Goal: Task Accomplishment & Management: Use online tool/utility

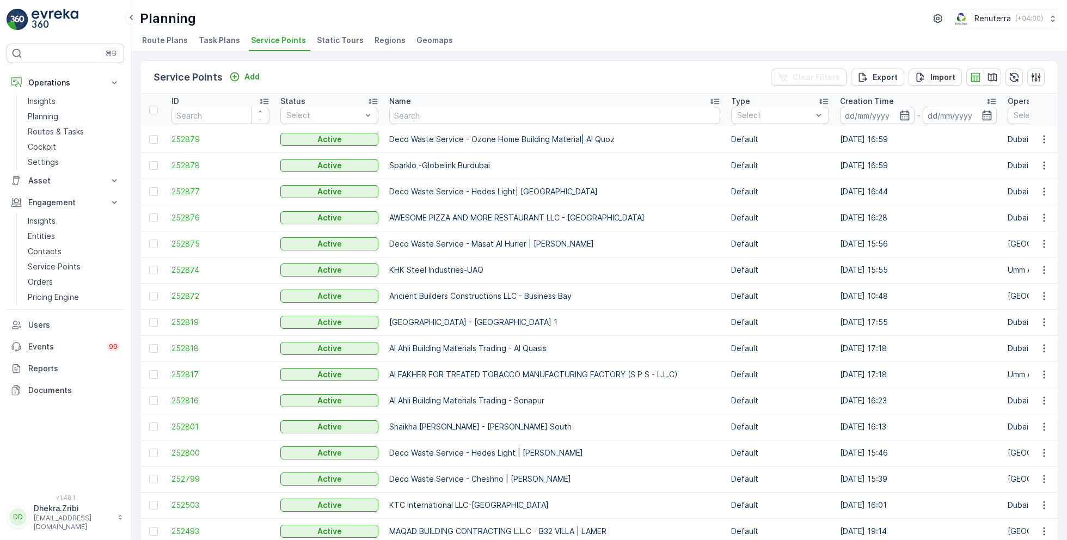
click at [679, 39] on ul "Route Plans Task Plans Service Points Static Tours Regions Geomaps" at bounding box center [594, 42] width 909 height 19
click at [447, 126] on td "Deco Waste Service - Ozone Home Building Material| Al Quoz" at bounding box center [555, 139] width 342 height 26
click at [450, 113] on input "text" at bounding box center [554, 115] width 331 height 17
type input "nmc"
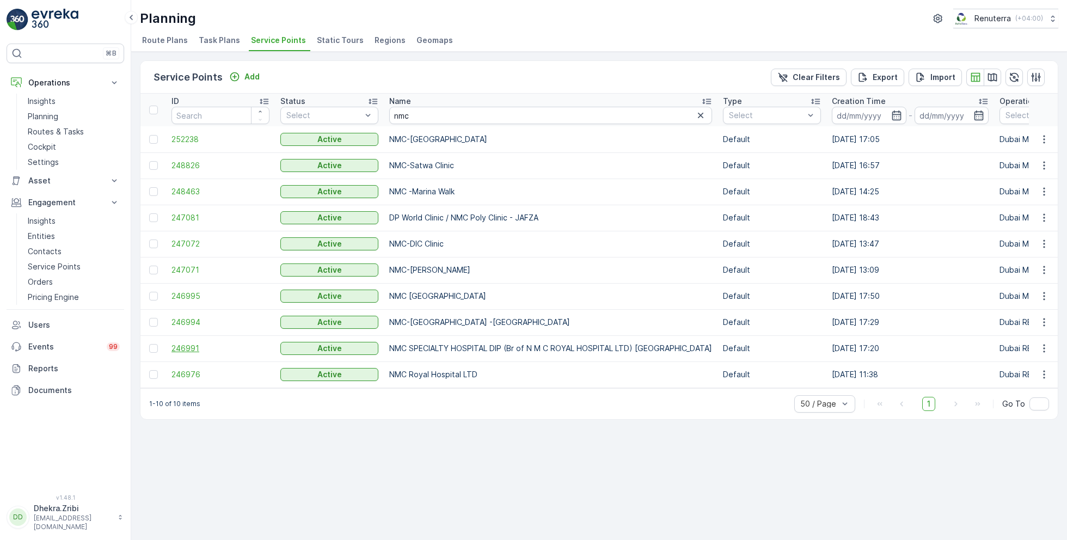
click at [193, 343] on span "246991" at bounding box center [220, 348] width 98 height 11
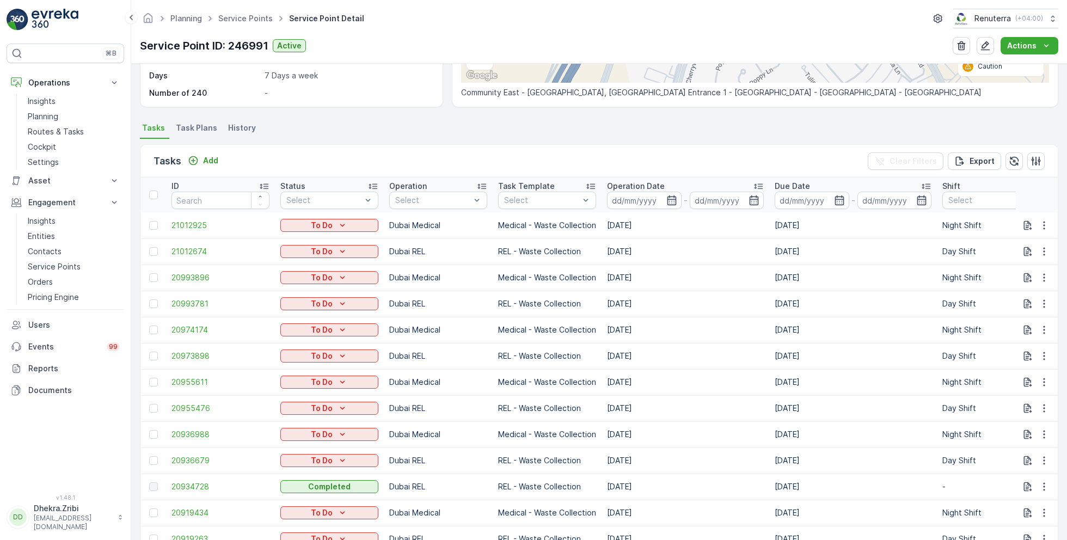
scroll to position [247, 0]
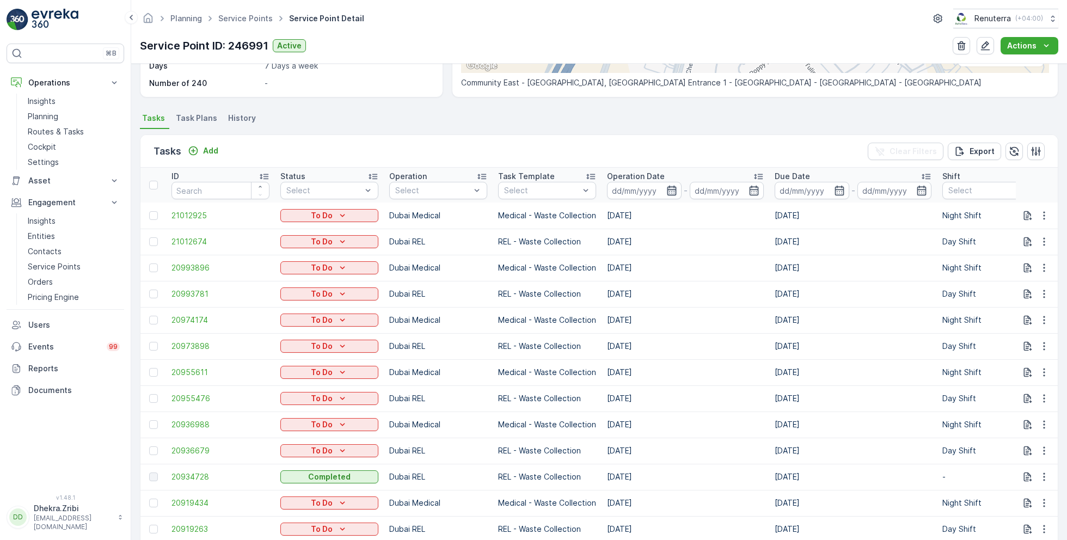
click at [669, 186] on icon "button" at bounding box center [671, 191] width 9 height 10
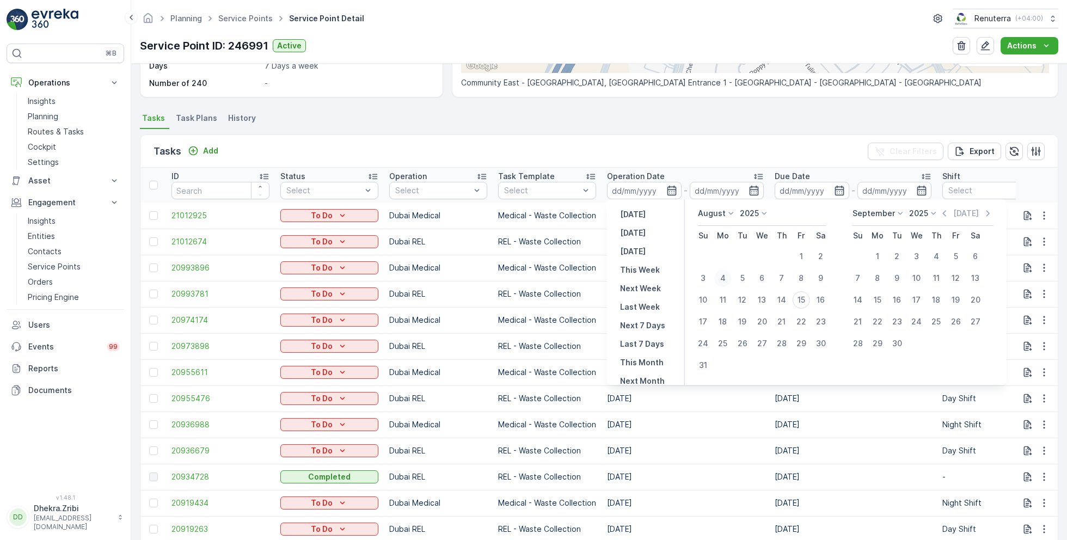
click at [726, 280] on div "4" at bounding box center [722, 277] width 17 height 17
type input "04.08.2025"
click at [726, 280] on div "4" at bounding box center [722, 277] width 17 height 17
type input "04.08.2025"
click at [689, 106] on div "Details Service Point ID 246991 Name NMC SPECIALTY HOSPITAL DIP (Br... Type Def…" at bounding box center [598, 302] width 935 height 476
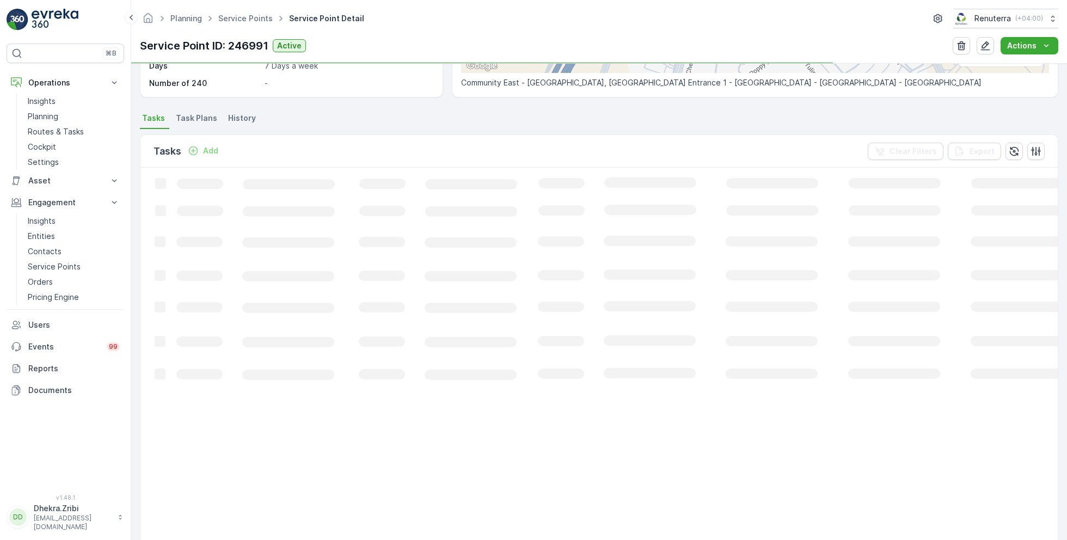
scroll to position [75, 0]
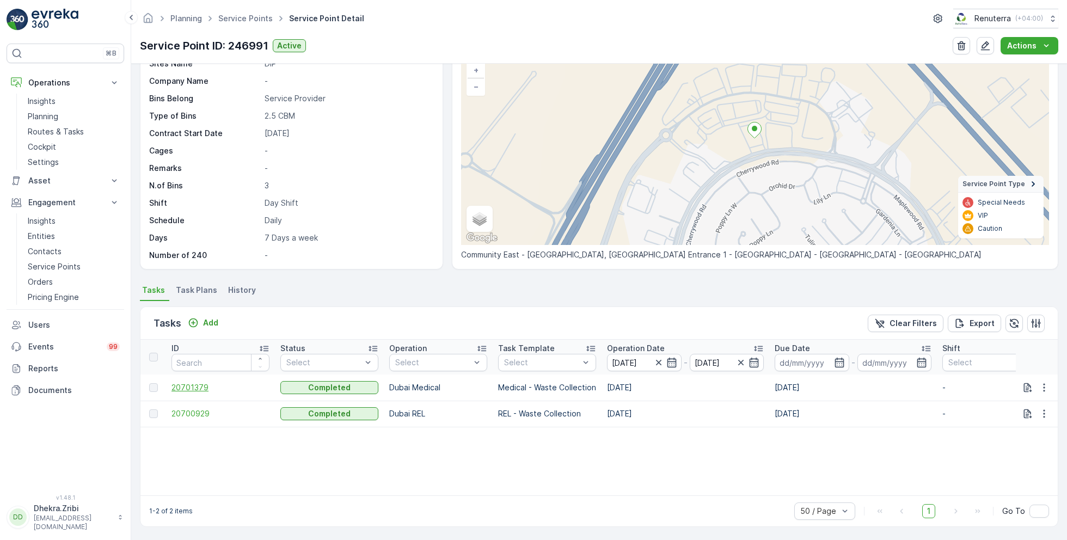
click at [188, 385] on span "20701379" at bounding box center [220, 387] width 98 height 11
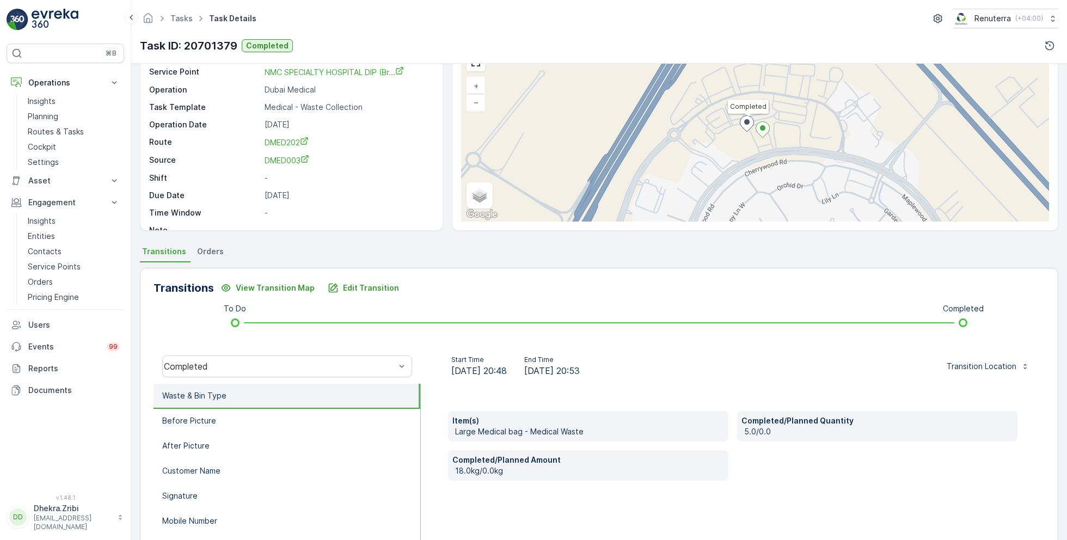
scroll to position [70, 0]
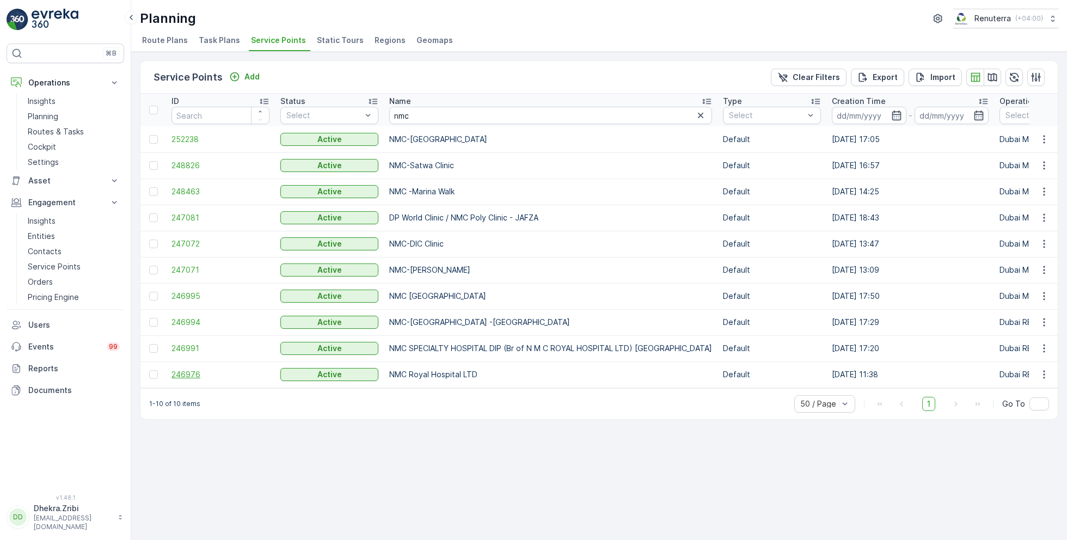
click at [183, 371] on span "246976" at bounding box center [220, 374] width 98 height 11
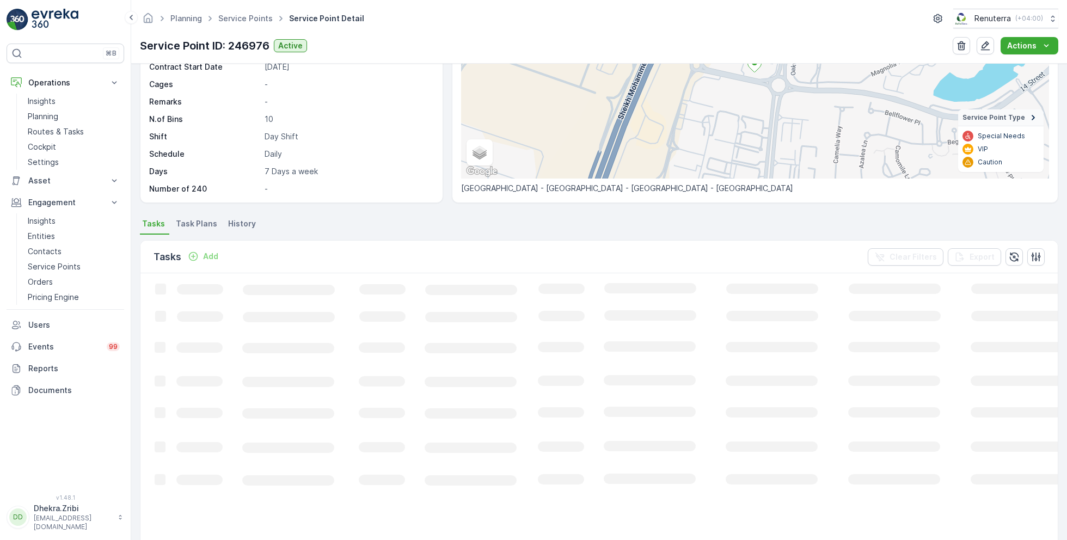
scroll to position [145, 0]
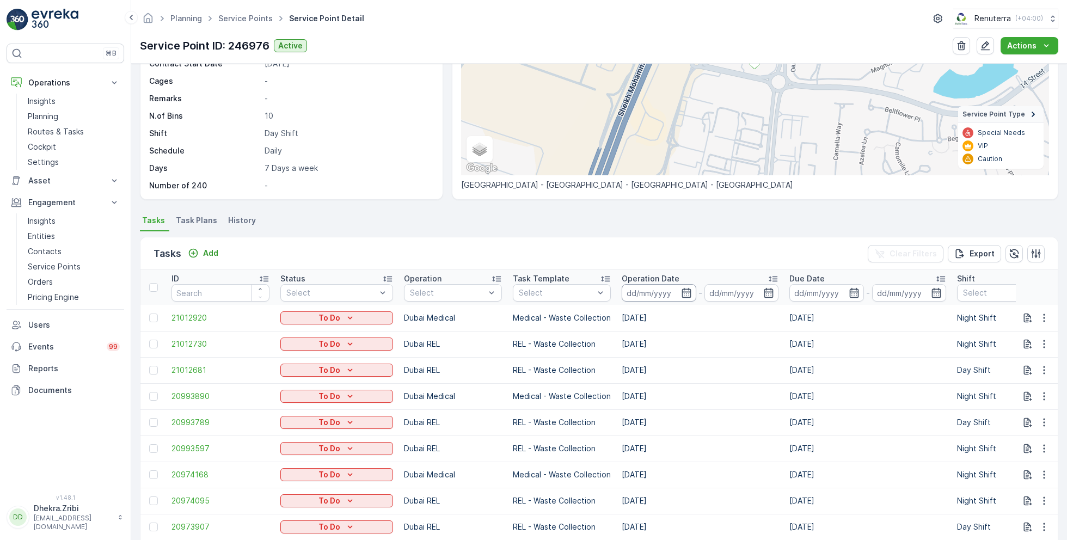
click at [670, 286] on input at bounding box center [658, 292] width 75 height 17
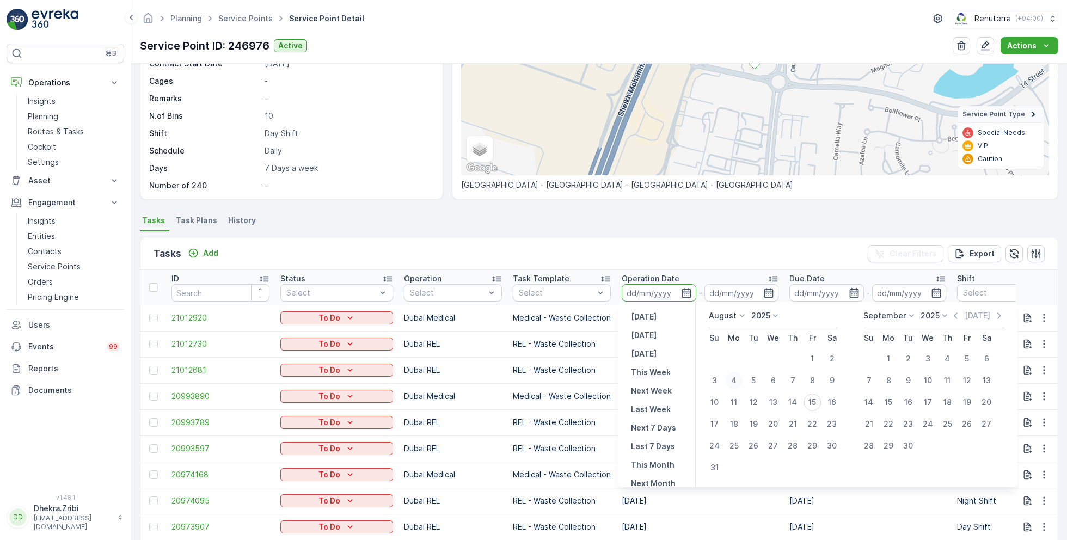
click at [736, 378] on div "4" at bounding box center [733, 380] width 17 height 17
type input "[DATE]"
click at [736, 378] on div "4" at bounding box center [733, 380] width 17 height 17
type input "[DATE]"
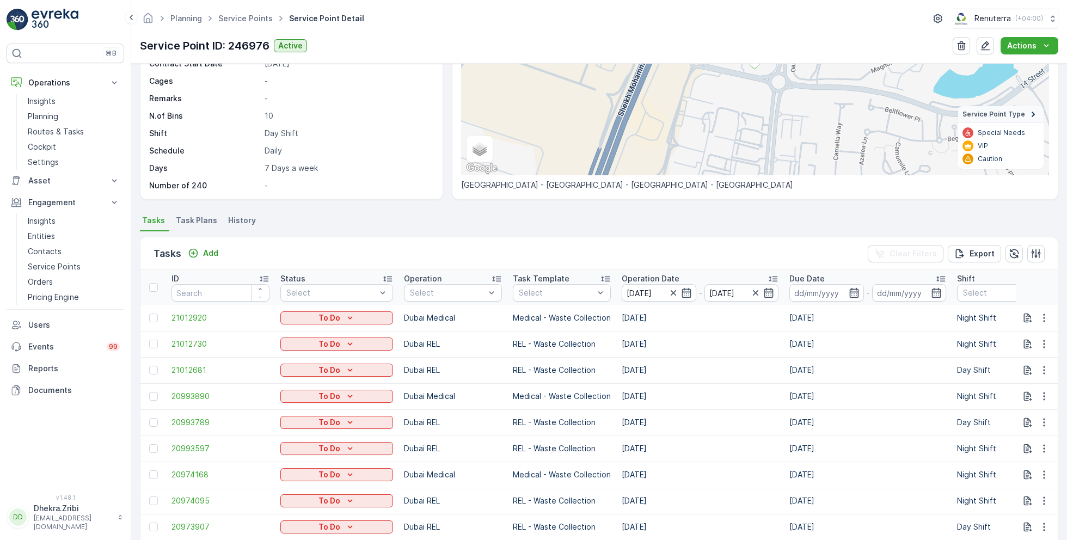
click at [561, 237] on div "Tasks Add Clear Filters Export" at bounding box center [598, 253] width 917 height 33
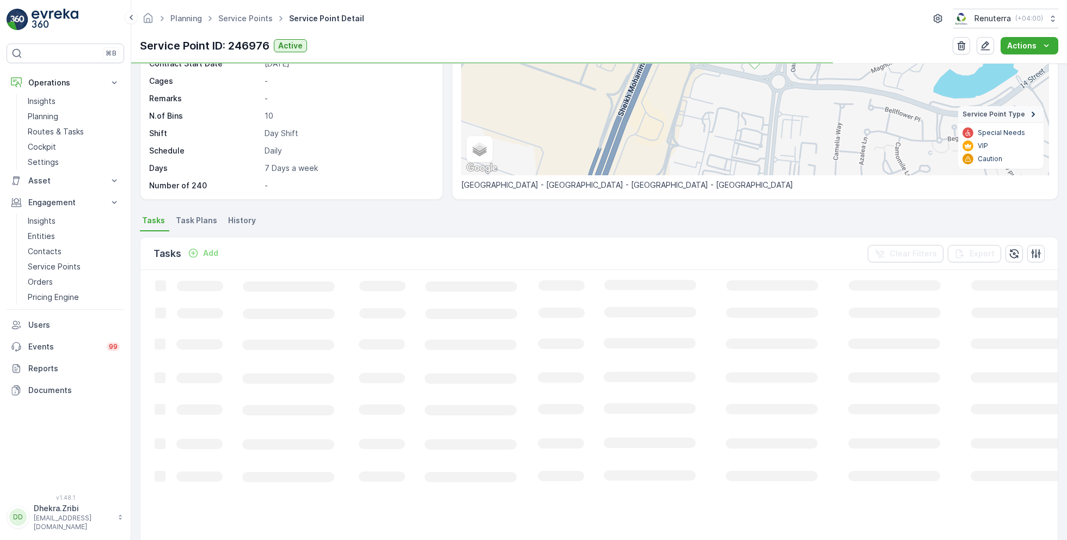
scroll to position [75, 0]
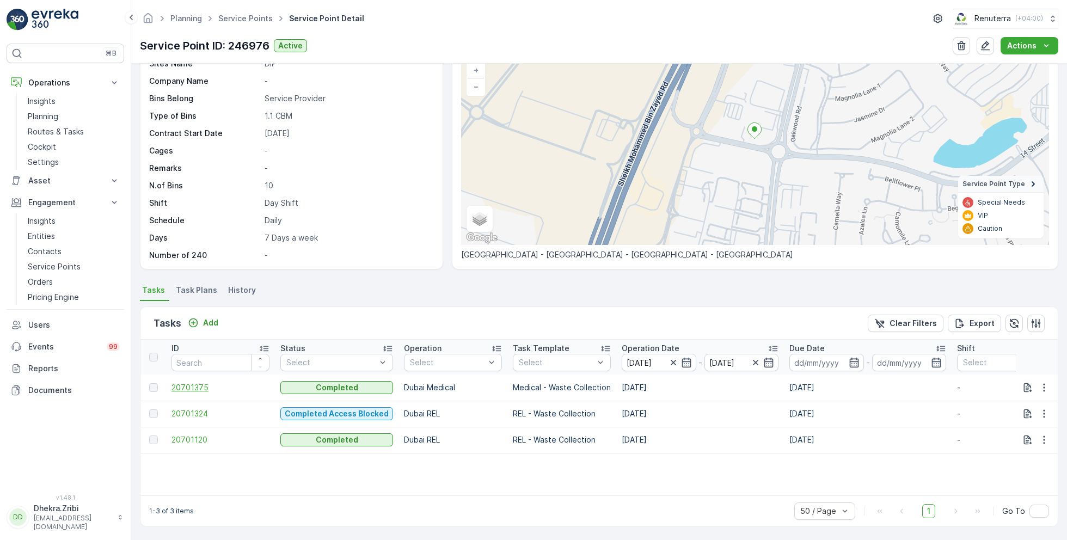
click at [201, 387] on span "20701375" at bounding box center [220, 387] width 98 height 11
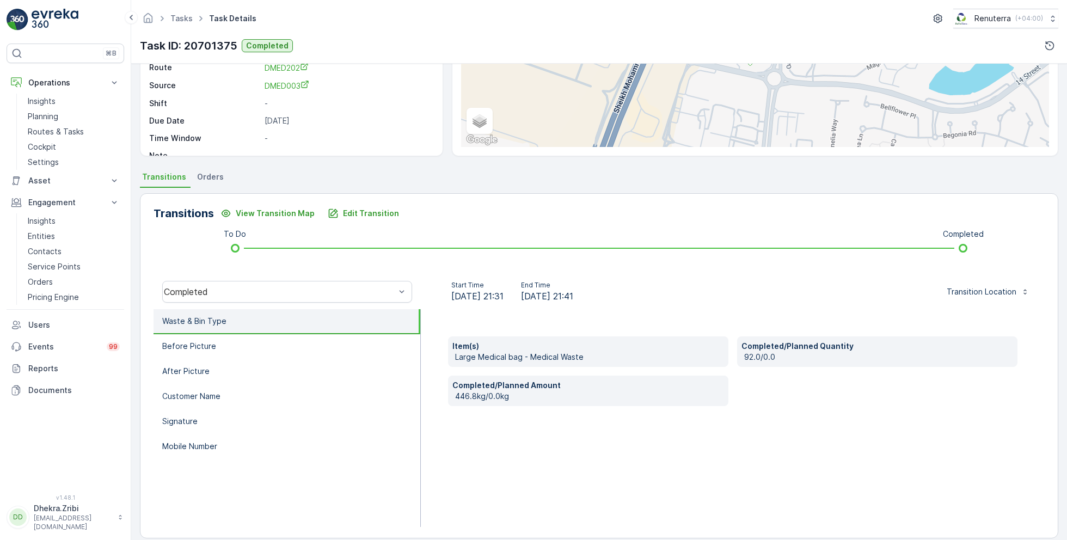
scroll to position [138, 0]
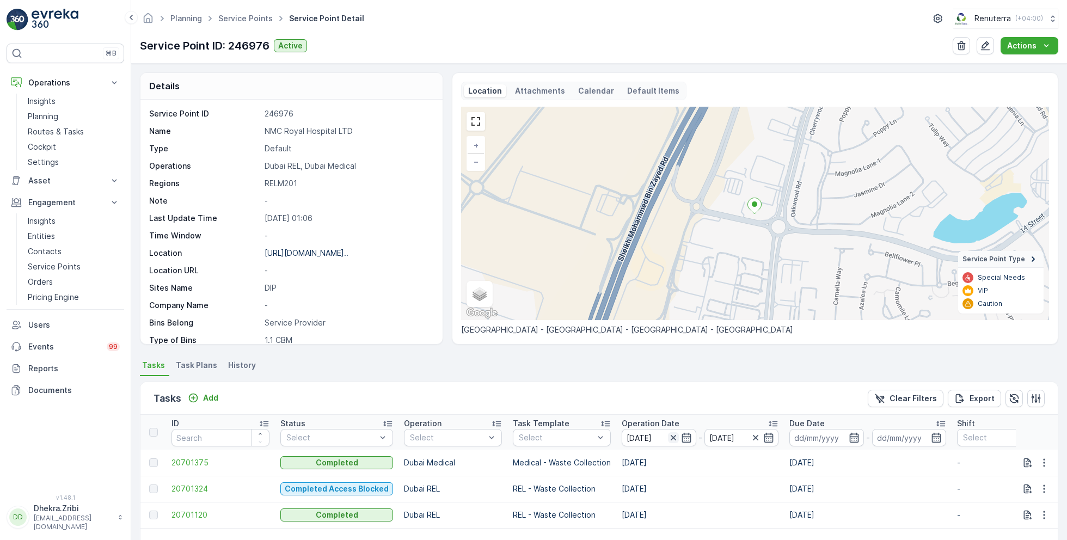
click at [670, 436] on icon "button" at bounding box center [672, 437] width 5 height 5
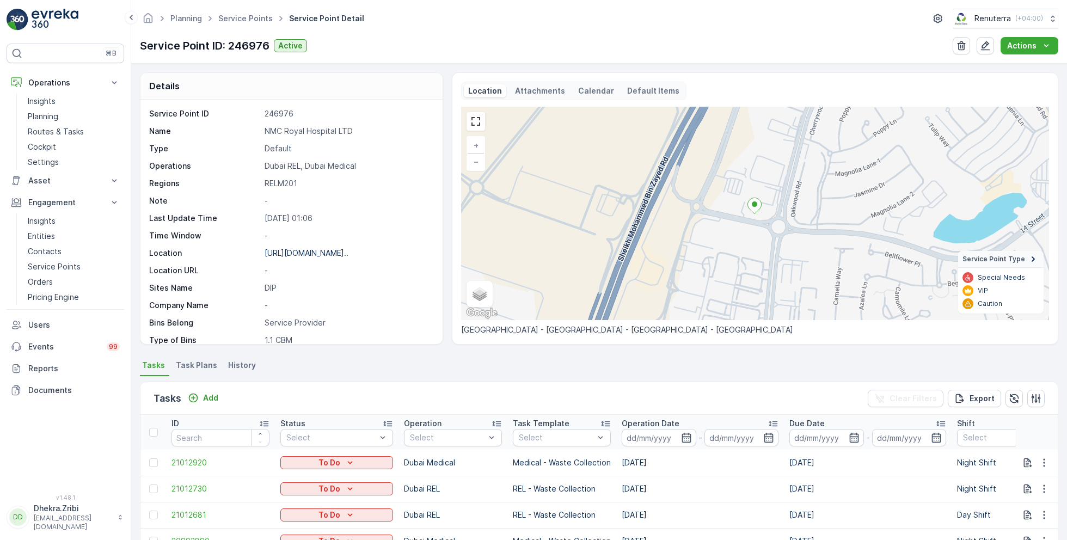
click at [668, 436] on input at bounding box center [658, 437] width 75 height 17
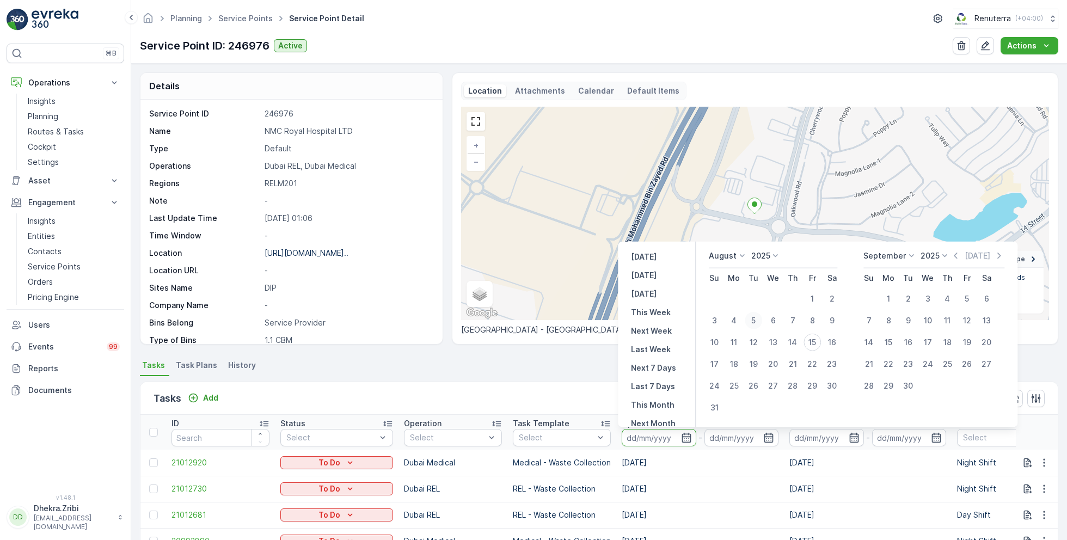
click at [755, 319] on div "5" at bounding box center [752, 320] width 17 height 17
type input "[DATE]"
click at [755, 319] on div "5" at bounding box center [752, 320] width 17 height 17
type input "[DATE]"
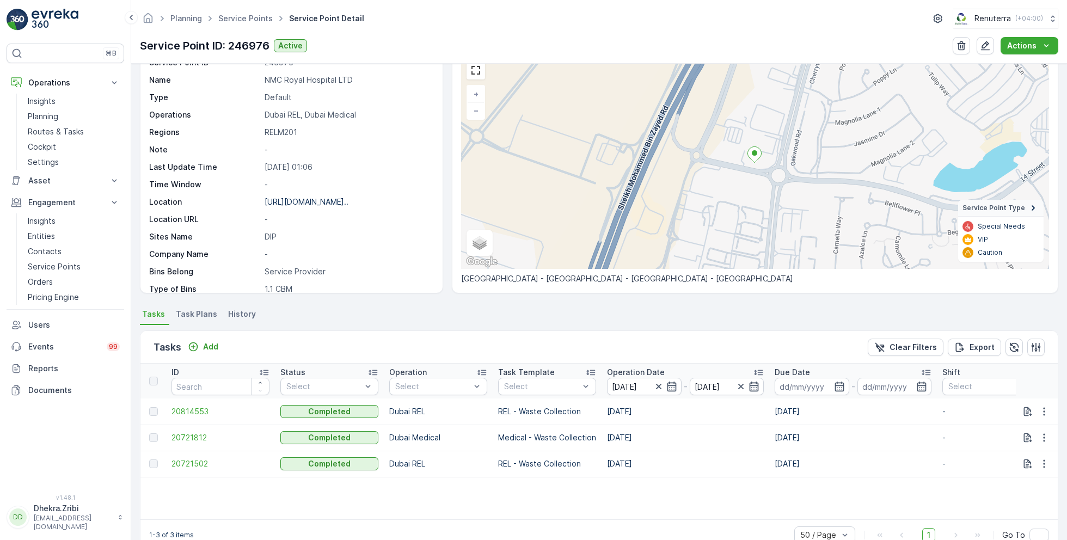
scroll to position [75, 0]
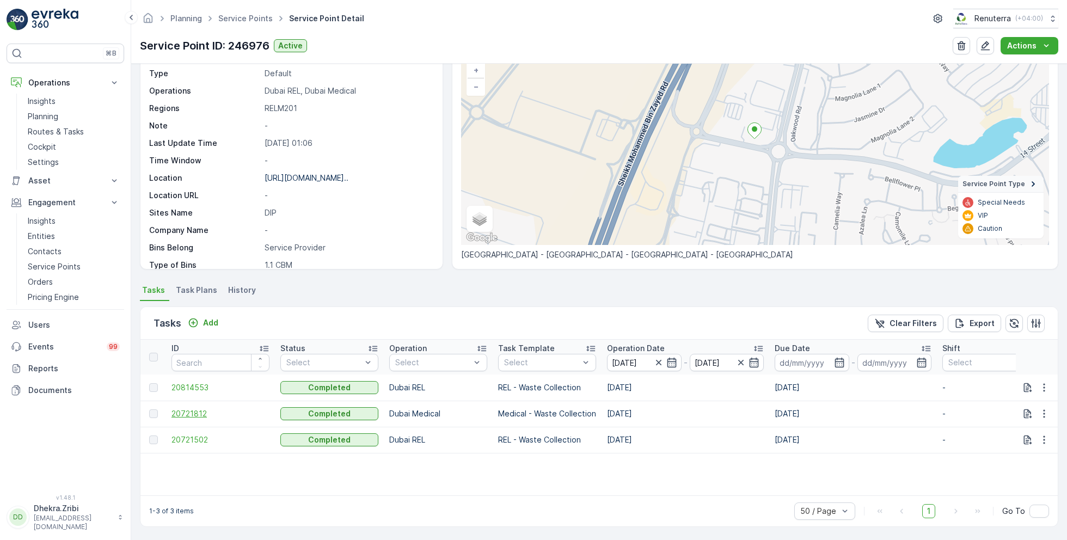
click at [194, 410] on span "20721812" at bounding box center [220, 413] width 98 height 11
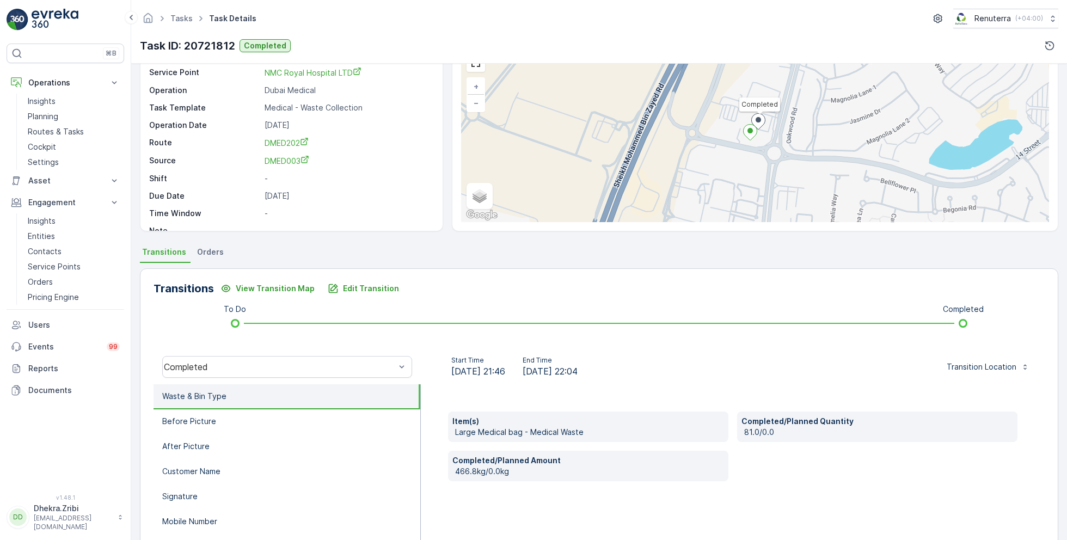
scroll to position [61, 0]
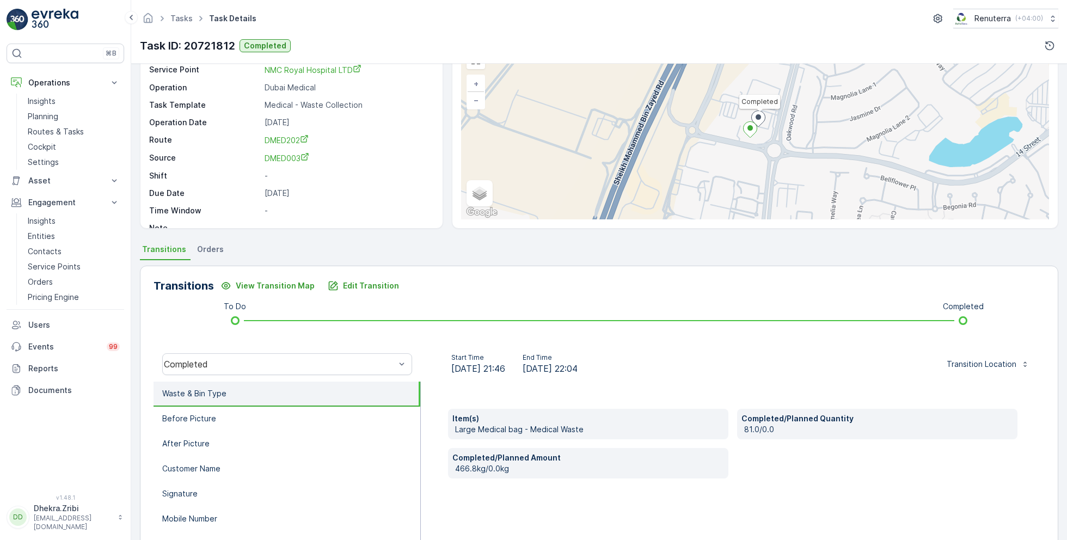
click at [356, 375] on div "Completed" at bounding box center [286, 364] width 267 height 35
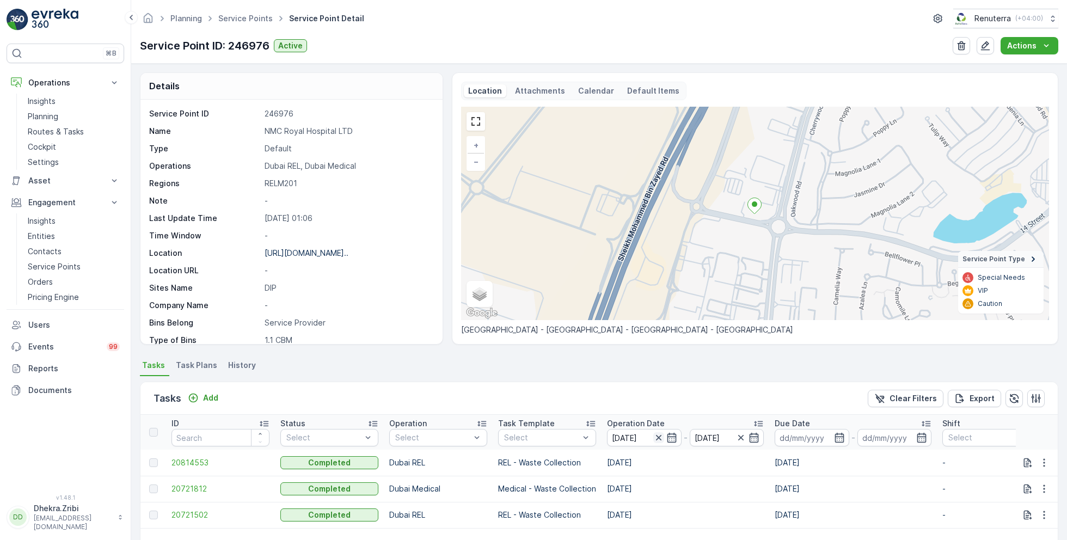
click at [658, 438] on icon "button" at bounding box center [658, 437] width 11 height 11
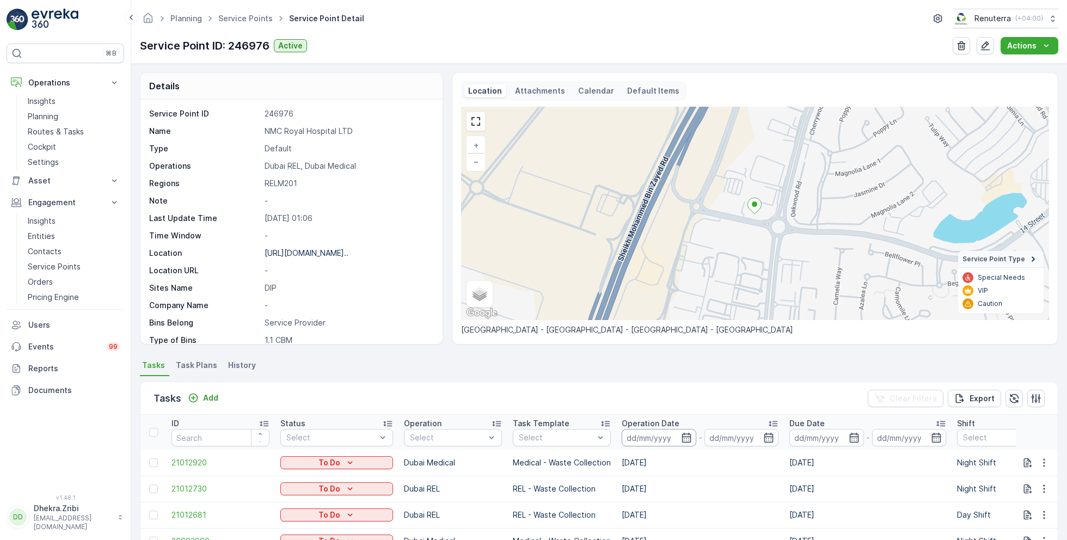
click at [660, 432] on input at bounding box center [658, 437] width 75 height 17
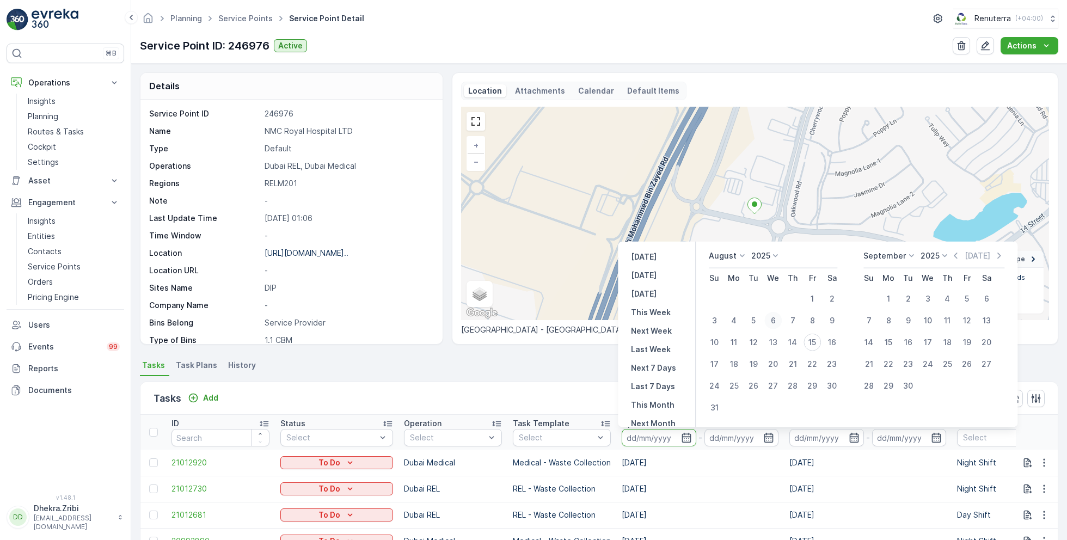
click at [771, 319] on div "6" at bounding box center [772, 320] width 17 height 17
type input "[DATE]"
click at [771, 319] on div "6" at bounding box center [772, 320] width 17 height 17
type input "[DATE]"
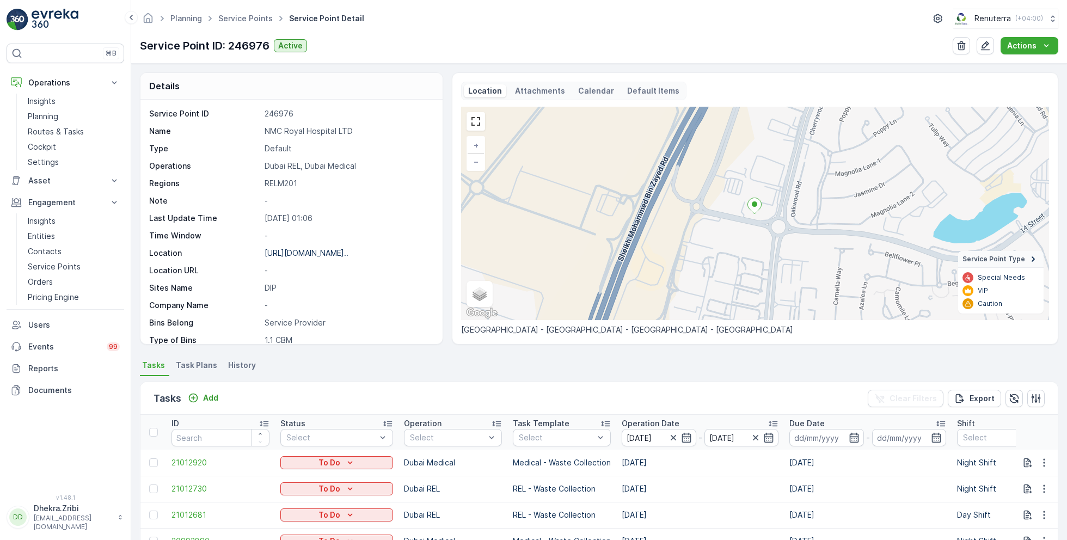
click at [522, 367] on ul "Tasks Task Plans History" at bounding box center [599, 367] width 918 height 19
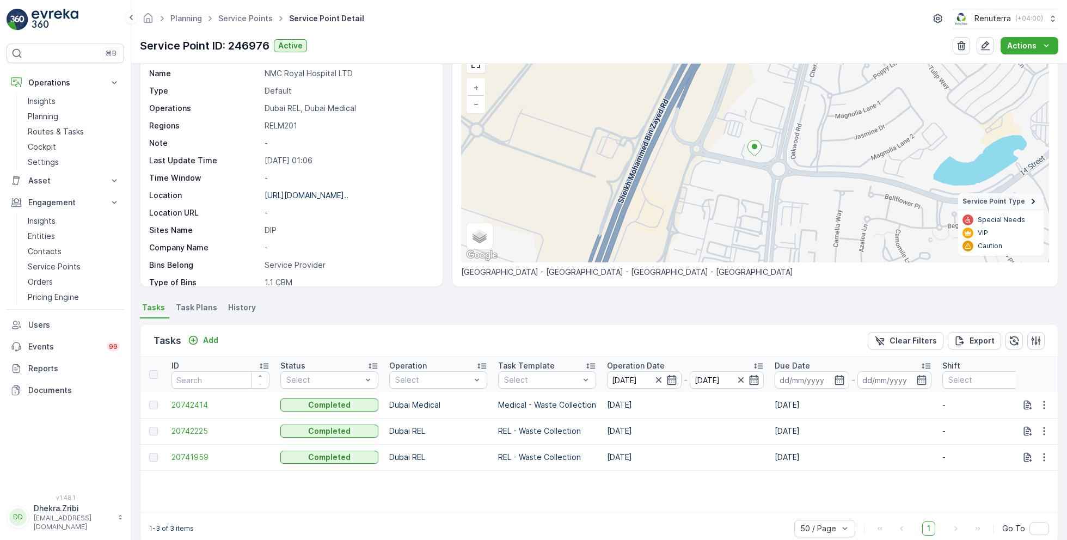
scroll to position [59, 0]
click at [187, 399] on span "20742414" at bounding box center [220, 403] width 98 height 11
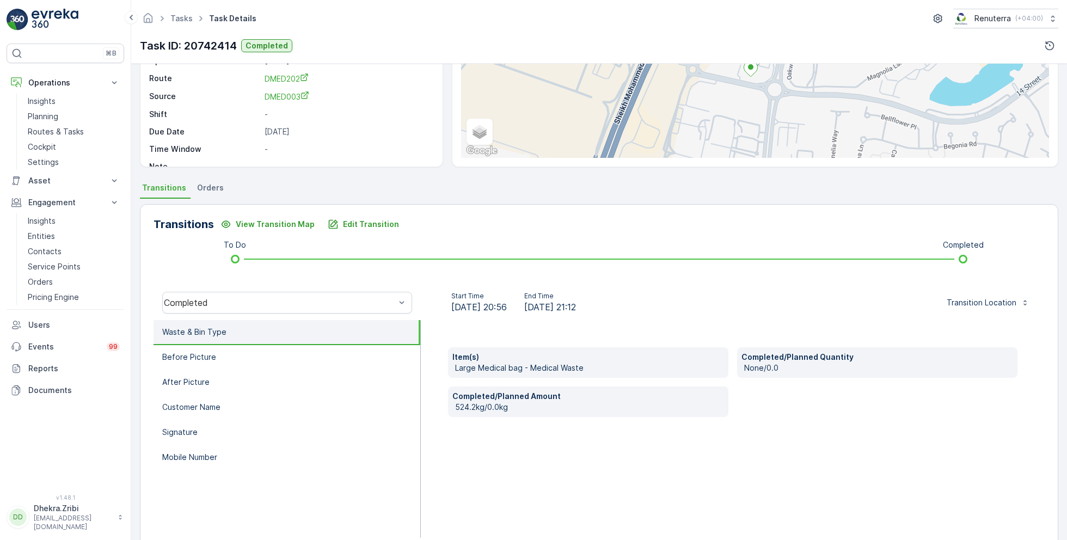
scroll to position [125, 0]
click at [366, 221] on p "Edit Transition" at bounding box center [371, 222] width 56 height 11
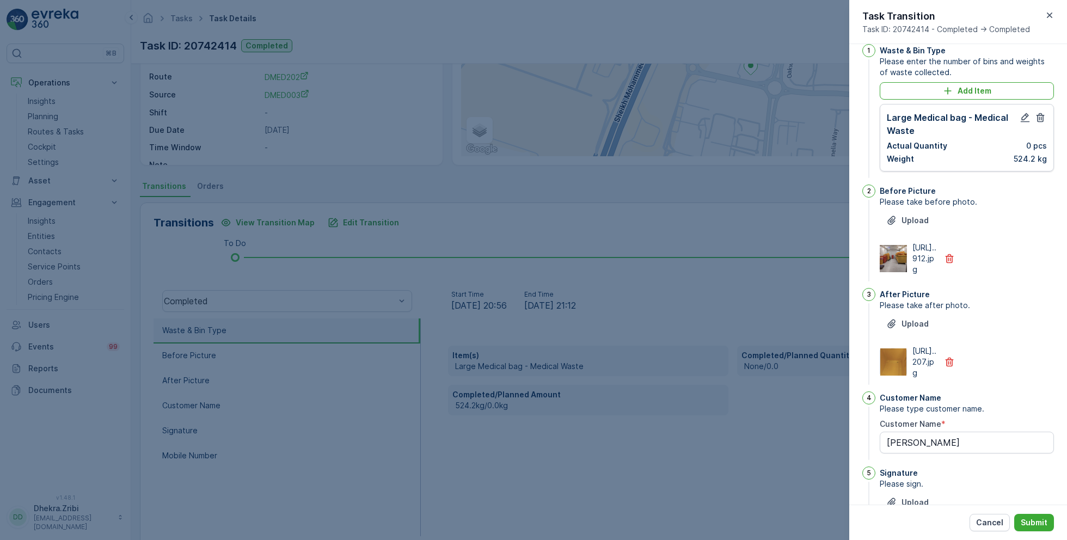
scroll to position [0, 0]
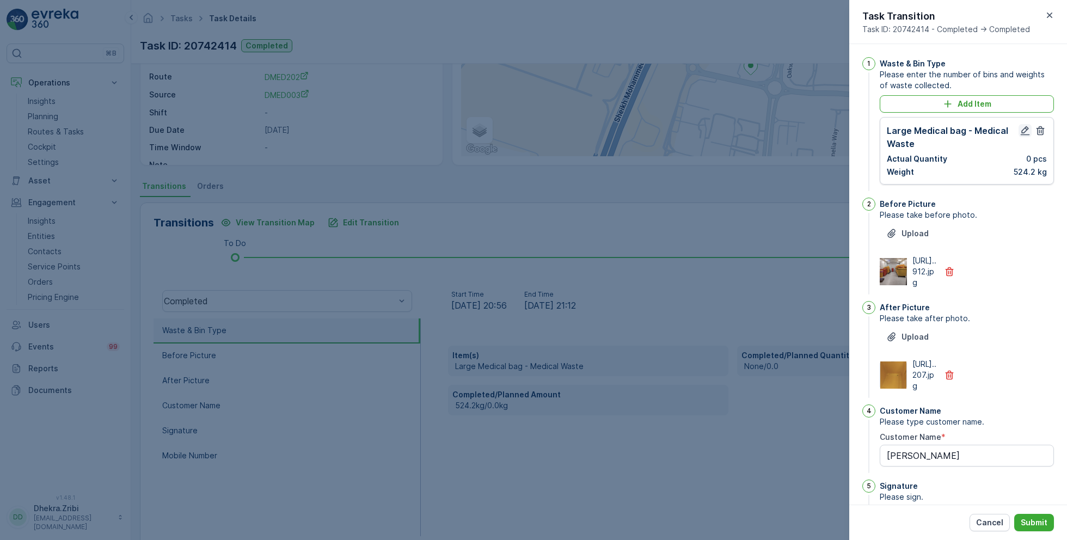
click at [1021, 129] on icon "button" at bounding box center [1024, 130] width 11 height 11
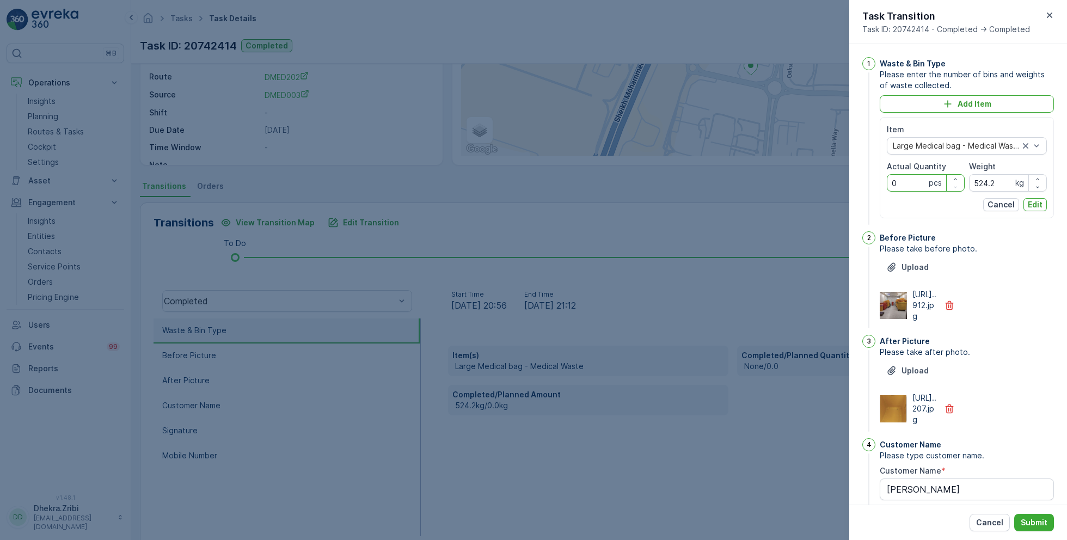
drag, startPoint x: 902, startPoint y: 181, endPoint x: 886, endPoint y: 180, distance: 15.8
click at [886, 180] on Quantity "0" at bounding box center [925, 182] width 78 height 17
type Quantity "96"
click at [1037, 201] on p "Edit" at bounding box center [1034, 204] width 15 height 11
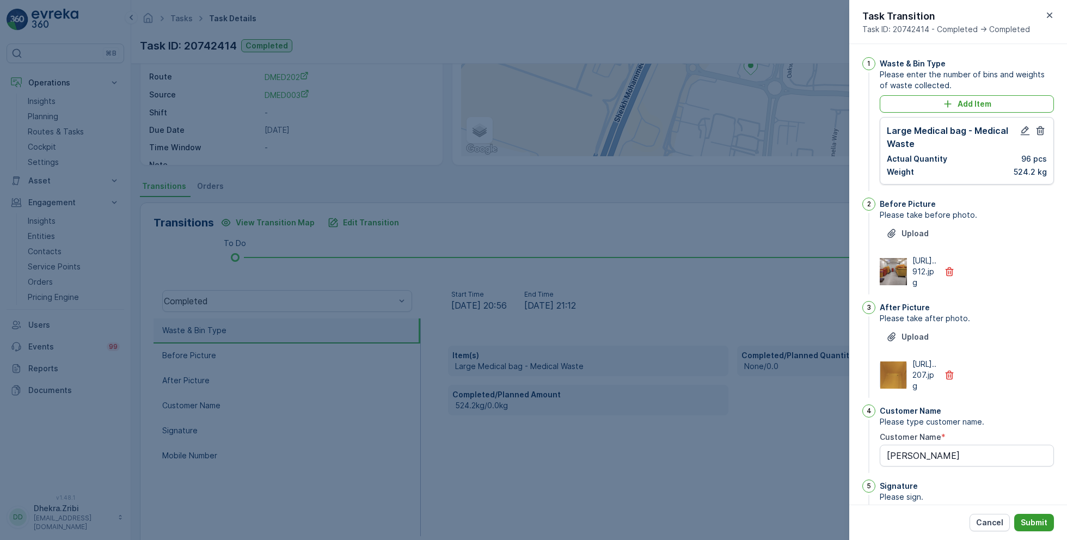
click at [1036, 518] on p "Submit" at bounding box center [1033, 522] width 27 height 11
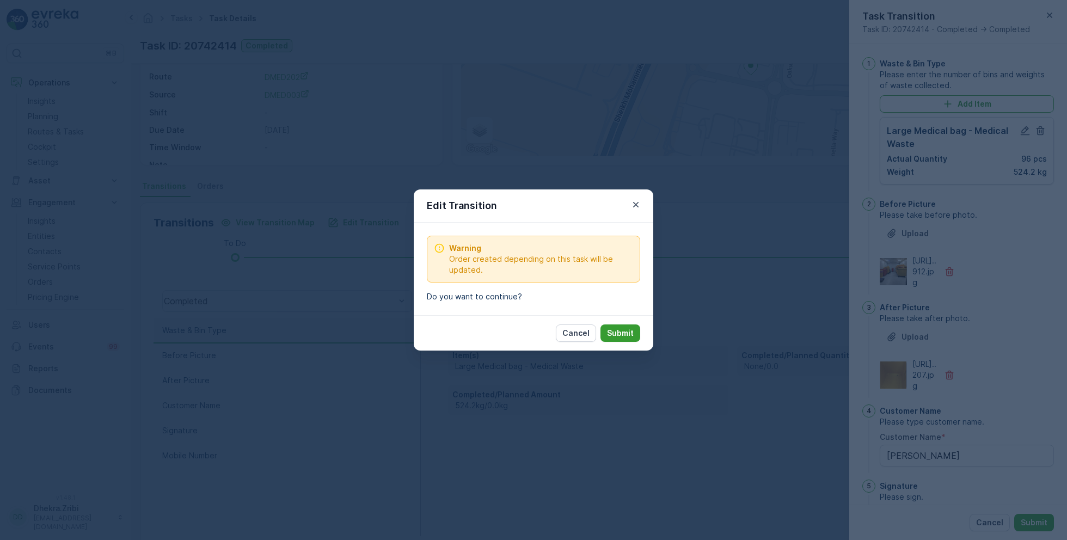
click at [627, 330] on p "Submit" at bounding box center [620, 333] width 27 height 11
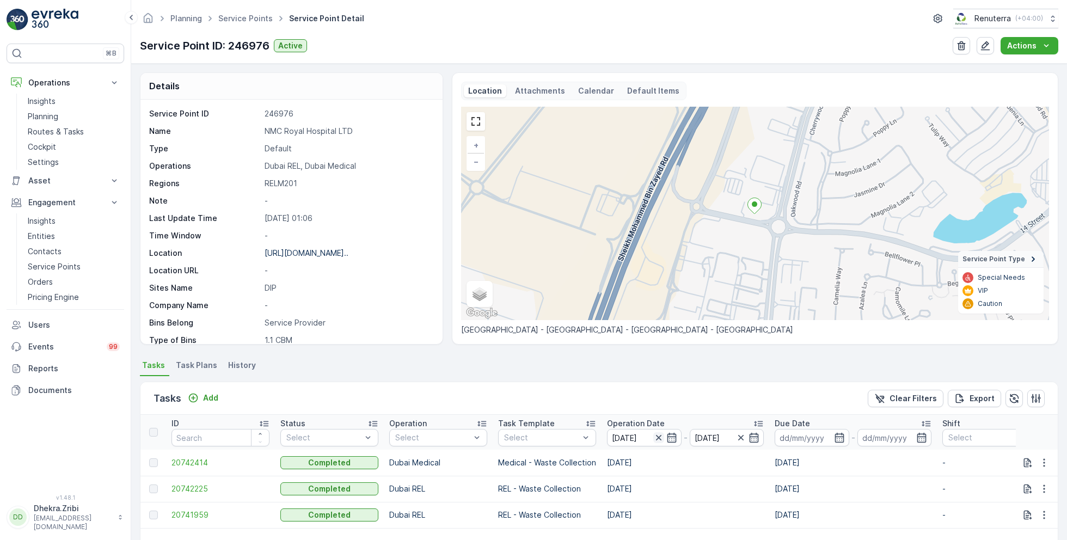
click at [660, 435] on icon "button" at bounding box center [657, 437] width 5 height 5
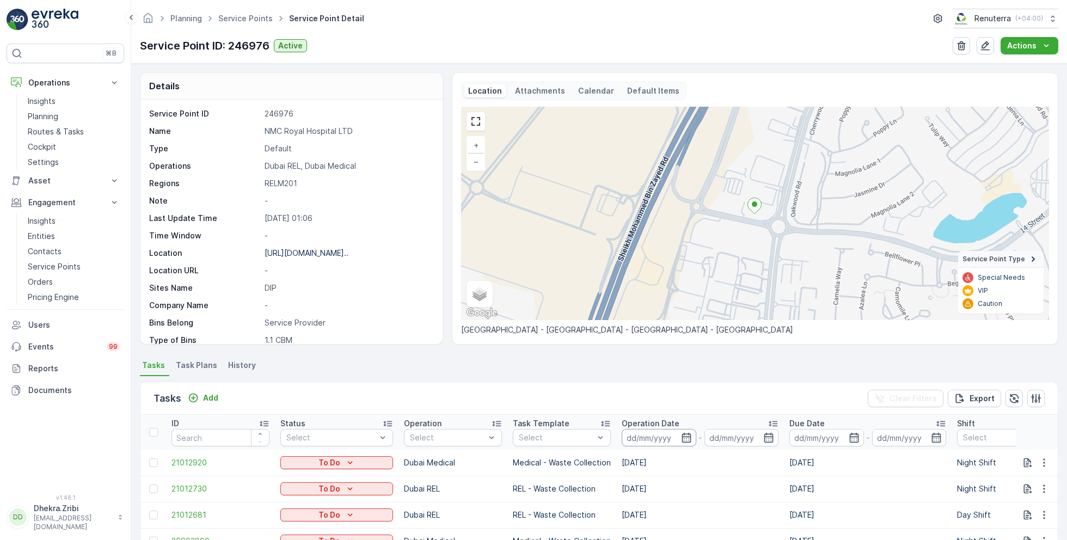
click at [643, 435] on input at bounding box center [658, 437] width 75 height 17
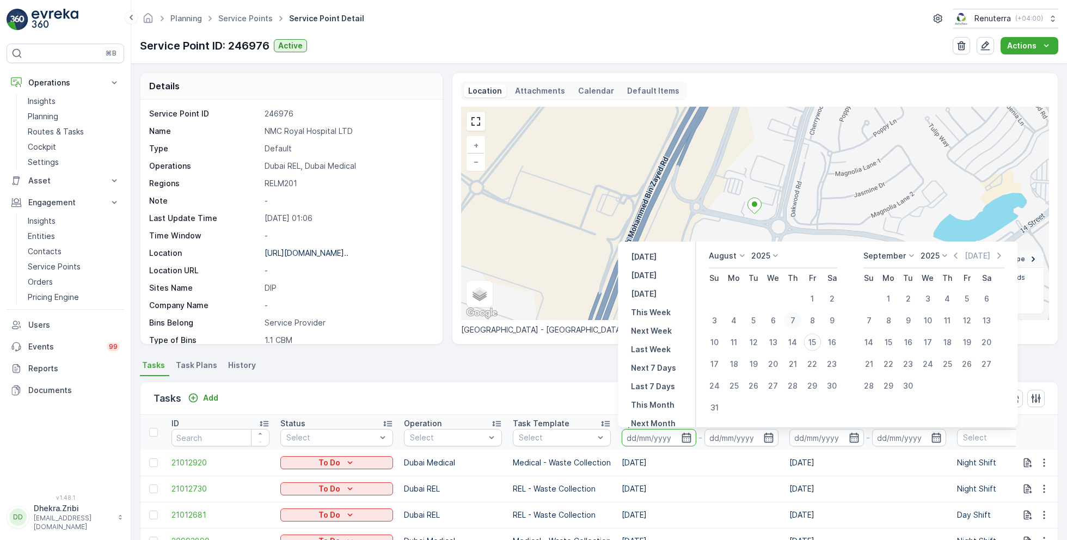
click at [796, 317] on div "7" at bounding box center [792, 320] width 17 height 17
type input "[DATE]"
click at [796, 317] on div "7" at bounding box center [792, 320] width 17 height 17
type input "[DATE]"
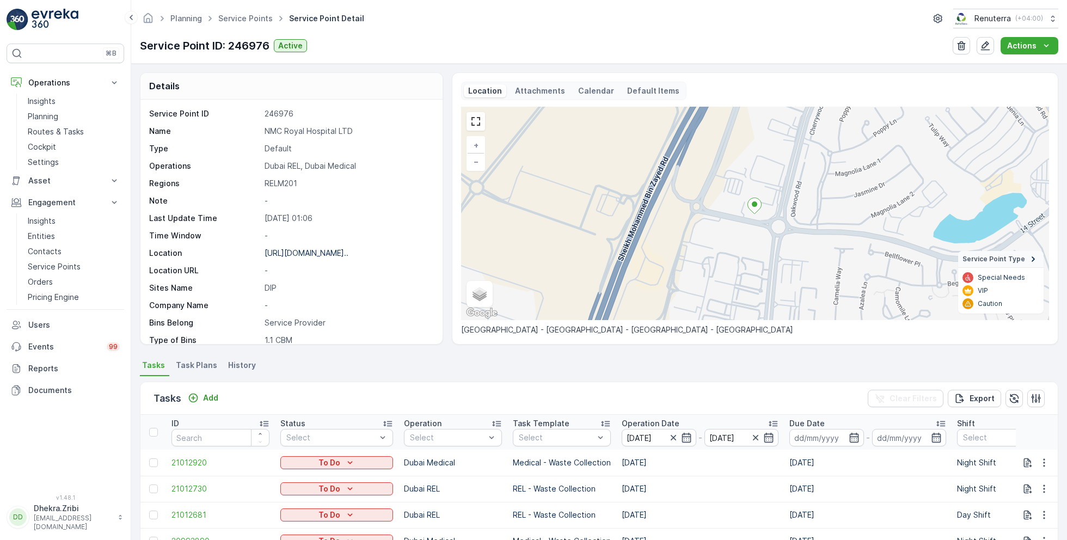
click at [509, 367] on ul "Tasks Task Plans History" at bounding box center [599, 367] width 918 height 19
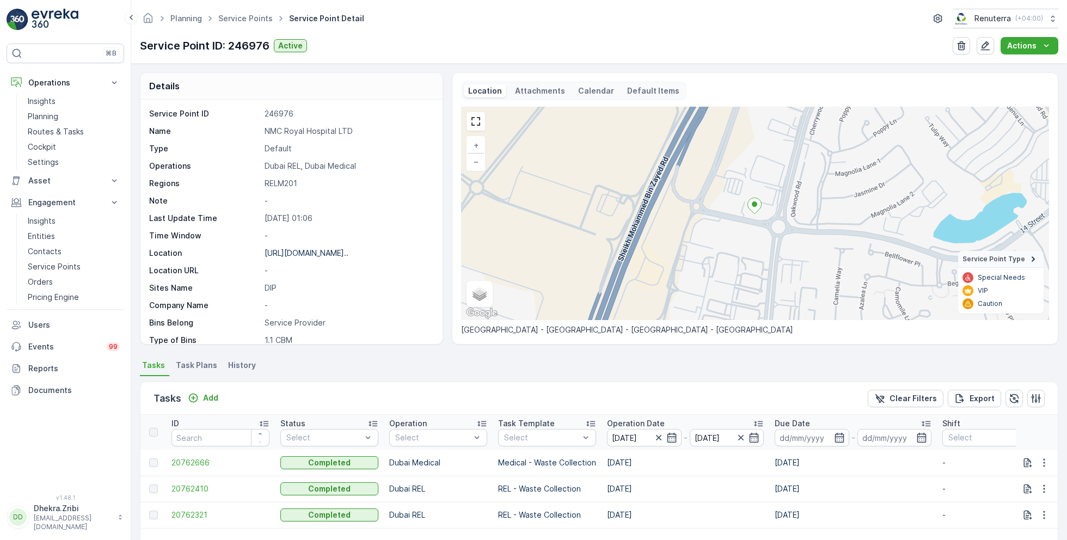
scroll to position [75, 0]
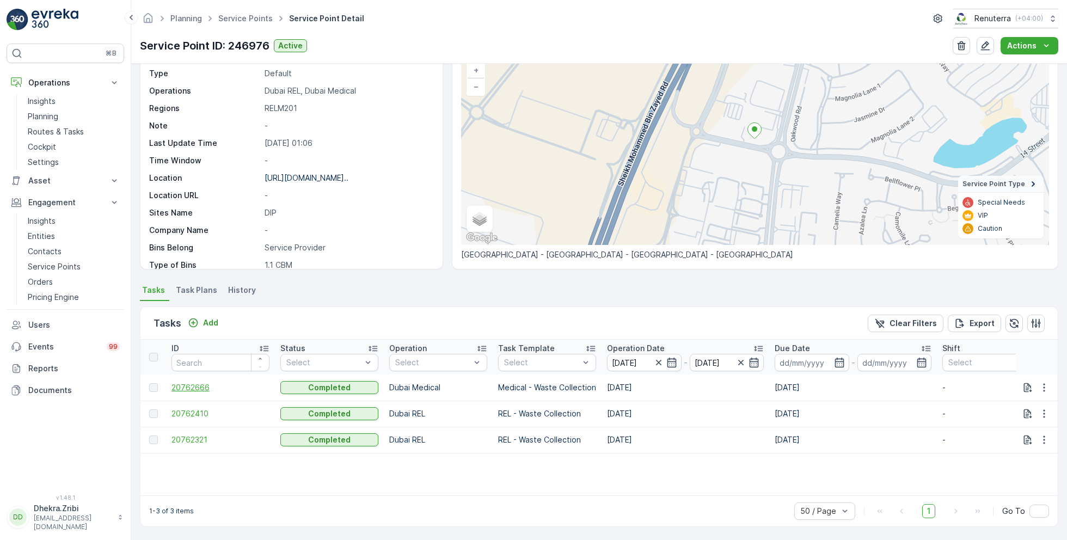
click at [195, 387] on span "20762666" at bounding box center [220, 387] width 98 height 11
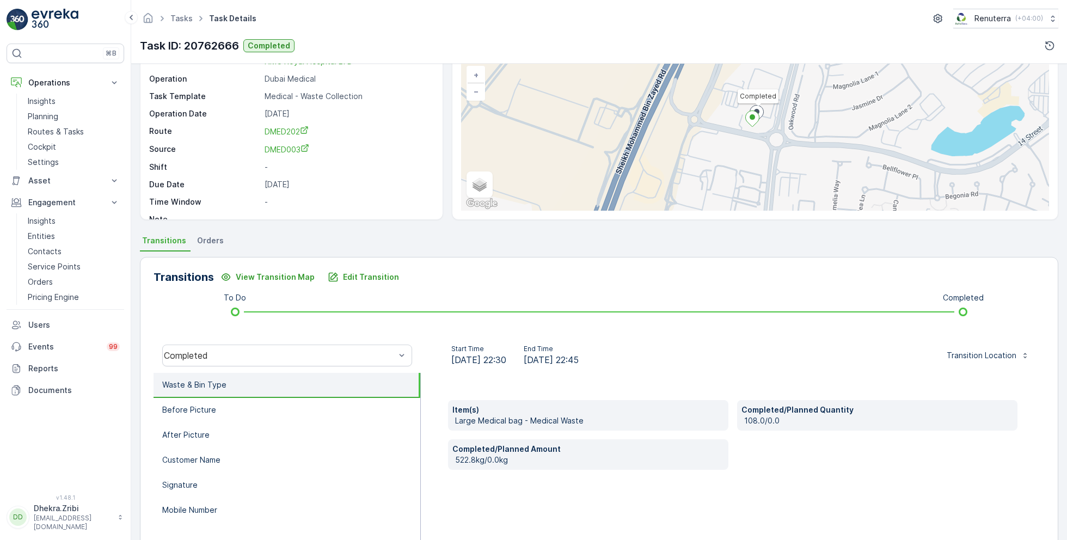
scroll to position [79, 0]
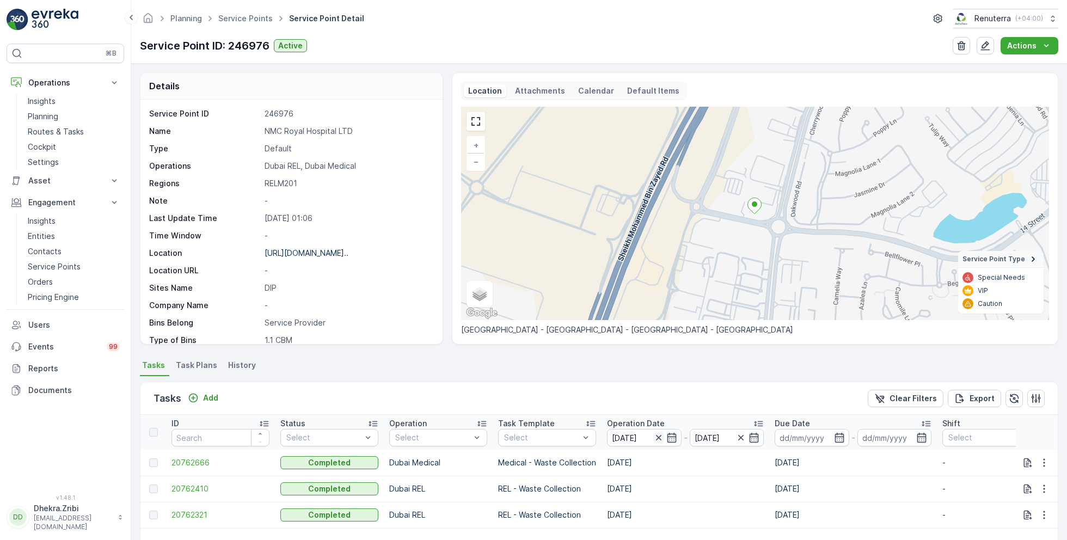
click at [657, 436] on icon "button" at bounding box center [657, 437] width 5 height 5
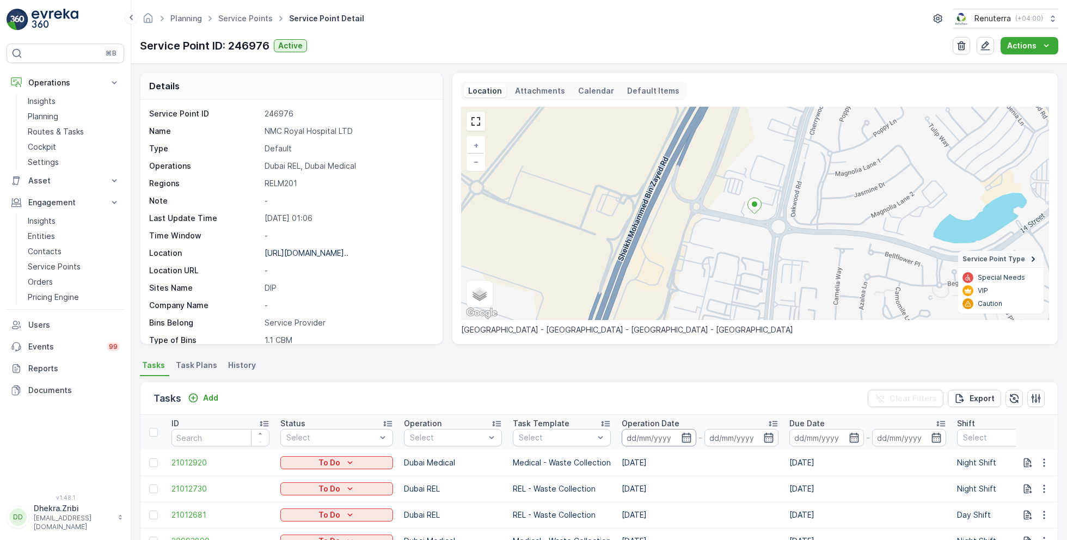
click at [669, 434] on input at bounding box center [658, 437] width 75 height 17
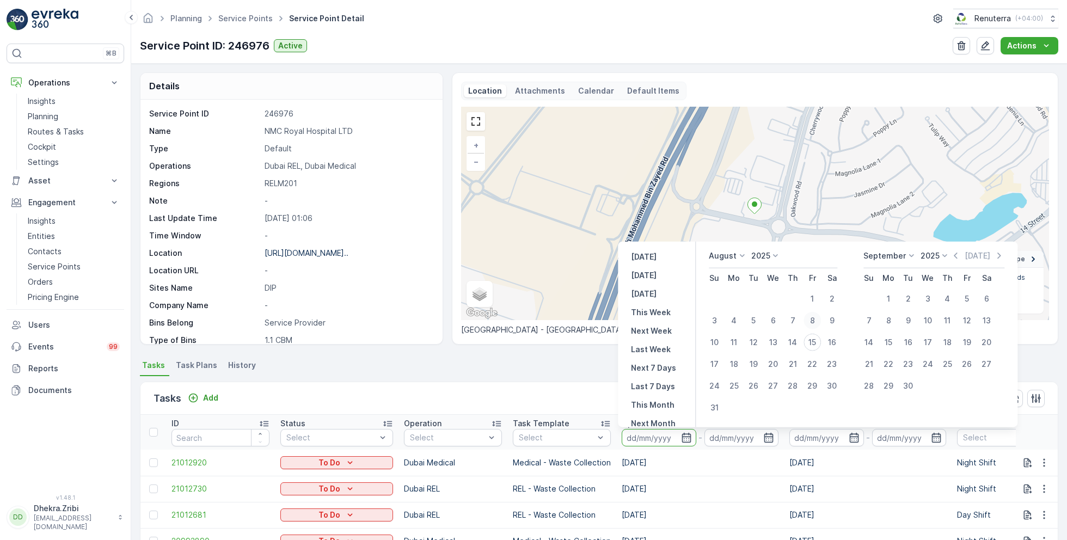
click at [814, 324] on div "8" at bounding box center [811, 320] width 17 height 17
type input "[DATE]"
click at [814, 324] on div "8" at bounding box center [811, 320] width 17 height 17
type input "[DATE]"
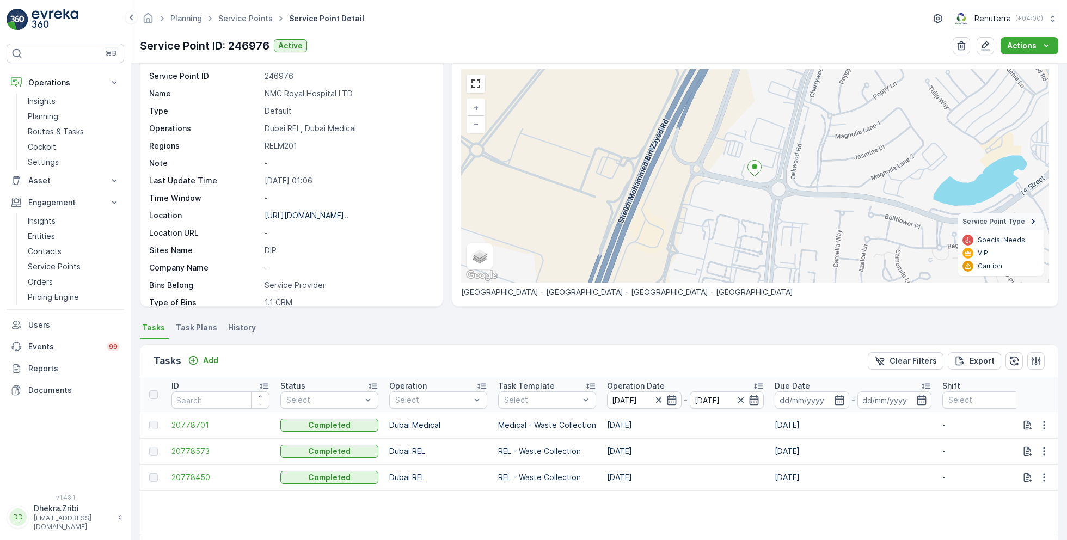
scroll to position [42, 0]
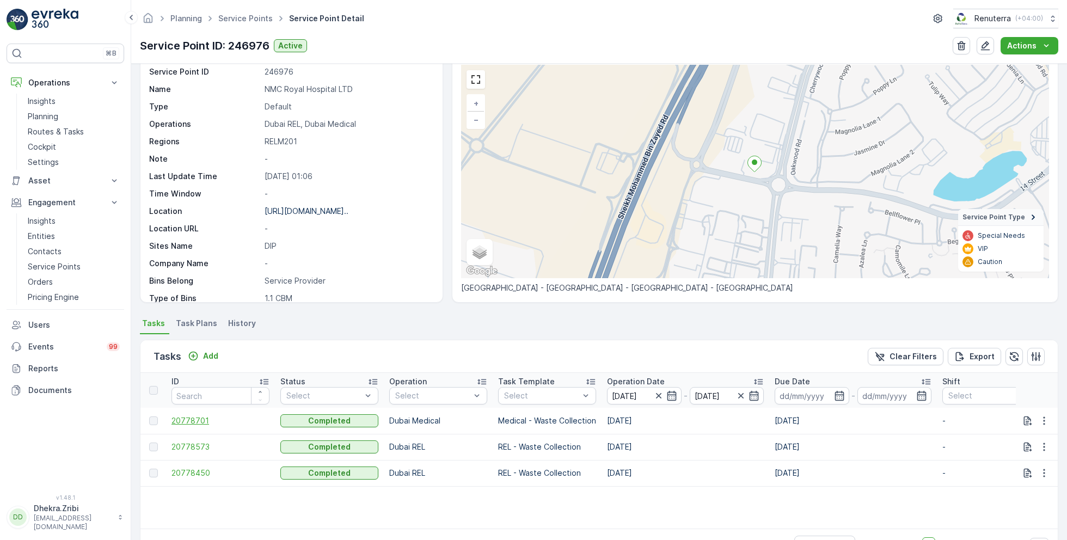
click at [183, 422] on span "20778701" at bounding box center [220, 420] width 98 height 11
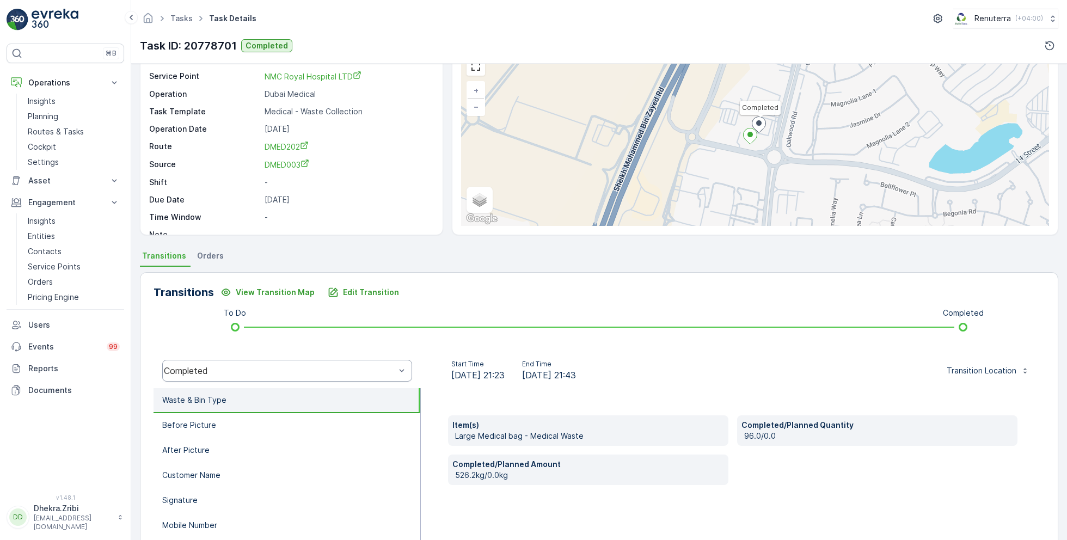
scroll to position [60, 0]
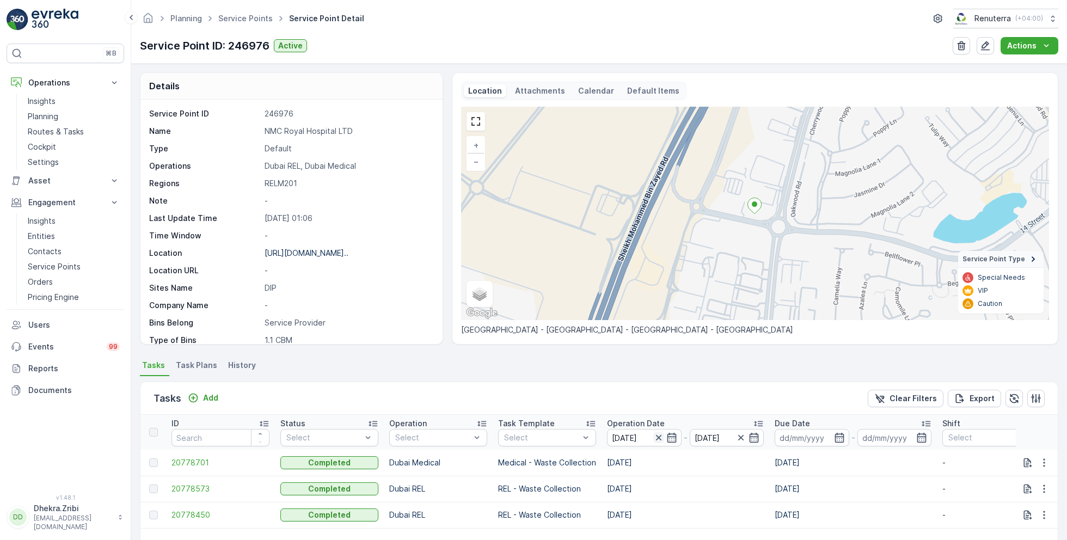
click at [655, 435] on icon "button" at bounding box center [658, 437] width 11 height 11
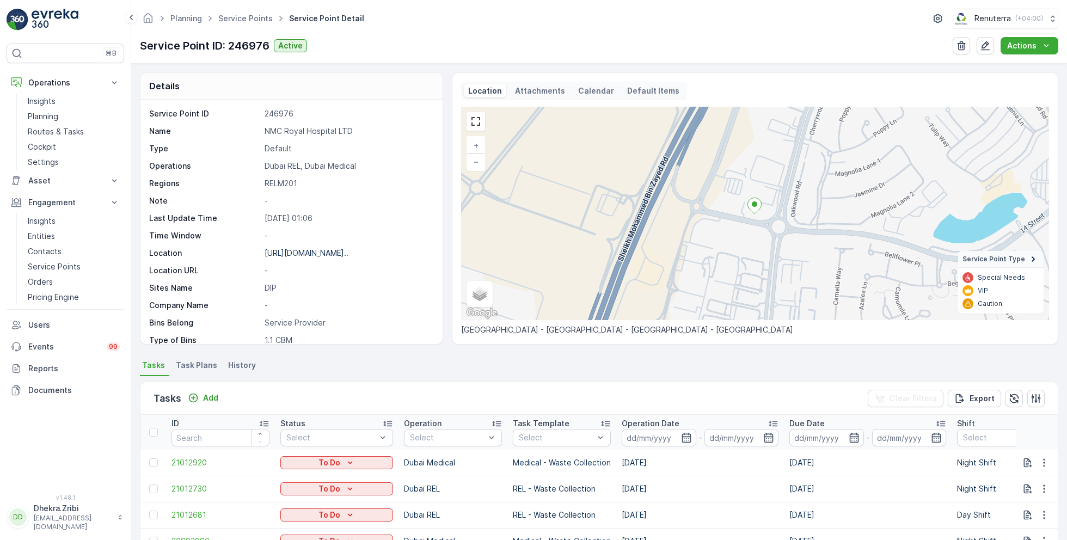
click at [655, 435] on input at bounding box center [658, 437] width 75 height 17
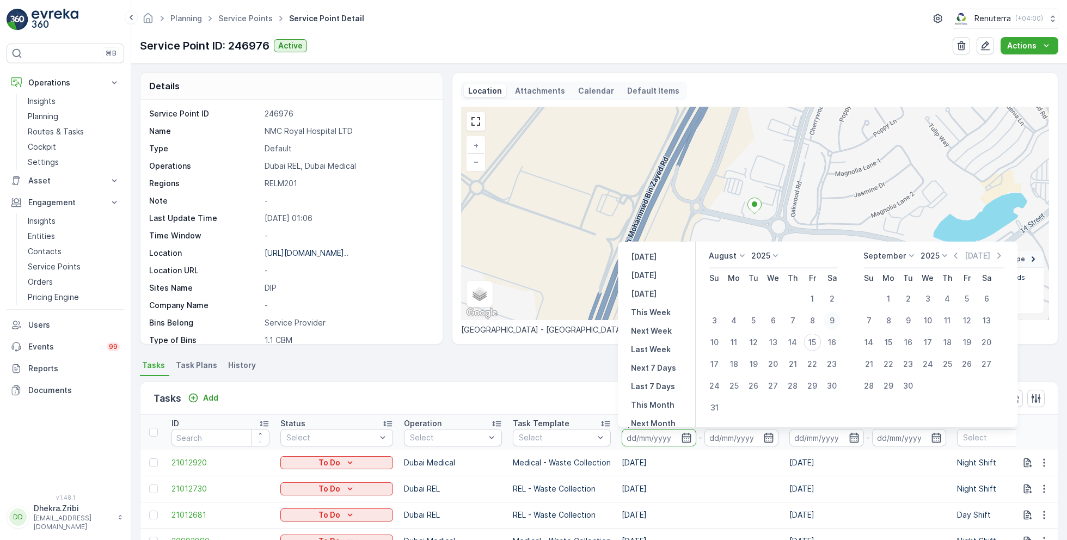
click at [830, 321] on div "9" at bounding box center [831, 320] width 17 height 17
type input "[DATE]"
click at [830, 321] on div "9" at bounding box center [831, 320] width 17 height 17
type input "[DATE]"
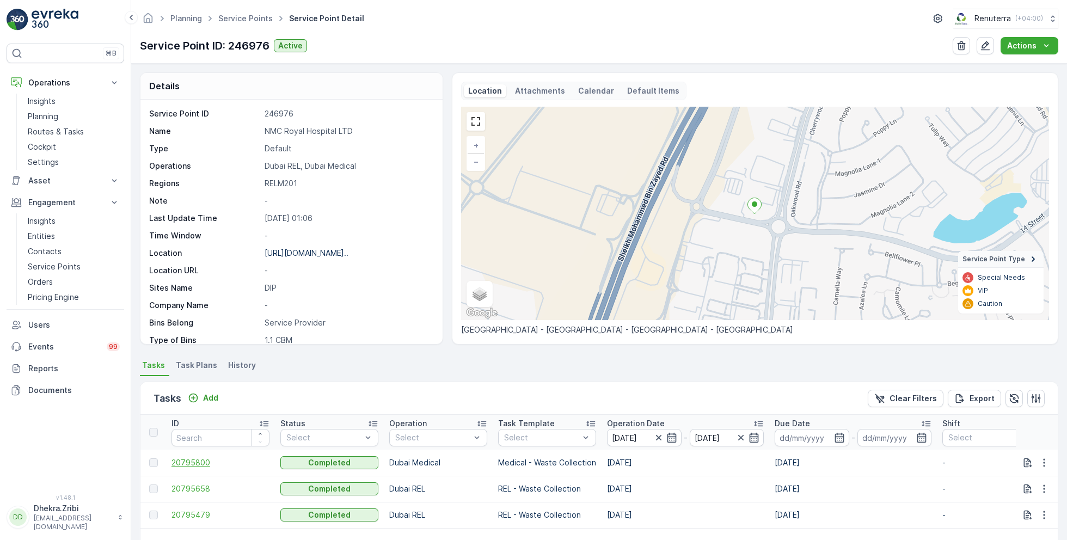
click at [199, 461] on span "20795800" at bounding box center [220, 462] width 98 height 11
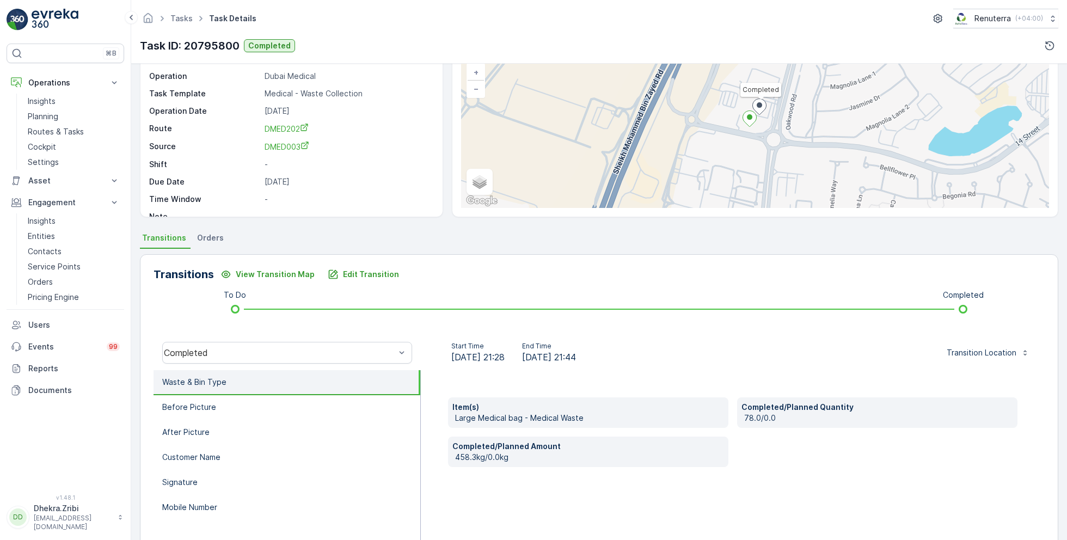
scroll to position [74, 0]
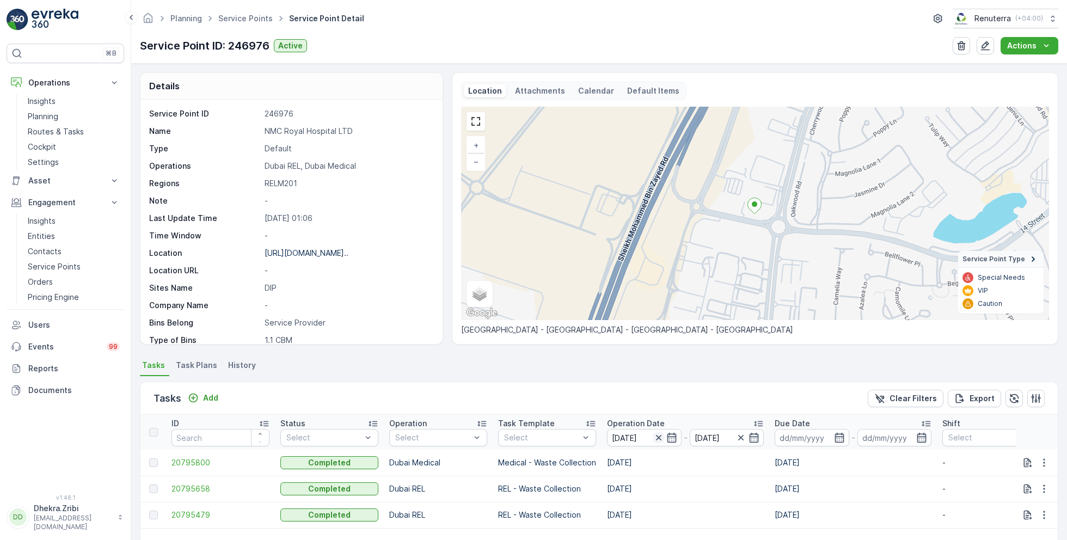
click at [658, 435] on icon "button" at bounding box center [657, 437] width 5 height 5
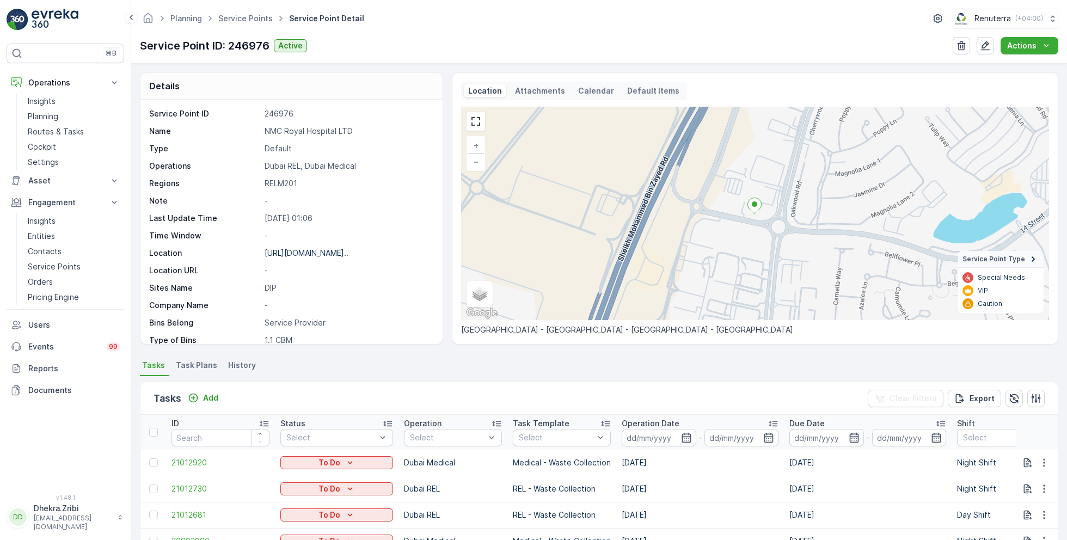
click at [658, 435] on input at bounding box center [658, 437] width 75 height 17
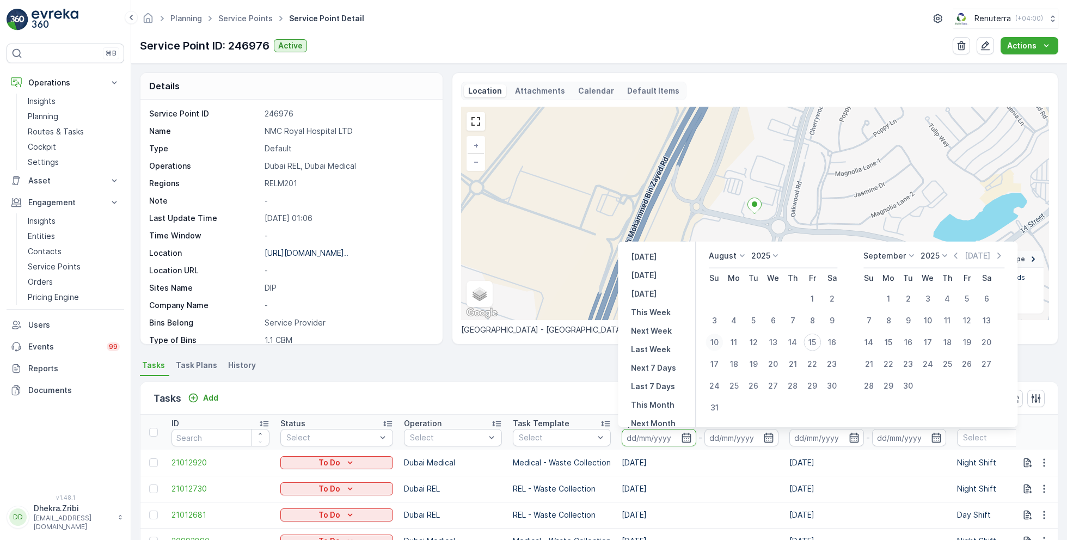
click at [715, 341] on div "10" at bounding box center [713, 342] width 17 height 17
type input "[DATE]"
click at [715, 341] on div "10" at bounding box center [713, 342] width 17 height 17
type input "[DATE]"
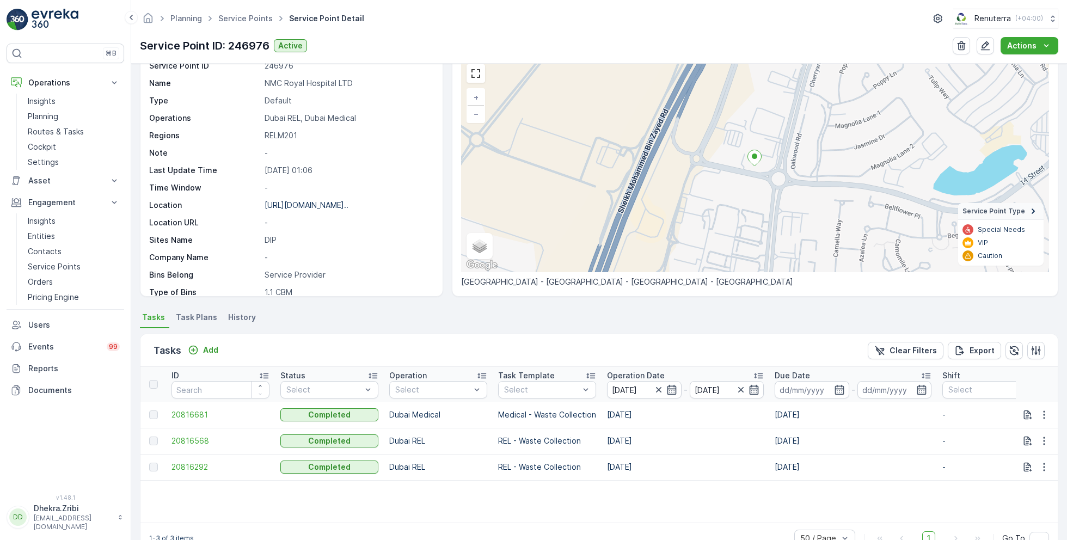
scroll to position [48, 0]
click at [198, 411] on span "20816681" at bounding box center [220, 414] width 98 height 11
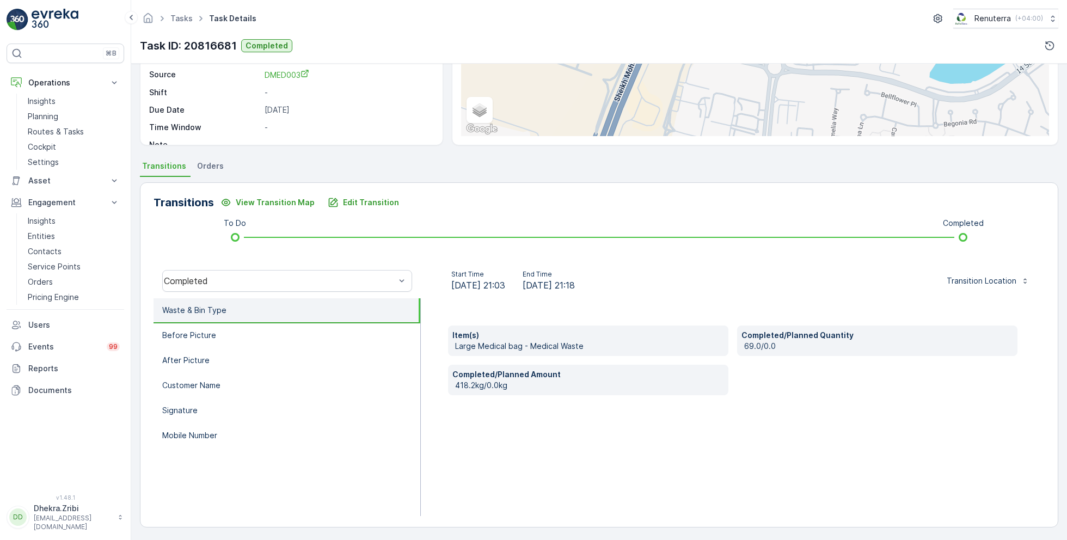
scroll to position [145, 0]
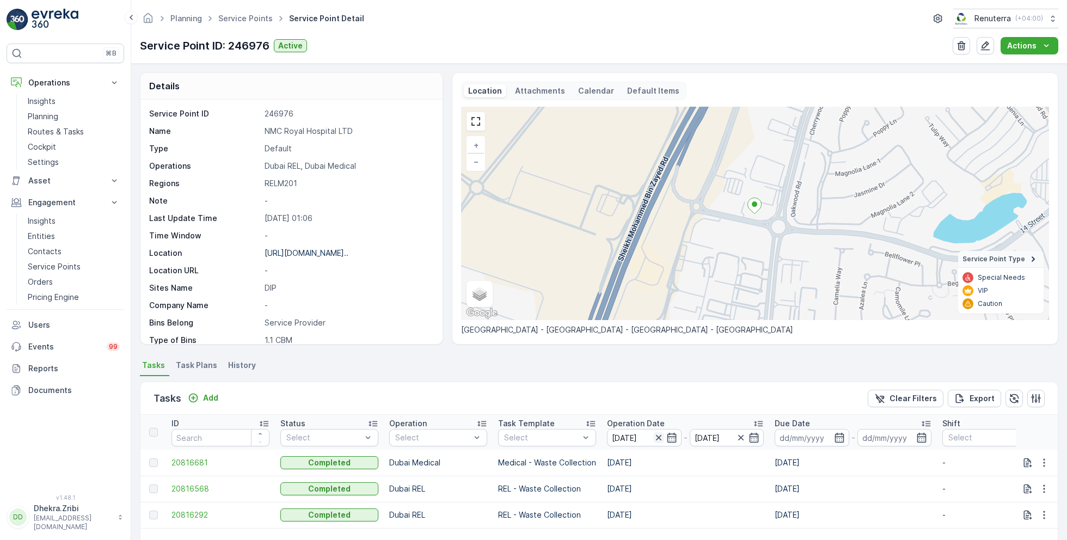
click at [661, 437] on icon "button" at bounding box center [658, 437] width 11 height 11
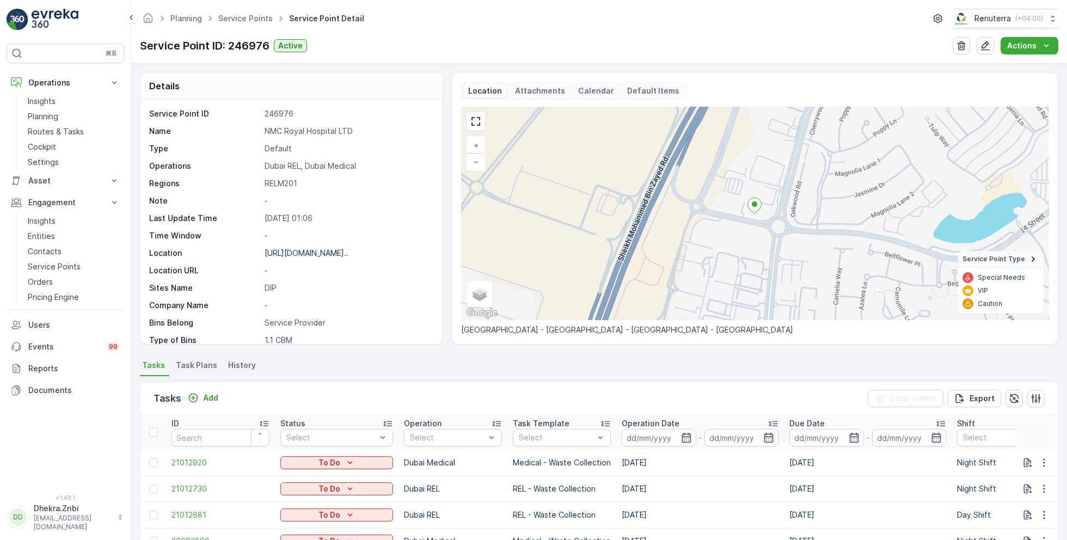
click at [661, 437] on input at bounding box center [658, 437] width 75 height 17
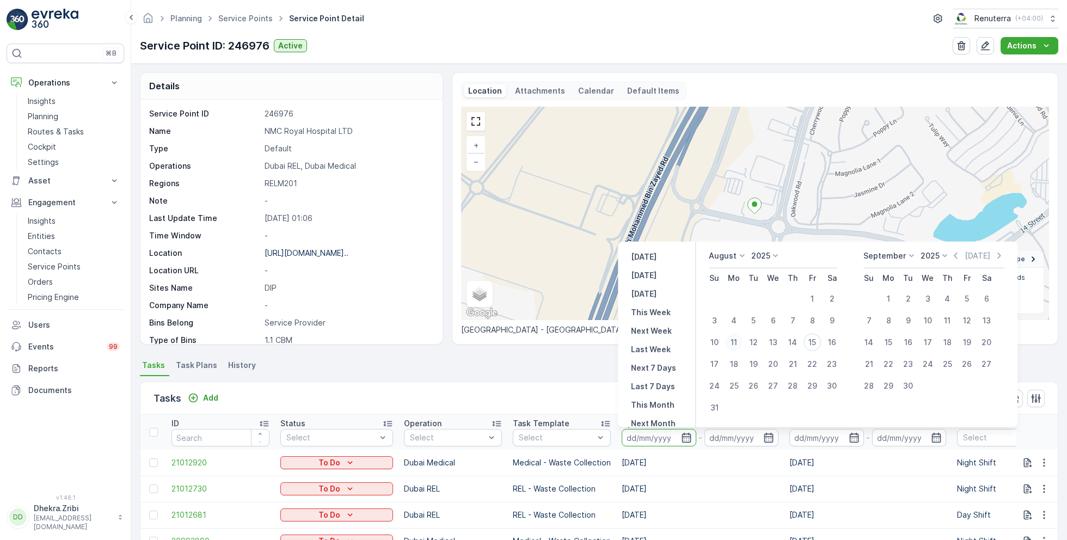
click at [737, 341] on div "11" at bounding box center [733, 342] width 17 height 17
type input "[DATE]"
click at [737, 341] on div "11" at bounding box center [733, 342] width 17 height 17
type input "[DATE]"
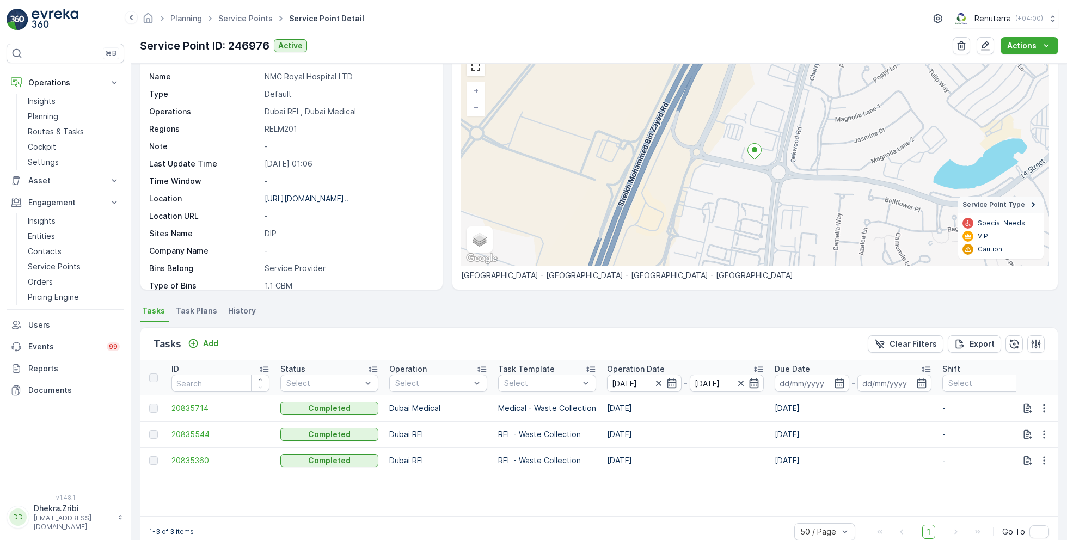
scroll to position [75, 0]
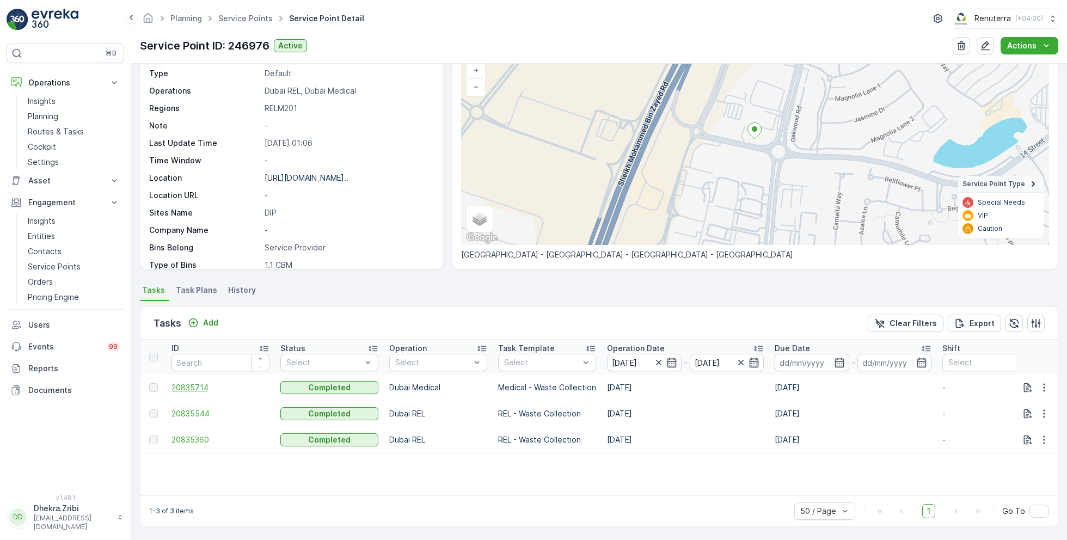
click at [197, 385] on span "20835714" at bounding box center [220, 387] width 98 height 11
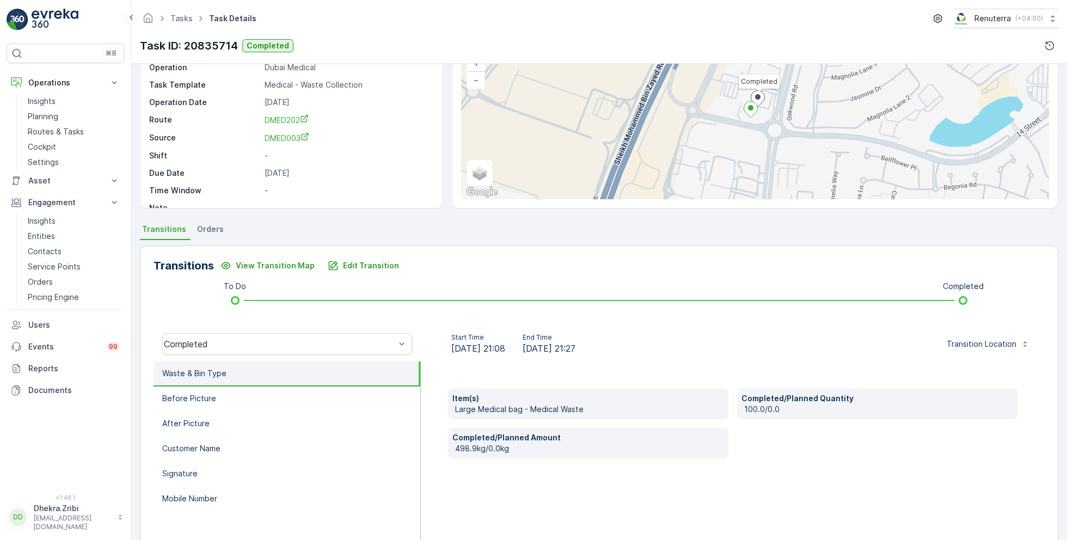
scroll to position [89, 0]
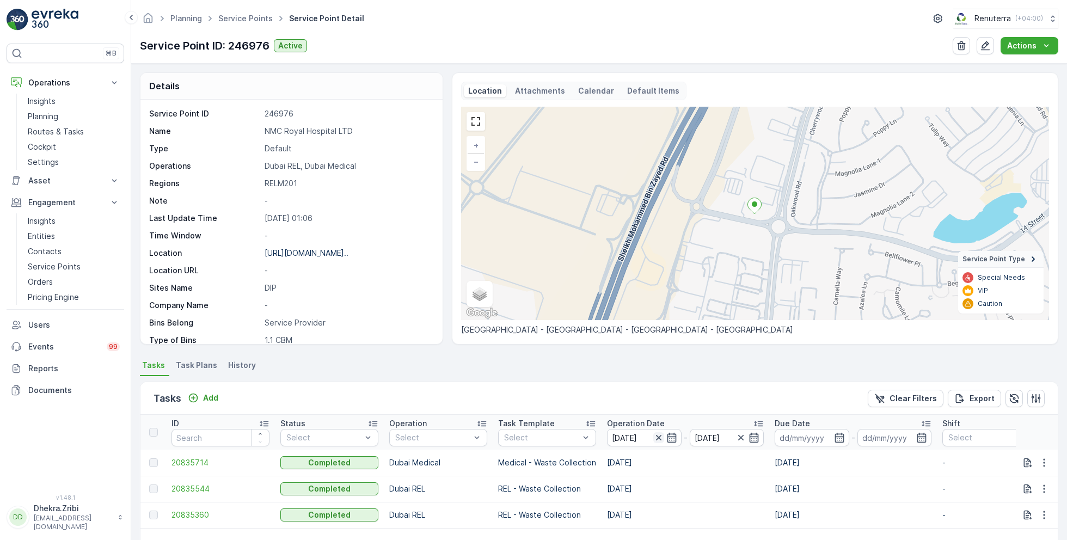
click at [658, 432] on icon "button" at bounding box center [658, 437] width 11 height 11
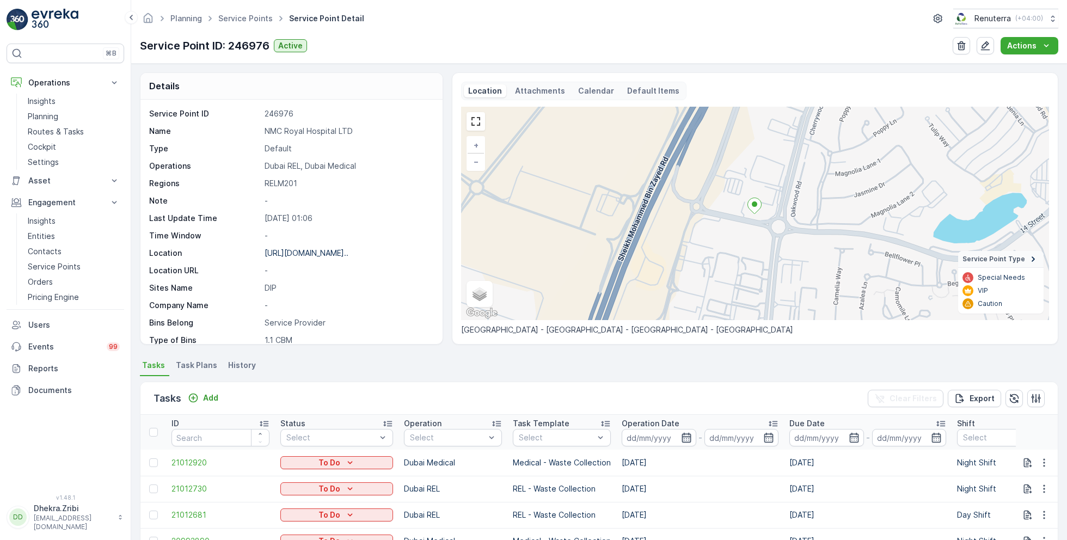
click at [681, 435] on icon "button" at bounding box center [686, 437] width 11 height 11
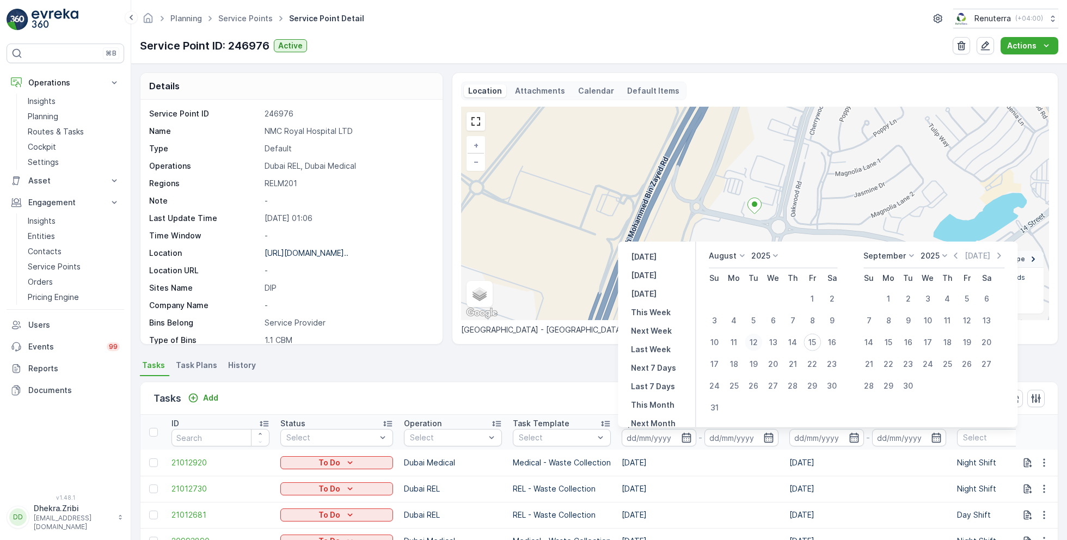
click at [755, 342] on div "12" at bounding box center [752, 342] width 17 height 17
type input "[DATE]"
click at [755, 342] on div "12" at bounding box center [752, 342] width 17 height 17
type input "[DATE]"
click at [575, 373] on ul "Tasks Task Plans History" at bounding box center [599, 367] width 918 height 19
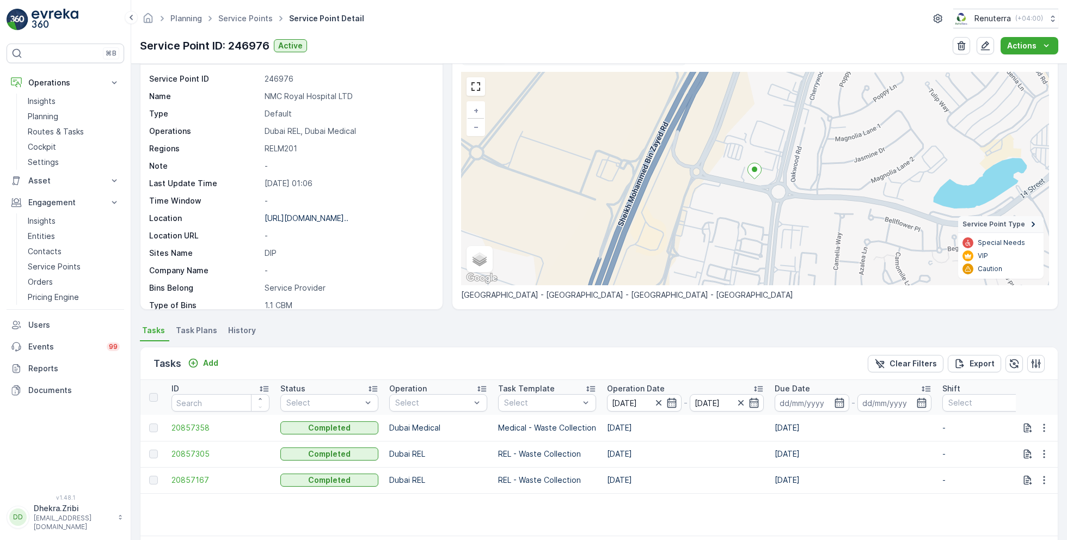
scroll to position [48, 0]
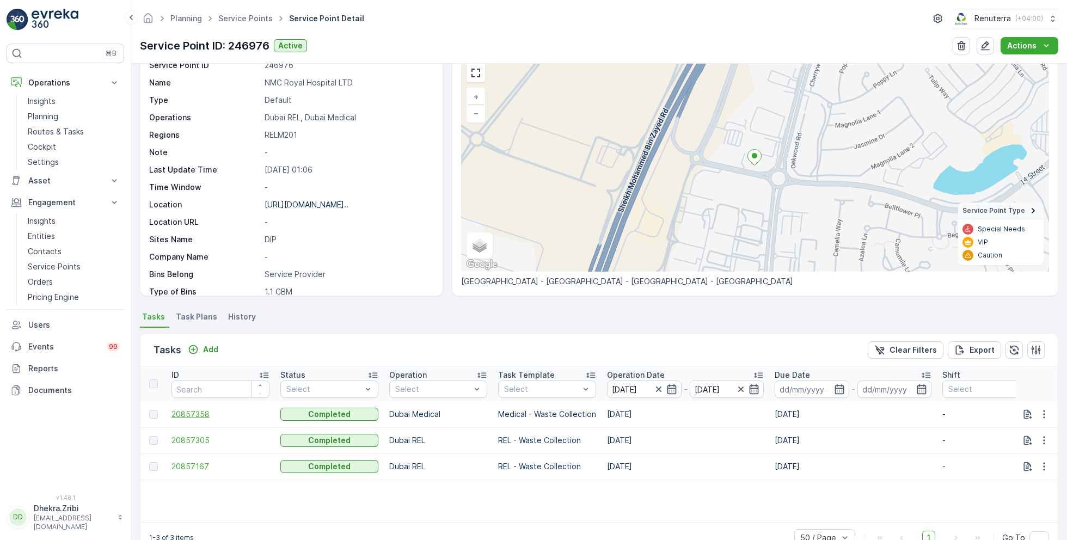
click at [194, 411] on span "20857358" at bounding box center [220, 414] width 98 height 11
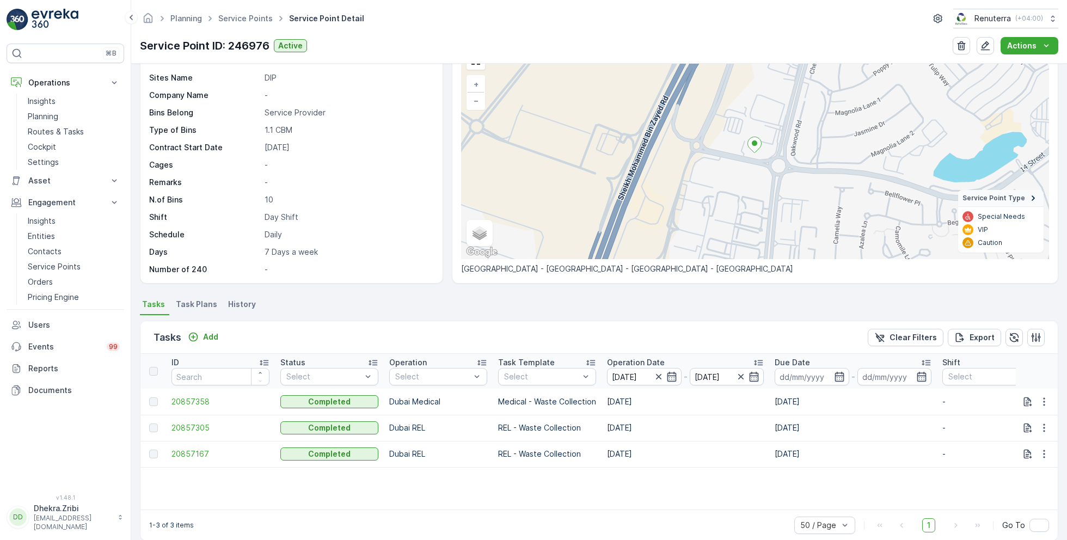
scroll to position [75, 0]
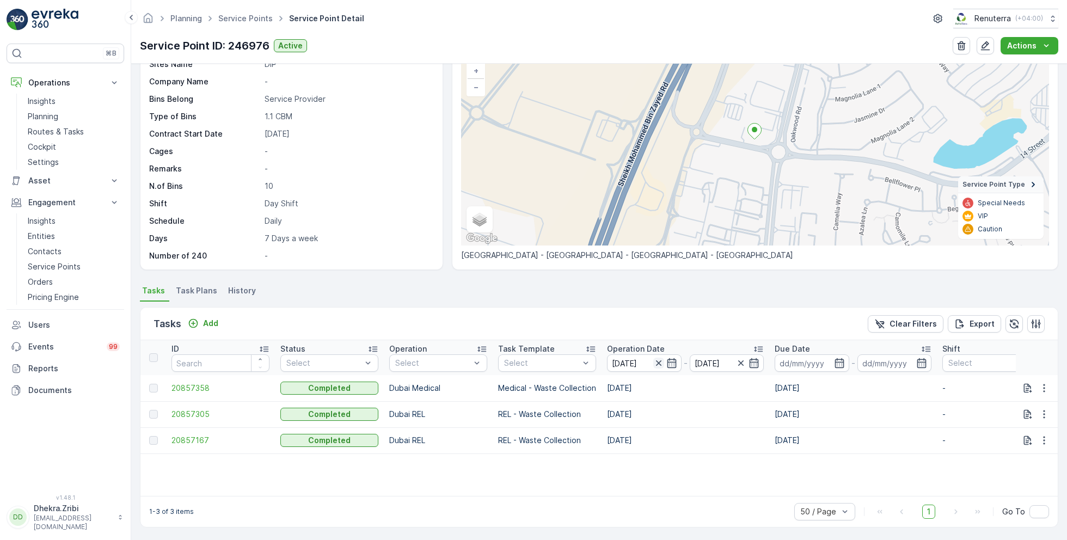
click at [659, 365] on icon "button" at bounding box center [658, 363] width 11 height 11
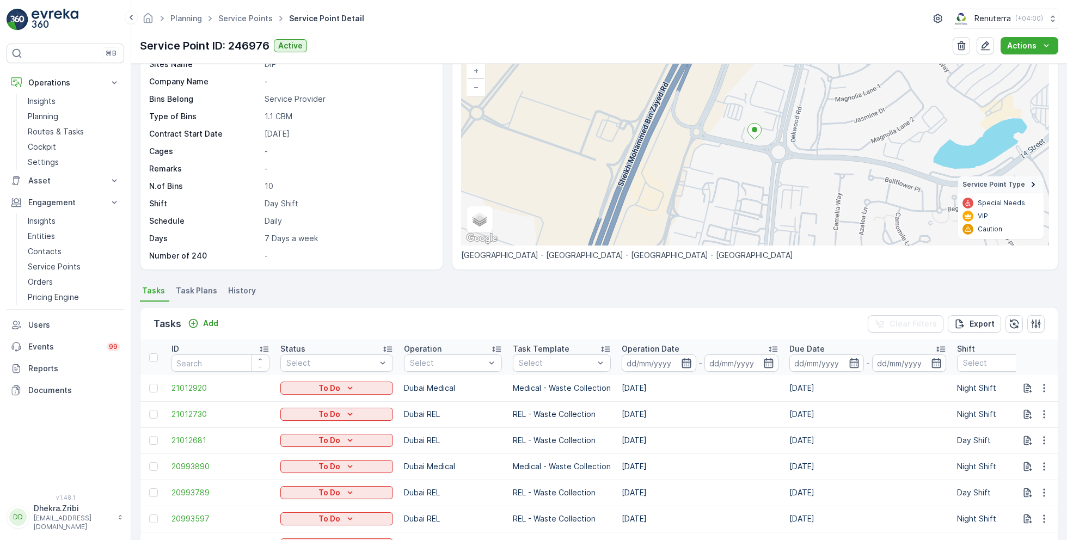
click at [681, 359] on icon "button" at bounding box center [686, 363] width 11 height 11
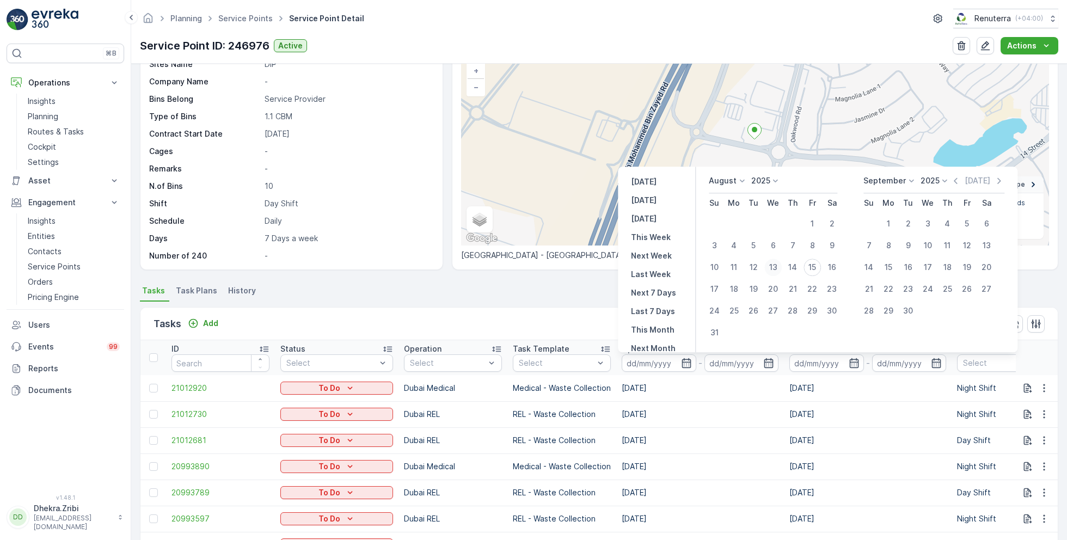
click at [774, 264] on div "13" at bounding box center [772, 266] width 17 height 17
type input "[DATE]"
click at [774, 264] on div "13" at bounding box center [772, 266] width 17 height 17
type input "[DATE]"
click at [556, 298] on ul "Tasks Task Plans History" at bounding box center [599, 292] width 918 height 19
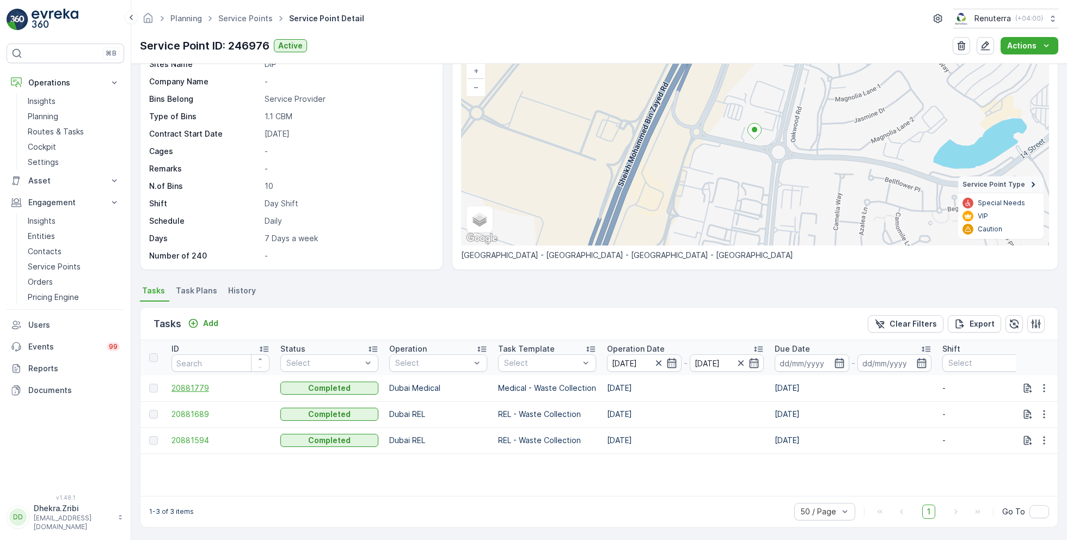
click at [194, 386] on span "20881779" at bounding box center [220, 388] width 98 height 11
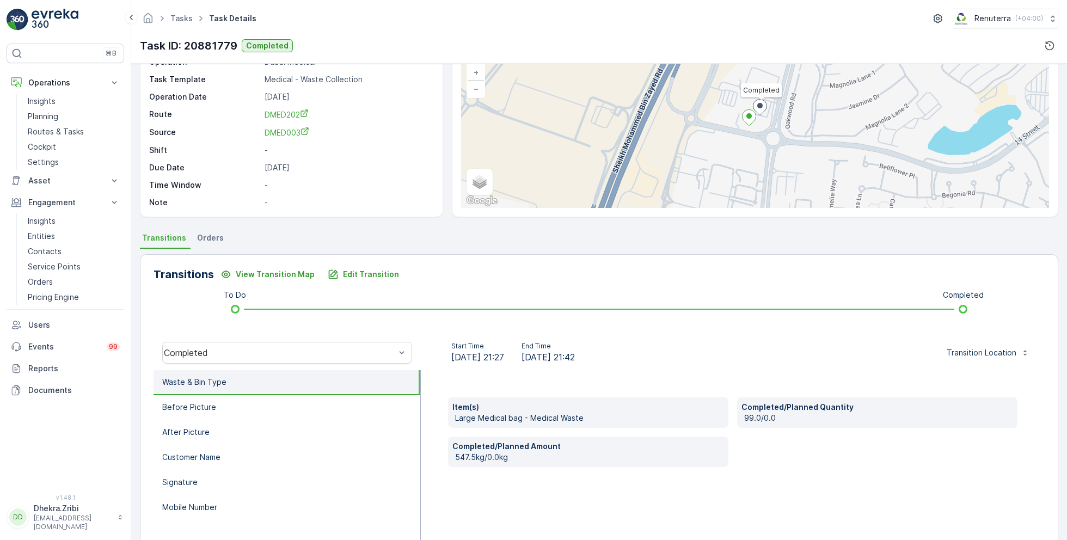
scroll to position [81, 0]
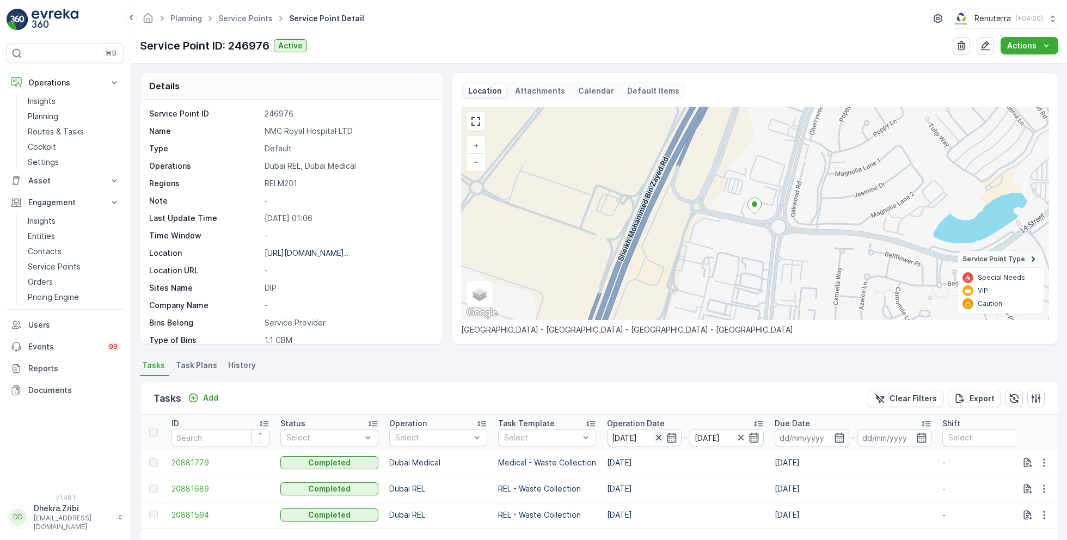
click at [657, 436] on icon "button" at bounding box center [657, 437] width 5 height 5
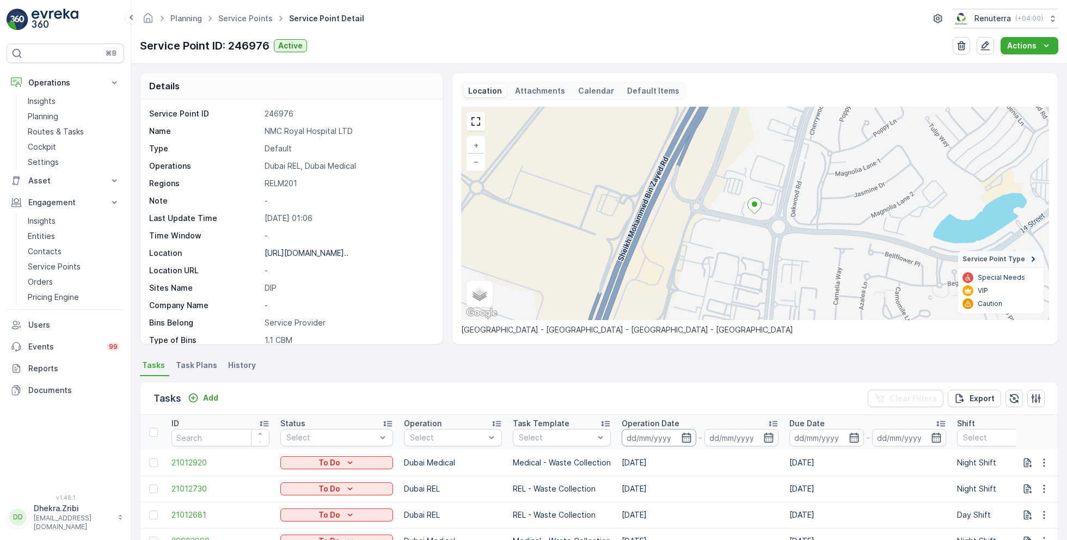
click at [668, 438] on input at bounding box center [658, 437] width 75 height 17
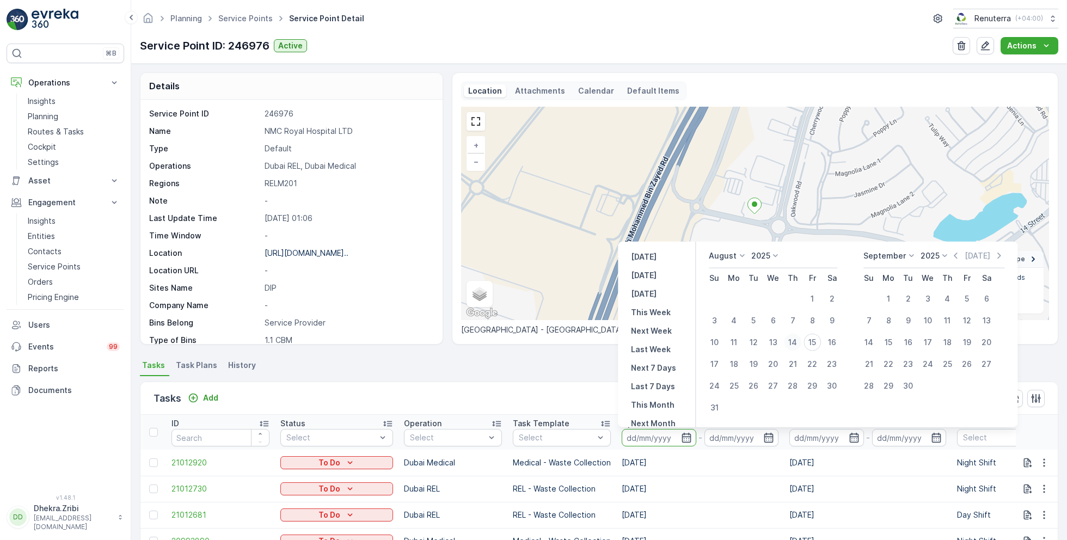
click at [794, 342] on div "14" at bounding box center [792, 342] width 17 height 17
type input "14.08.2025"
click at [794, 342] on div "14" at bounding box center [792, 342] width 17 height 17
type input "14.08.2025"
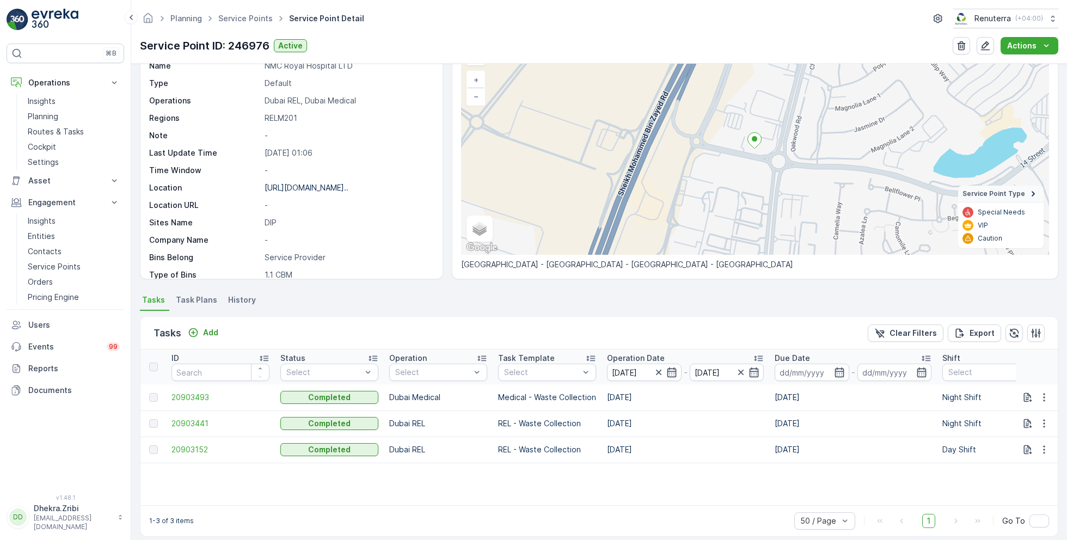
scroll to position [75, 0]
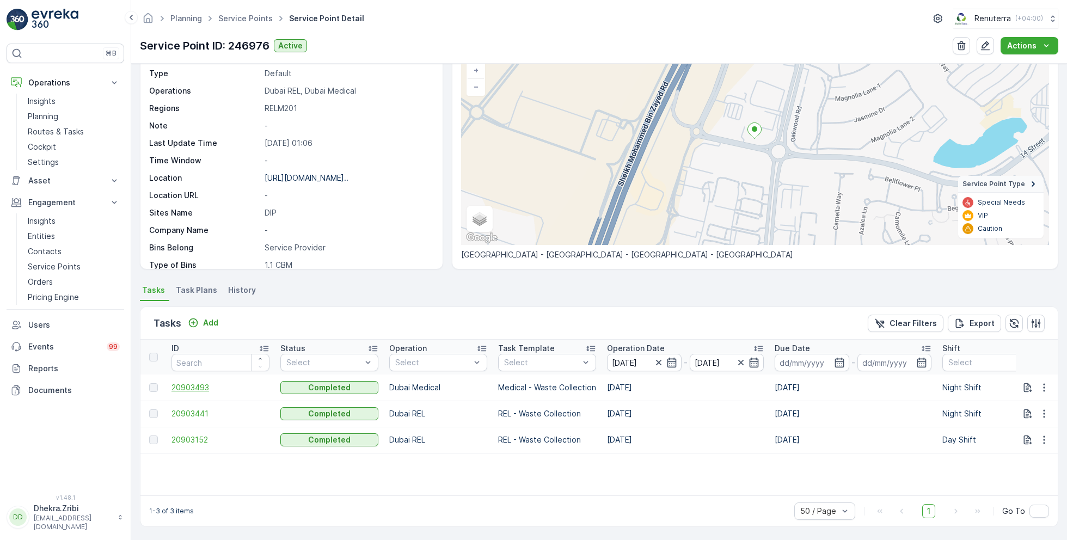
click at [189, 386] on span "20903493" at bounding box center [220, 387] width 98 height 11
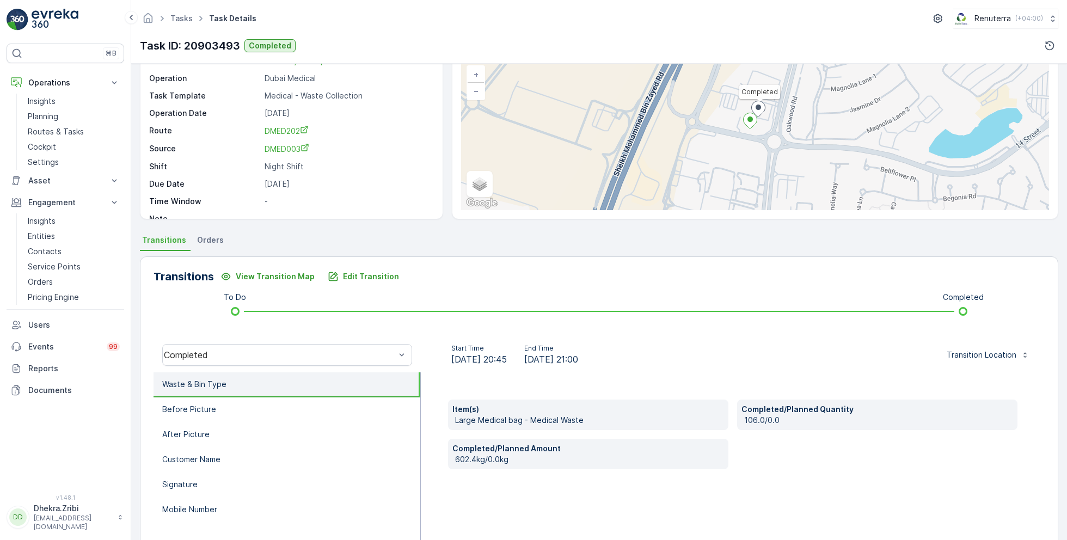
scroll to position [73, 0]
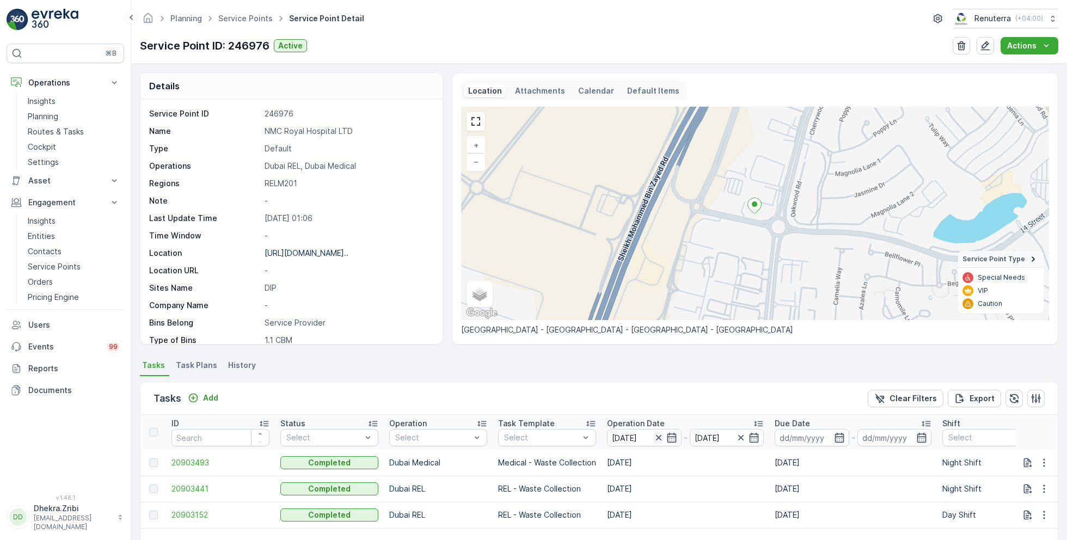
click at [660, 437] on icon "button" at bounding box center [658, 437] width 11 height 11
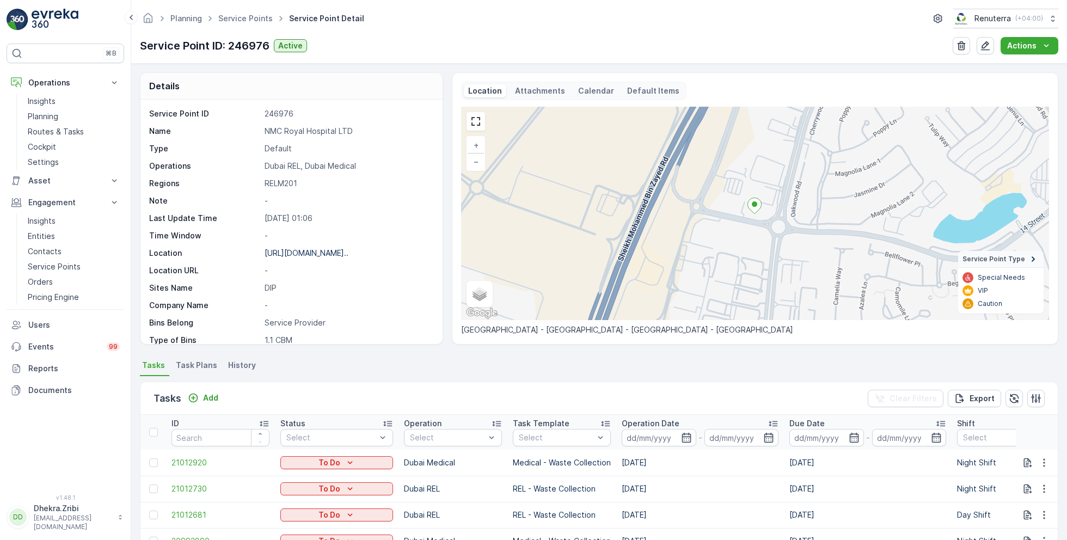
click at [660, 437] on input at bounding box center [658, 437] width 75 height 17
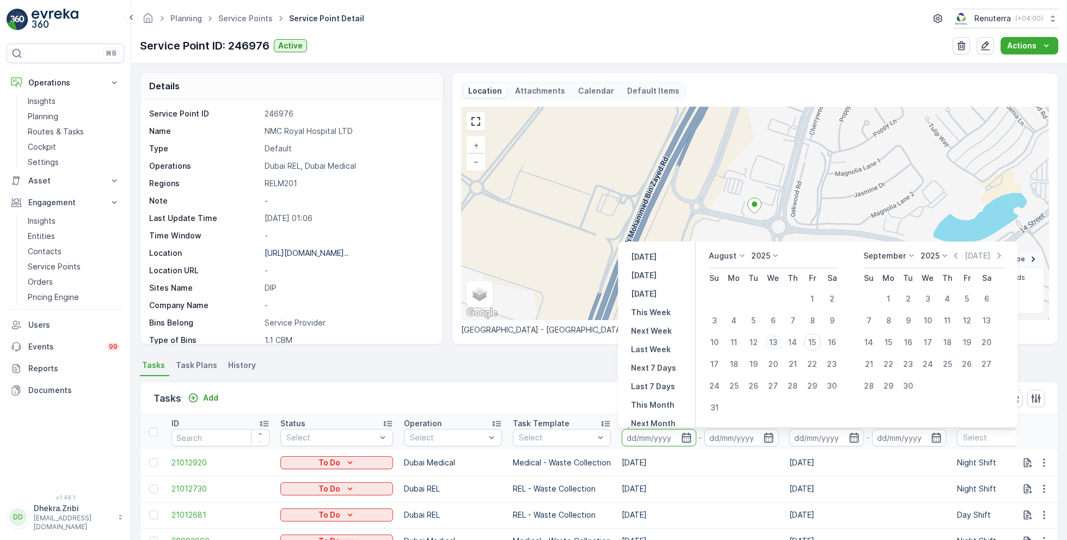
click at [775, 343] on div "13" at bounding box center [772, 342] width 17 height 17
type input "13.08.2025"
click at [775, 343] on div "13" at bounding box center [772, 342] width 17 height 17
type input "13.08.2025"
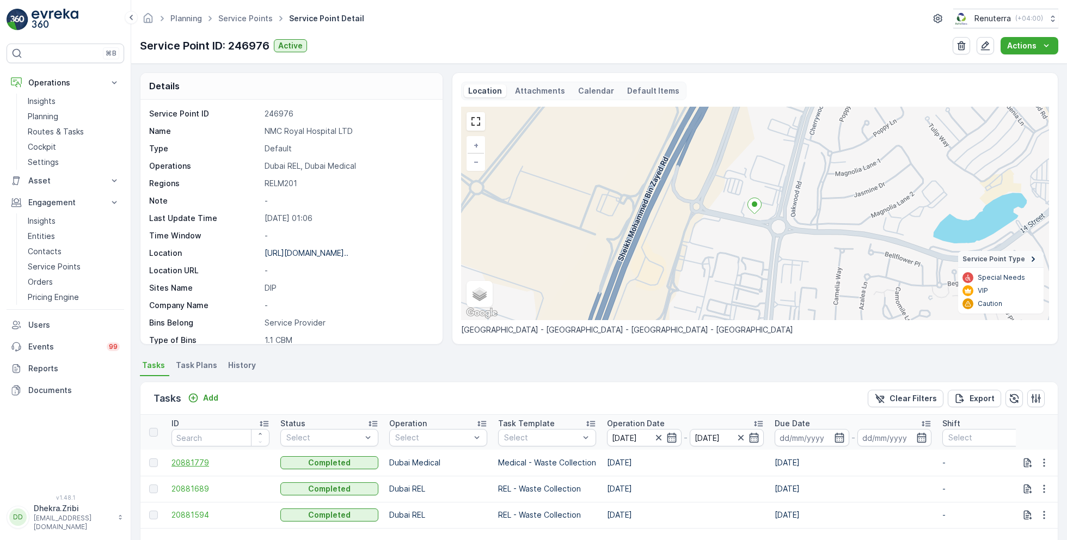
click at [203, 459] on span "20881779" at bounding box center [220, 462] width 98 height 11
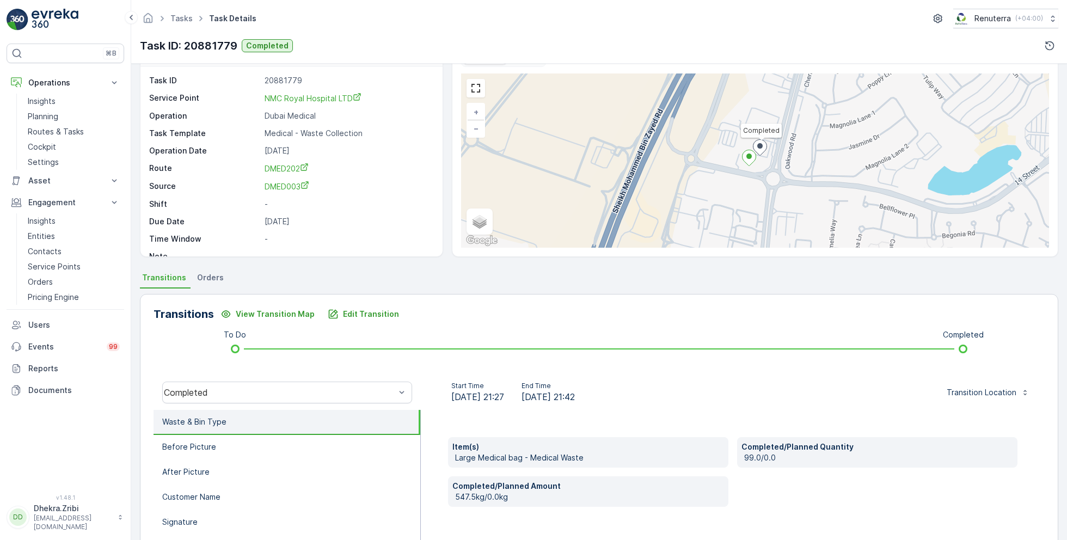
scroll to position [28, 0]
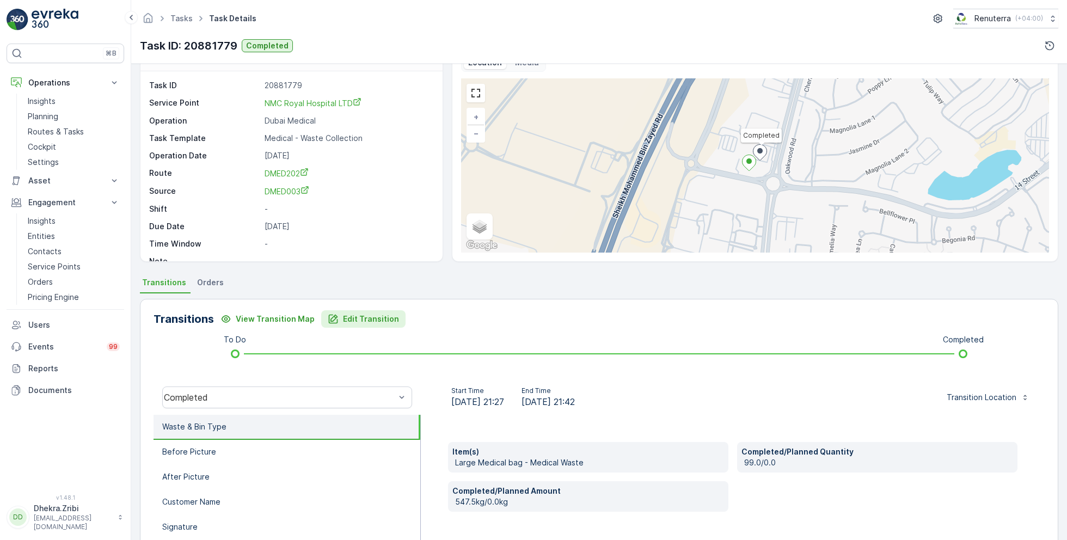
click at [362, 323] on p "Edit Transition" at bounding box center [371, 318] width 56 height 11
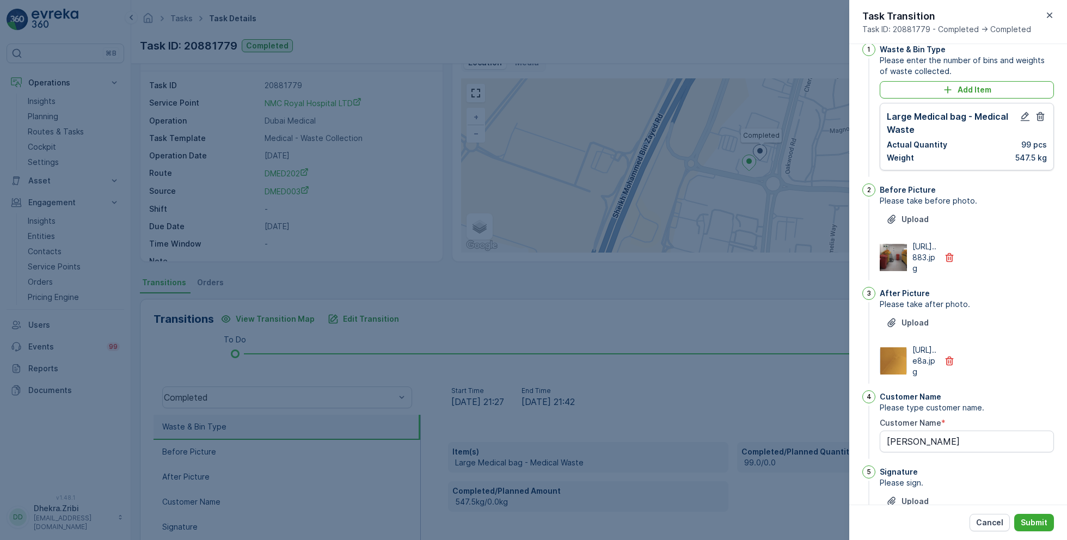
scroll to position [0, 0]
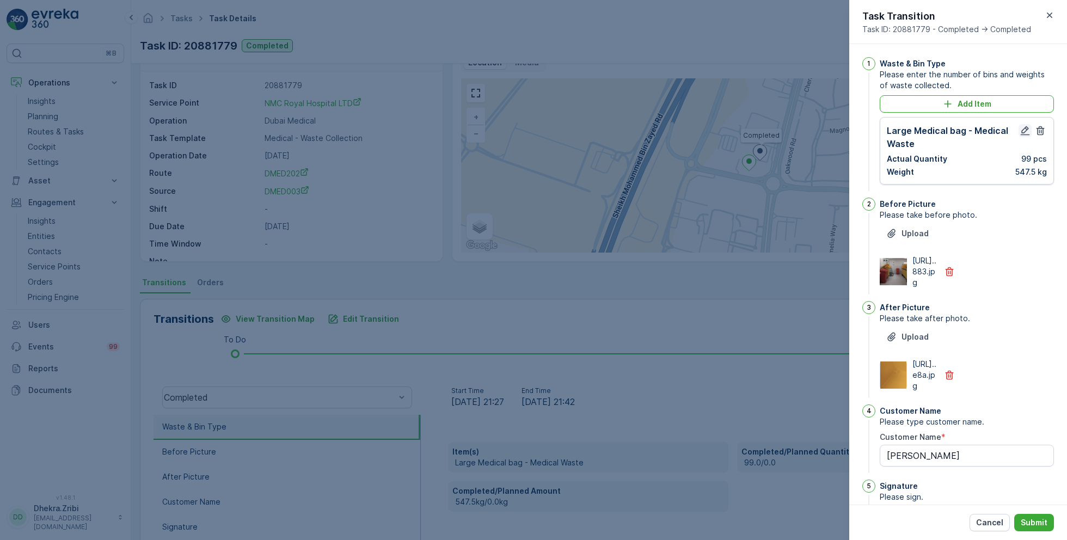
click at [1022, 130] on icon "button" at bounding box center [1024, 130] width 11 height 11
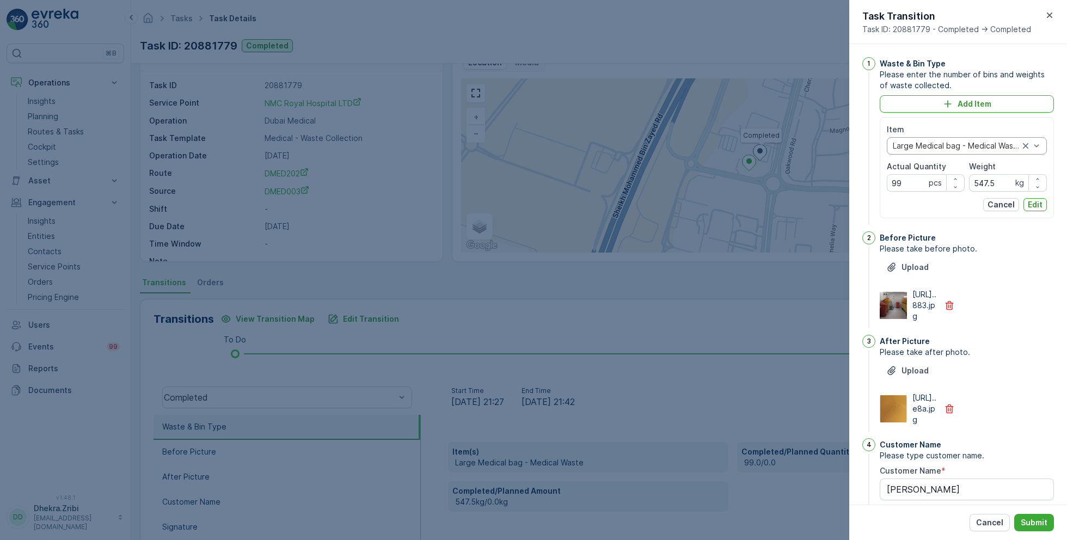
click at [976, 148] on div at bounding box center [955, 145] width 128 height 9
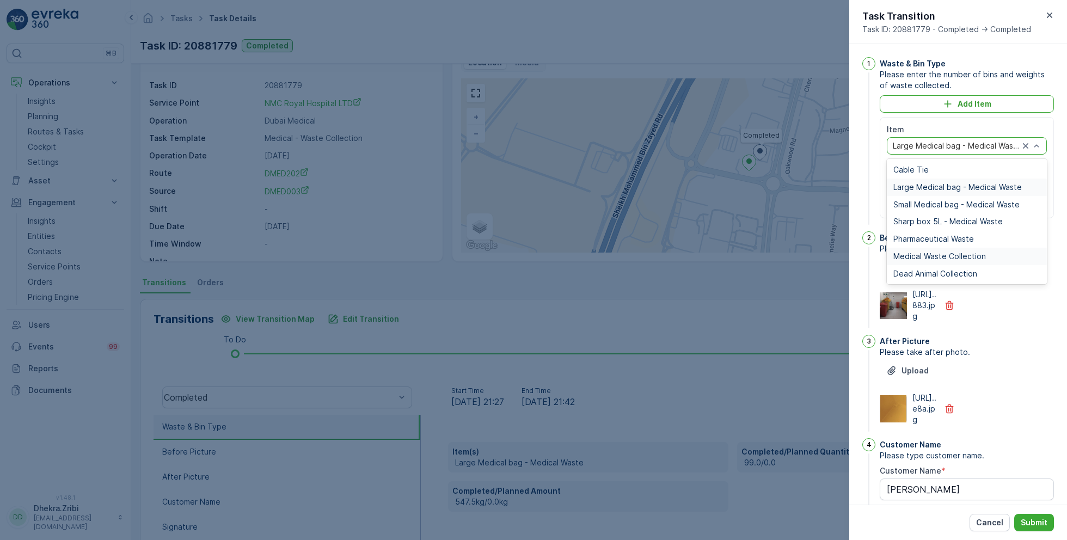
click at [962, 252] on span "Medical Waste Collection" at bounding box center [939, 256] width 93 height 9
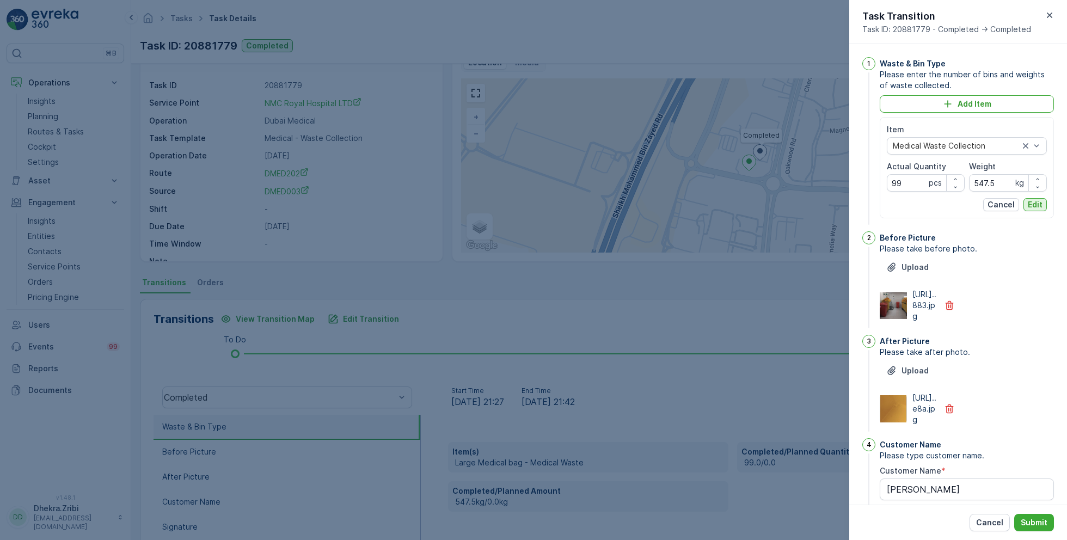
click at [1036, 206] on p "Edit" at bounding box center [1034, 204] width 15 height 11
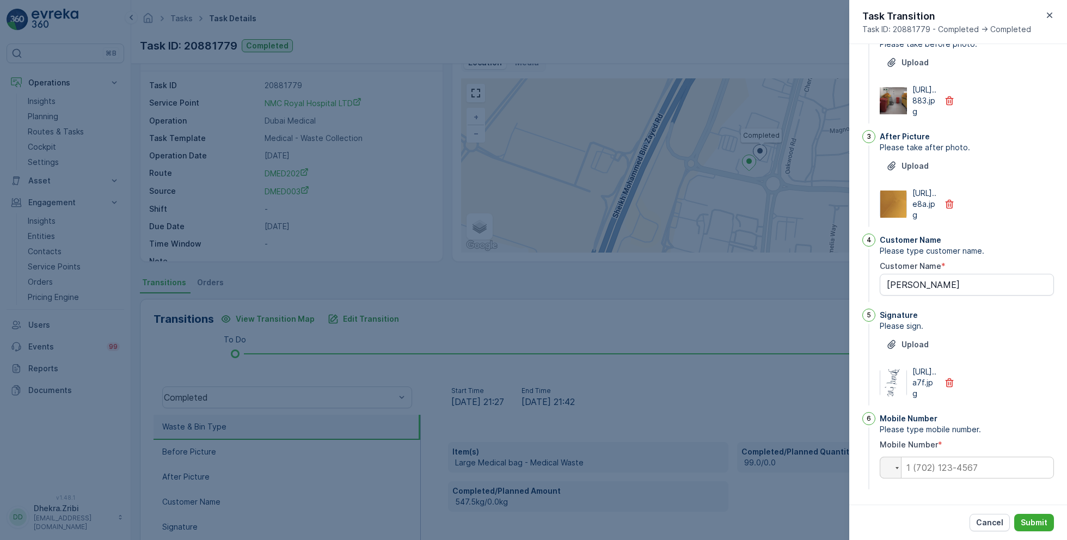
scroll to position [222, 0]
click at [945, 466] on input "tel" at bounding box center [966, 468] width 174 height 22
click at [1029, 235] on div "Customer Name" at bounding box center [966, 240] width 174 height 11
click at [993, 523] on p "Cancel" at bounding box center [989, 522] width 27 height 11
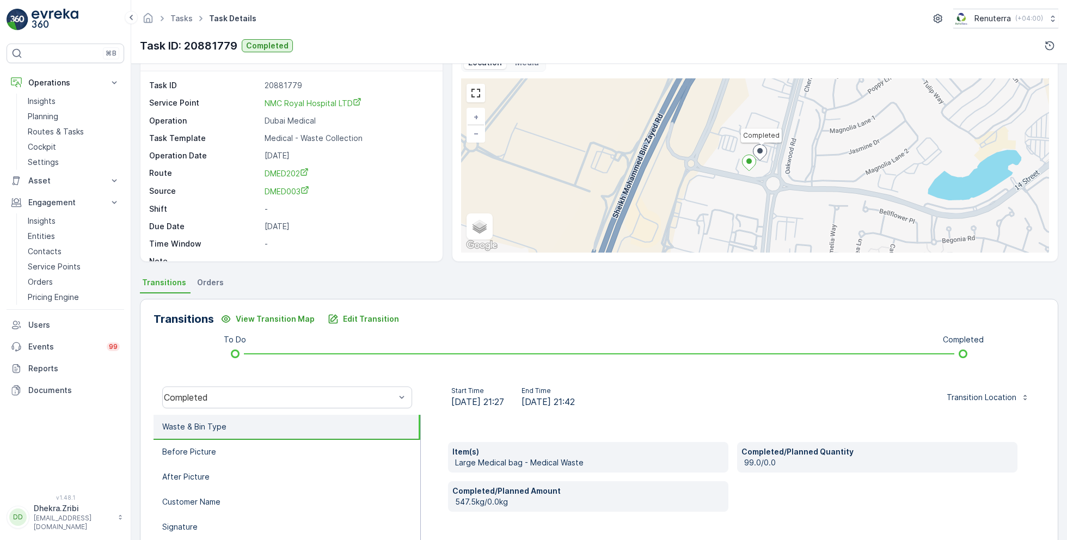
scroll to position [145, 0]
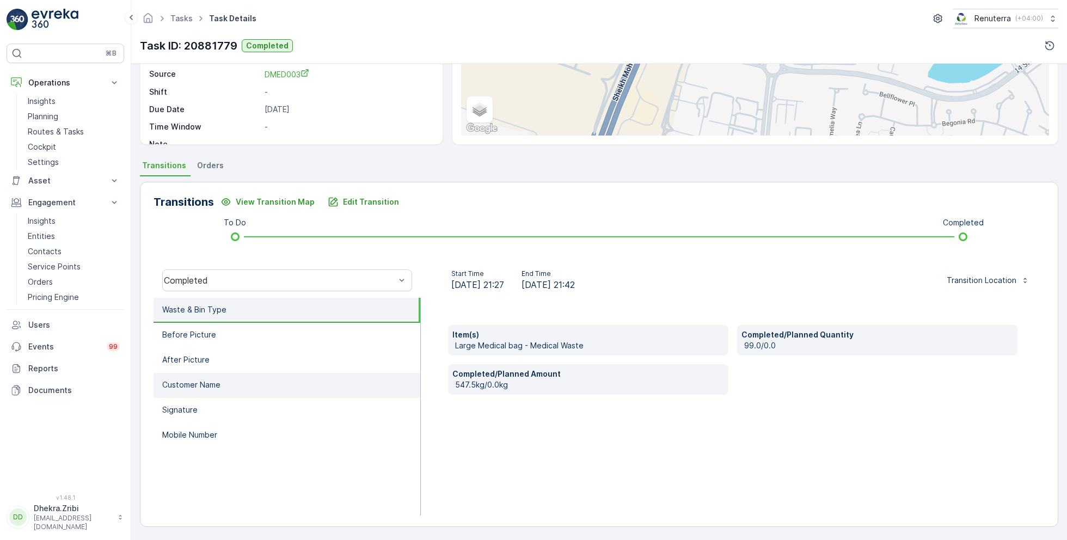
click at [222, 381] on li "Customer Name" at bounding box center [286, 385] width 267 height 25
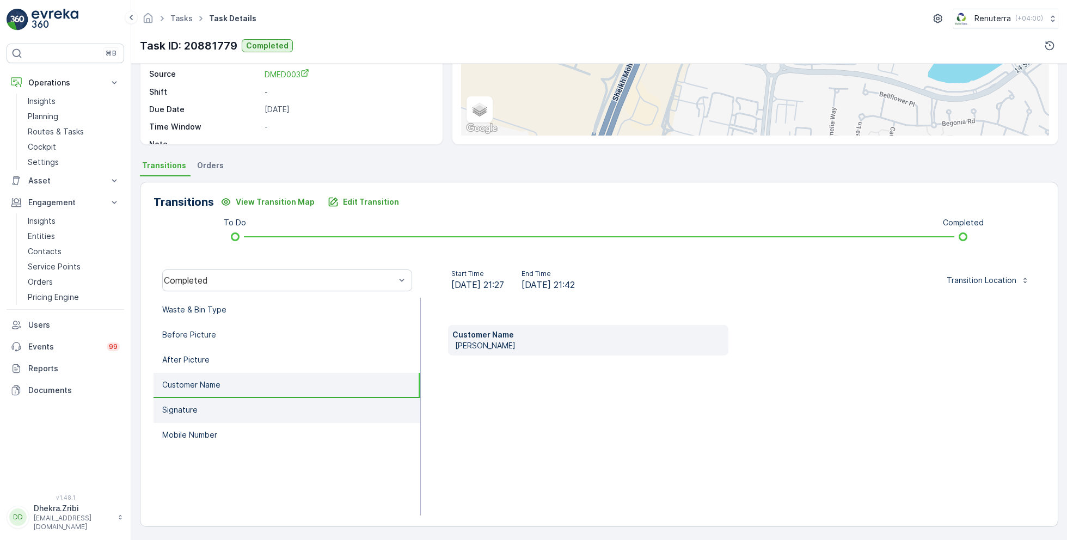
click at [215, 405] on li "Signature" at bounding box center [286, 410] width 267 height 25
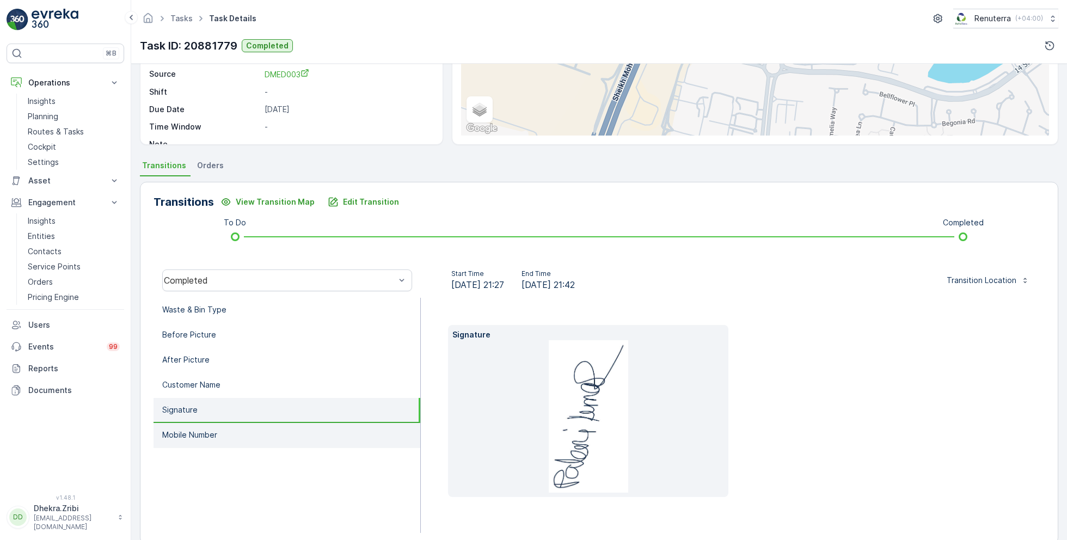
click at [223, 427] on li "Mobile Number" at bounding box center [286, 435] width 267 height 25
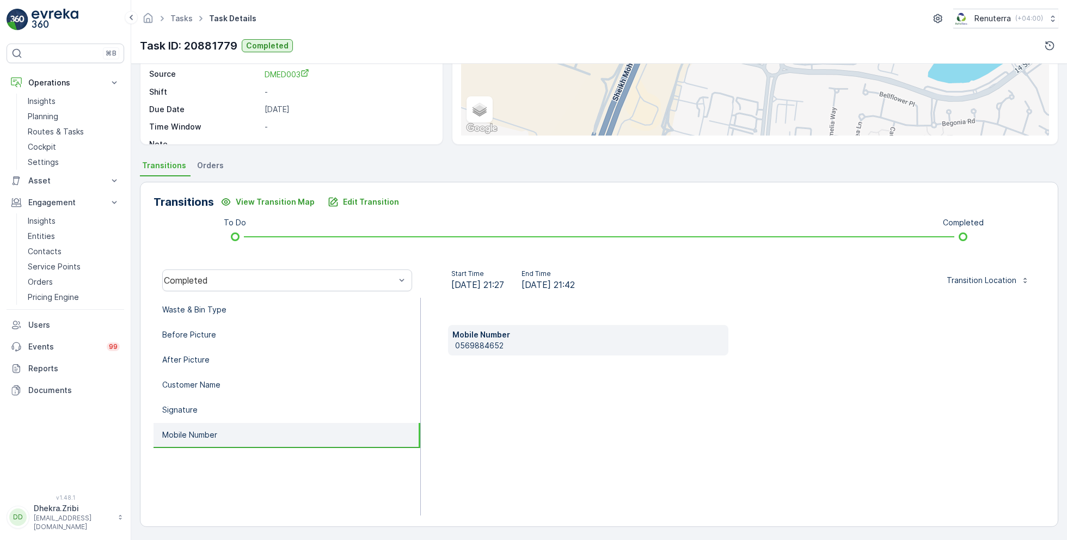
click at [481, 348] on p "0569884652" at bounding box center [589, 345] width 269 height 11
copy p "0569884652"
click at [358, 200] on p "Edit Transition" at bounding box center [371, 201] width 56 height 11
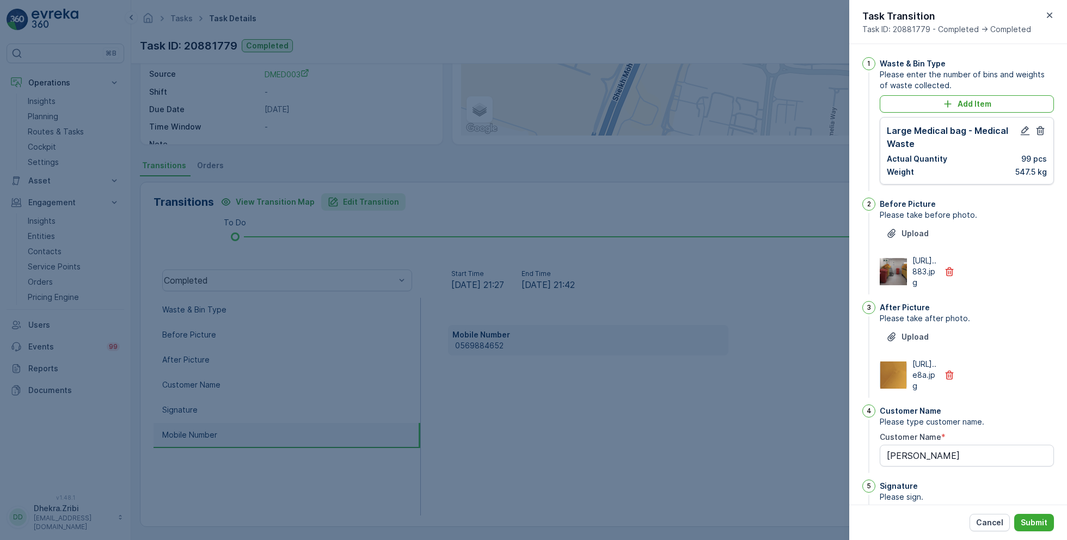
scroll to position [235, 0]
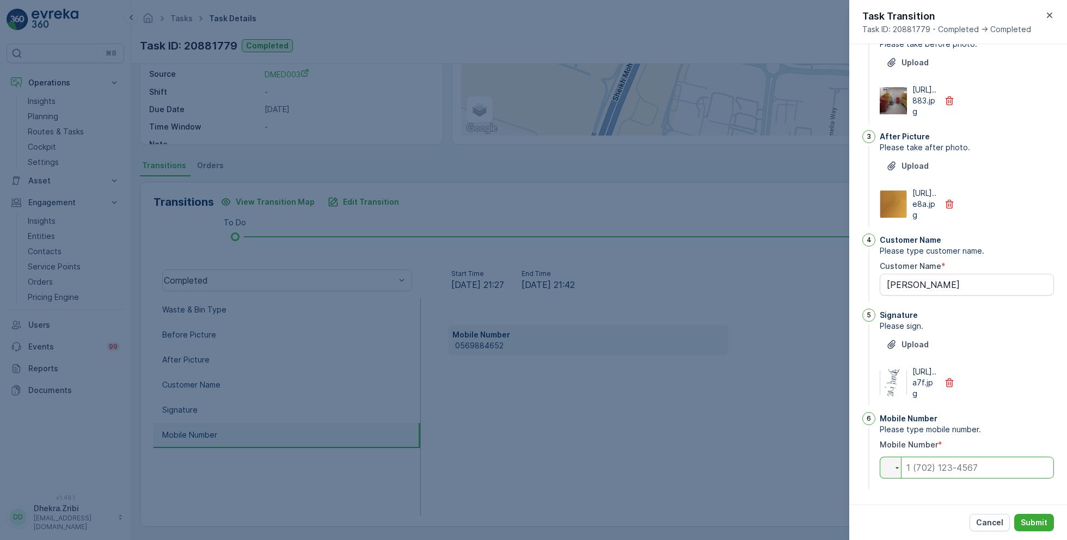
click at [953, 468] on input "tel" at bounding box center [966, 468] width 174 height 22
paste input "0569884652"
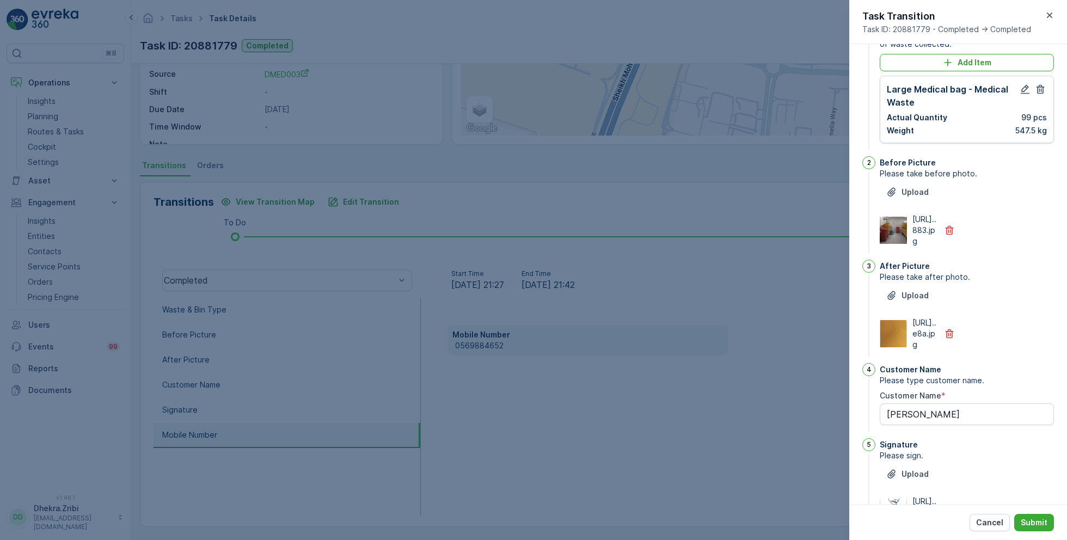
scroll to position [0, 0]
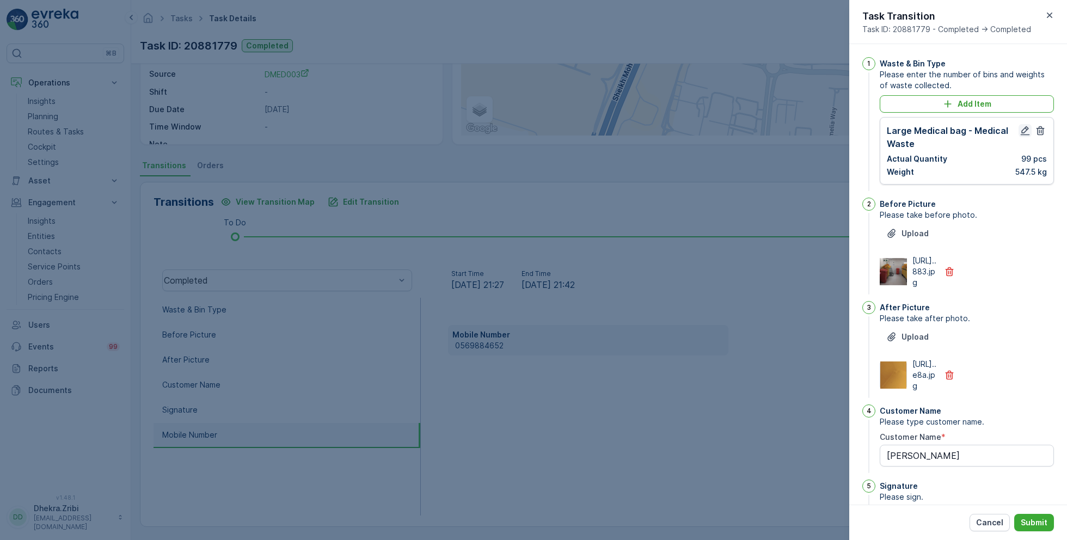
type input "0569884652"
click at [1023, 131] on icon "button" at bounding box center [1024, 130] width 9 height 9
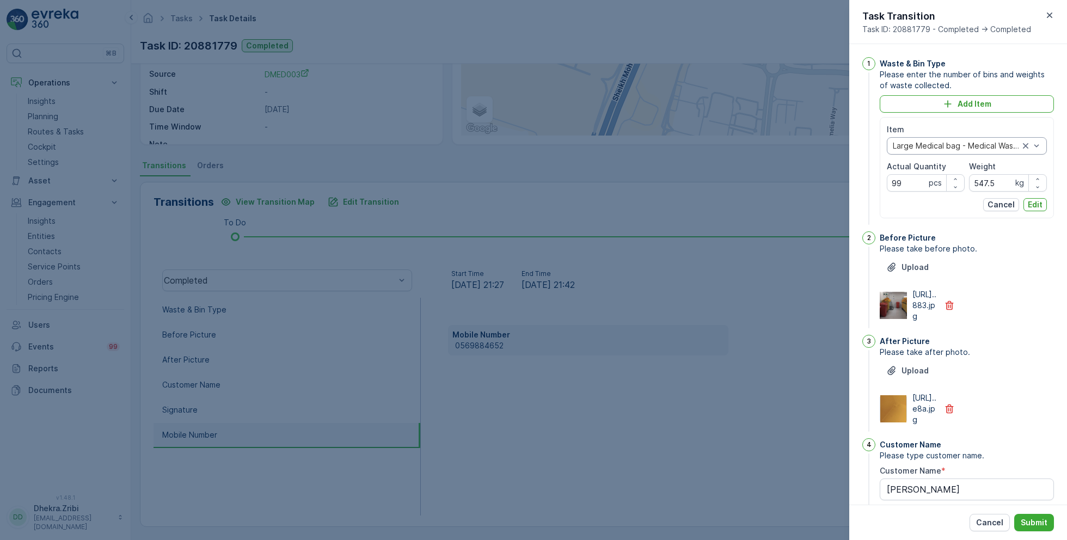
click at [984, 140] on div "Large Medical bag - Medical Waste" at bounding box center [966, 145] width 160 height 17
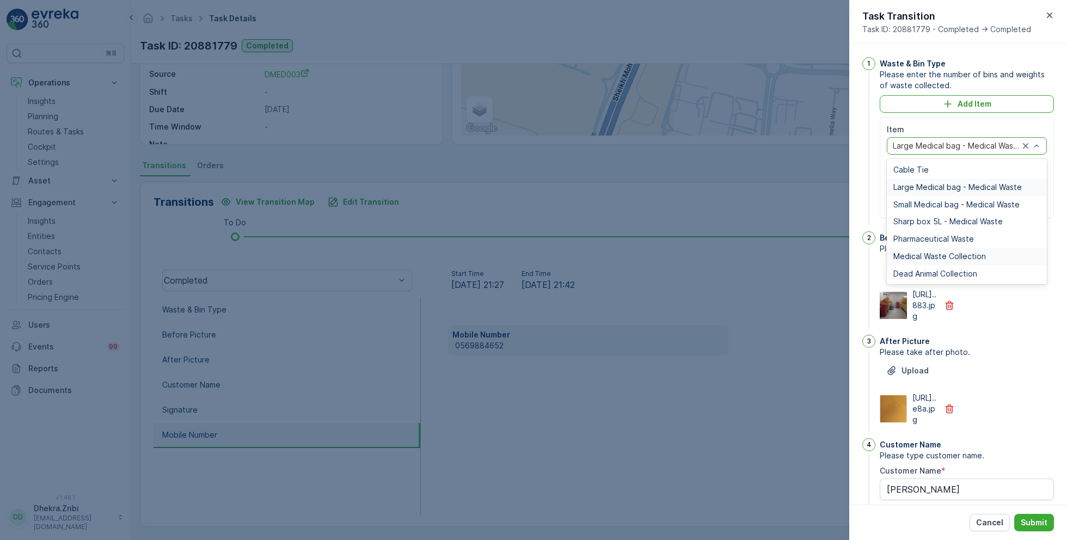
click at [932, 256] on span "Medical Waste Collection" at bounding box center [939, 256] width 93 height 9
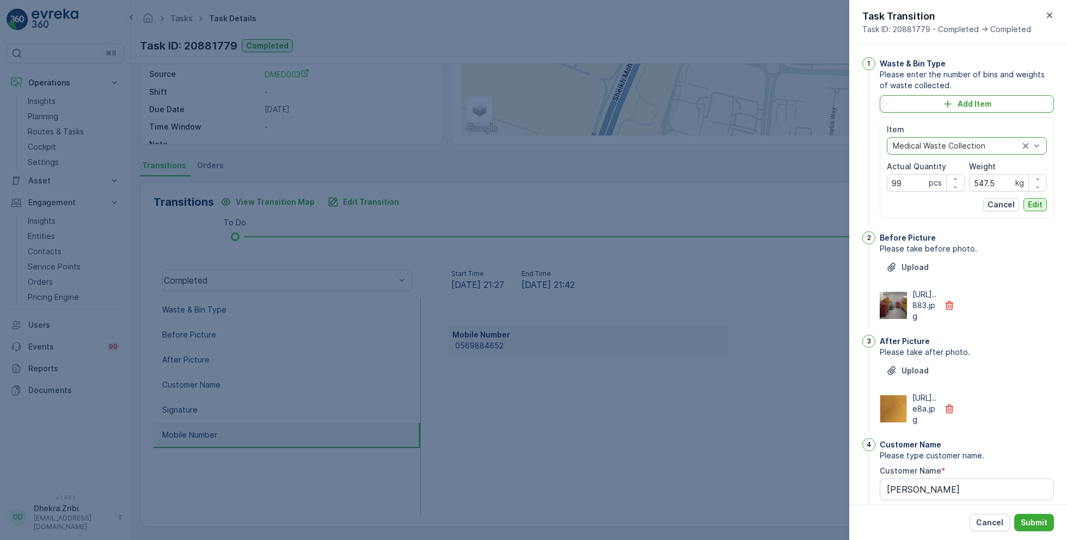
click at [1030, 201] on p "Edit" at bounding box center [1034, 204] width 15 height 11
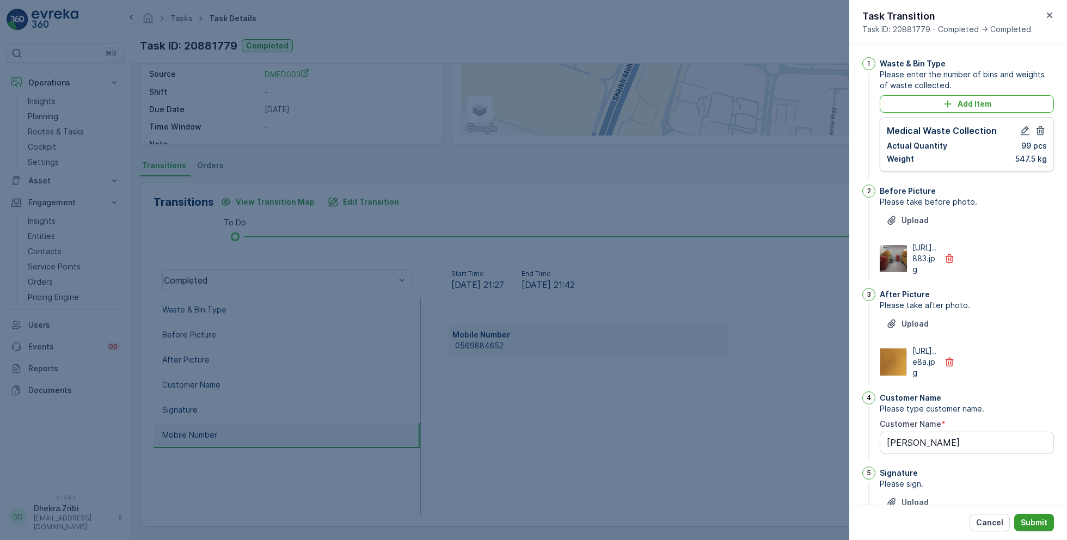
click at [1037, 522] on p "Submit" at bounding box center [1033, 522] width 27 height 11
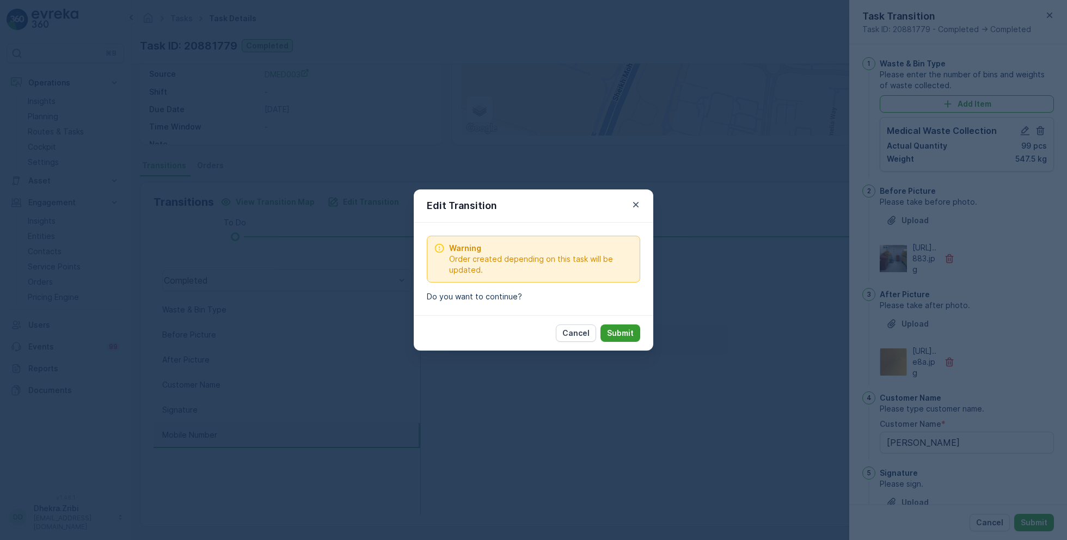
click at [625, 334] on p "Submit" at bounding box center [620, 333] width 27 height 11
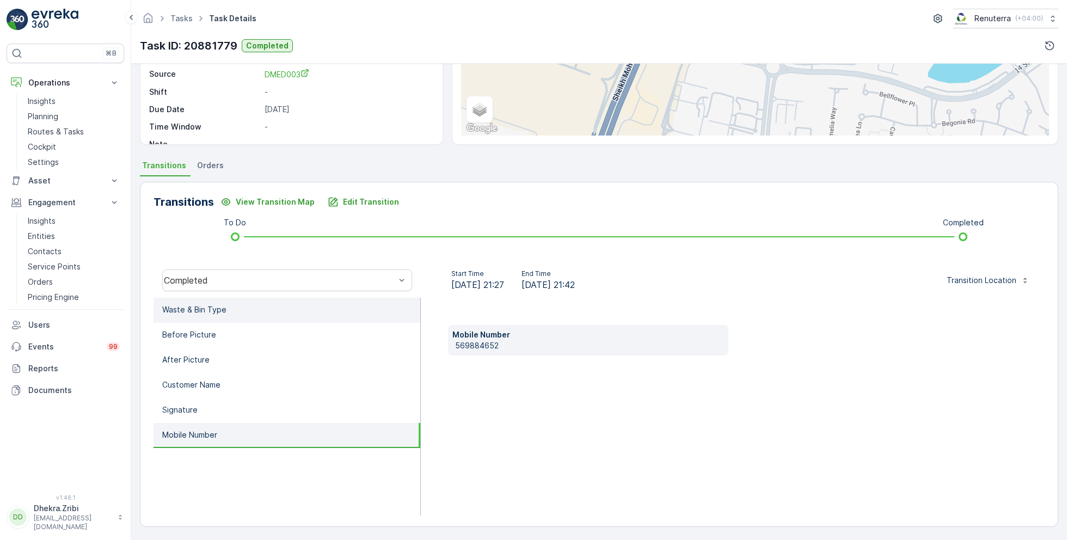
click at [236, 306] on li "Waste & Bin Type" at bounding box center [286, 310] width 267 height 25
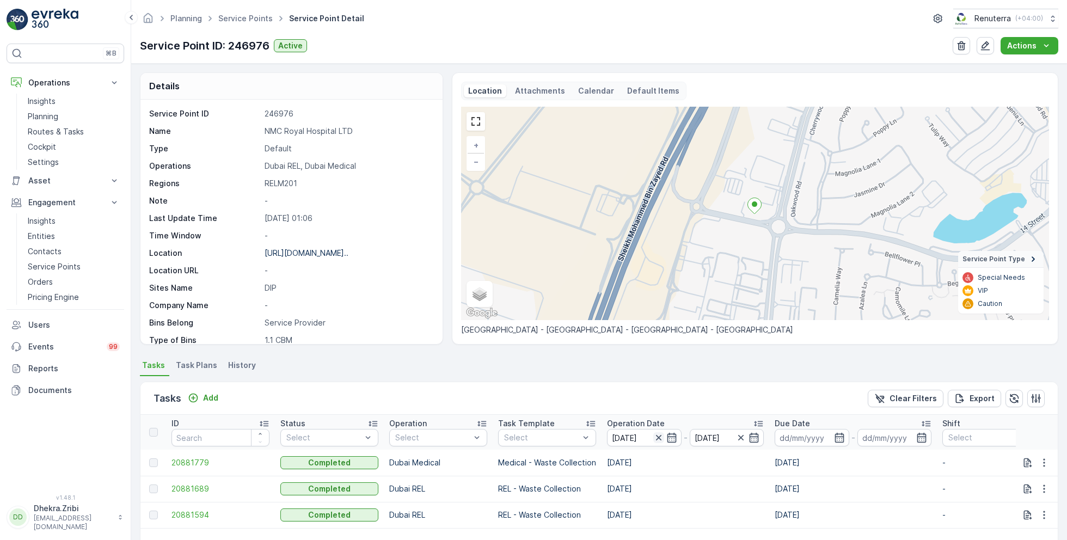
click at [657, 437] on icon "button" at bounding box center [657, 437] width 5 height 5
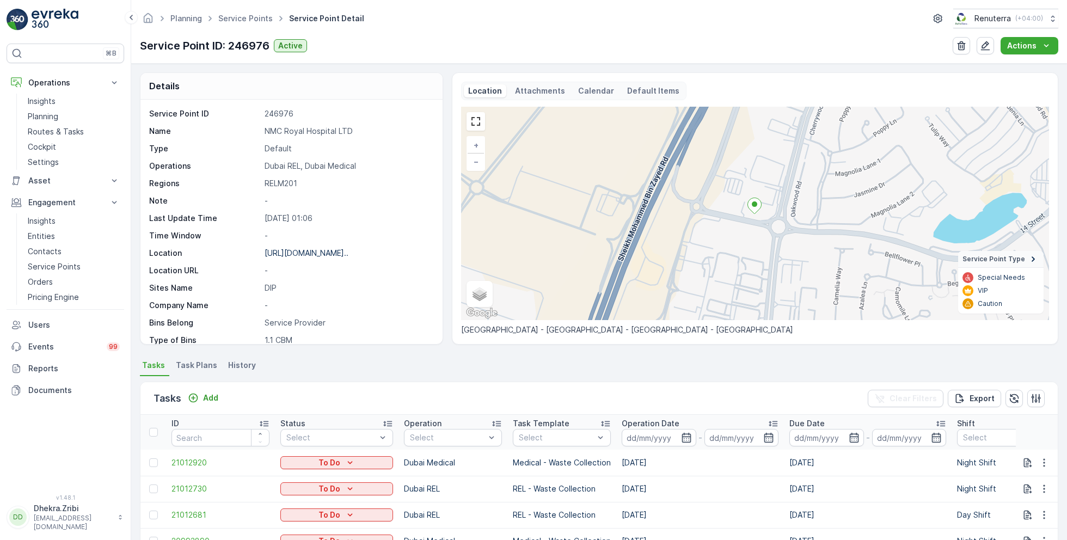
click at [657, 437] on input at bounding box center [658, 437] width 75 height 17
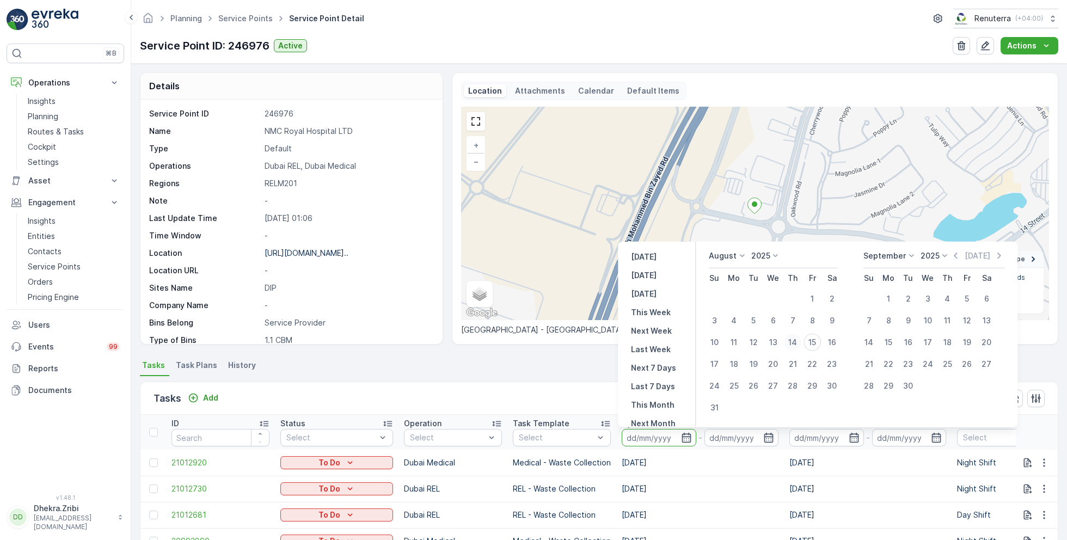
click at [793, 341] on div "14" at bounding box center [792, 342] width 17 height 17
type input "14.08.2025"
click at [793, 341] on div "14" at bounding box center [792, 342] width 17 height 17
type input "14.08.2025"
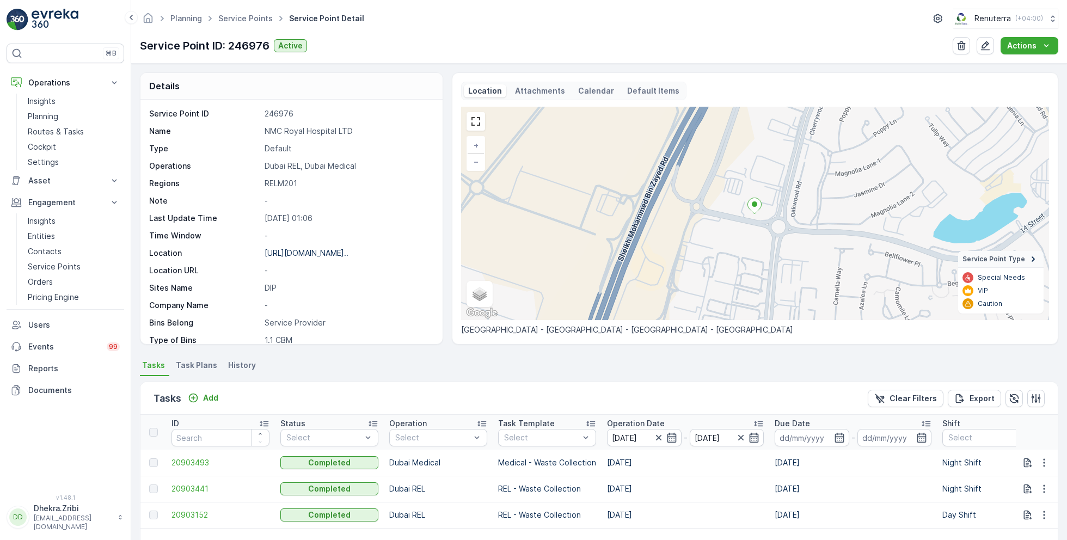
scroll to position [75, 0]
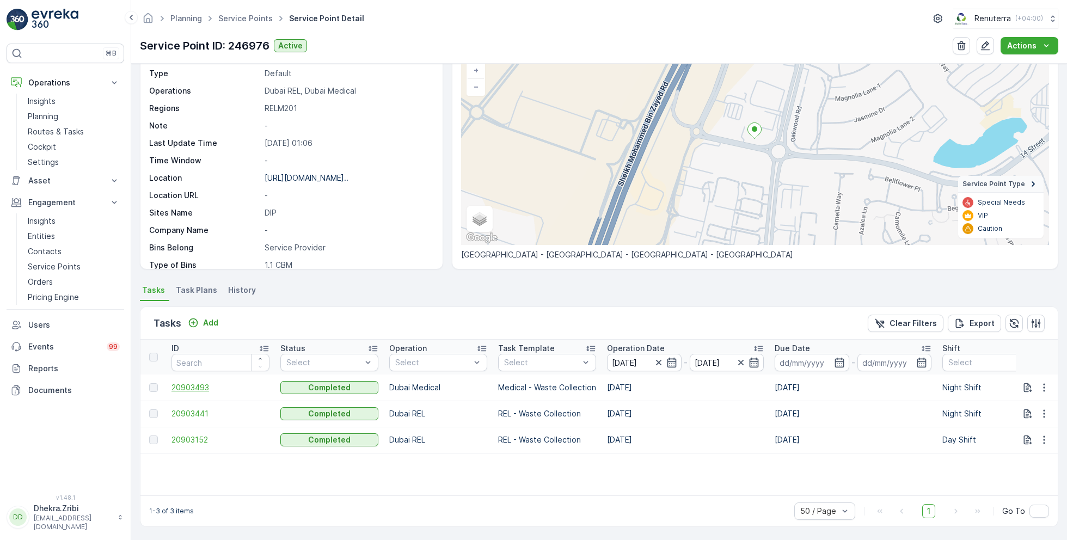
click at [196, 386] on span "20903493" at bounding box center [220, 387] width 98 height 11
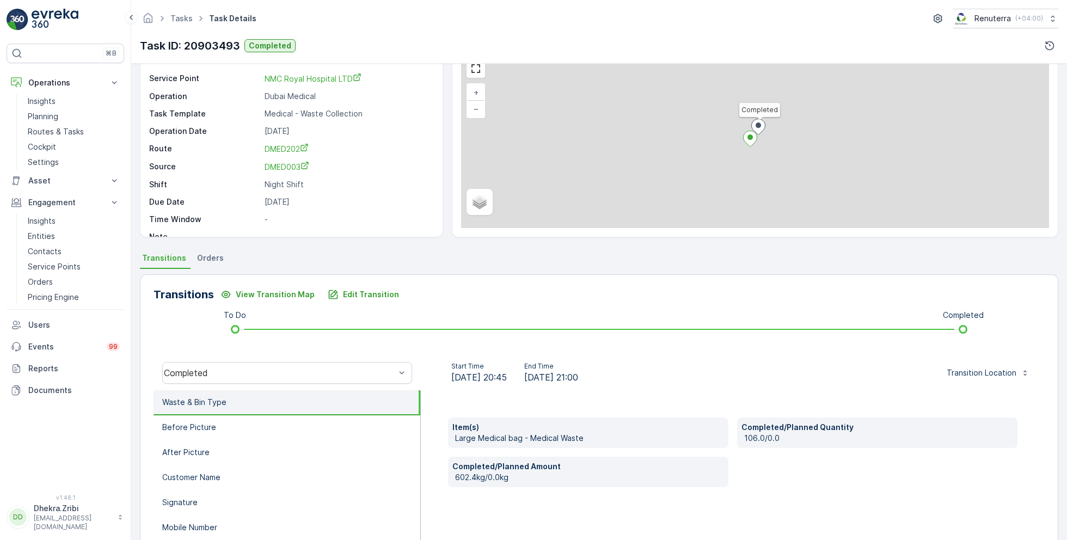
scroll to position [145, 0]
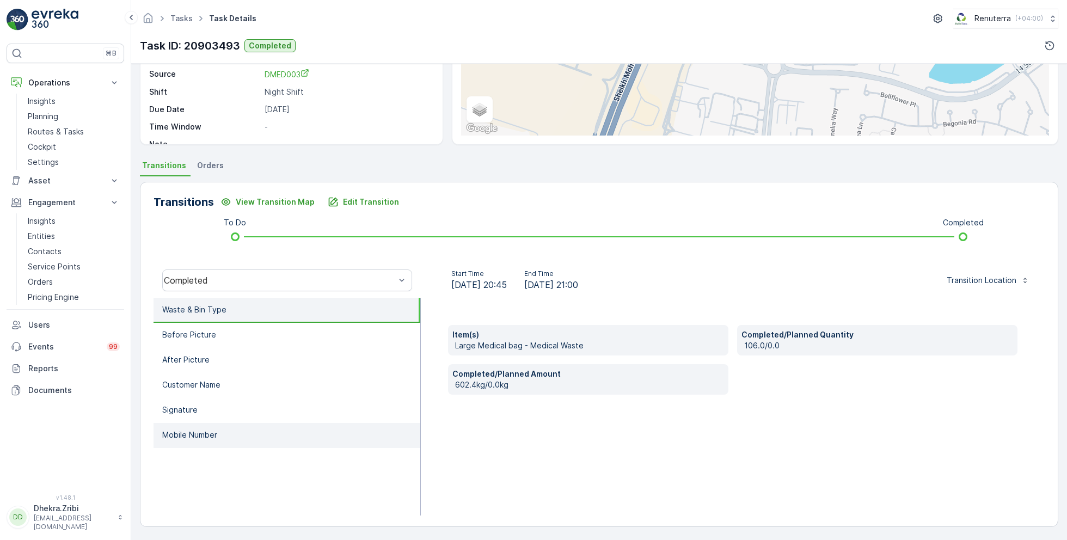
click at [231, 435] on li "Mobile Number" at bounding box center [286, 435] width 267 height 25
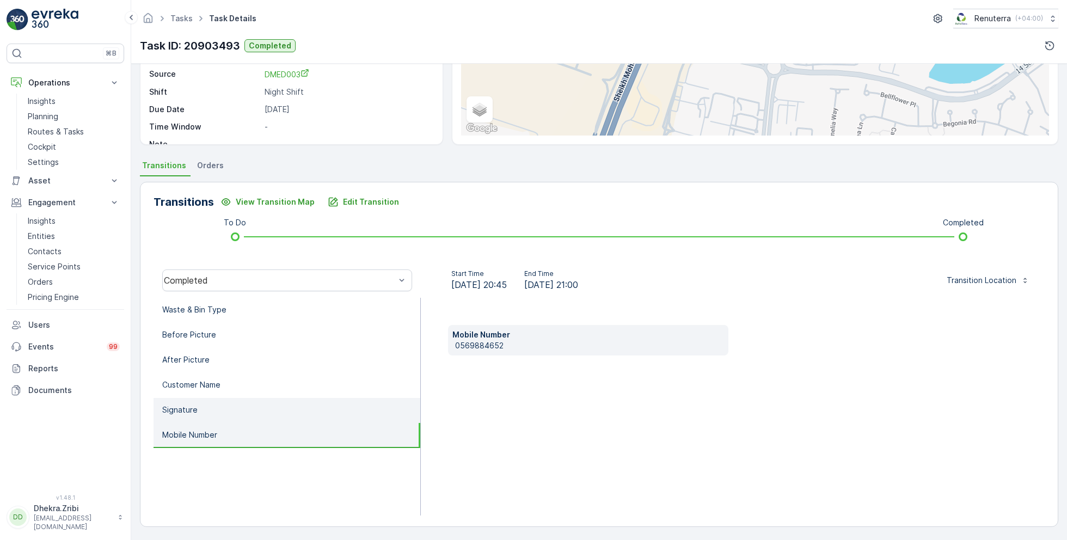
click at [217, 413] on li "Signature" at bounding box center [286, 410] width 267 height 25
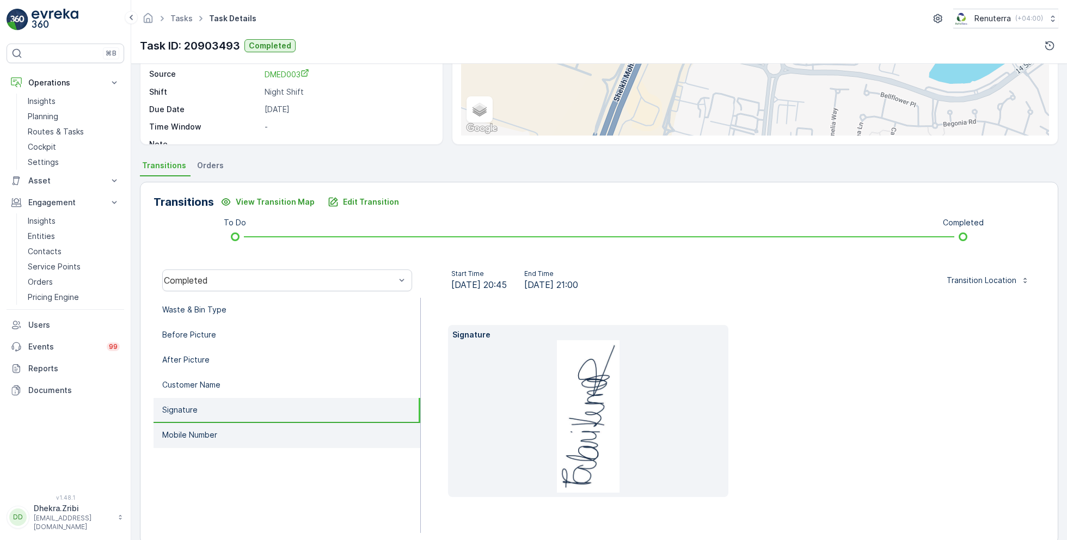
click at [228, 441] on li "Mobile Number" at bounding box center [286, 435] width 267 height 25
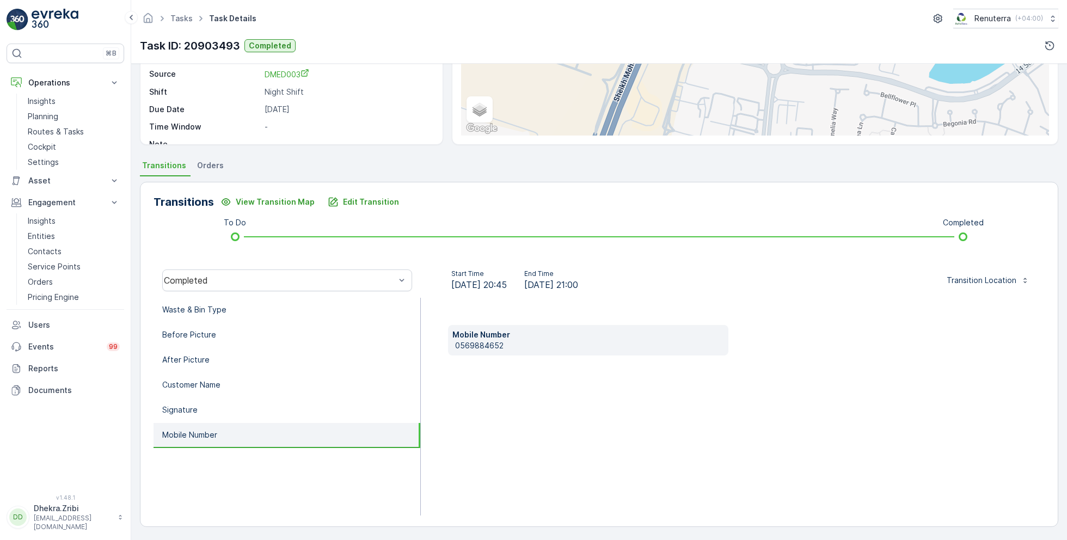
click at [476, 343] on p "0569884652" at bounding box center [589, 345] width 269 height 11
copy p "0569884652"
click at [226, 302] on li "Waste & Bin Type" at bounding box center [286, 310] width 267 height 25
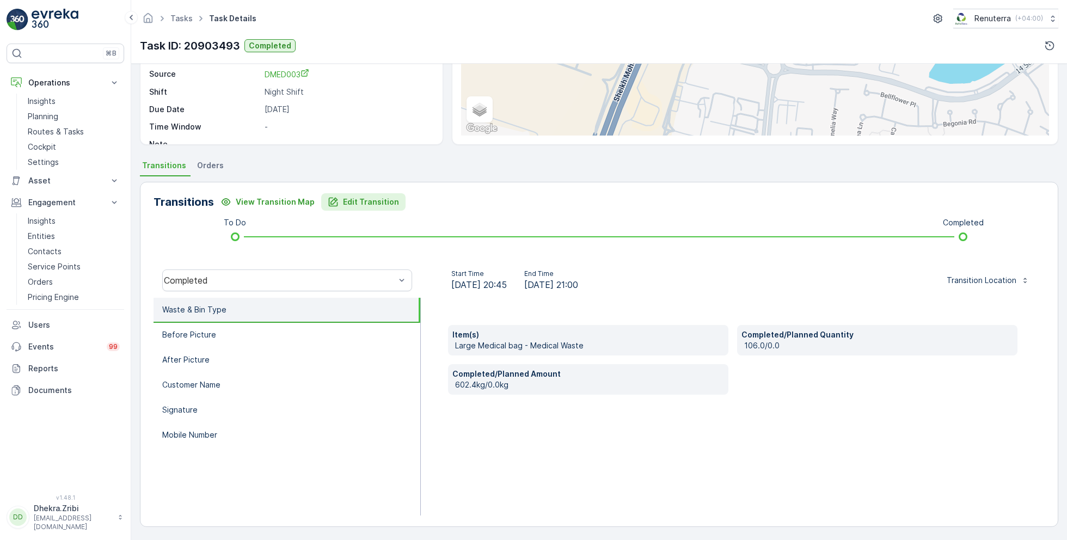
click at [370, 207] on button "Edit Transition" at bounding box center [363, 201] width 84 height 17
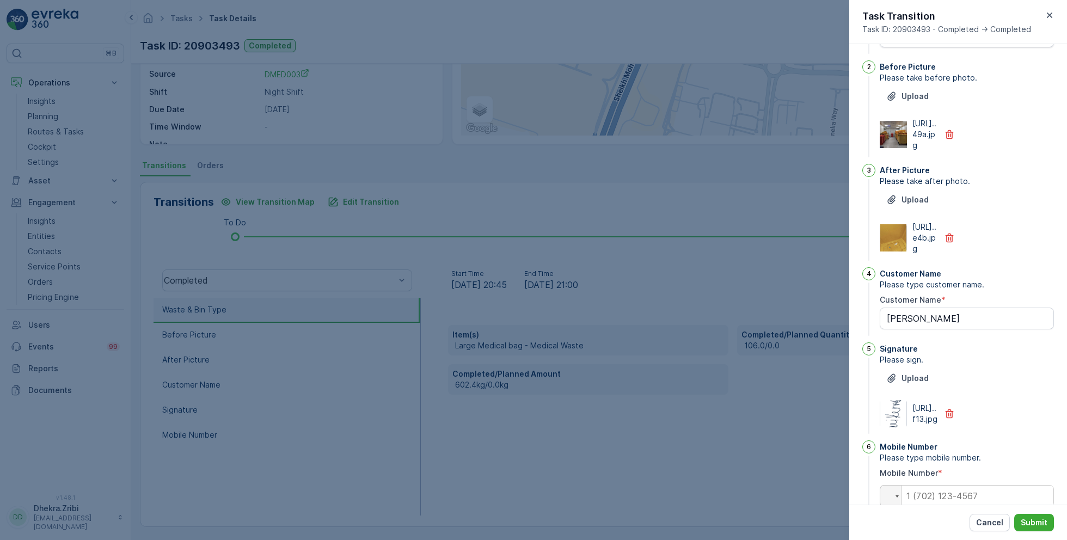
scroll to position [0, 0]
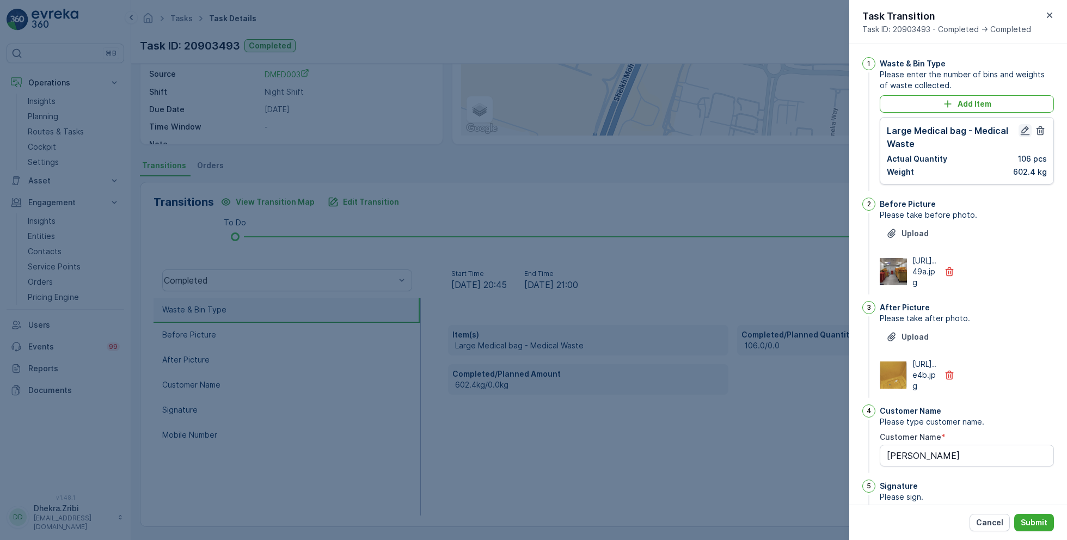
click at [1021, 131] on icon "button" at bounding box center [1024, 130] width 9 height 9
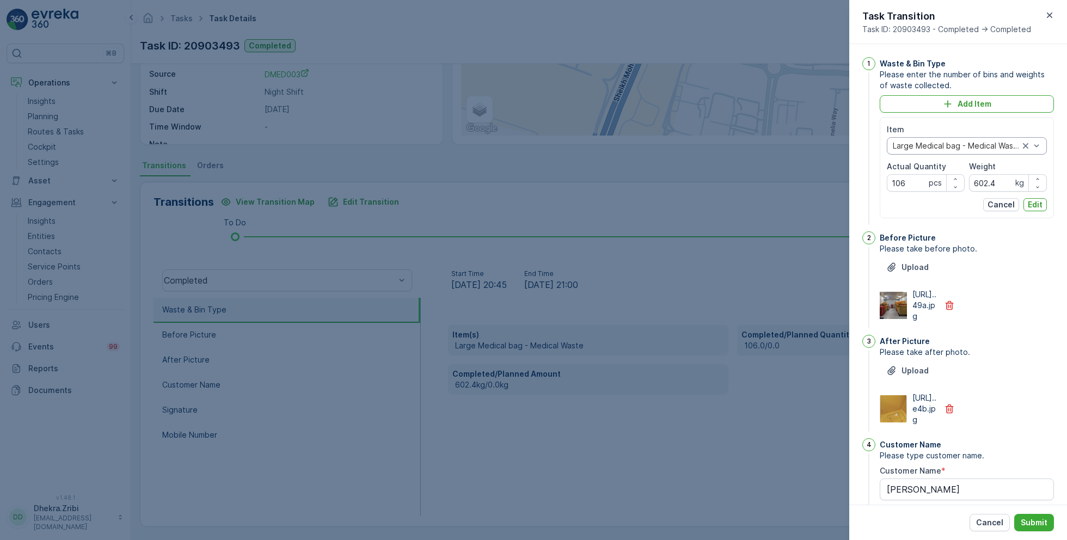
click at [953, 147] on div at bounding box center [955, 145] width 128 height 9
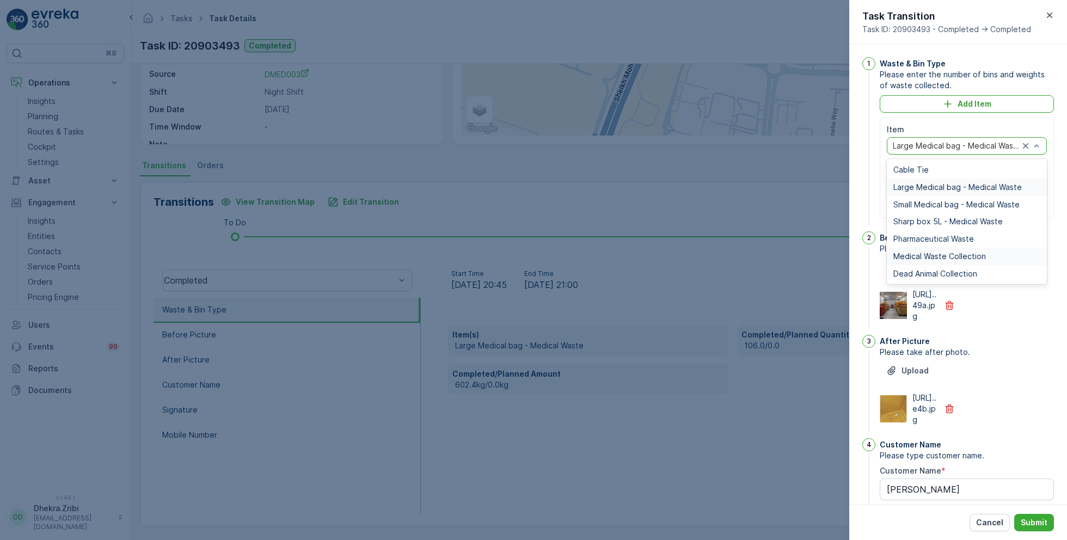
click at [953, 258] on span "Medical Waste Collection" at bounding box center [939, 256] width 93 height 9
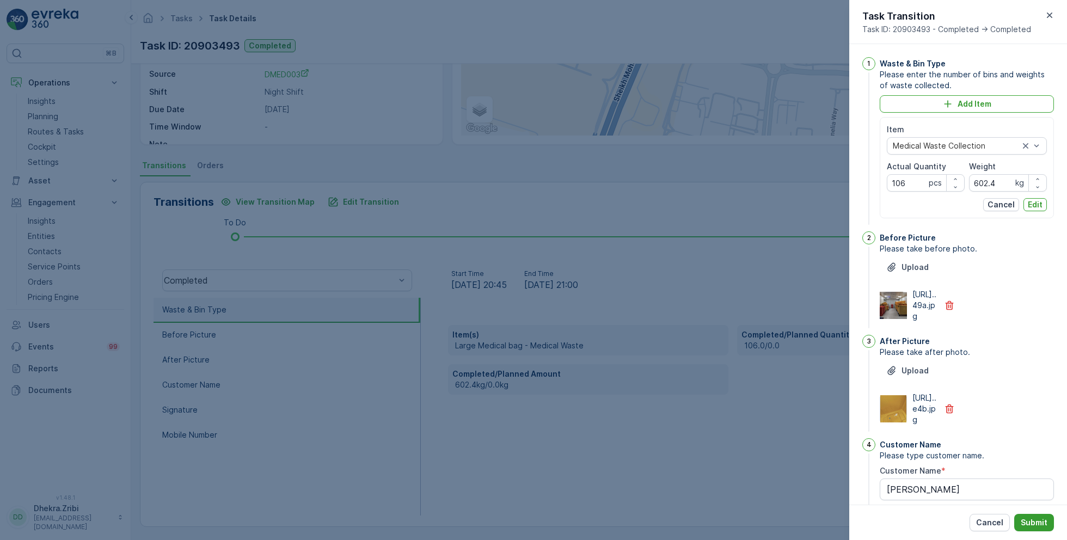
click at [1024, 521] on p "Submit" at bounding box center [1033, 522] width 27 height 11
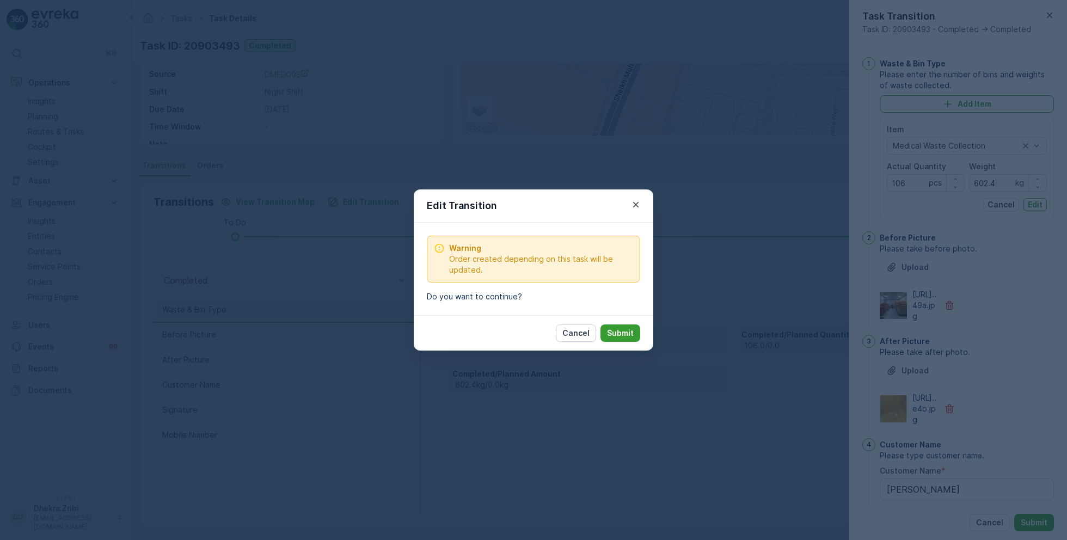
click at [614, 333] on p "Submit" at bounding box center [620, 333] width 27 height 11
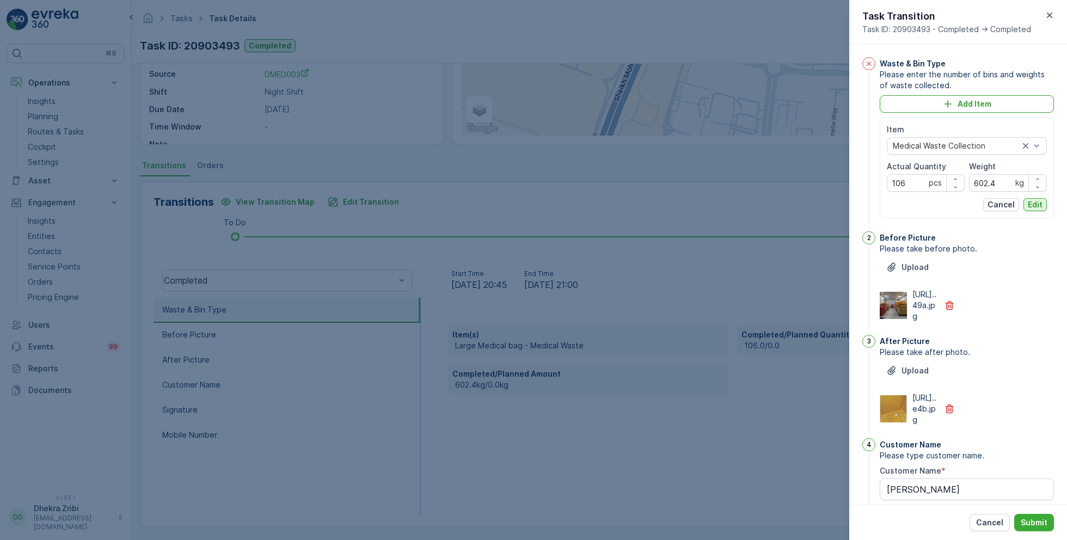
click at [1032, 204] on p "Edit" at bounding box center [1034, 204] width 15 height 11
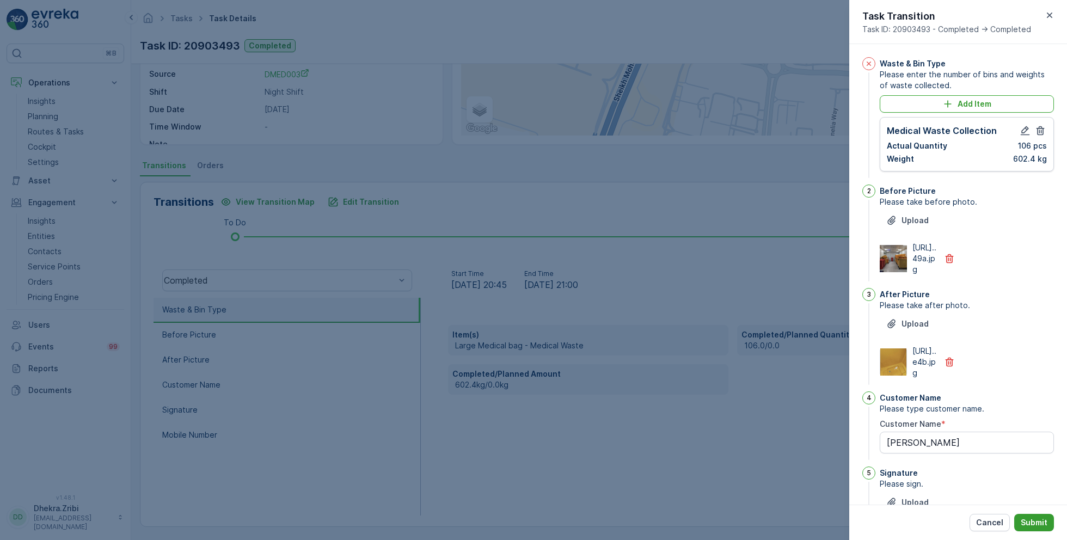
click at [1038, 525] on p "Submit" at bounding box center [1033, 522] width 27 height 11
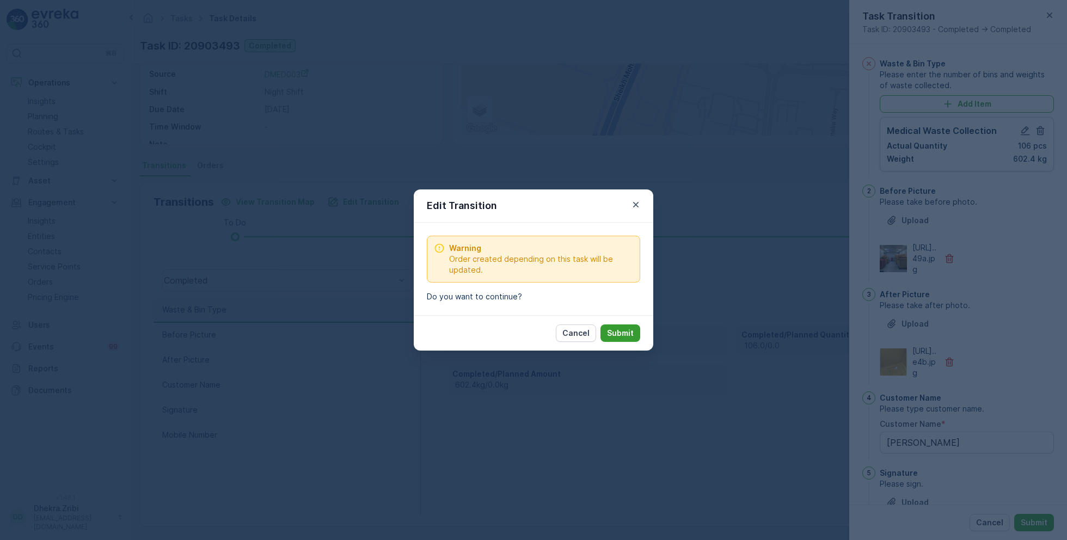
click at [625, 330] on p "Submit" at bounding box center [620, 333] width 27 height 11
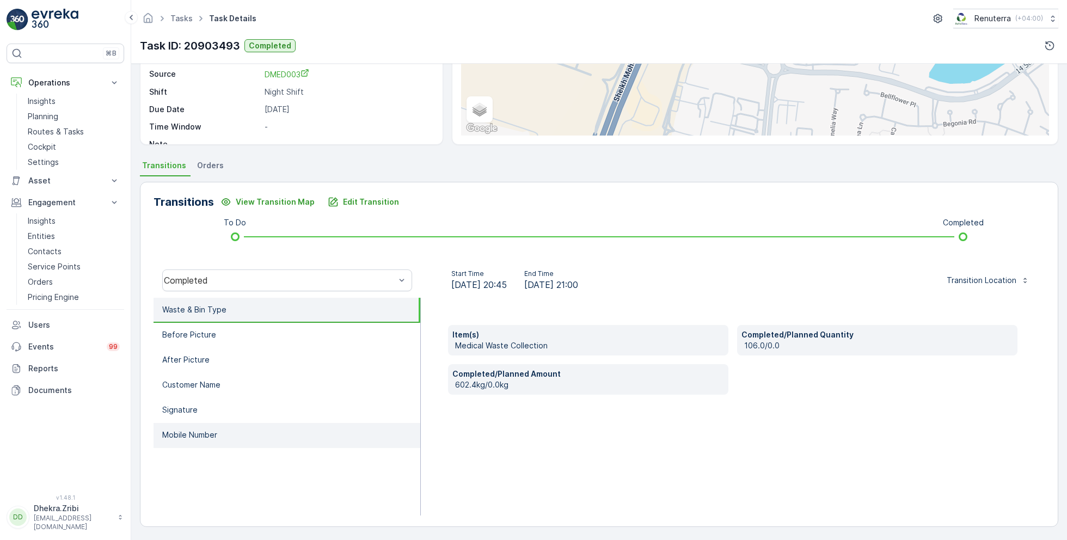
click at [232, 428] on li "Mobile Number" at bounding box center [286, 435] width 267 height 25
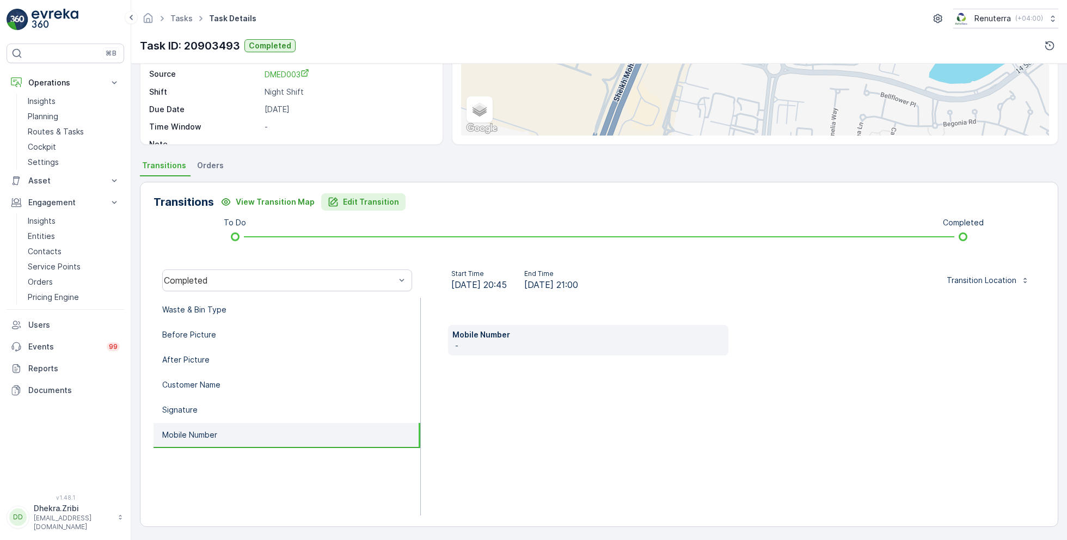
click at [371, 204] on p "Edit Transition" at bounding box center [371, 201] width 56 height 11
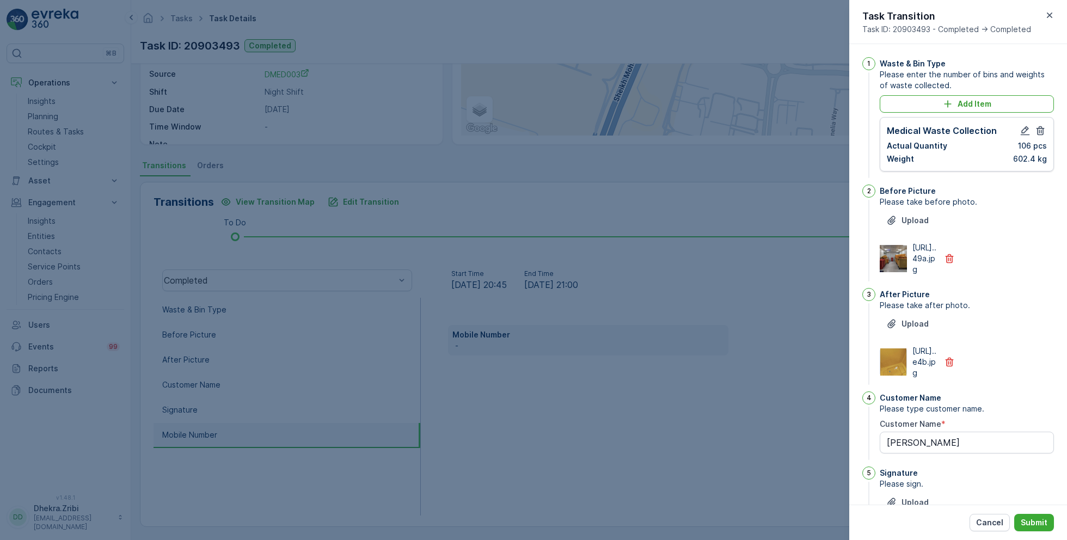
scroll to position [222, 0]
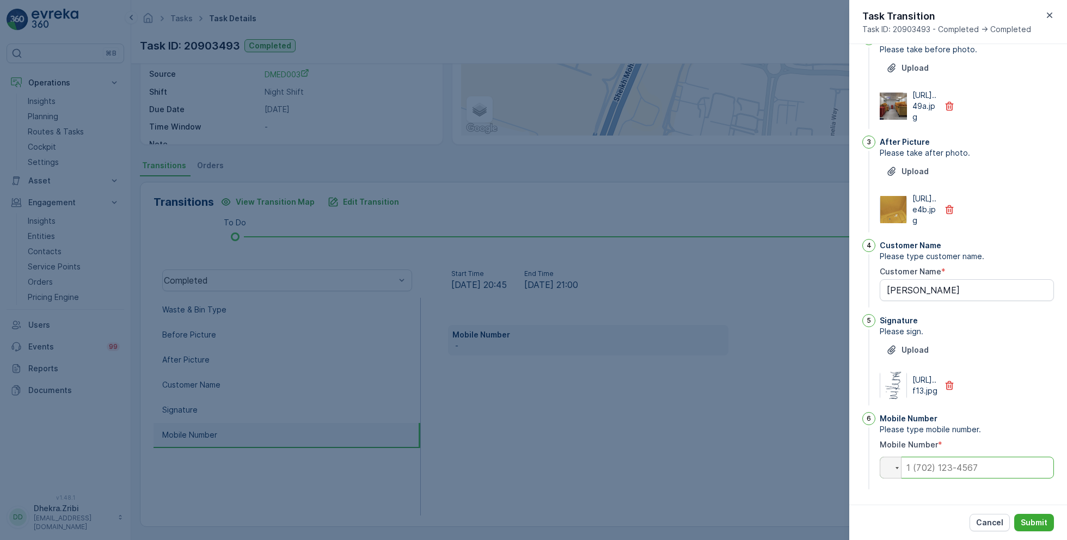
click at [959, 469] on input "tel" at bounding box center [966, 468] width 174 height 22
paste input "0569884652"
type input "0569884652"
click at [1028, 519] on p "Submit" at bounding box center [1033, 522] width 27 height 11
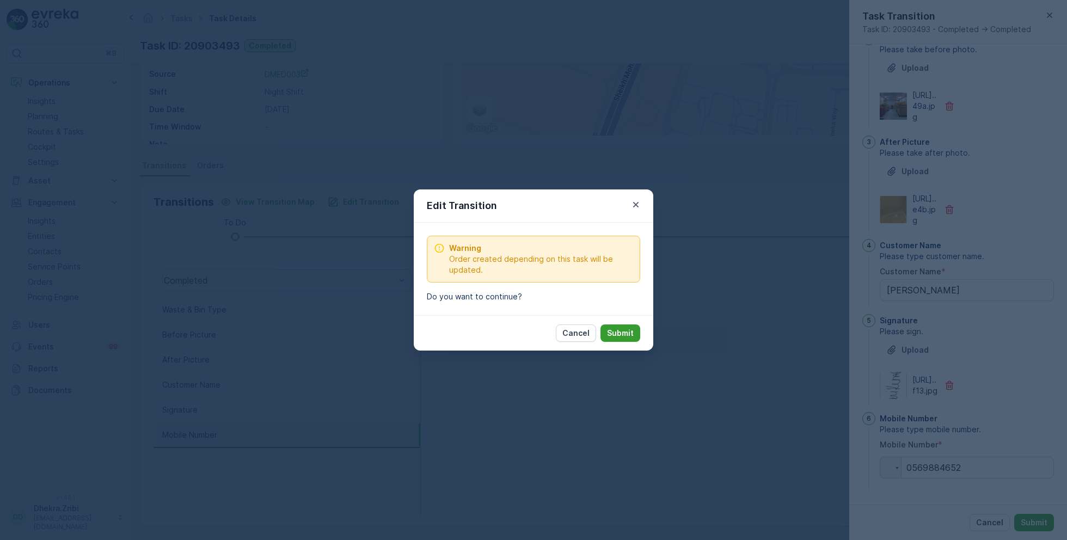
click at [613, 328] on p "Submit" at bounding box center [620, 333] width 27 height 11
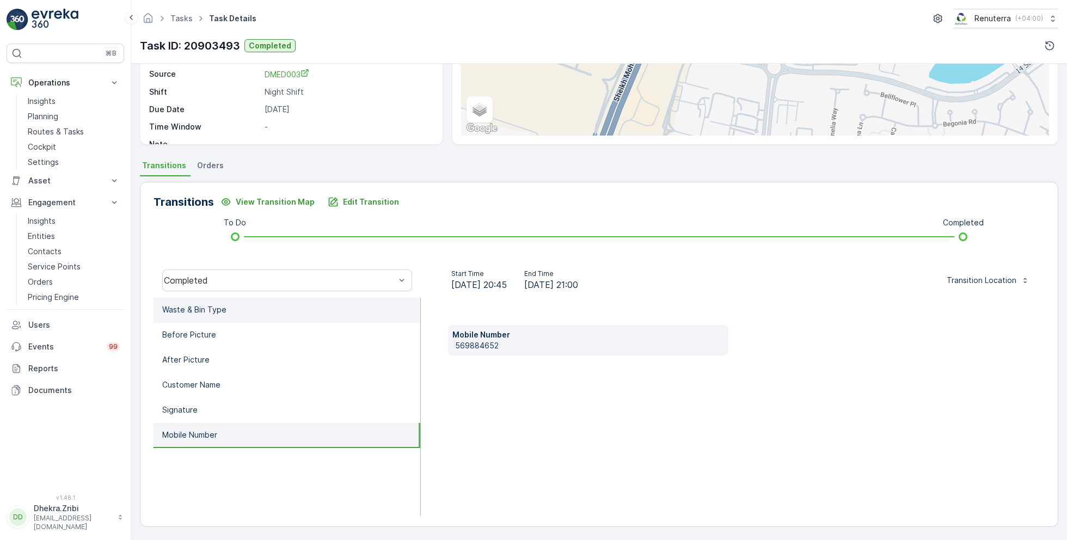
click at [234, 306] on li "Waste & Bin Type" at bounding box center [286, 310] width 267 height 25
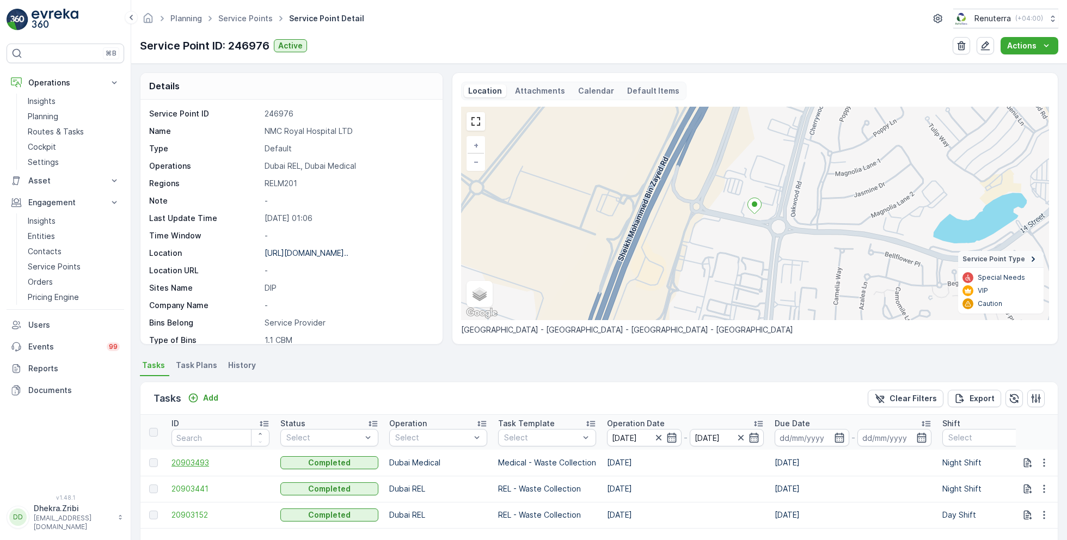
click at [189, 461] on span "20903493" at bounding box center [220, 462] width 98 height 11
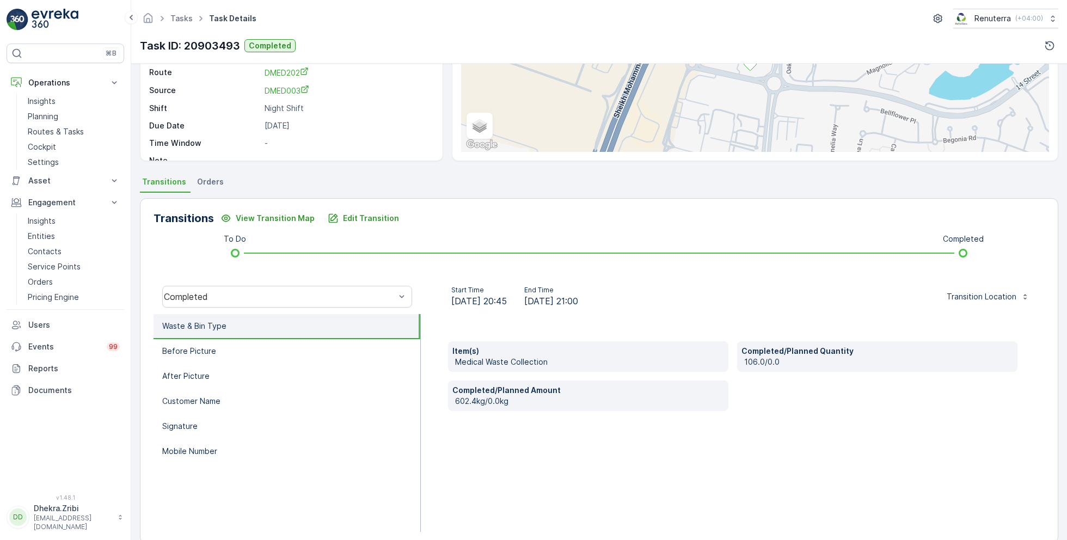
scroll to position [145, 0]
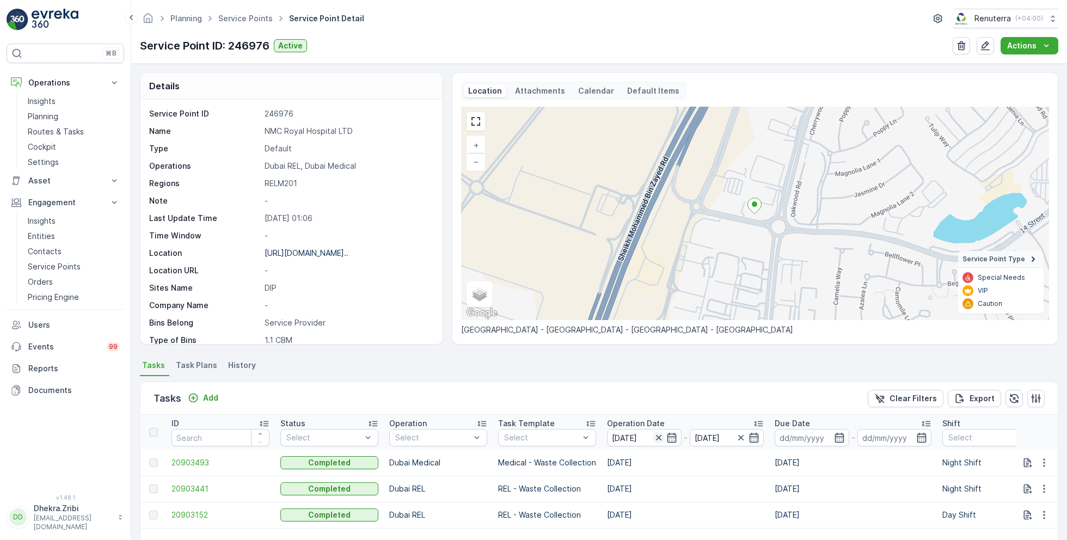
click at [659, 436] on icon "button" at bounding box center [657, 437] width 5 height 5
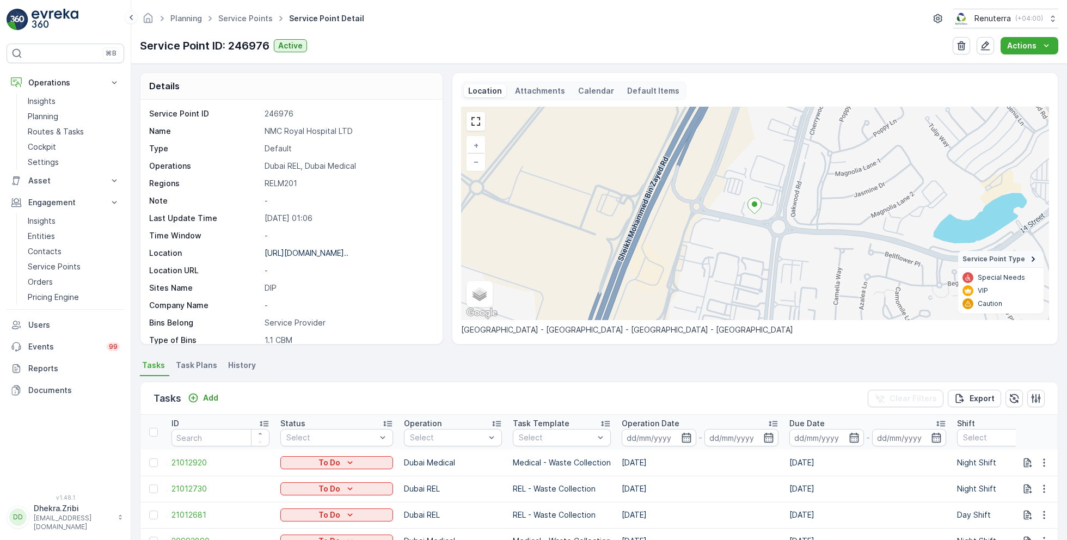
click at [659, 436] on input at bounding box center [658, 437] width 75 height 17
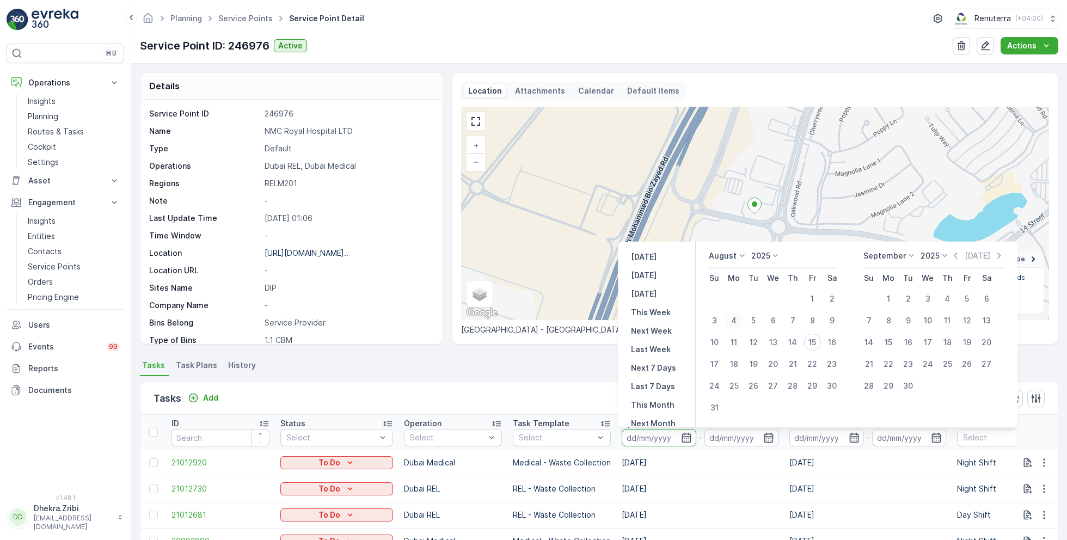
click at [736, 321] on div "4" at bounding box center [733, 320] width 17 height 17
type input "04.08.2025"
click at [736, 321] on div "4" at bounding box center [733, 320] width 17 height 17
type input "04.08.2025"
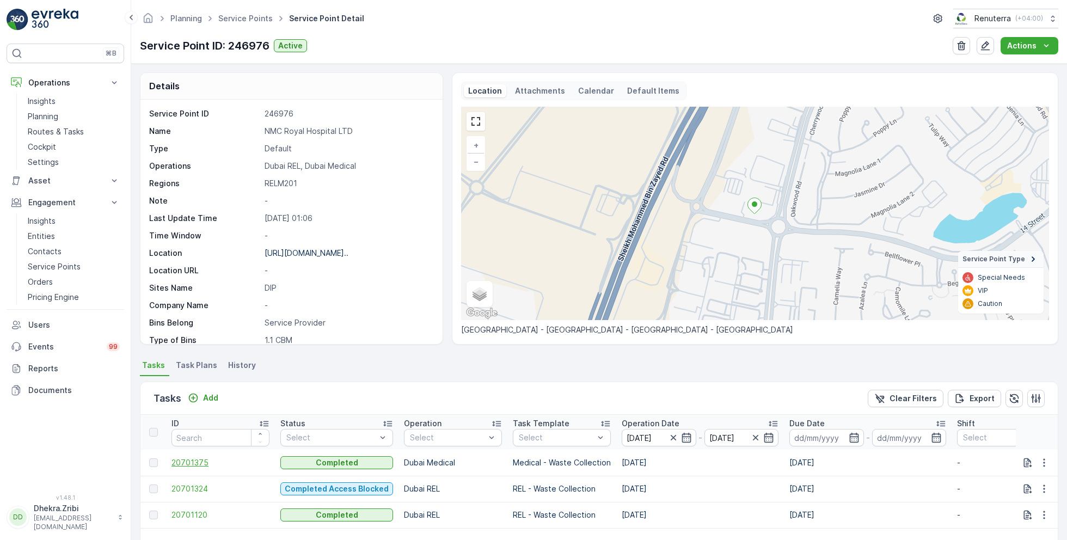
click at [202, 460] on span "20701375" at bounding box center [220, 462] width 98 height 11
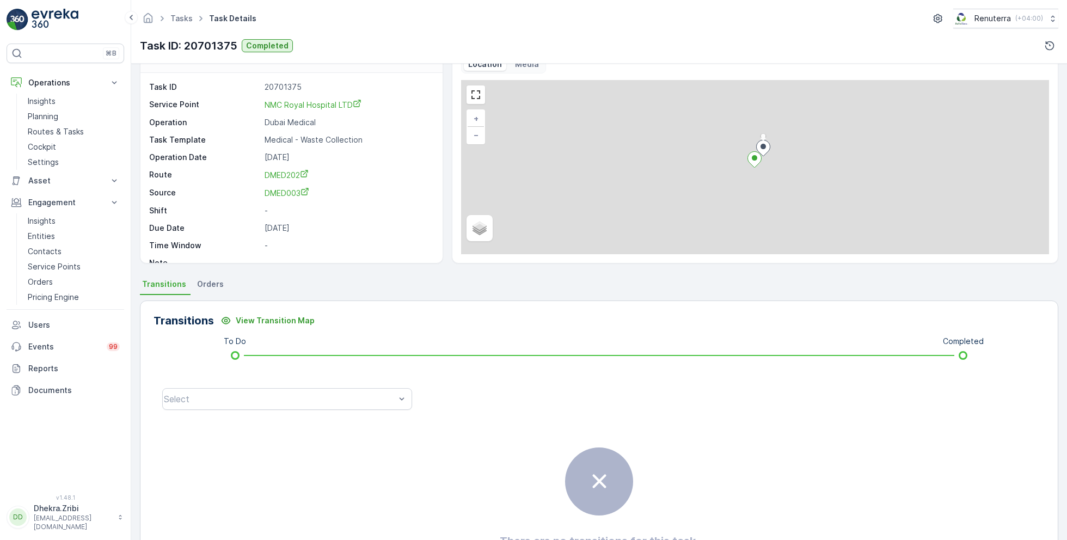
scroll to position [145, 0]
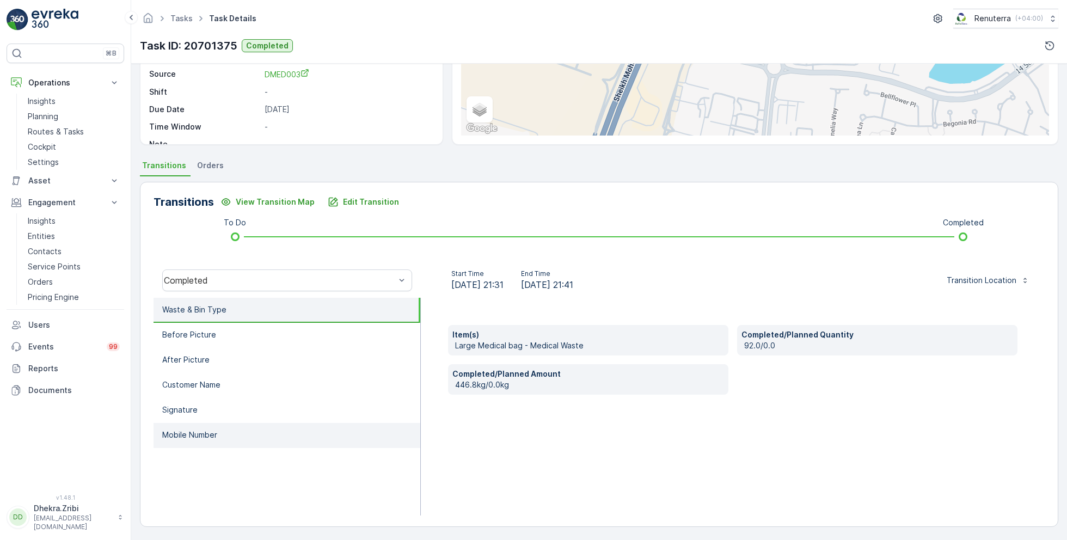
click at [204, 435] on p "Mobile Number" at bounding box center [189, 434] width 55 height 11
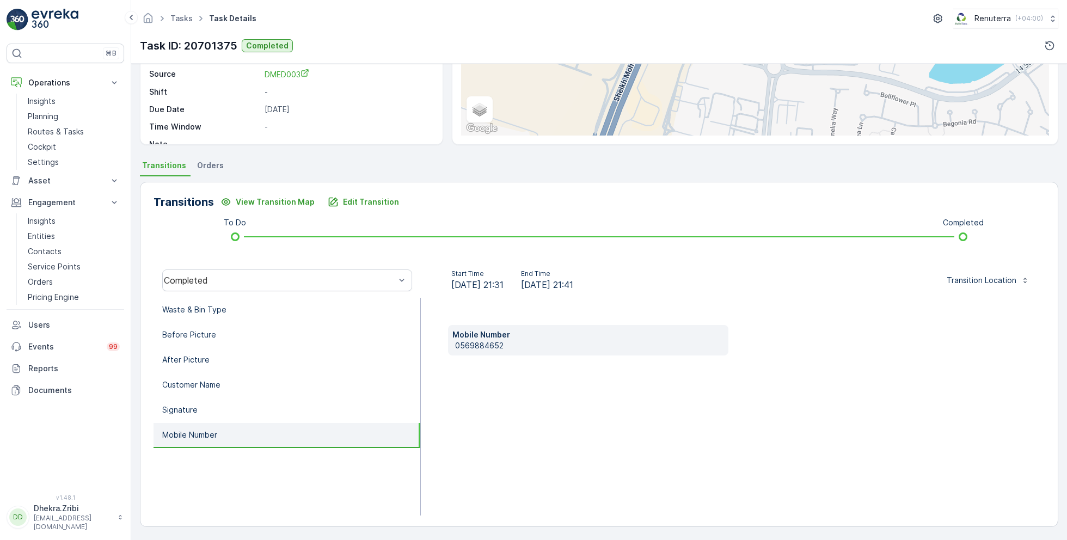
click at [473, 344] on p "0569884652" at bounding box center [589, 345] width 269 height 11
copy p "0569884652"
click at [358, 197] on p "Edit Transition" at bounding box center [371, 201] width 56 height 11
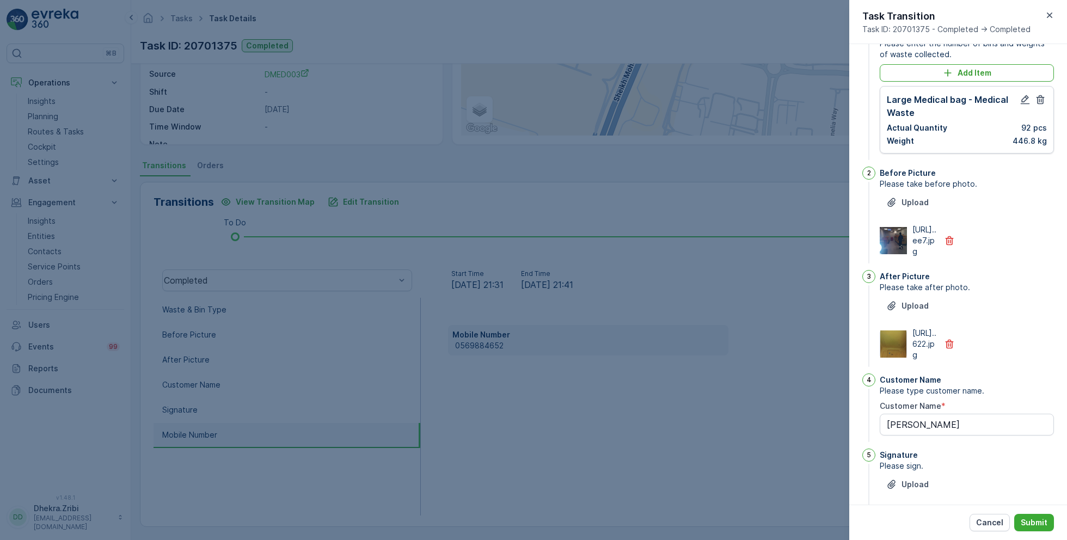
scroll to position [0, 0]
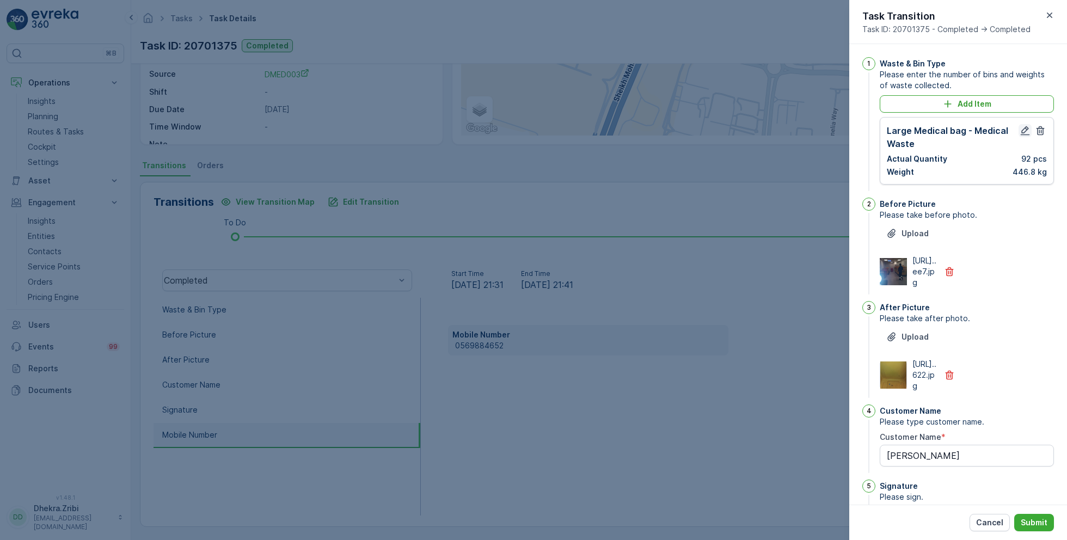
click at [1020, 130] on icon "button" at bounding box center [1024, 130] width 11 height 11
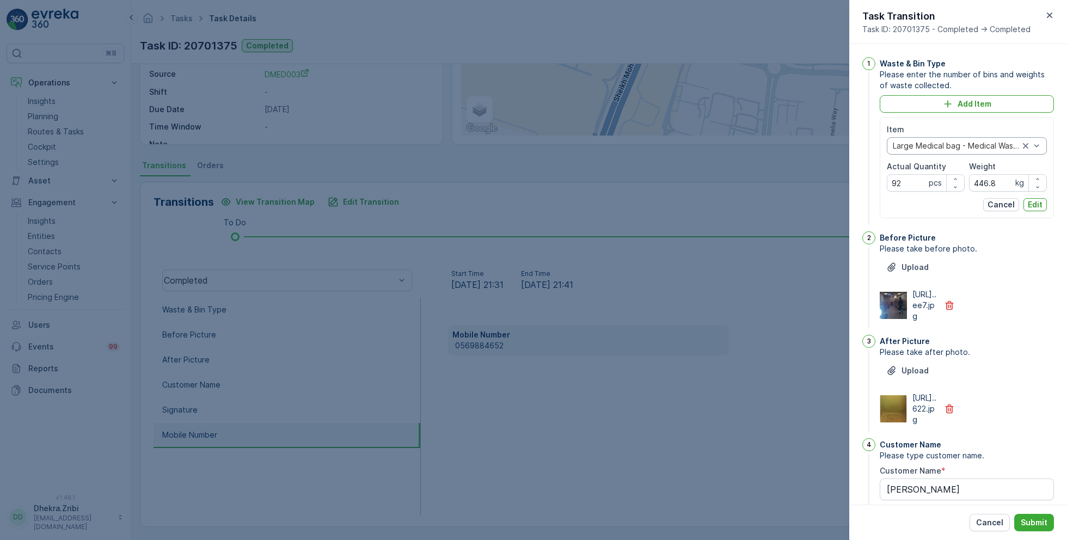
click at [966, 144] on div at bounding box center [955, 145] width 128 height 9
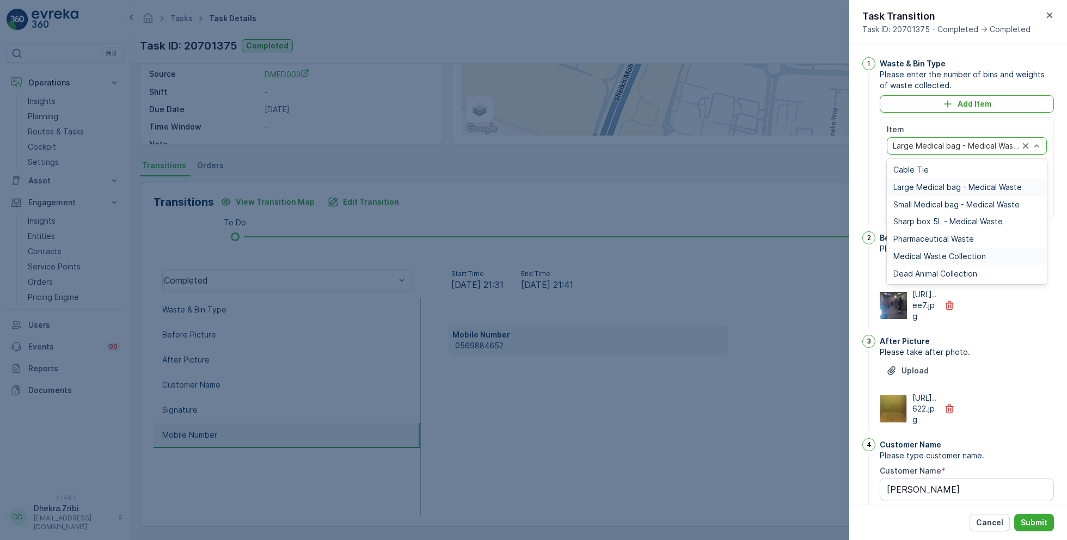
click at [946, 254] on span "Medical Waste Collection" at bounding box center [939, 256] width 93 height 9
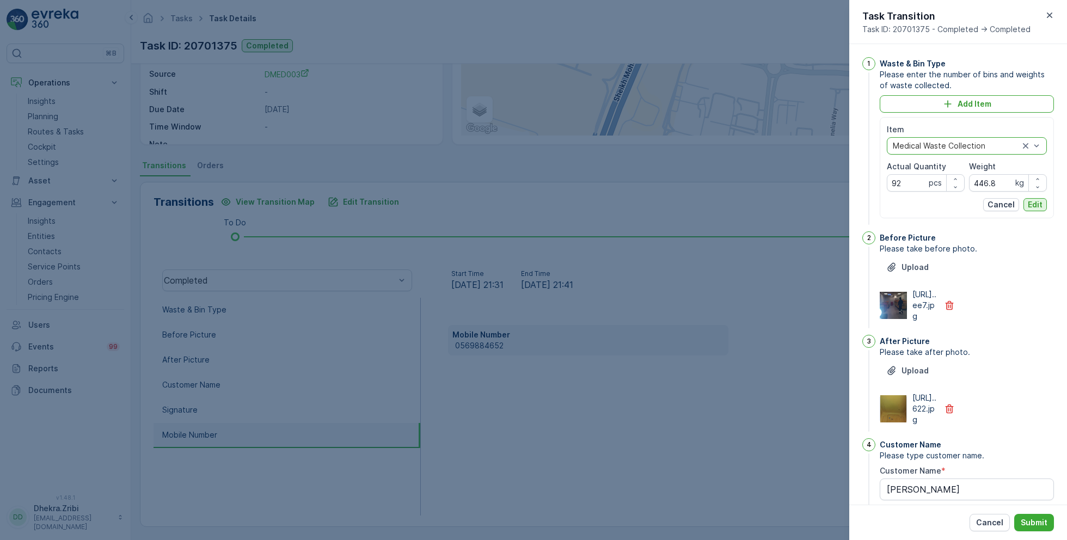
click at [1031, 207] on p "Edit" at bounding box center [1034, 204] width 15 height 11
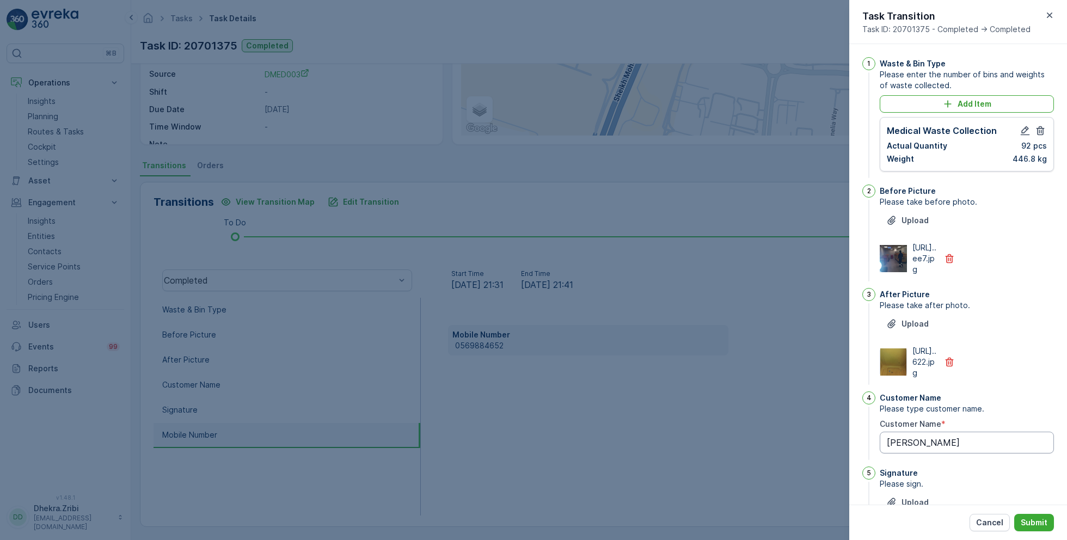
scroll to position [222, 0]
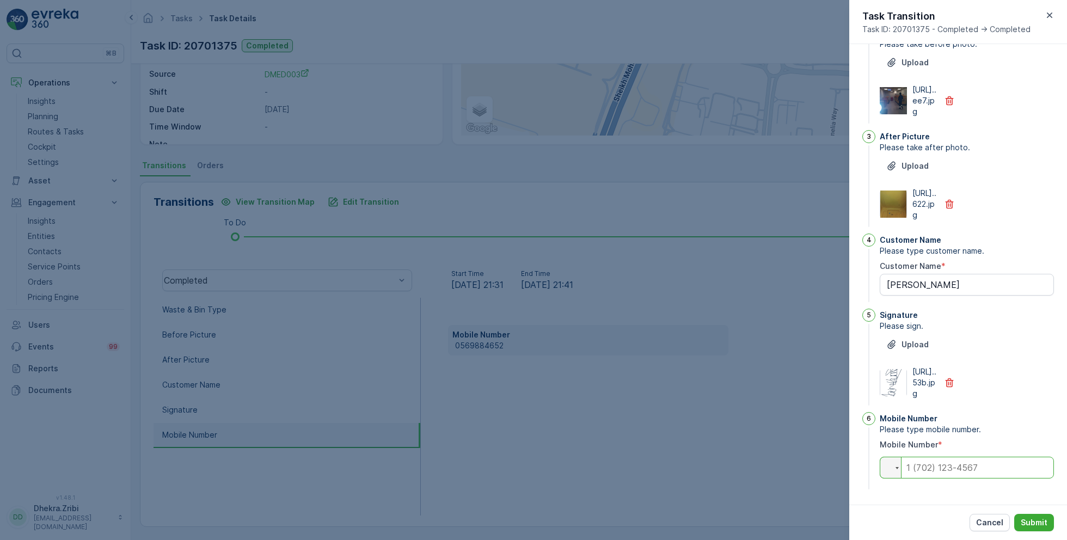
click at [952, 471] on input "tel" at bounding box center [966, 468] width 174 height 22
paste input "0569884652"
type input "0569884652"
click at [1023, 520] on p "Submit" at bounding box center [1033, 522] width 27 height 11
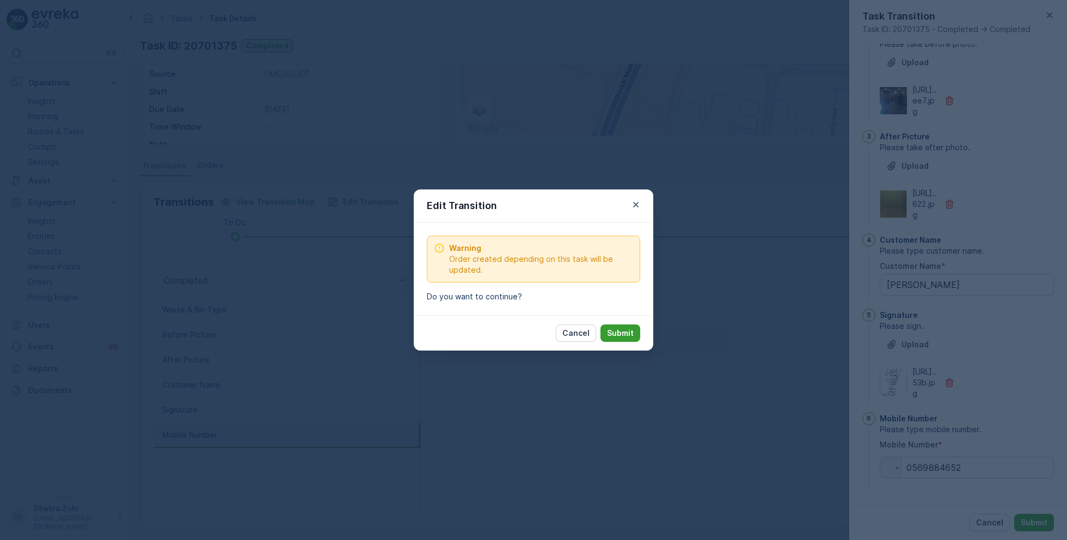
click at [622, 334] on p "Submit" at bounding box center [620, 333] width 27 height 11
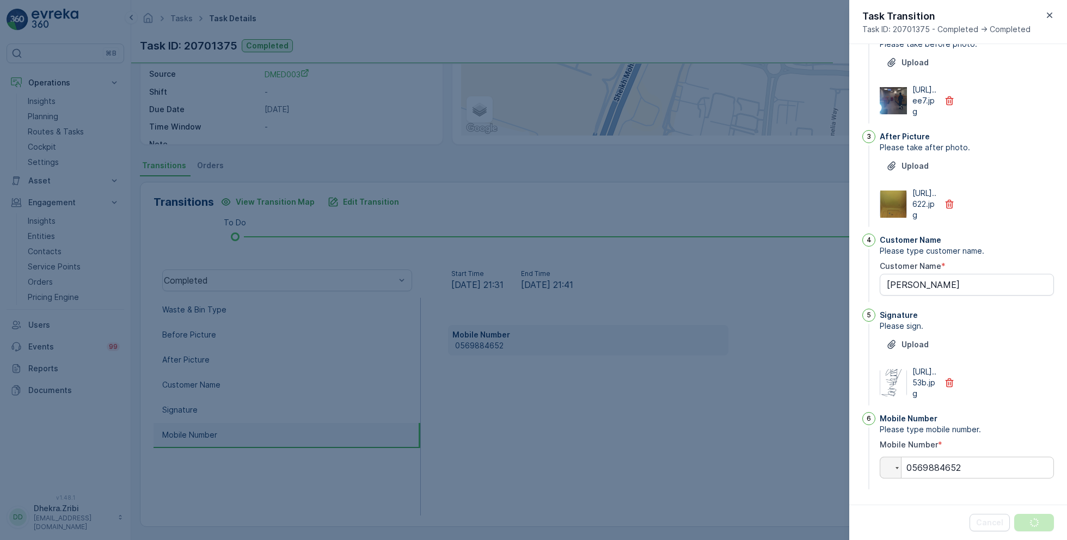
scroll to position [0, 0]
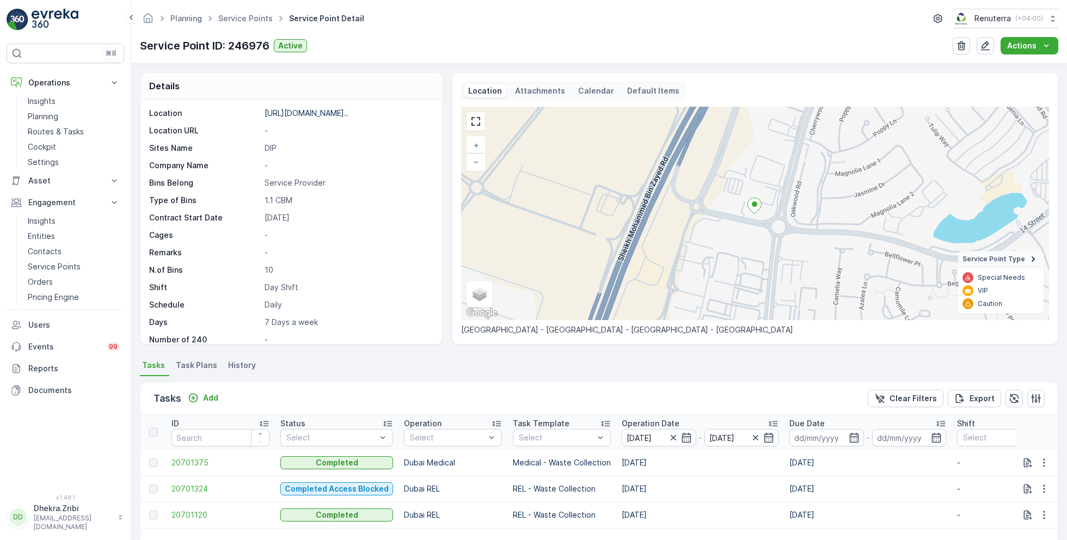
scroll to position [149, 0]
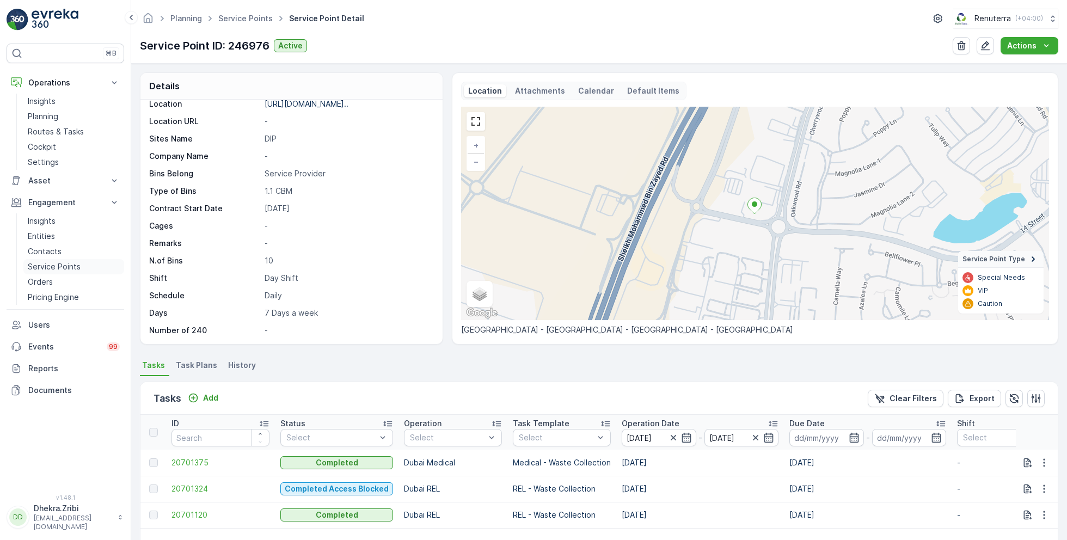
click at [55, 264] on p "Service Points" at bounding box center [54, 266] width 53 height 11
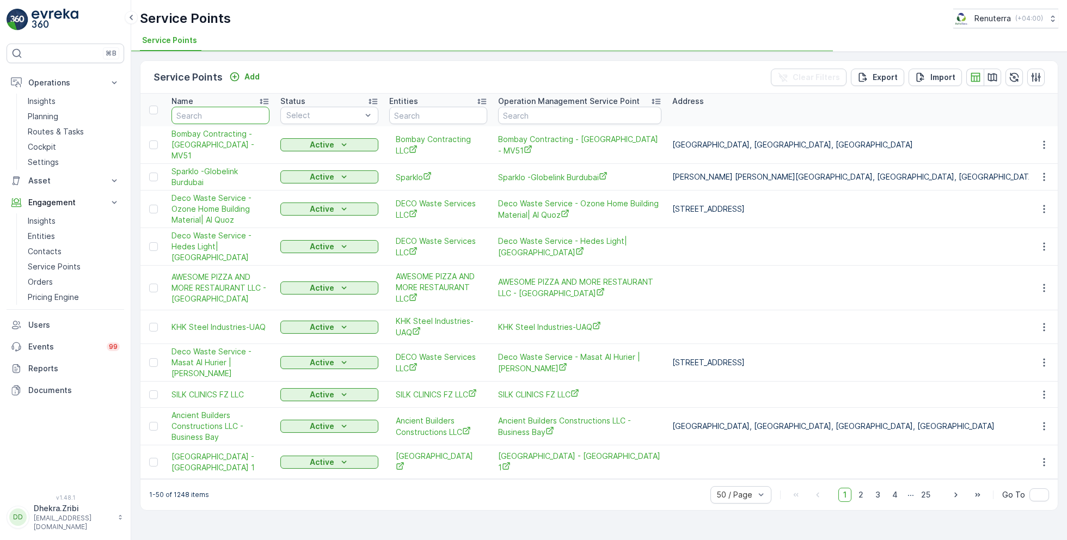
click at [223, 113] on input "text" at bounding box center [220, 115] width 98 height 17
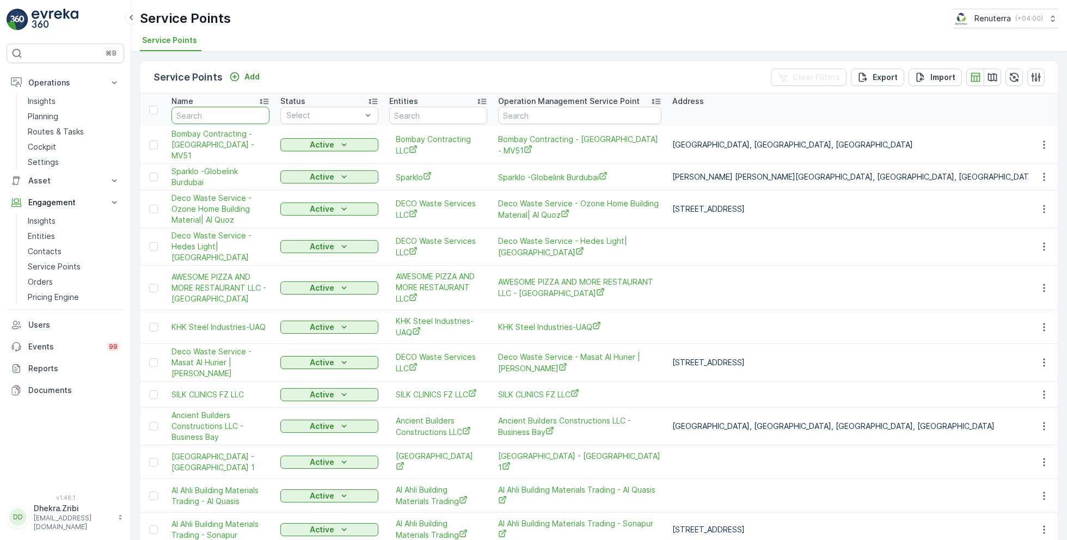
click at [223, 113] on input "text" at bounding box center [220, 115] width 98 height 17
type input "nmc"
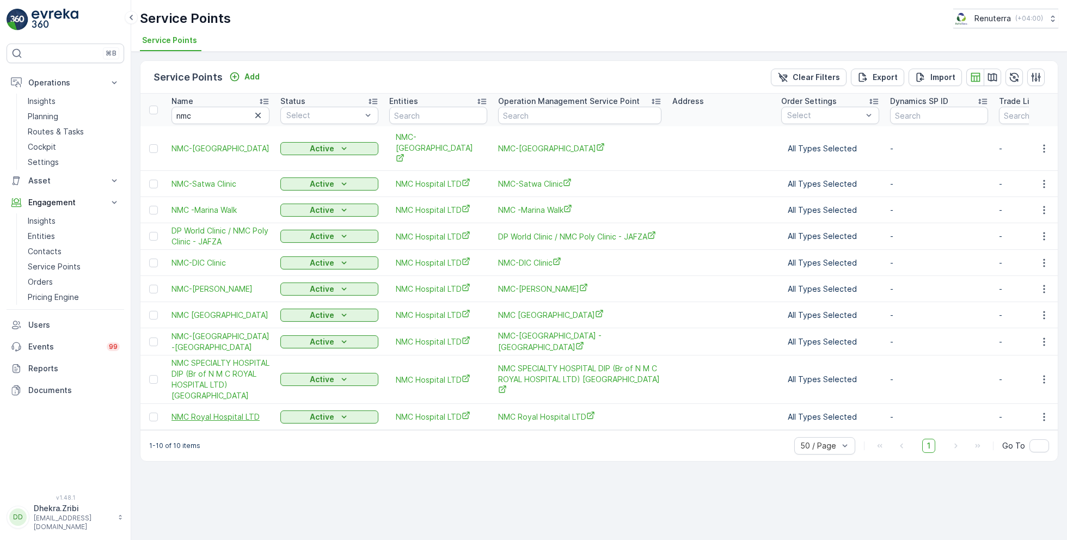
click at [214, 411] on span "NMC Royal Hospital LTD" at bounding box center [220, 416] width 98 height 11
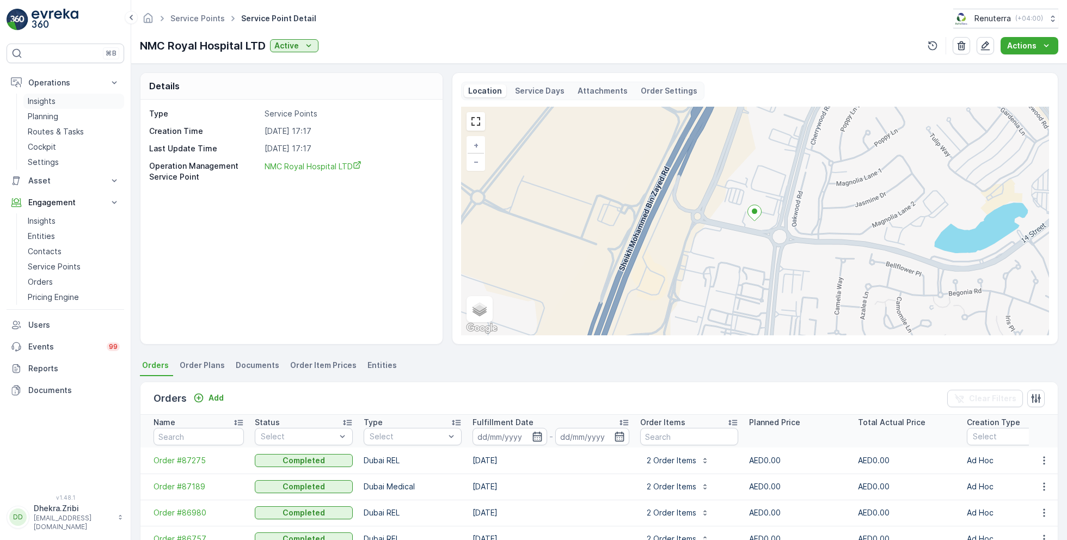
click at [67, 99] on link "Insights" at bounding box center [73, 101] width 101 height 15
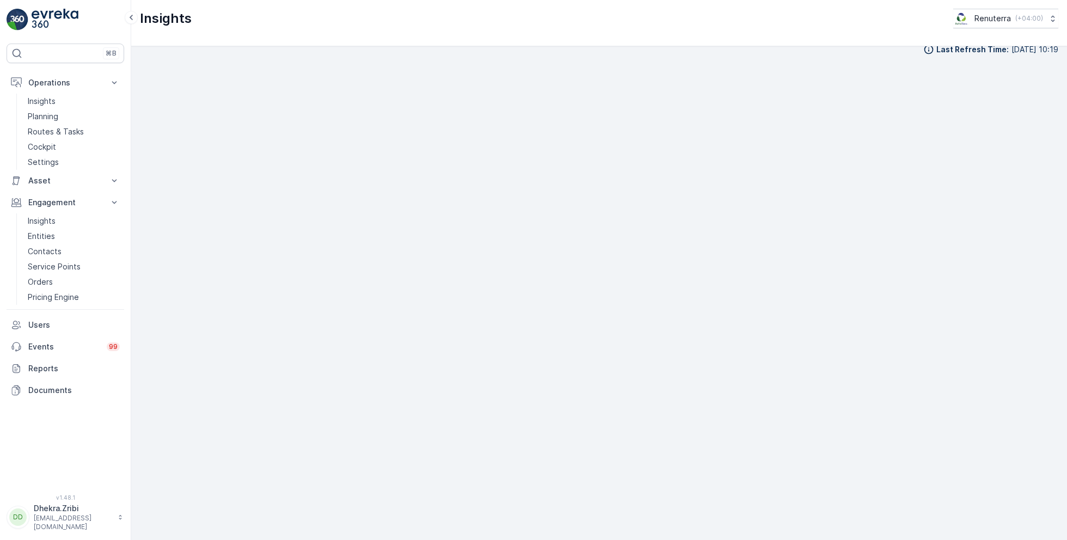
scroll to position [13, 0]
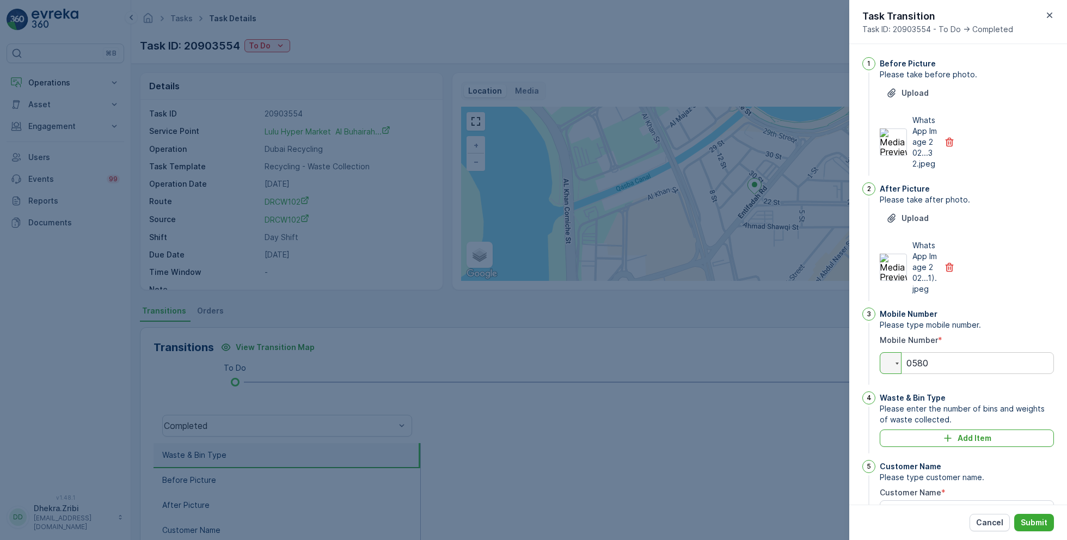
scroll to position [48, 0]
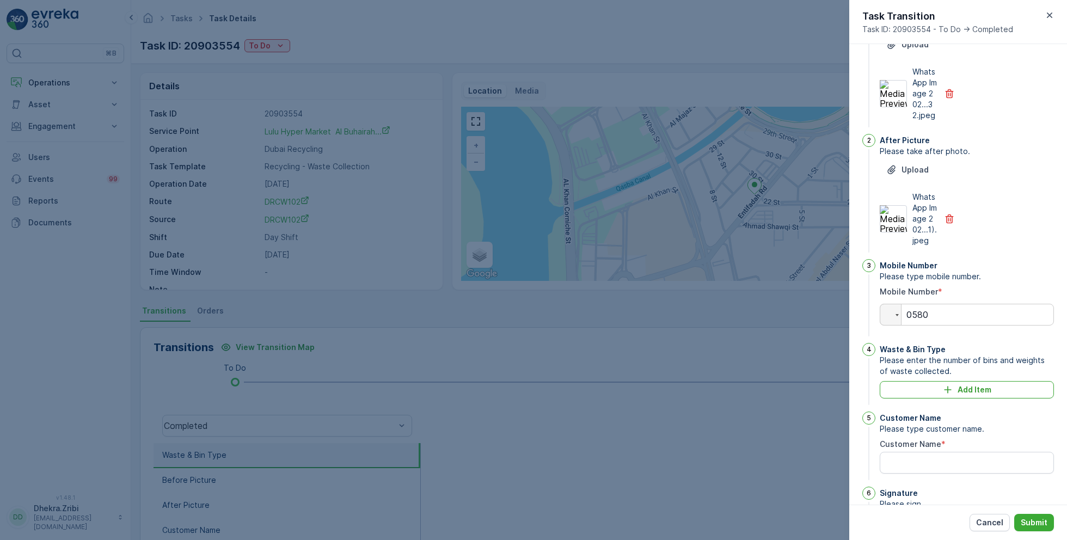
click at [329, 116] on div at bounding box center [533, 270] width 1067 height 540
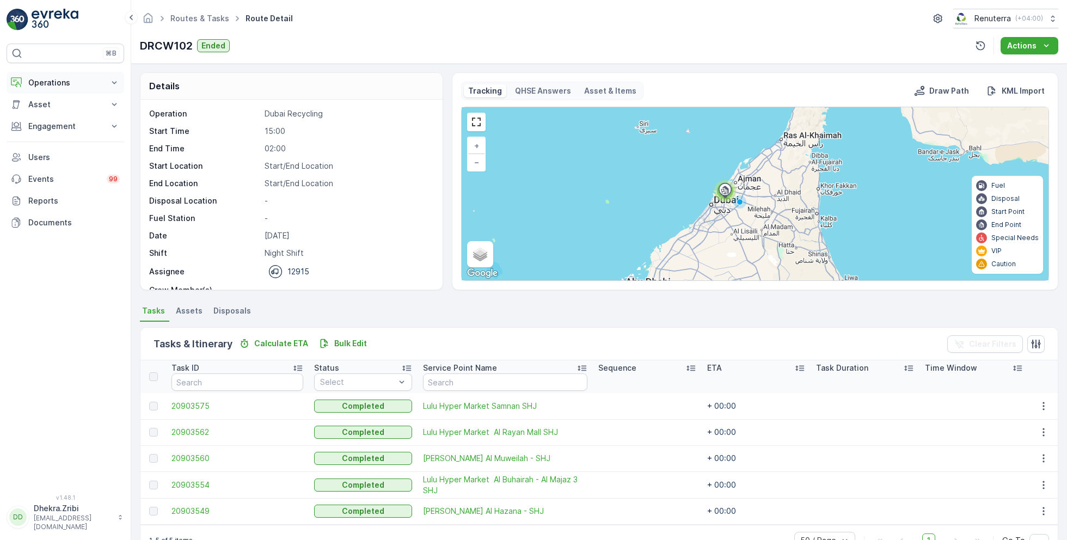
click at [58, 81] on p "Operations" at bounding box center [65, 82] width 74 height 11
click at [54, 115] on p "Planning" at bounding box center [43, 116] width 30 height 11
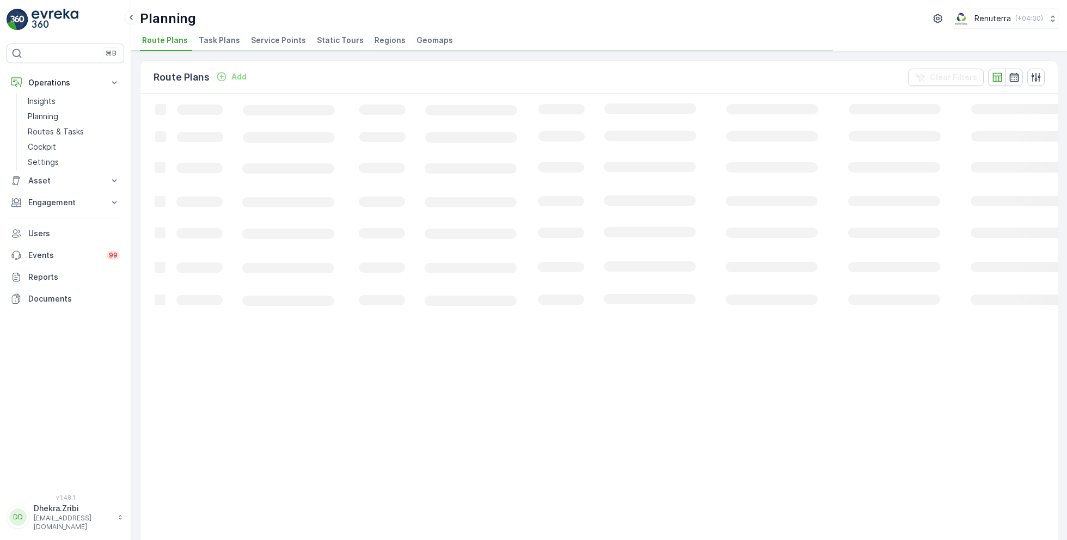
click at [276, 44] on span "Service Points" at bounding box center [278, 40] width 55 height 11
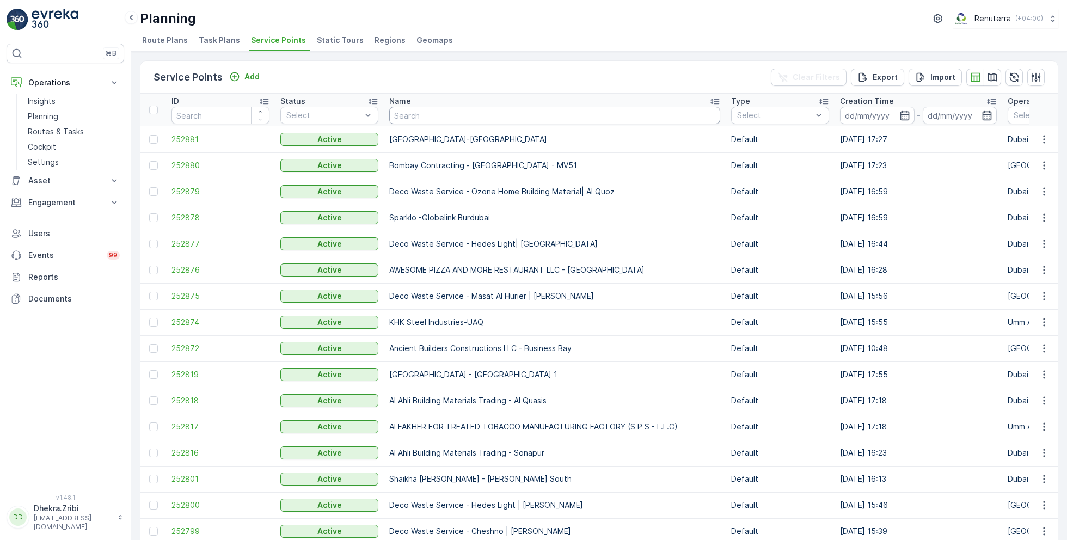
click at [458, 113] on input "text" at bounding box center [554, 115] width 331 height 17
type input "nmc"
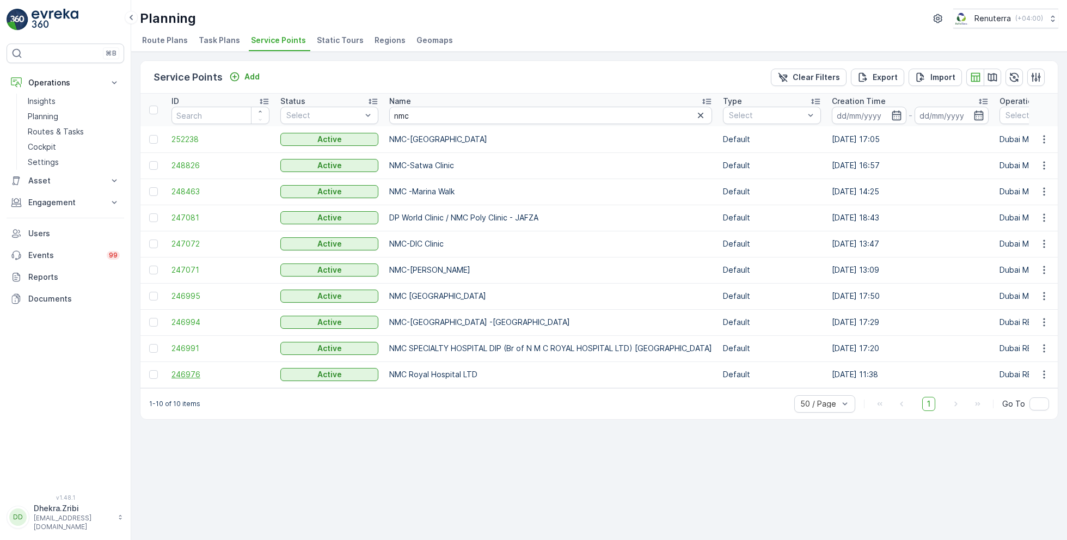
click at [190, 372] on span "246976" at bounding box center [220, 374] width 98 height 11
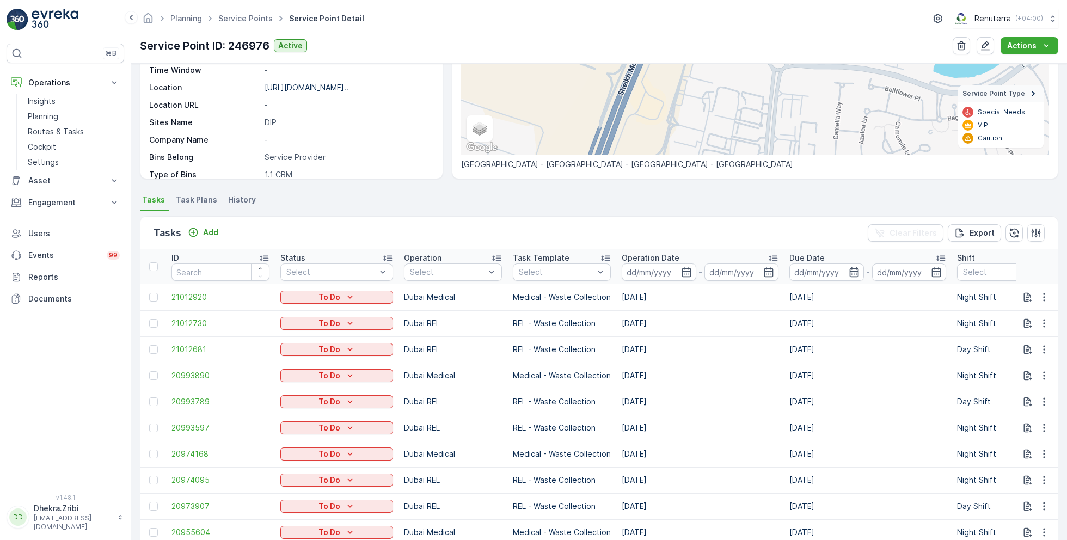
scroll to position [168, 0]
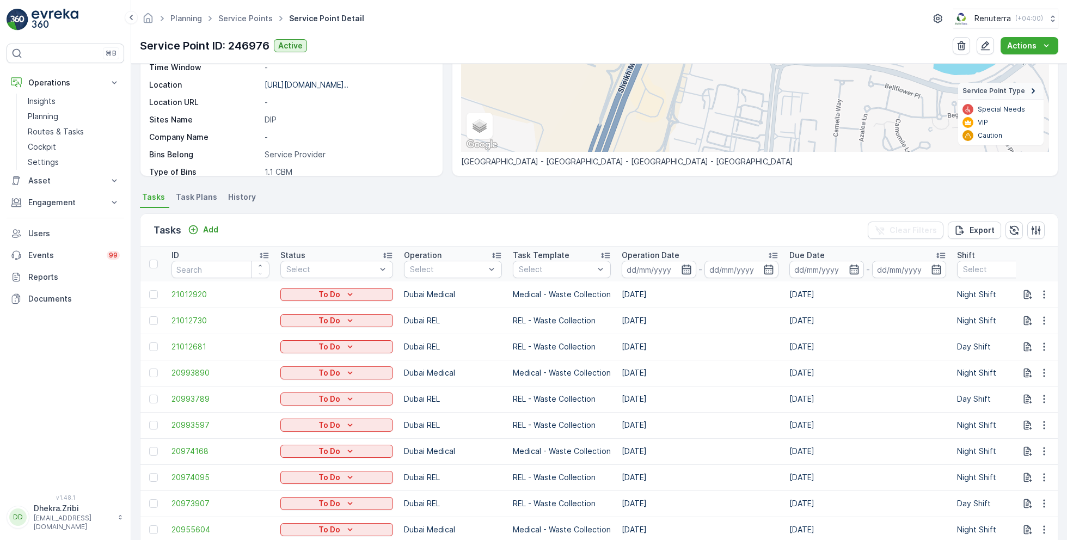
click at [682, 270] on icon "button" at bounding box center [686, 269] width 11 height 11
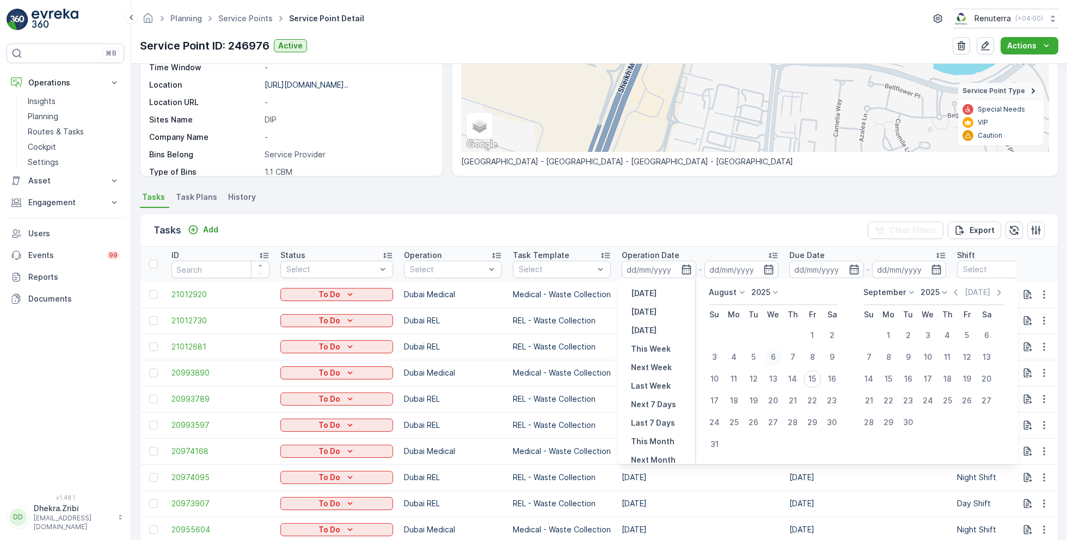
click at [773, 357] on div "6" at bounding box center [772, 356] width 17 height 17
type input "06.08.2025"
click at [773, 357] on div "6" at bounding box center [772, 356] width 17 height 17
type input "06.08.2025"
click at [552, 202] on ul "Tasks Task Plans History" at bounding box center [599, 198] width 918 height 19
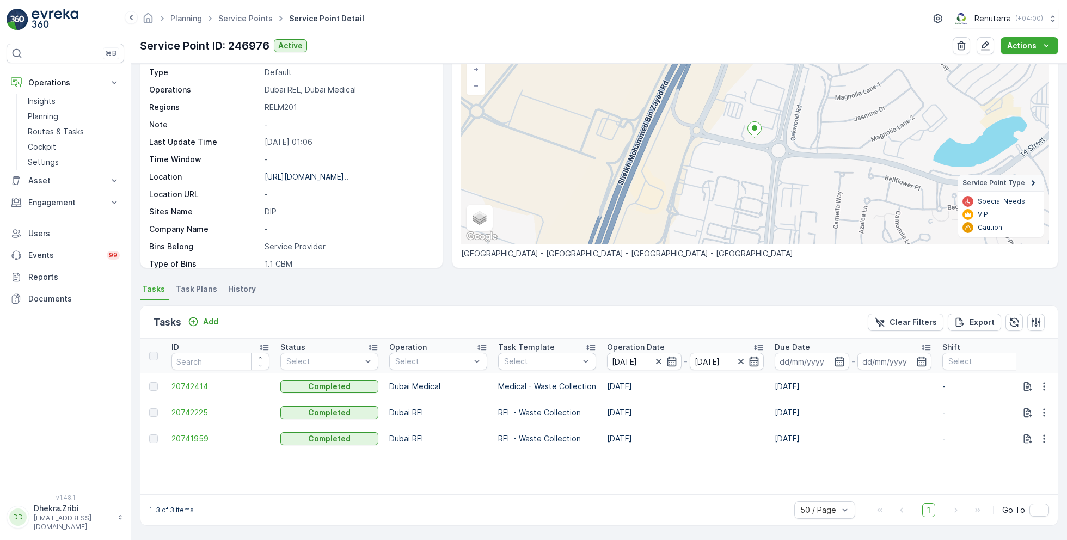
scroll to position [75, 0]
click at [186, 383] on span "20742414" at bounding box center [220, 387] width 98 height 11
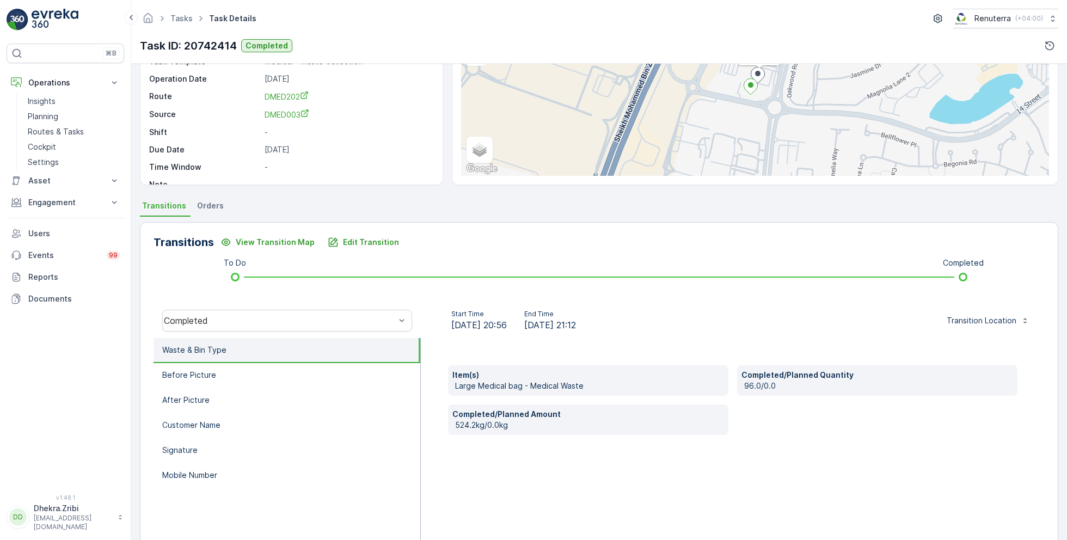
scroll to position [112, 0]
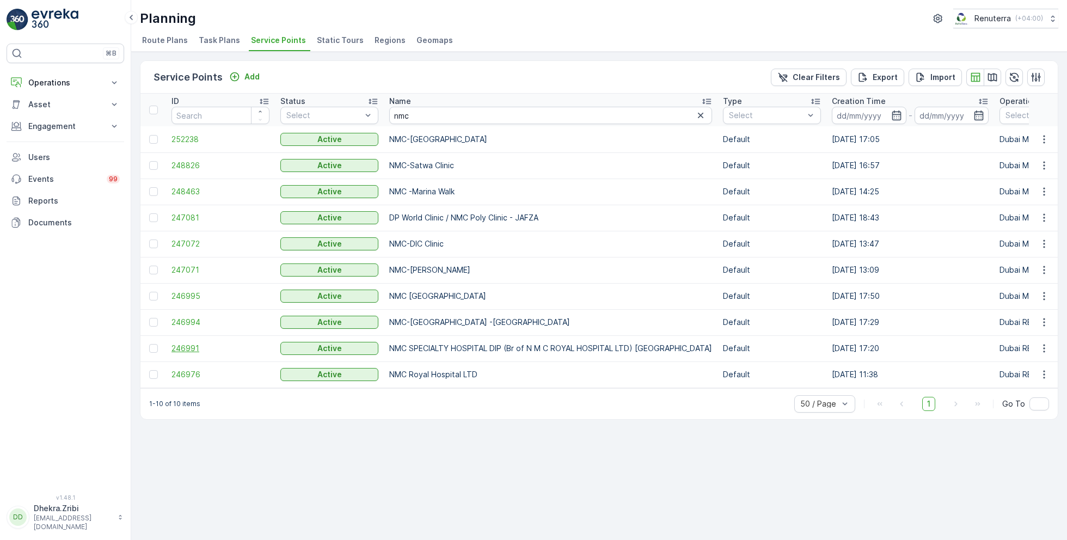
click at [182, 347] on span "246991" at bounding box center [220, 348] width 98 height 11
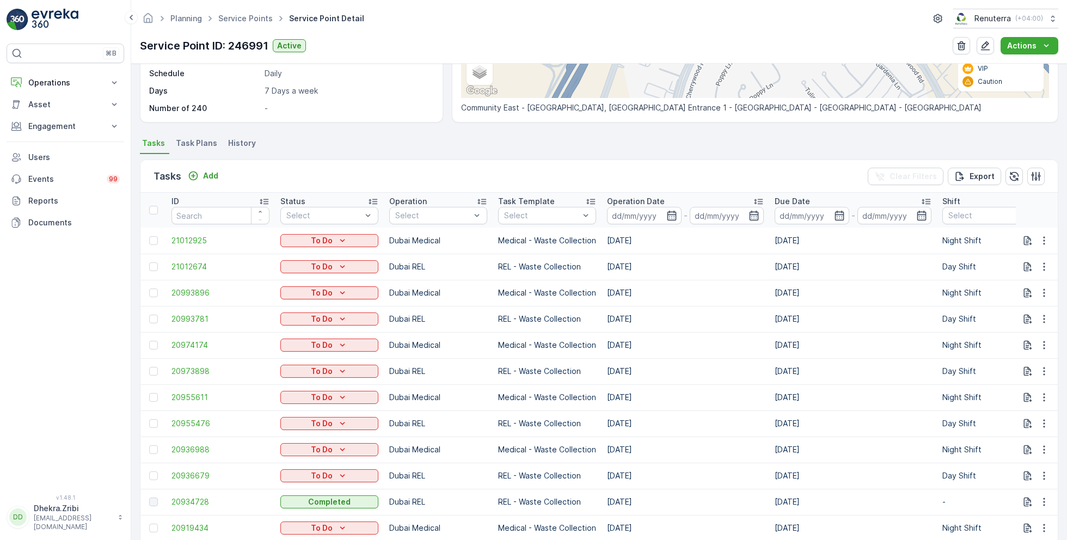
scroll to position [225, 0]
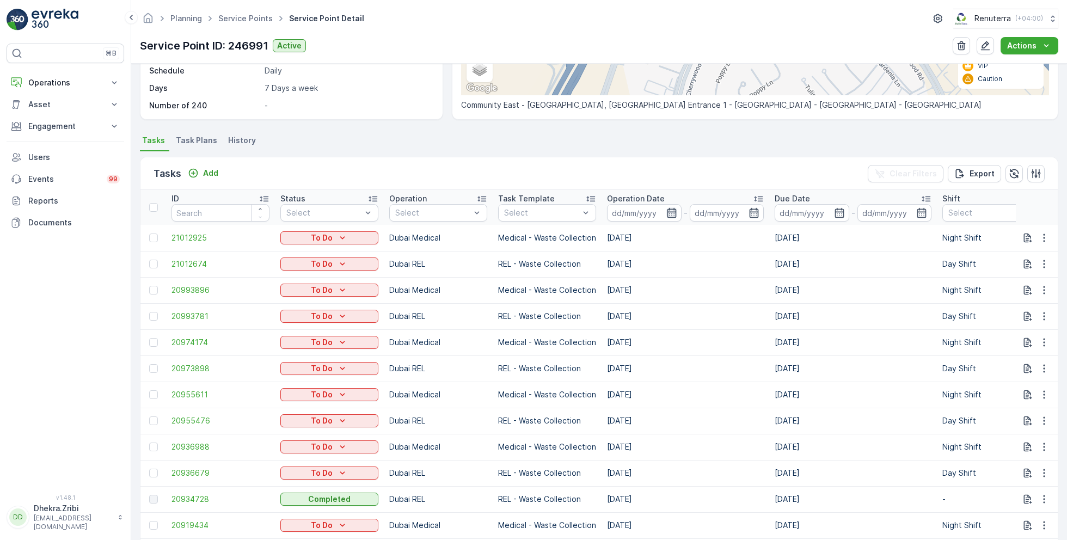
click at [672, 209] on icon "button" at bounding box center [671, 212] width 11 height 11
click at [665, 162] on div "Tasks Add Clear Filters Export" at bounding box center [598, 173] width 917 height 33
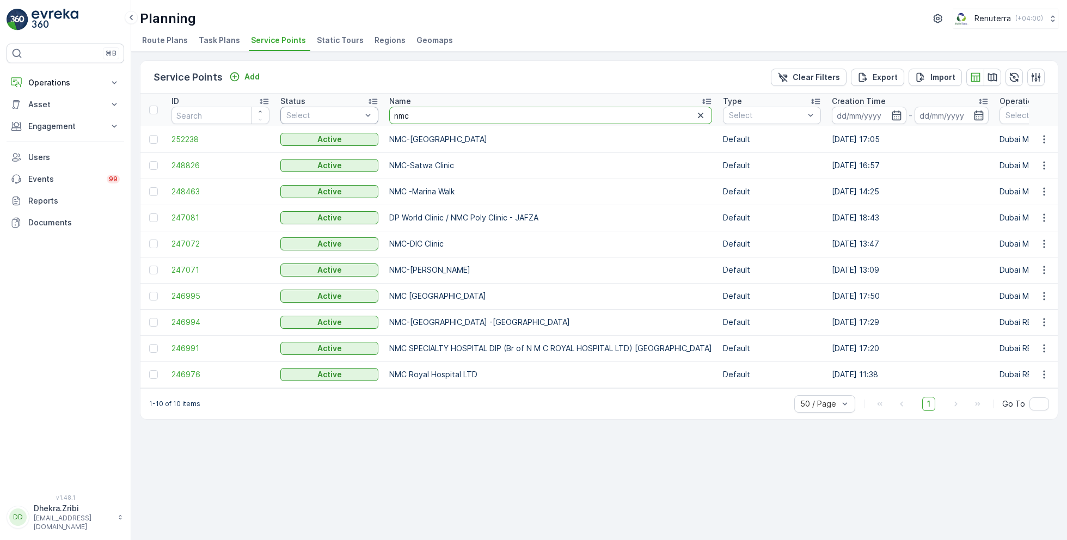
drag, startPoint x: 436, startPoint y: 120, endPoint x: 354, endPoint y: 114, distance: 82.4
type input "canadian"
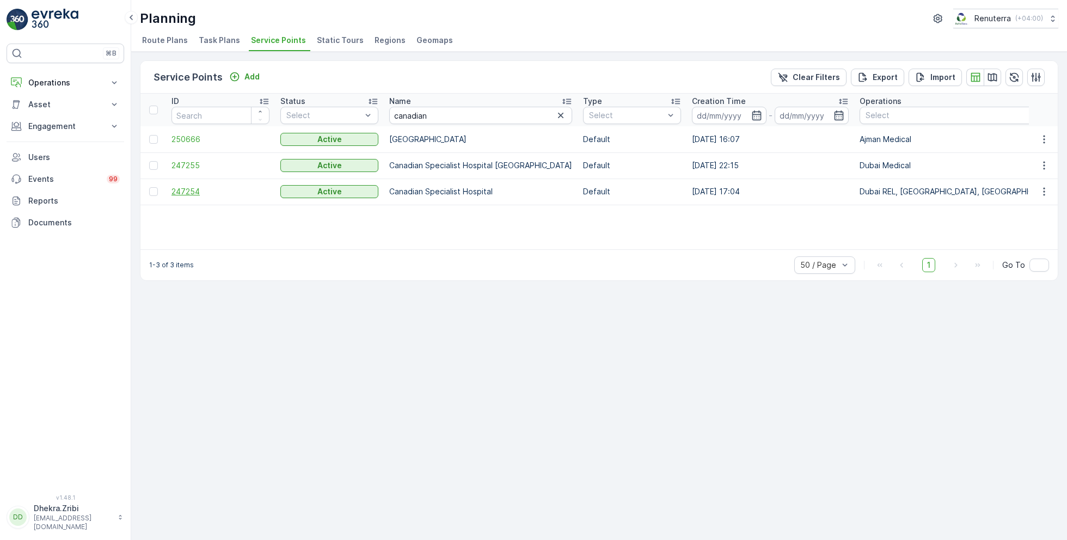
click at [179, 188] on span "247254" at bounding box center [220, 191] width 98 height 11
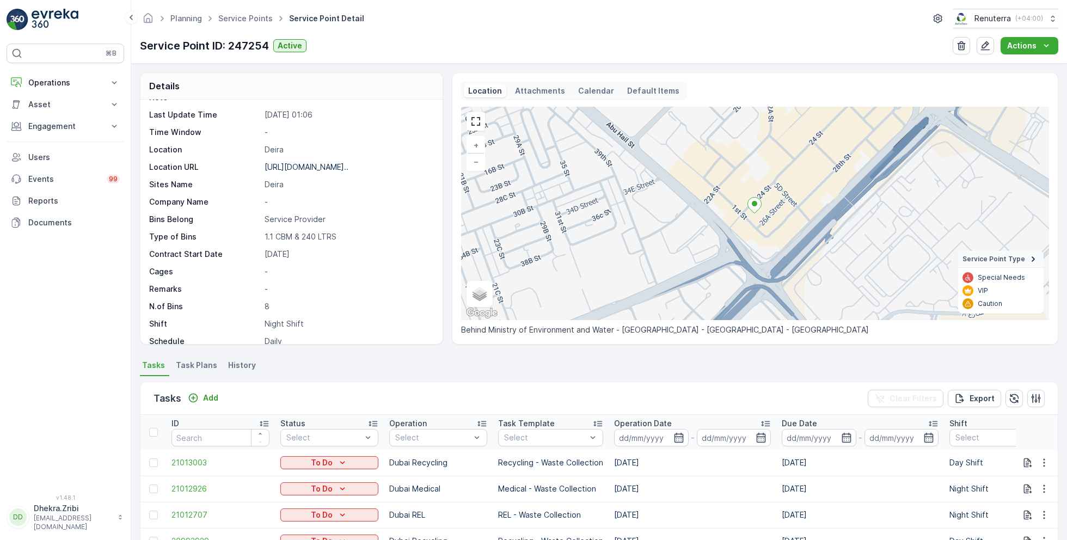
scroll to position [149, 0]
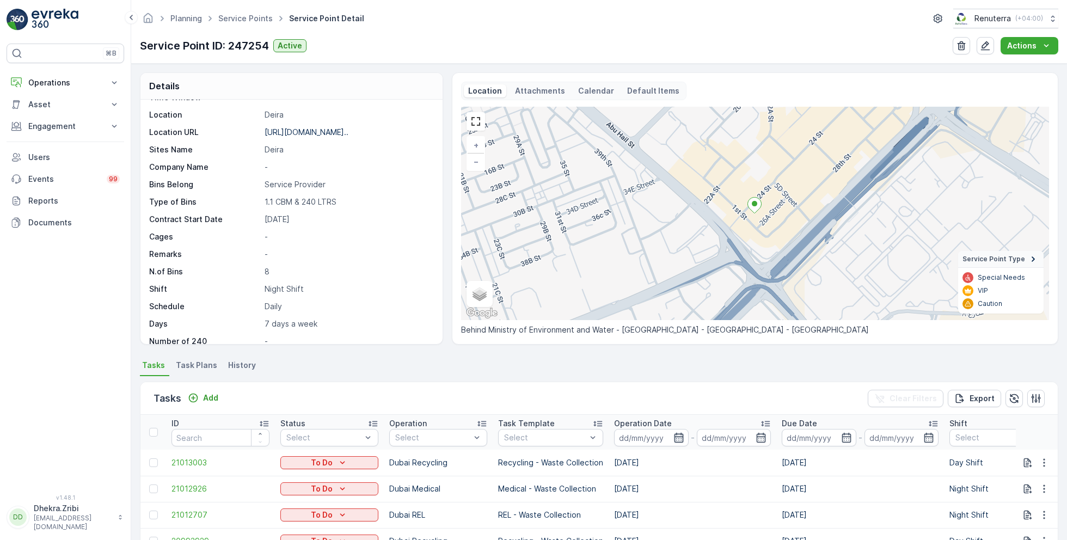
click at [675, 435] on icon "button" at bounding box center [678, 437] width 11 height 11
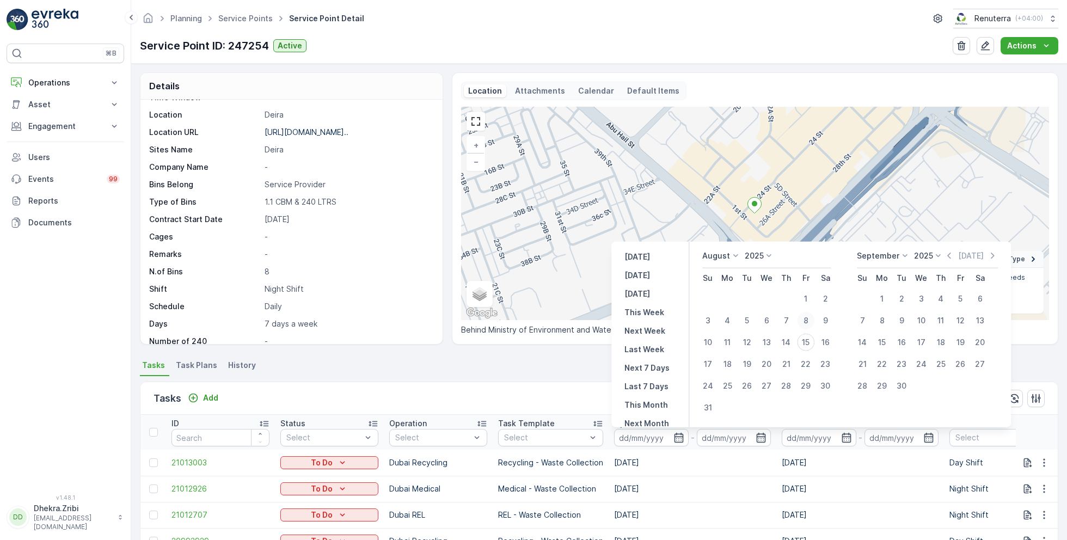
click at [808, 317] on div "8" at bounding box center [805, 320] width 17 height 17
type input "08.08.2025"
click at [808, 317] on div "8" at bounding box center [805, 320] width 17 height 17
type input "08.08.2025"
click at [538, 396] on div "Tasks Add Clear Filters Export" at bounding box center [598, 398] width 917 height 33
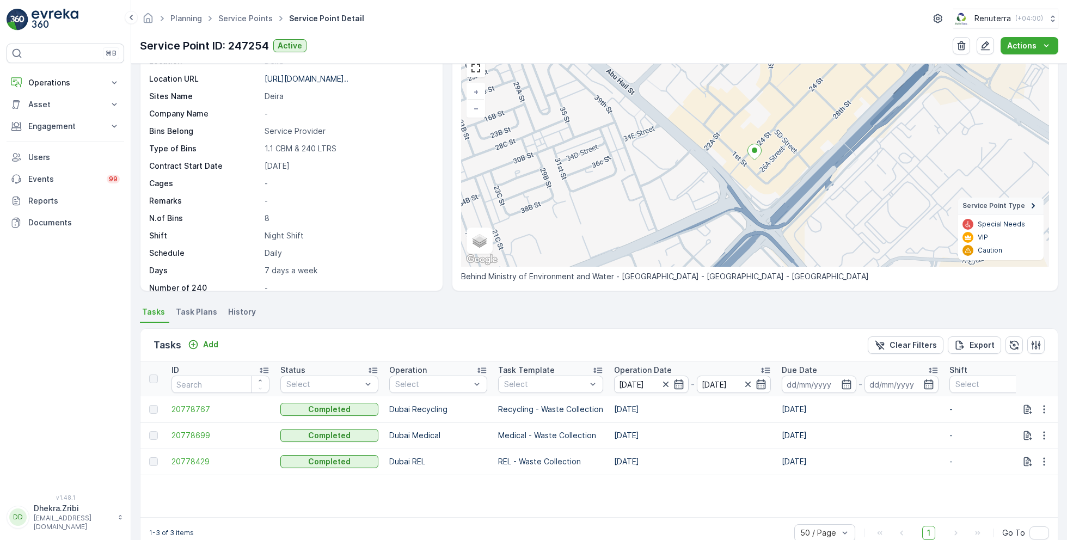
scroll to position [75, 0]
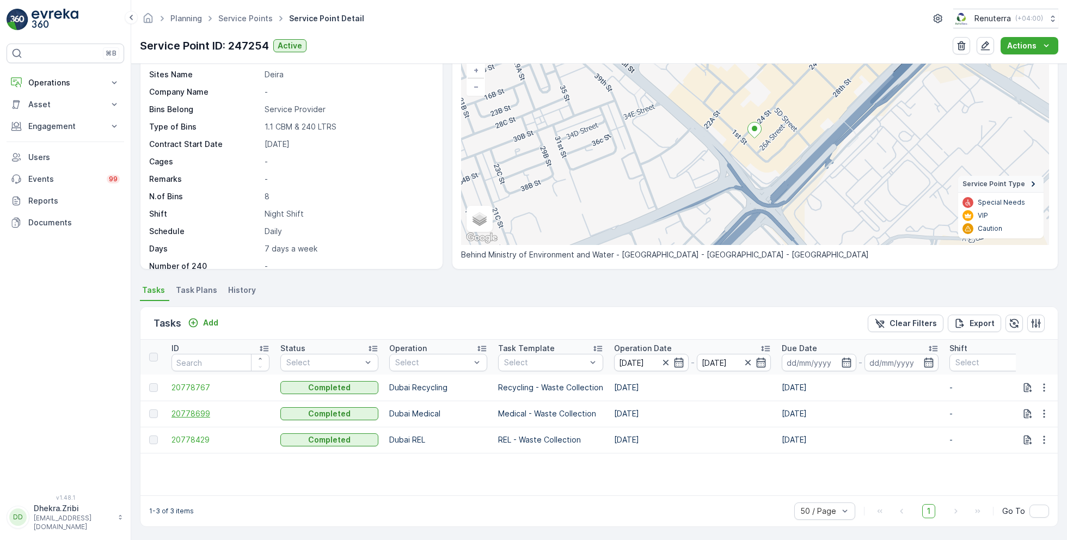
click at [188, 410] on span "20778699" at bounding box center [220, 413] width 98 height 11
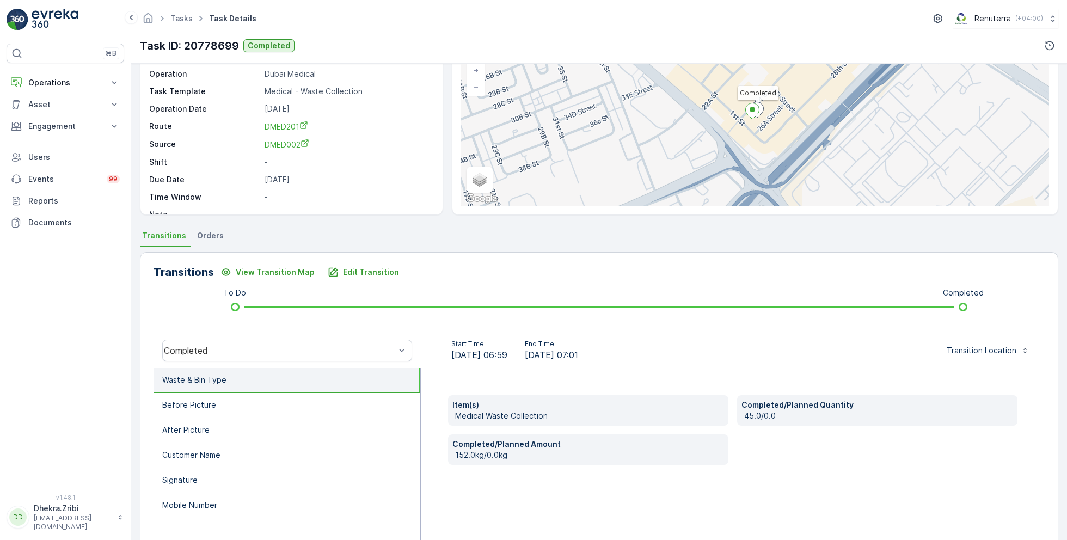
scroll to position [78, 0]
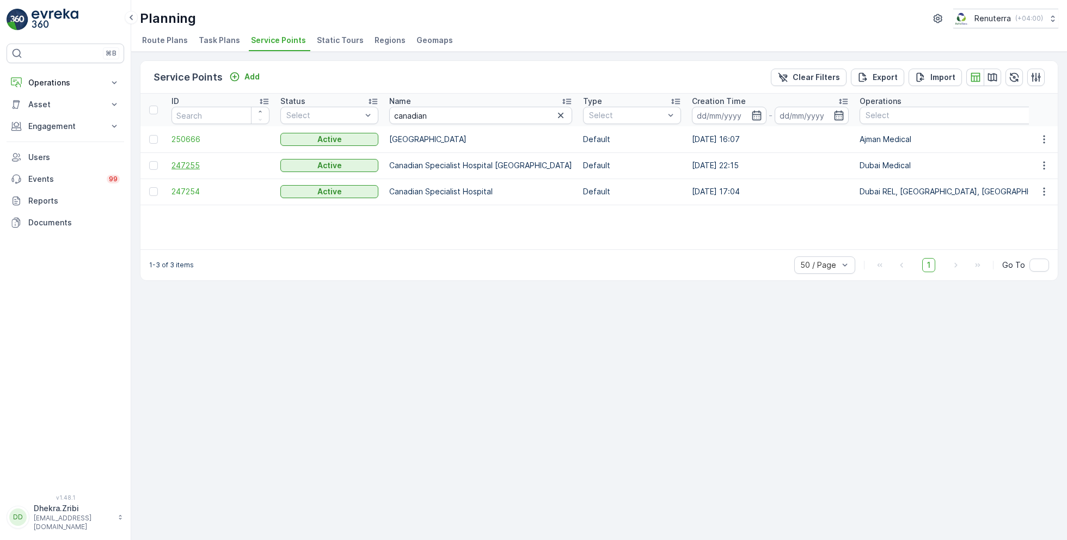
click at [192, 163] on span "247255" at bounding box center [220, 165] width 98 height 11
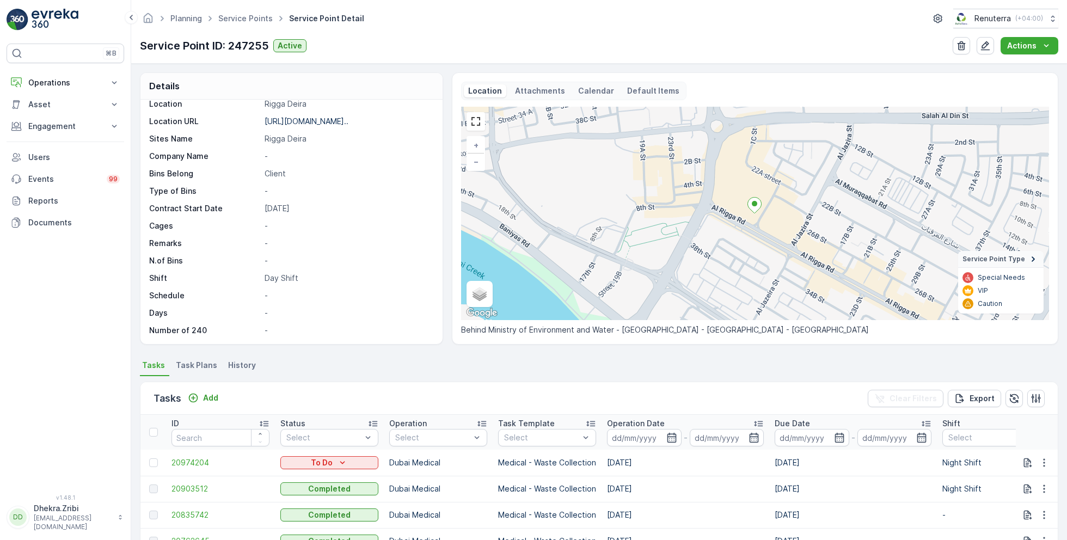
scroll to position [54, 0]
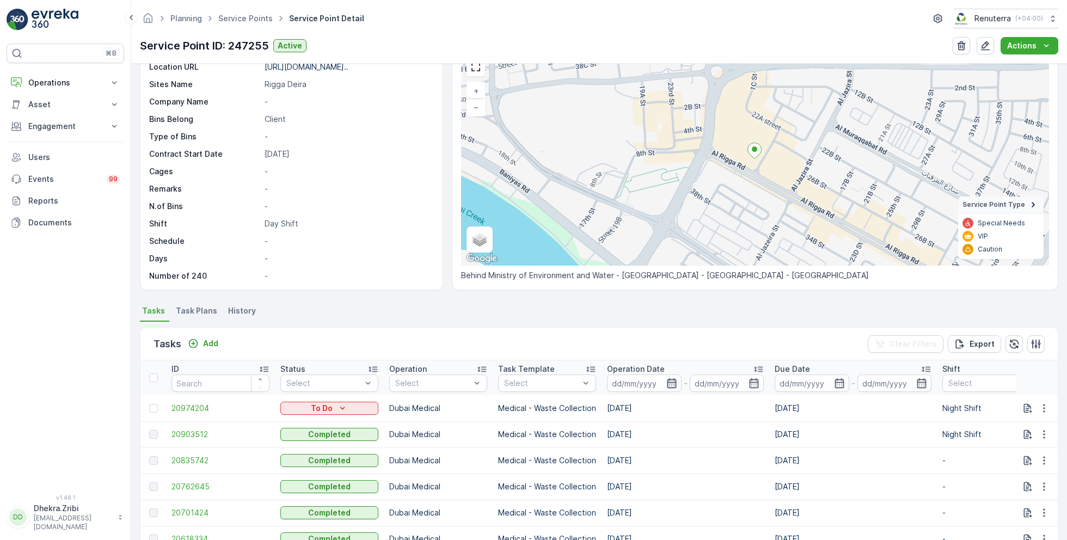
click at [670, 379] on icon "button" at bounding box center [671, 383] width 9 height 10
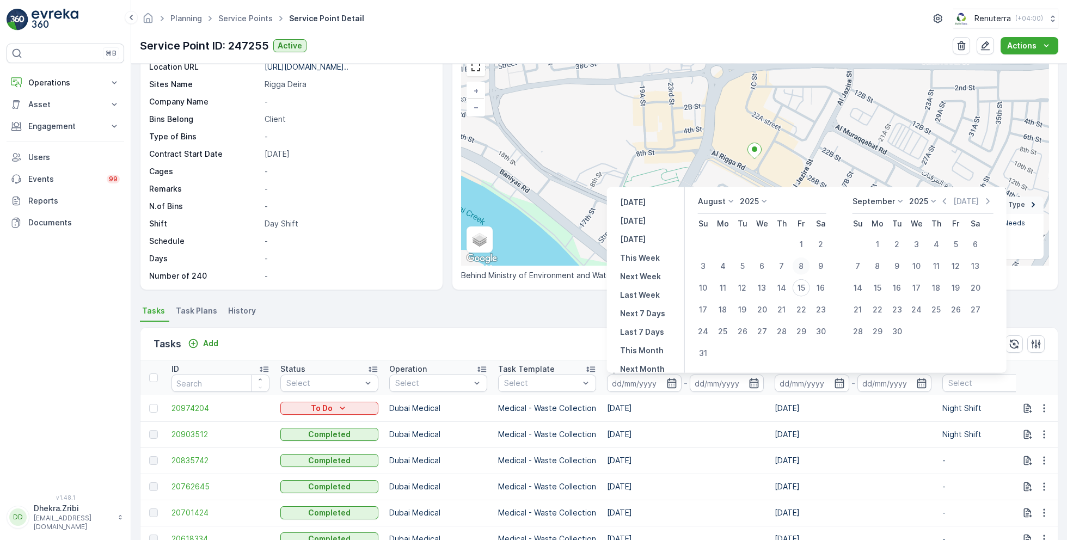
click at [802, 266] on div "8" at bounding box center [800, 265] width 17 height 17
type input "[DATE]"
click at [802, 266] on div "8" at bounding box center [800, 265] width 17 height 17
type input "[DATE]"
click at [527, 335] on div "Tasks Add Clear Filters Export" at bounding box center [598, 344] width 917 height 33
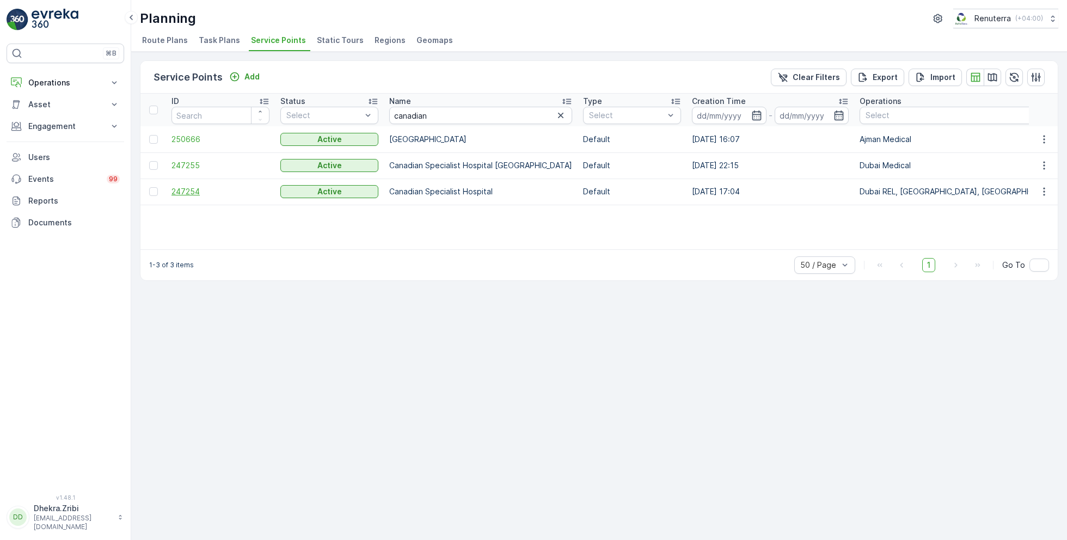
click at [187, 188] on span "247254" at bounding box center [220, 191] width 98 height 11
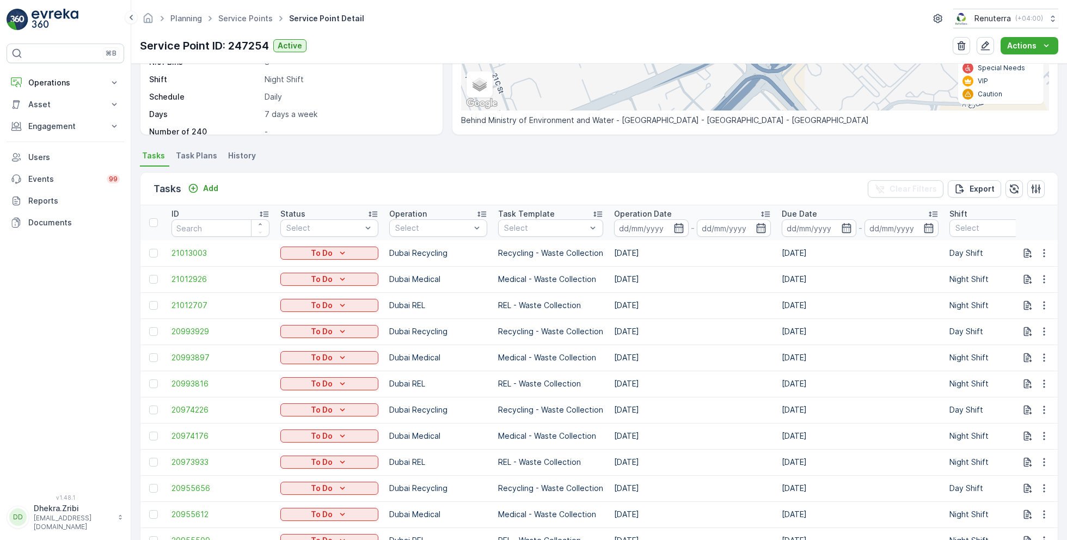
scroll to position [212, 0]
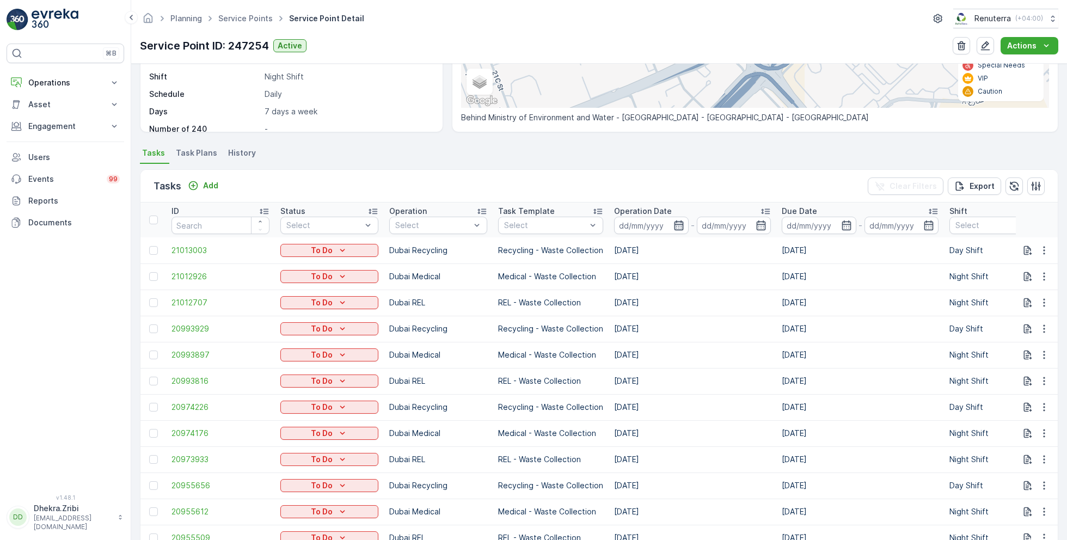
click at [678, 225] on icon "button" at bounding box center [678, 225] width 9 height 10
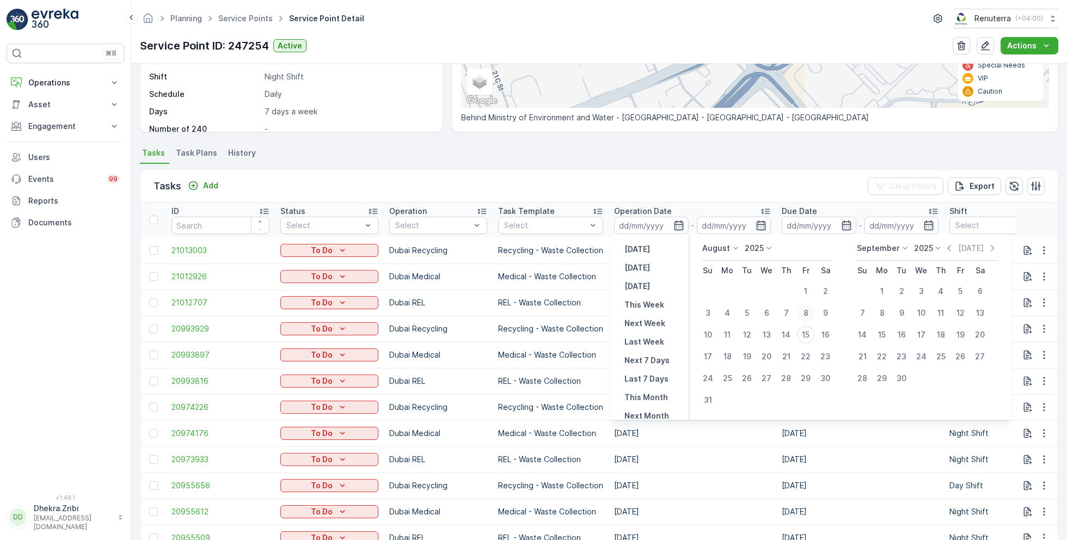
click at [809, 309] on div "8" at bounding box center [805, 312] width 17 height 17
type input "[DATE]"
click at [809, 309] on div "8" at bounding box center [805, 312] width 17 height 17
type input "[DATE]"
click at [814, 175] on div "Tasks Add Clear Filters Export" at bounding box center [598, 186] width 917 height 33
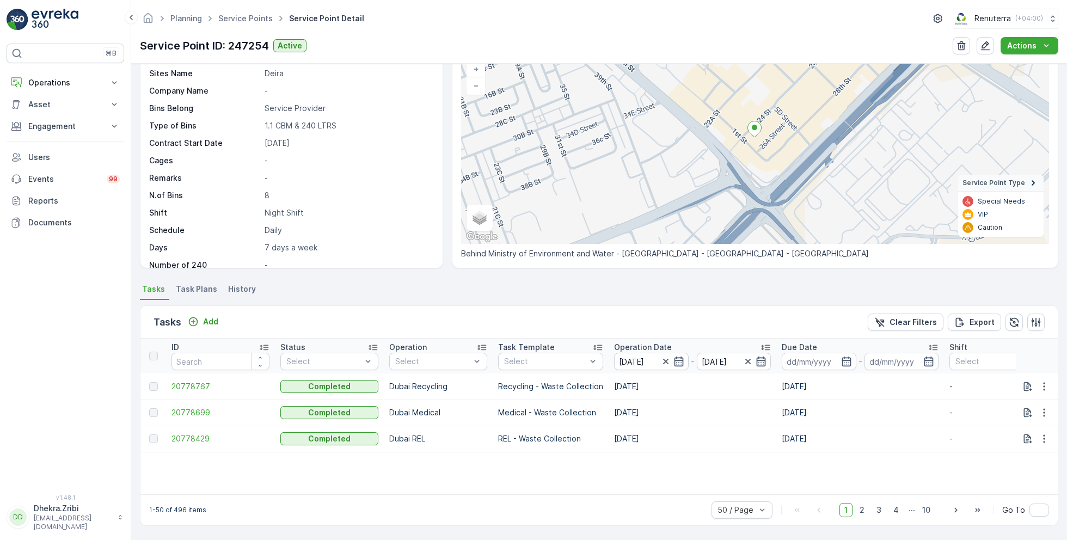
scroll to position [75, 0]
click at [201, 413] on span "20778699" at bounding box center [220, 413] width 98 height 11
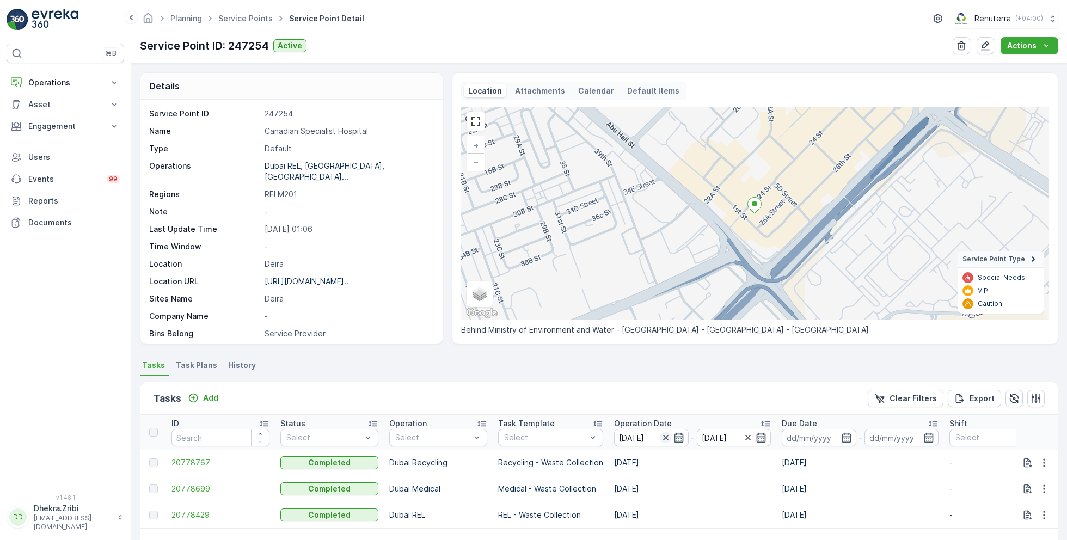
click at [664, 435] on icon "button" at bounding box center [664, 437] width 5 height 5
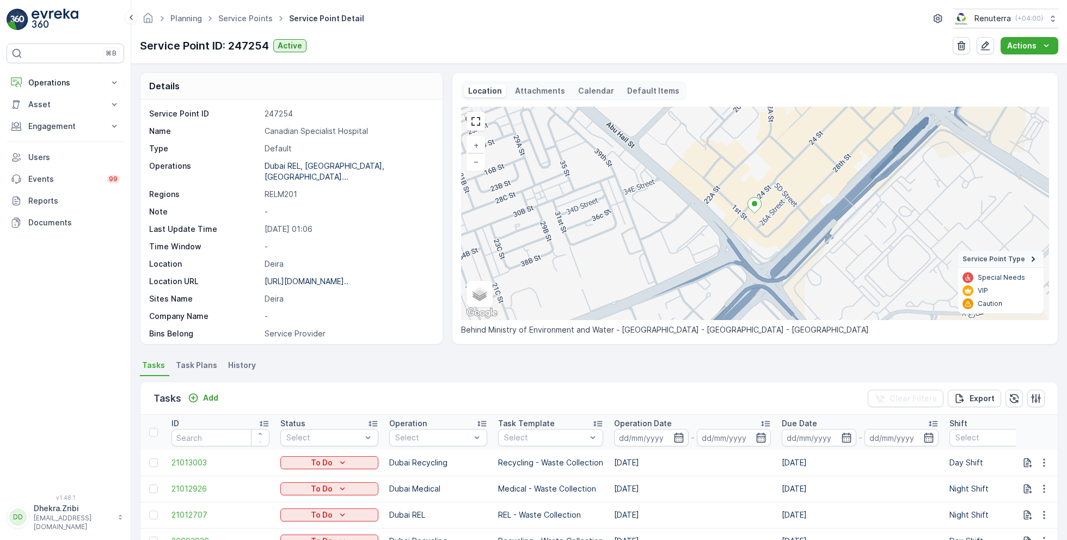
click at [664, 435] on input at bounding box center [651, 437] width 75 height 17
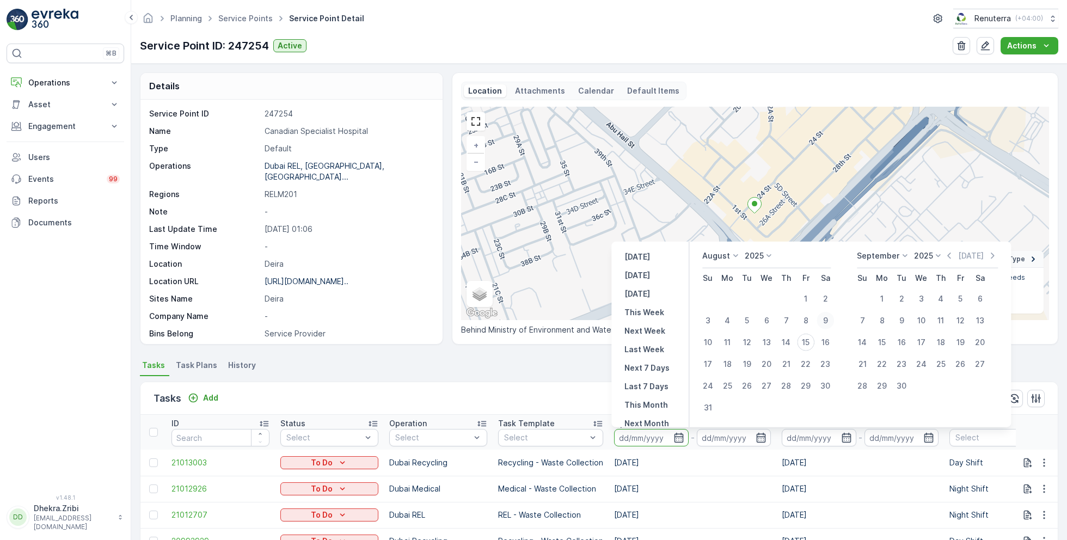
click at [823, 318] on div "9" at bounding box center [824, 320] width 17 height 17
type input "[DATE]"
click at [823, 318] on div "9" at bounding box center [824, 320] width 17 height 17
type input "[DATE]"
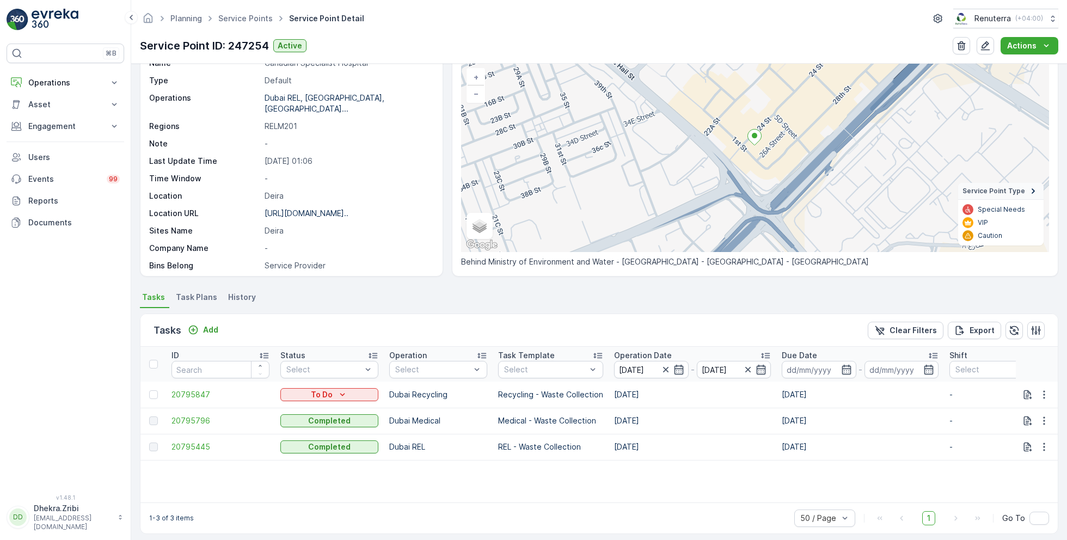
scroll to position [70, 0]
click at [196, 414] on span "20795796" at bounding box center [220, 419] width 98 height 11
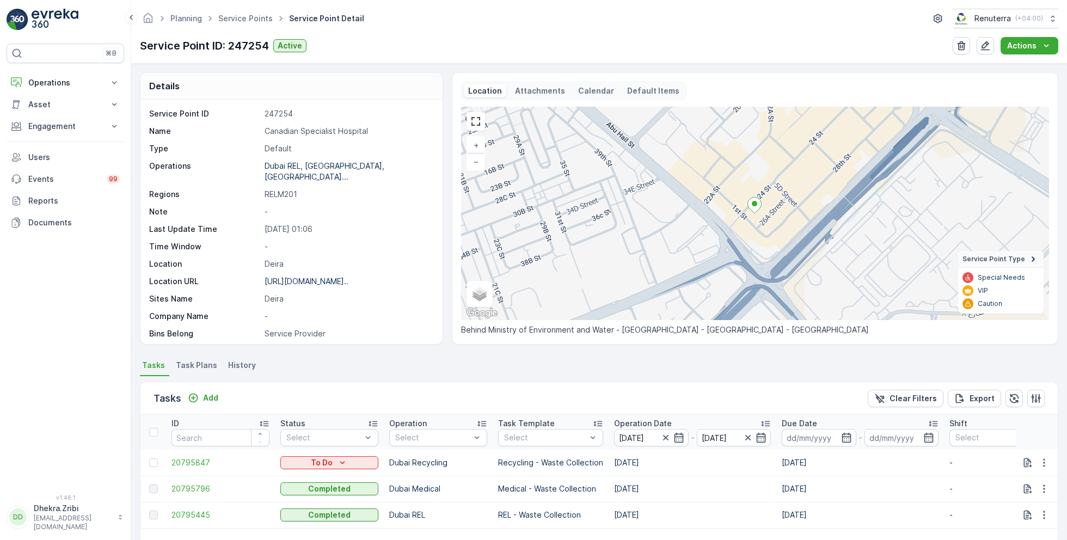
scroll to position [75, 0]
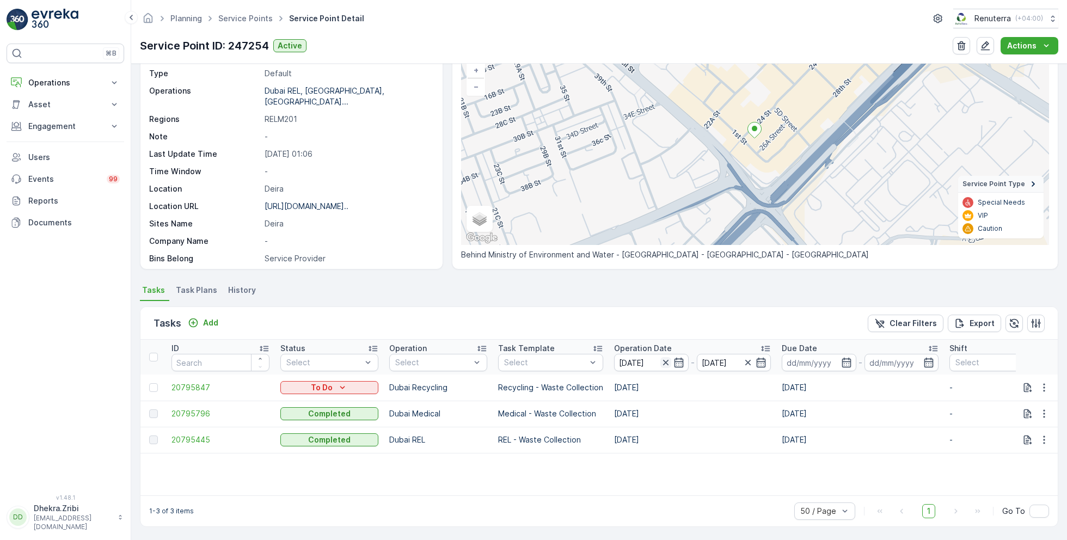
click at [664, 359] on icon "button" at bounding box center [665, 362] width 11 height 11
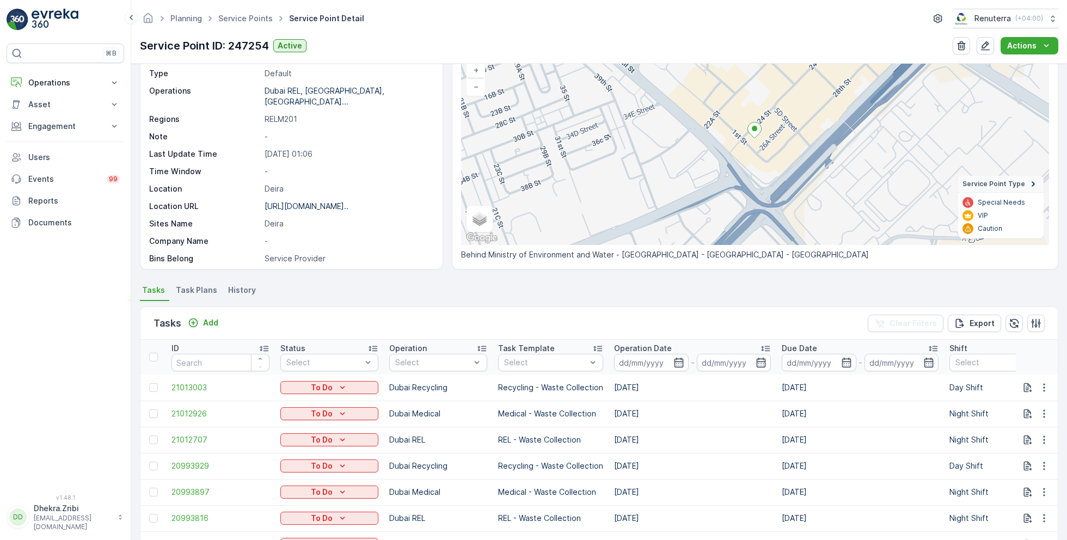
click at [664, 359] on input at bounding box center [651, 362] width 75 height 17
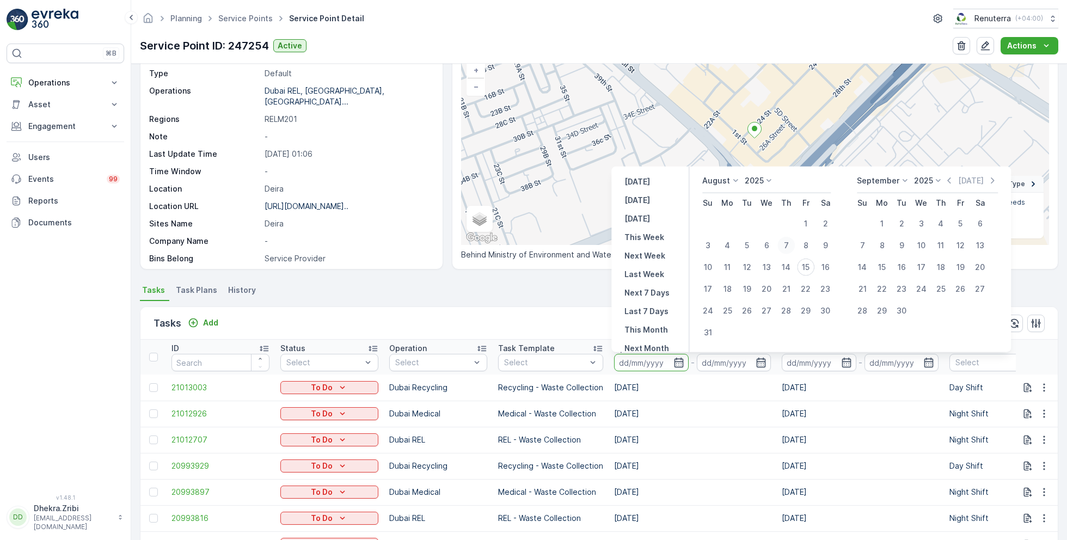
click at [787, 243] on div "7" at bounding box center [785, 245] width 17 height 17
type input "[DATE]"
click at [787, 243] on div "7" at bounding box center [785, 245] width 17 height 17
type input "[DATE]"
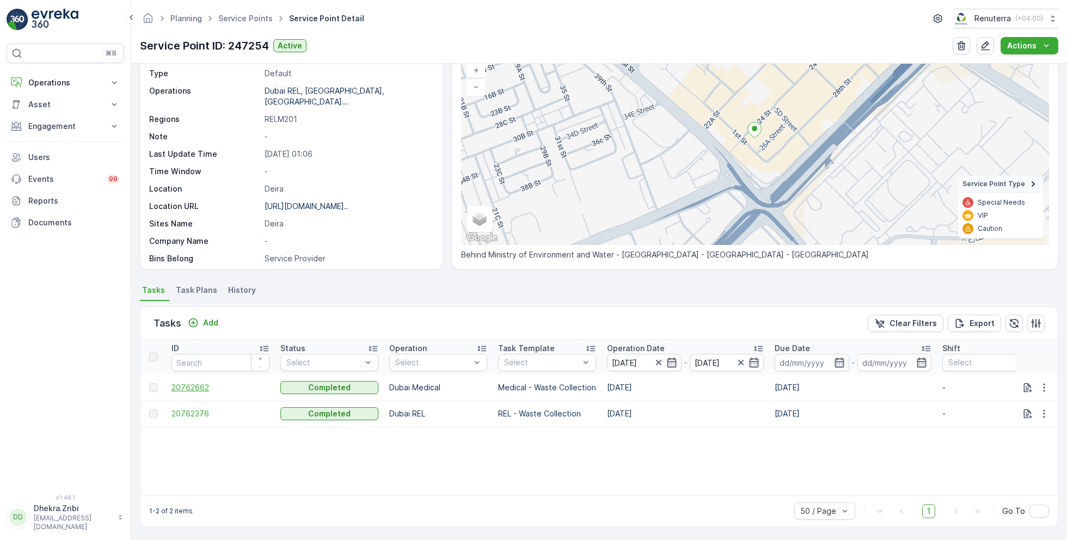
click at [188, 388] on span "20762662" at bounding box center [220, 387] width 98 height 11
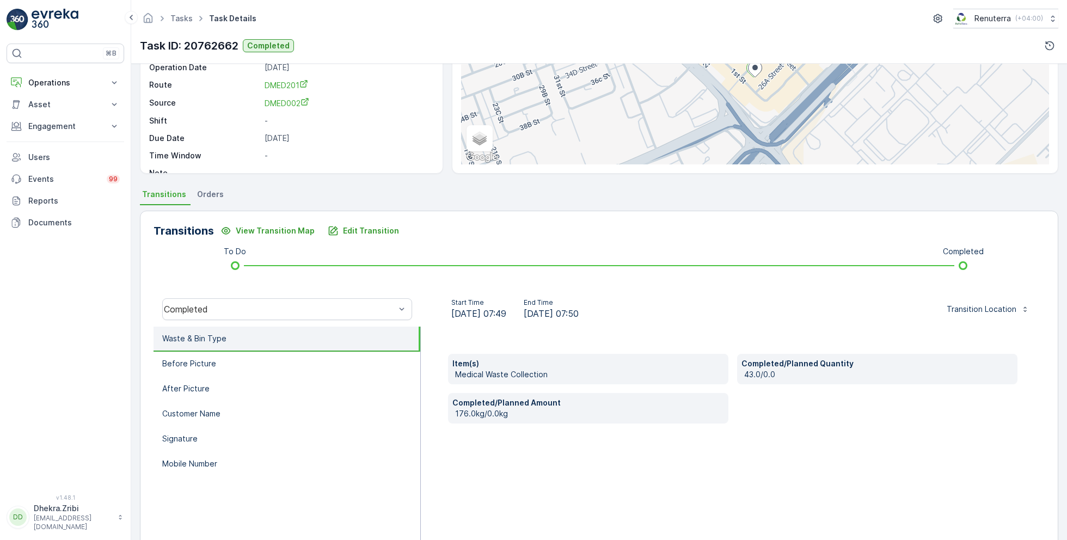
scroll to position [145, 0]
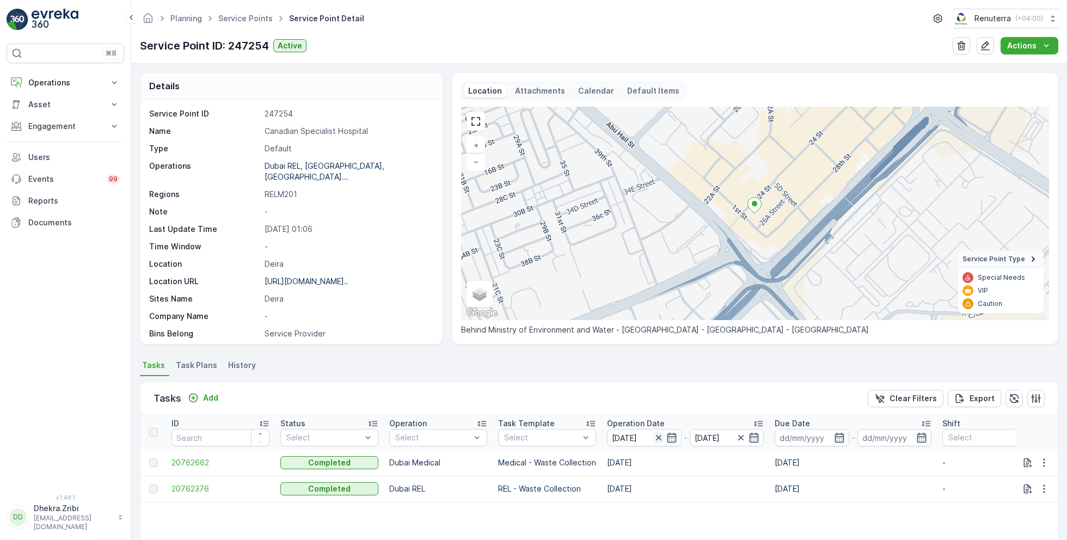
click at [659, 434] on icon "button" at bounding box center [658, 437] width 11 height 11
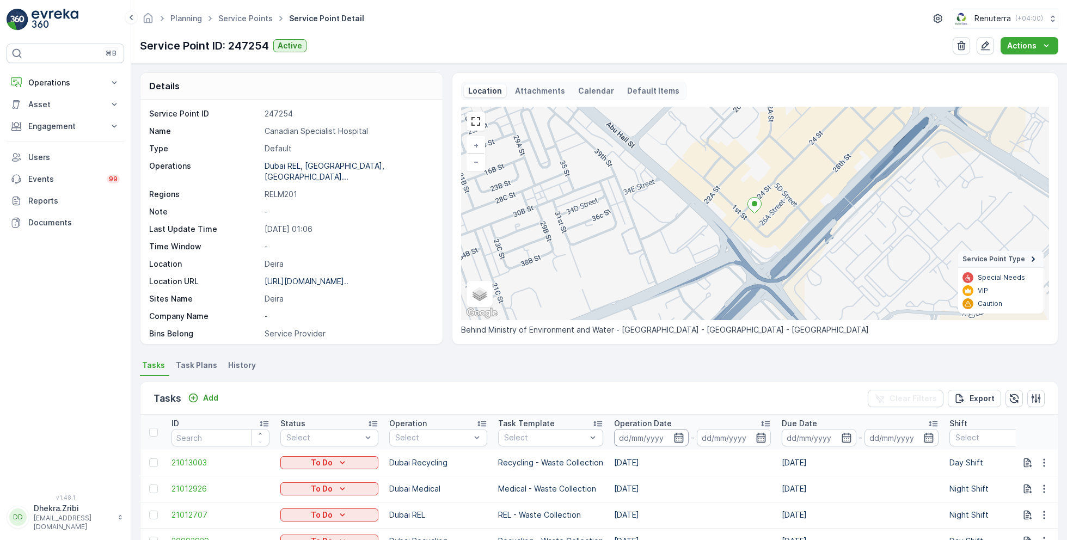
click at [659, 434] on input at bounding box center [651, 437] width 75 height 17
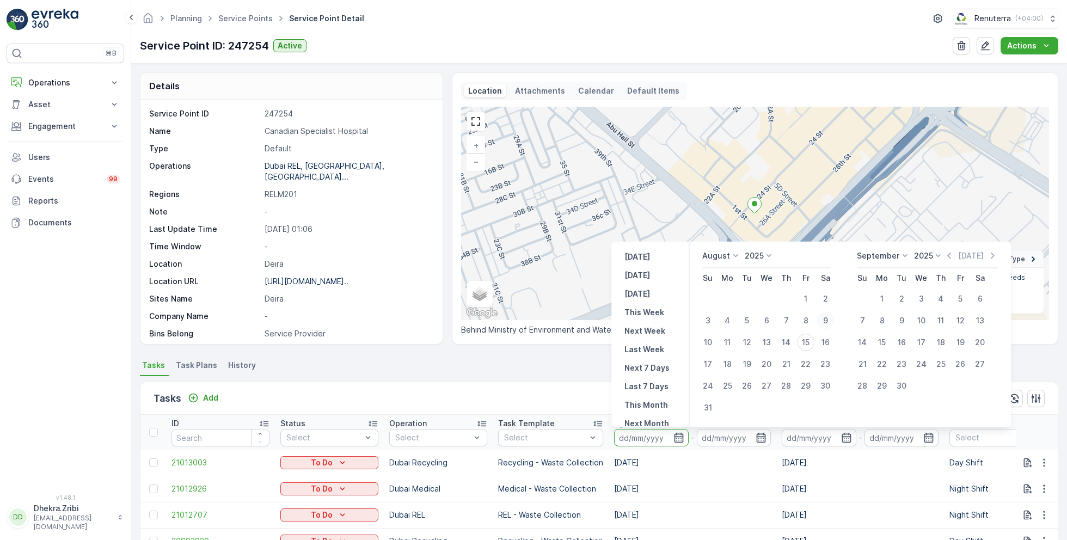
click at [829, 318] on div "9" at bounding box center [824, 320] width 17 height 17
type input "[DATE]"
click at [829, 318] on div "9" at bounding box center [824, 320] width 17 height 17
type input "[DATE]"
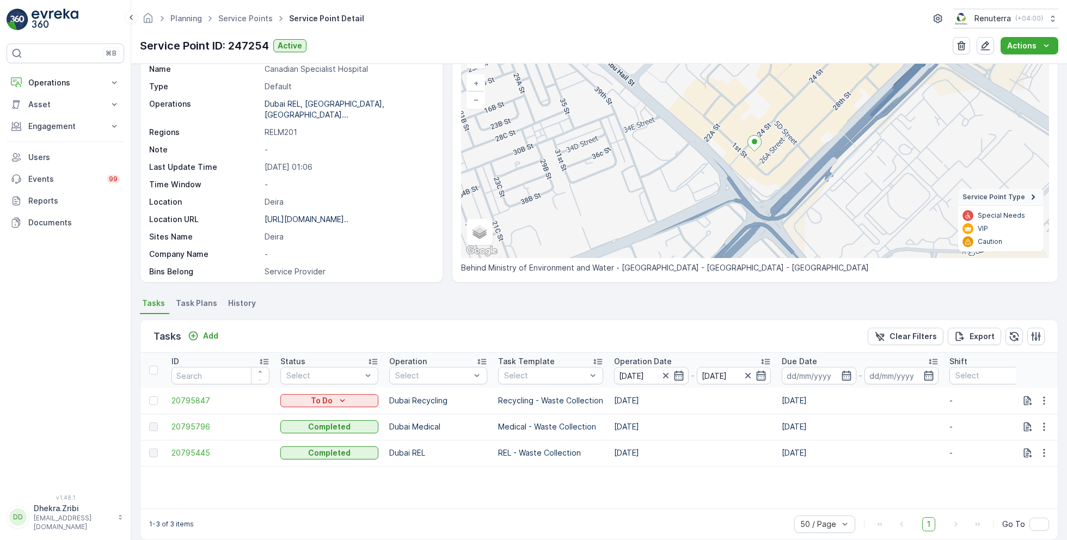
scroll to position [75, 0]
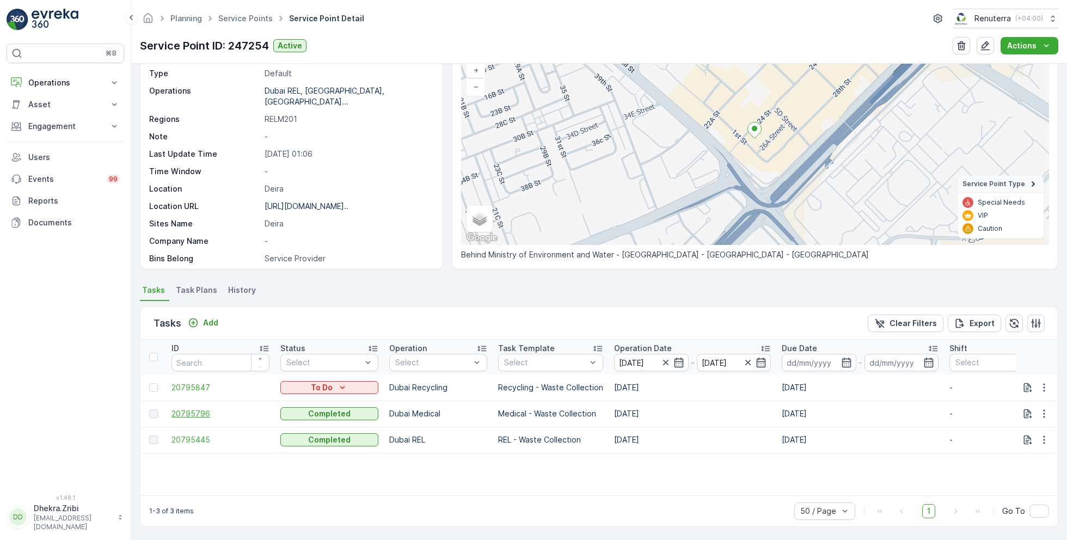
click at [204, 410] on span "20795796" at bounding box center [220, 413] width 98 height 11
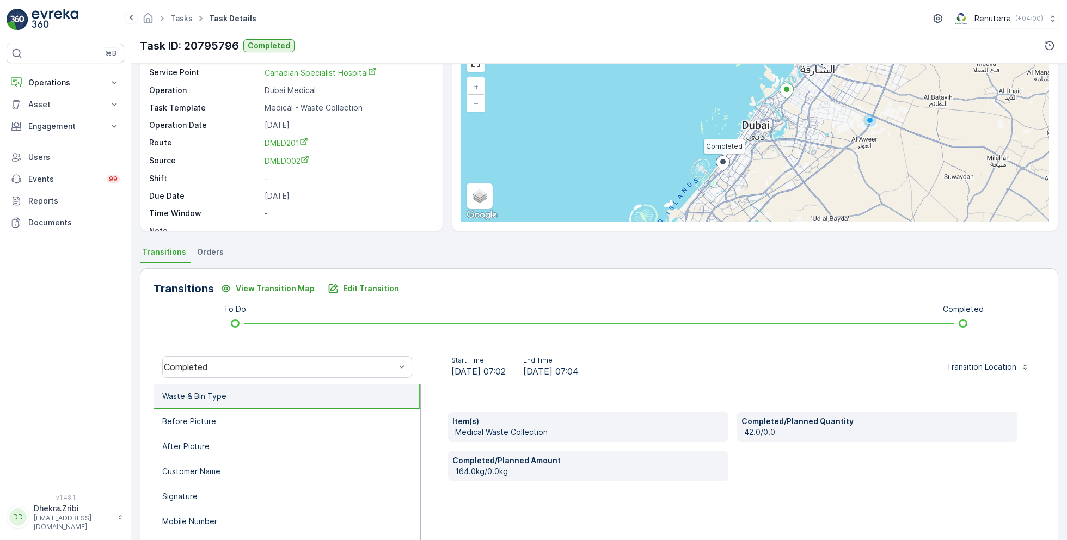
scroll to position [61, 0]
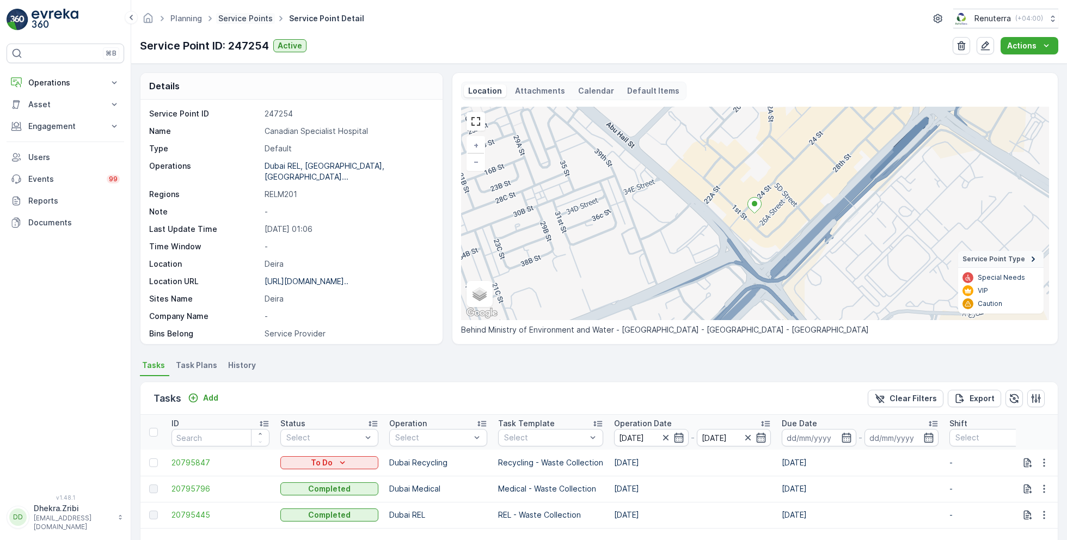
click at [249, 19] on link "Service Points" at bounding box center [245, 18] width 54 height 9
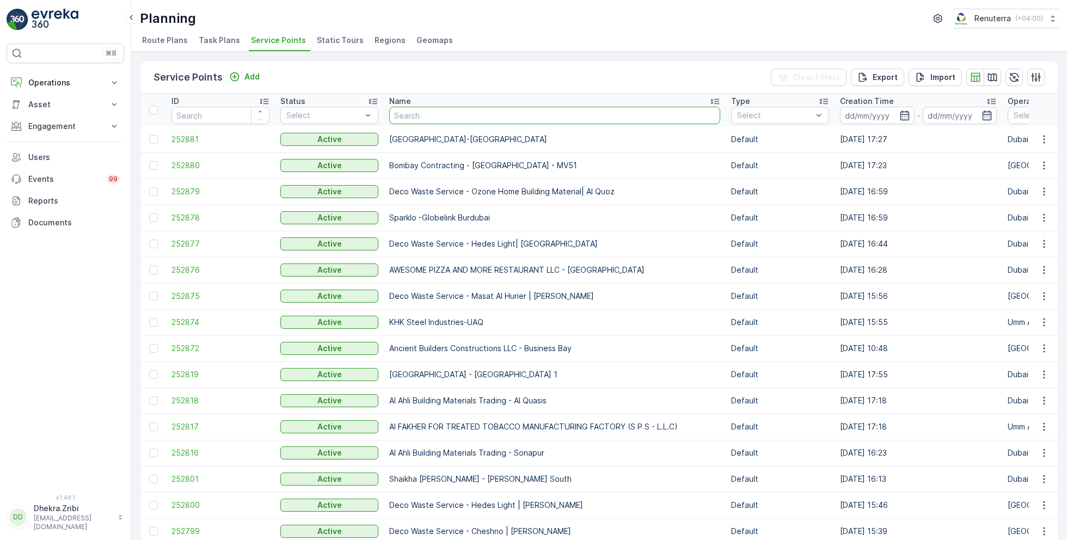
click at [439, 114] on input "text" at bounding box center [554, 115] width 331 height 17
type input "hms"
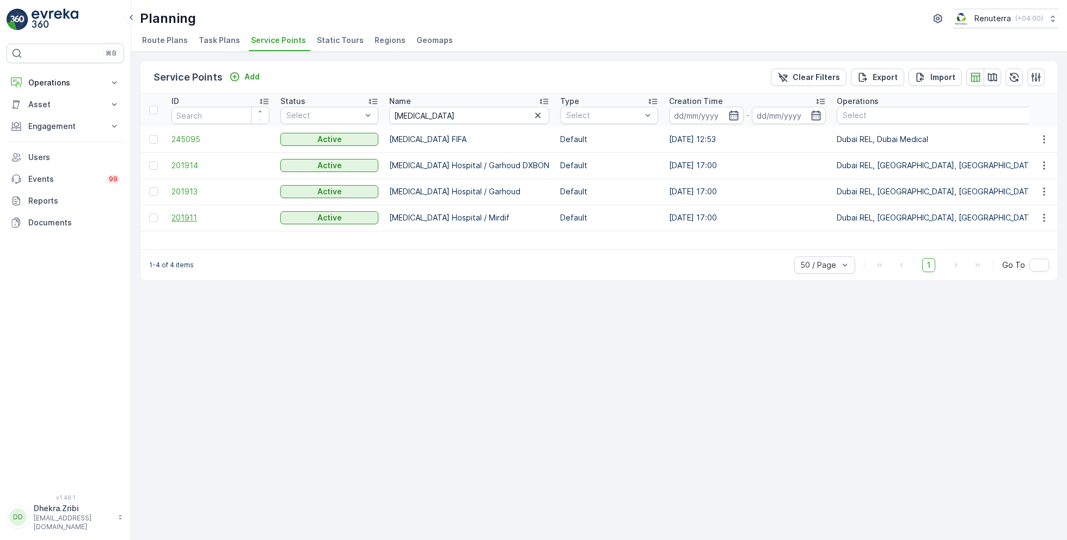
click at [192, 214] on span "201911" at bounding box center [220, 217] width 98 height 11
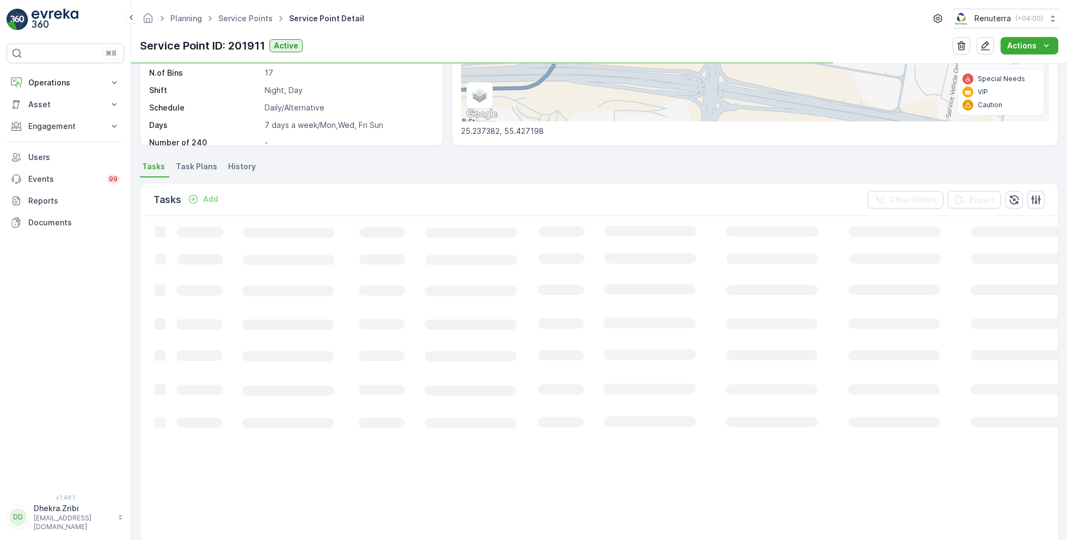
scroll to position [231, 0]
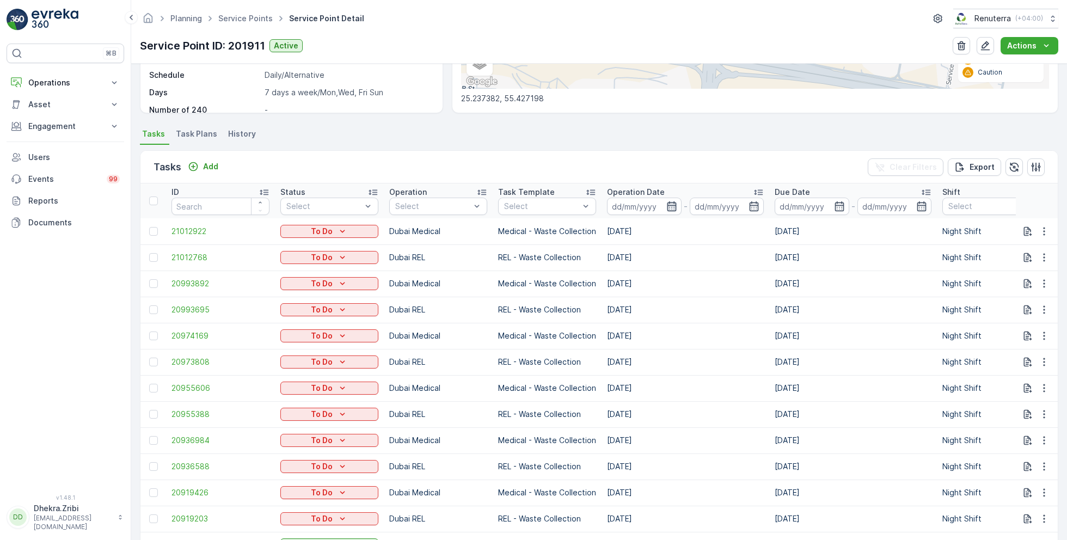
click at [668, 203] on icon "button" at bounding box center [671, 206] width 11 height 11
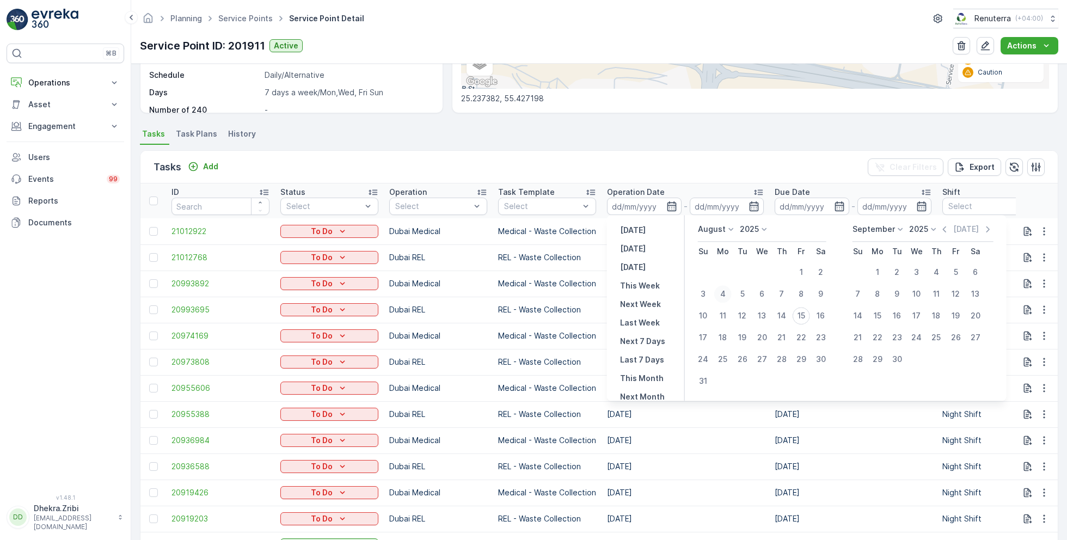
click at [726, 296] on div "4" at bounding box center [722, 293] width 17 height 17
type input "[DATE]"
click at [726, 296] on div "4" at bounding box center [722, 293] width 17 height 17
type input "[DATE]"
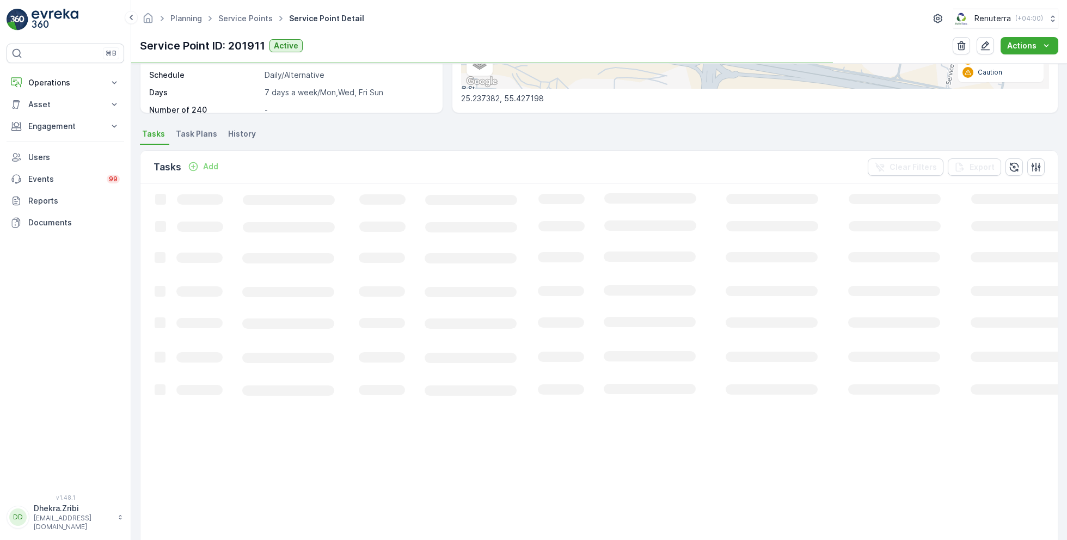
scroll to position [75, 0]
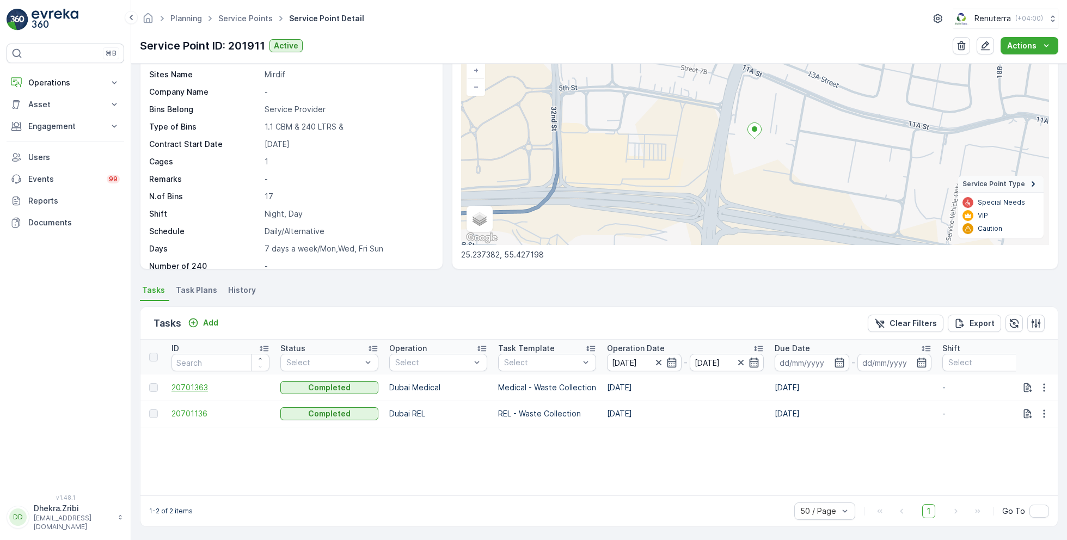
click at [182, 390] on span "20701363" at bounding box center [220, 387] width 98 height 11
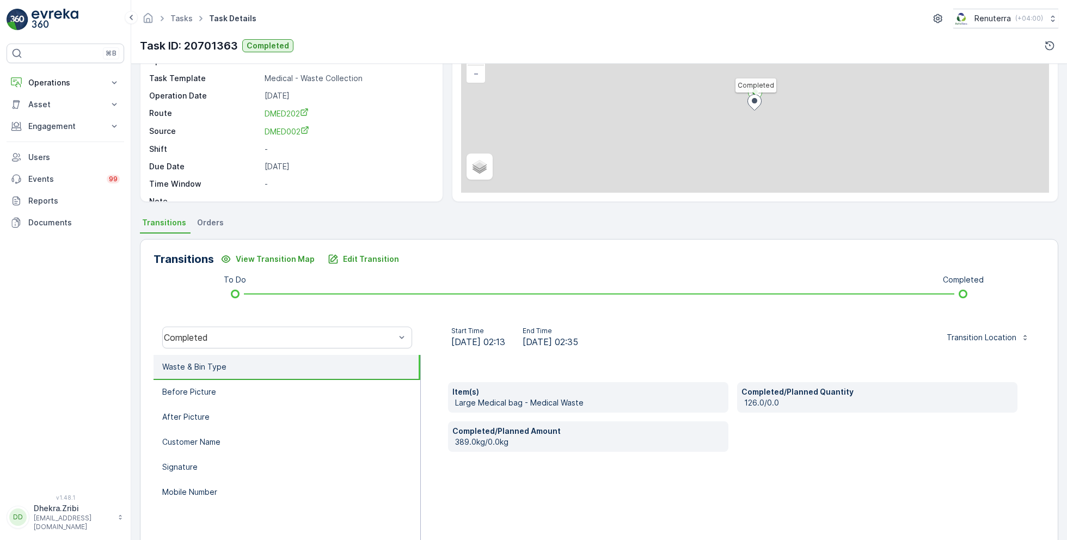
scroll to position [145, 0]
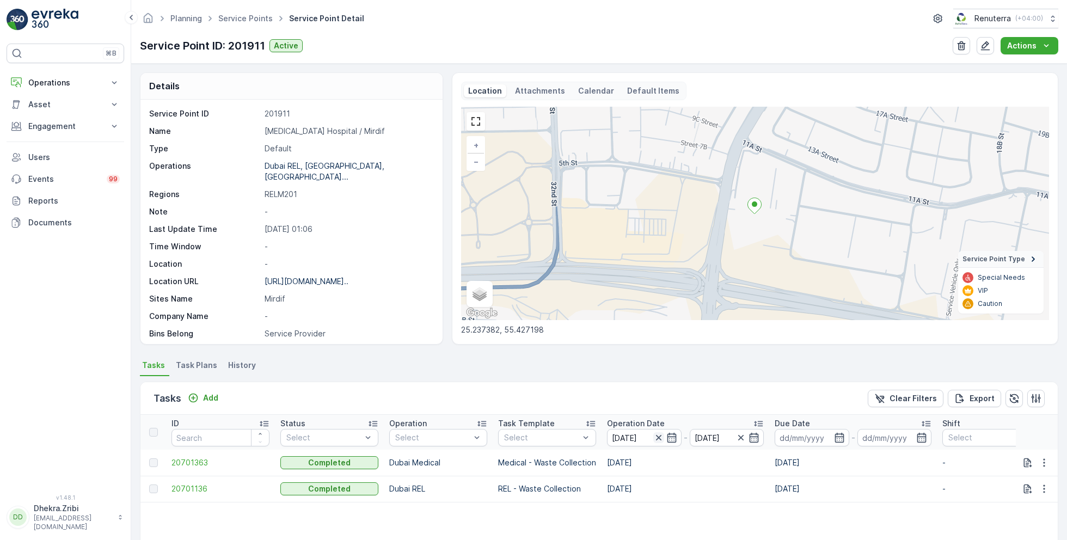
click at [656, 435] on icon "button" at bounding box center [657, 437] width 5 height 5
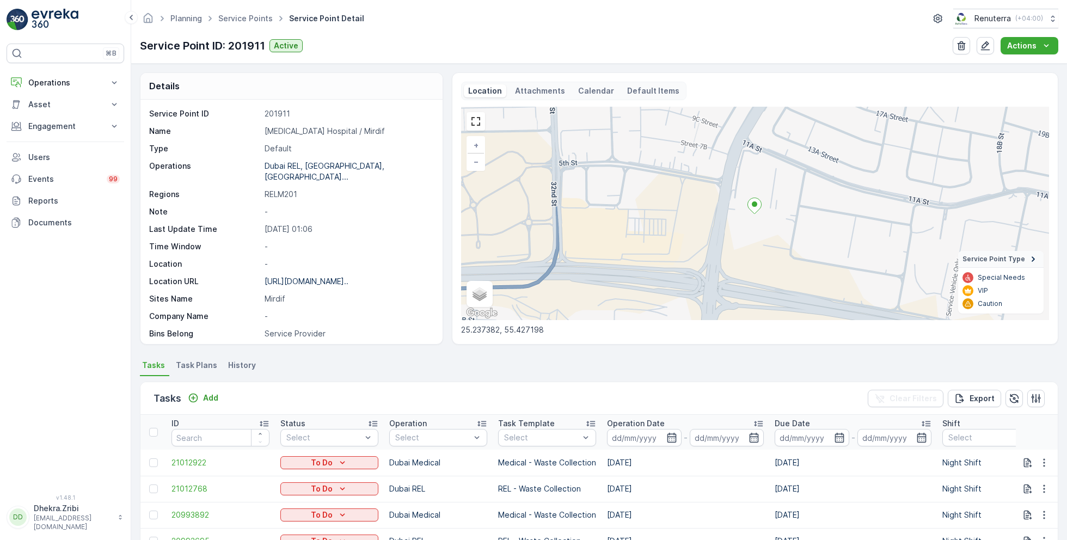
click at [656, 435] on input at bounding box center [644, 437] width 75 height 17
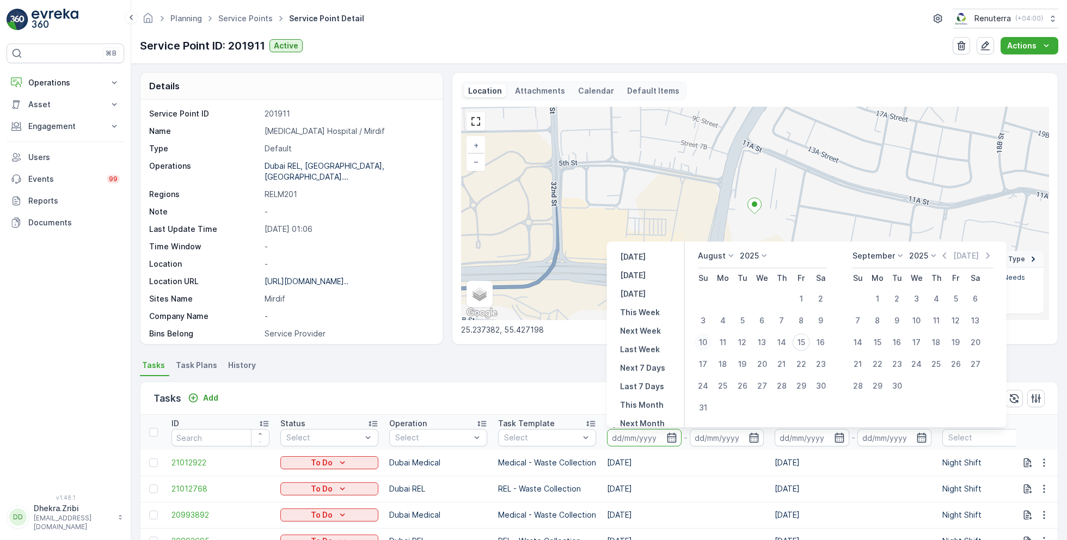
click at [705, 338] on div "10" at bounding box center [702, 342] width 17 height 17
type input "[DATE]"
click at [705, 338] on div "10" at bounding box center [702, 342] width 17 height 17
type input "[DATE]"
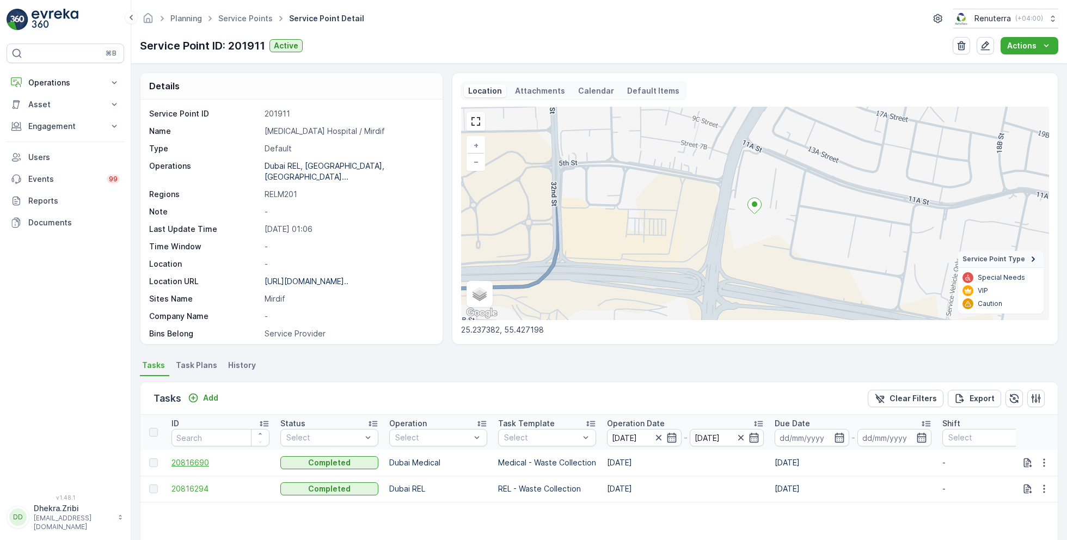
click at [188, 458] on span "20816690" at bounding box center [220, 462] width 98 height 11
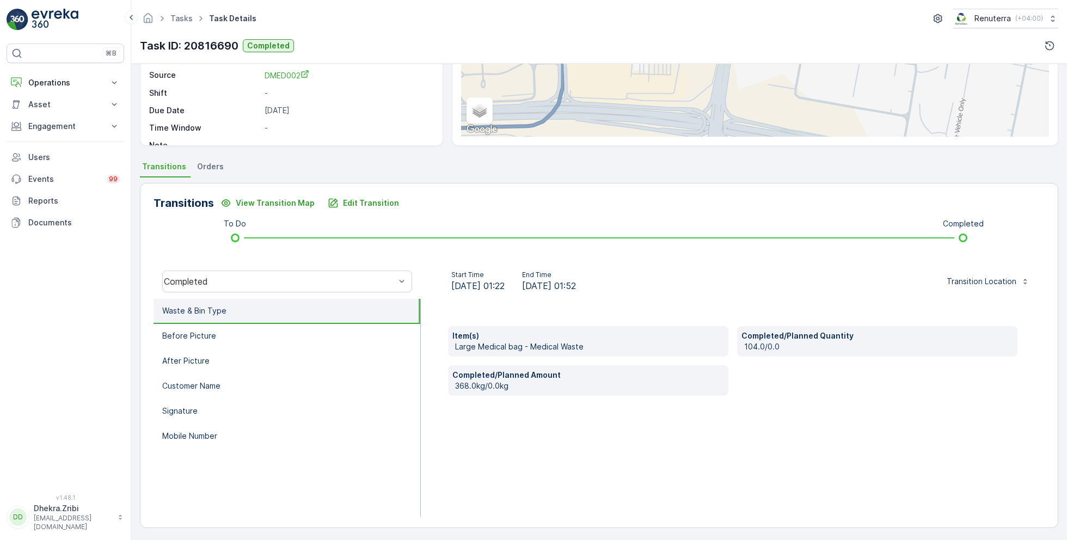
scroll to position [145, 0]
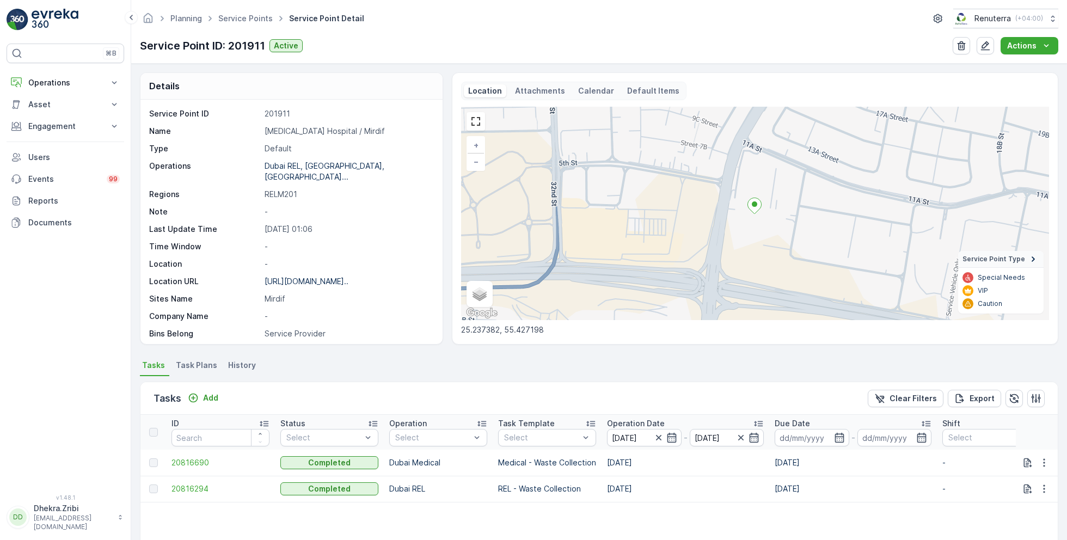
click at [559, 391] on div "Tasks Add Clear Filters Export" at bounding box center [598, 398] width 917 height 33
click at [657, 433] on icon "button" at bounding box center [658, 437] width 11 height 11
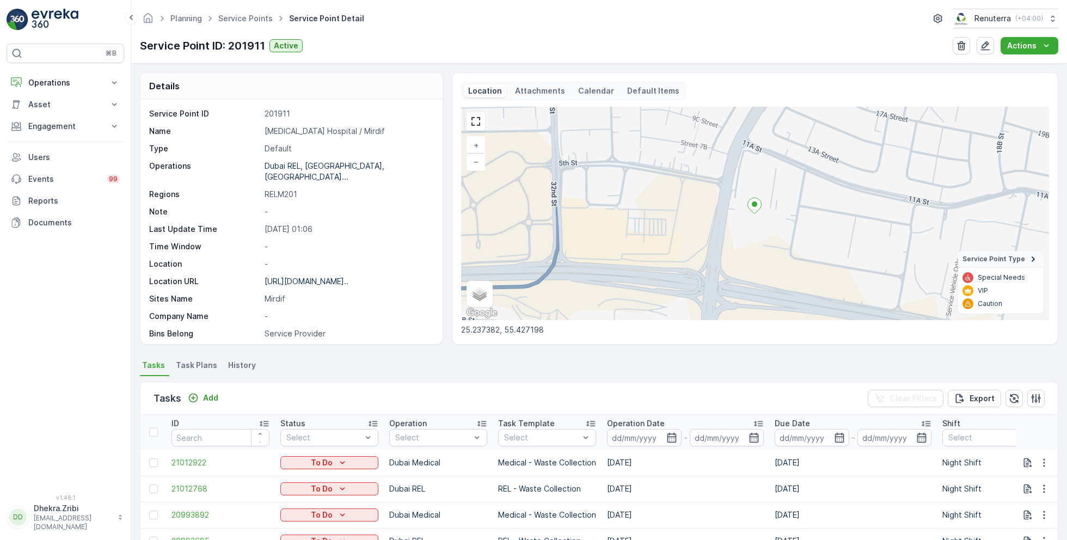
click at [657, 433] on input at bounding box center [644, 437] width 75 height 17
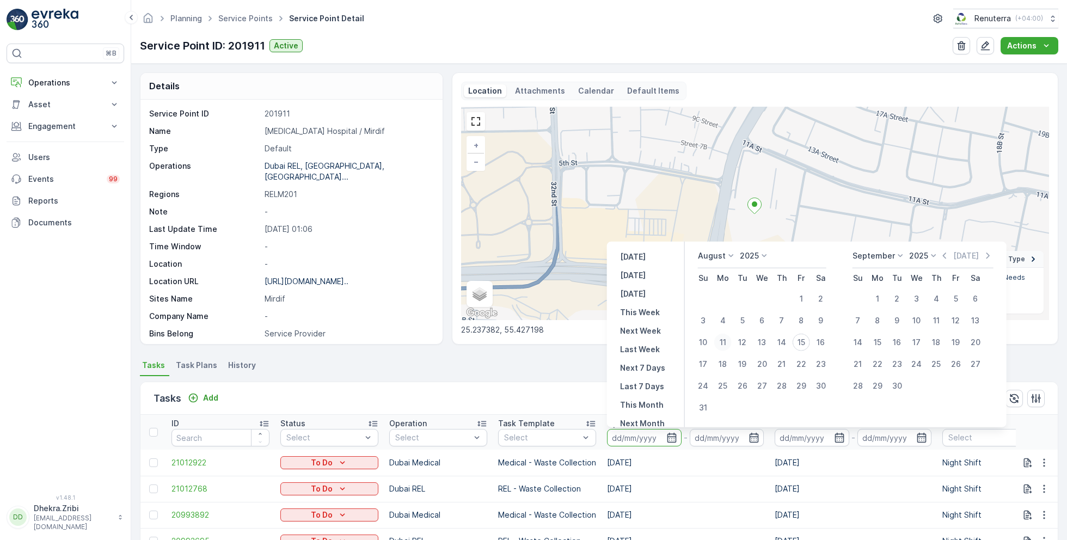
click at [724, 341] on div "11" at bounding box center [722, 342] width 17 height 17
type input "[DATE]"
click at [724, 341] on div "11" at bounding box center [722, 342] width 17 height 17
type input "[DATE]"
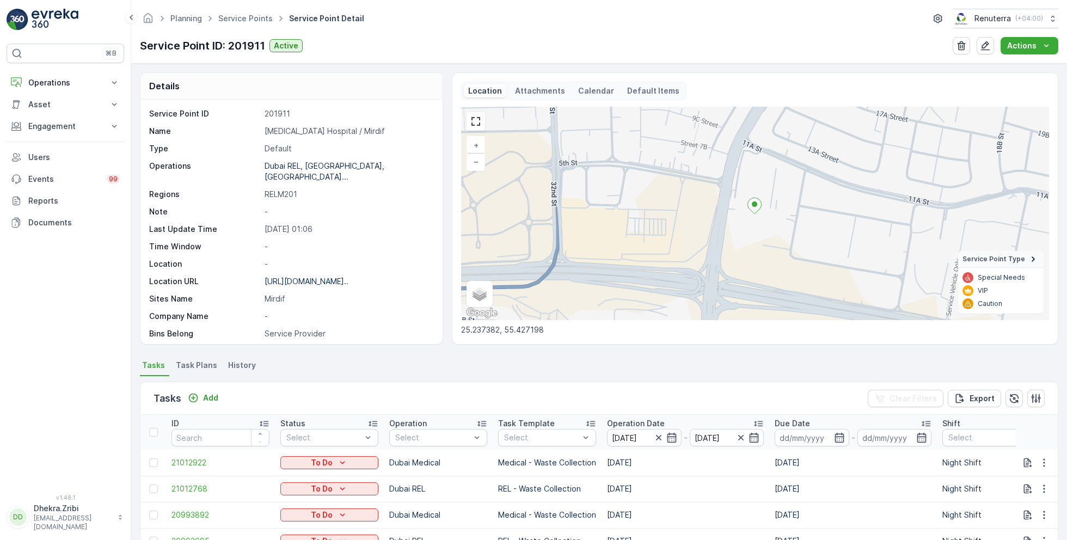
click at [528, 383] on div "Tasks Add Clear Filters Export" at bounding box center [598, 398] width 917 height 33
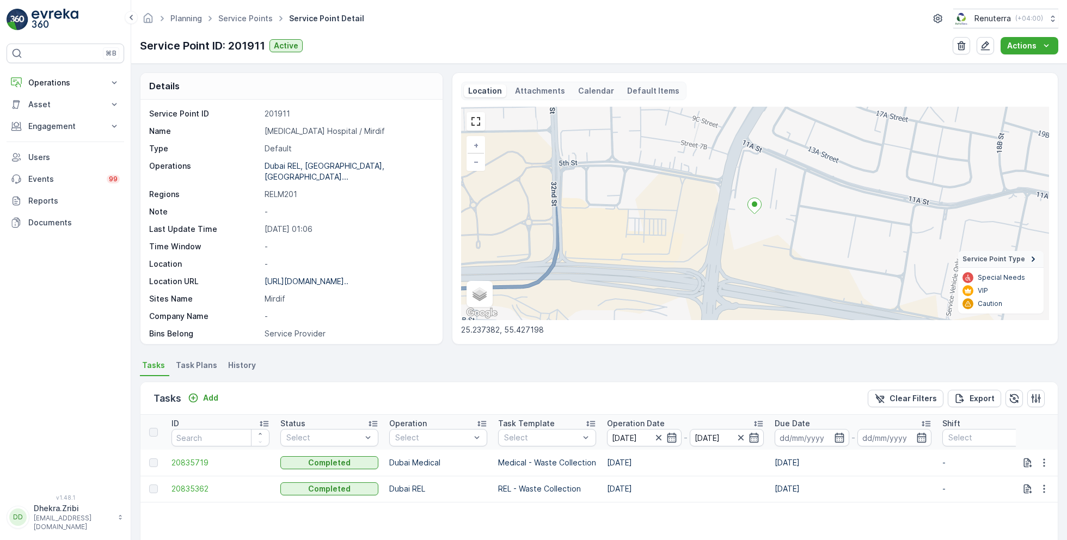
scroll to position [75, 0]
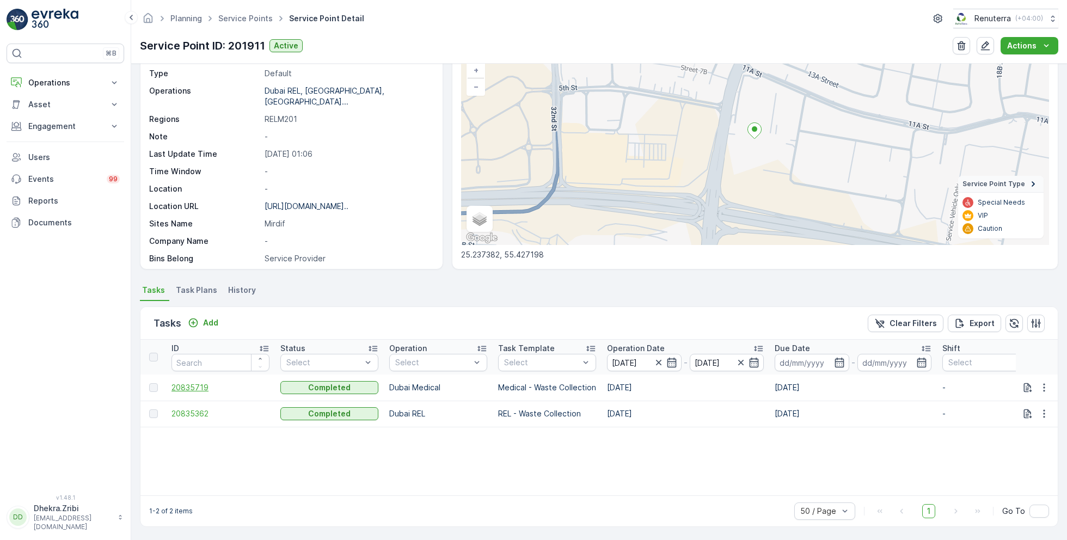
click at [193, 387] on span "20835719" at bounding box center [220, 387] width 98 height 11
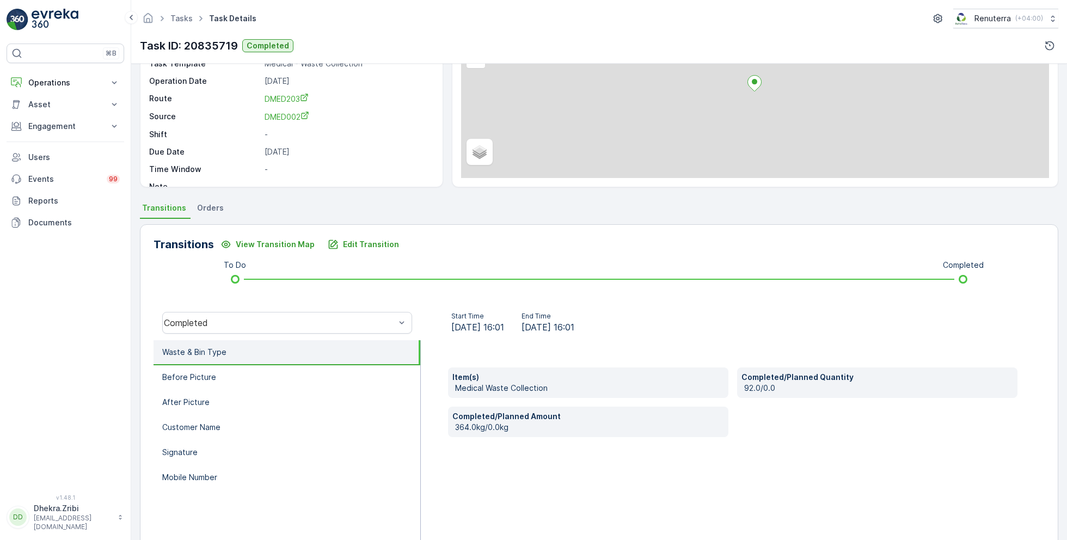
scroll to position [145, 0]
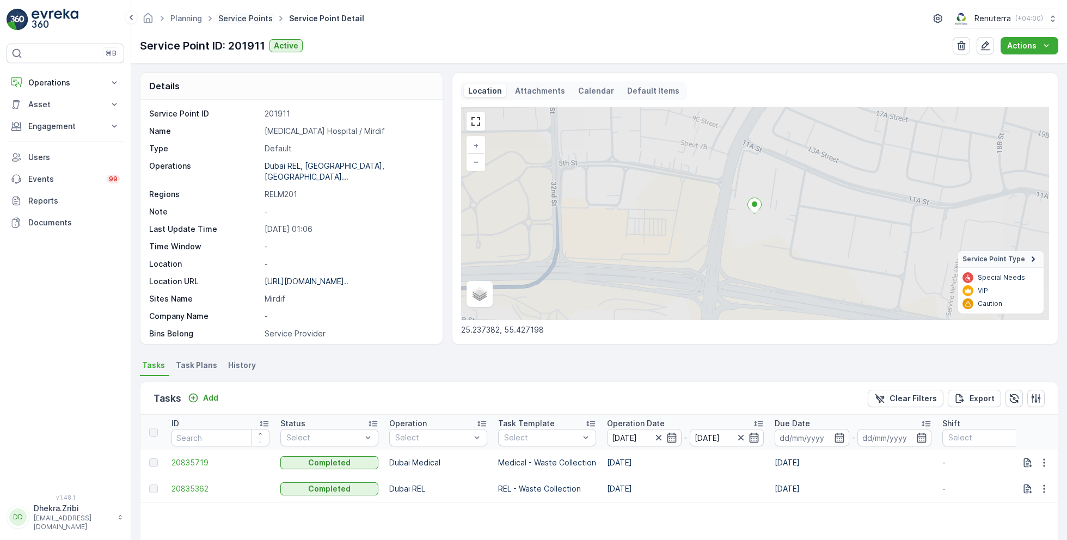
click at [251, 15] on link "Service Points" at bounding box center [245, 18] width 54 height 9
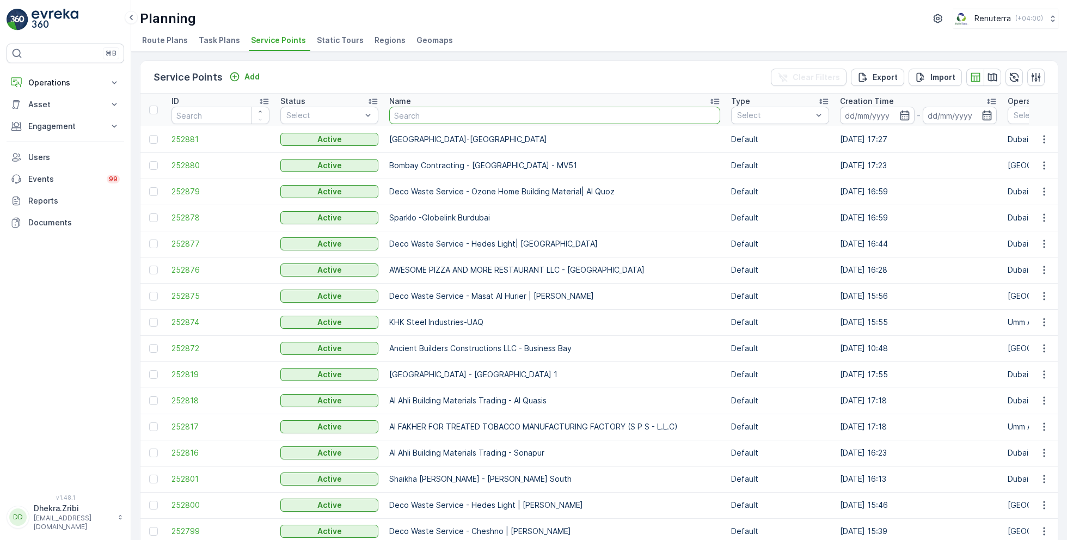
click at [481, 118] on input "text" at bounding box center [554, 115] width 331 height 17
type input "global"
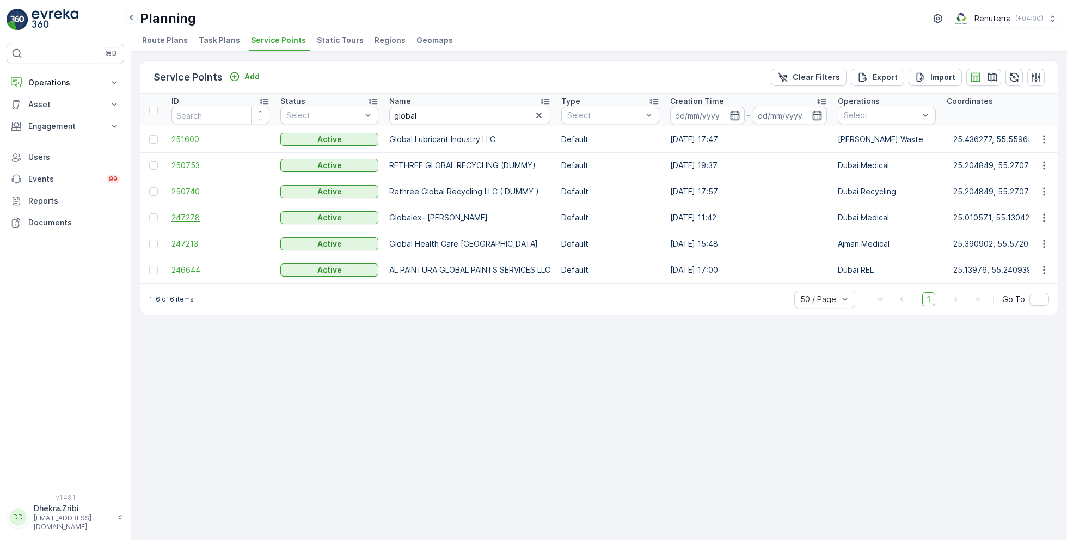
click at [194, 215] on span "247278" at bounding box center [220, 217] width 98 height 11
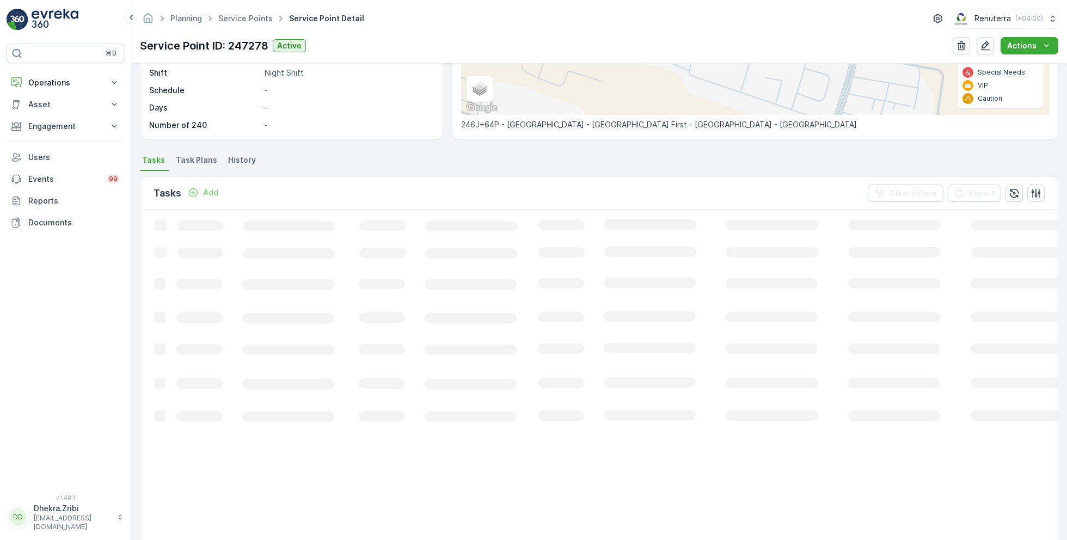
scroll to position [211, 0]
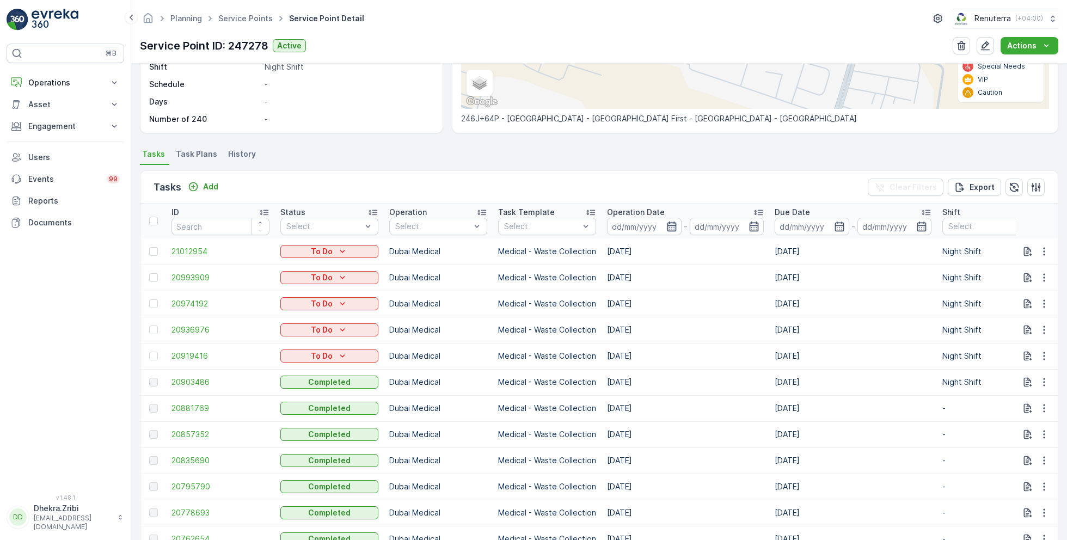
click at [675, 223] on icon "button" at bounding box center [671, 226] width 9 height 10
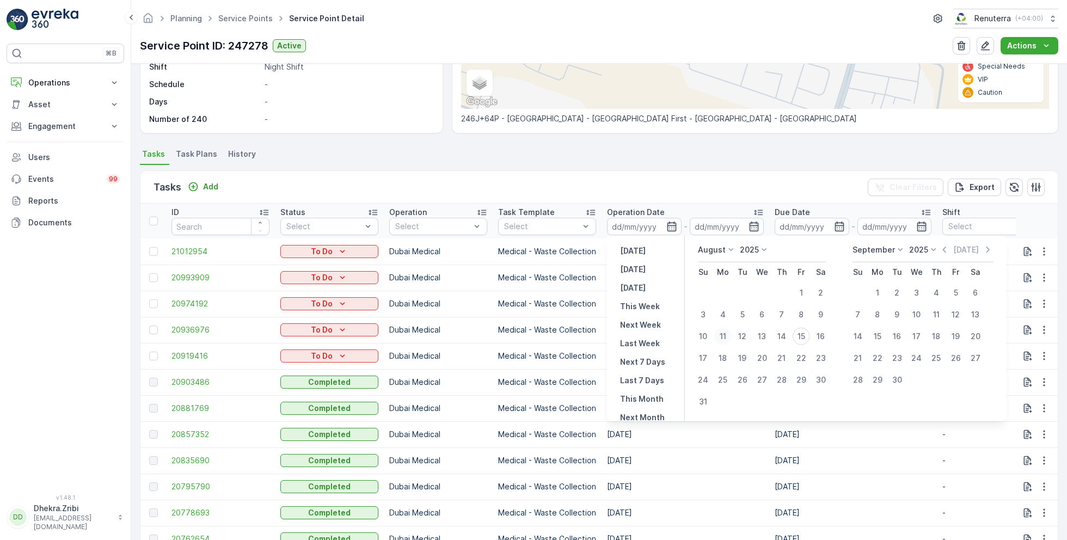
click at [725, 336] on div "11" at bounding box center [722, 336] width 17 height 17
type input "[DATE]"
click at [725, 336] on div "11" at bounding box center [722, 336] width 17 height 17
type input "[DATE]"
click at [589, 181] on div "Tasks Add Clear Filters Export" at bounding box center [598, 187] width 917 height 33
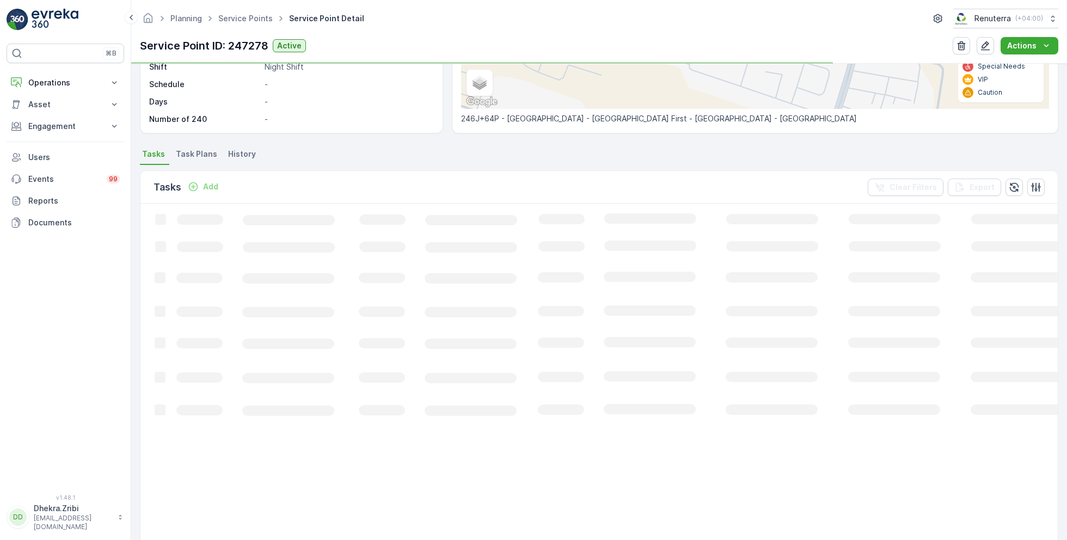
scroll to position [75, 0]
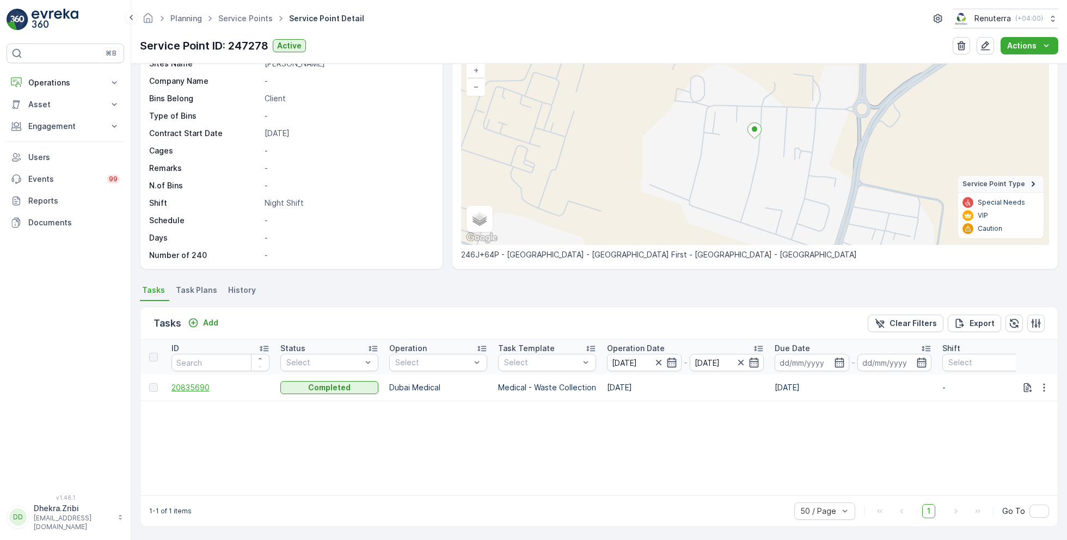
click at [186, 387] on span "20835690" at bounding box center [220, 387] width 98 height 11
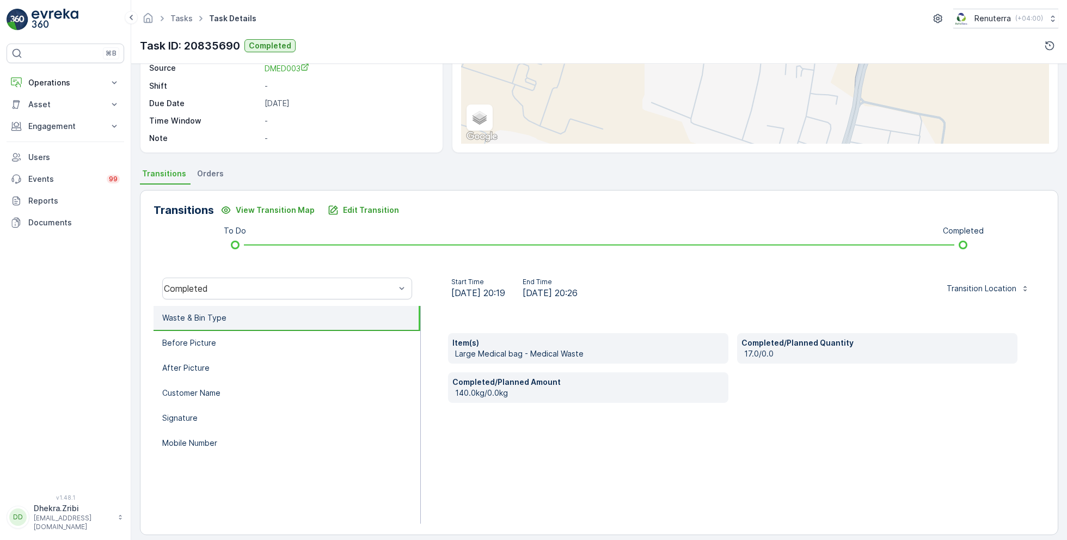
scroll to position [140, 0]
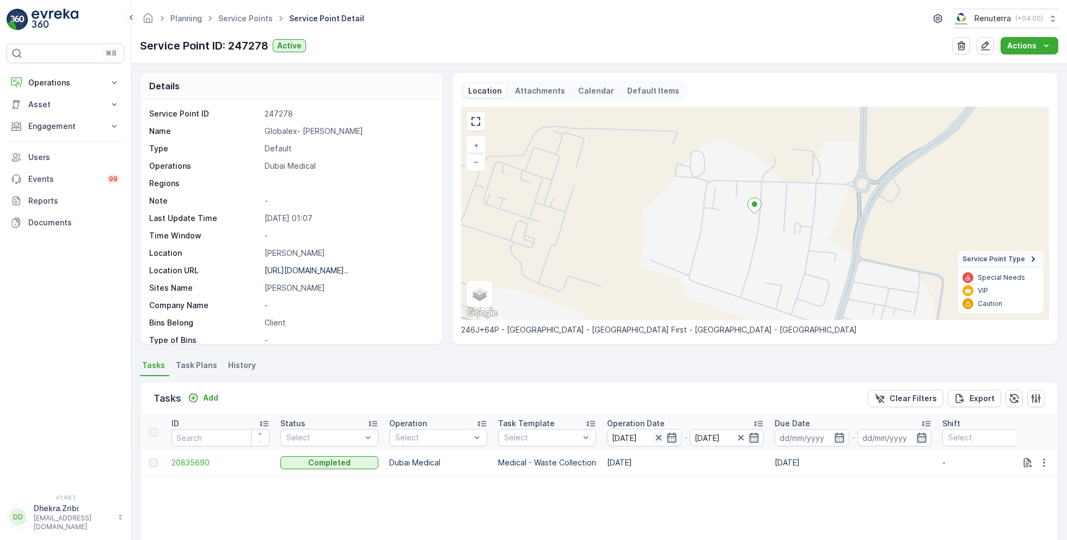
click at [660, 435] on icon "button" at bounding box center [657, 437] width 5 height 5
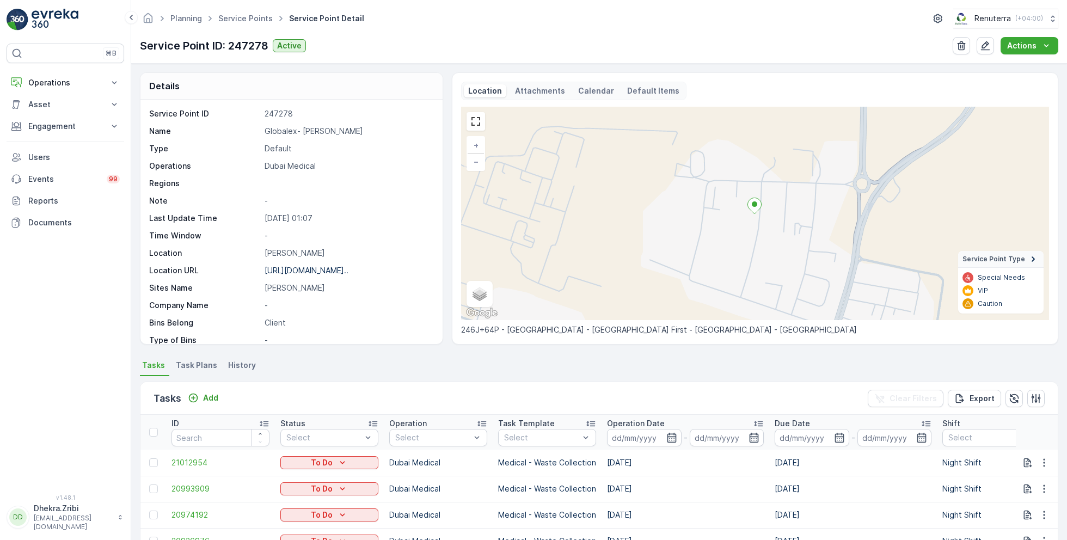
click at [660, 434] on input at bounding box center [644, 437] width 75 height 17
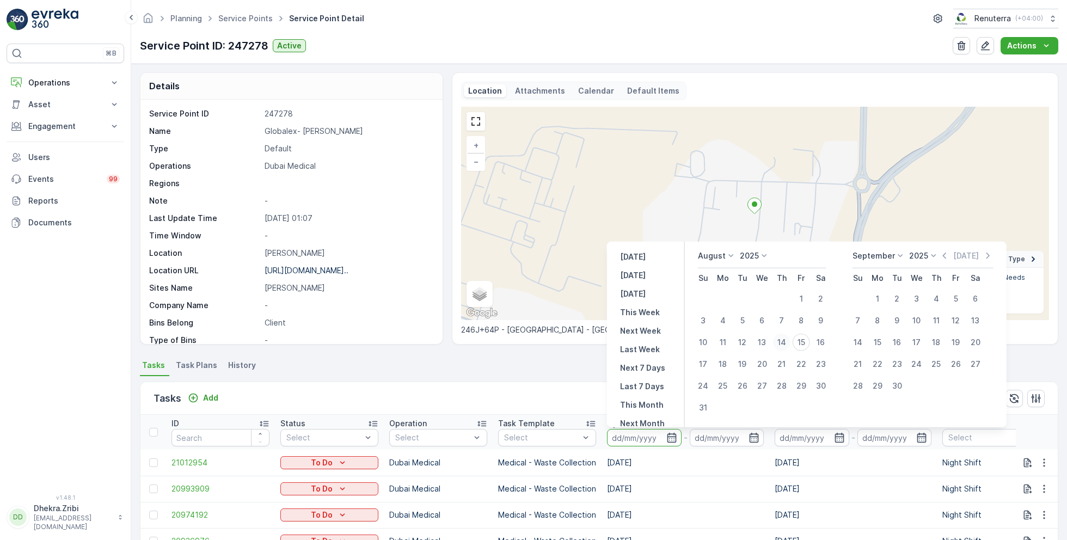
click at [783, 340] on div "14" at bounding box center [781, 342] width 17 height 17
type input "[DATE]"
click at [783, 340] on div "14" at bounding box center [781, 342] width 17 height 17
type input "[DATE]"
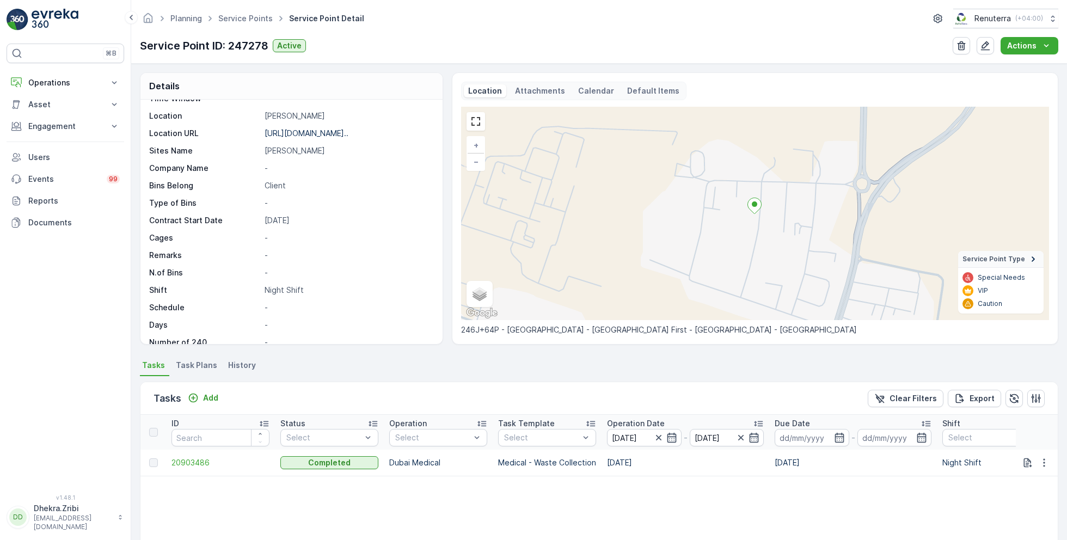
scroll to position [146, 0]
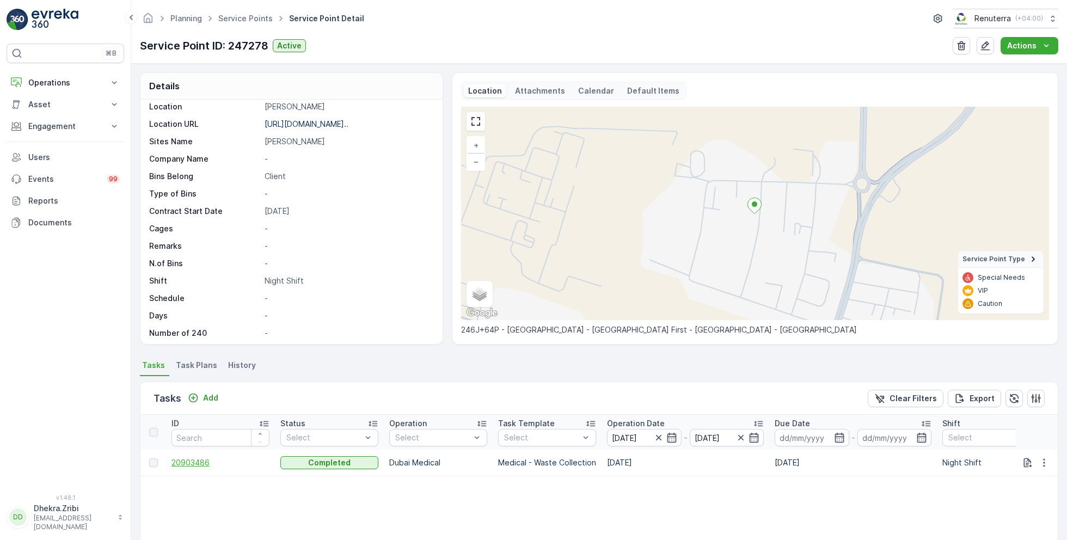
click at [198, 461] on span "20903486" at bounding box center [220, 462] width 98 height 11
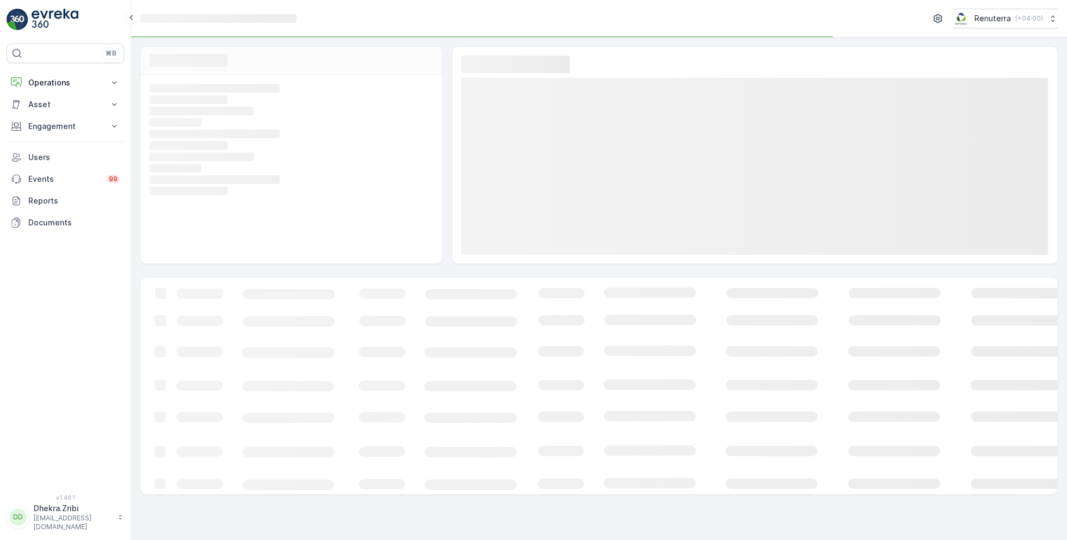
click at [325, 338] on icon "Loading..." at bounding box center [662, 386] width 1045 height 217
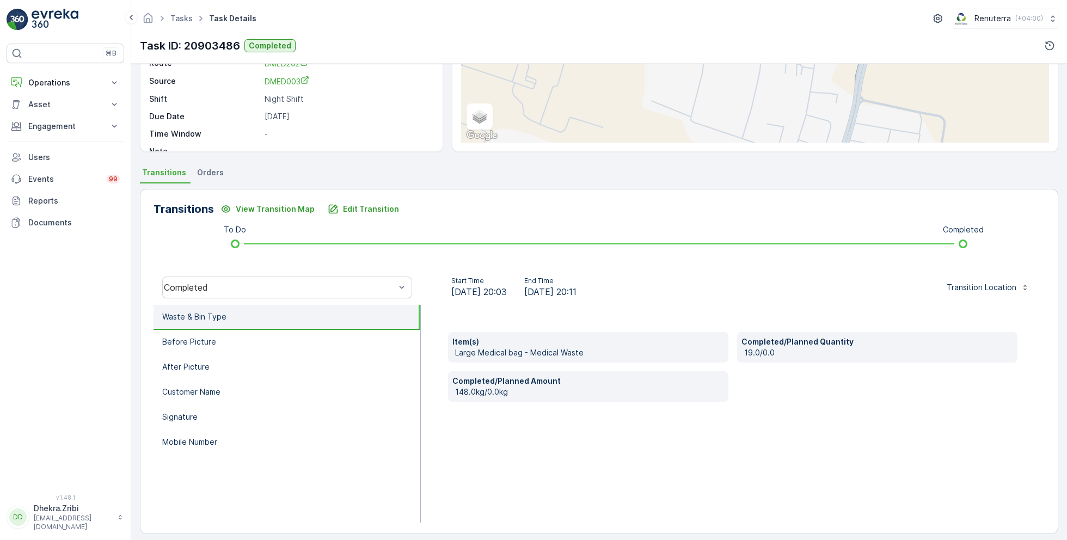
scroll to position [145, 0]
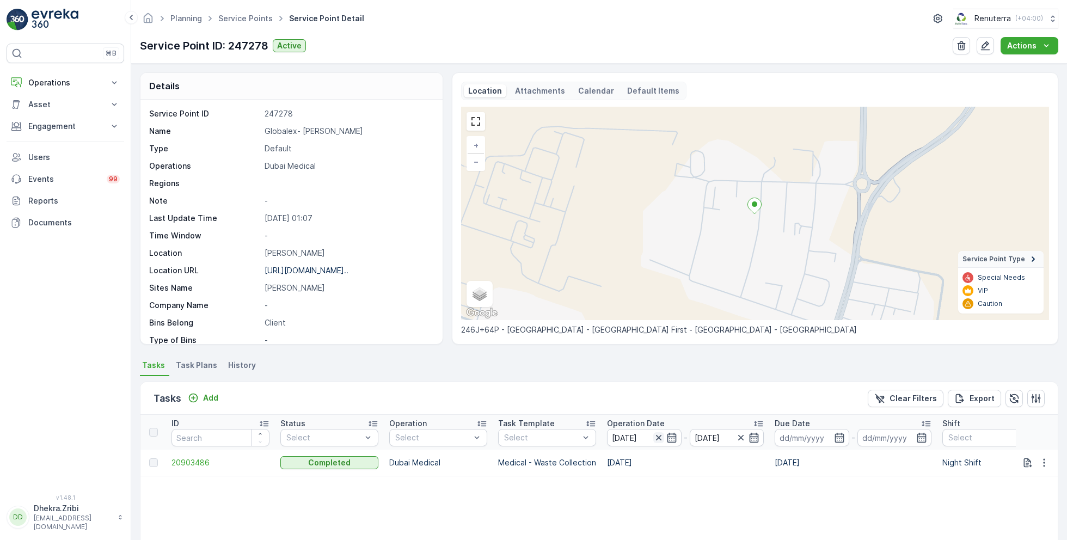
click at [657, 435] on icon "button" at bounding box center [658, 437] width 11 height 11
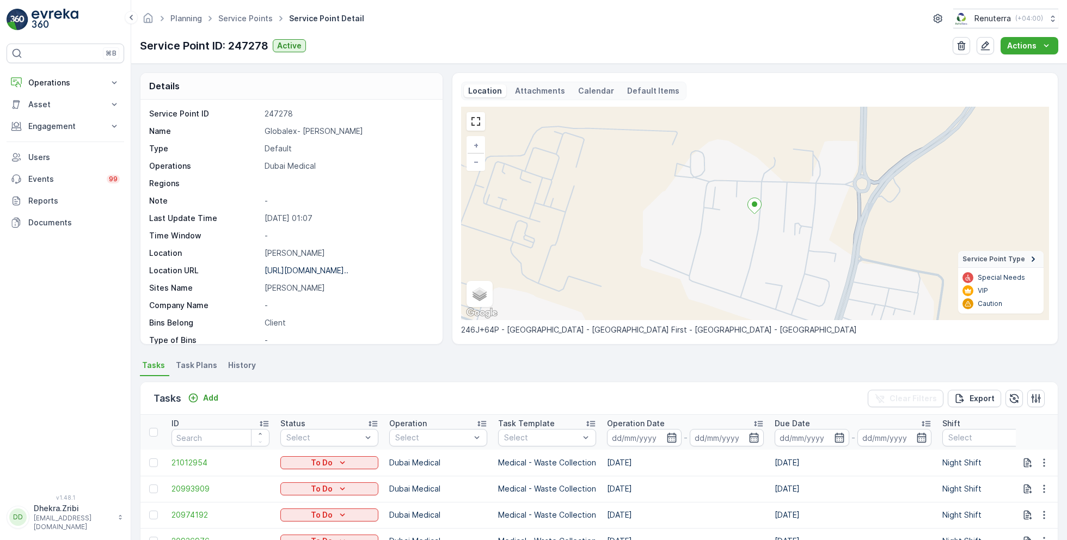
click at [657, 435] on input at bounding box center [644, 437] width 75 height 17
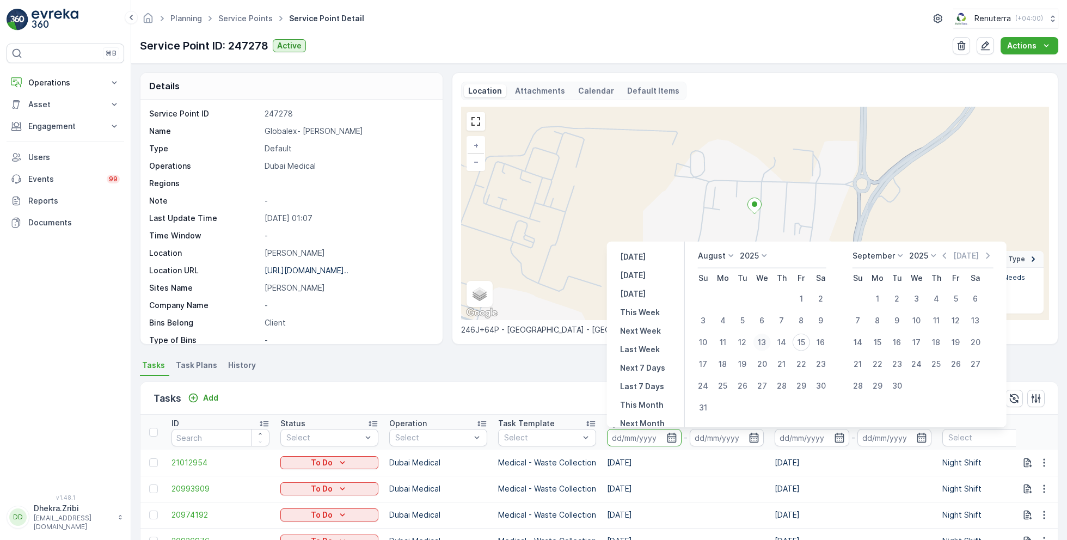
click at [761, 342] on div "13" at bounding box center [761, 342] width 17 height 17
type input "[DATE]"
click at [761, 342] on div "13" at bounding box center [761, 342] width 17 height 17
type input "[DATE]"
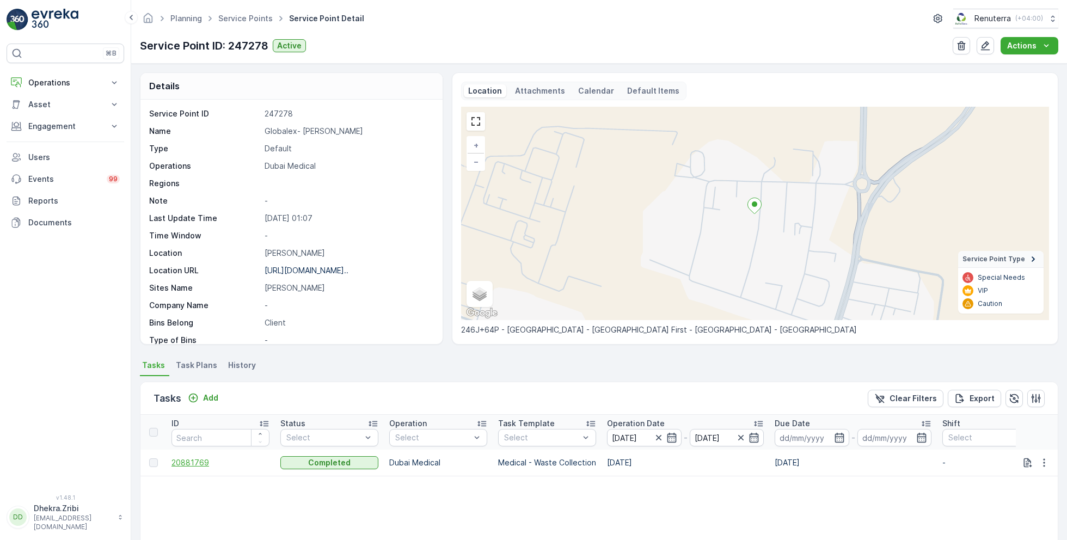
click at [197, 461] on span "20881769" at bounding box center [220, 462] width 98 height 11
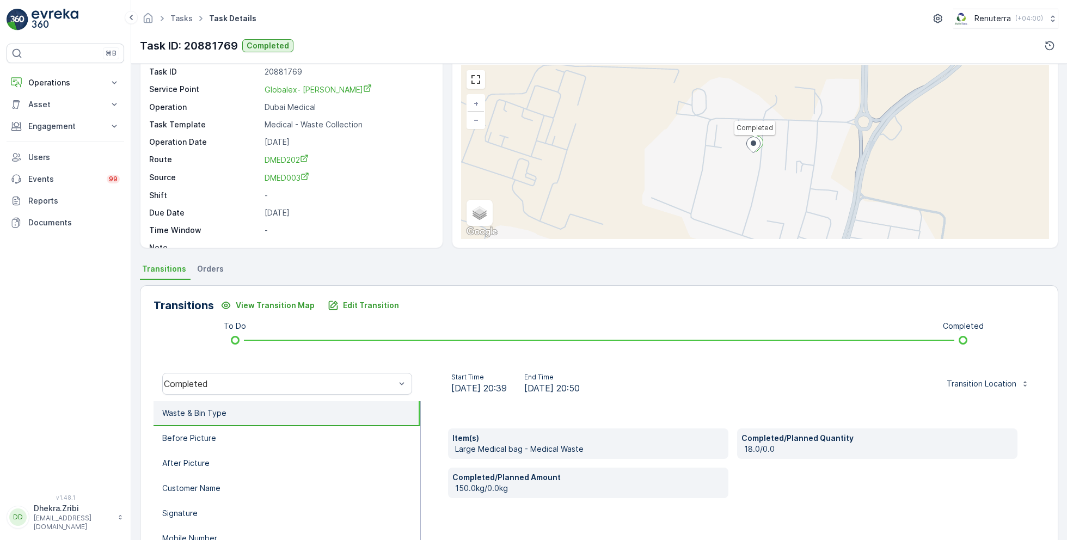
scroll to position [44, 0]
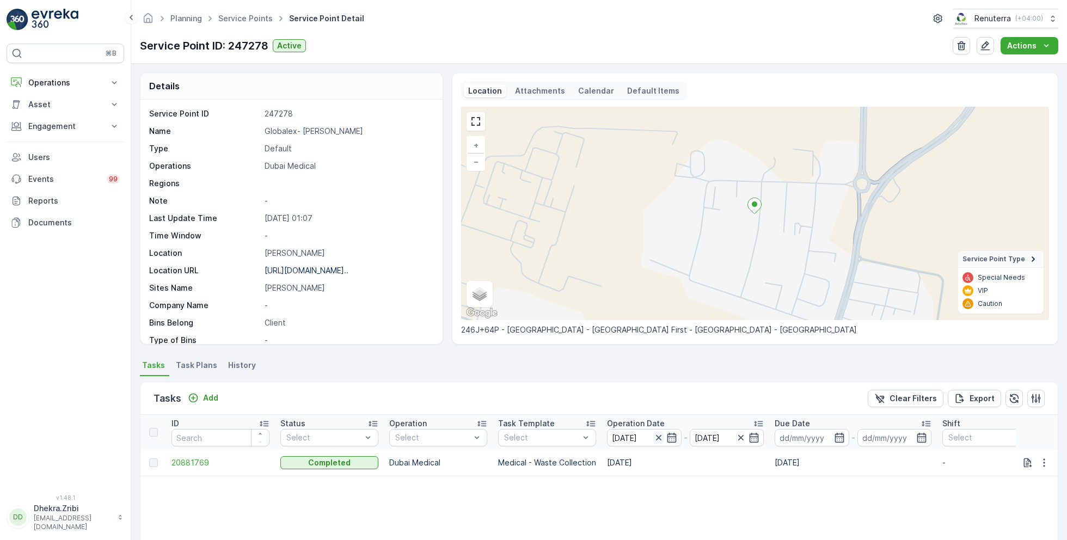
click at [661, 437] on icon "button" at bounding box center [658, 437] width 11 height 11
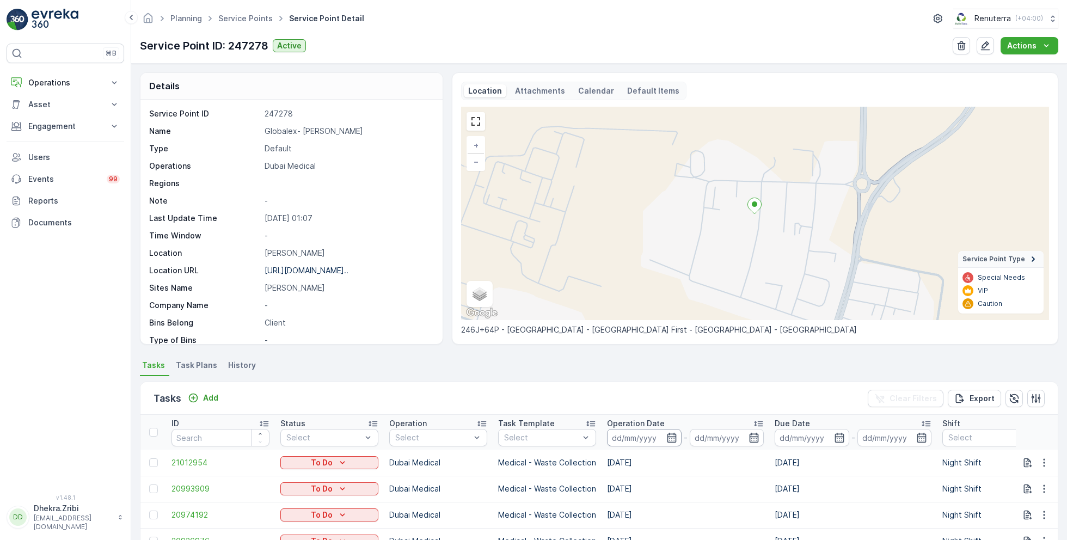
click at [661, 436] on input at bounding box center [644, 437] width 75 height 17
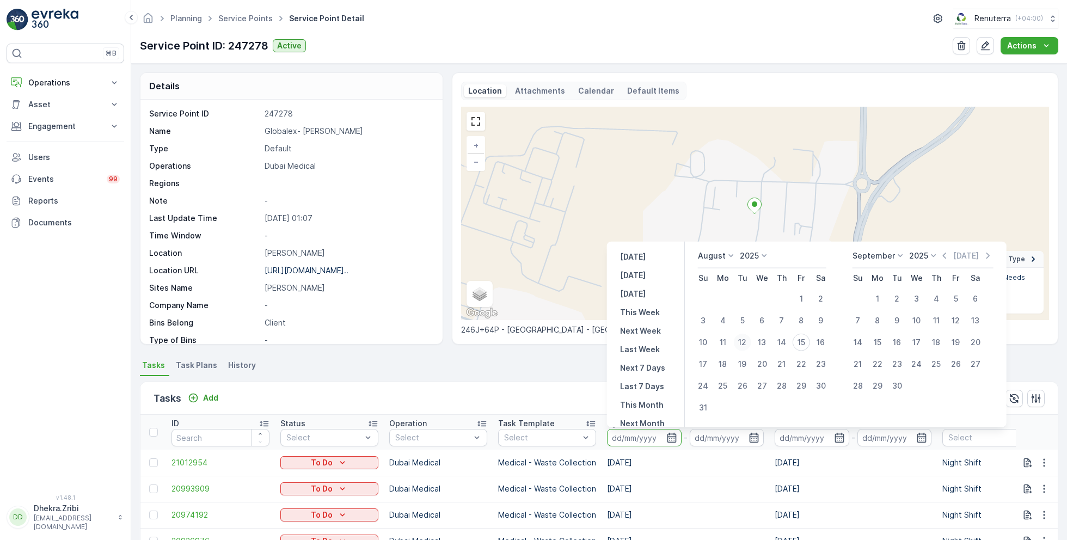
click at [744, 341] on div "12" at bounding box center [742, 342] width 17 height 17
type input "[DATE]"
click at [744, 341] on div "12" at bounding box center [742, 342] width 17 height 17
type input "[DATE]"
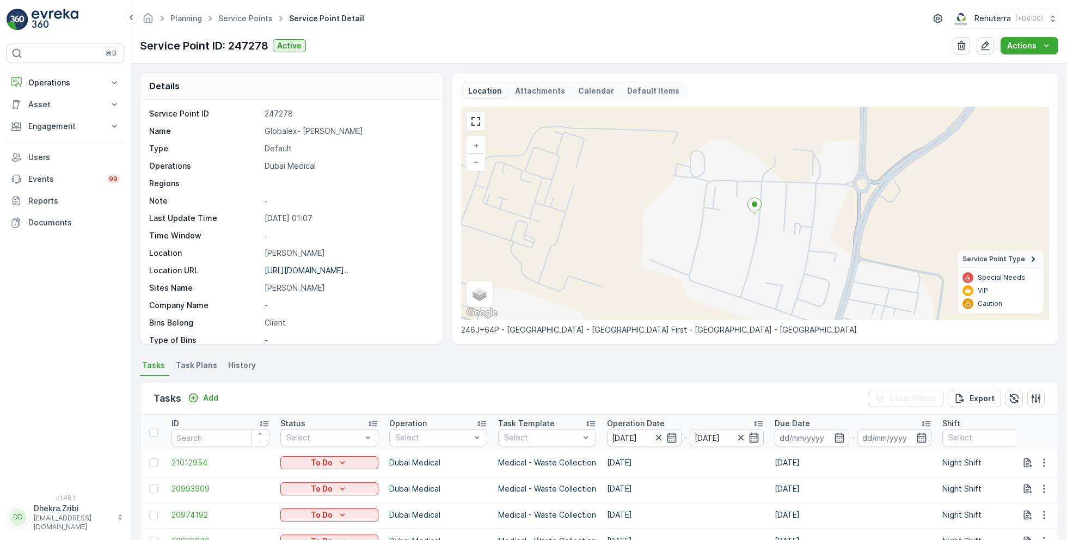
click at [563, 386] on div "Tasks Add Clear Filters Export" at bounding box center [598, 398] width 917 height 33
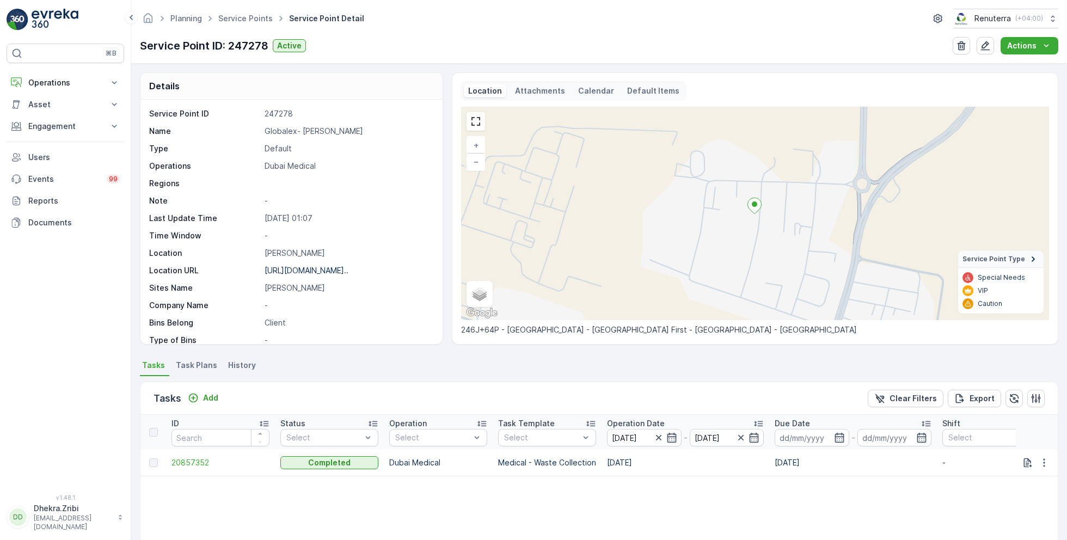
click at [469, 385] on div "Tasks Add Clear Filters Export" at bounding box center [598, 398] width 917 height 33
click at [190, 461] on span "20857352" at bounding box center [220, 462] width 98 height 11
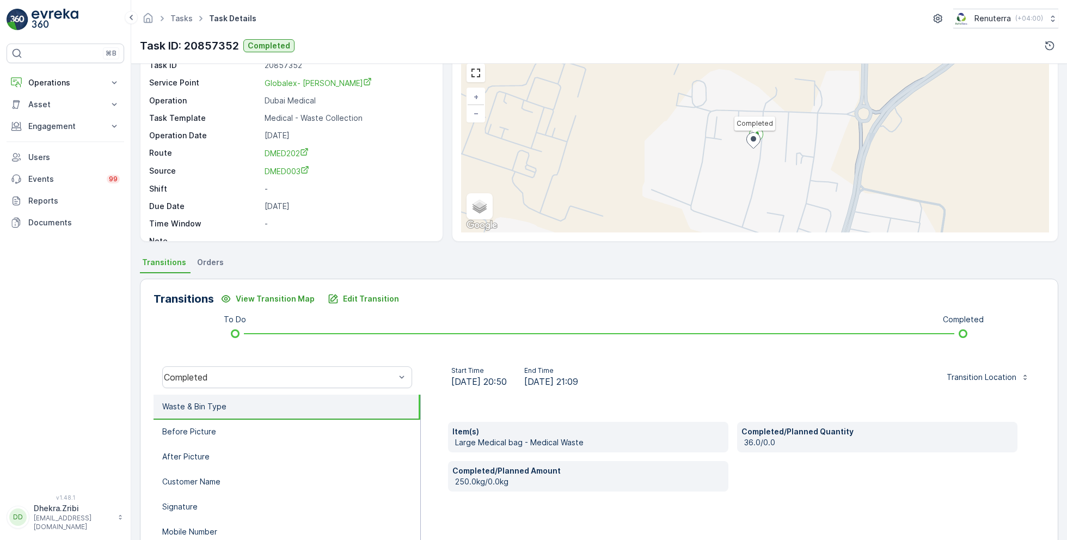
scroll to position [49, 0]
click at [74, 82] on p "Operations" at bounding box center [65, 82] width 74 height 11
click at [56, 116] on p "Planning" at bounding box center [43, 116] width 30 height 11
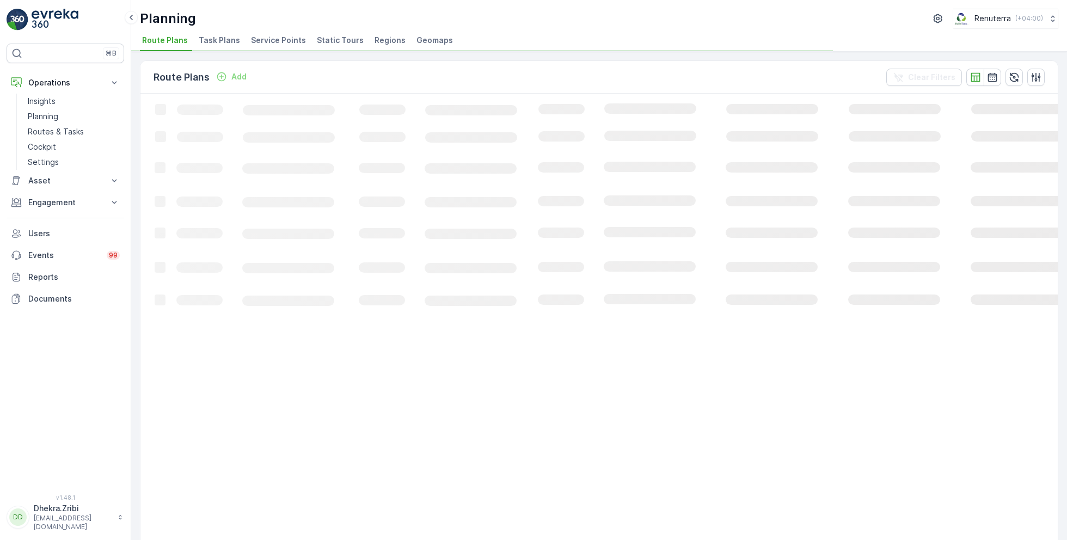
click at [279, 40] on span "Service Points" at bounding box center [278, 40] width 55 height 11
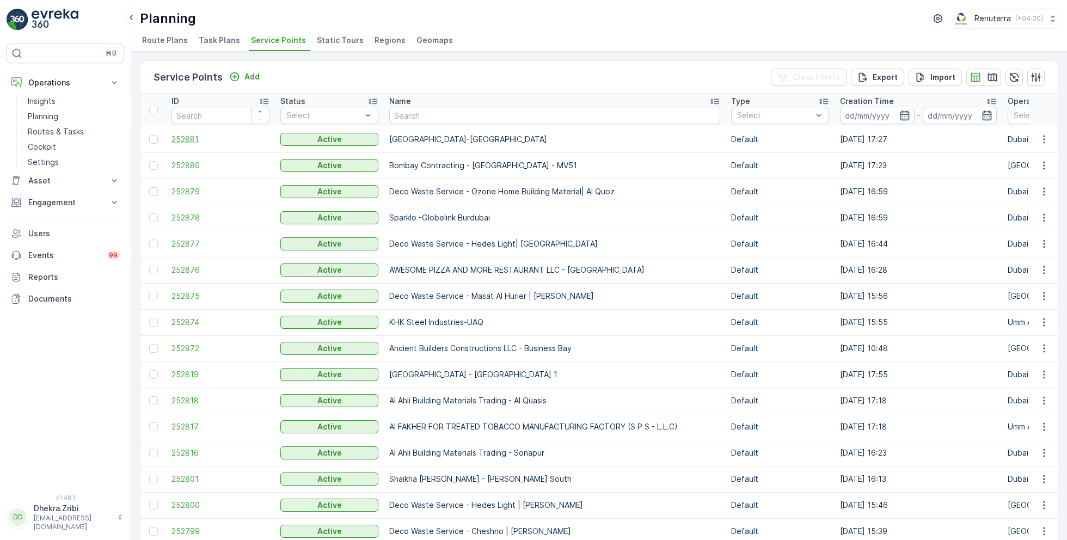
click at [190, 136] on span "252881" at bounding box center [220, 139] width 98 height 11
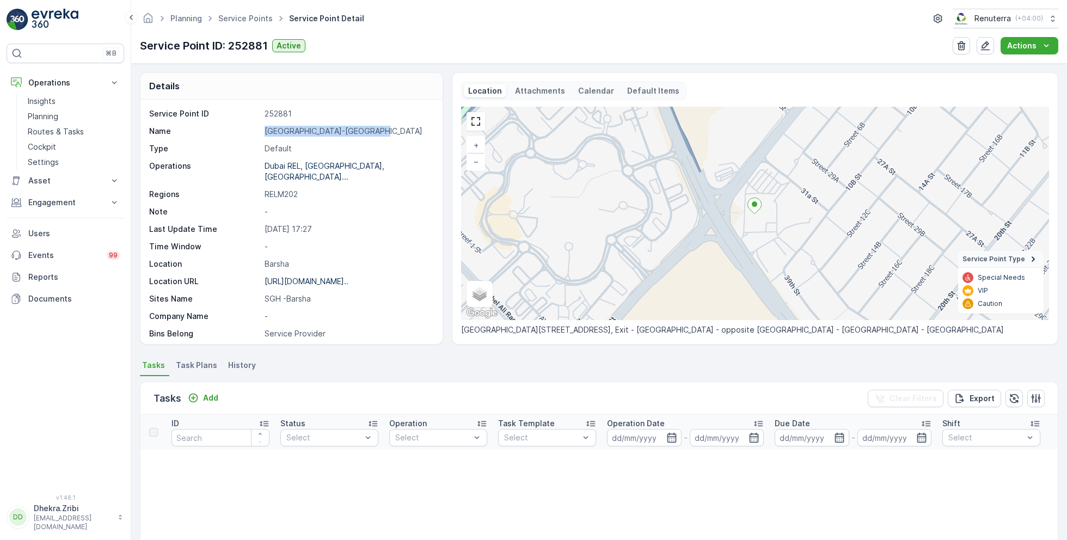
drag, startPoint x: 265, startPoint y: 128, endPoint x: 384, endPoint y: 130, distance: 118.6
click at [384, 130] on p "Saudi German Hospital-Dubai" at bounding box center [347, 131] width 167 height 11
copy p "Saudi German Hospital-Dubai"
click at [383, 224] on p "[DATE] 17:27" at bounding box center [347, 229] width 167 height 11
click at [46, 207] on p "Engagement" at bounding box center [65, 202] width 74 height 11
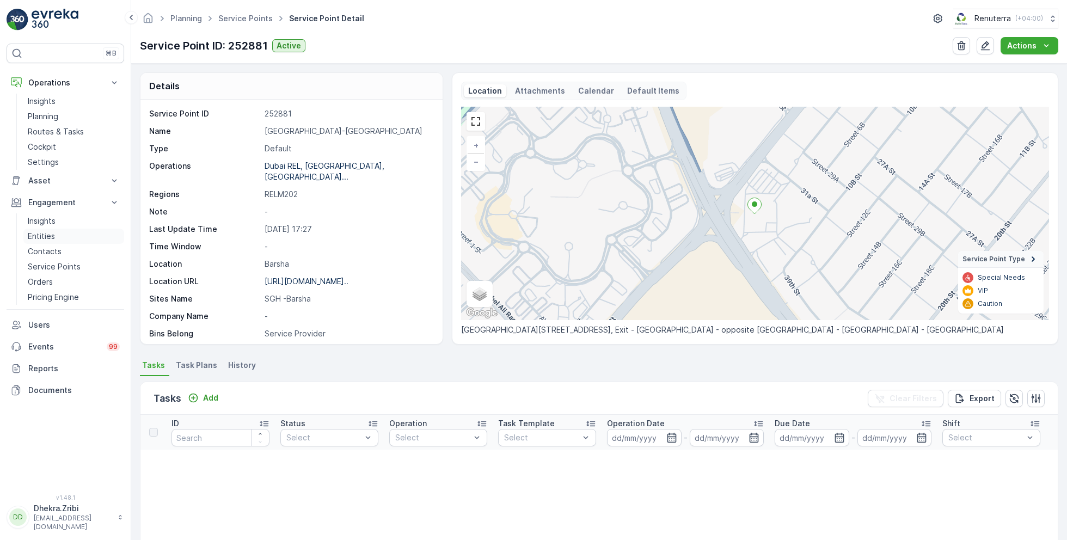
click at [54, 236] on link "Entities" at bounding box center [73, 236] width 101 height 15
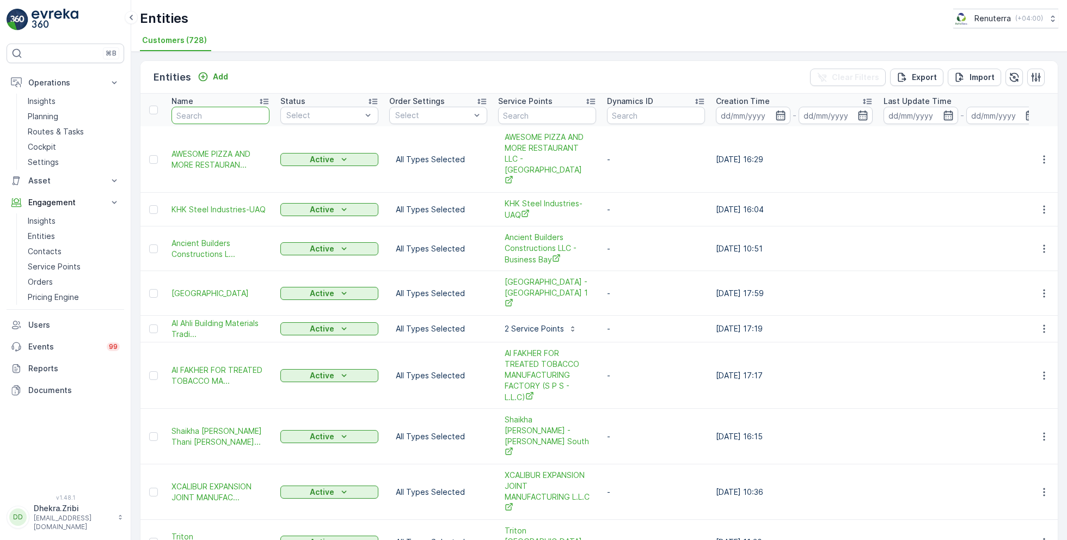
click at [218, 119] on input "text" at bounding box center [220, 115] width 98 height 17
type input "saudi"
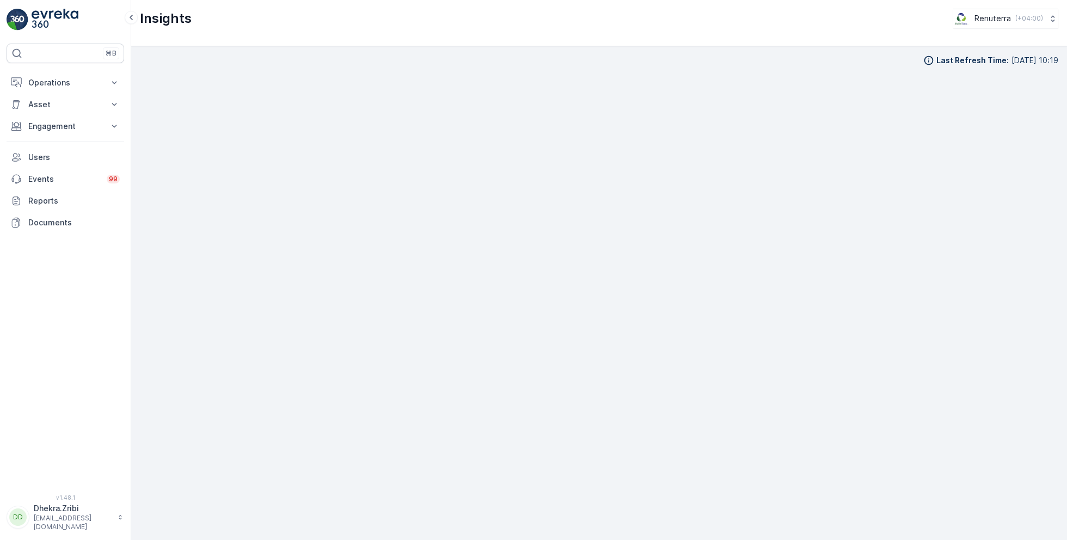
scroll to position [11, 0]
click at [816, 4] on div "Insights Renuterra ( +04:00 )" at bounding box center [598, 23] width 935 height 46
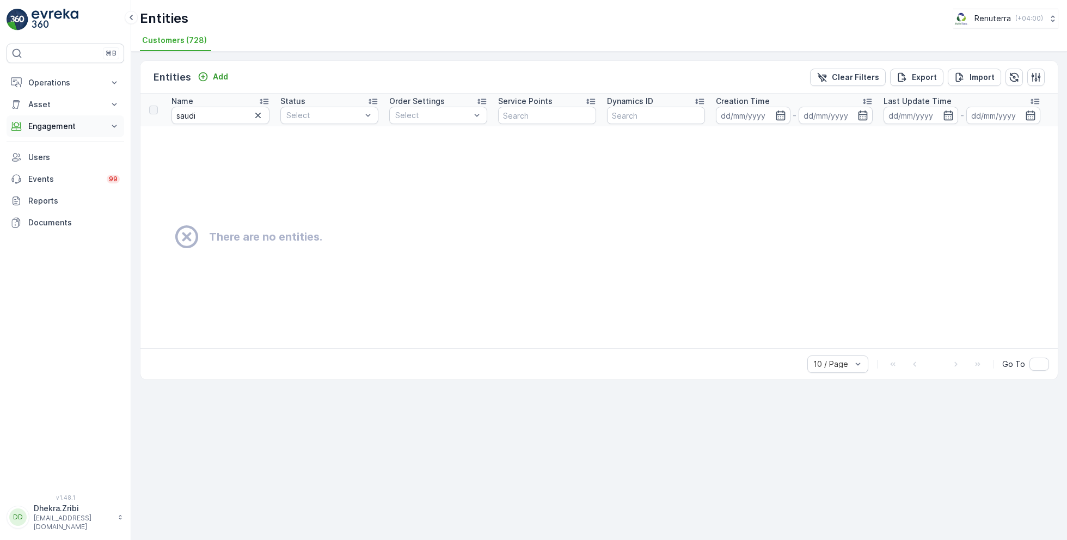
click at [87, 119] on button "Engagement" at bounding box center [66, 126] width 118 height 22
click at [50, 153] on link "Entities" at bounding box center [73, 159] width 101 height 15
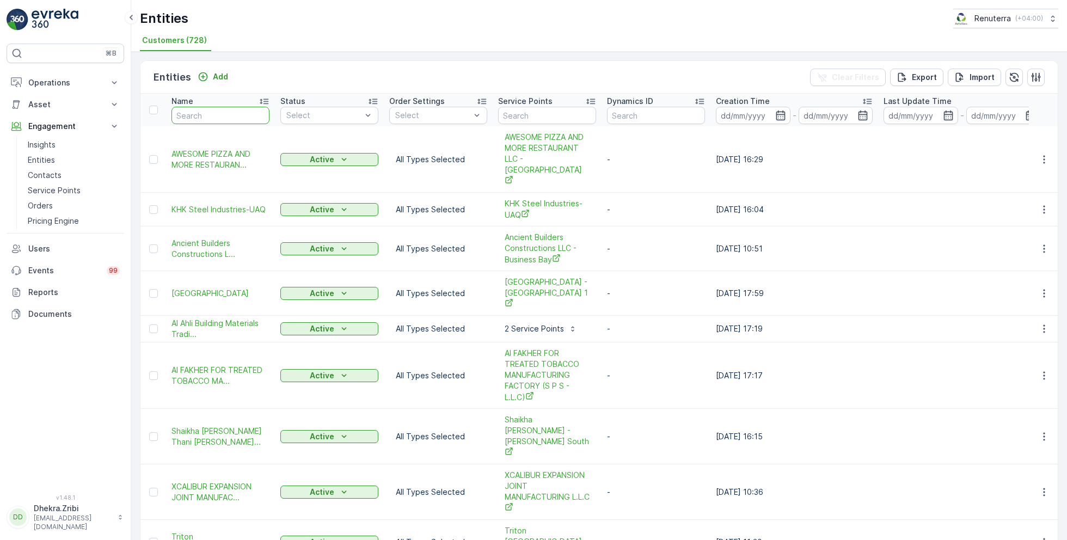
click at [192, 113] on input "text" at bounding box center [220, 115] width 98 height 17
type input "a"
type input "saudi"
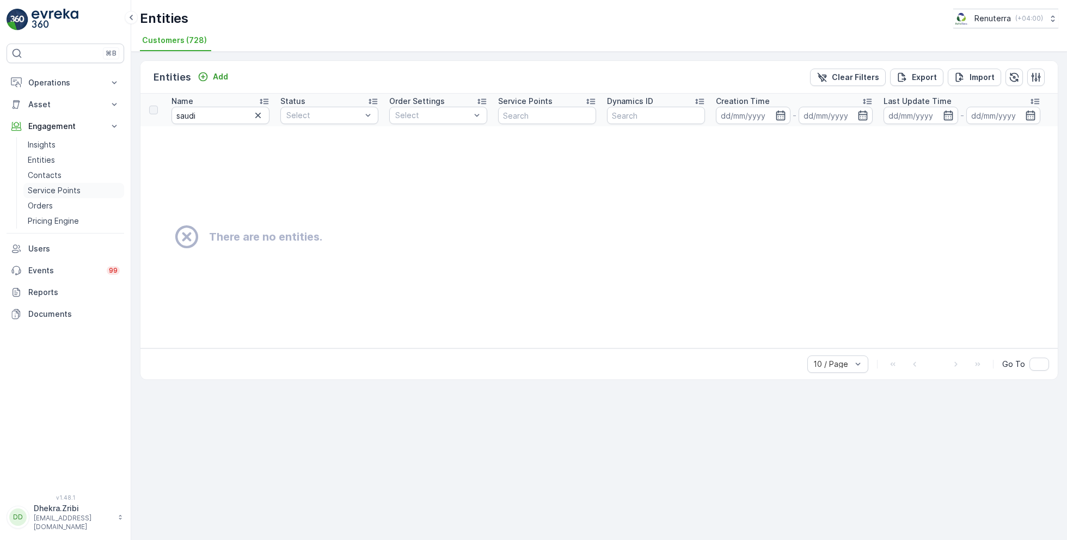
click at [81, 192] on link "Service Points" at bounding box center [73, 190] width 101 height 15
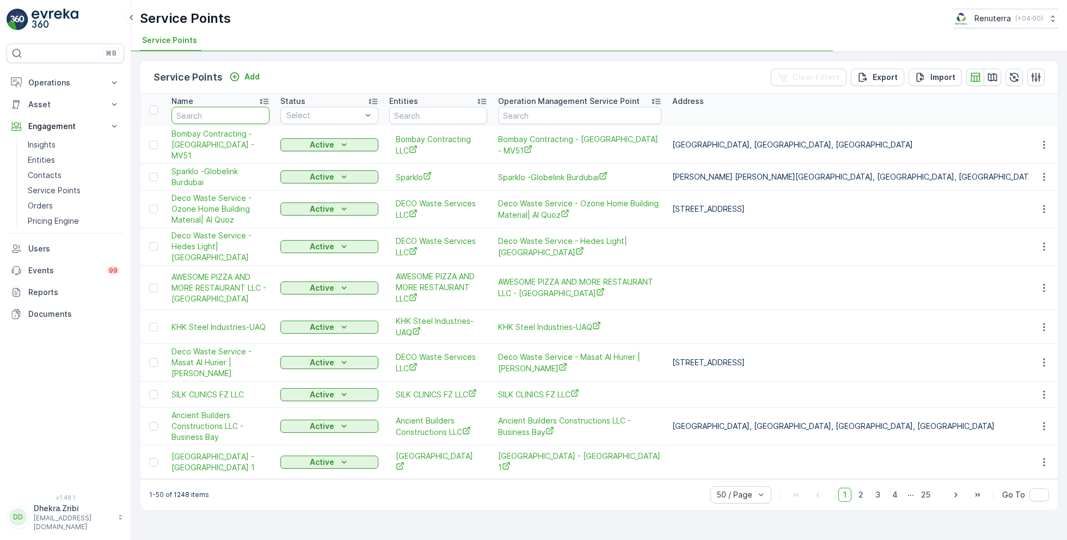
click at [220, 115] on input "text" at bounding box center [220, 115] width 98 height 17
type input "saudi"
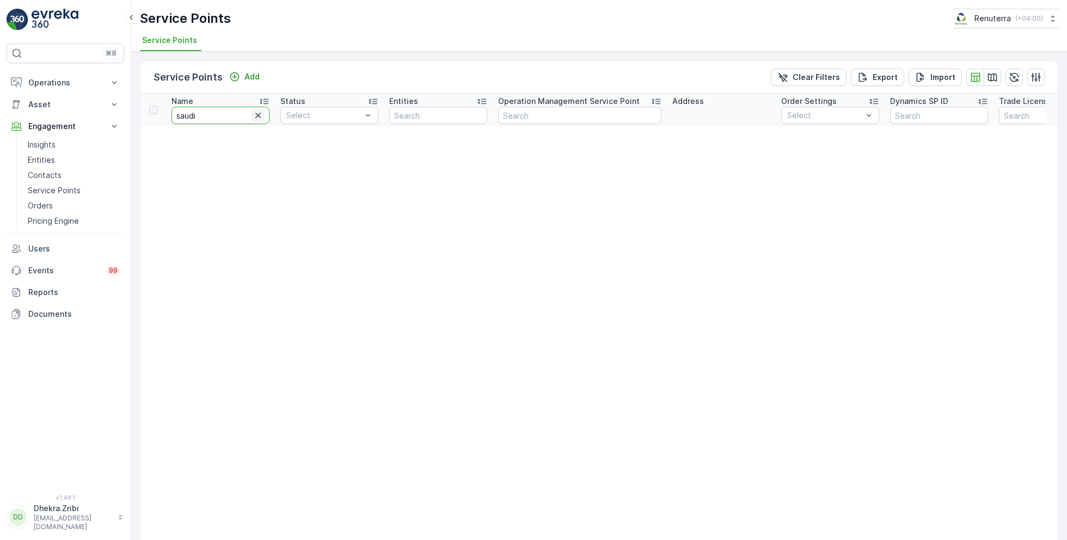
click at [260, 116] on icon "button" at bounding box center [257, 115] width 5 height 5
click at [79, 78] on p "Operations" at bounding box center [65, 82] width 74 height 11
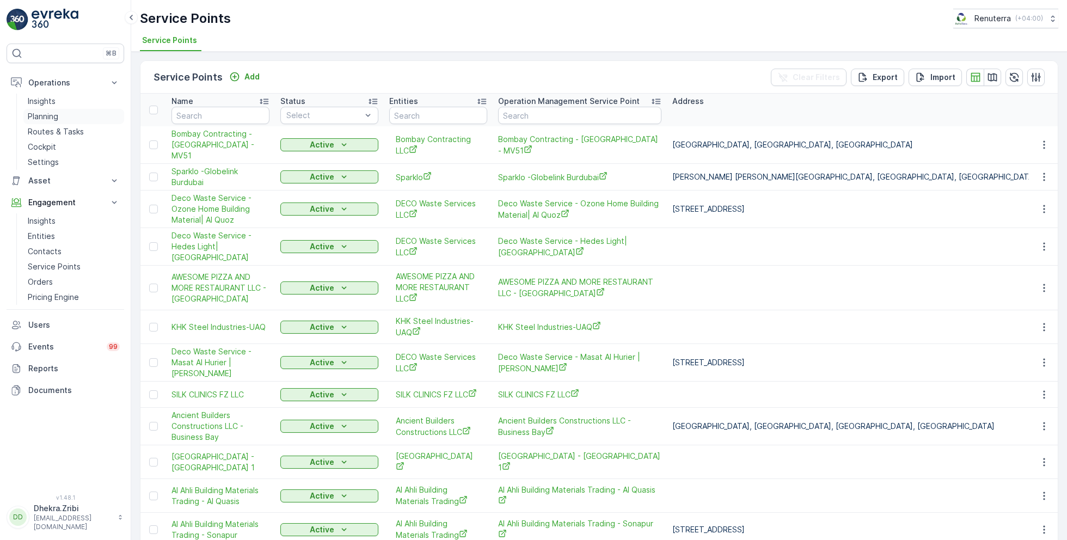
click at [57, 118] on p "Planning" at bounding box center [43, 116] width 30 height 11
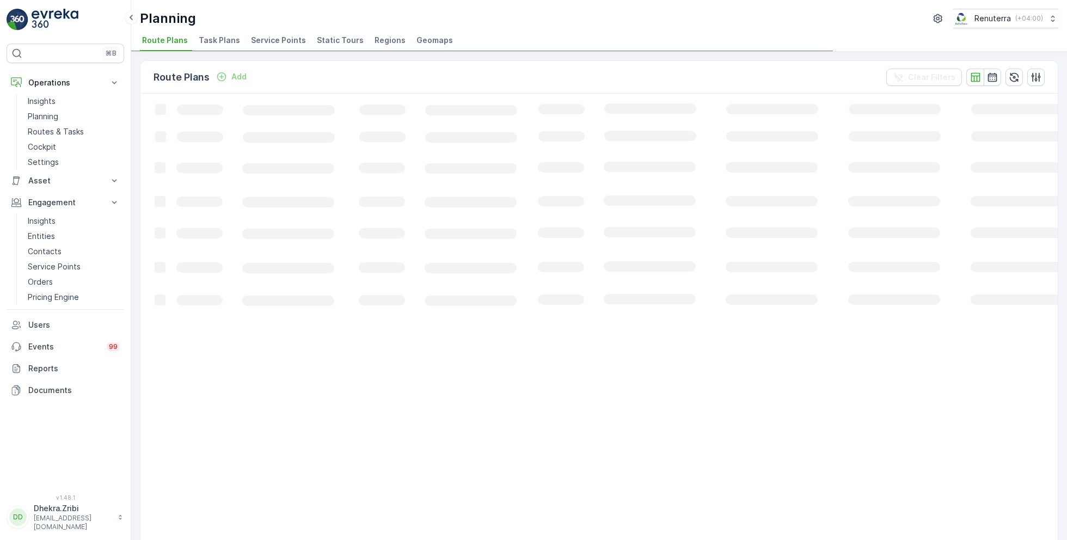
click at [268, 33] on li "Service Points" at bounding box center [279, 42] width 61 height 19
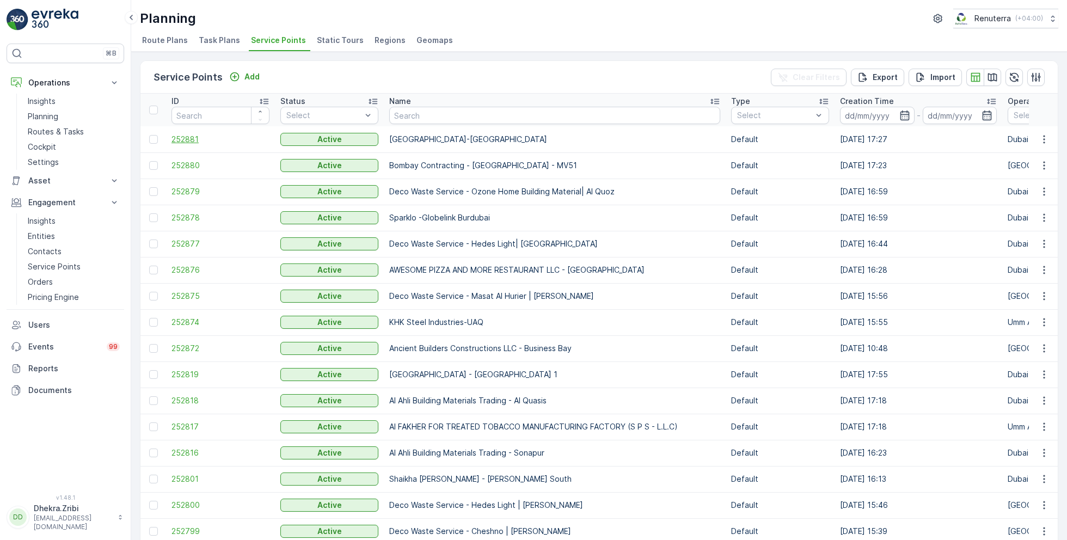
click at [186, 141] on span "252881" at bounding box center [220, 139] width 98 height 11
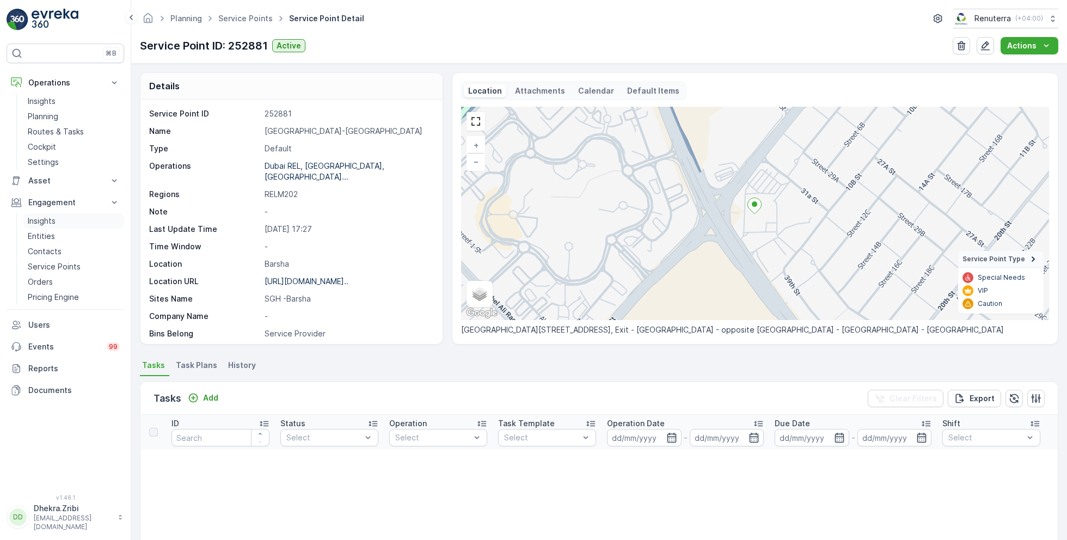
click at [58, 220] on link "Insights" at bounding box center [73, 220] width 101 height 15
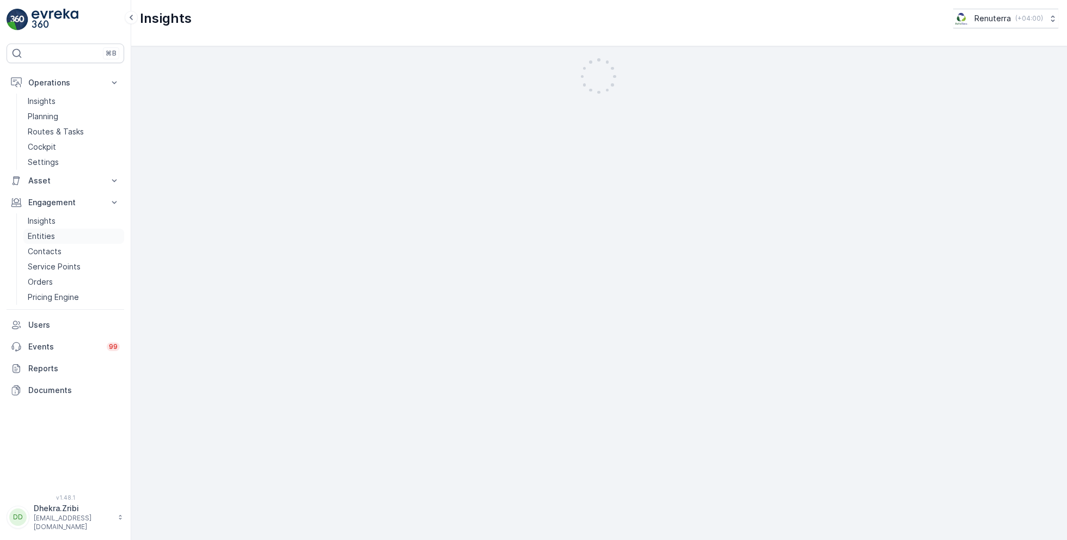
click at [52, 241] on link "Entities" at bounding box center [73, 236] width 101 height 15
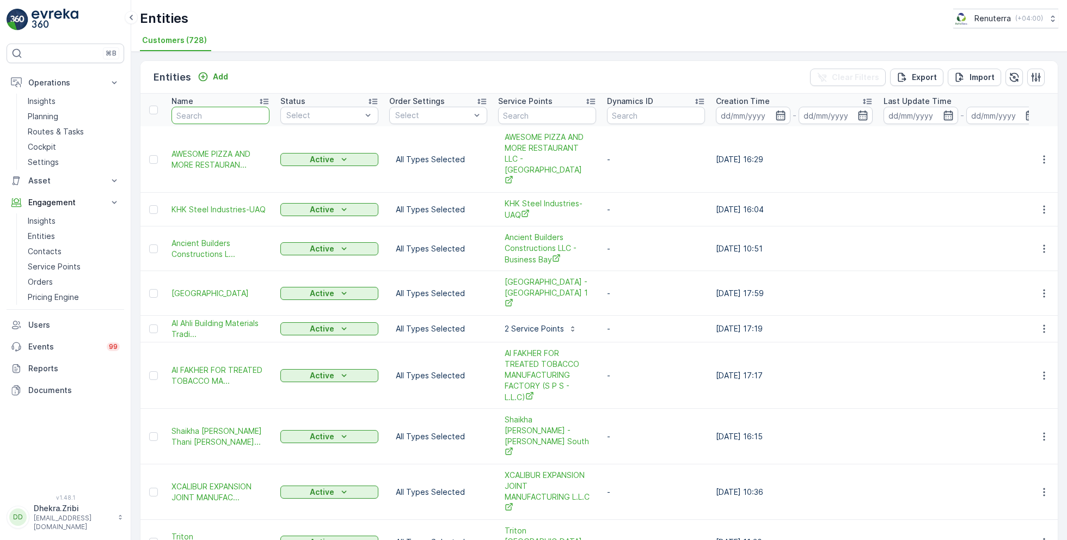
click at [221, 118] on input "text" at bounding box center [220, 115] width 98 height 17
type input "saudi"
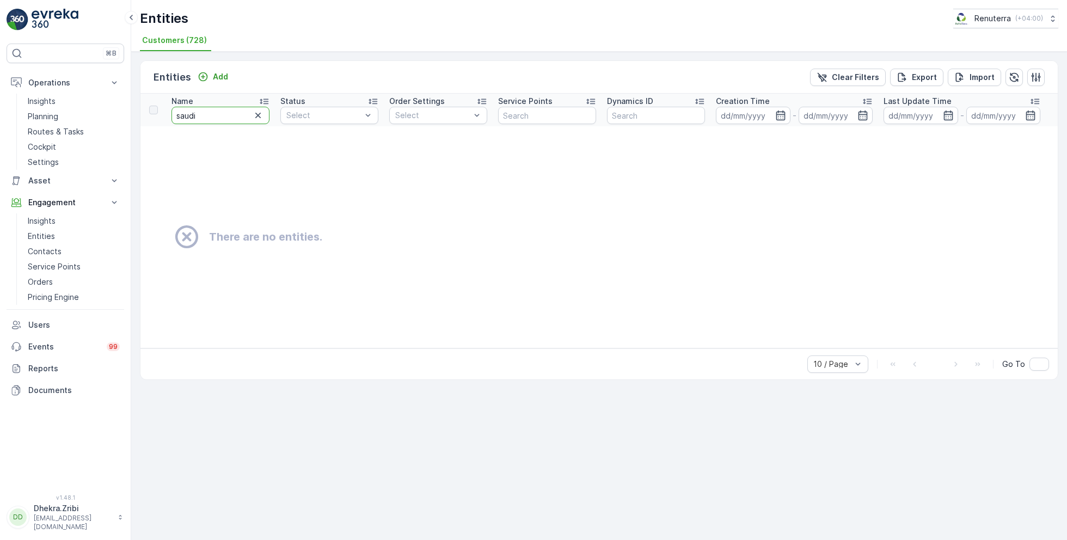
drag, startPoint x: 214, startPoint y: 114, endPoint x: 155, endPoint y: 109, distance: 60.1
click at [152, 110] on tr "Name saudi Status Select Order Settings Select Service Points Dynamics ID Creat…" at bounding box center [599, 110] width 918 height 33
type input "Saudi"
drag, startPoint x: 205, startPoint y: 120, endPoint x: 147, endPoint y: 118, distance: 57.7
click at [147, 119] on tr "Name Saudi Status Select Order Settings Select Service Points Dynamics ID Creat…" at bounding box center [599, 110] width 918 height 33
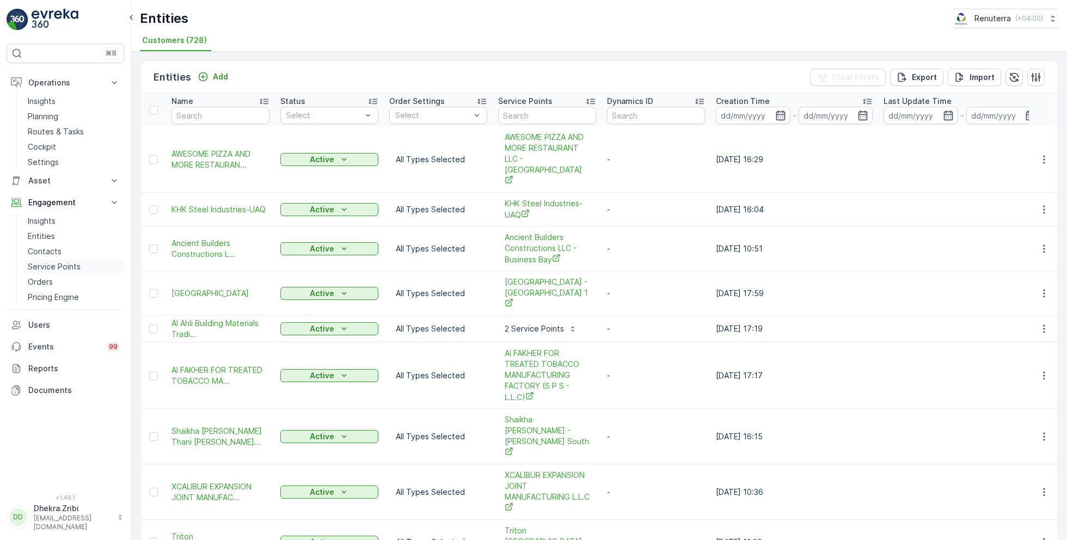
click at [79, 264] on link "Service Points" at bounding box center [73, 266] width 101 height 15
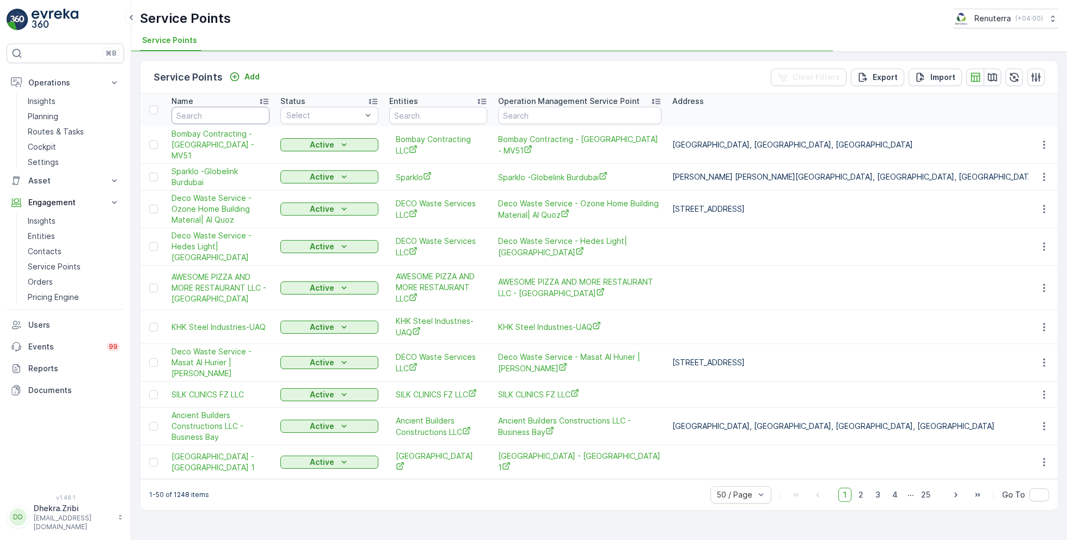
click at [214, 113] on input "text" at bounding box center [220, 115] width 98 height 17
type input "Sa"
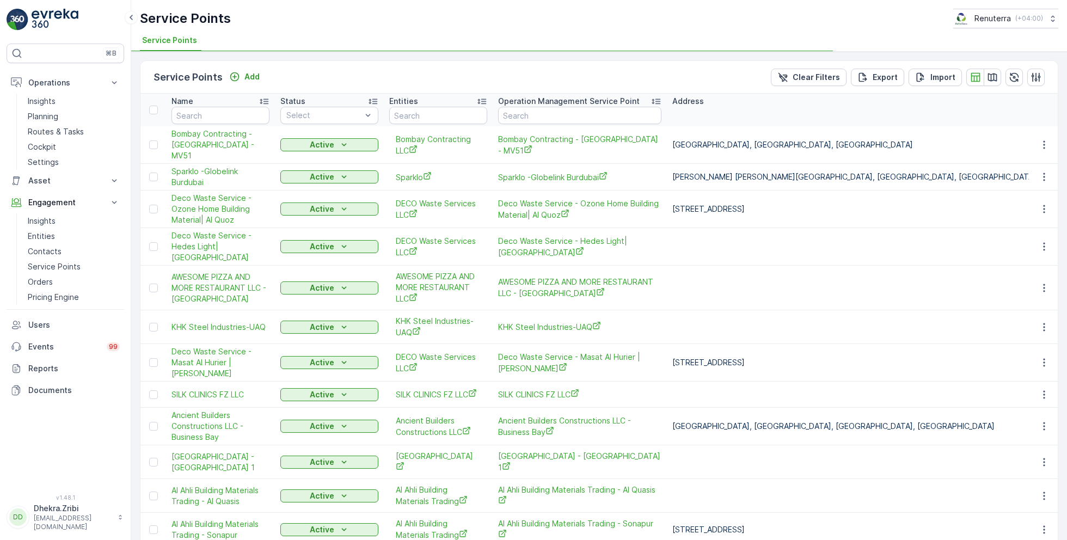
type input "Saud"
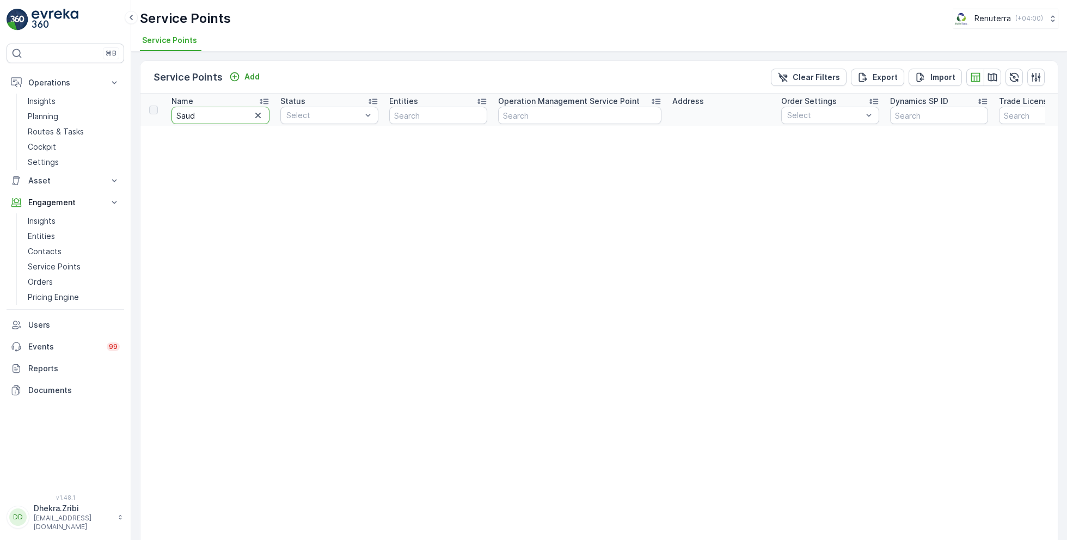
click at [198, 117] on input "Saud" at bounding box center [220, 115] width 98 height 17
click at [258, 116] on icon "button" at bounding box center [258, 115] width 11 height 11
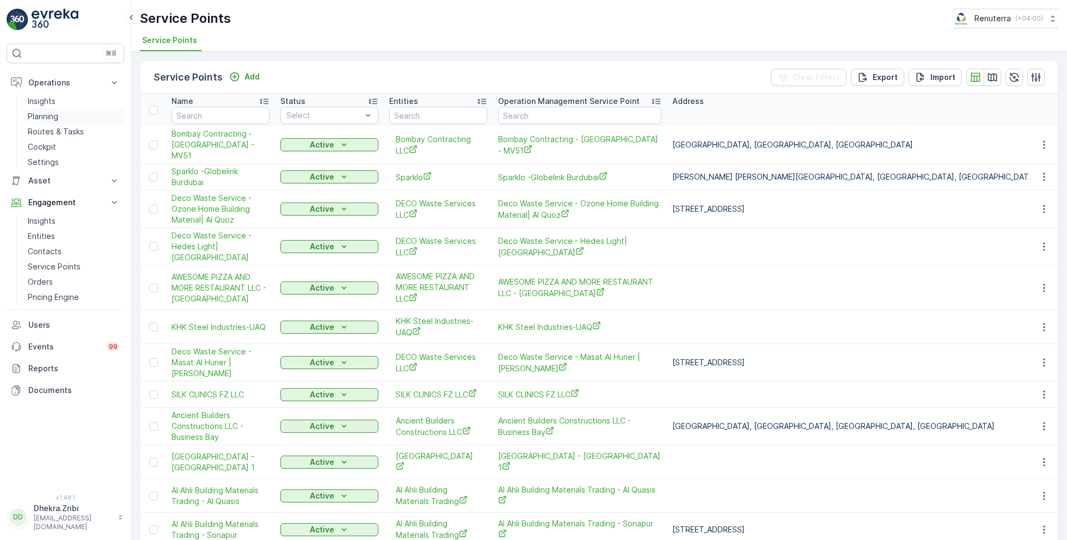
click at [47, 115] on p "Planning" at bounding box center [43, 116] width 30 height 11
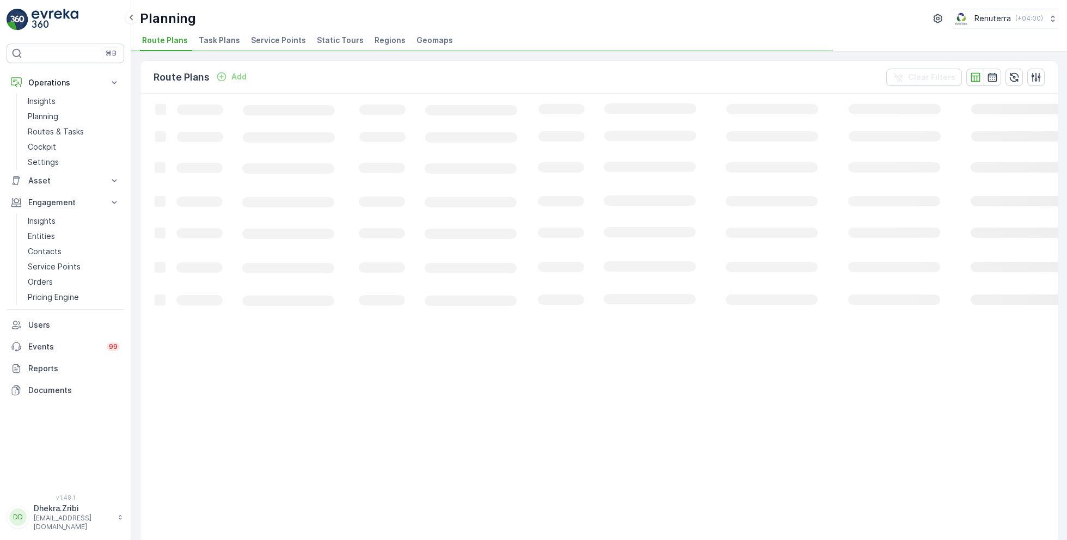
click at [266, 41] on span "Service Points" at bounding box center [278, 40] width 55 height 11
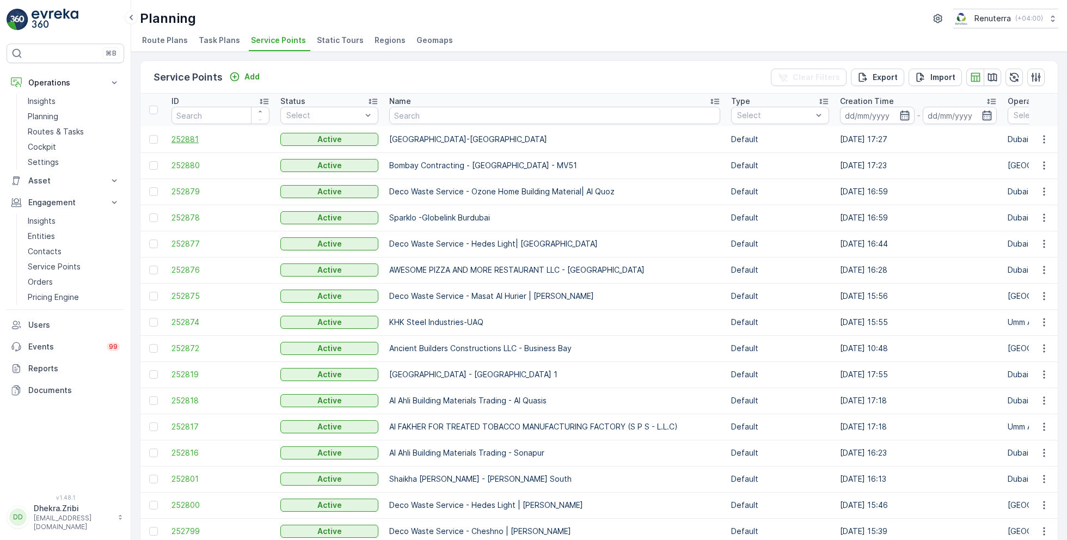
click at [188, 135] on span "252881" at bounding box center [220, 139] width 98 height 11
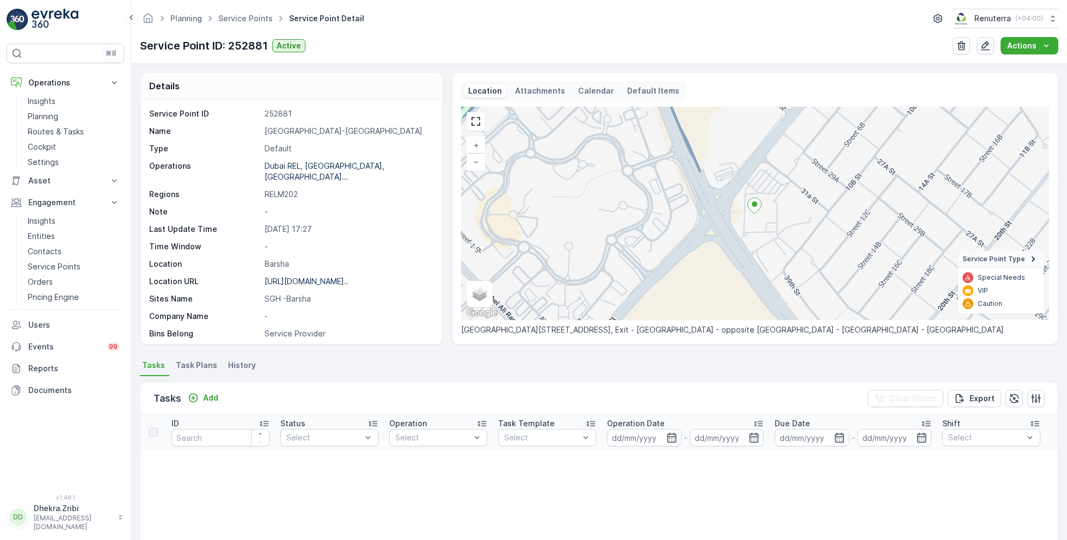
click at [985, 40] on icon "button" at bounding box center [985, 45] width 11 height 11
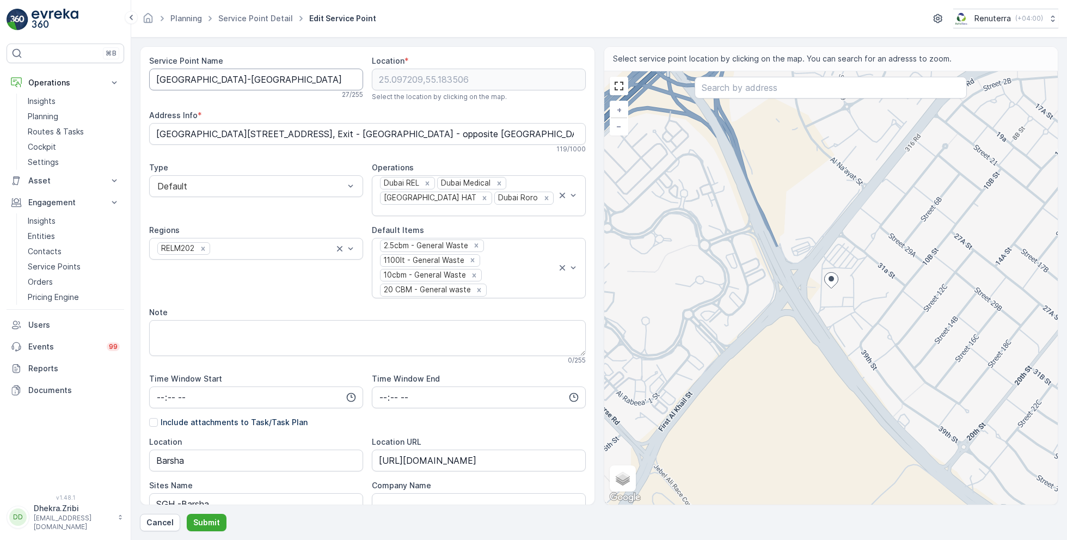
click at [293, 76] on Name "Saudi German Hospital-Dubai" at bounding box center [256, 80] width 214 height 22
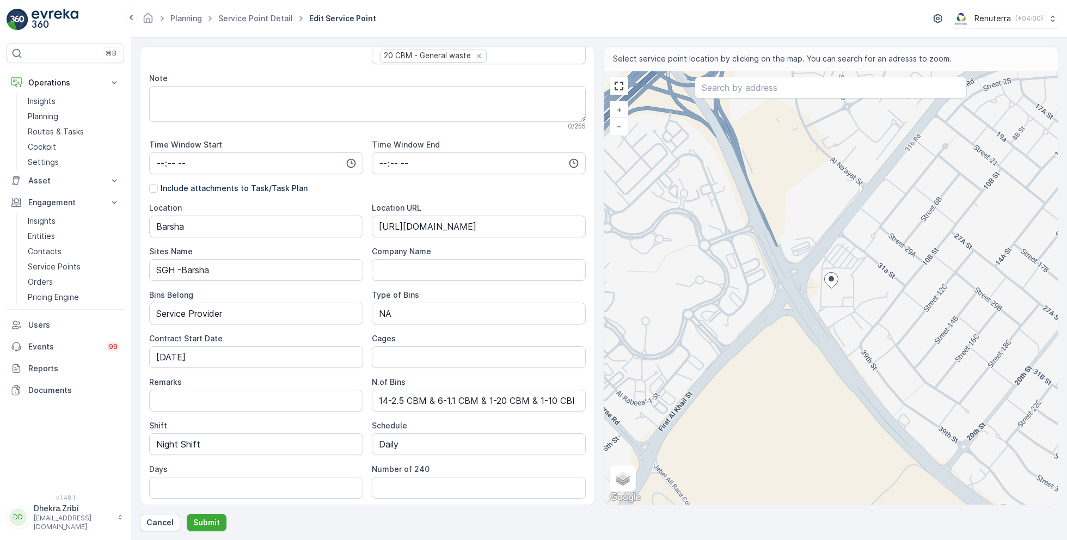
scroll to position [227, 0]
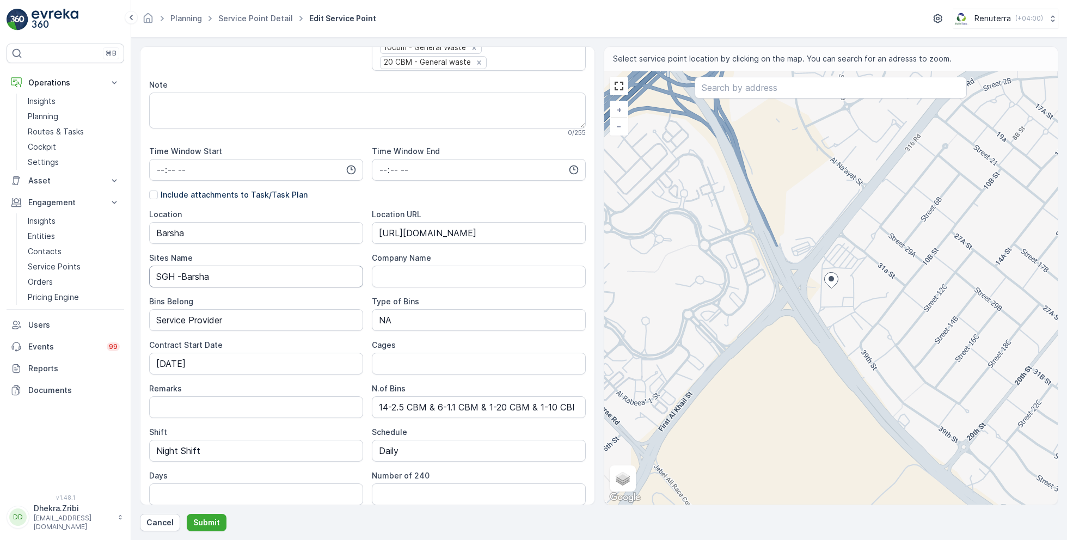
type Name "[GEOGRAPHIC_DATA] - [GEOGRAPHIC_DATA]"
click at [182, 266] on Name "SGH -Barsha" at bounding box center [256, 277] width 214 height 22
type Name "SGH - Barsha"
click at [205, 516] on button "Submit" at bounding box center [207, 522] width 40 height 17
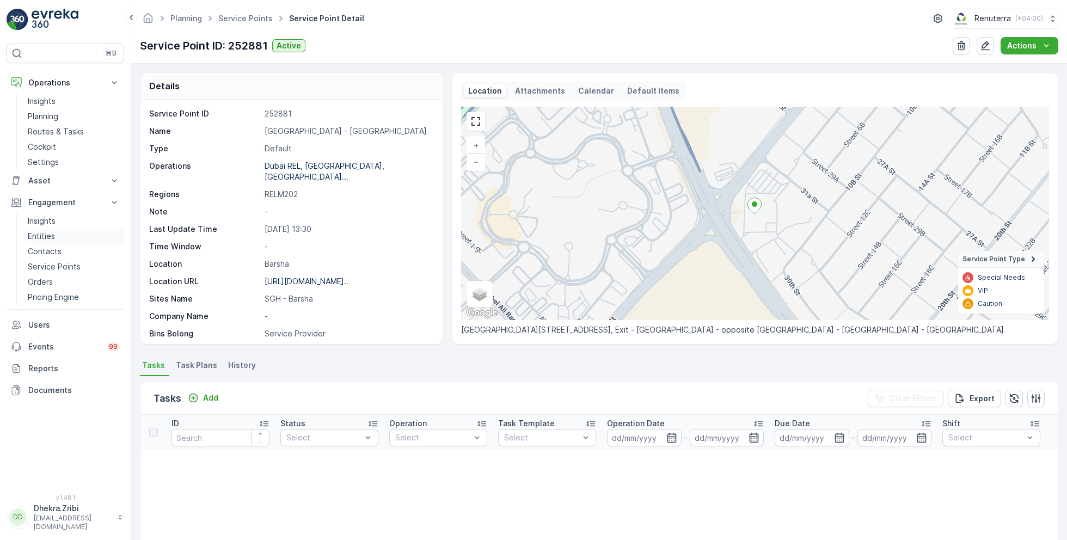
click at [76, 233] on link "Entities" at bounding box center [73, 236] width 101 height 15
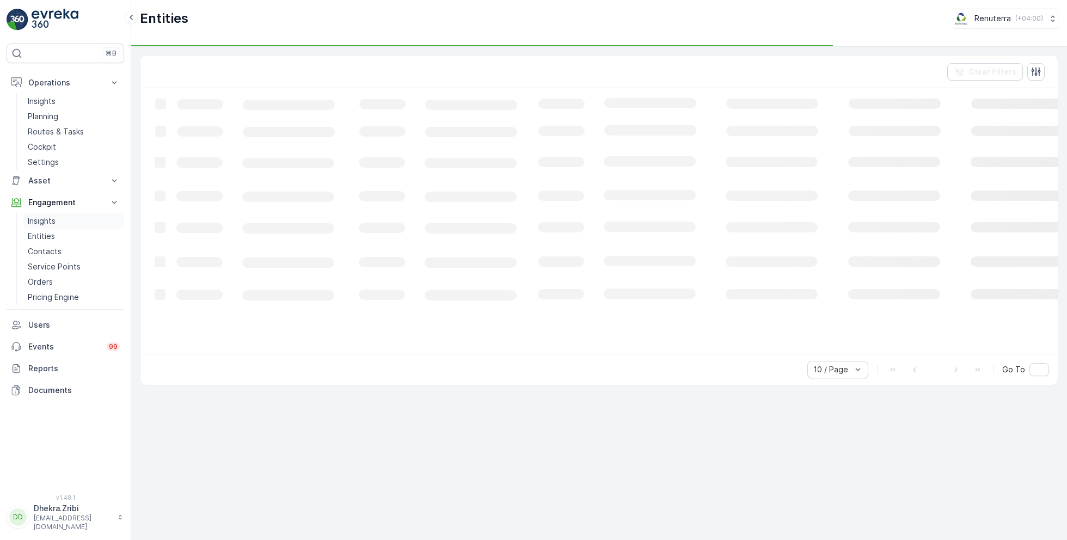
click at [71, 220] on link "Insights" at bounding box center [73, 220] width 101 height 15
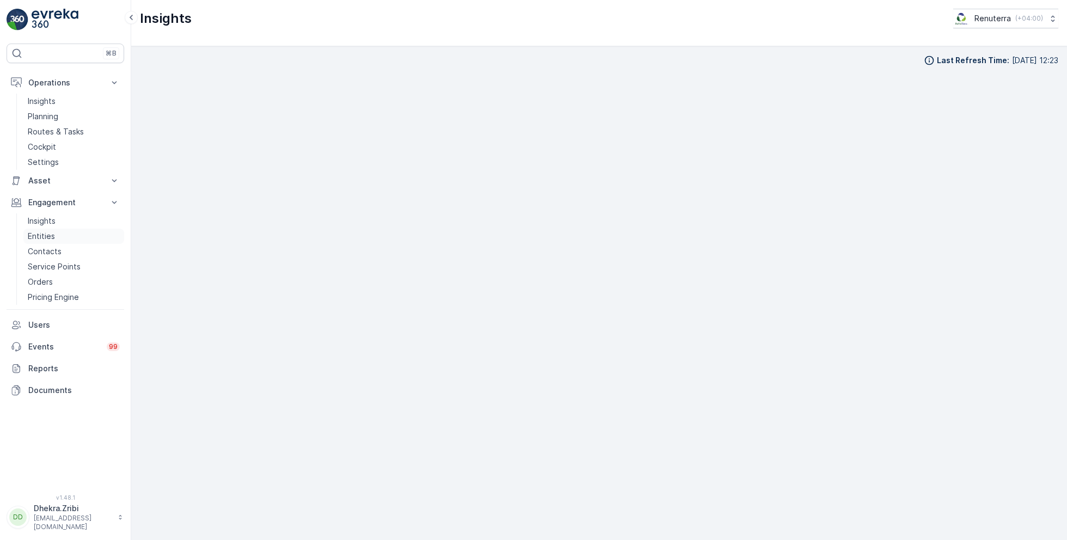
click at [57, 235] on link "Entities" at bounding box center [73, 236] width 101 height 15
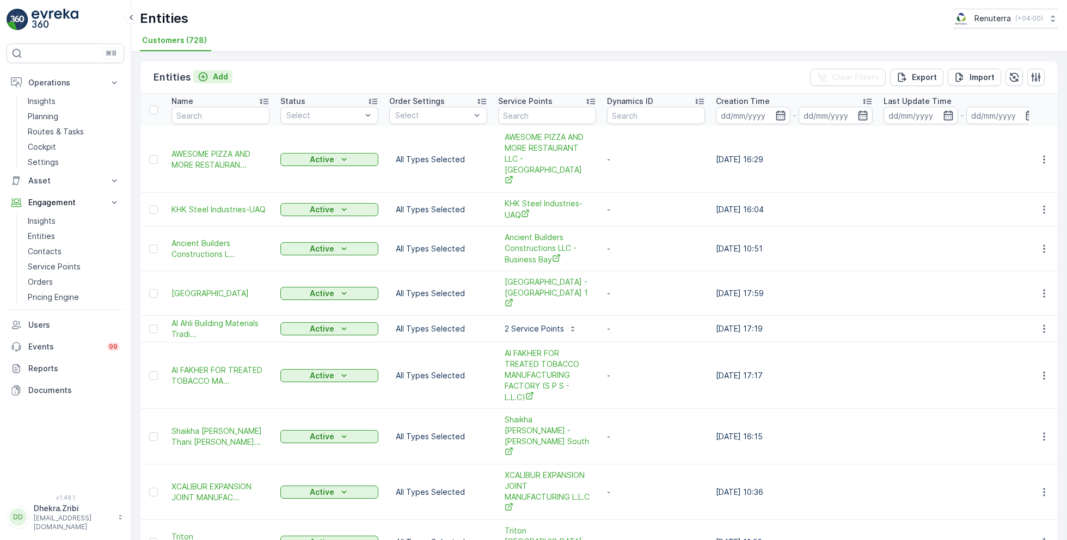
click at [219, 81] on p "Add" at bounding box center [220, 76] width 15 height 11
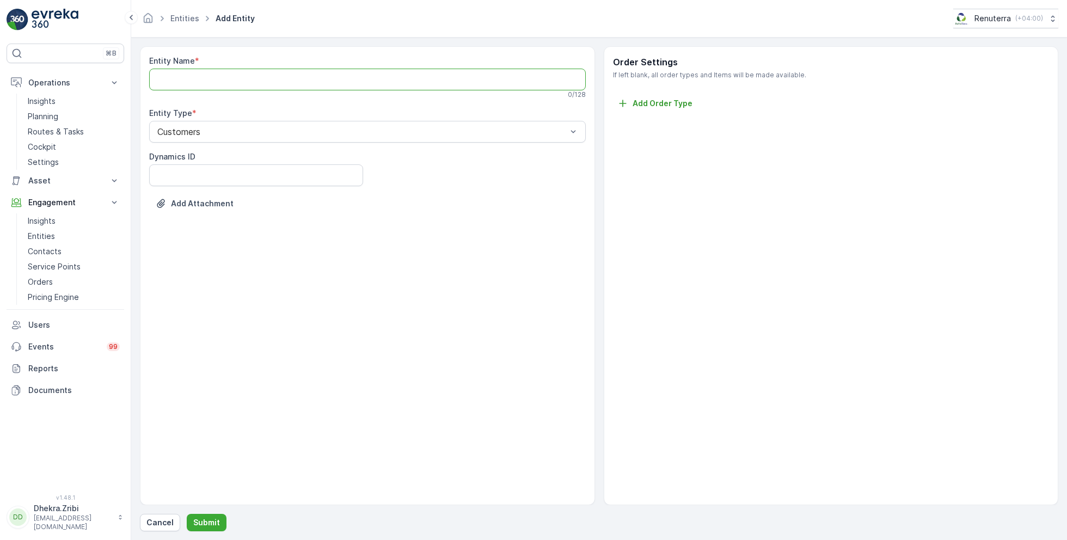
click at [282, 85] on Name "Entity Name" at bounding box center [367, 80] width 436 height 22
paste Name "[GEOGRAPHIC_DATA]"
type Name "[GEOGRAPHIC_DATA]"
click at [206, 521] on p "Submit" at bounding box center [206, 522] width 27 height 11
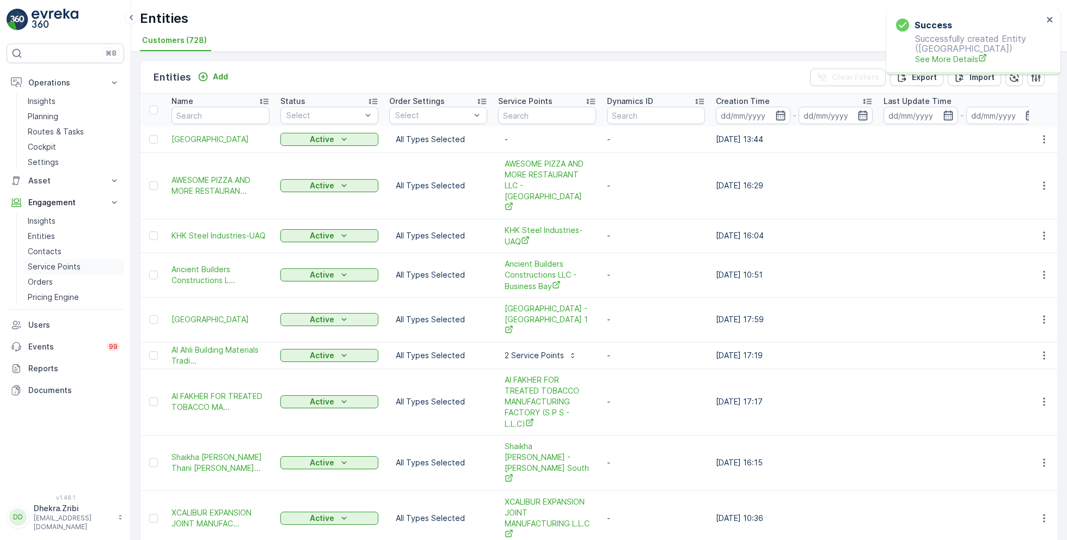
click at [64, 262] on p "Service Points" at bounding box center [54, 266] width 53 height 11
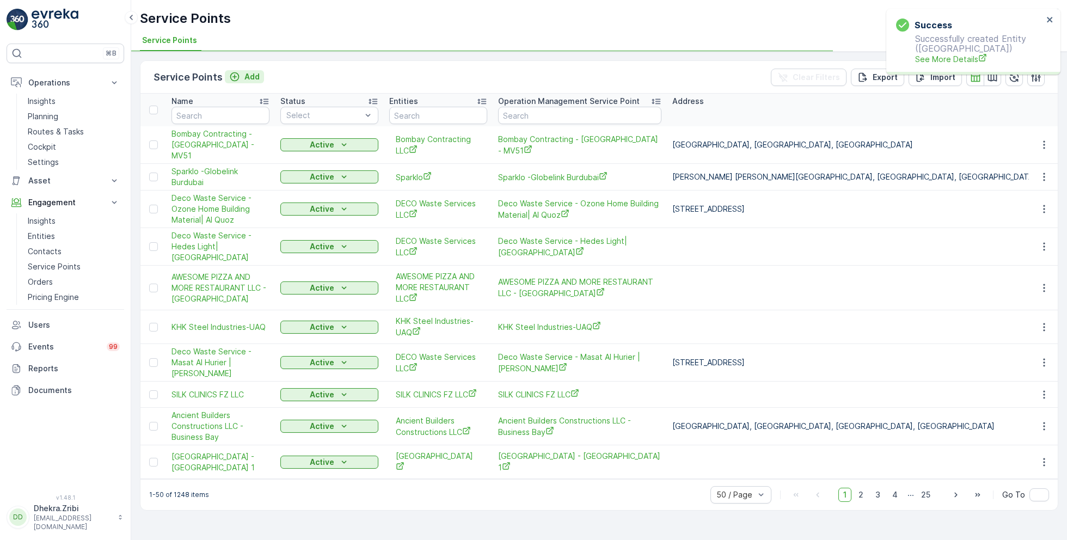
click at [244, 78] on p "Add" at bounding box center [251, 76] width 15 height 11
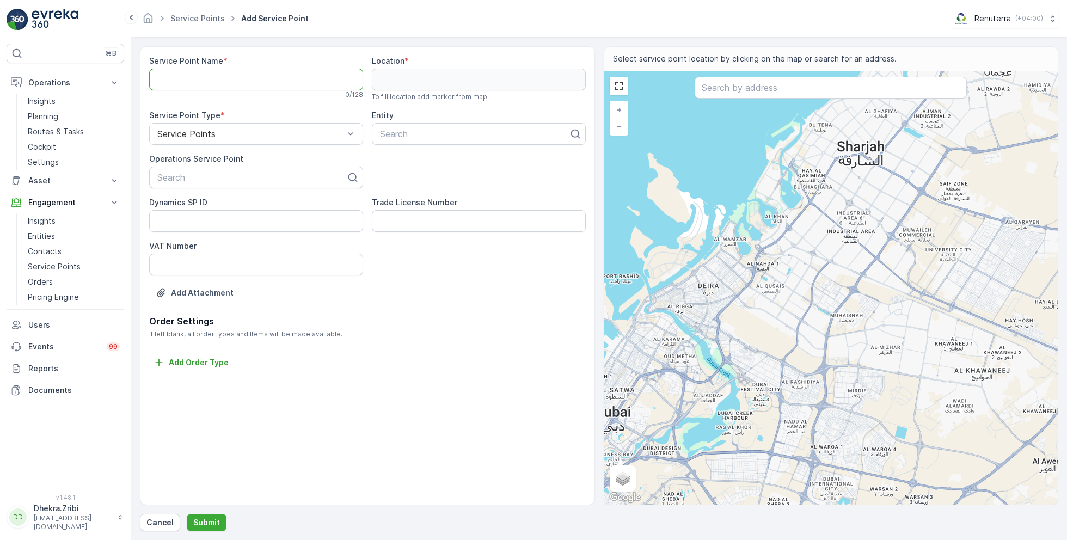
click at [288, 81] on Name "Service Point Name" at bounding box center [256, 80] width 214 height 22
paste Name "[GEOGRAPHIC_DATA] - [GEOGRAPHIC_DATA]"
type Name "[GEOGRAPHIC_DATA] - [GEOGRAPHIC_DATA]"
click at [249, 176] on div at bounding box center [251, 178] width 191 height 10
paste input "[GEOGRAPHIC_DATA] - [GEOGRAPHIC_DATA]"
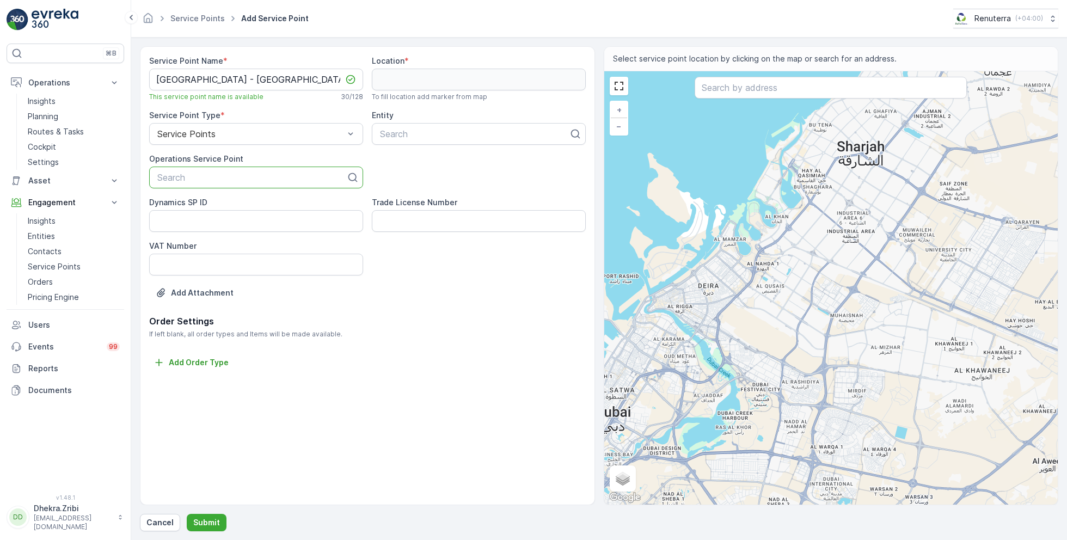
type input "[GEOGRAPHIC_DATA] - [GEOGRAPHIC_DATA]"
click at [239, 204] on span "[GEOGRAPHIC_DATA] - [GEOGRAPHIC_DATA]" at bounding box center [251, 204] width 191 height 10
type input "saudi"
click at [448, 159] on span "[GEOGRAPHIC_DATA]" at bounding box center [423, 161] width 91 height 10
click at [725, 90] on input "text" at bounding box center [830, 88] width 272 height 22
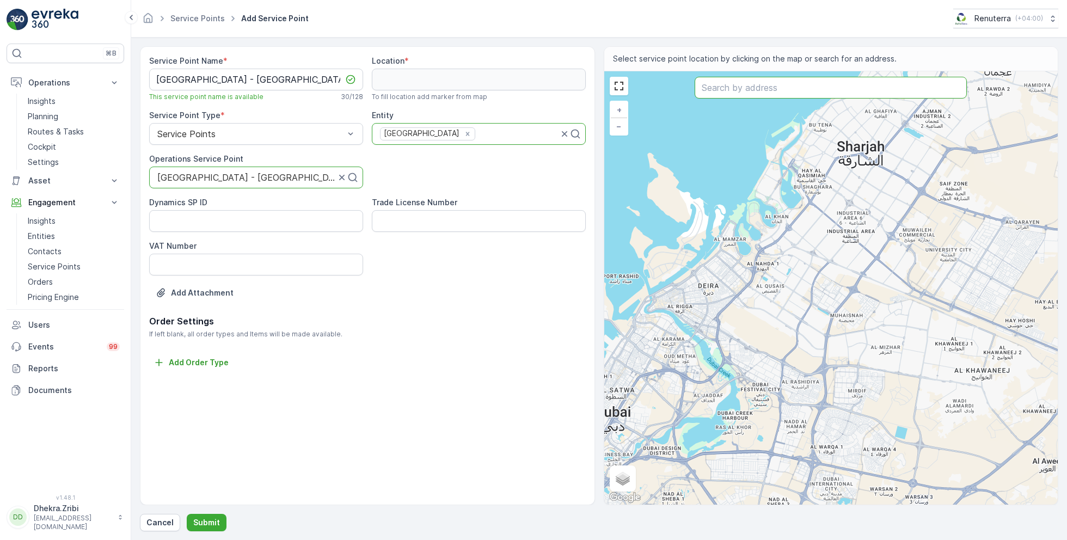
paste input "Saudi German Hospital | SGH Dubai"
type input "Saudi German Hospital | SGH Dubai"
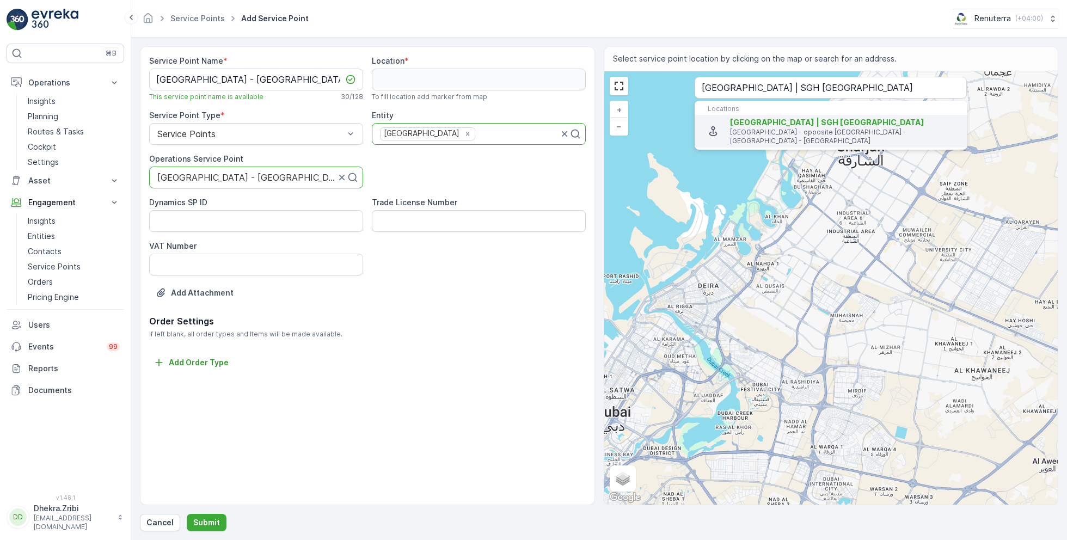
click at [773, 124] on span "Saudi German Hospital | SGH Dubai" at bounding box center [827, 122] width 194 height 9
type input "25.0972091,55.1835059"
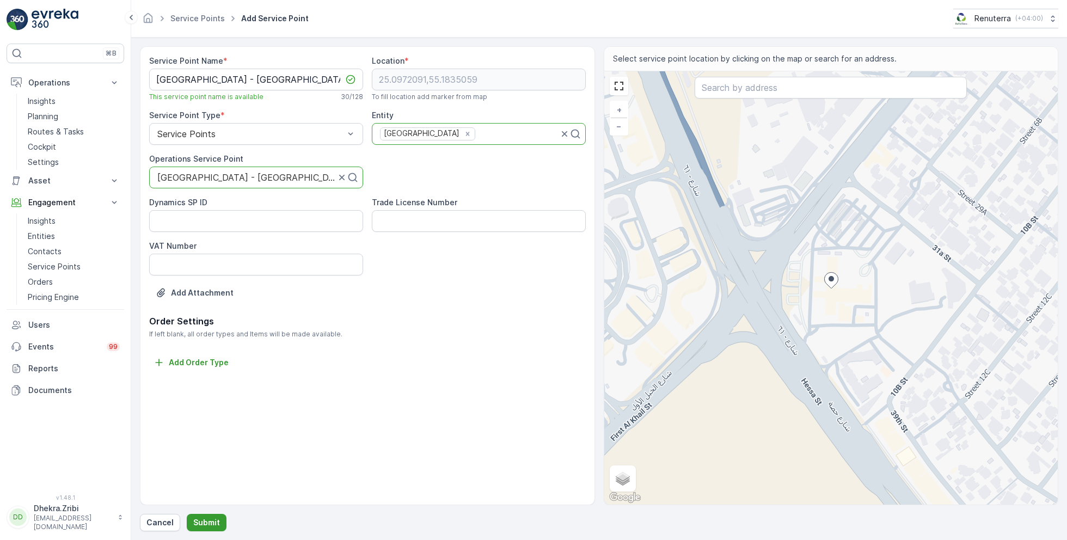
click at [206, 519] on p "Submit" at bounding box center [206, 522] width 27 height 11
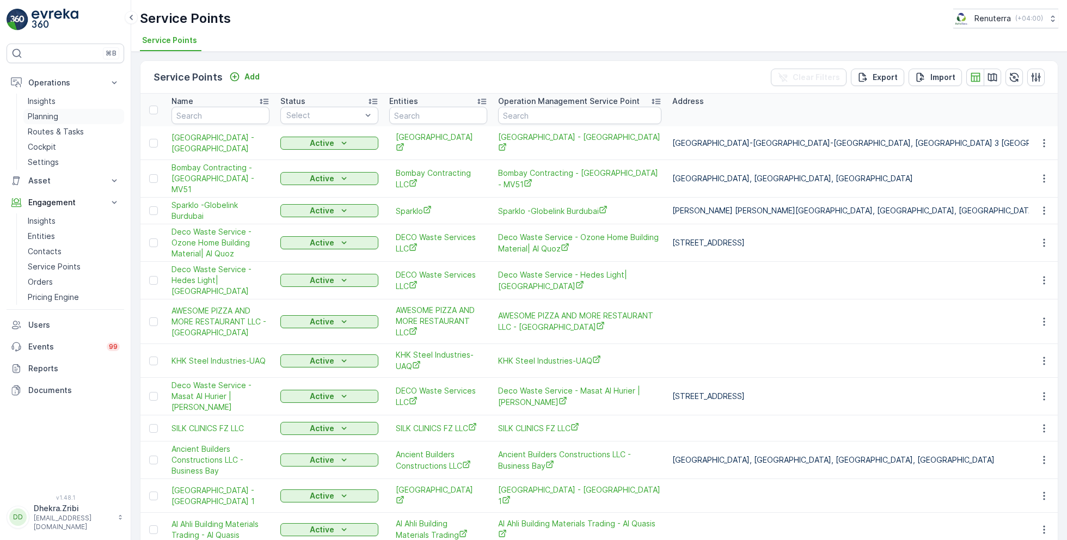
click at [57, 114] on p "Planning" at bounding box center [43, 116] width 30 height 11
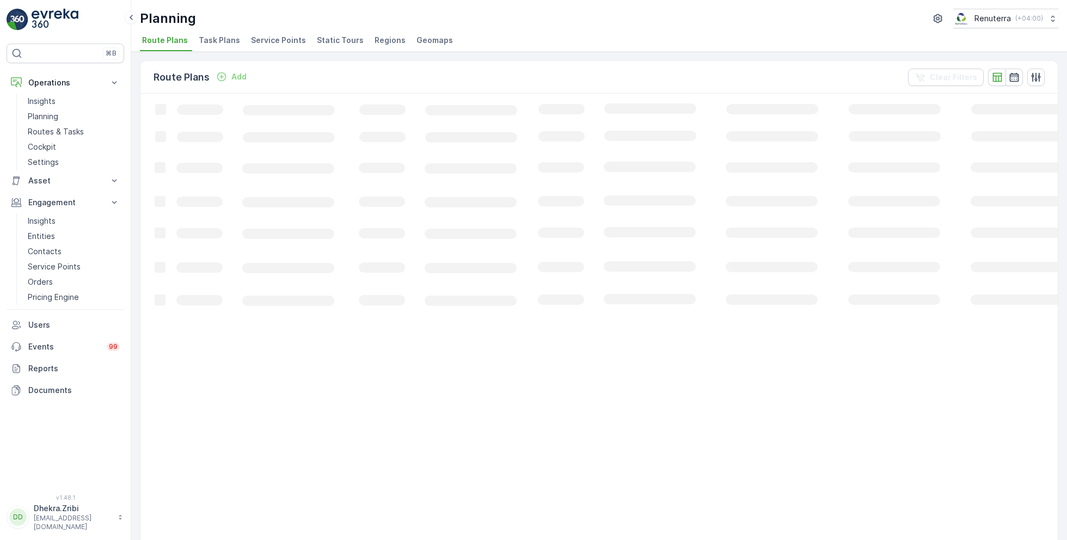
click at [273, 42] on span "Service Points" at bounding box center [278, 40] width 55 height 11
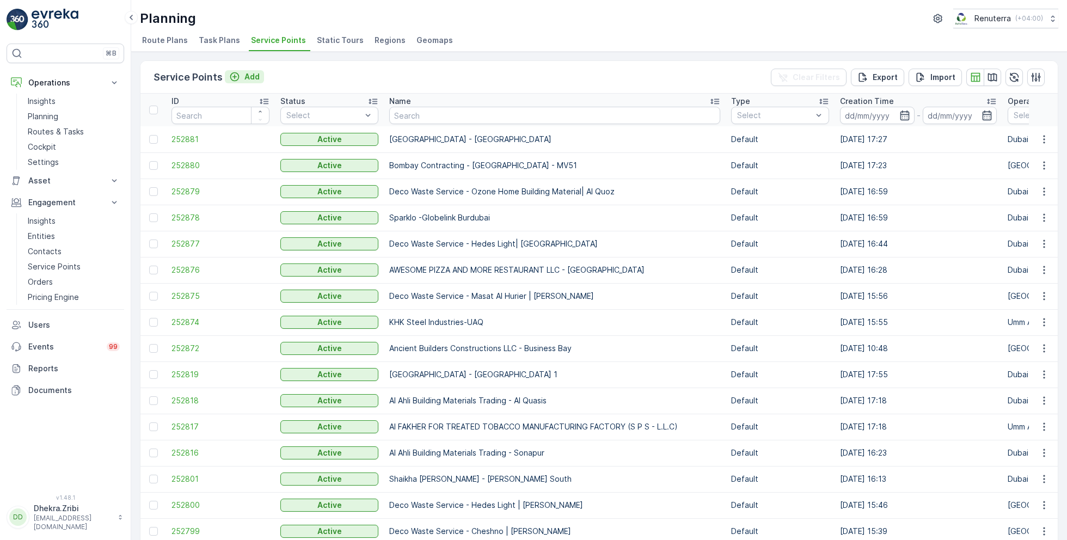
click at [253, 72] on p "Add" at bounding box center [251, 76] width 15 height 11
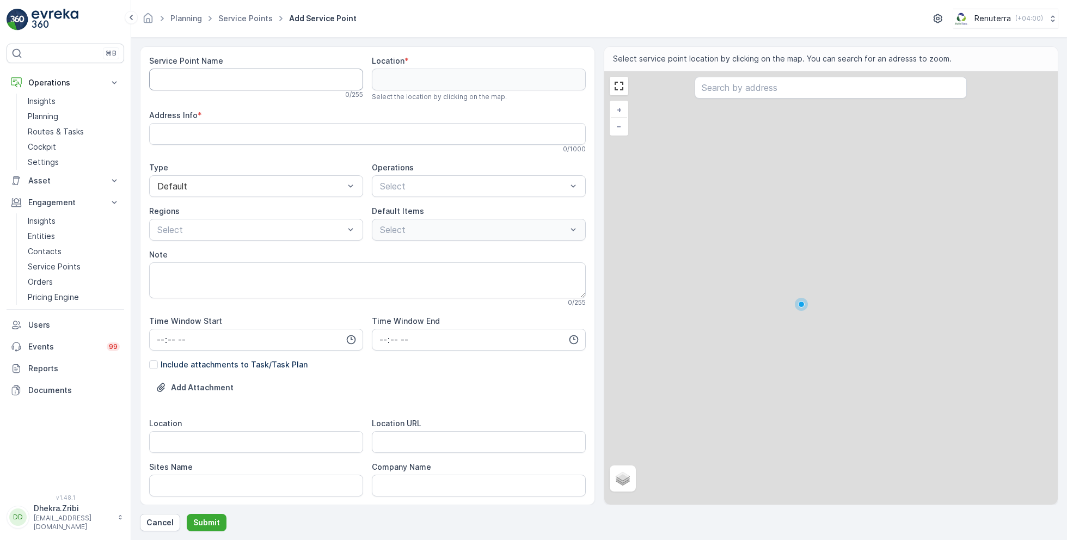
click at [253, 76] on Name "Service Point Name" at bounding box center [256, 80] width 214 height 22
paste Name "[GEOGRAPHIC_DATA] - [GEOGRAPHIC_DATA]"
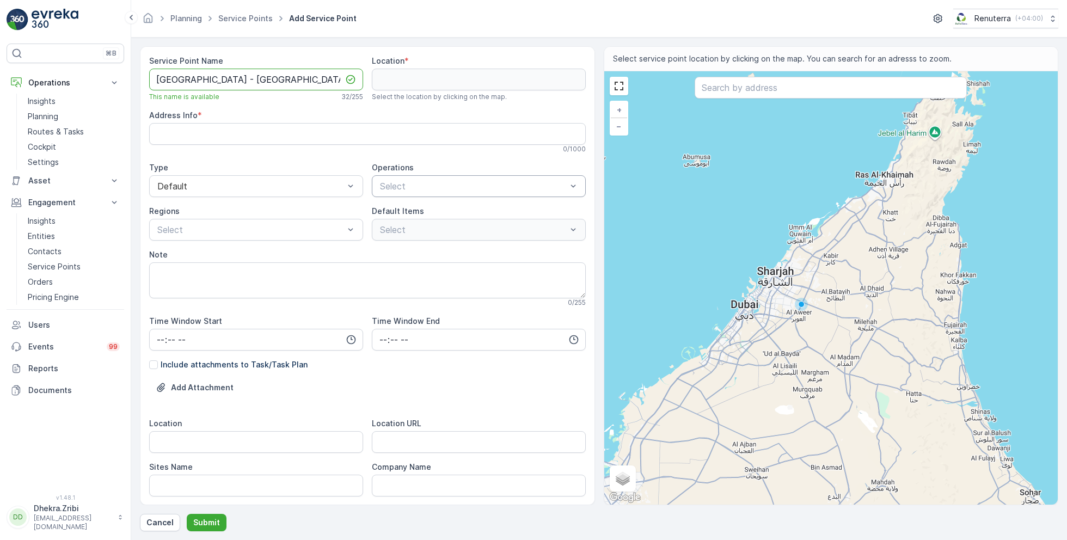
type Name "[GEOGRAPHIC_DATA] - [GEOGRAPHIC_DATA]"
click at [401, 186] on div at bounding box center [473, 186] width 189 height 10
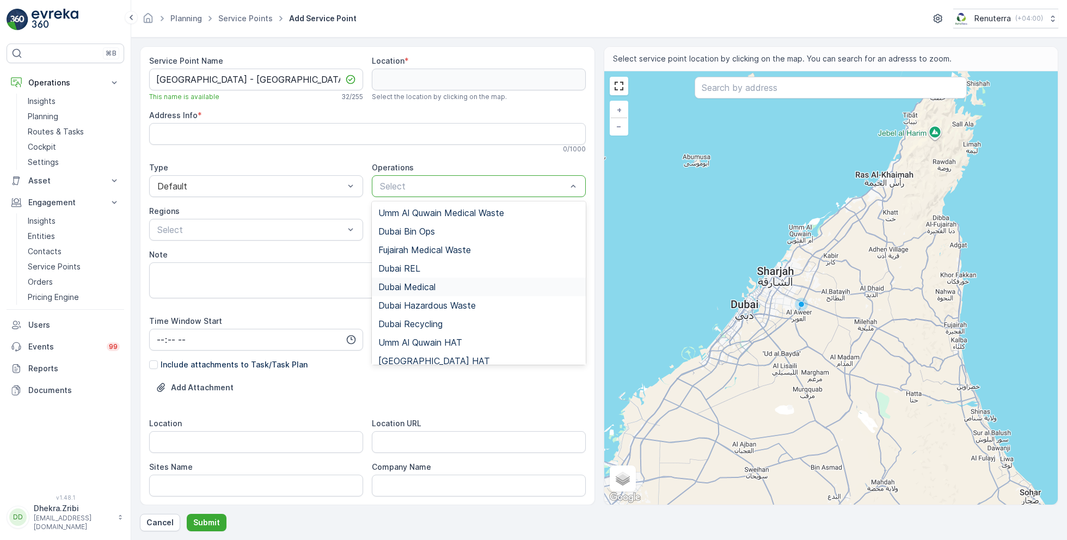
click at [405, 286] on span "Dubai Medical" at bounding box center [406, 287] width 57 height 10
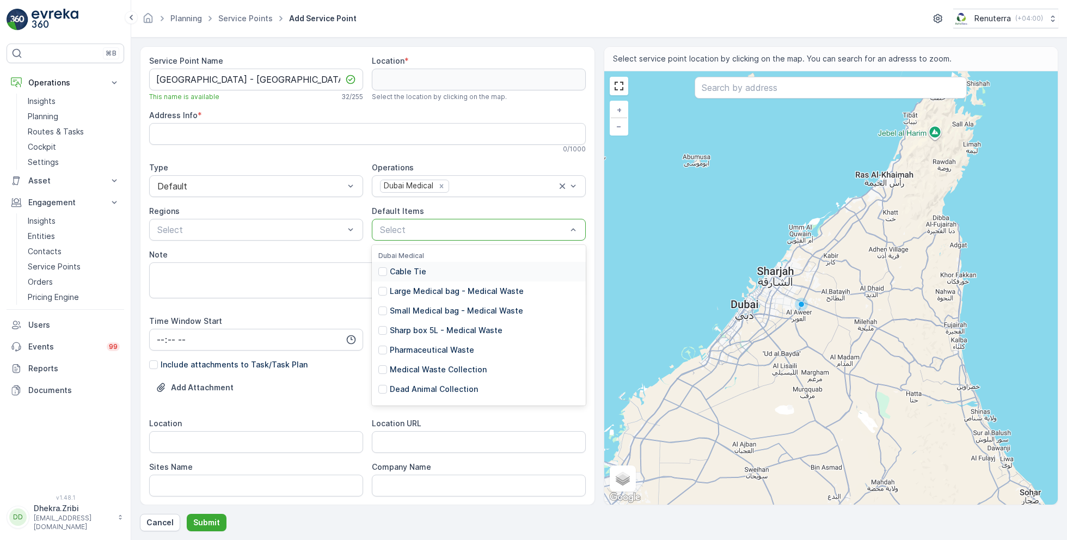
click at [407, 227] on div at bounding box center [473, 230] width 189 height 10
click at [430, 370] on p "Medical Waste Collection" at bounding box center [438, 369] width 97 height 11
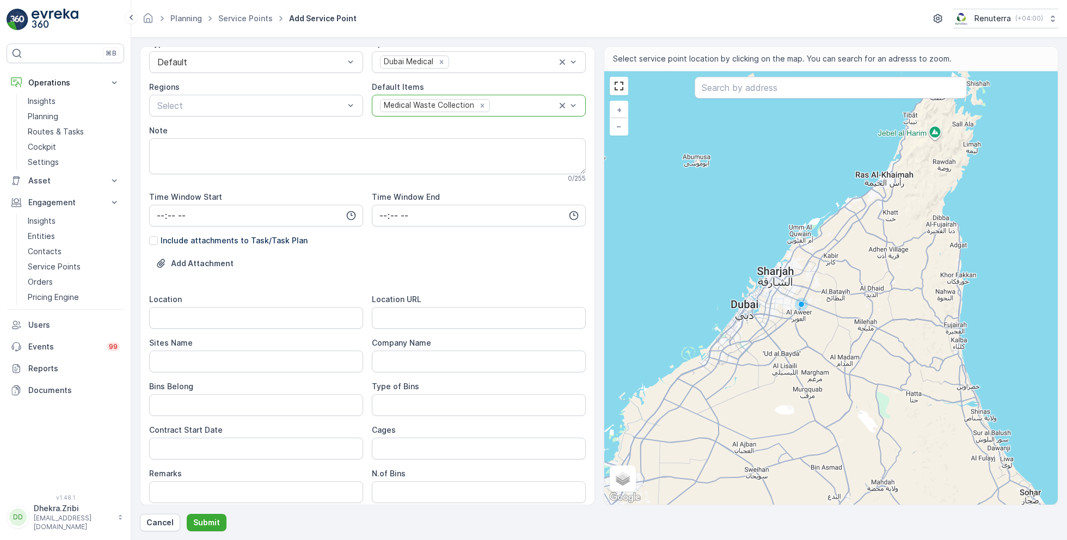
scroll to position [127, 0]
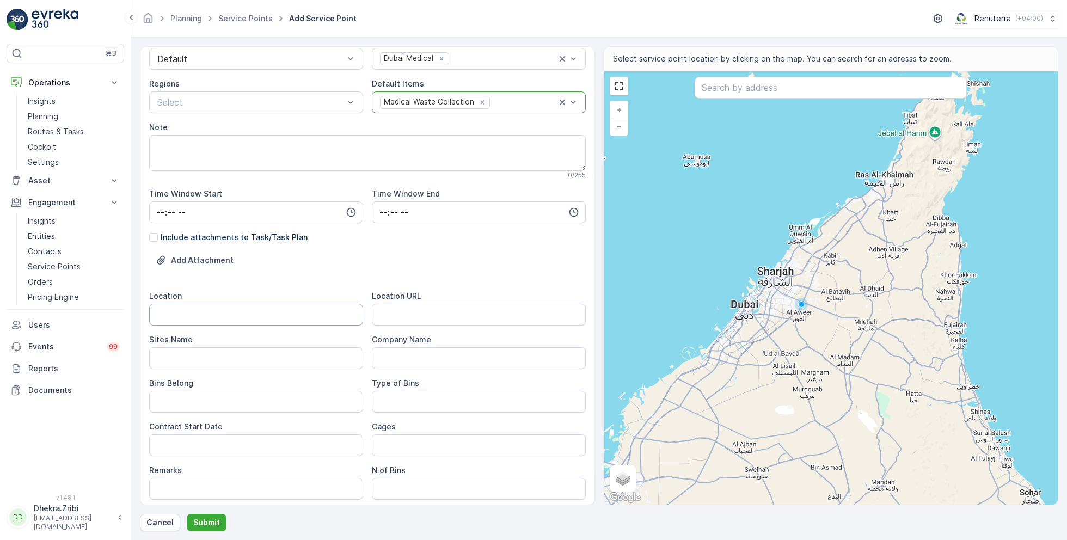
click at [208, 312] on input "Location" at bounding box center [256, 315] width 214 height 22
paste input "Jumeirah"
type input "Jumeirah"
click at [195, 357] on Name "Sites Name" at bounding box center [256, 358] width 214 height 22
paste Name "Jumeirah"
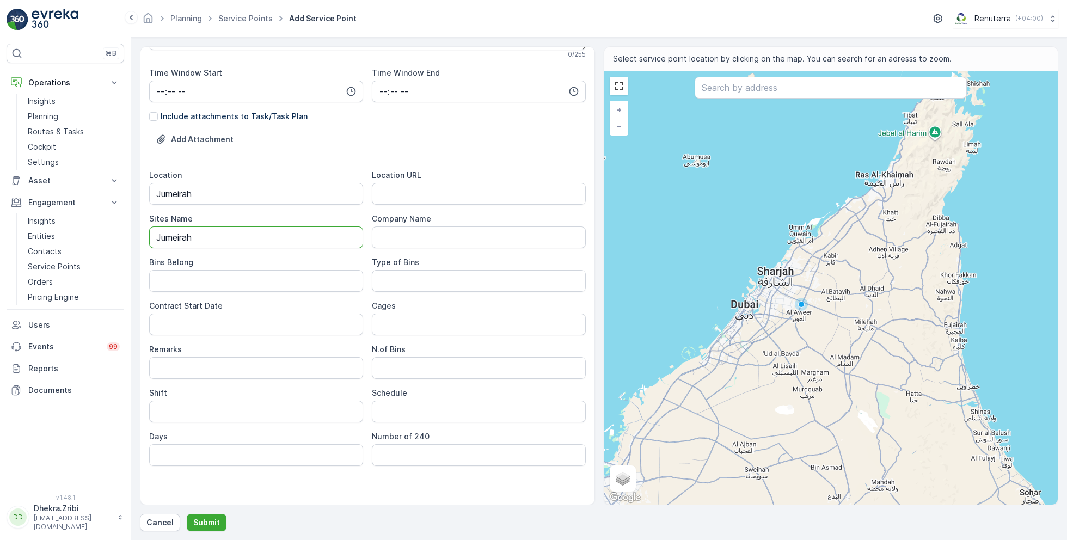
scroll to position [251, 0]
type Name "Jumeirah"
click at [425, 184] on URL "Location URL" at bounding box center [479, 191] width 214 height 22
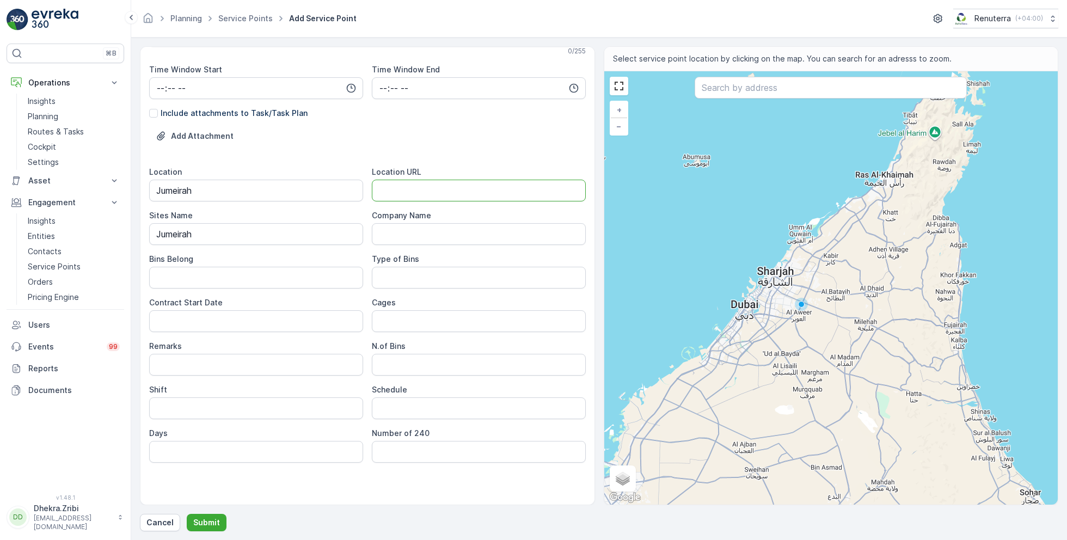
paste URL "[URL][DOMAIN_NAME]"
type URL "[URL][DOMAIN_NAME]"
click at [317, 274] on Belong "Bins Belong" at bounding box center [256, 278] width 214 height 22
type Belong "Service Provider"
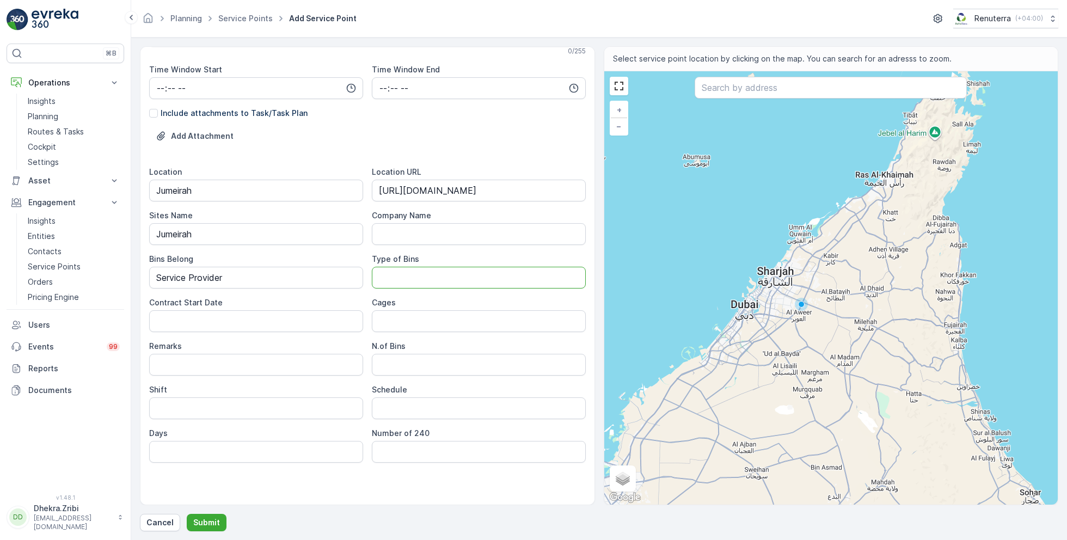
click at [393, 274] on Bins "Type of Bins" at bounding box center [479, 278] width 214 height 22
click at [108, 408] on div "⌘B Operations Insights Planning Routes & Tasks Cockpit Settings Asset Assets En…" at bounding box center [66, 263] width 118 height 438
click at [273, 319] on Date "Contract Start Date" at bounding box center [256, 321] width 214 height 22
type Date "[DATE]"
click at [299, 405] on input "Shift" at bounding box center [256, 408] width 214 height 22
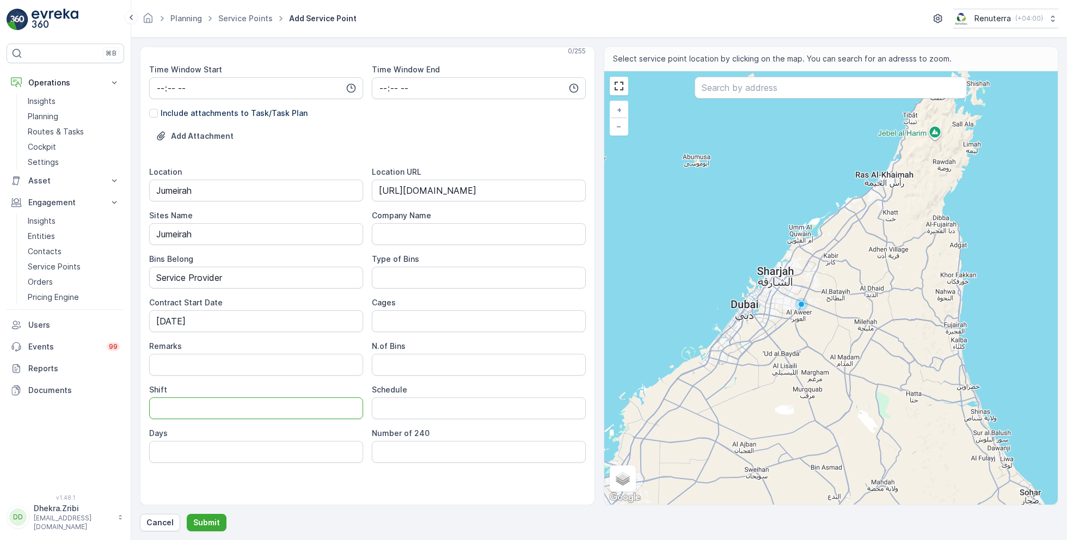
type input "Night Shift"
click at [457, 405] on input "Schedule" at bounding box center [479, 408] width 214 height 22
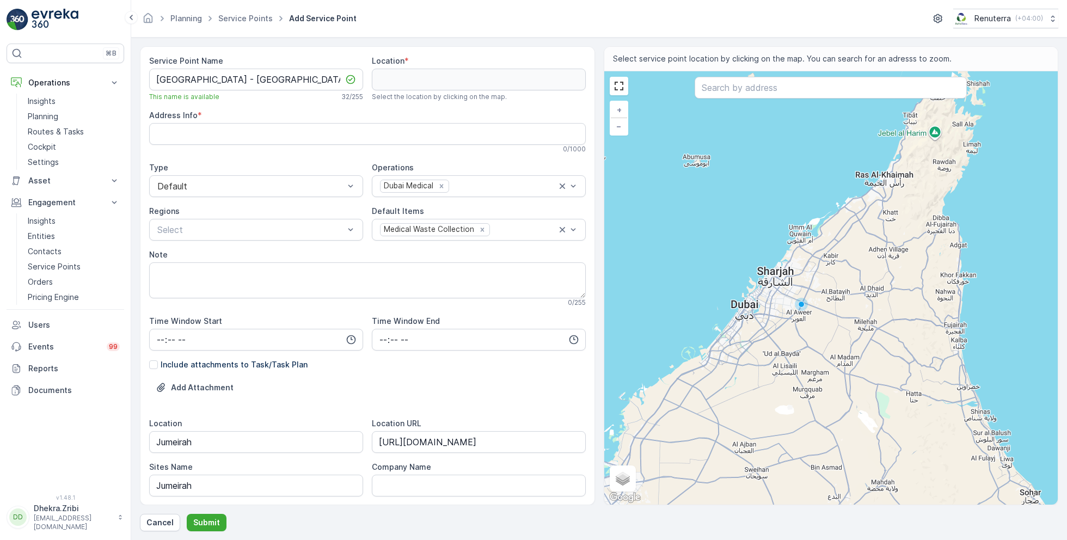
type input "Weekly 6 Times"
click at [736, 88] on input "text" at bounding box center [830, 88] width 272 height 22
paste input "Rivas Restaurant"
type input "Rivas Restaurant"
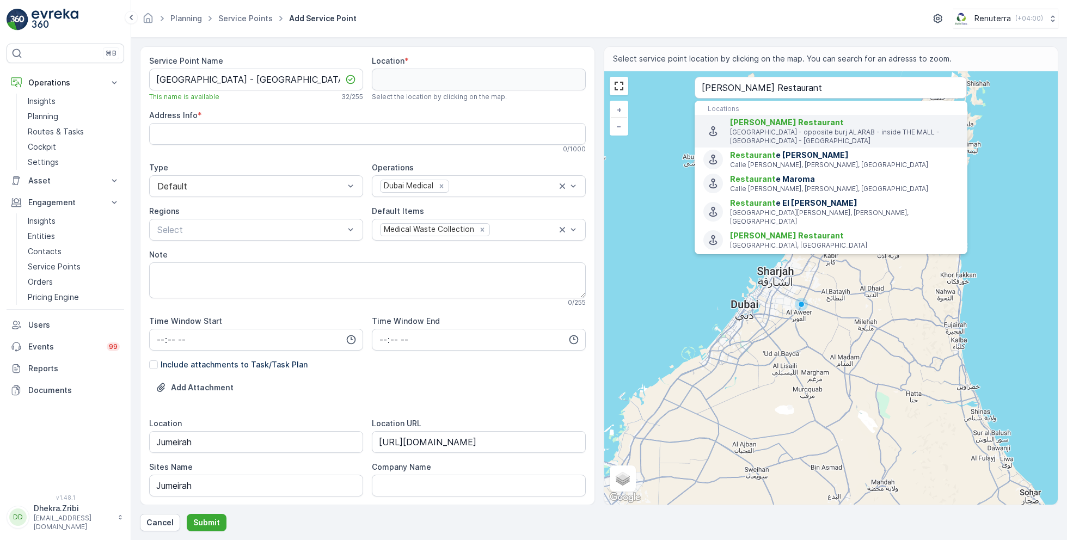
click at [770, 133] on p "Jumeira Street - opposite burj ALARAB - inside THE MALL - Dubai - United Arab E…" at bounding box center [844, 136] width 229 height 17
type input "25.1401059,55.1913924"
type Info "Jumeira St - opposite burj ALARAB - inside THE MALL - Umm Suqeim - Umm Suqeim 3…"
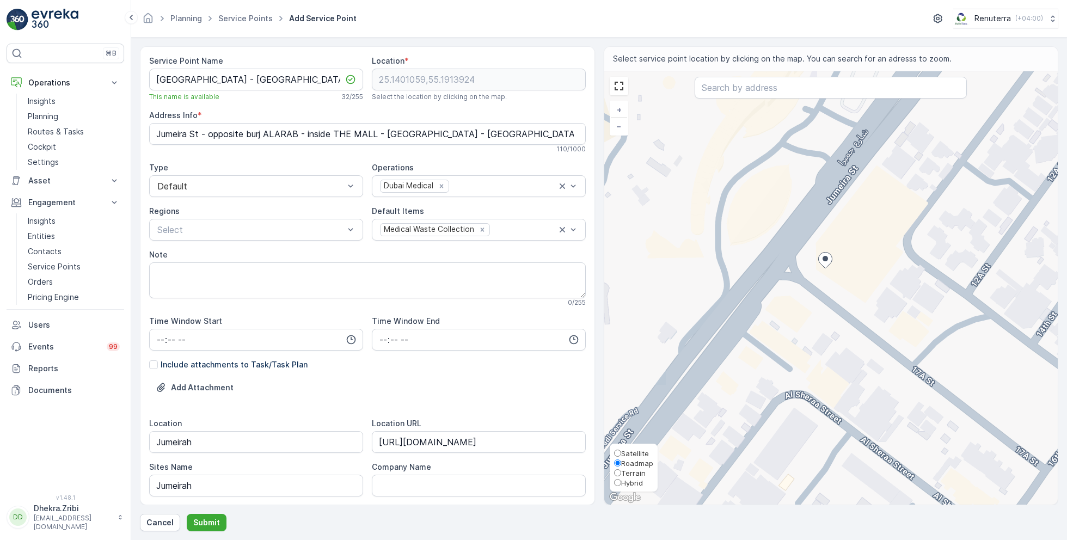
click at [634, 454] on span "Satellite" at bounding box center [635, 453] width 28 height 9
click at [621, 454] on input "Satellite" at bounding box center [617, 452] width 7 height 7
radio input "true"
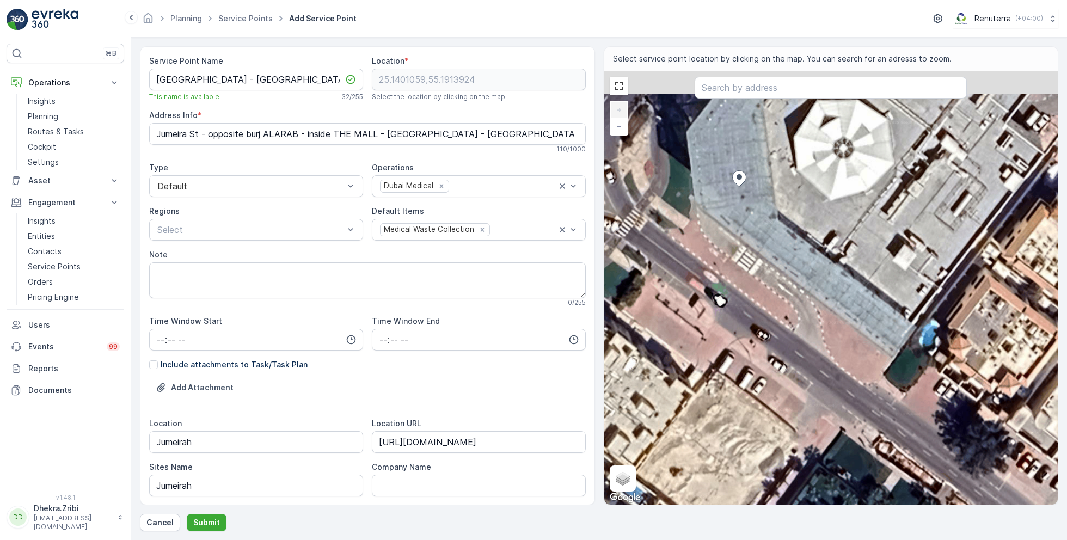
drag, startPoint x: 856, startPoint y: 224, endPoint x: 834, endPoint y: 284, distance: 63.7
click at [834, 284] on div "+ − Satellite Roadmap Terrain Hybrid Leaflet Keyboard shortcuts Map Data Imager…" at bounding box center [831, 287] width 454 height 433
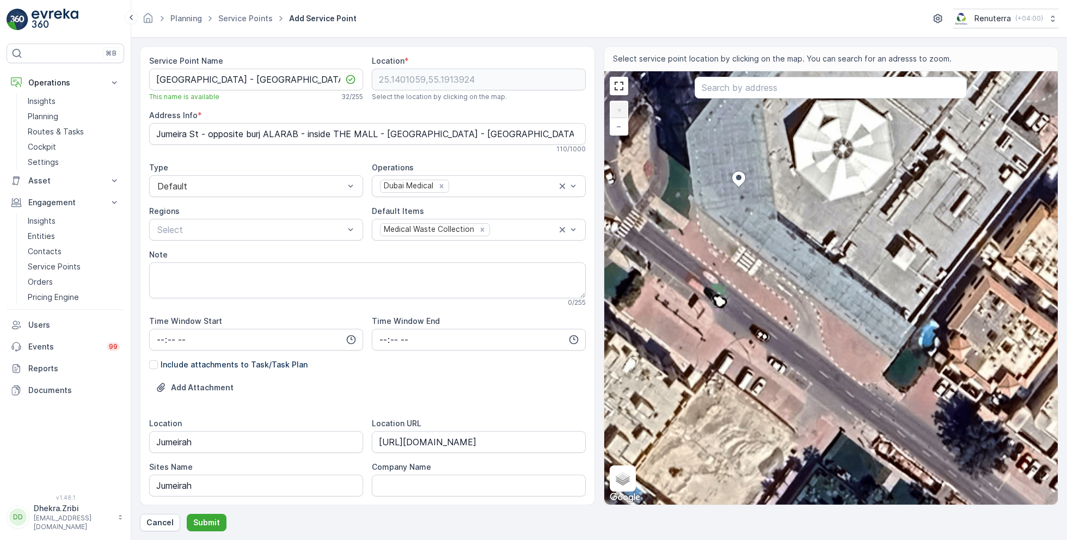
click at [796, 239] on div "+ − Satellite Roadmap Terrain Hybrid Leaflet Keyboard shortcuts Map Data Imager…" at bounding box center [831, 287] width 454 height 433
type input "25.1399881644408,55.1915342797023"
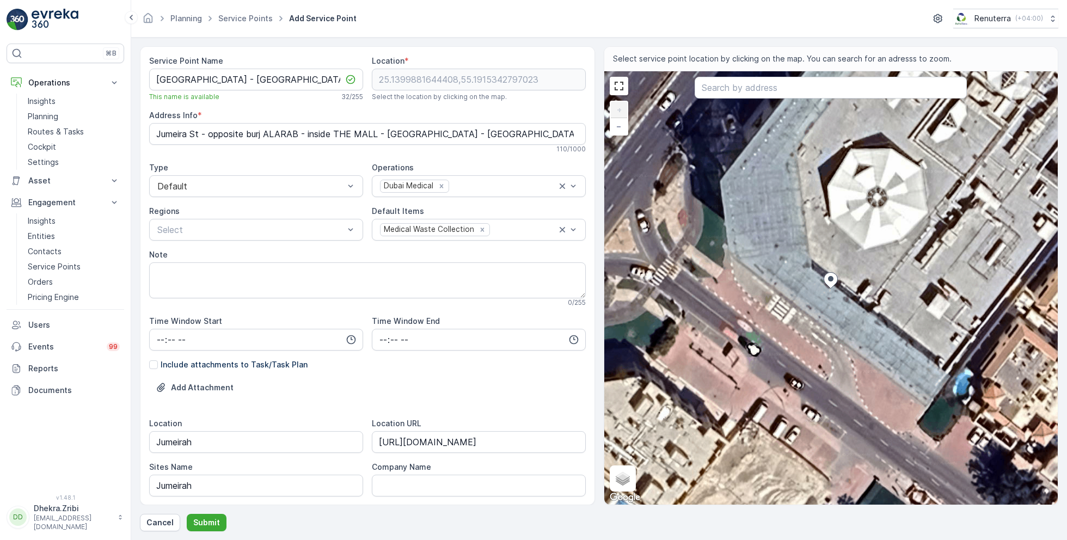
type Info "3 [GEOGRAPHIC_DATA] - [GEOGRAPHIC_DATA] 3 - [GEOGRAPHIC_DATA] - [GEOGRAPHIC_DAT…"
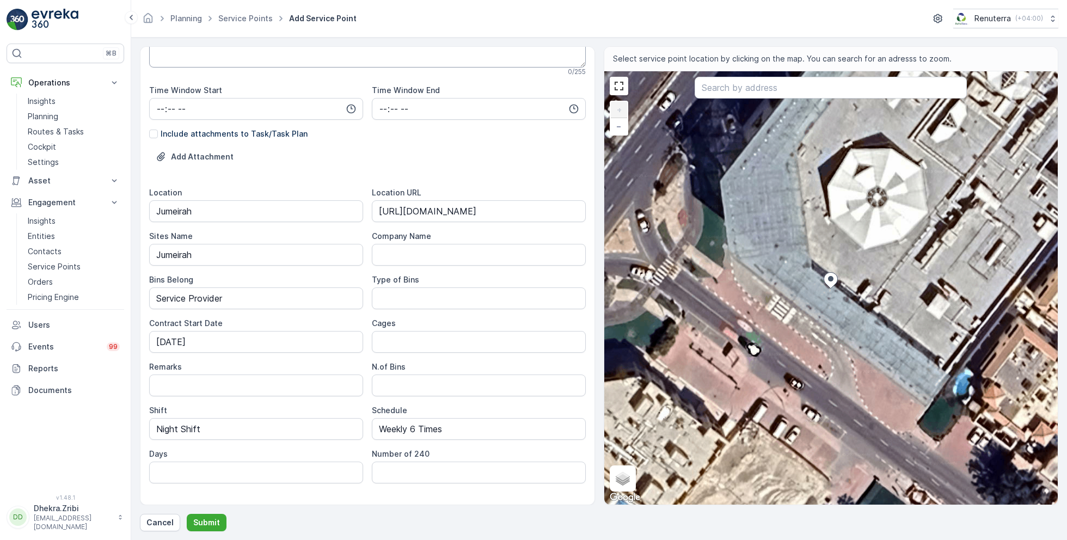
scroll to position [251, 0]
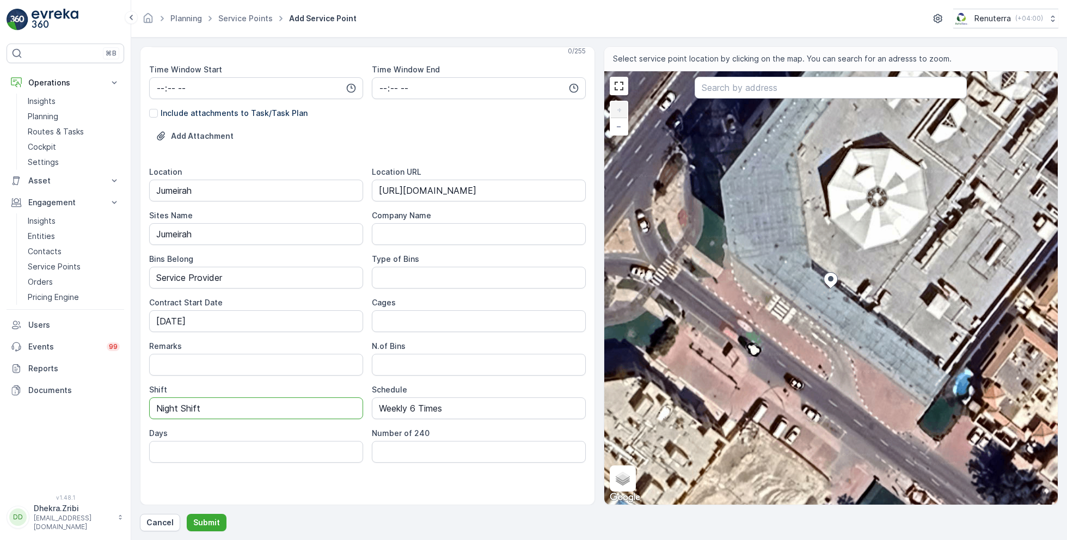
click at [218, 408] on input "Night Shift" at bounding box center [256, 408] width 214 height 22
drag, startPoint x: 212, startPoint y: 408, endPoint x: 114, endPoint y: 399, distance: 98.3
click at [114, 399] on div "⌘B Operations Insights Planning Routes & Tasks Cockpit Settings Asset Assets En…" at bounding box center [533, 270] width 1067 height 540
type input "Day Shift"
click at [366, 474] on div "Service Point Name Saudi German Hospital - Jumeirah This name is available 32 /…" at bounding box center [367, 155] width 436 height 702
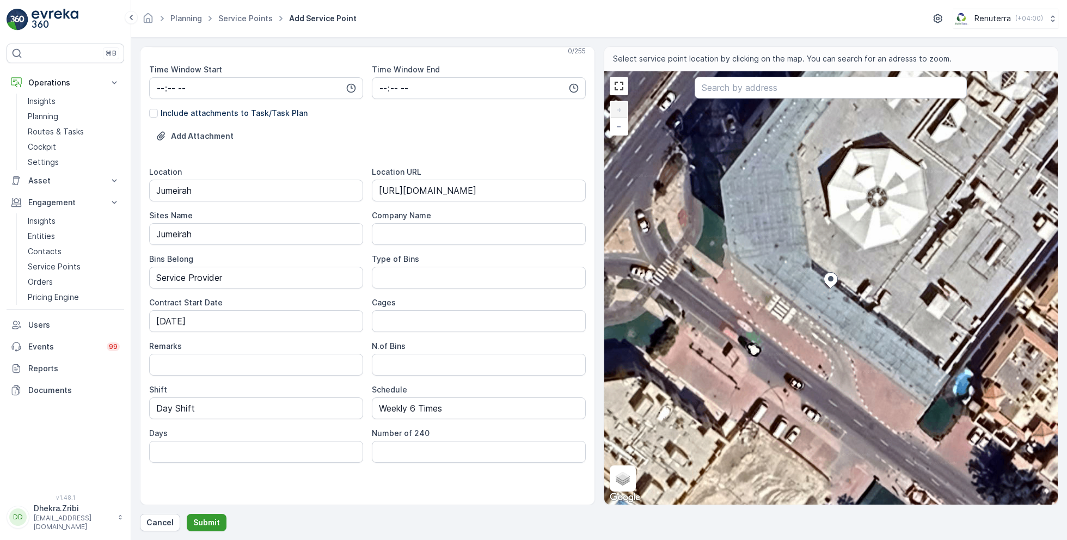
click at [205, 520] on p "Submit" at bounding box center [206, 522] width 27 height 11
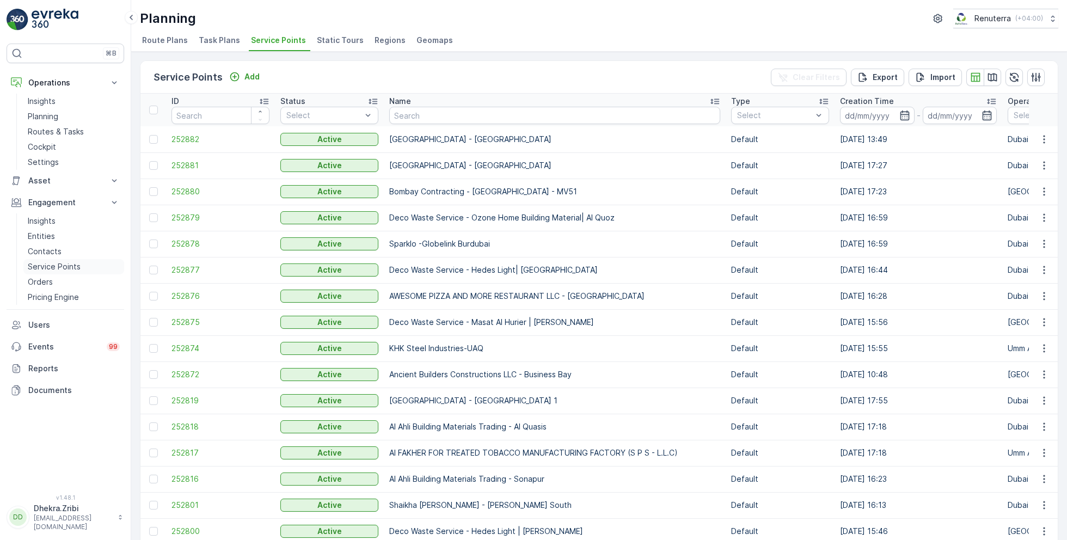
click at [56, 263] on p "Service Points" at bounding box center [54, 266] width 53 height 11
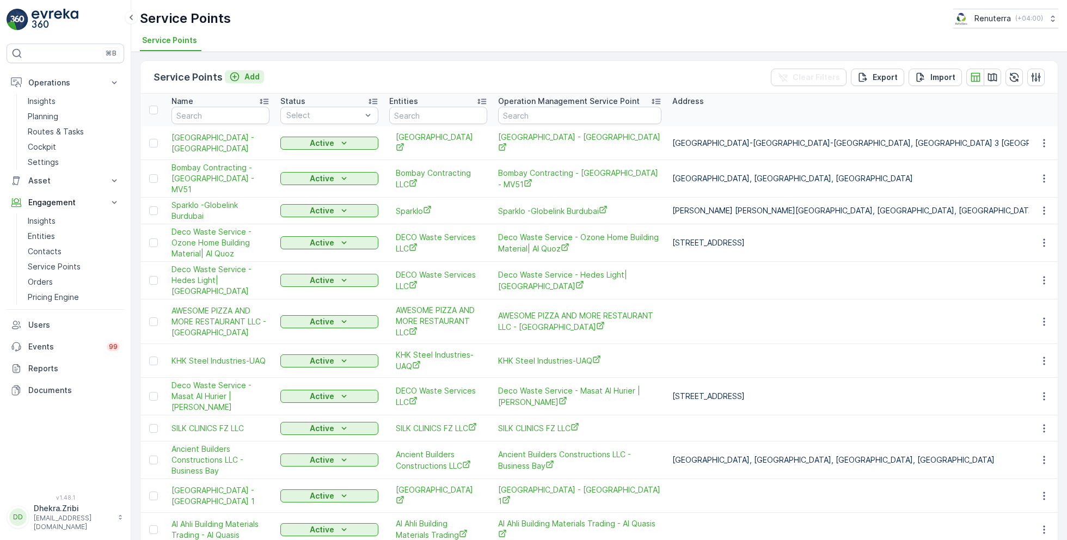
click at [249, 75] on p "Add" at bounding box center [251, 76] width 15 height 11
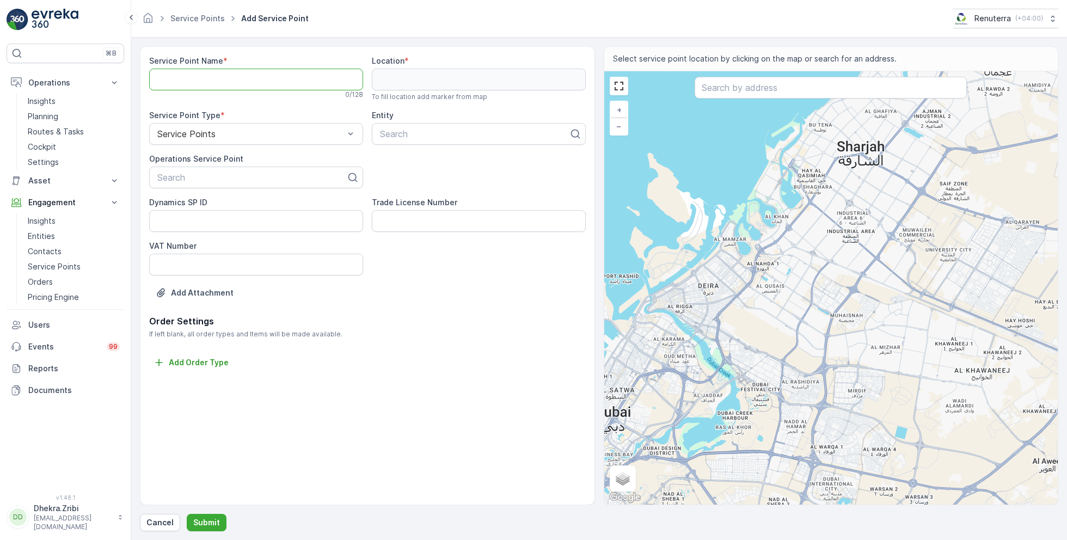
click at [251, 82] on Name "Service Point Name" at bounding box center [256, 80] width 214 height 22
paste Name "[GEOGRAPHIC_DATA] - [GEOGRAPHIC_DATA]"
type Name "[GEOGRAPHIC_DATA] - [GEOGRAPHIC_DATA]"
click at [229, 177] on div at bounding box center [251, 178] width 191 height 10
paste input "[GEOGRAPHIC_DATA] - [GEOGRAPHIC_DATA]"
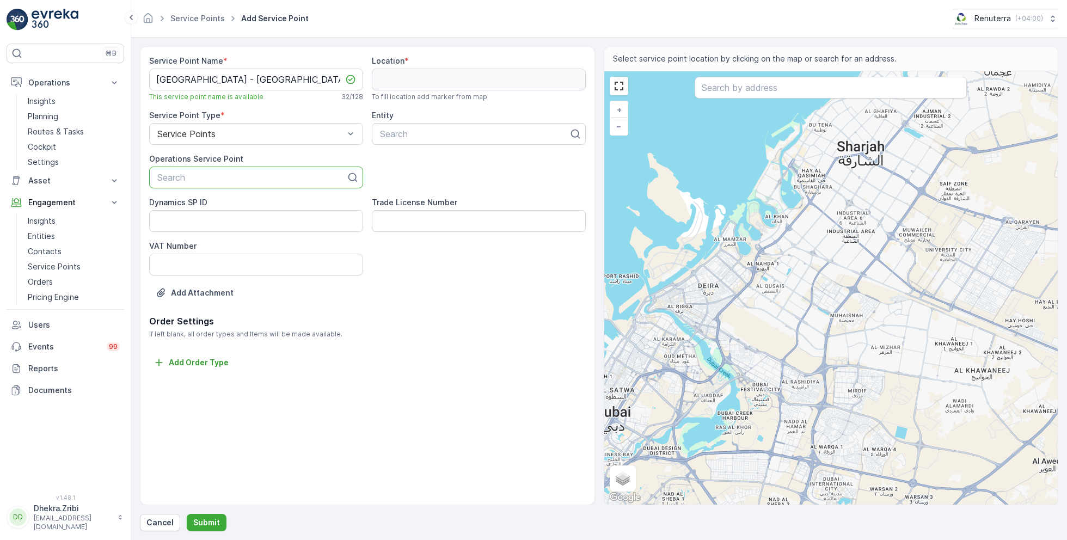
type input "[GEOGRAPHIC_DATA] - [GEOGRAPHIC_DATA]"
click at [235, 205] on span "[GEOGRAPHIC_DATA] - [GEOGRAPHIC_DATA]" at bounding box center [251, 204] width 191 height 10
click at [444, 134] on div at bounding box center [474, 134] width 191 height 10
type input "saudi"
click at [461, 160] on span "[GEOGRAPHIC_DATA]" at bounding box center [423, 161] width 91 height 10
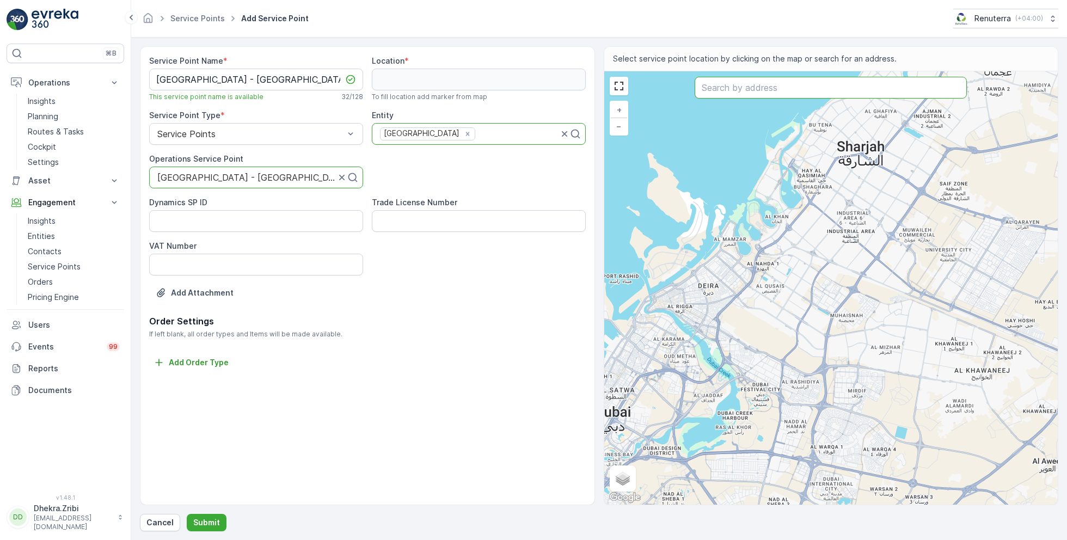
click at [759, 84] on input "text" at bounding box center [830, 88] width 272 height 22
paste input "Rivas Restaurant"
type input "Rivas Restaurant"
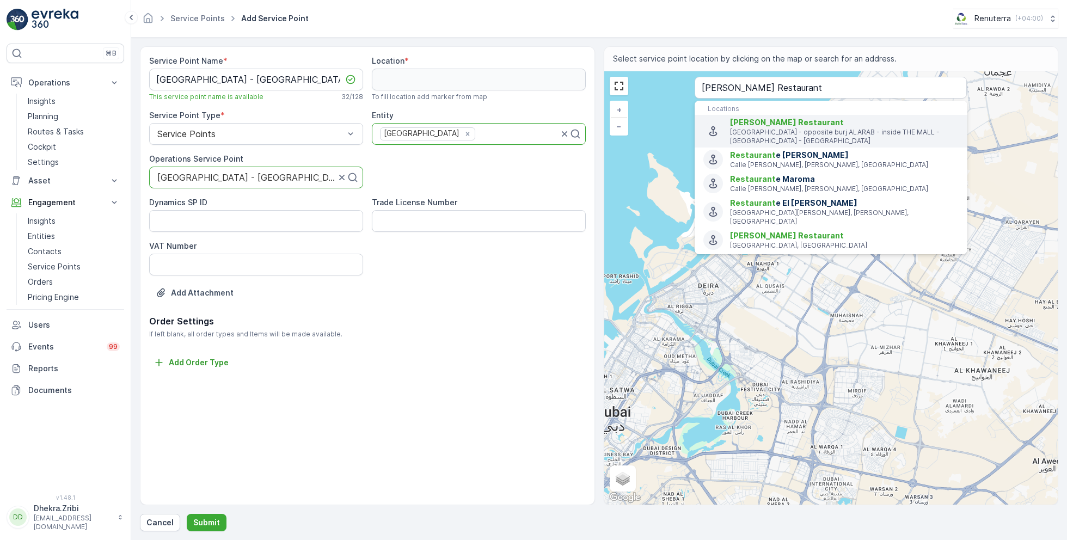
click at [748, 131] on p "Jumeira Street - opposite burj ALARAB - inside THE MALL - Dubai - United Arab E…" at bounding box center [844, 136] width 229 height 17
type input "25.1401059,55.1913924"
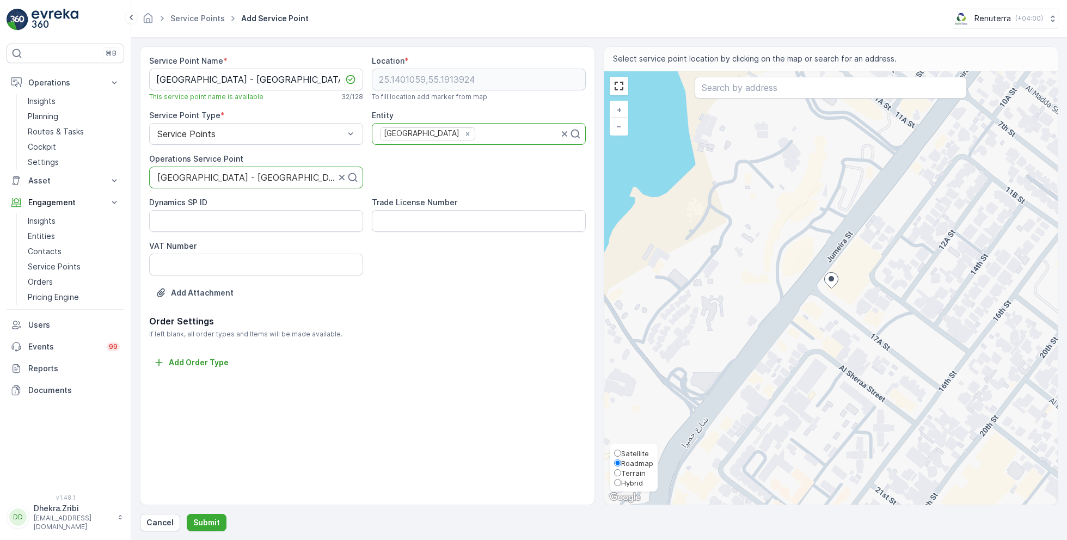
click at [633, 451] on span "Satellite" at bounding box center [635, 453] width 28 height 9
click at [621, 451] on input "Satellite" at bounding box center [617, 452] width 7 height 7
radio input "true"
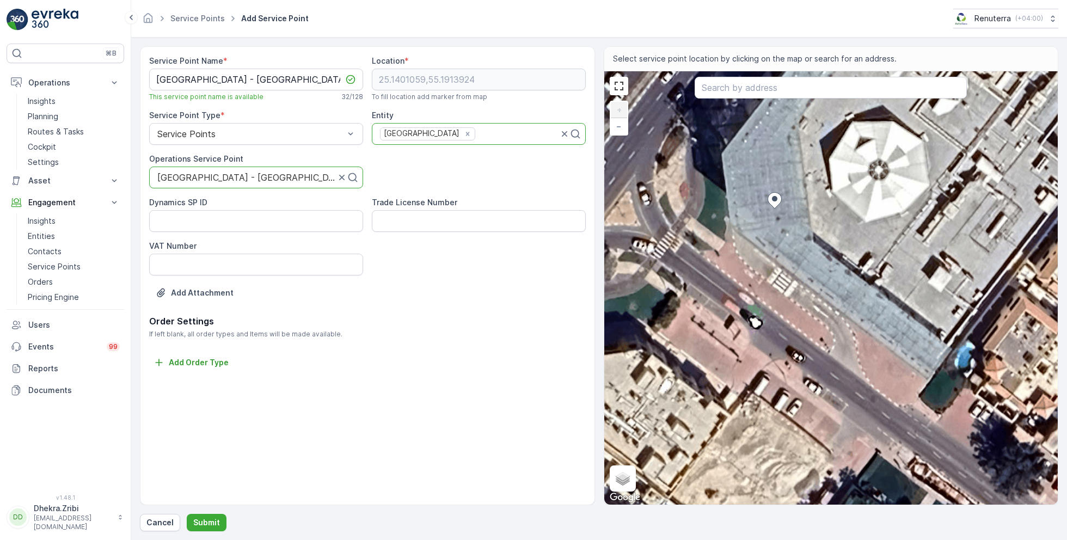
click at [829, 256] on div "+ − Satellite Roadmap Terrain Hybrid Leaflet Keyboard shortcuts Map Data Imager…" at bounding box center [831, 287] width 454 height 433
type input "25.13999666289591,55.191527568552075"
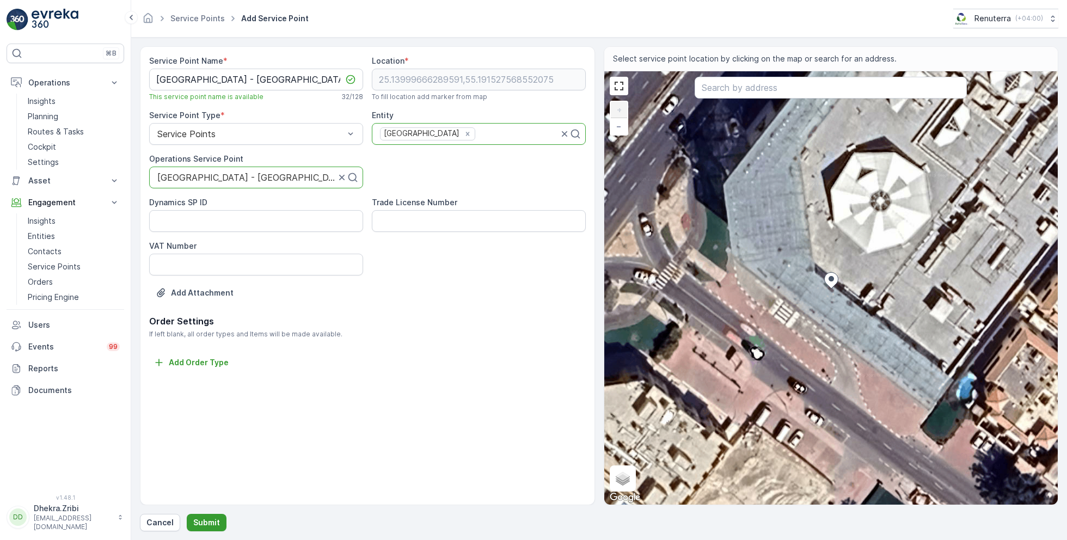
click at [201, 519] on p "Submit" at bounding box center [206, 522] width 27 height 11
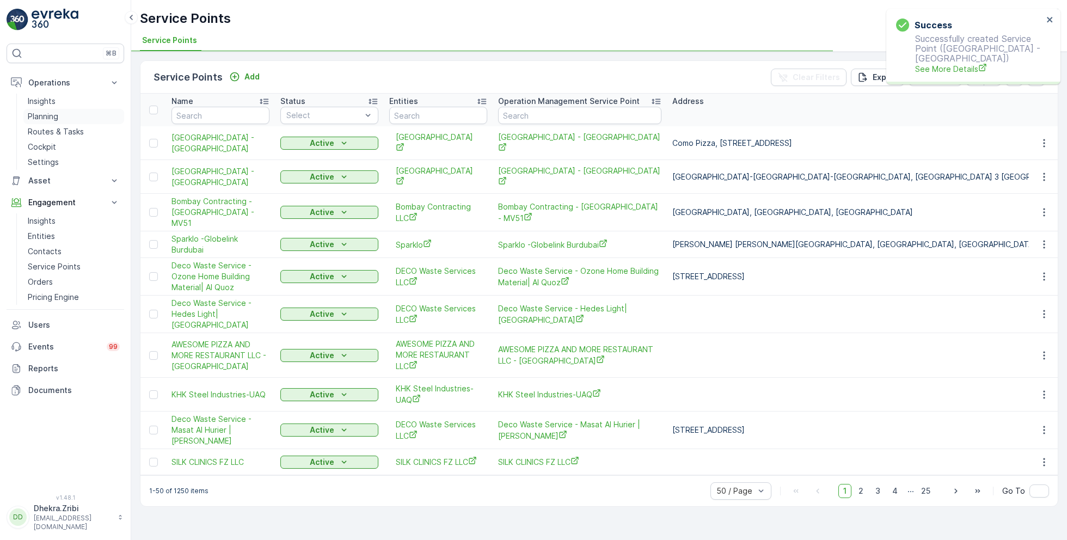
click at [56, 115] on p "Planning" at bounding box center [43, 116] width 30 height 11
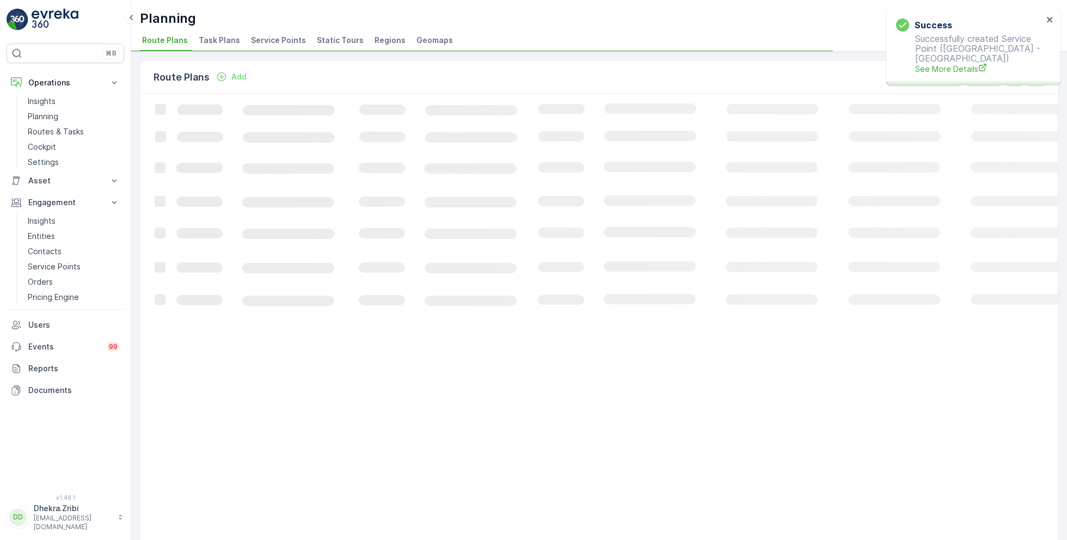
click at [265, 37] on span "Service Points" at bounding box center [278, 40] width 55 height 11
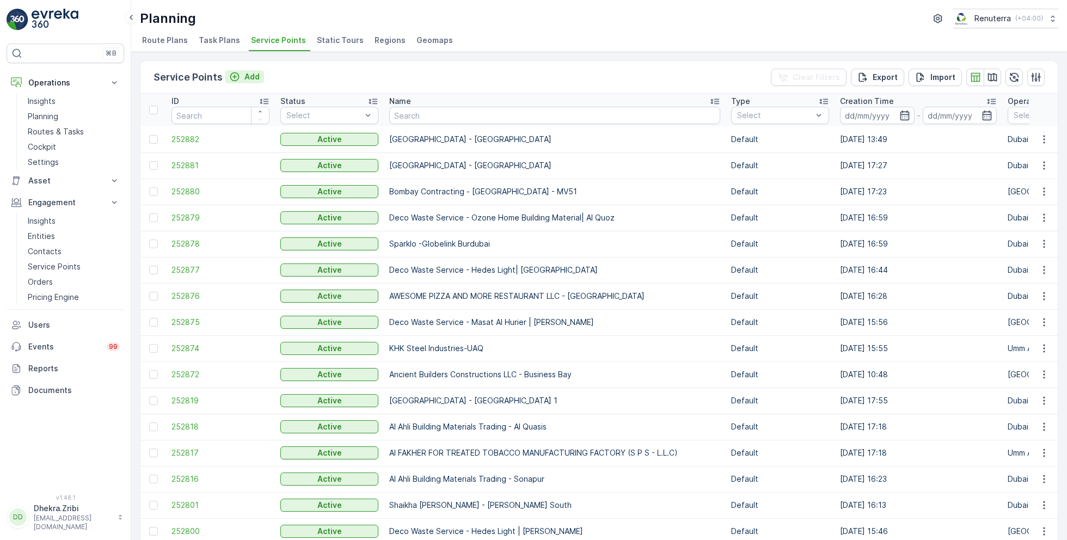
click at [249, 72] on p "Add" at bounding box center [251, 76] width 15 height 11
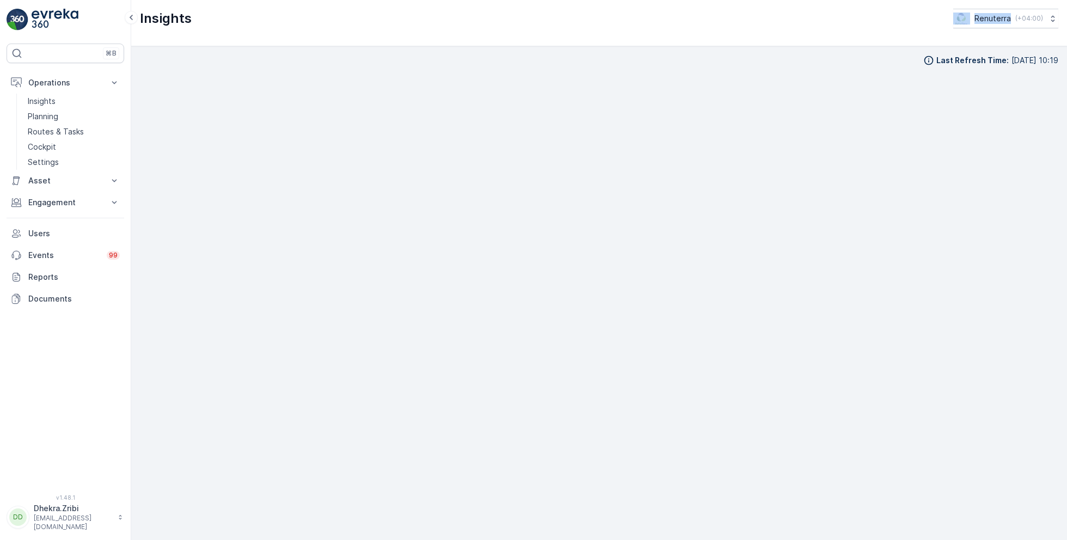
scroll to position [11, 0]
click at [48, 113] on p "Planning" at bounding box center [43, 116] width 30 height 11
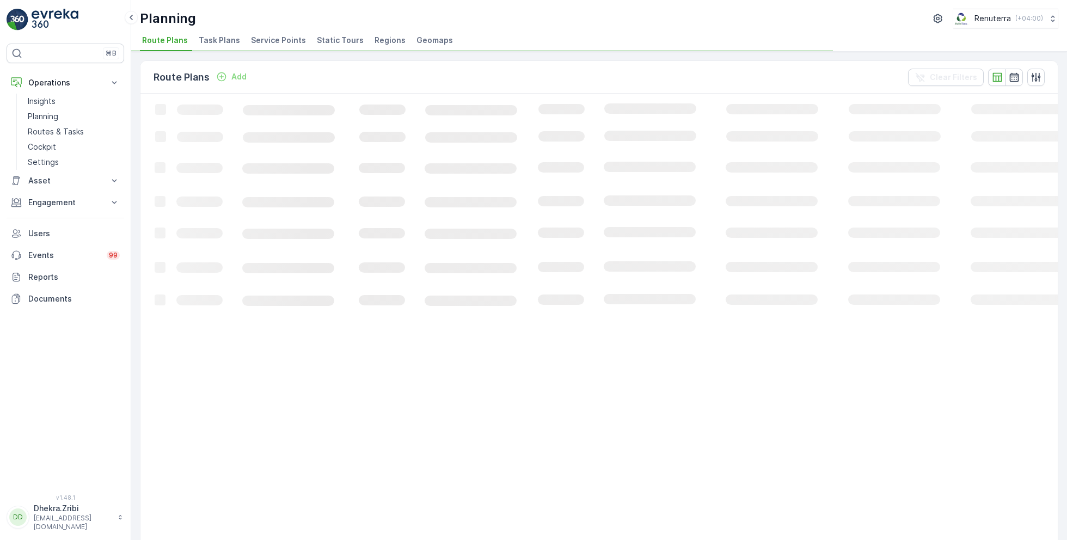
click at [256, 40] on span "Service Points" at bounding box center [278, 40] width 55 height 11
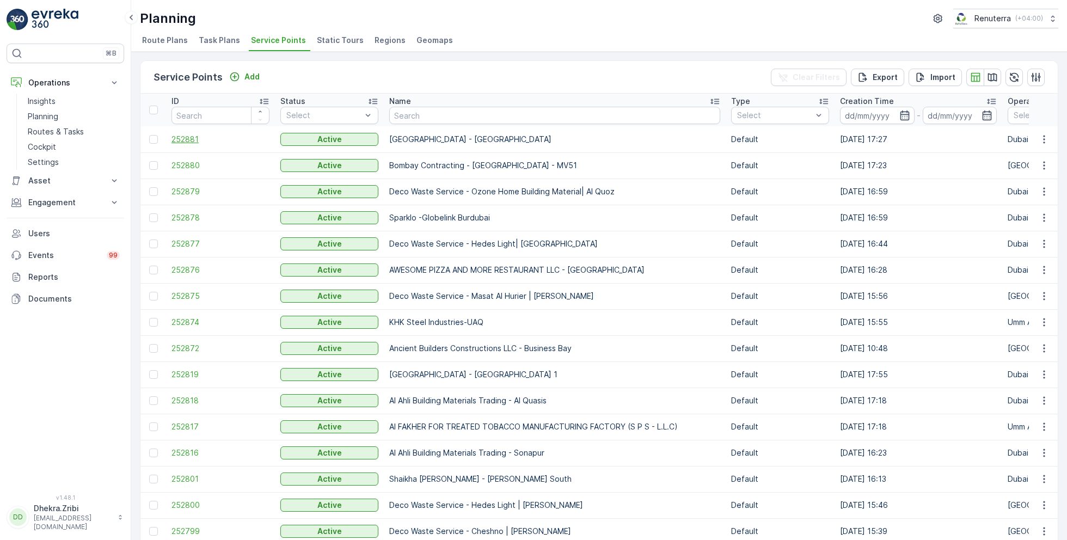
click at [189, 135] on span "252881" at bounding box center [220, 139] width 98 height 11
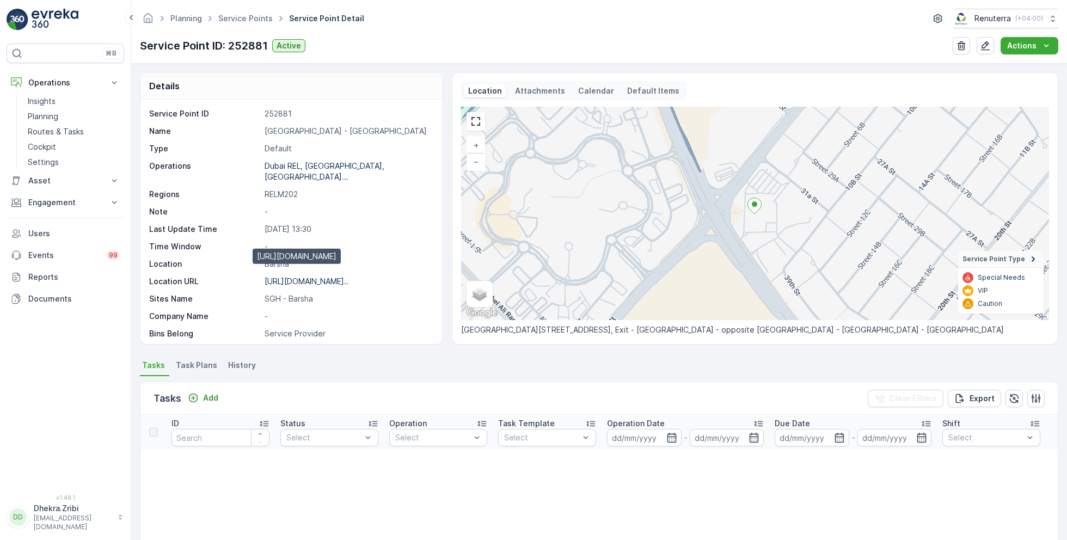
click at [298, 276] on p "[URL][DOMAIN_NAME].." at bounding box center [306, 280] width 84 height 9
click at [325, 276] on p "[URL][DOMAIN_NAME].." at bounding box center [306, 280] width 84 height 9
click at [337, 129] on p "[GEOGRAPHIC_DATA] - [GEOGRAPHIC_DATA]" at bounding box center [347, 131] width 167 height 11
drag, startPoint x: 263, startPoint y: 128, endPoint x: 346, endPoint y: 126, distance: 82.8
click at [346, 126] on div "Name [GEOGRAPHIC_DATA] - [GEOGRAPHIC_DATA]" at bounding box center [290, 131] width 282 height 11
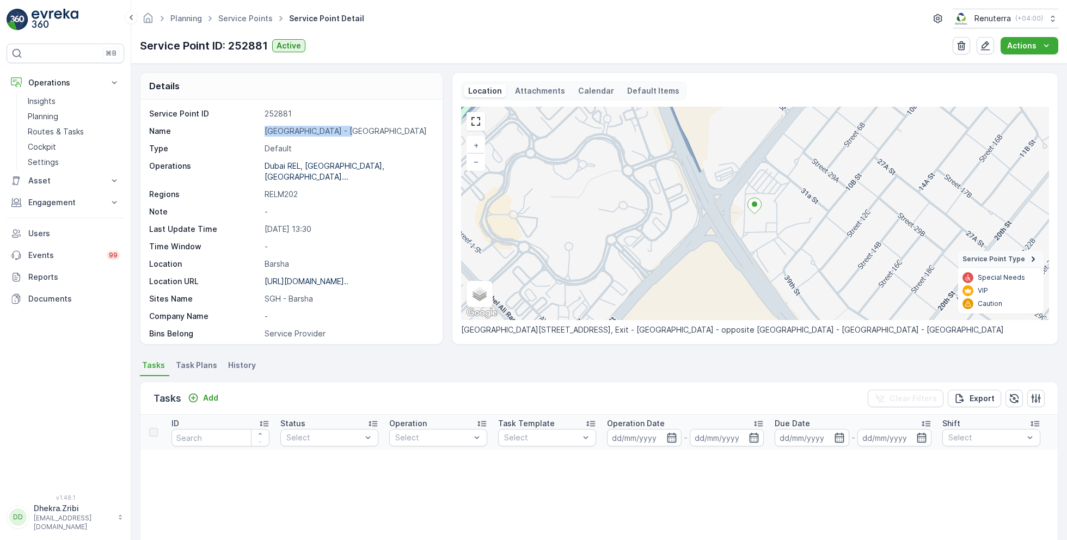
copy p "[GEOGRAPHIC_DATA]"
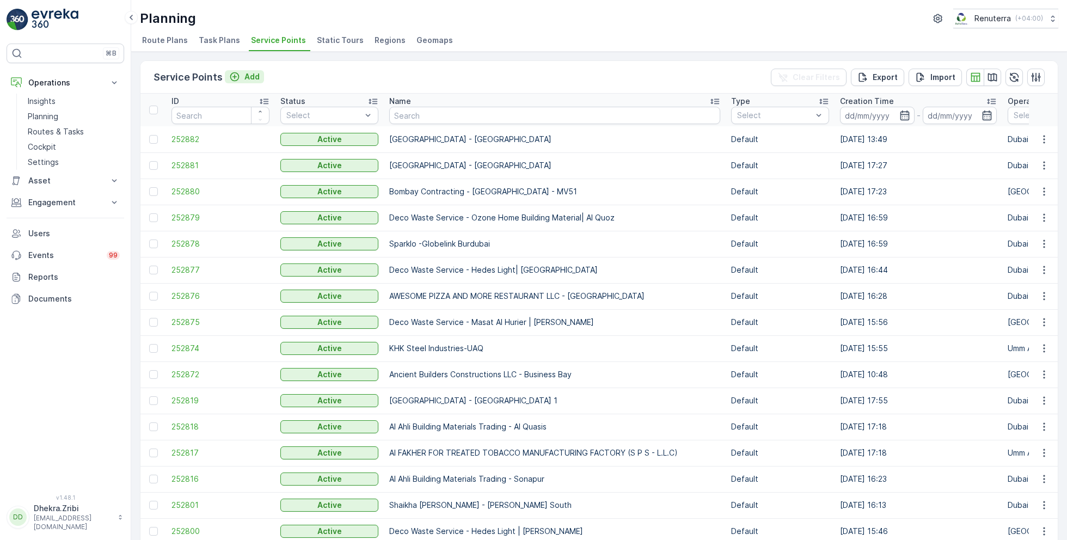
click at [249, 71] on p "Add" at bounding box center [251, 76] width 15 height 11
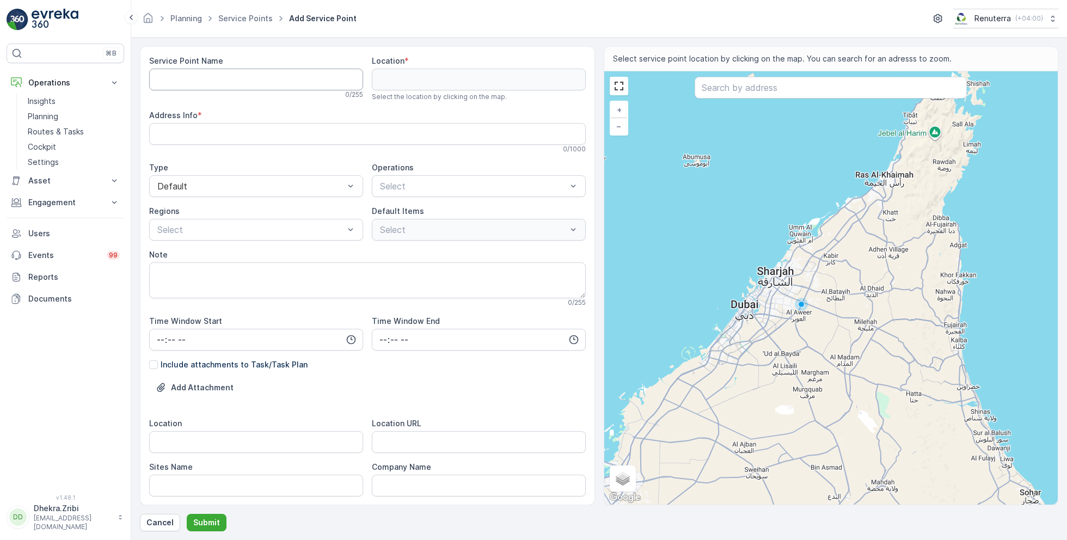
click at [243, 82] on Name "Service Point Name" at bounding box center [256, 80] width 214 height 22
paste Name "[GEOGRAPHIC_DATA] - [GEOGRAPHIC_DATA]"
drag, startPoint x: 309, startPoint y: 82, endPoint x: 151, endPoint y: 71, distance: 158.2
click at [151, 71] on Name "[GEOGRAPHIC_DATA] - [GEOGRAPHIC_DATA]" at bounding box center [256, 80] width 214 height 22
paste Name "Akoya | Damac Hills 2"
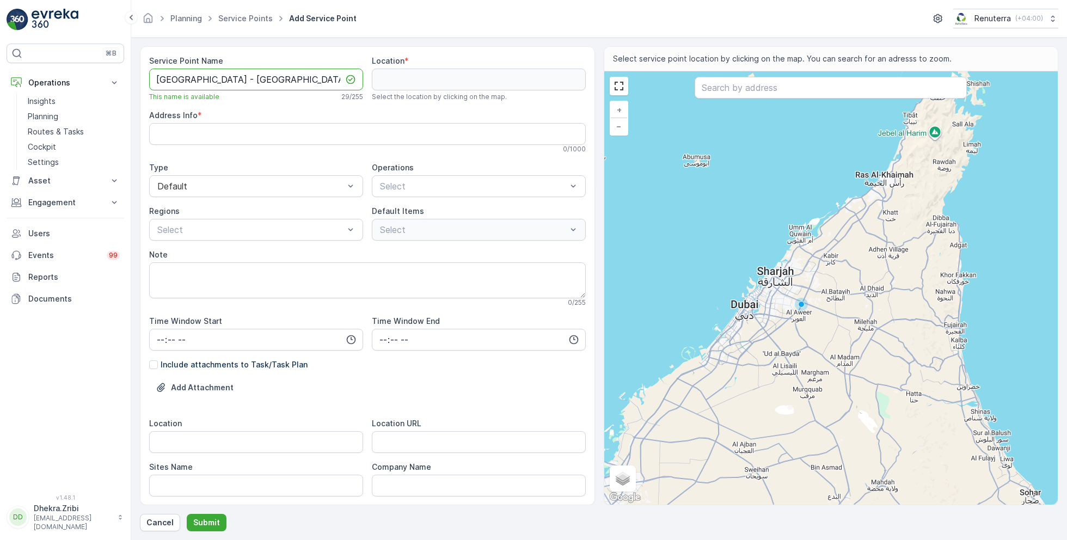
scroll to position [0, 8]
type Name "[GEOGRAPHIC_DATA] - [GEOGRAPHIC_DATA] | [GEOGRAPHIC_DATA] 2"
click at [438, 186] on div at bounding box center [473, 186] width 189 height 10
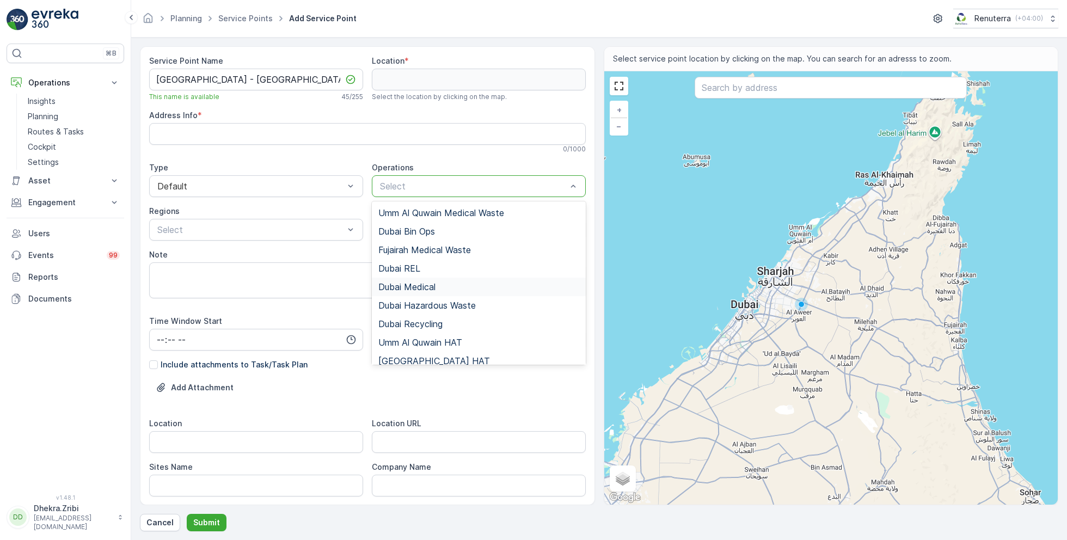
click at [418, 284] on span "Dubai Medical" at bounding box center [406, 287] width 57 height 10
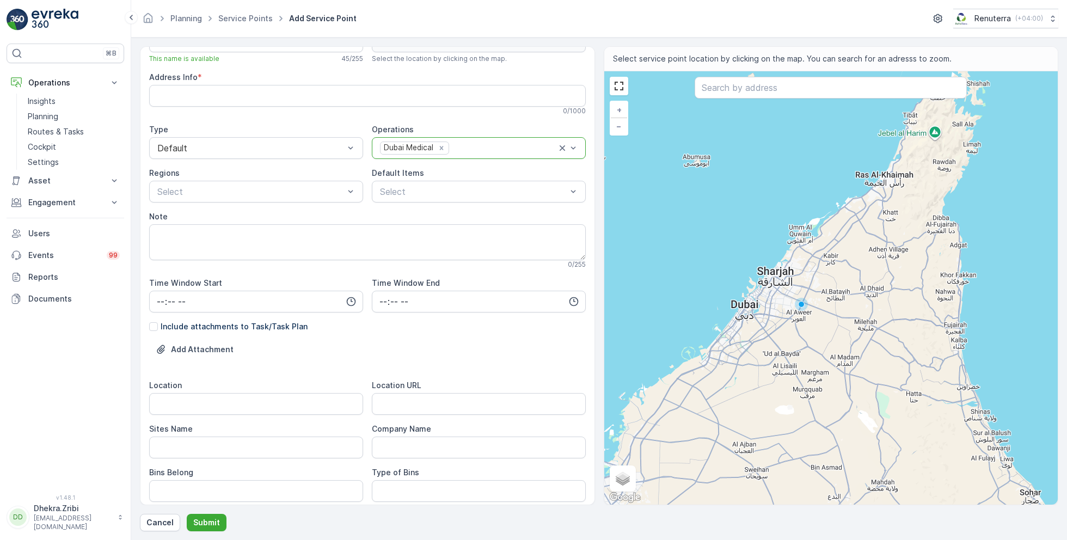
scroll to position [49, 0]
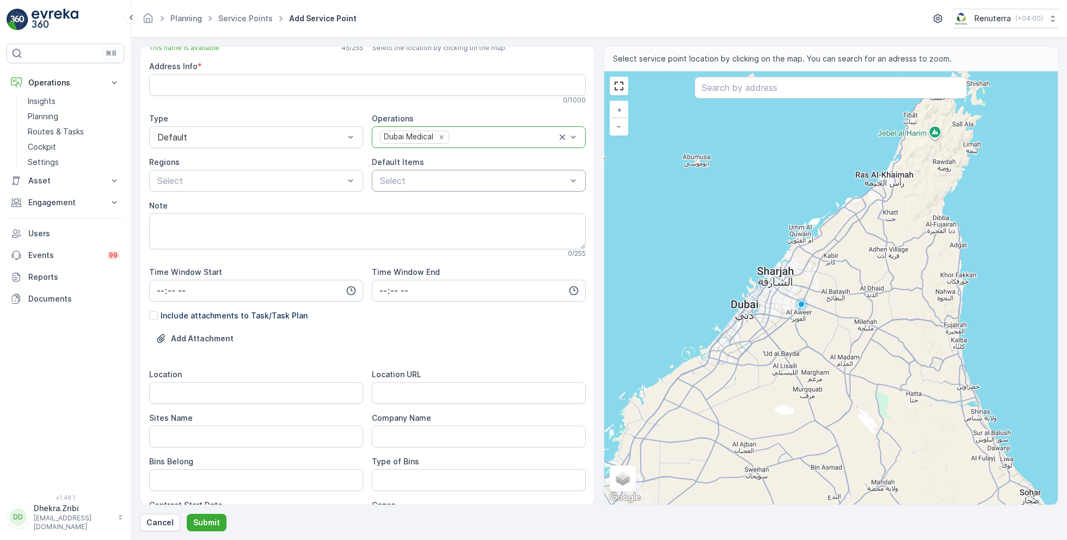
click at [448, 176] on div at bounding box center [473, 181] width 189 height 10
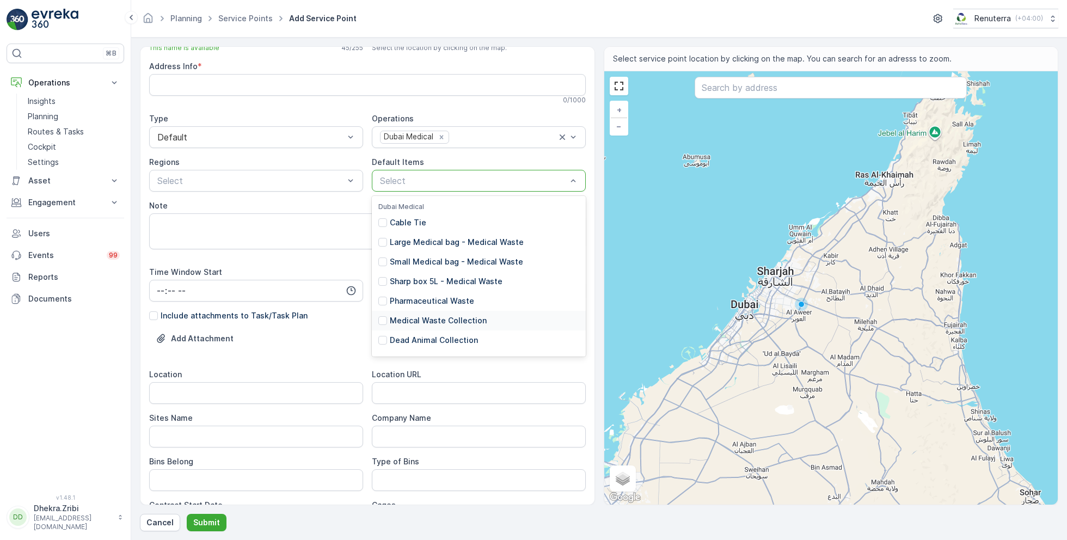
click at [440, 321] on p "Medical Waste Collection" at bounding box center [438, 320] width 97 height 11
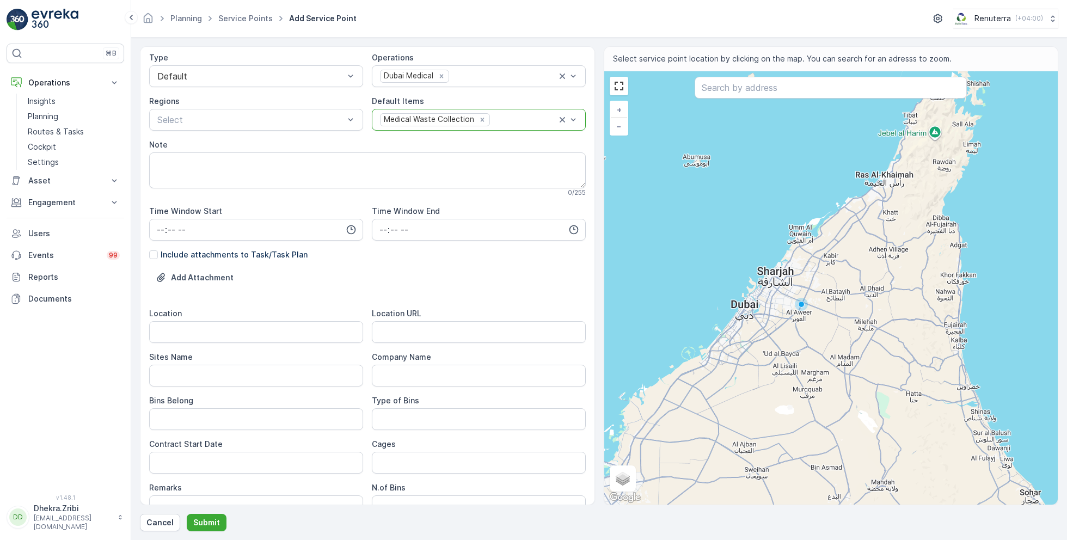
scroll to position [116, 0]
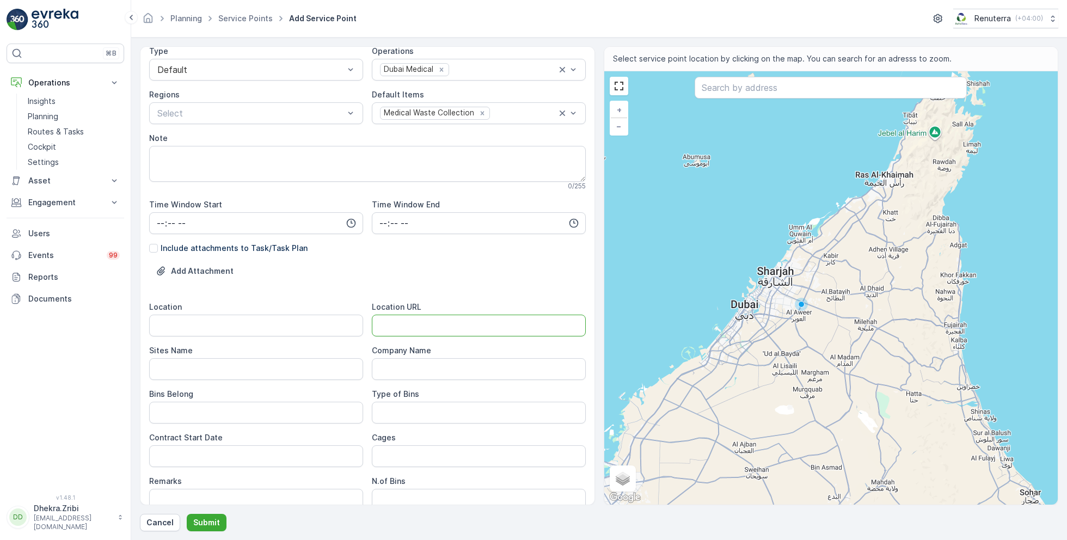
click at [426, 323] on URL "Location URL" at bounding box center [479, 326] width 214 height 22
paste URL "[URL][DOMAIN_NAME]"
type URL "[URL][DOMAIN_NAME]"
click at [287, 322] on input "Location" at bounding box center [256, 326] width 214 height 22
paste input "[GEOGRAPHIC_DATA] [GEOGRAPHIC_DATA] 2 [GEOGRAPHIC_DATA]"
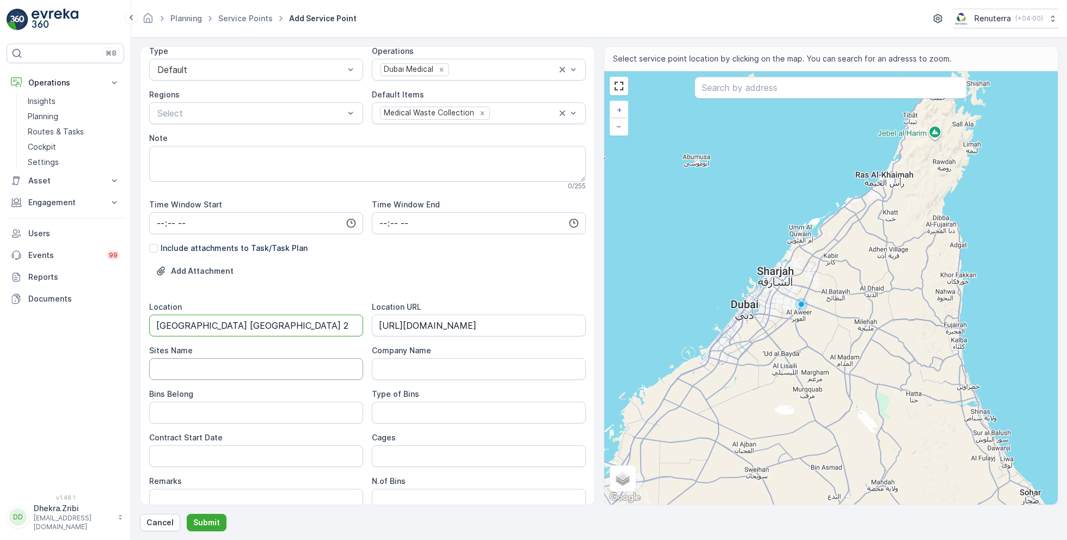
type input "[GEOGRAPHIC_DATA] [GEOGRAPHIC_DATA] 2 [GEOGRAPHIC_DATA]"
click at [247, 368] on Name "Sites Name" at bounding box center [256, 369] width 214 height 22
paste Name "[GEOGRAPHIC_DATA] [GEOGRAPHIC_DATA] 2 [GEOGRAPHIC_DATA]"
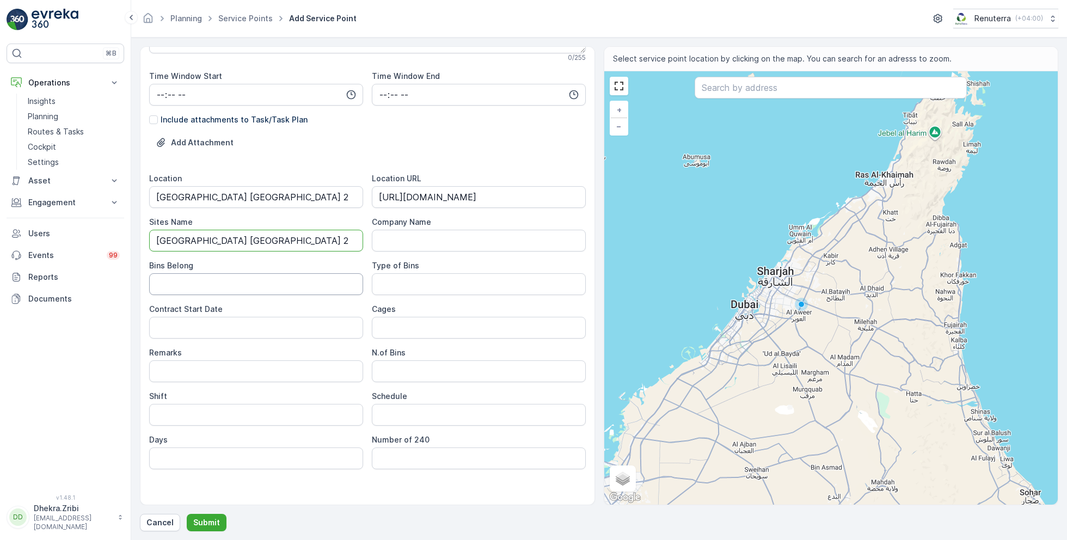
scroll to position [251, 0]
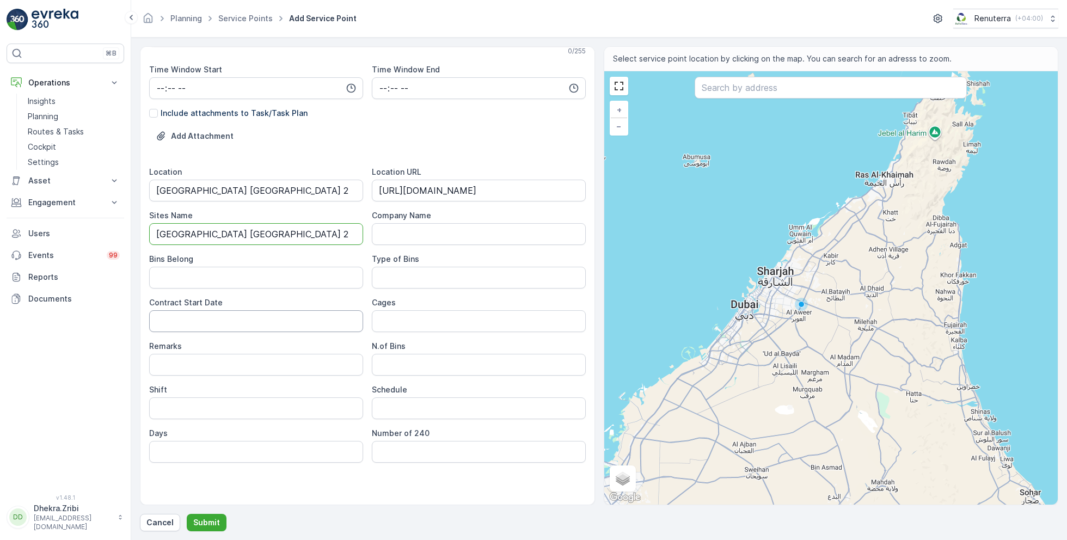
type Name "[GEOGRAPHIC_DATA] [GEOGRAPHIC_DATA] 2 [GEOGRAPHIC_DATA]"
click at [288, 323] on Date "Contract Start Date" at bounding box center [256, 321] width 214 height 22
type Date "[DATE]"
click at [293, 403] on input "Shift" at bounding box center [256, 408] width 214 height 22
type input "Day Shift"
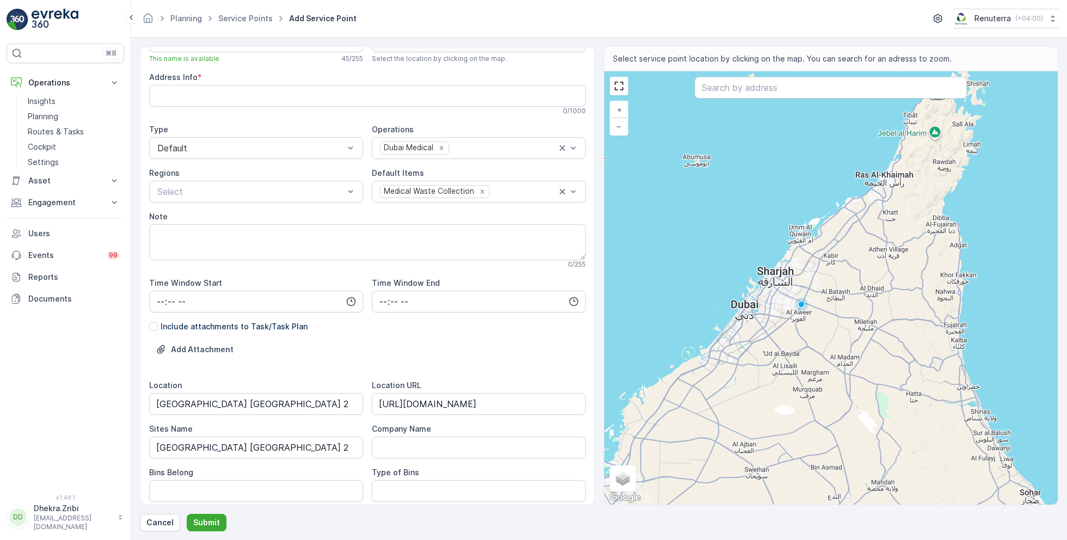
scroll to position [0, 0]
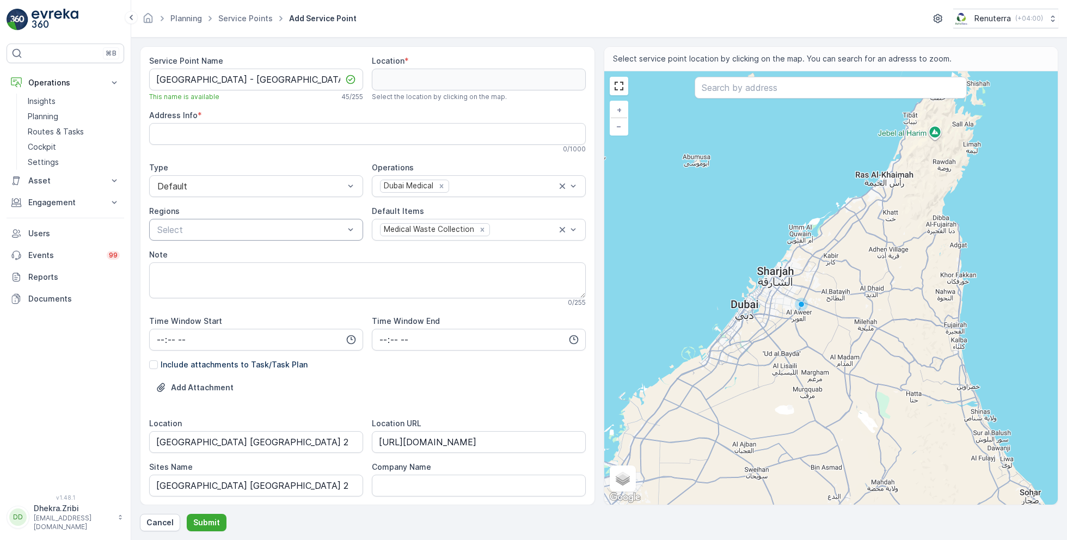
click at [336, 228] on div at bounding box center [250, 230] width 189 height 10
click at [73, 353] on div "⌘B Operations Insights Planning Routes & Tasks Cockpit Settings Asset Assets En…" at bounding box center [66, 263] width 118 height 438
click at [726, 84] on input "text" at bounding box center [830, 88] width 272 height 22
paste input "JAYJO INTERIOR"
type input "JAYJO INTERIOR"
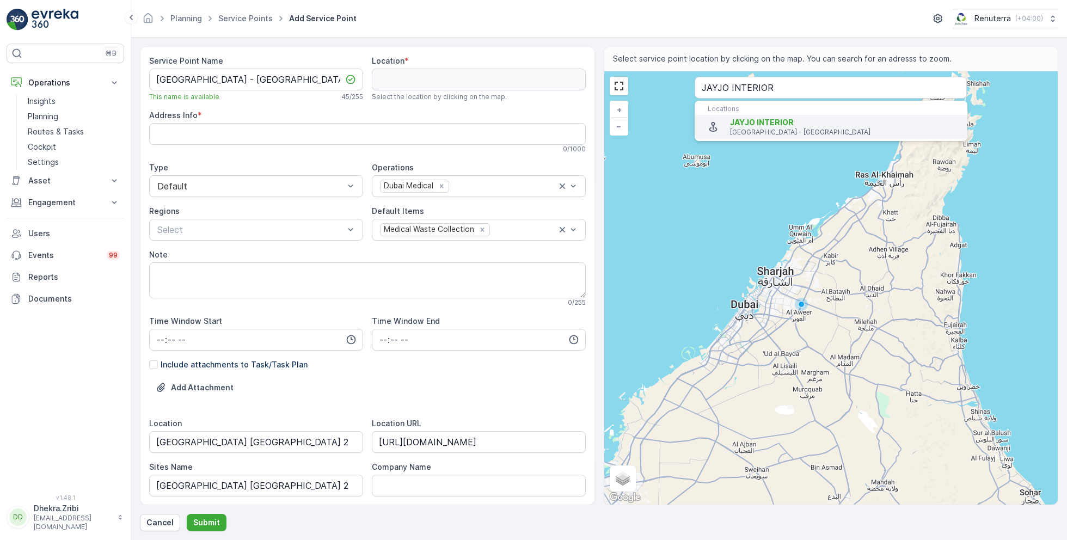
click at [743, 124] on span "JAYJO INTERIOR" at bounding box center [762, 122] width 64 height 9
type input "24.997955,55.3837742"
type Info "Madinat Hind 4 - [GEOGRAPHIC_DATA] - [GEOGRAPHIC_DATA] - [GEOGRAPHIC_DATA]"
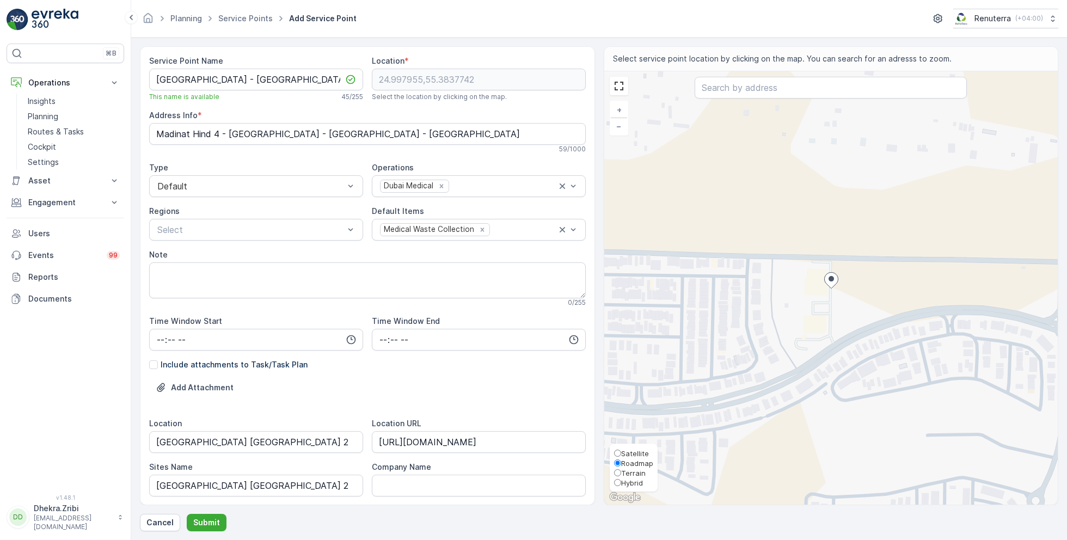
click at [633, 455] on span "Satellite" at bounding box center [635, 453] width 28 height 9
click at [621, 455] on input "Satellite" at bounding box center [617, 452] width 7 height 7
radio input "true"
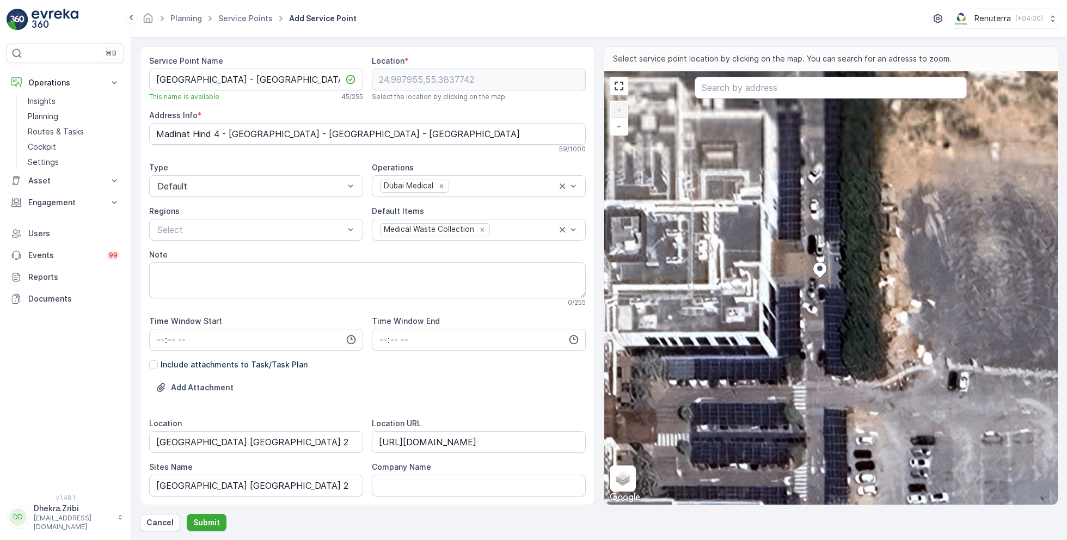
drag, startPoint x: 826, startPoint y: 206, endPoint x: 839, endPoint y: 401, distance: 194.7
click at [839, 401] on div "+ − Satellite Roadmap Terrain Hybrid Leaflet Keyboard shortcuts Map Data Imager…" at bounding box center [831, 287] width 454 height 433
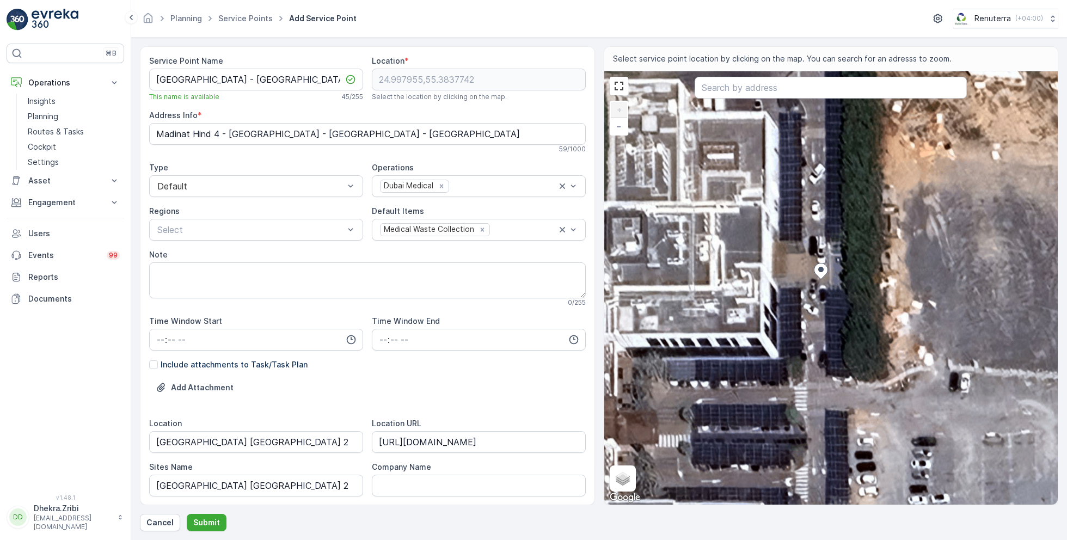
click at [667, 240] on div "+ − Satellite Roadmap Terrain Hybrid Leaflet Keyboard shortcuts Map Data Imager…" at bounding box center [831, 287] width 454 height 433
type input "24.998039926225132,55.38339545341025"
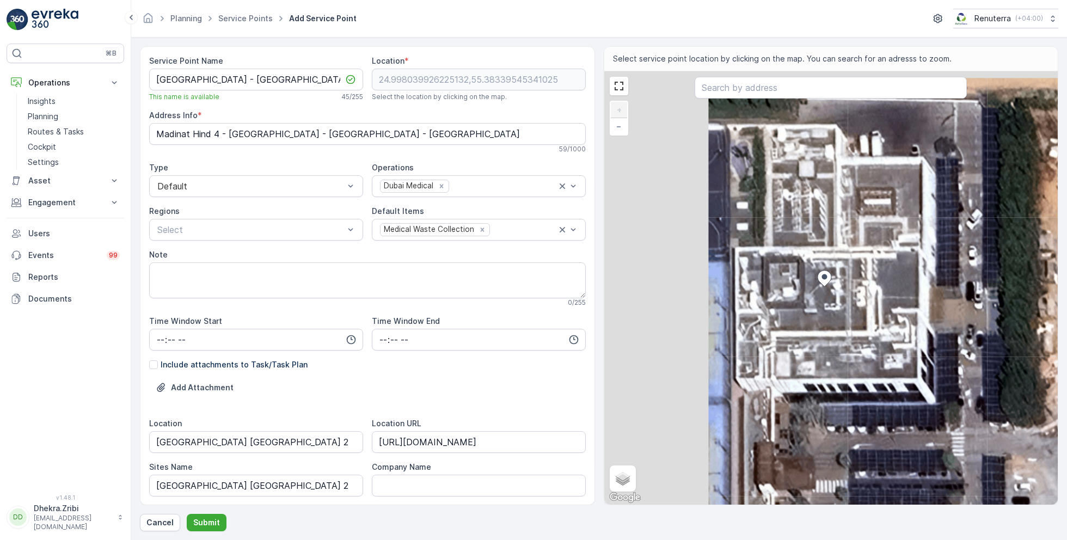
type Info "X9XM+5C - Madinat Hind 4 - [GEOGRAPHIC_DATA] - [GEOGRAPHIC_DATA] - [GEOGRAPHIC_…"
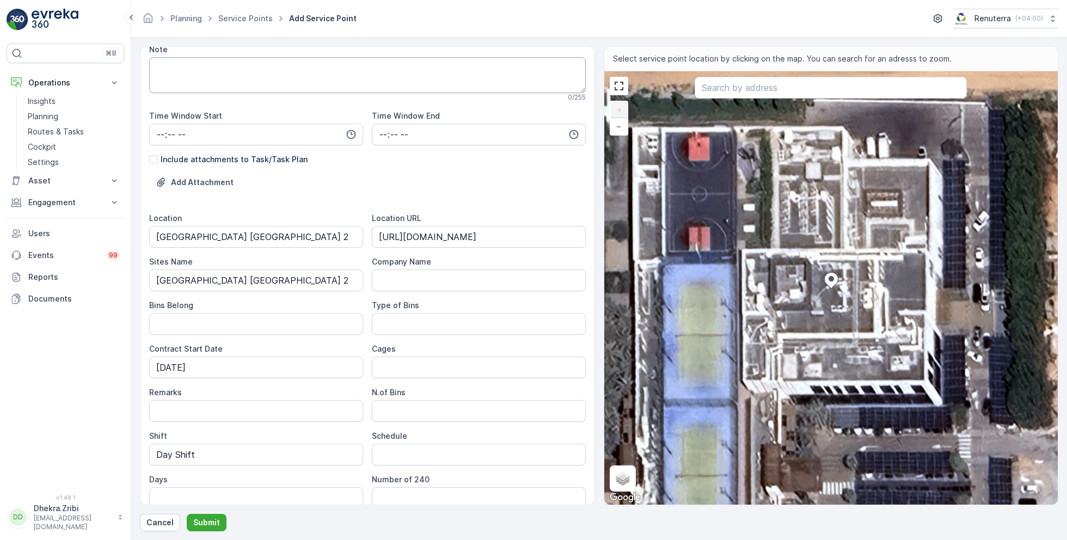
scroll to position [251, 0]
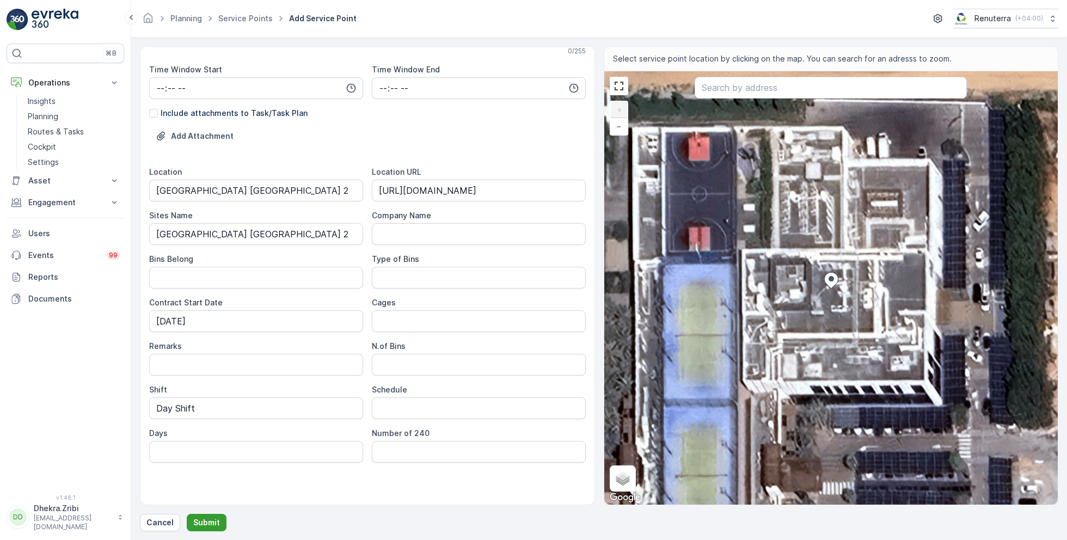
click at [209, 518] on p "Submit" at bounding box center [206, 522] width 27 height 11
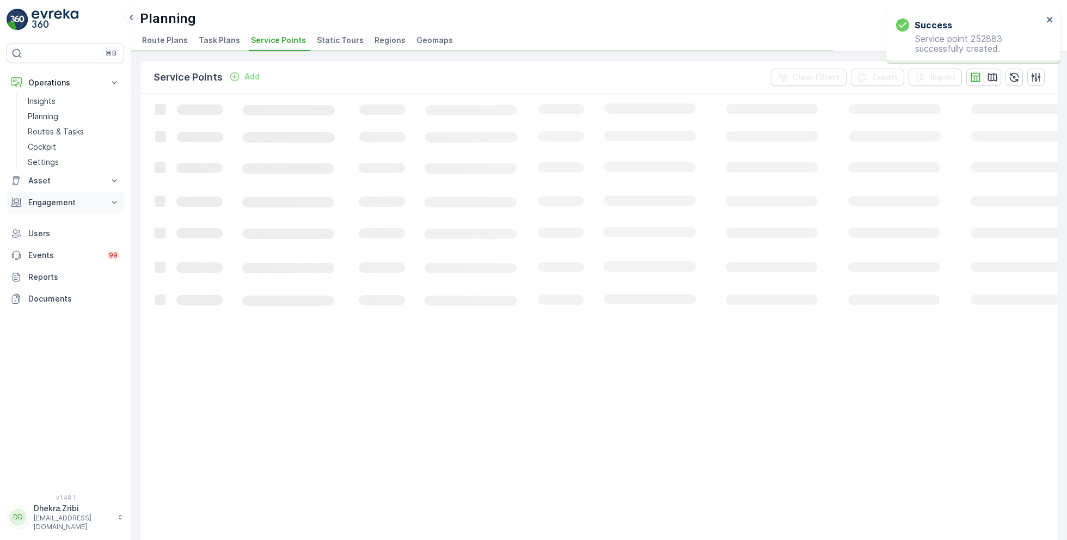
click at [68, 197] on p "Engagement" at bounding box center [65, 202] width 74 height 11
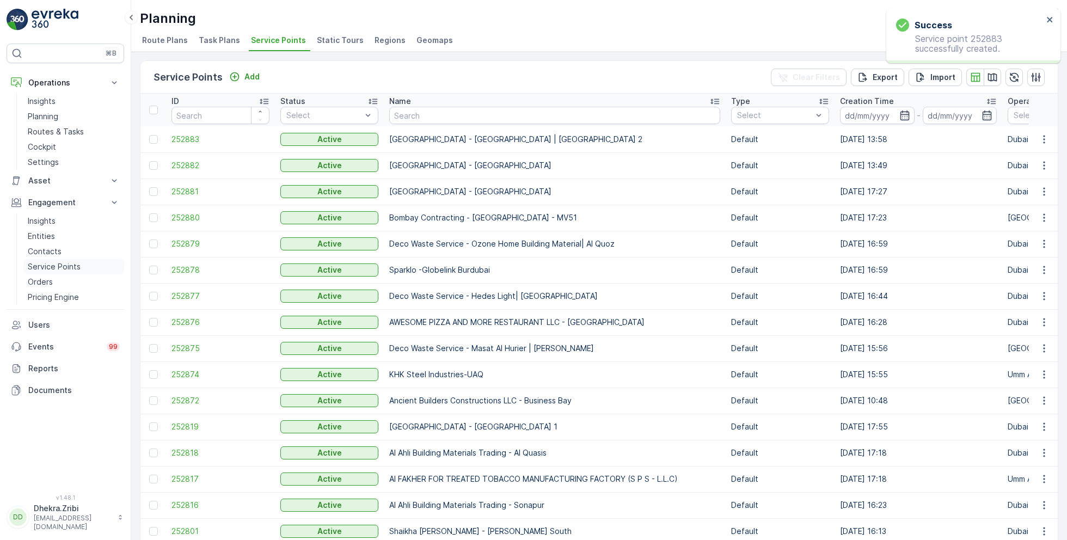
click at [63, 265] on p "Service Points" at bounding box center [54, 266] width 53 height 11
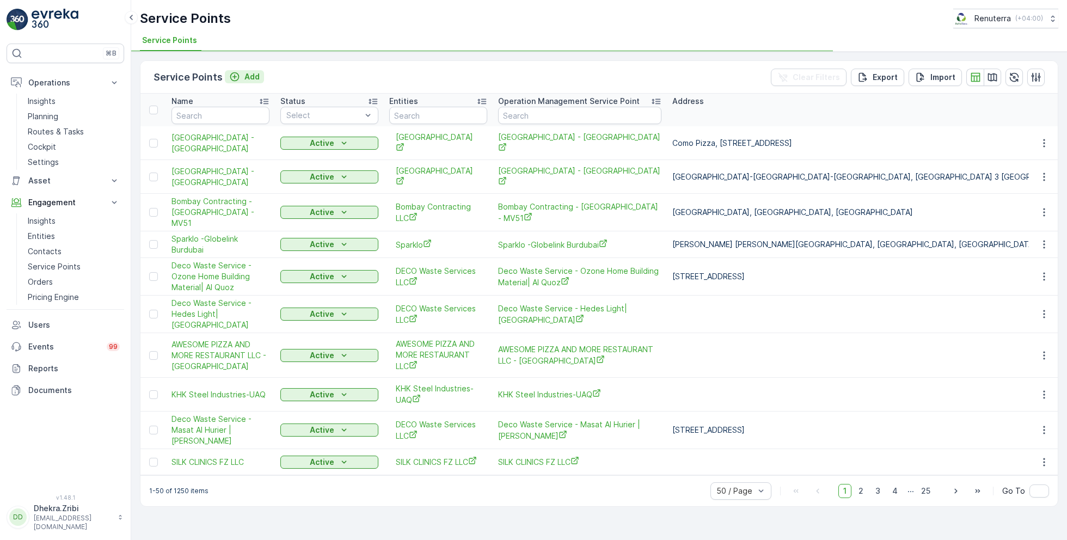
click at [248, 77] on p "Add" at bounding box center [251, 76] width 15 height 11
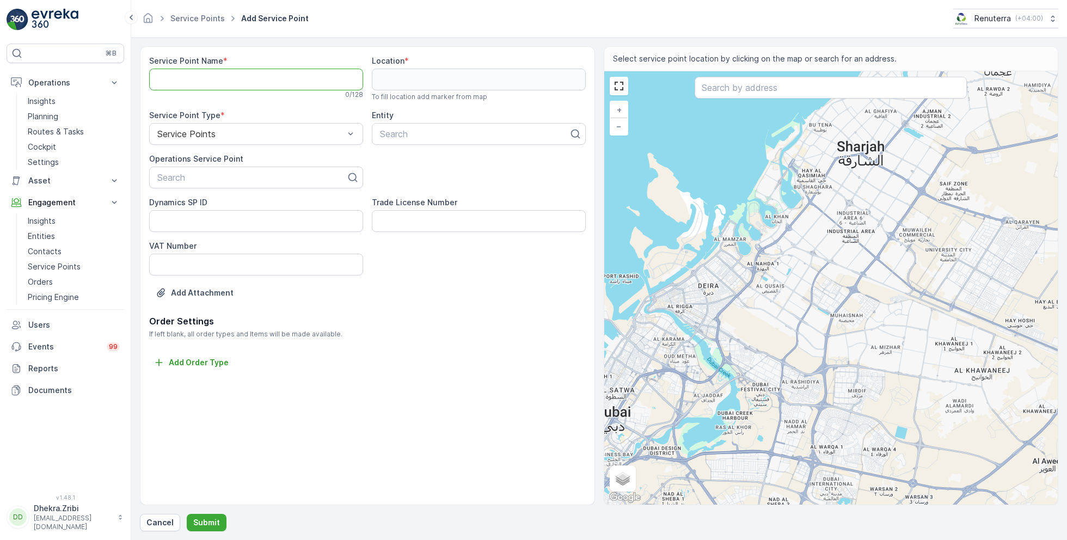
click at [270, 83] on Name "Service Point Name" at bounding box center [256, 80] width 214 height 22
paste Name "[GEOGRAPHIC_DATA] - [GEOGRAPHIC_DATA] | [GEOGRAPHIC_DATA] 2"
type Name "[GEOGRAPHIC_DATA] - [GEOGRAPHIC_DATA] | [GEOGRAPHIC_DATA] 2"
click at [253, 177] on div at bounding box center [251, 178] width 191 height 10
paste input "[GEOGRAPHIC_DATA] - [GEOGRAPHIC_DATA] | [GEOGRAPHIC_DATA] 2"
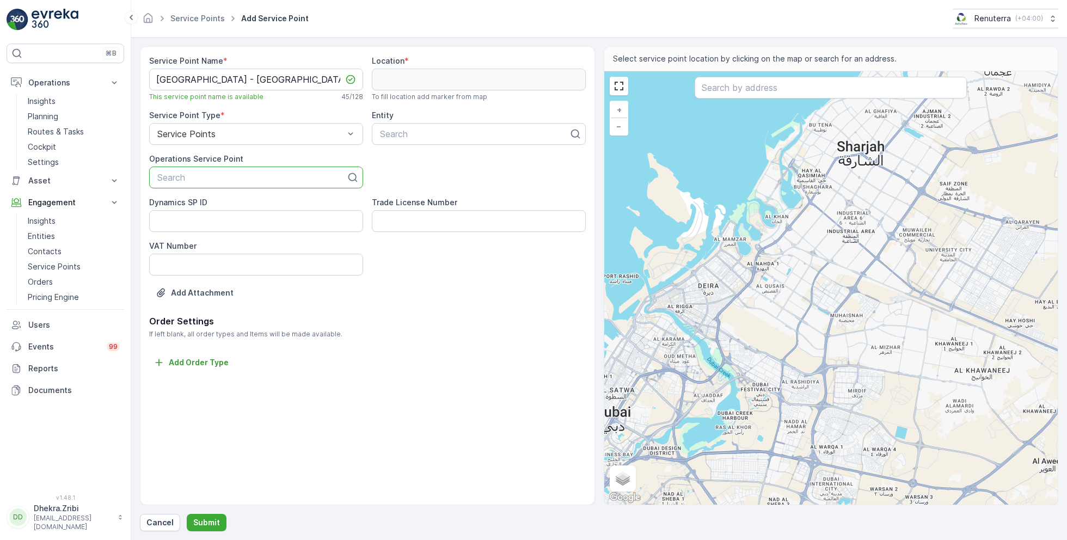
type input "[GEOGRAPHIC_DATA] - [GEOGRAPHIC_DATA] | [GEOGRAPHIC_DATA] 2"
click at [243, 207] on span "[GEOGRAPHIC_DATA] - [GEOGRAPHIC_DATA] | [GEOGRAPHIC_DATA] 2" at bounding box center [256, 209] width 201 height 20
type input "saudi"
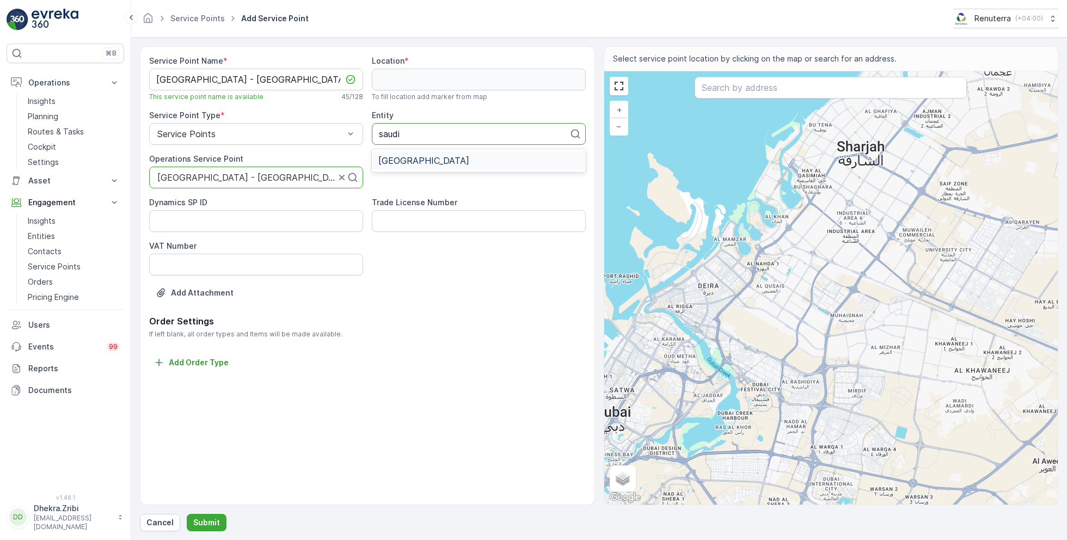
click at [449, 161] on span "[GEOGRAPHIC_DATA]" at bounding box center [423, 161] width 91 height 10
click at [748, 84] on input "text" at bounding box center [830, 88] width 272 height 22
paste input "The Corner [PERSON_NAME] - [PERSON_NAME]"
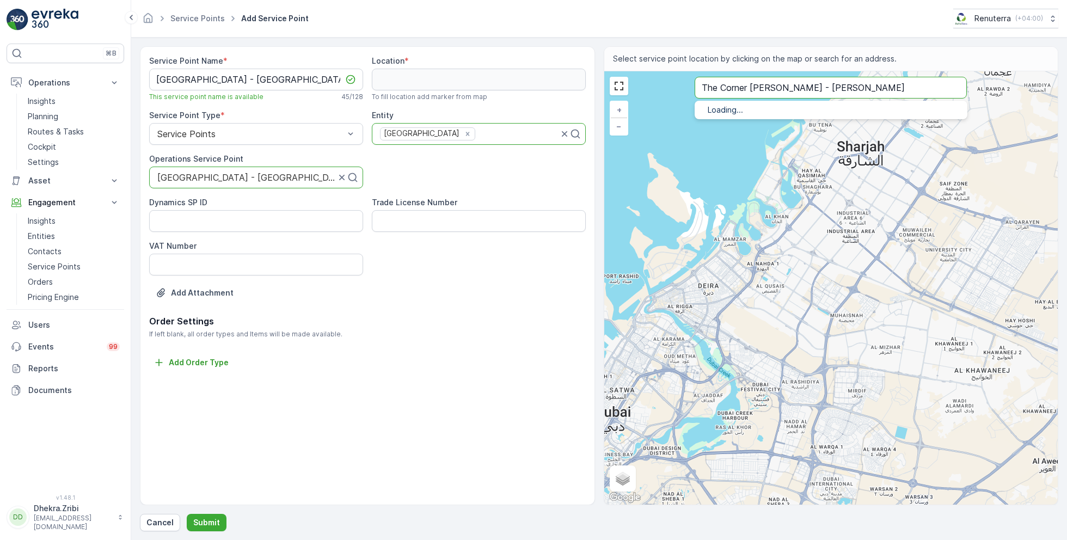
type input "The Corner [PERSON_NAME] - [PERSON_NAME]"
click at [737, 124] on span "The Corner [PERSON_NAME] - [PERSON_NAME]" at bounding box center [823, 122] width 186 height 9
type input "24.9981249,55.3835348"
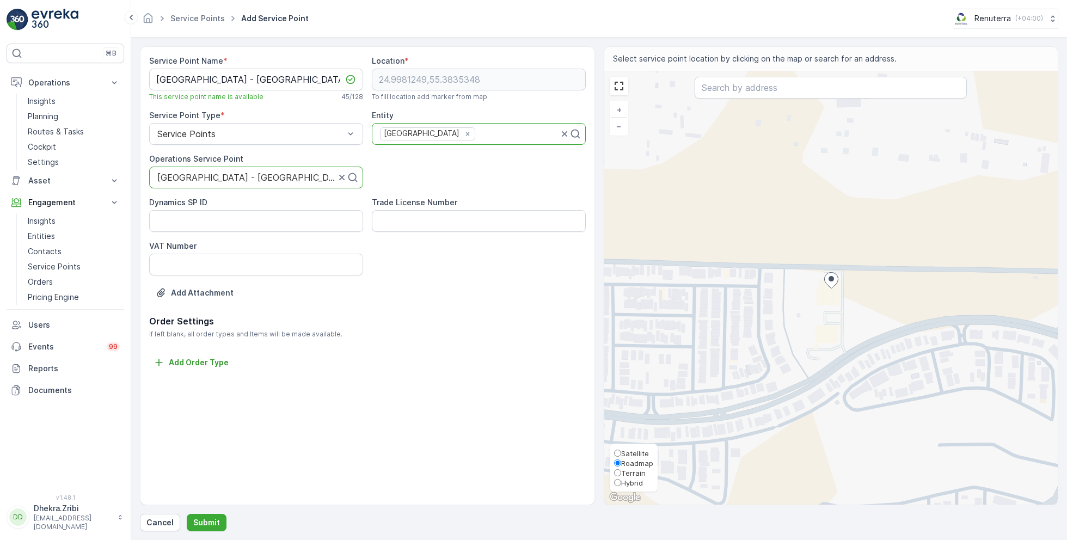
click at [632, 453] on span "Satellite" at bounding box center [635, 453] width 28 height 9
click at [621, 453] on input "Satellite" at bounding box center [617, 452] width 7 height 7
radio input "true"
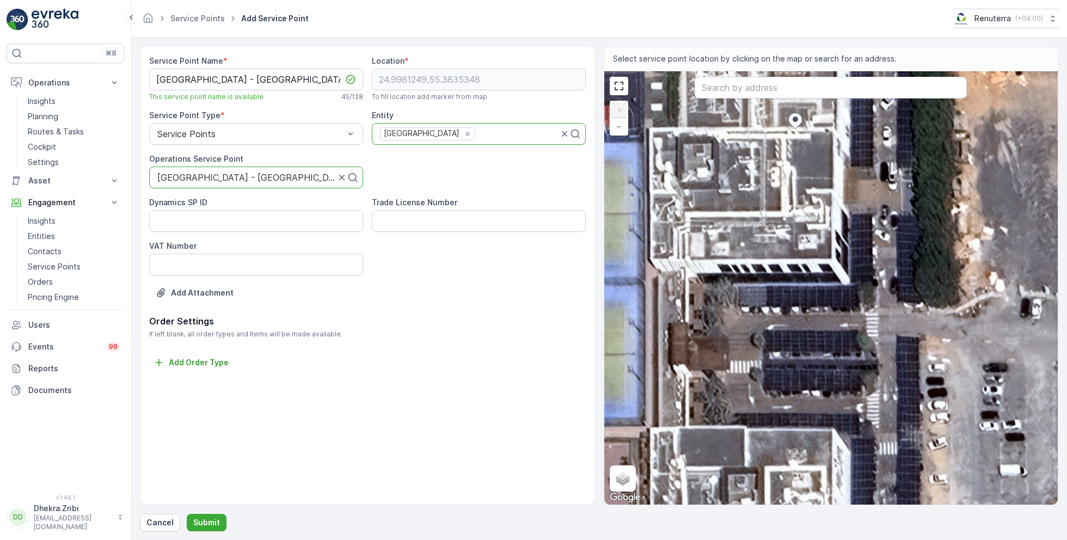
click at [738, 164] on div "+ − Satellite Roadmap Terrain Hybrid Leaflet Keyboard shortcuts Map Data Imager…" at bounding box center [831, 287] width 454 height 433
type input "24.998044788116438,55.383395411872485"
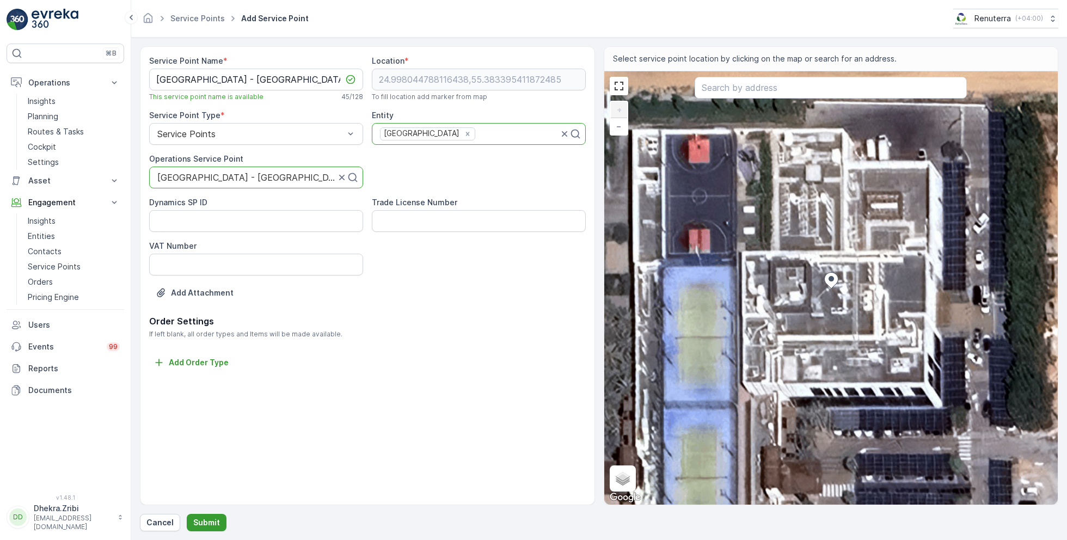
click at [205, 519] on p "Submit" at bounding box center [206, 522] width 27 height 11
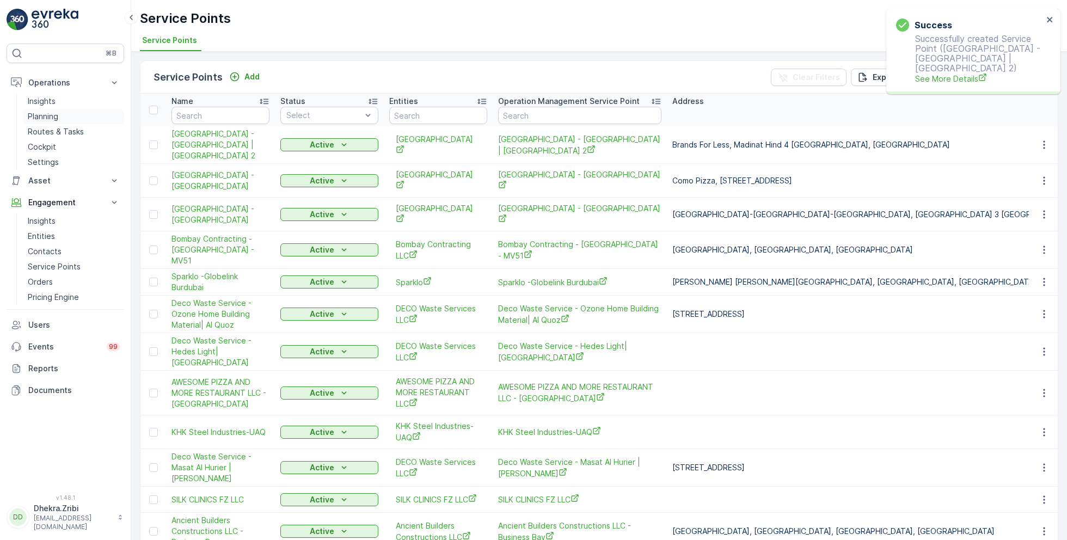
click at [54, 112] on p "Planning" at bounding box center [43, 116] width 30 height 11
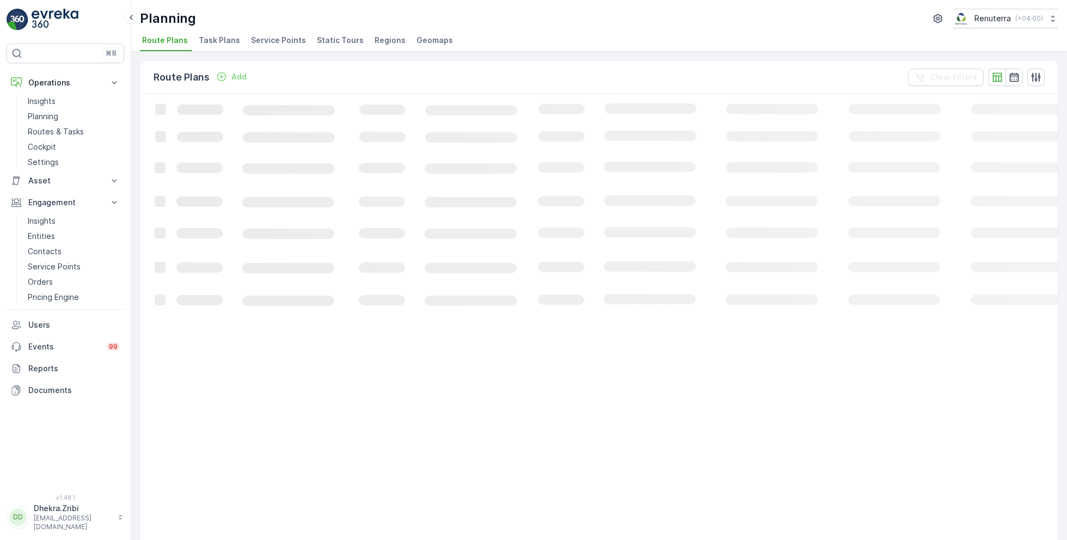
click at [267, 40] on span "Service Points" at bounding box center [278, 40] width 55 height 11
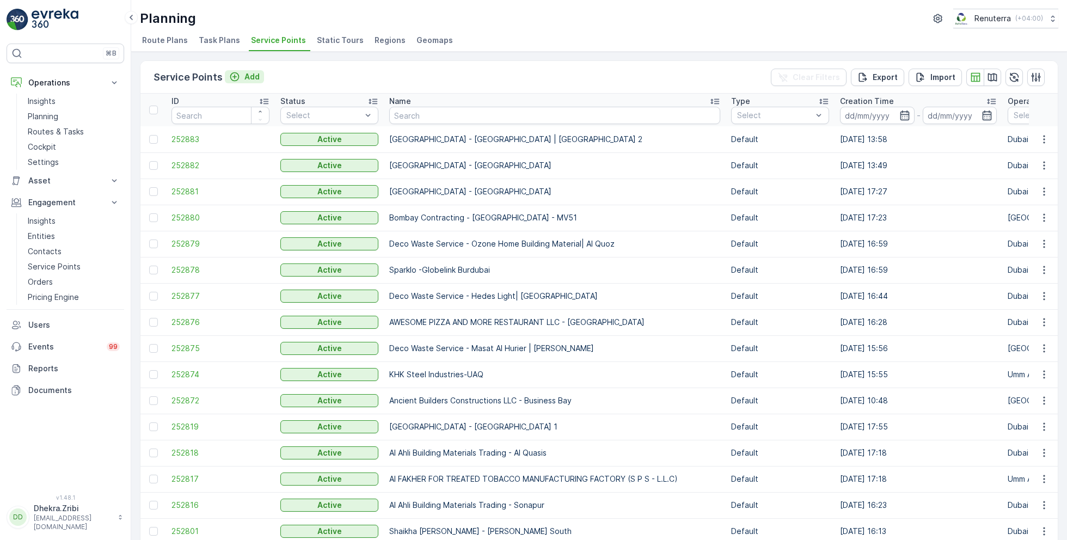
click at [251, 76] on p "Add" at bounding box center [251, 76] width 15 height 11
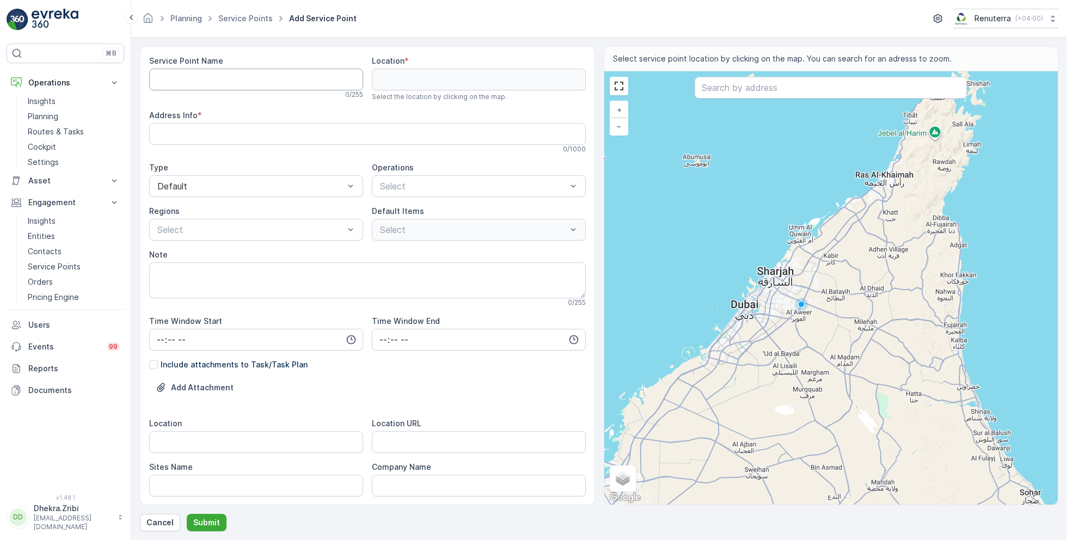
click at [303, 78] on Name "Service Point Name" at bounding box center [256, 80] width 214 height 22
paste Name "[GEOGRAPHIC_DATA] - [GEOGRAPHIC_DATA]"
type Name "[GEOGRAPHIC_DATA] - [GEOGRAPHIC_DATA]"
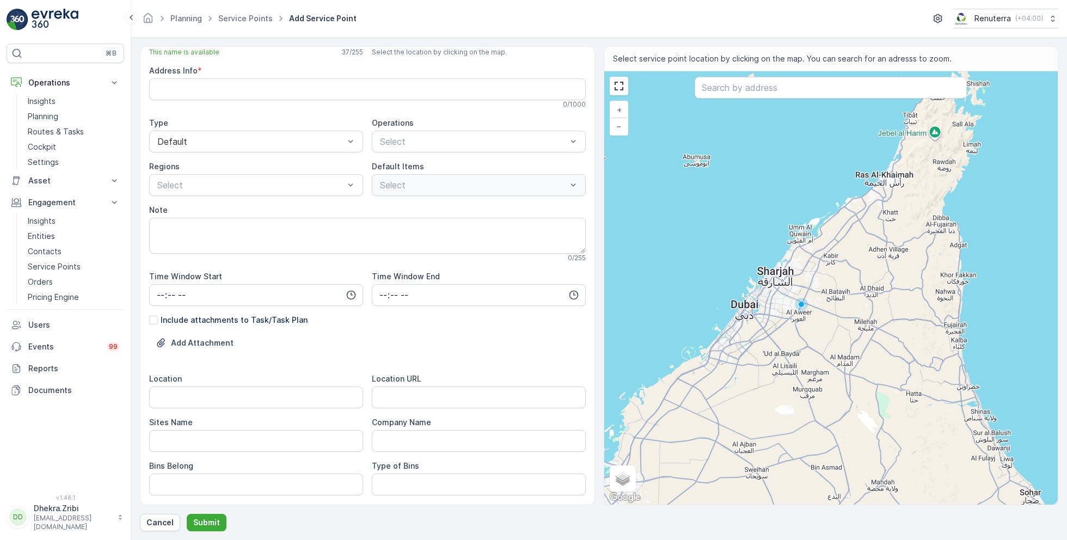
scroll to position [49, 0]
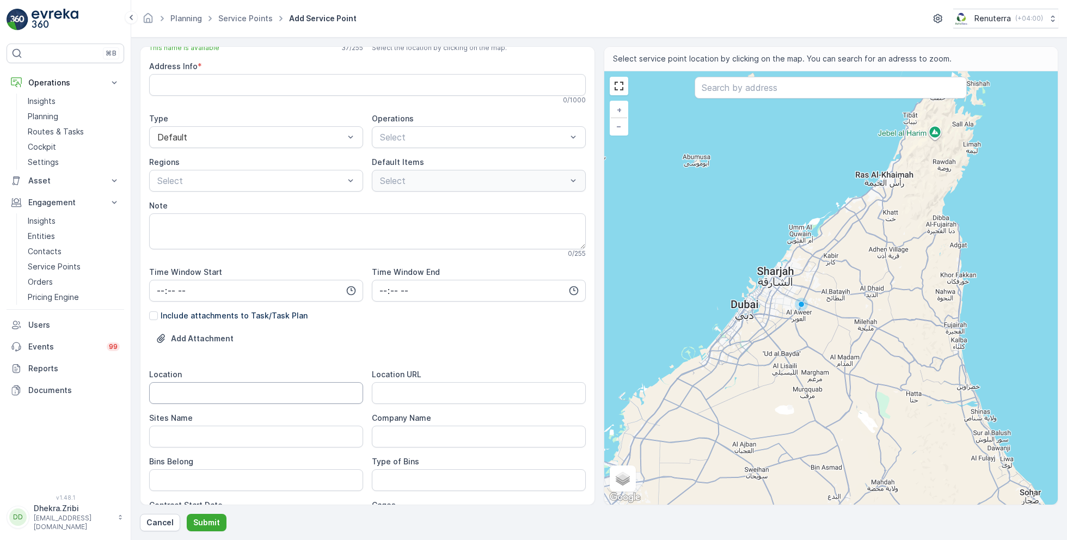
click at [195, 392] on input "Location" at bounding box center [256, 393] width 214 height 22
paste input "[GEOGRAPHIC_DATA] ([GEOGRAPHIC_DATA])"
type input "[GEOGRAPHIC_DATA] ([GEOGRAPHIC_DATA])"
click at [180, 433] on Name "Sites Name" at bounding box center [256, 437] width 214 height 22
paste Name "[GEOGRAPHIC_DATA] ([GEOGRAPHIC_DATA])"
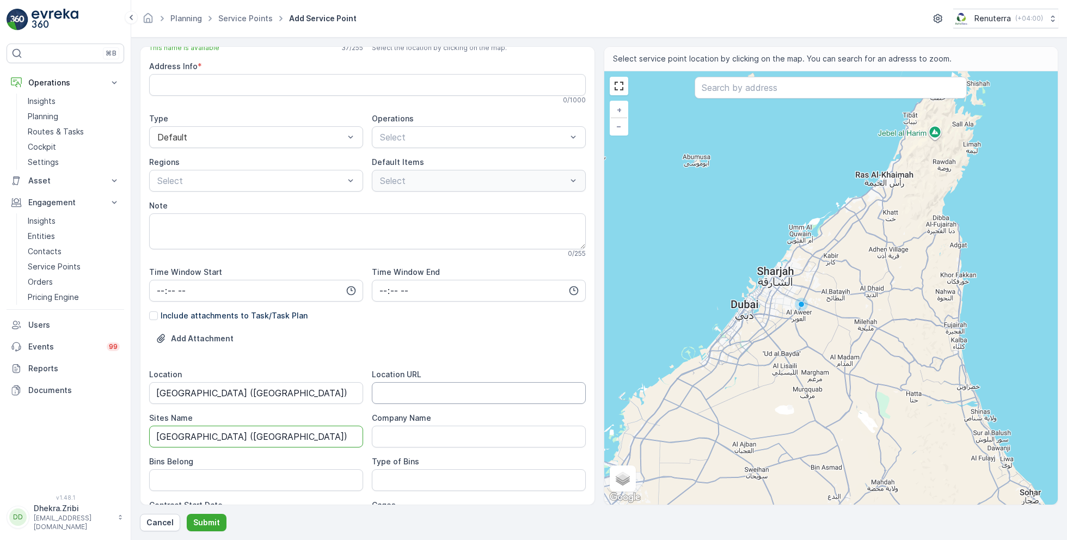
type Name "[GEOGRAPHIC_DATA] ([GEOGRAPHIC_DATA])"
click at [430, 389] on URL "Location URL" at bounding box center [479, 393] width 214 height 22
paste URL "[URL][DOMAIN_NAME]"
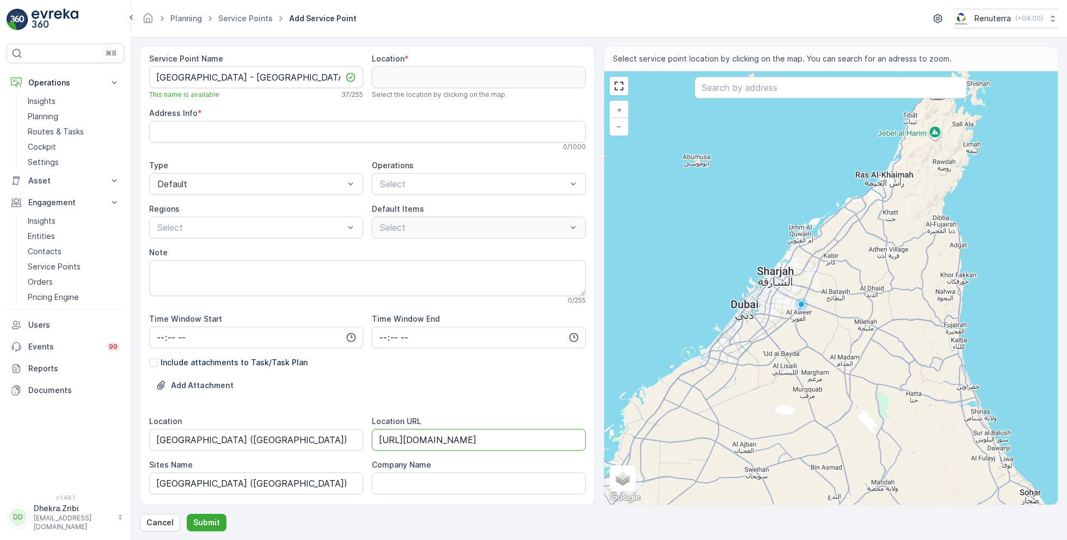
scroll to position [0, 0]
type URL "[URL][DOMAIN_NAME]"
click at [477, 186] on div at bounding box center [473, 186] width 189 height 10
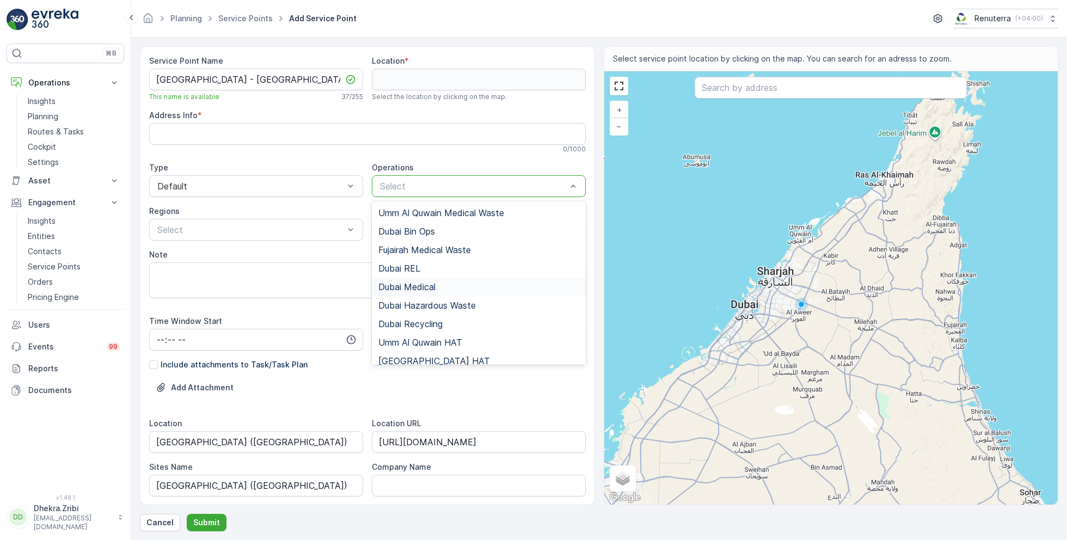
click at [423, 289] on span "Dubai Medical" at bounding box center [406, 287] width 57 height 10
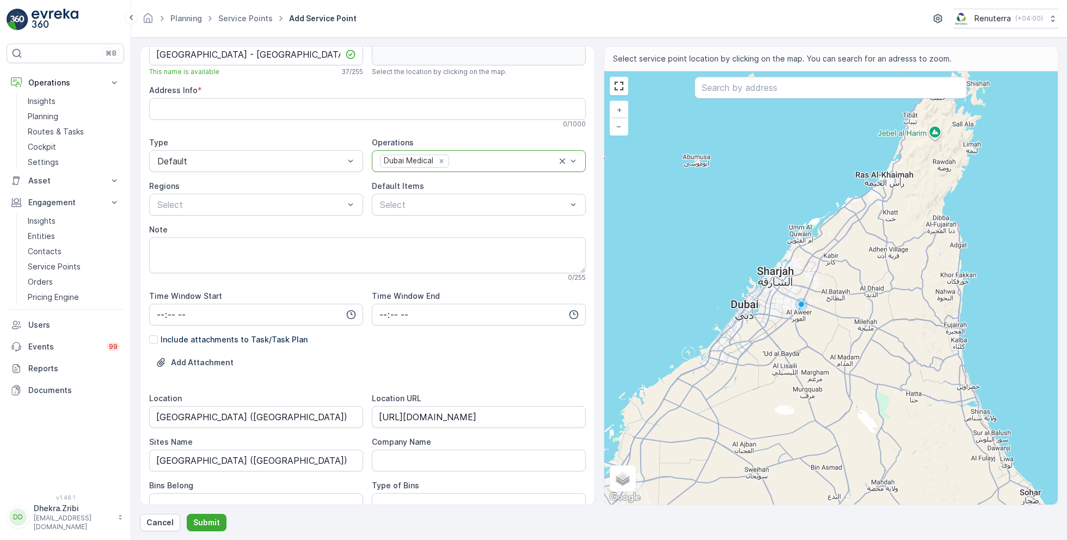
scroll to position [27, 0]
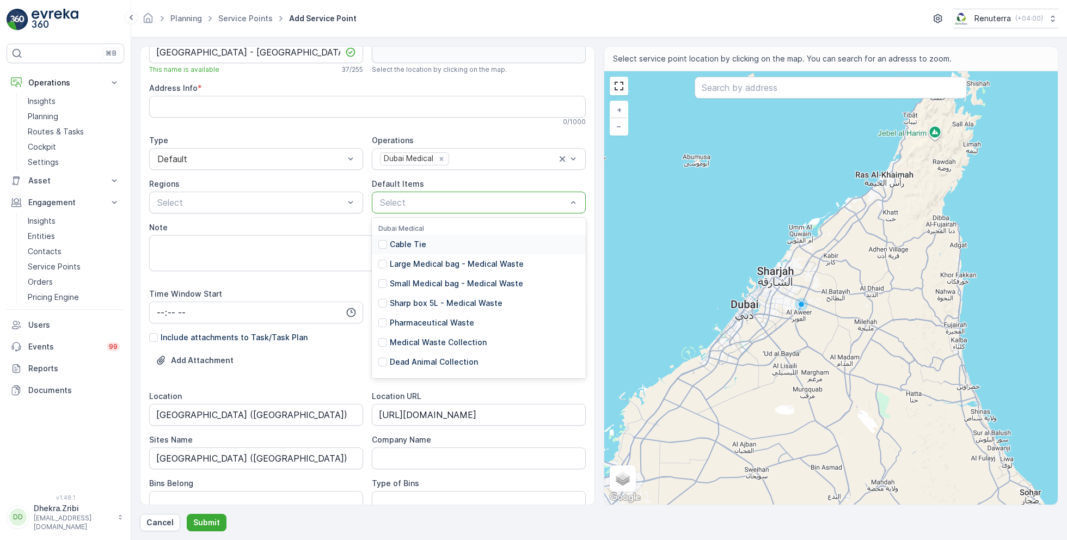
click at [434, 204] on div at bounding box center [473, 203] width 189 height 10
click at [437, 339] on p "Medical Waste Collection" at bounding box center [438, 342] width 97 height 11
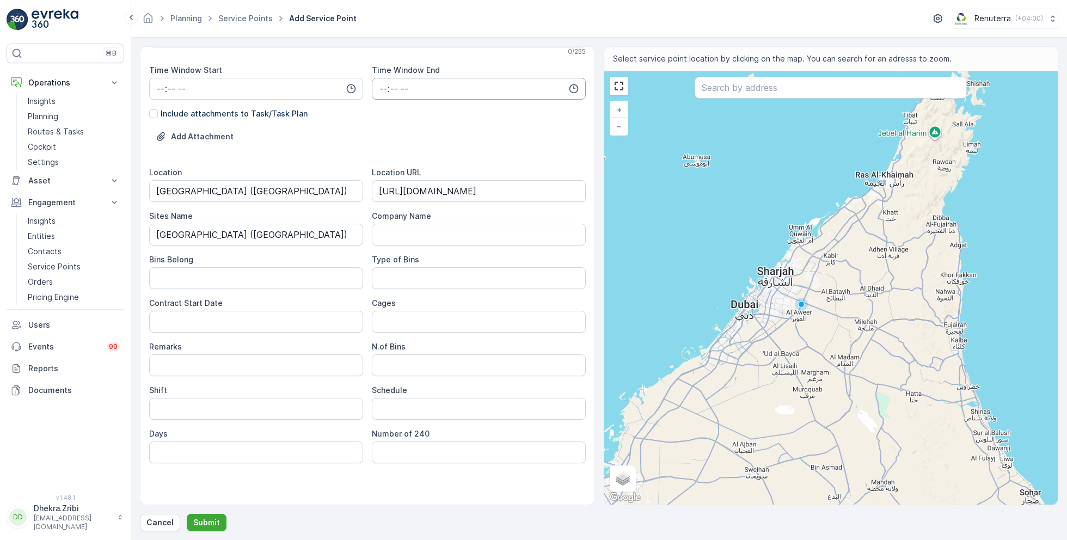
scroll to position [251, 0]
click at [327, 317] on Date "Contract Start Date" at bounding box center [256, 321] width 214 height 22
type Date "[DATE]"
click at [237, 410] on input "Shift" at bounding box center [256, 408] width 214 height 22
type input "Day Shift"
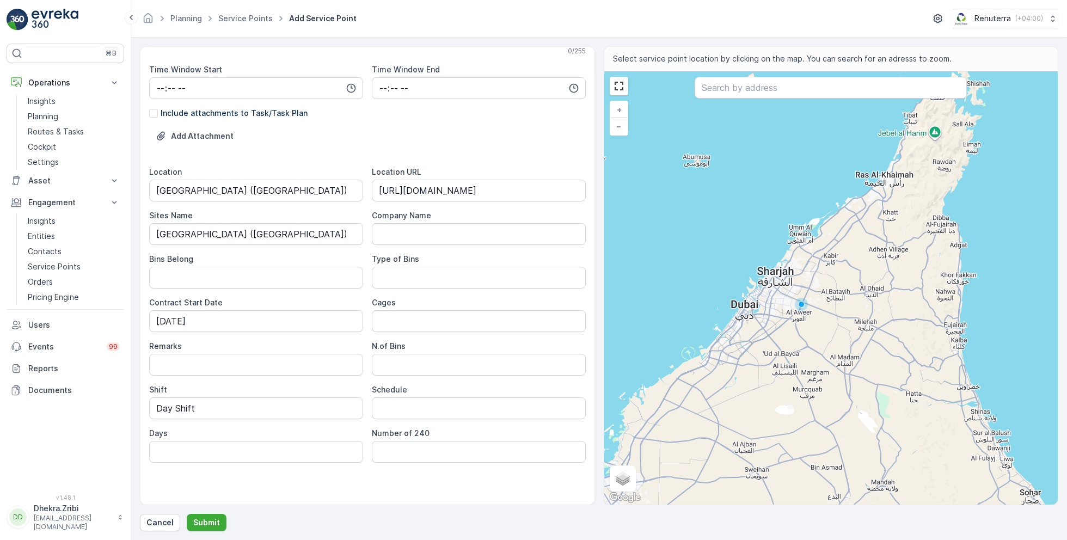
click at [330, 484] on div "Service Point Name [GEOGRAPHIC_DATA] - [GEOGRAPHIC_DATA] This name is available…" at bounding box center [367, 155] width 436 height 702
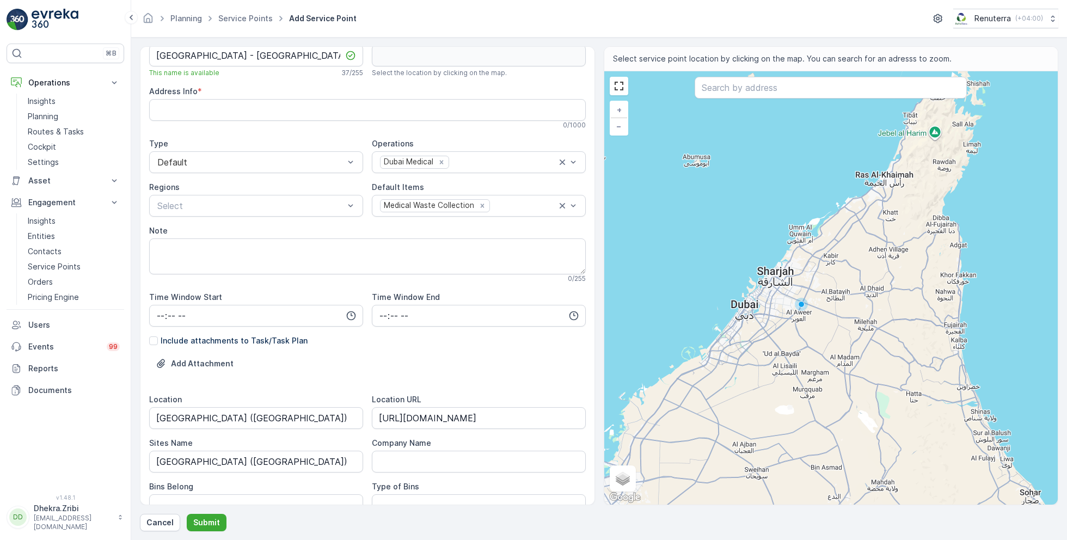
scroll to position [0, 0]
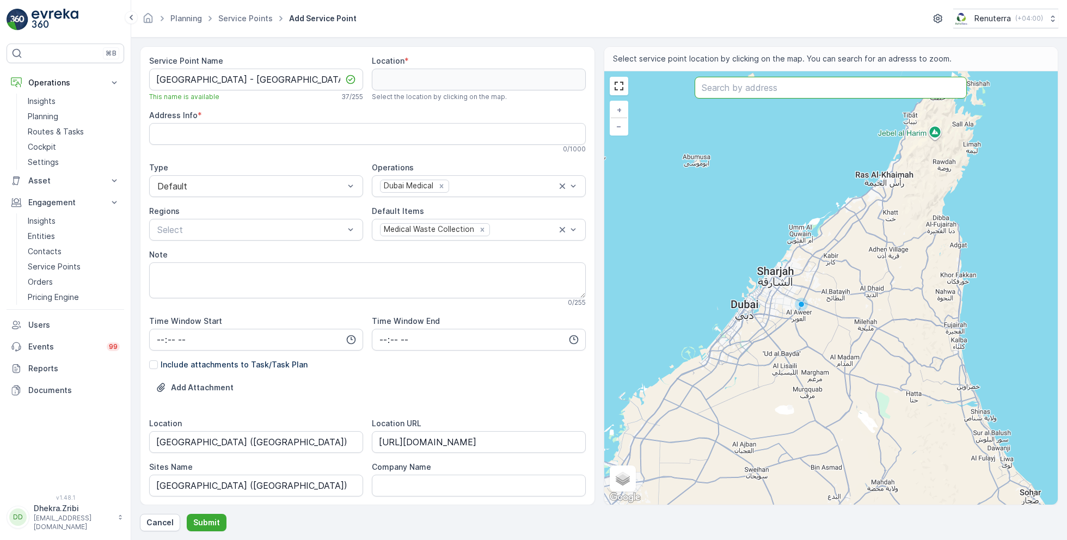
click at [794, 87] on input "text" at bounding box center [830, 88] width 272 height 22
paste input "[GEOGRAPHIC_DATA] ([GEOGRAPHIC_DATA])"
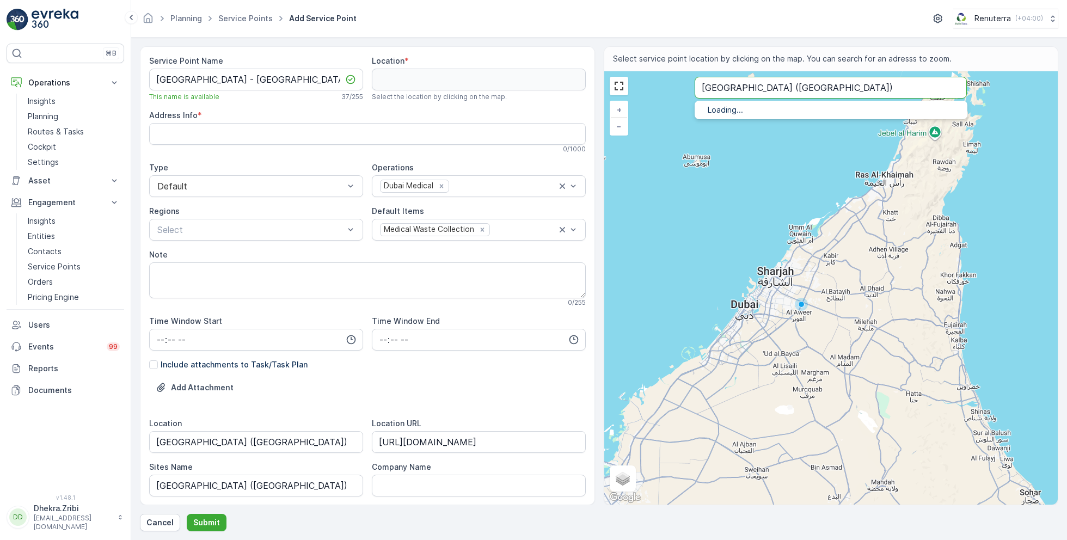
type input "[GEOGRAPHIC_DATA] ([GEOGRAPHIC_DATA])"
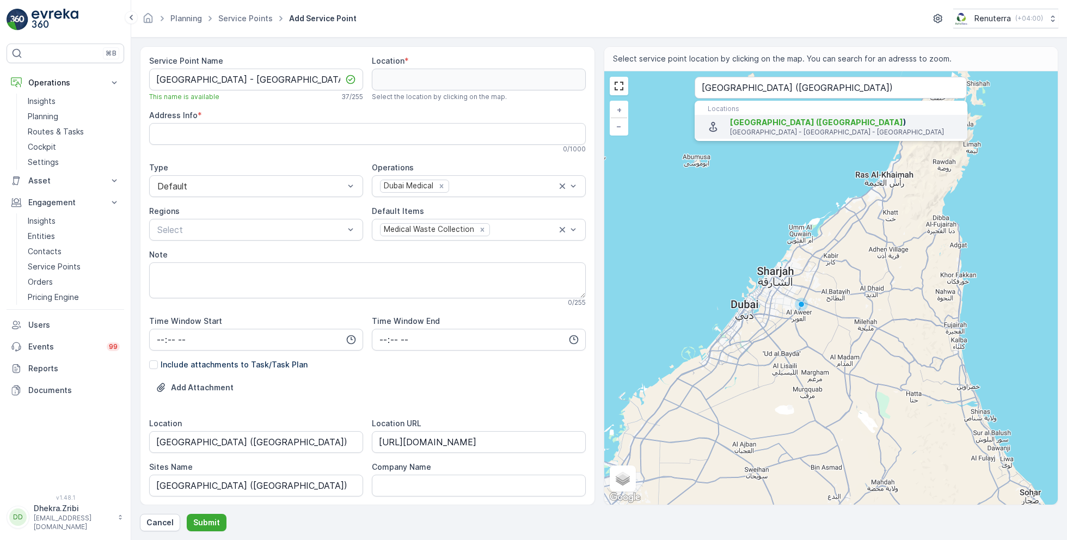
click at [754, 123] on span "[GEOGRAPHIC_DATA] ([GEOGRAPHIC_DATA]" at bounding box center [816, 122] width 173 height 9
type input "24.8647583,55.1436573"
type Info "V47V+XG6 - [GEOGRAPHIC_DATA] - [GEOGRAPHIC_DATA] - [GEOGRAPHIC_DATA]"
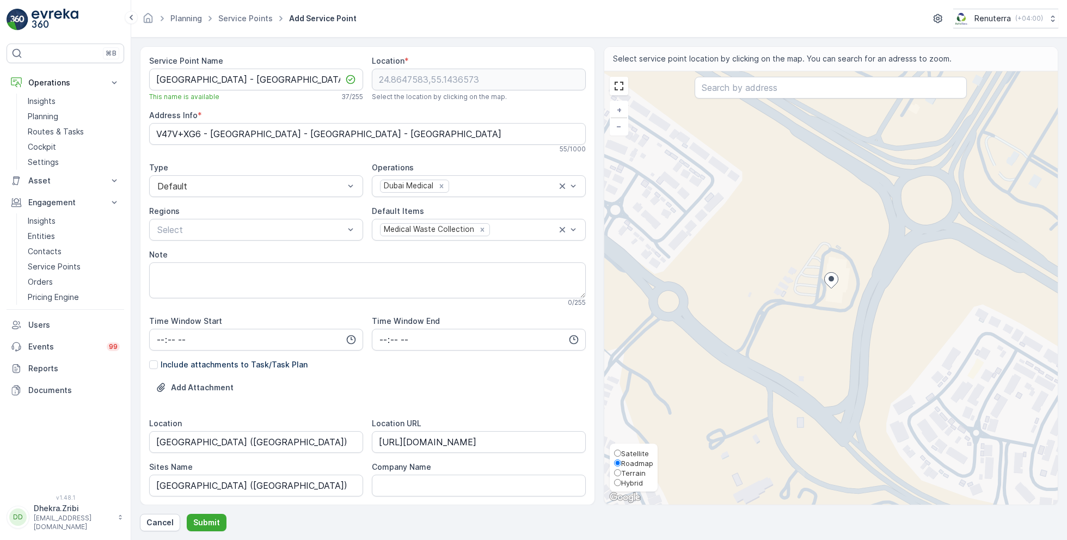
click at [632, 451] on span "Satellite" at bounding box center [635, 453] width 28 height 9
click at [621, 451] on input "Satellite" at bounding box center [617, 452] width 7 height 7
radio input "true"
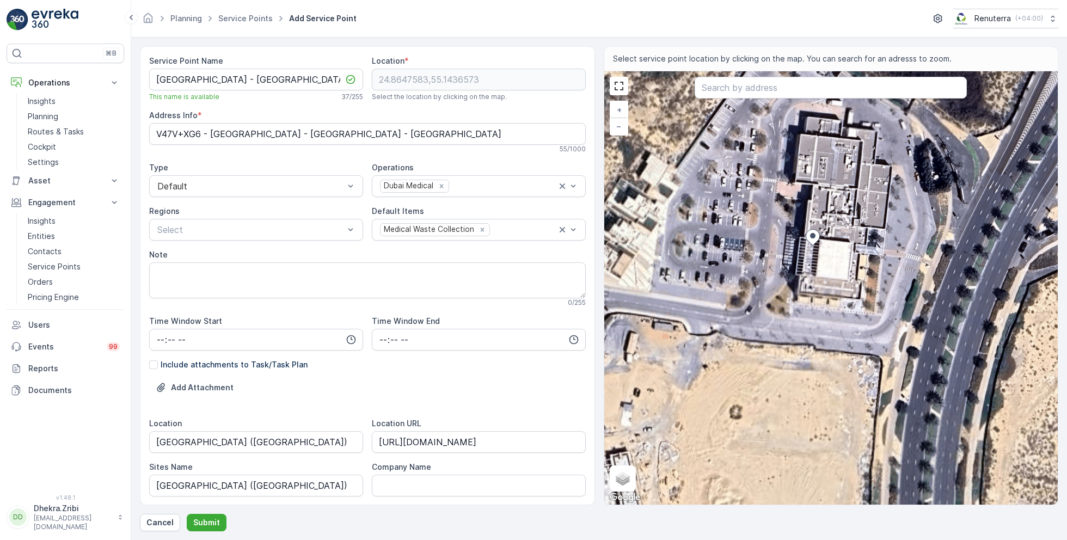
drag, startPoint x: 799, startPoint y: 221, endPoint x: 798, endPoint y: 262, distance: 41.4
click at [798, 263] on div "+ − Satellite Roadmap Terrain Hybrid Leaflet Keyboard shortcuts Map Data Imager…" at bounding box center [831, 287] width 454 height 433
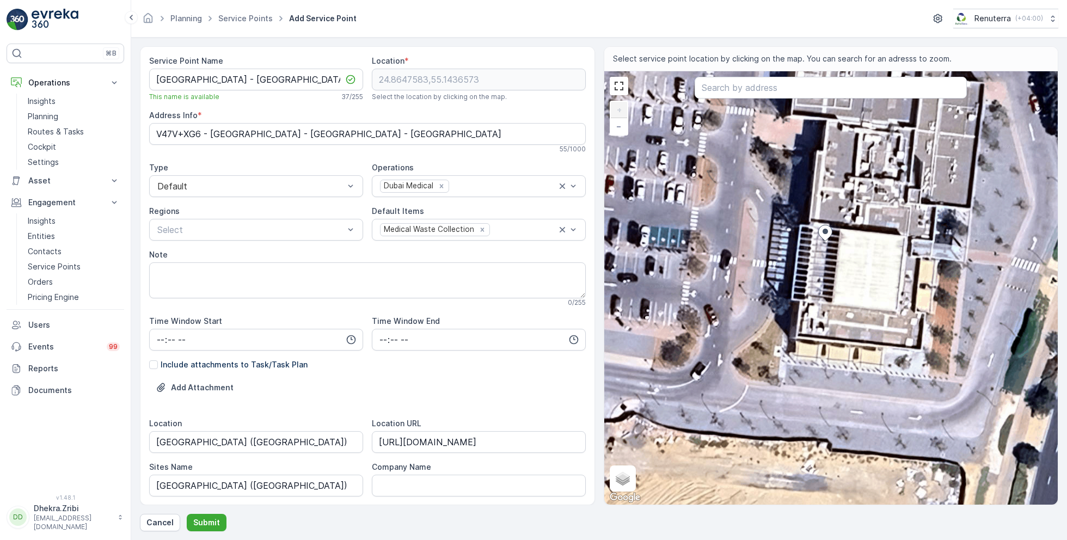
click at [804, 257] on div "+ − Satellite Roadmap Terrain Hybrid Leaflet Keyboard shortcuts Map Data Imager…" at bounding box center [831, 287] width 454 height 433
type input "24.864721567356195,55.14360589324685"
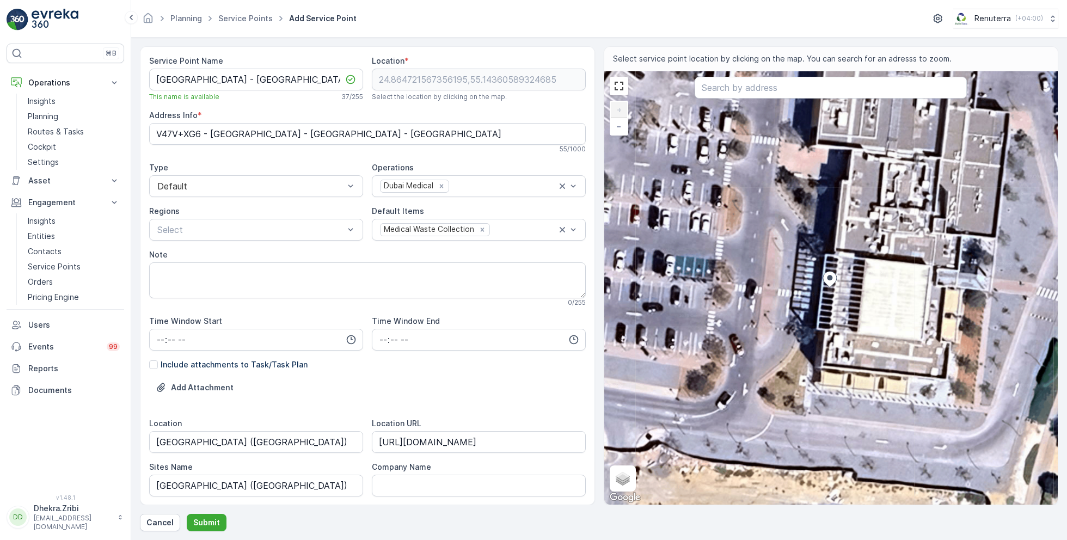
type Info "V47V+WFC - [GEOGRAPHIC_DATA] - [GEOGRAPHIC_DATA]"
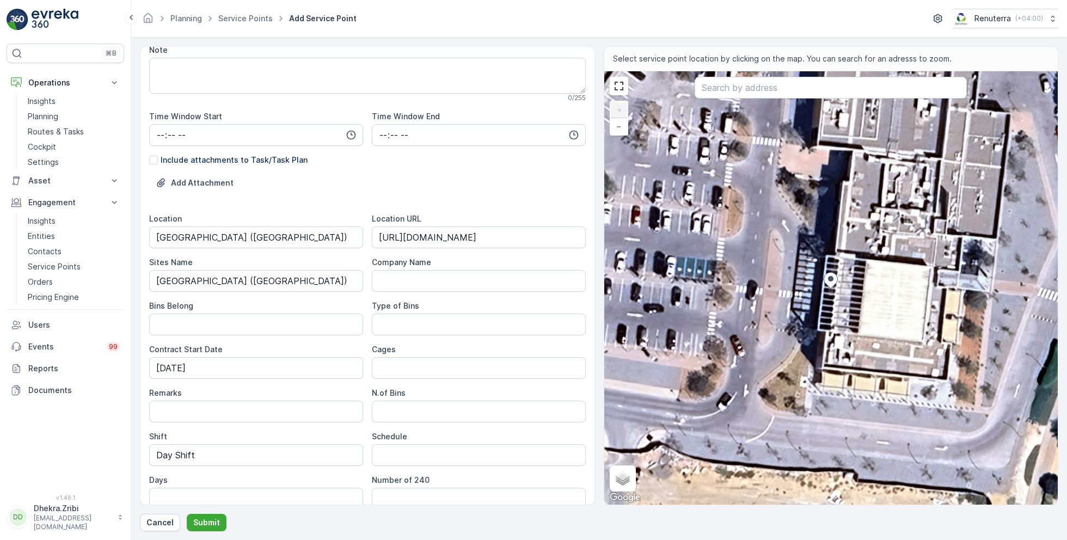
scroll to position [251, 0]
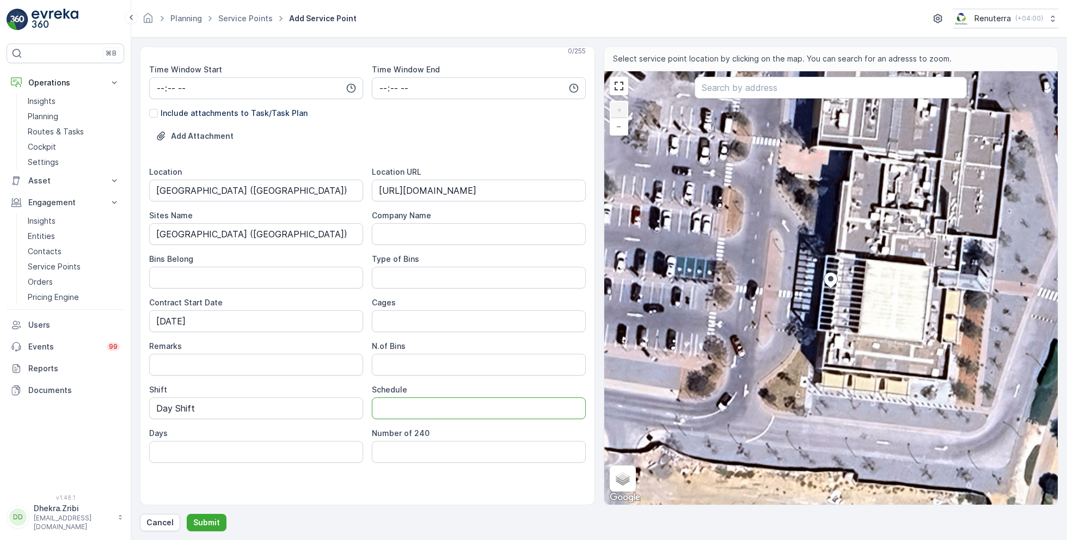
click at [442, 404] on input "Schedule" at bounding box center [479, 408] width 214 height 22
type input "Weekly 1 Times"
click at [208, 521] on p "Submit" at bounding box center [206, 522] width 27 height 11
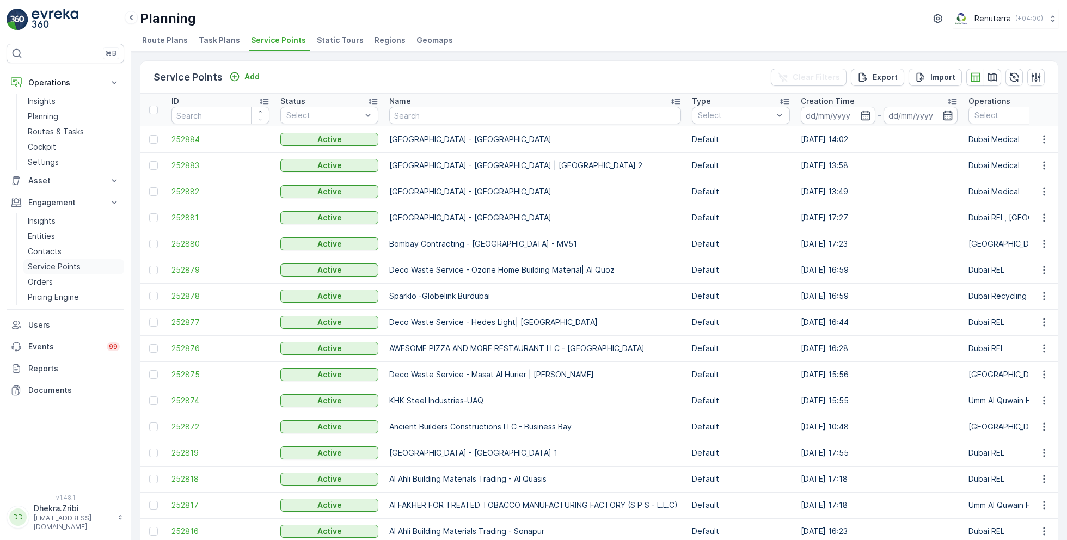
click at [63, 266] on p "Service Points" at bounding box center [54, 266] width 53 height 11
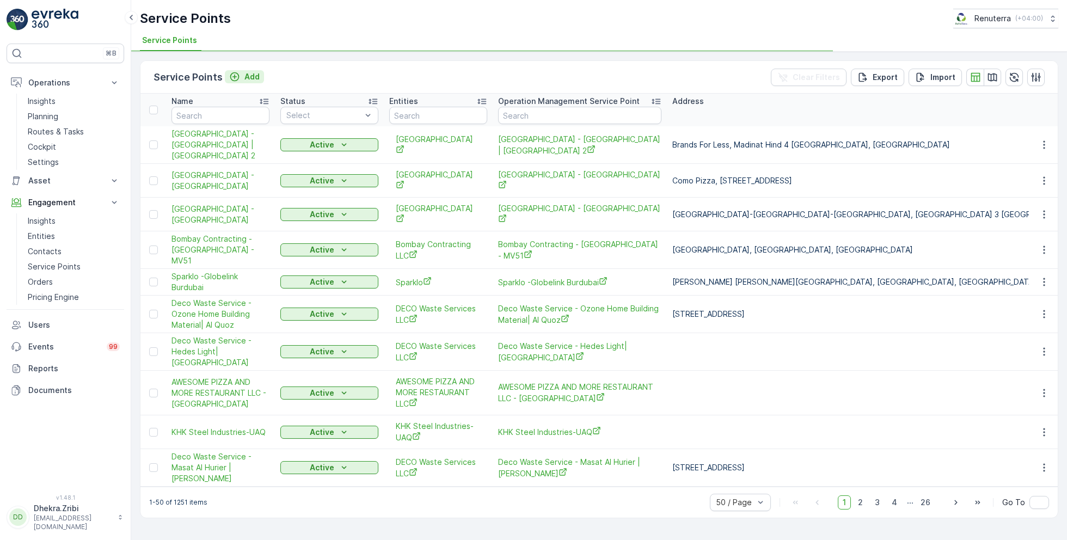
click at [252, 77] on p "Add" at bounding box center [251, 76] width 15 height 11
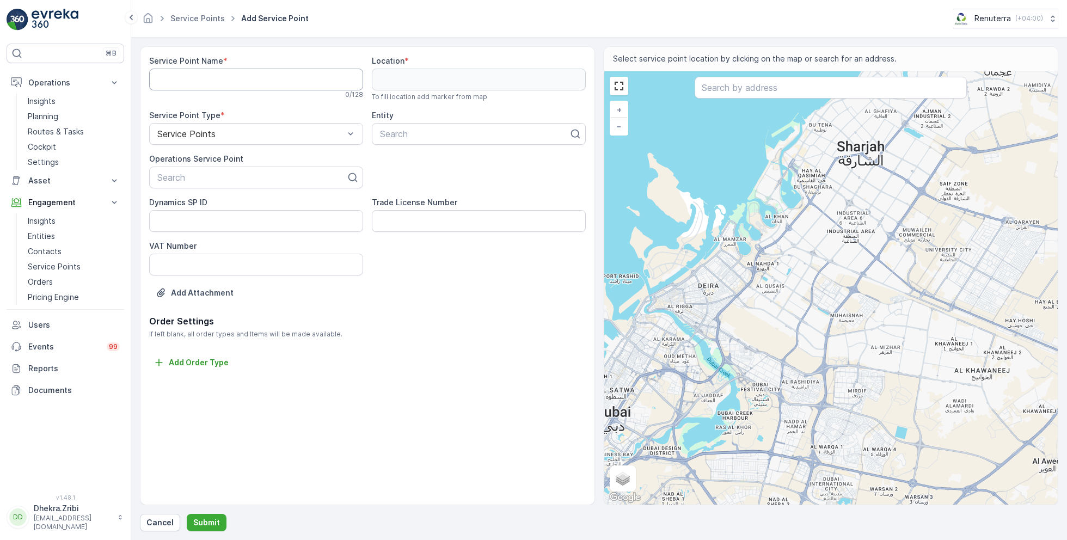
click at [315, 76] on Name "Service Point Name" at bounding box center [256, 80] width 214 height 22
paste Name "[GEOGRAPHIC_DATA] - [GEOGRAPHIC_DATA]"
type Name "[GEOGRAPHIC_DATA] - [GEOGRAPHIC_DATA]"
click at [281, 176] on div at bounding box center [251, 178] width 191 height 10
paste input "[GEOGRAPHIC_DATA] - [GEOGRAPHIC_DATA]"
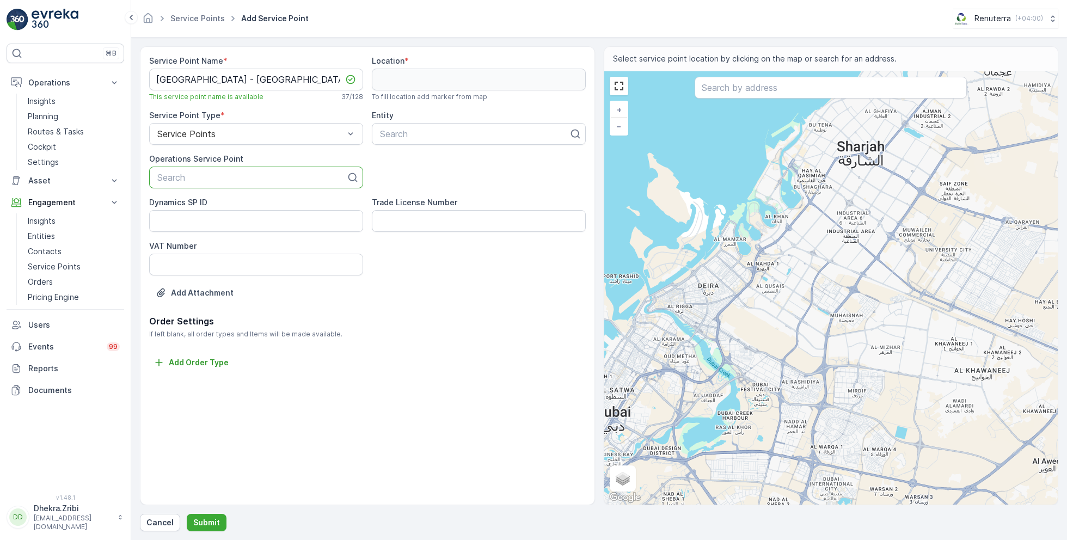
type input "[GEOGRAPHIC_DATA] - [GEOGRAPHIC_DATA]"
click at [247, 206] on span "[GEOGRAPHIC_DATA] - [GEOGRAPHIC_DATA]" at bounding box center [251, 204] width 191 height 10
click at [416, 133] on div at bounding box center [474, 134] width 191 height 10
type input "saudi"
click at [448, 162] on span "[GEOGRAPHIC_DATA]" at bounding box center [423, 161] width 91 height 10
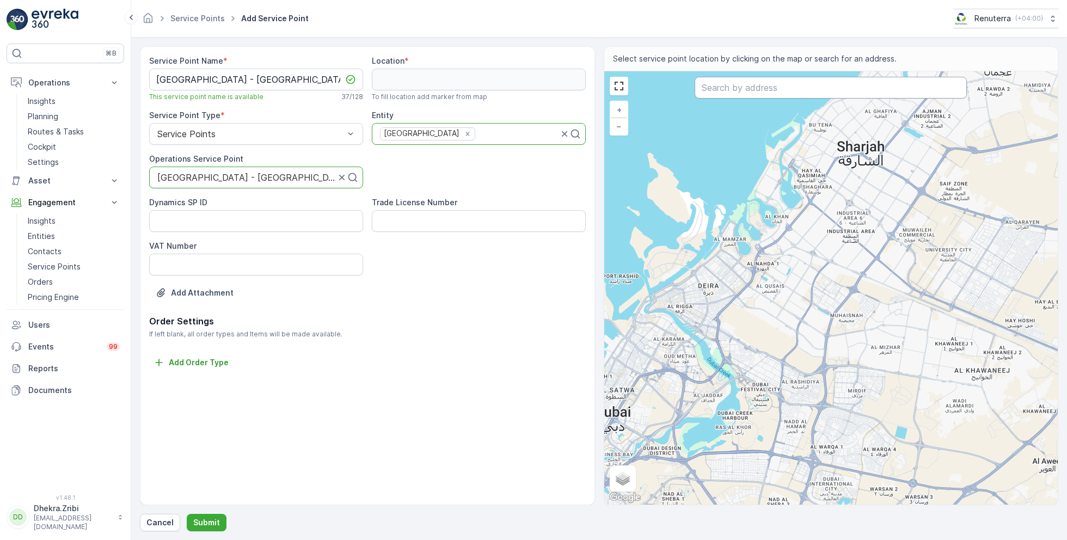
click at [735, 85] on input "text" at bounding box center [830, 88] width 272 height 22
paste input "[GEOGRAPHIC_DATA] ([GEOGRAPHIC_DATA])"
type input "[GEOGRAPHIC_DATA] ([GEOGRAPHIC_DATA])"
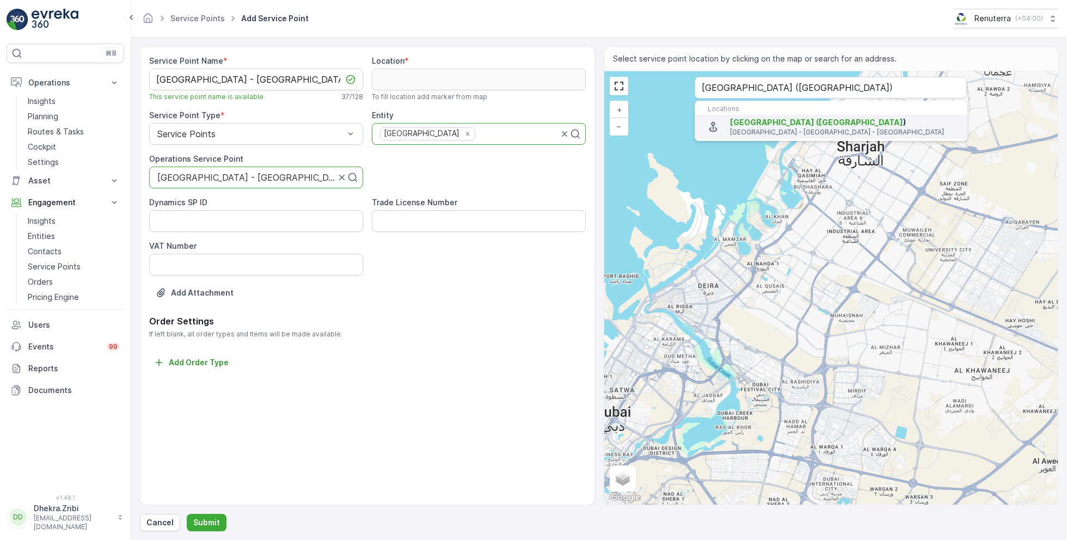
click at [768, 126] on span "[GEOGRAPHIC_DATA] ([GEOGRAPHIC_DATA]" at bounding box center [816, 122] width 173 height 9
type input "24.8647583,55.1436573"
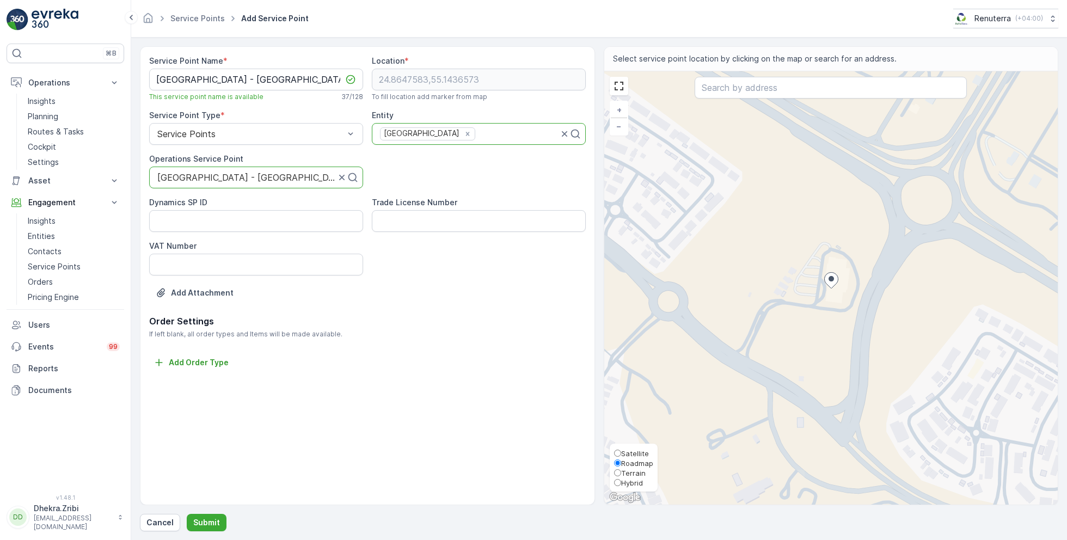
click at [632, 454] on span "Satellite" at bounding box center [635, 453] width 28 height 9
click at [621, 454] on input "Satellite" at bounding box center [617, 452] width 7 height 7
radio input "true"
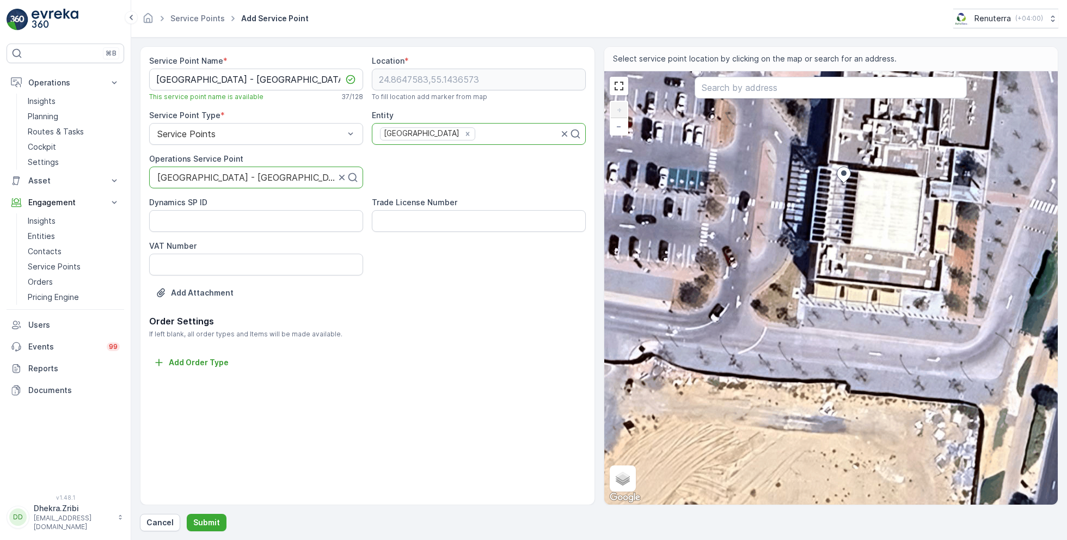
click at [824, 200] on div "+ − Satellite Roadmap Terrain Hybrid Leaflet Keyboard shortcuts Map Data Imager…" at bounding box center [831, 287] width 454 height 433
type input "24.864717916991374,55.14361124774941"
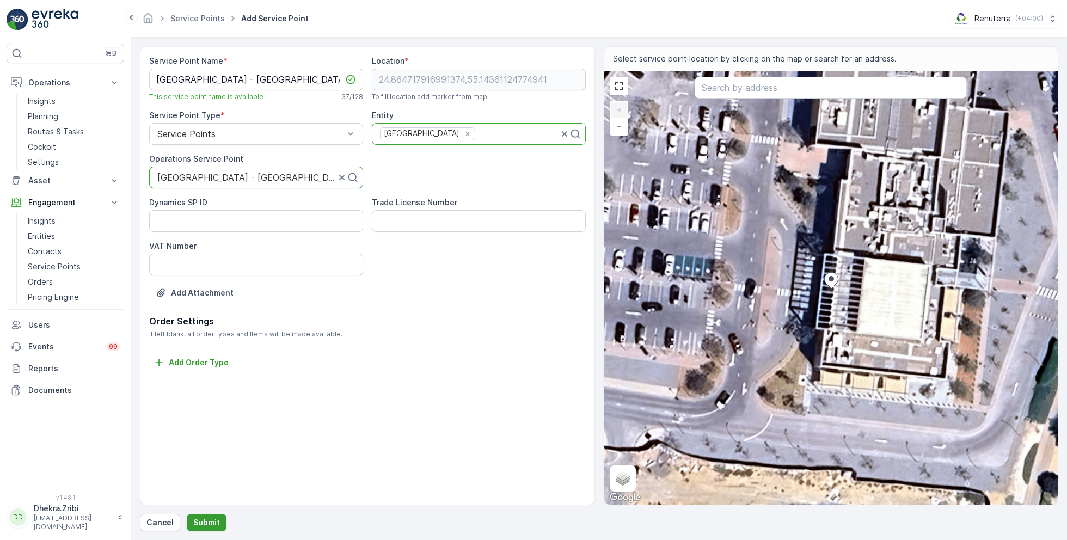
click at [199, 523] on p "Submit" at bounding box center [206, 522] width 27 height 11
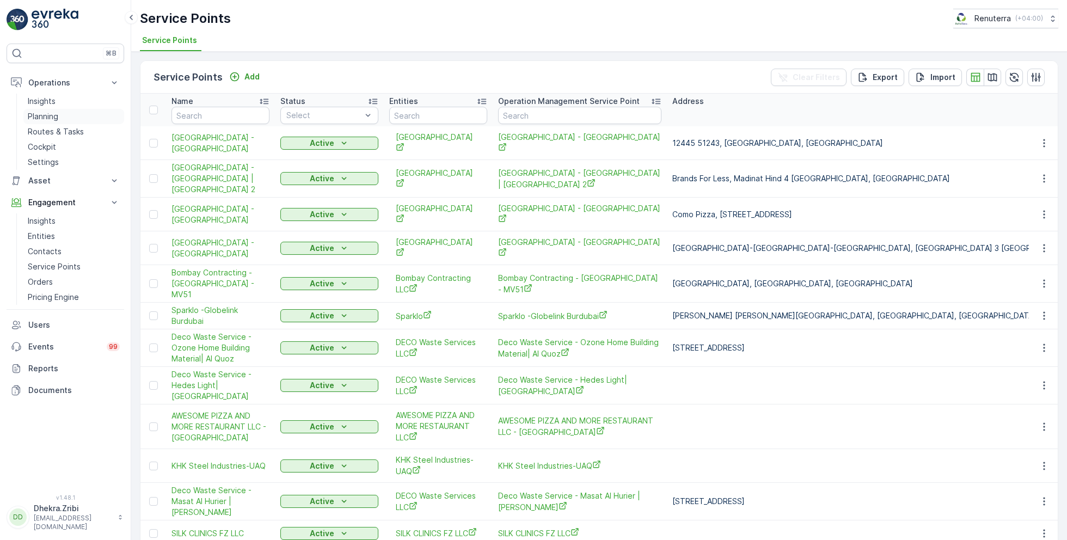
click at [56, 114] on p "Planning" at bounding box center [43, 116] width 30 height 11
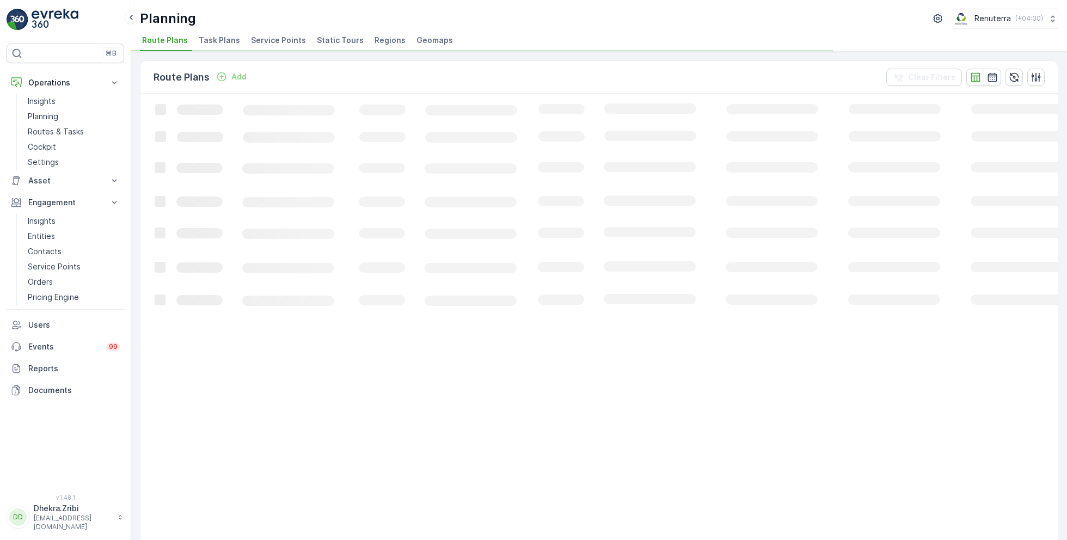
click at [272, 35] on span "Service Points" at bounding box center [278, 40] width 55 height 11
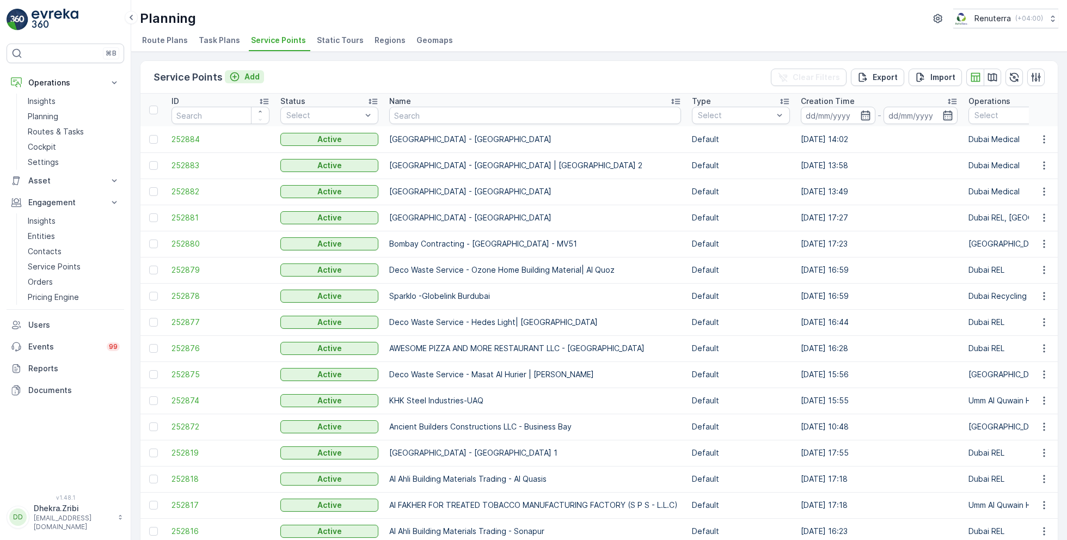
click at [255, 76] on p "Add" at bounding box center [251, 76] width 15 height 11
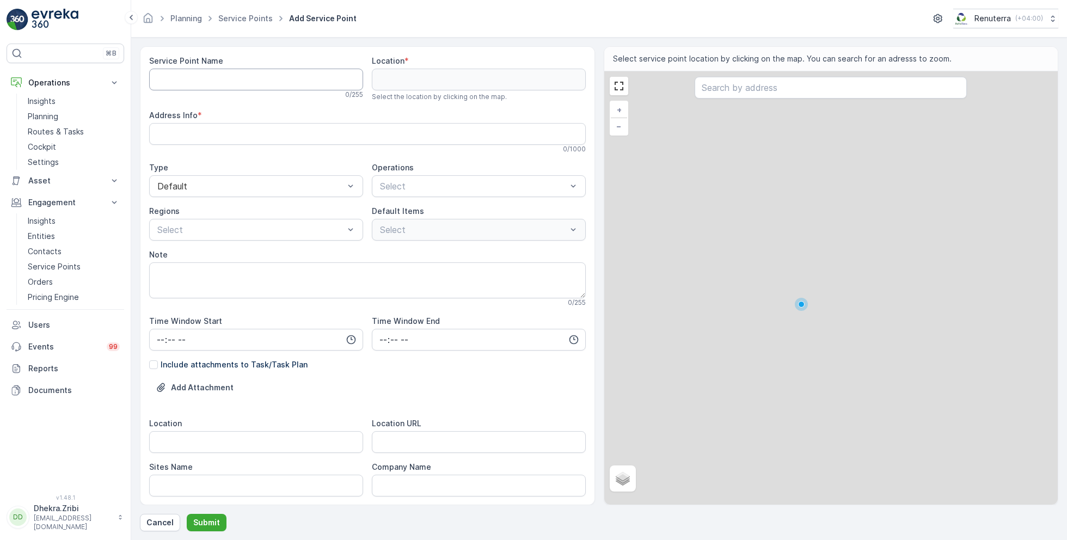
click at [255, 76] on Name "Service Point Name" at bounding box center [256, 80] width 214 height 22
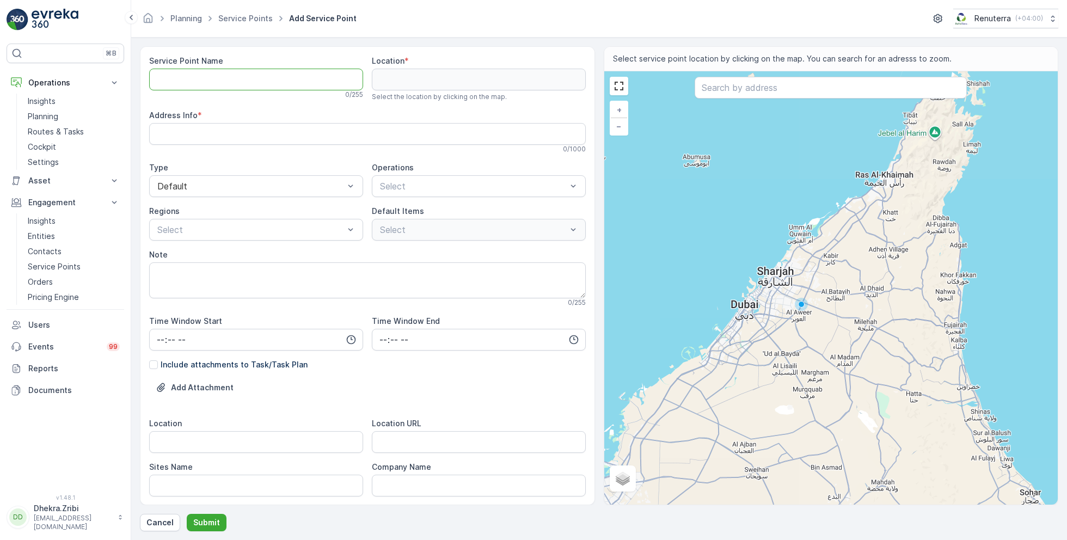
paste Name "[GEOGRAPHIC_DATA] - [GEOGRAPHIC_DATA]"
type Name "[GEOGRAPHIC_DATA] - [GEOGRAPHIC_DATA]"
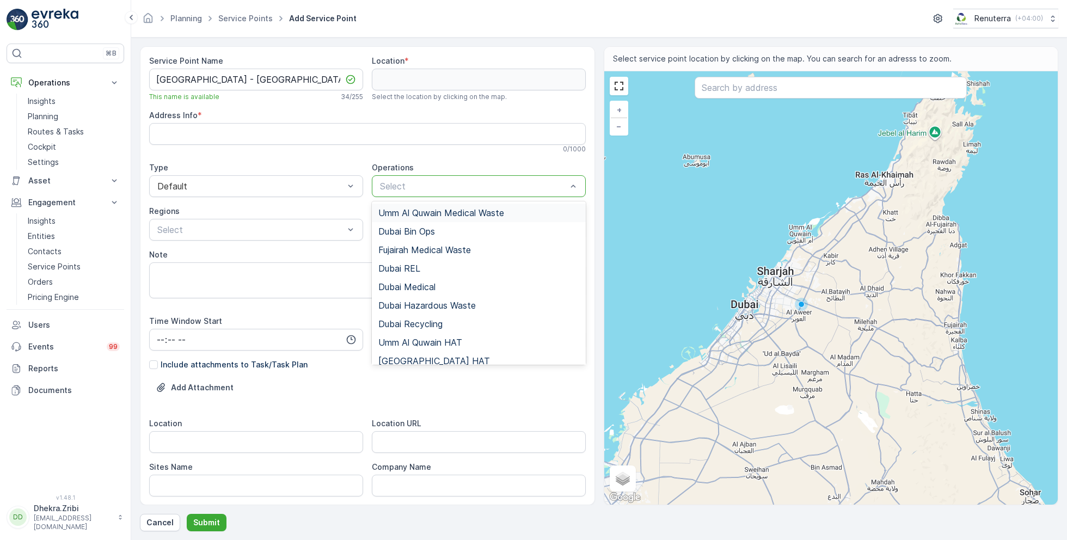
click at [397, 192] on div "Select" at bounding box center [479, 186] width 214 height 22
click at [421, 289] on span "Dubai Medical" at bounding box center [406, 287] width 57 height 10
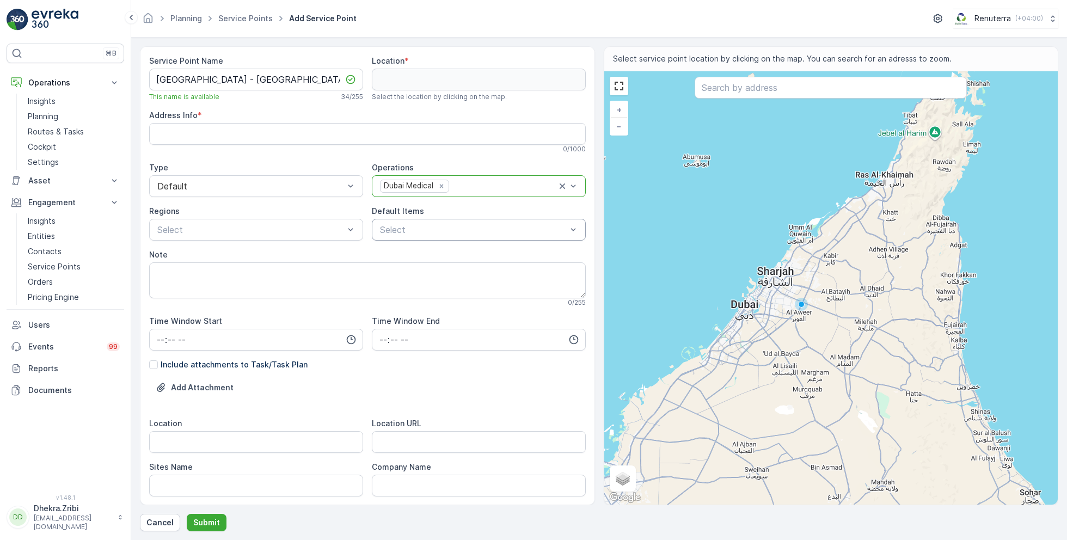
click at [422, 225] on div at bounding box center [473, 230] width 189 height 10
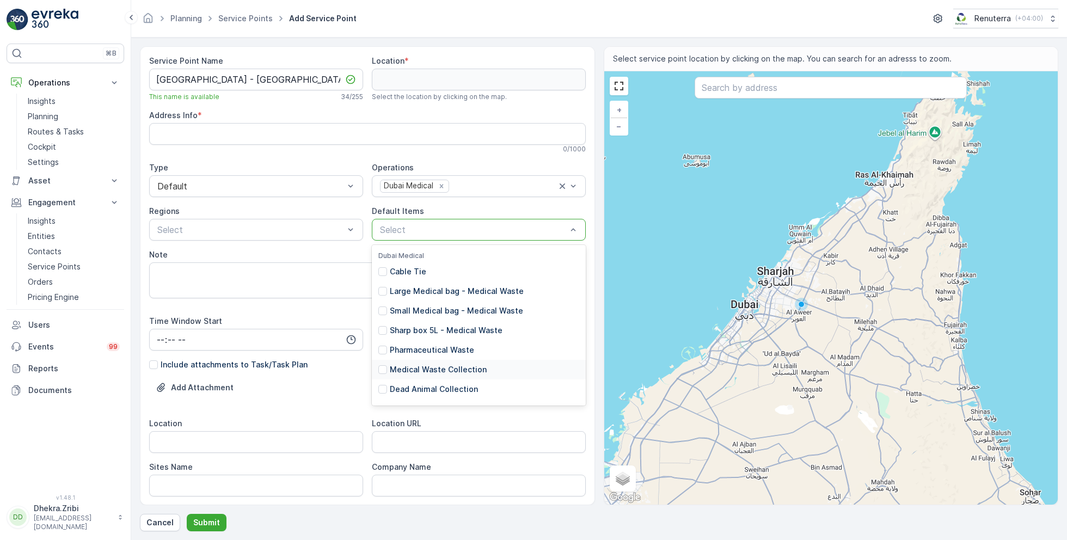
click at [442, 369] on p "Medical Waste Collection" at bounding box center [438, 369] width 97 height 11
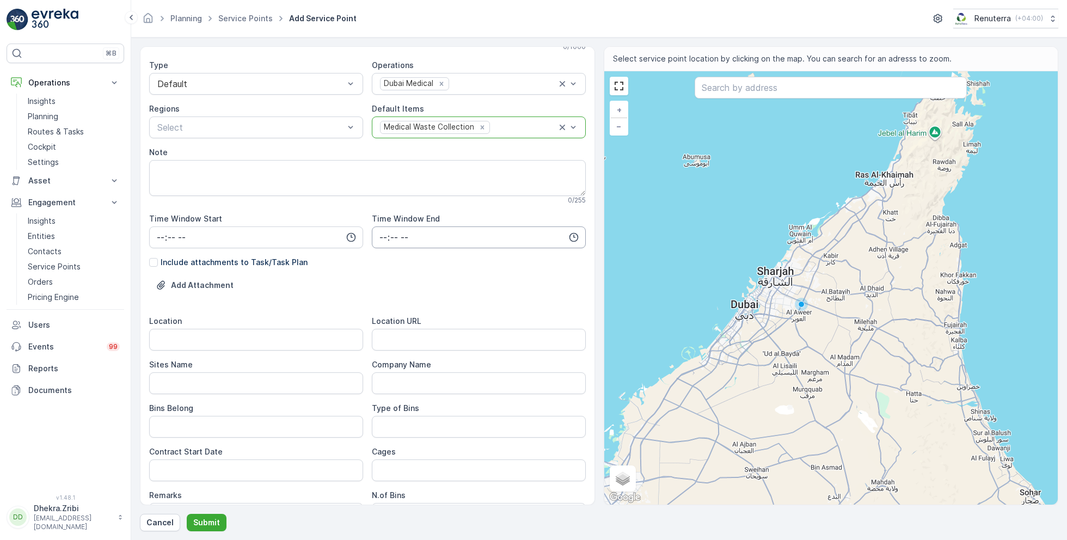
scroll to position [105, 0]
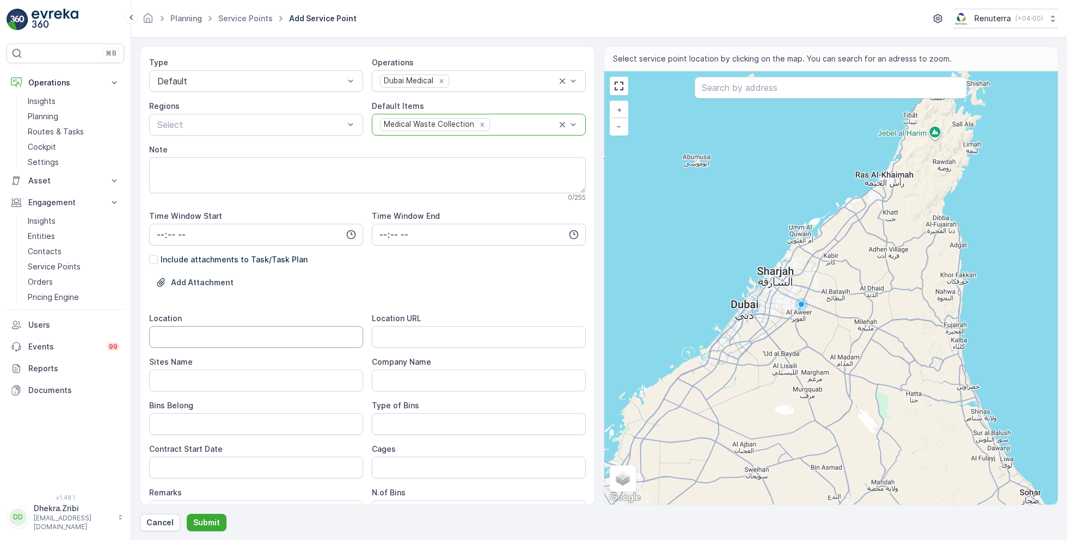
click at [235, 338] on input "Location" at bounding box center [256, 337] width 214 height 22
paste input "Grandiose Supermarket,[GEOGRAPHIC_DATA],[GEOGRAPHIC_DATA]"
type input "Grandiose Supermarket,[GEOGRAPHIC_DATA],[GEOGRAPHIC_DATA]"
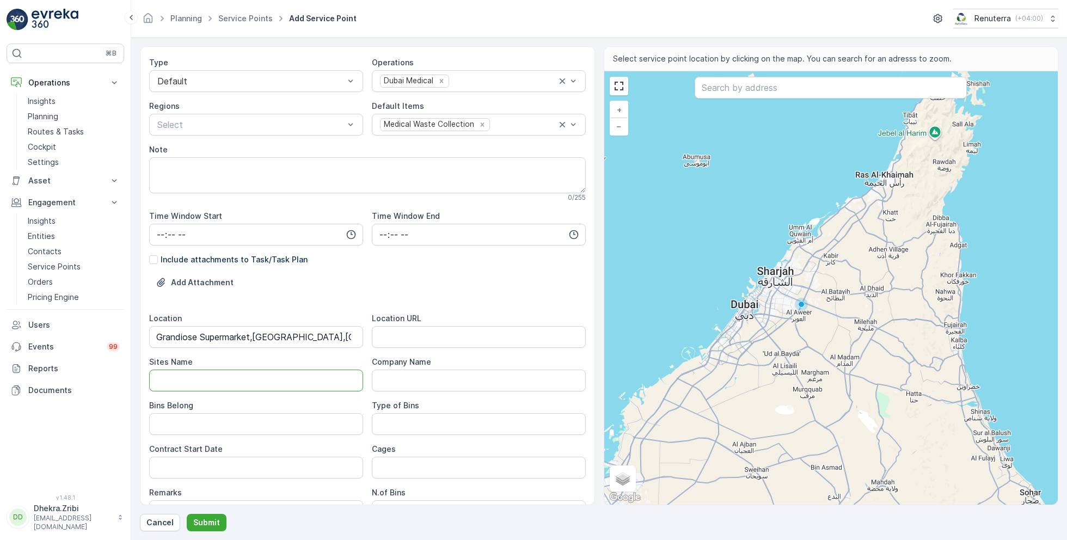
click at [219, 377] on Name "Sites Name" at bounding box center [256, 381] width 214 height 22
paste Name "Grandiose Supermarket,[GEOGRAPHIC_DATA],[GEOGRAPHIC_DATA]"
type Name "Grandiose Supermarket,[GEOGRAPHIC_DATA],[GEOGRAPHIC_DATA]"
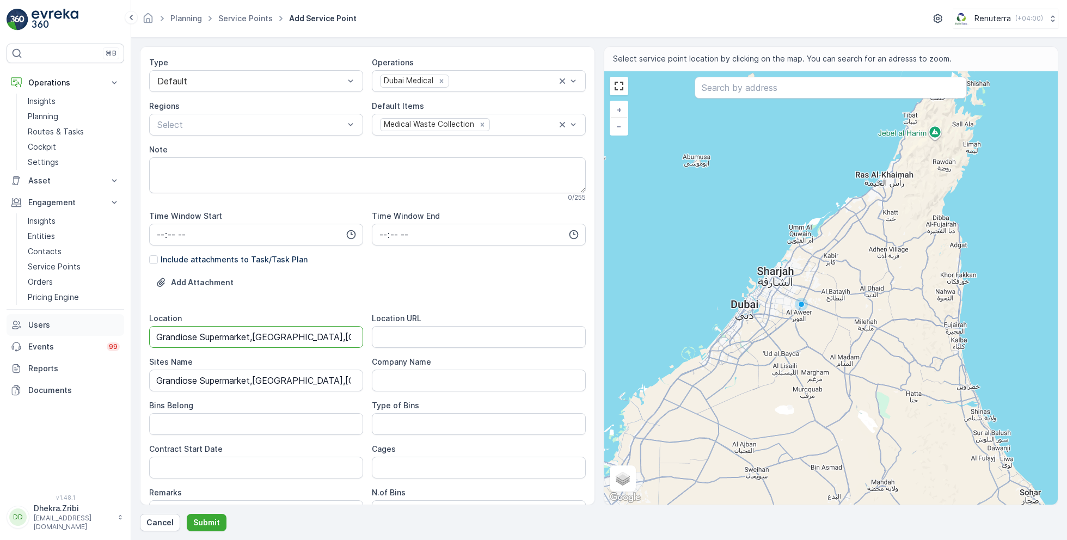
drag, startPoint x: 323, startPoint y: 336, endPoint x: 112, endPoint y: 324, distance: 210.9
click at [112, 324] on div "⌘B Operations Insights Planning Routes & Tasks Cockpit Settings Asset Assets En…" at bounding box center [533, 270] width 1067 height 540
type input "[GEOGRAPHIC_DATA]"
drag, startPoint x: 318, startPoint y: 381, endPoint x: 448, endPoint y: 389, distance: 130.3
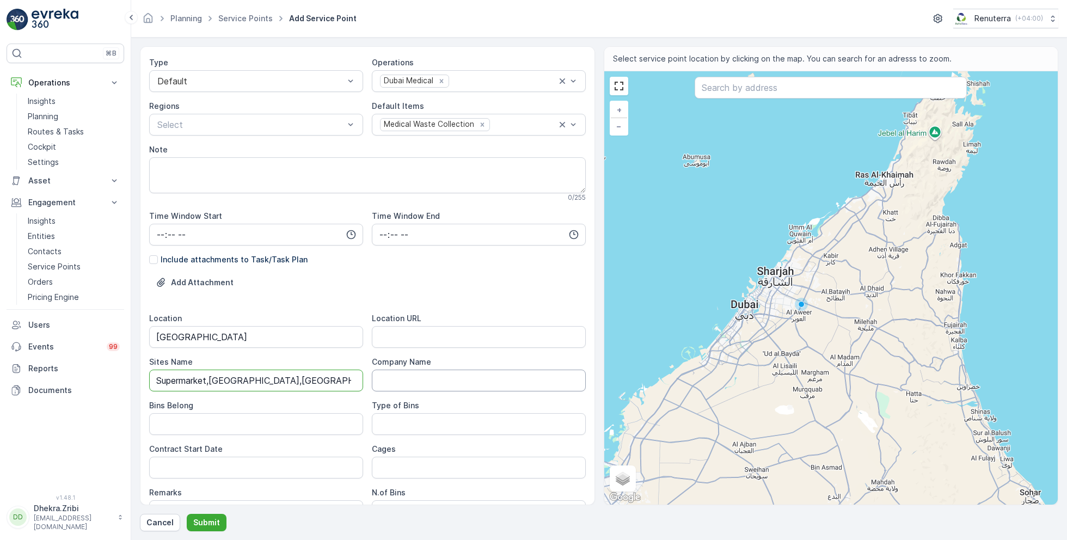
click at [448, 389] on div "Location [GEOGRAPHIC_DATA] Location URL Sites Name [GEOGRAPHIC_DATA],[GEOGRAPHI…" at bounding box center [367, 461] width 436 height 296
type Name "Grandiose Supermarket,[GEOGRAPHIC_DATA]"
click at [514, 254] on div "Include attachments to Task/Task Plan" at bounding box center [367, 259] width 436 height 11
click at [463, 337] on URL "Location URL" at bounding box center [479, 337] width 214 height 22
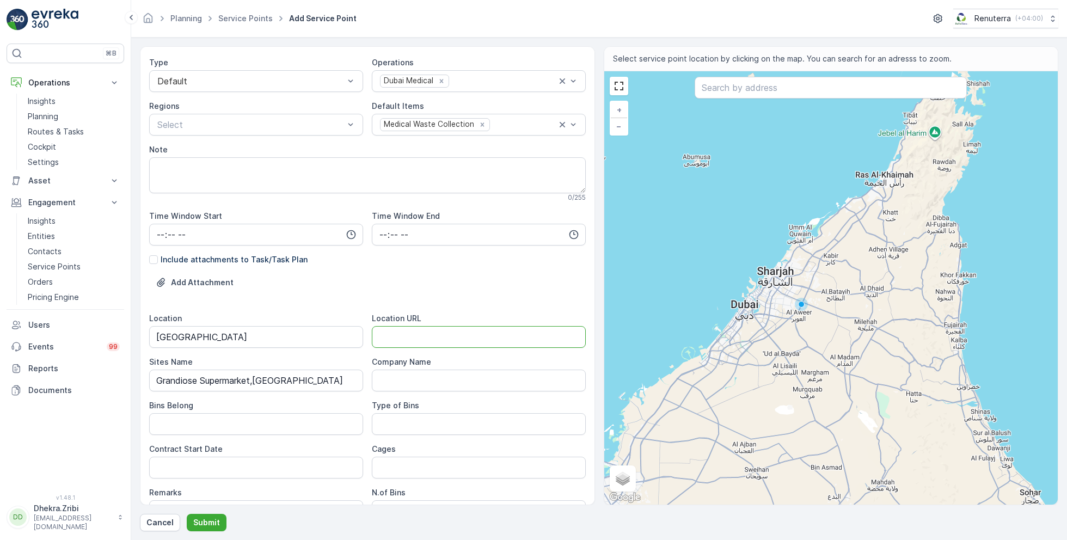
paste URL "[URL][DOMAIN_NAME]"
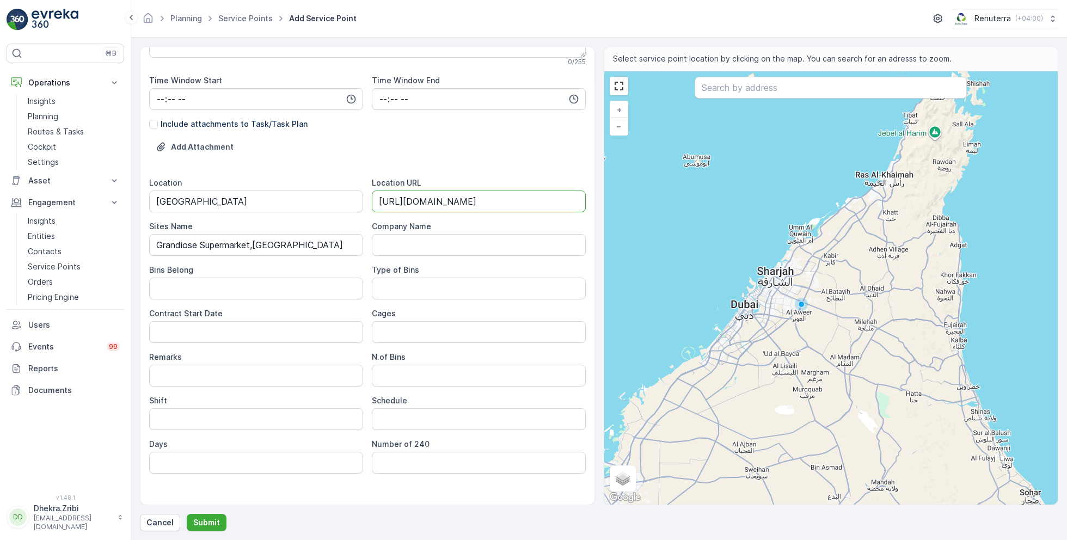
scroll to position [251, 0]
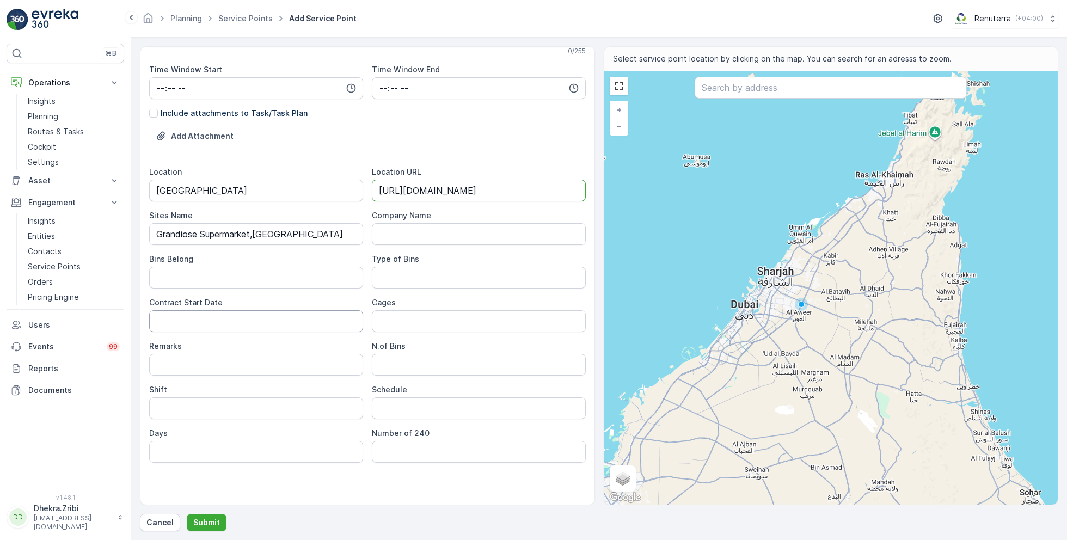
type URL "[URL][DOMAIN_NAME]"
click at [339, 319] on Date "Contract Start Date" at bounding box center [256, 321] width 214 height 22
type Date "[DATE]"
click at [323, 404] on input "Shift" at bounding box center [256, 408] width 214 height 22
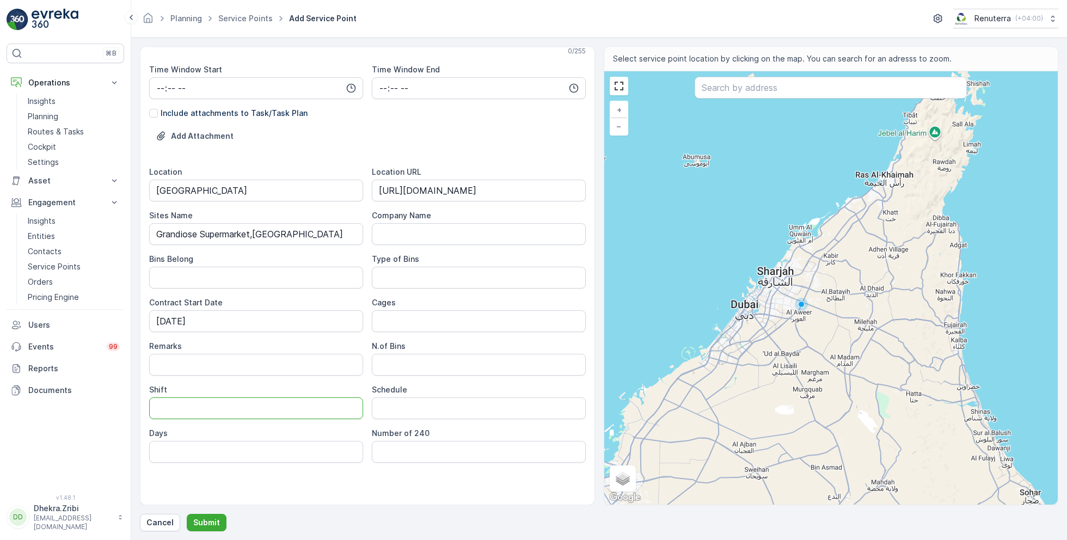
type input "Day Shift"
click at [417, 409] on input "Schedule" at bounding box center [479, 408] width 214 height 22
type input "Monthly 2 Times"
click at [316, 451] on input "Days" at bounding box center [256, 452] width 214 height 22
type input "15 & 30"
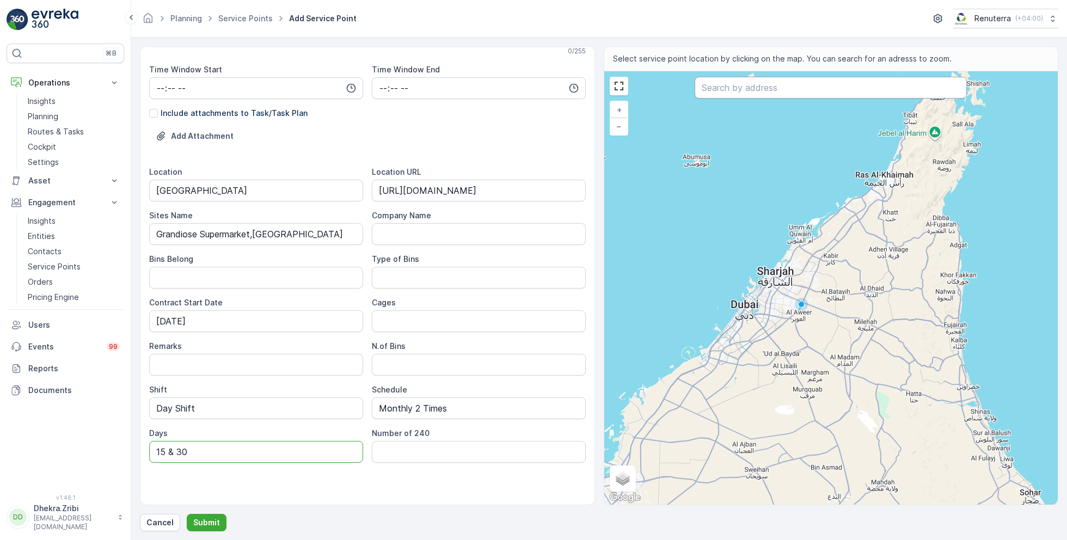
click at [744, 86] on input "text" at bounding box center [830, 88] width 272 height 22
paste input "Lunar Beauty Lounge"
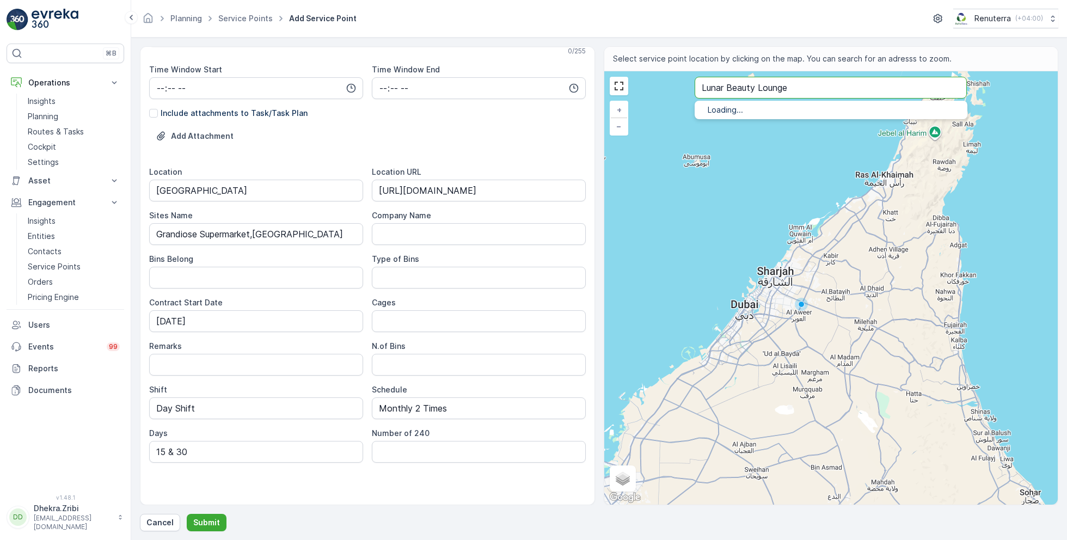
type input "Lunar Beauty Lounge"
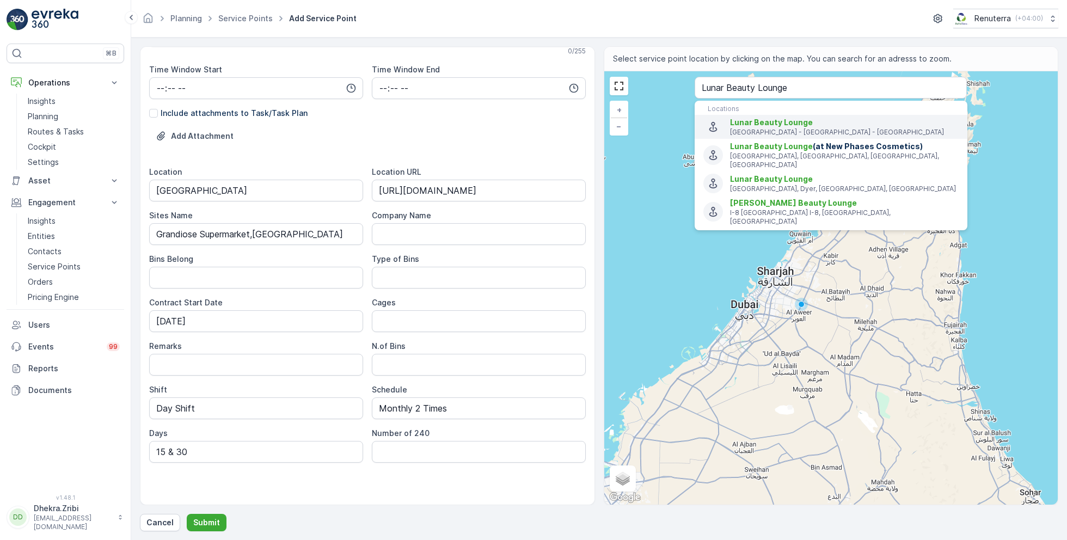
click at [775, 128] on p "[GEOGRAPHIC_DATA] - [GEOGRAPHIC_DATA] - [GEOGRAPHIC_DATA]" at bounding box center [844, 132] width 229 height 9
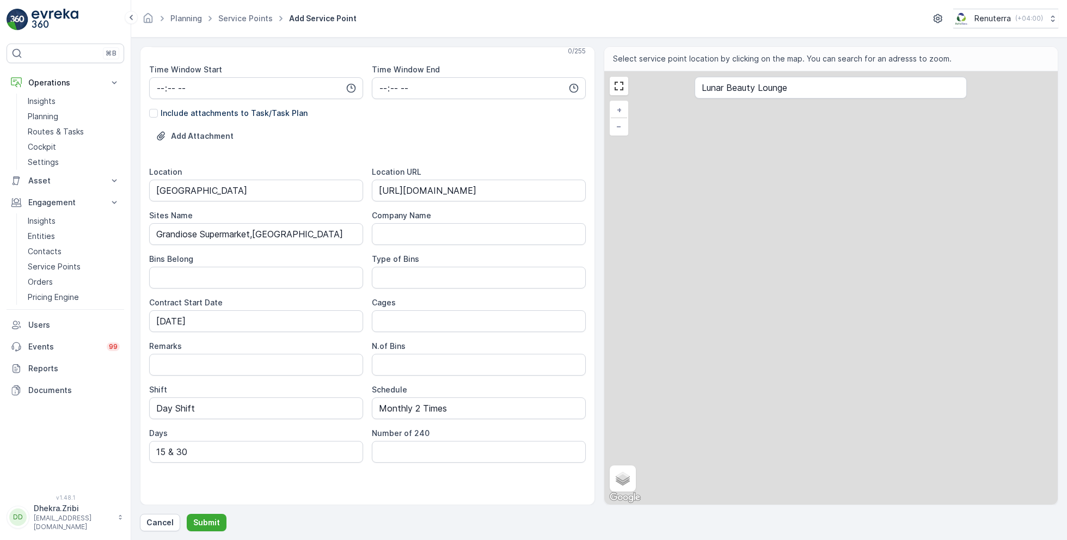
type input "25.0461852,55.21473599999999"
type Info "[GEOGRAPHIC_DATA] - [GEOGRAPHIC_DATA] - [GEOGRAPHIC_DATA]"
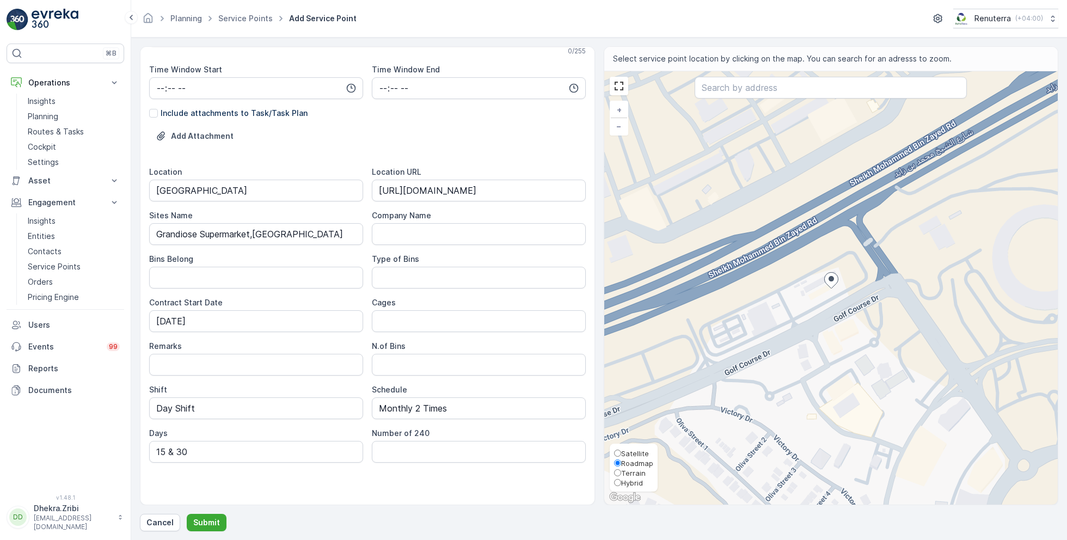
click at [637, 454] on span "Satellite" at bounding box center [635, 453] width 28 height 9
click at [621, 454] on input "Satellite" at bounding box center [617, 452] width 7 height 7
radio input "true"
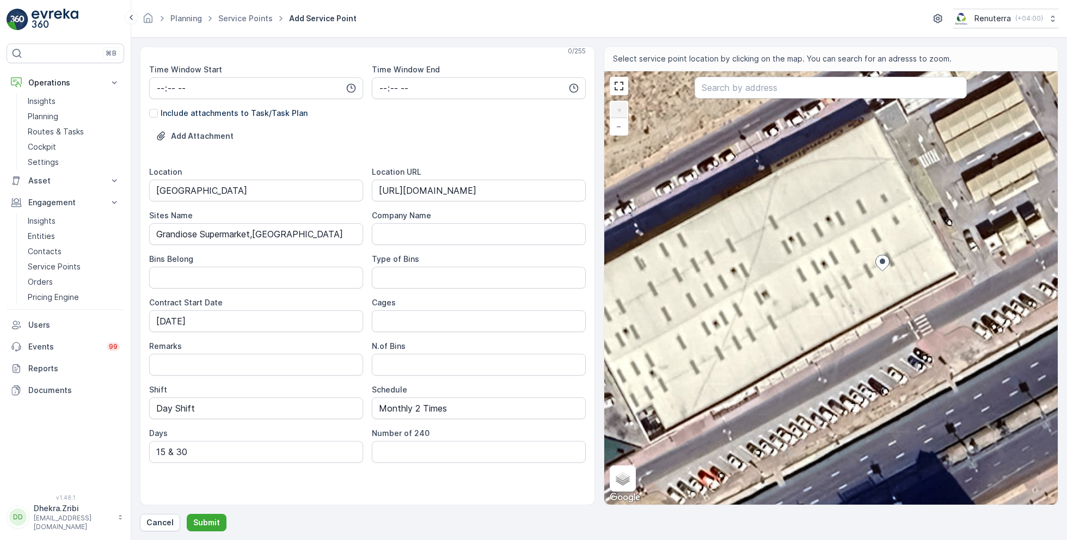
drag, startPoint x: 784, startPoint y: 244, endPoint x: 841, endPoint y: 277, distance: 65.3
click at [841, 278] on div "+ − Satellite Roadmap Terrain Hybrid Leaflet Keyboard shortcuts Map Data Imager…" at bounding box center [831, 287] width 454 height 433
click at [784, 219] on div "+ − Satellite Roadmap Terrain Hybrid Leaflet Keyboard shortcuts Map Data Imager…" at bounding box center [831, 287] width 454 height 433
type input "25.04629686931435,55.21449403362338"
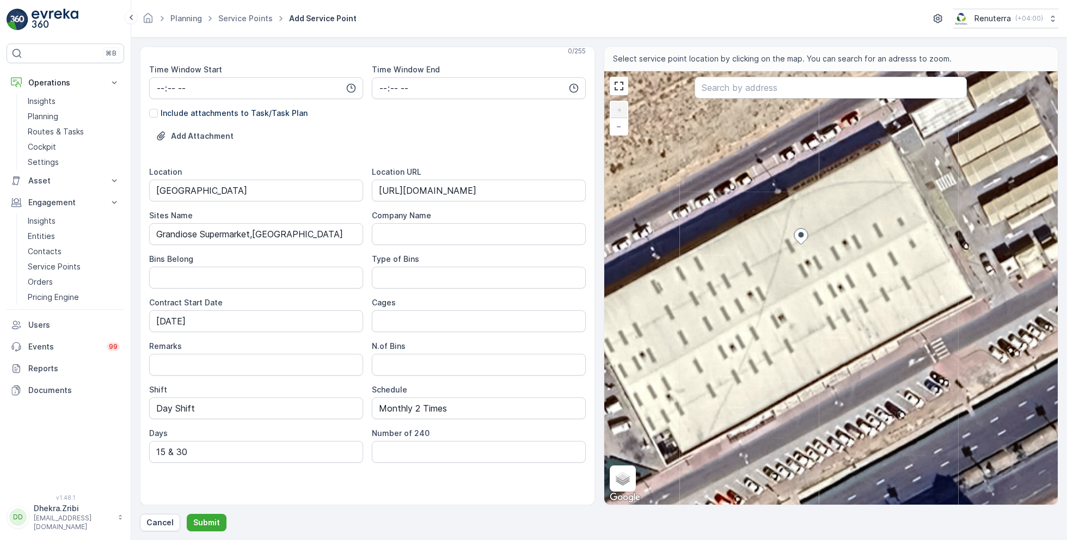
type Info "26W7+GVC - [GEOGRAPHIC_DATA] - [GEOGRAPHIC_DATA] - [GEOGRAPHIC_DATA]"
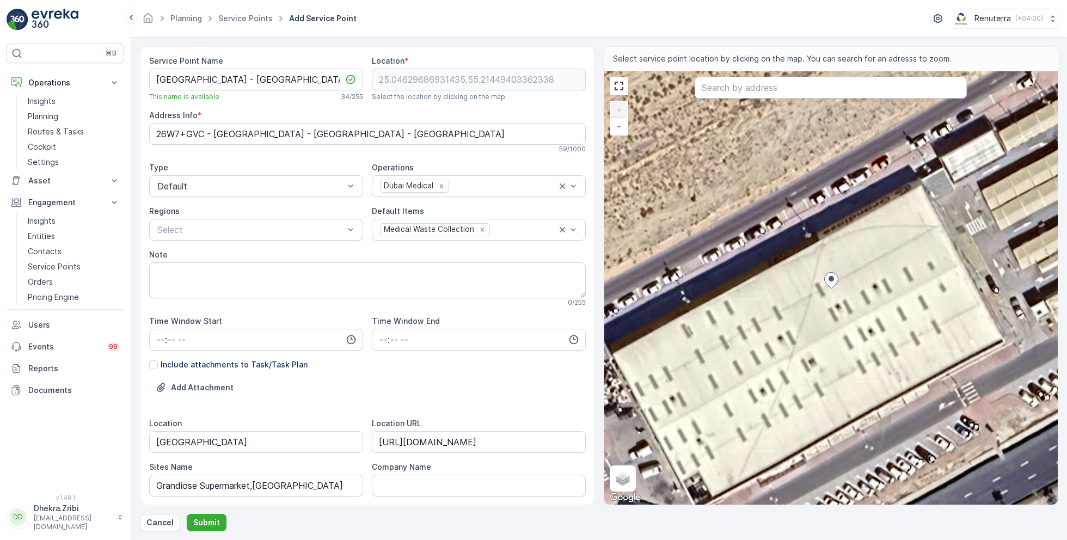
scroll to position [251, 0]
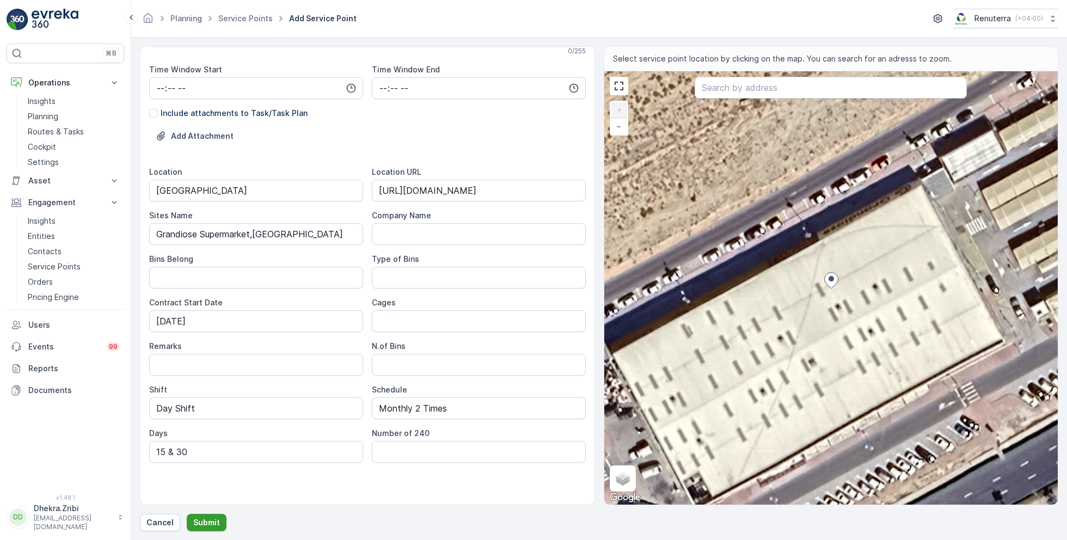
click at [213, 520] on p "Submit" at bounding box center [206, 522] width 27 height 11
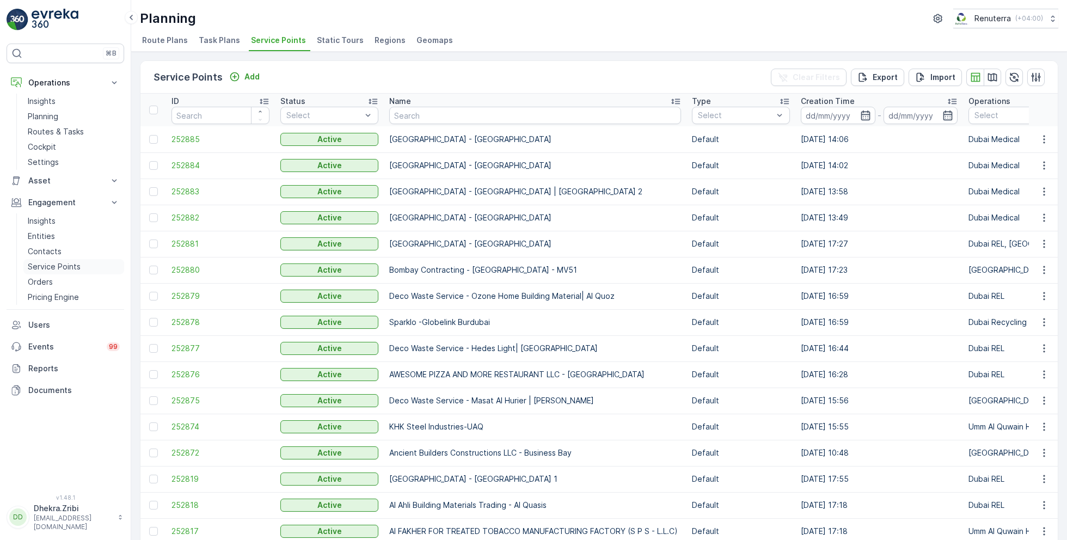
click at [65, 263] on p "Service Points" at bounding box center [54, 266] width 53 height 11
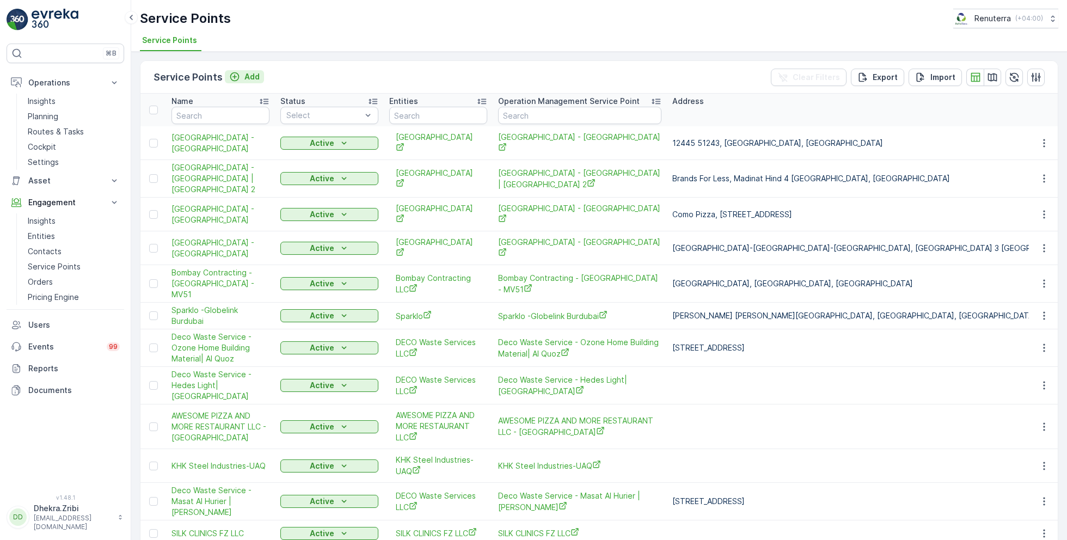
click at [253, 77] on p "Add" at bounding box center [251, 76] width 15 height 11
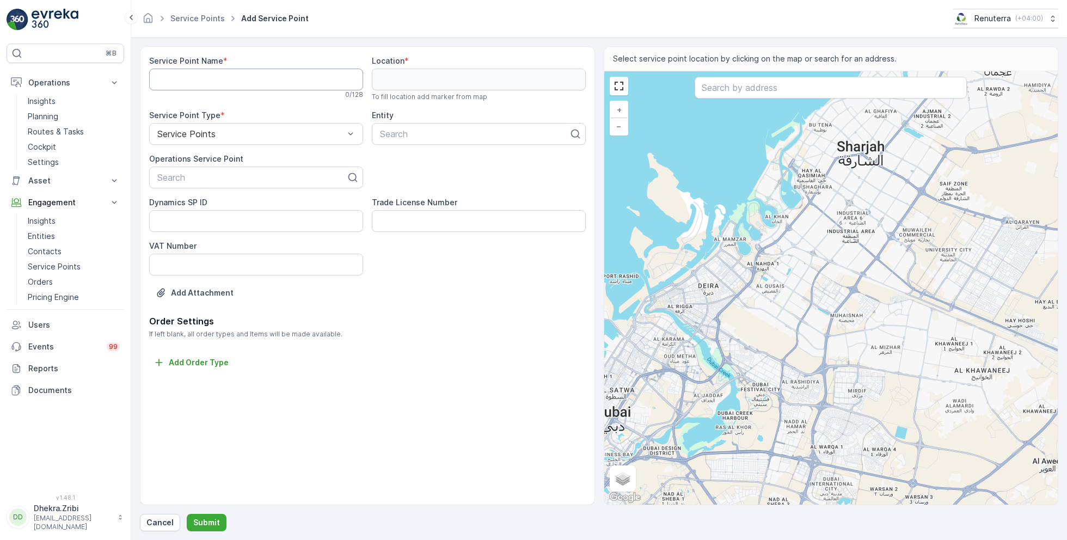
click at [272, 79] on Name "Service Point Name" at bounding box center [256, 80] width 214 height 22
paste Name "[GEOGRAPHIC_DATA] - [GEOGRAPHIC_DATA]"
type Name "[GEOGRAPHIC_DATA] - [GEOGRAPHIC_DATA]"
click at [253, 178] on div at bounding box center [251, 178] width 191 height 10
paste input "[GEOGRAPHIC_DATA] - [GEOGRAPHIC_DATA]"
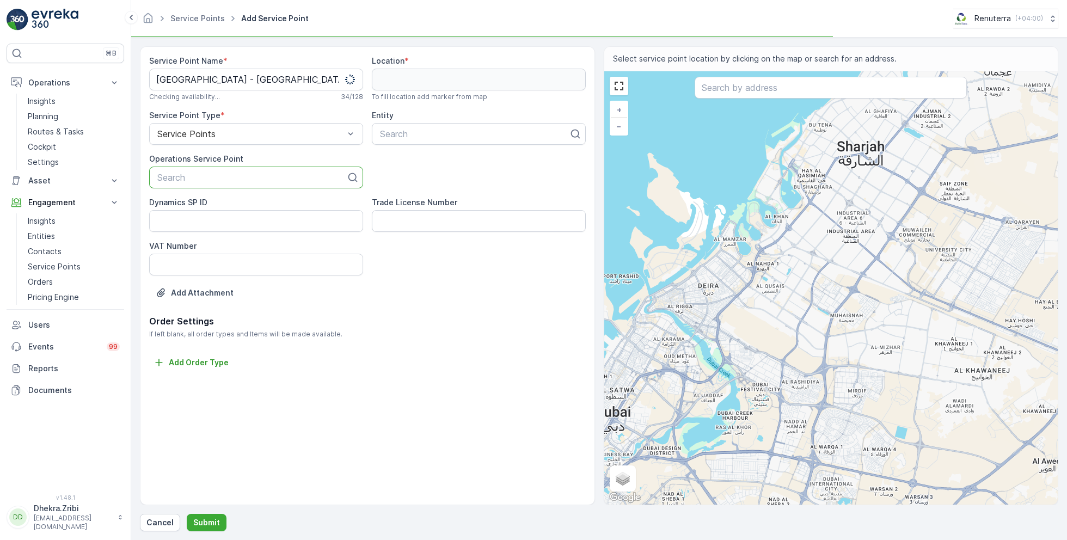
type input "[GEOGRAPHIC_DATA] - [GEOGRAPHIC_DATA]"
click at [260, 204] on span "[GEOGRAPHIC_DATA] - [GEOGRAPHIC_DATA]" at bounding box center [251, 204] width 191 height 10
click at [445, 136] on div at bounding box center [474, 134] width 191 height 10
type input "saudi"
click at [459, 164] on span "Saudi German Hospital" at bounding box center [423, 161] width 91 height 10
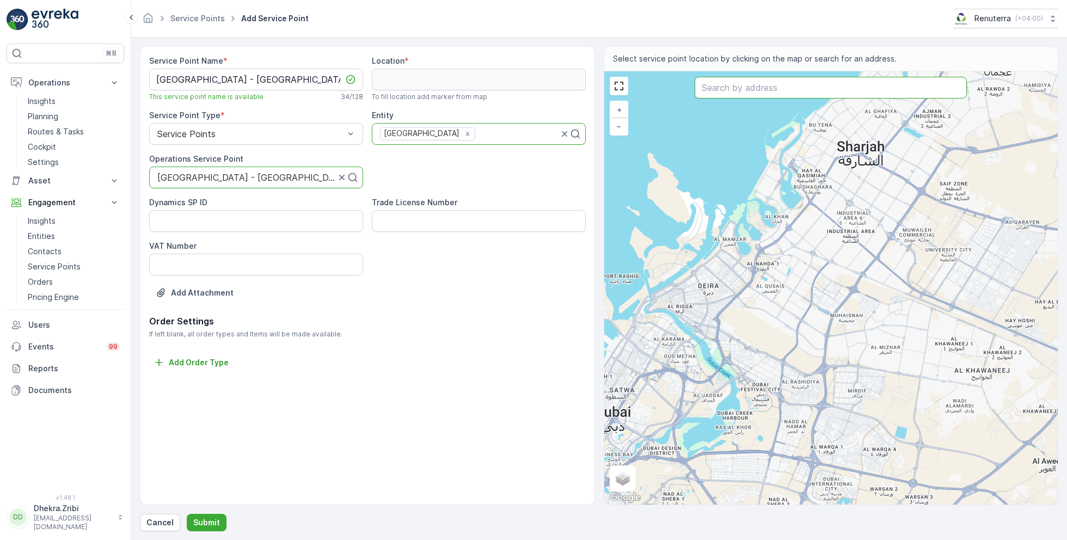
click at [741, 88] on input "text" at bounding box center [830, 88] width 272 height 22
paste input "Lunar Beauty Lounge"
type input "Lunar Beauty Lounge"
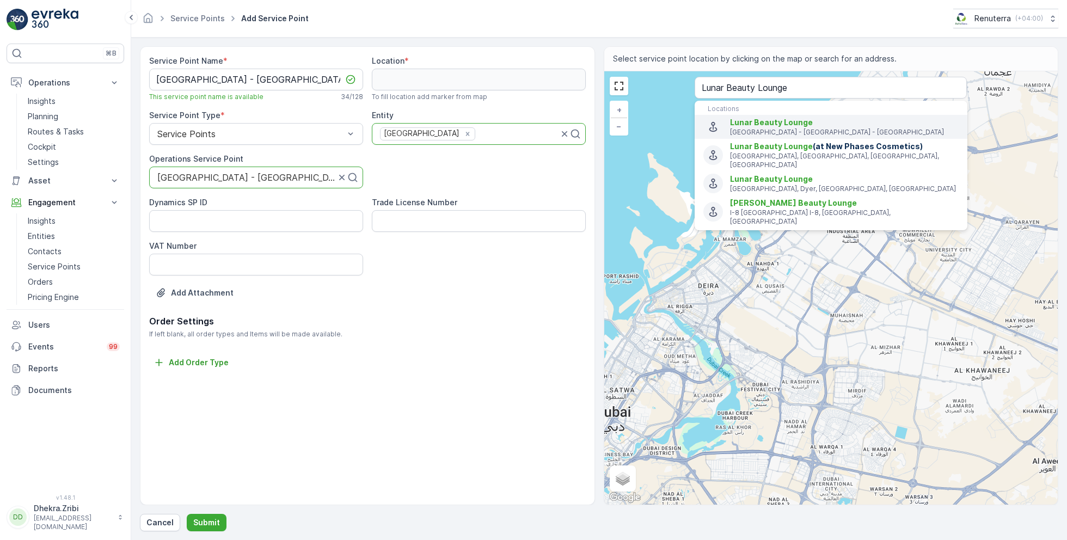
click at [771, 126] on span "Lunar Beauty Lounge" at bounding box center [771, 122] width 83 height 9
type input "25.0461852,55.21473599999999"
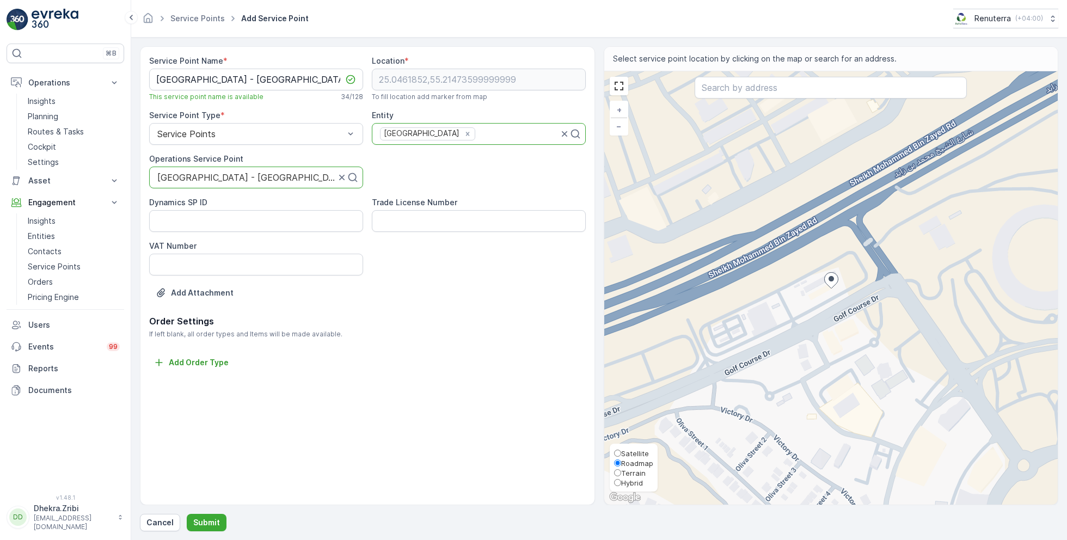
click at [629, 454] on span "Satellite" at bounding box center [635, 453] width 28 height 9
click at [621, 454] on input "Satellite" at bounding box center [617, 452] width 7 height 7
radio input "true"
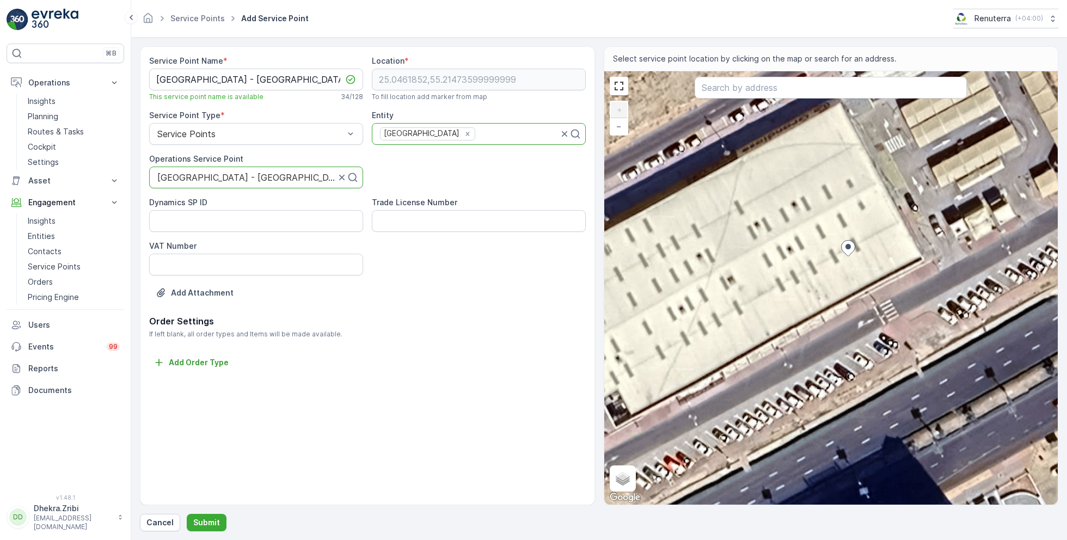
click at [752, 204] on div "+ − Satellite Roadmap Terrain Hybrid Leaflet Keyboard shortcuts Map Data Imager…" at bounding box center [831, 287] width 454 height 433
type input "25.04629929930451,55.21449938571407"
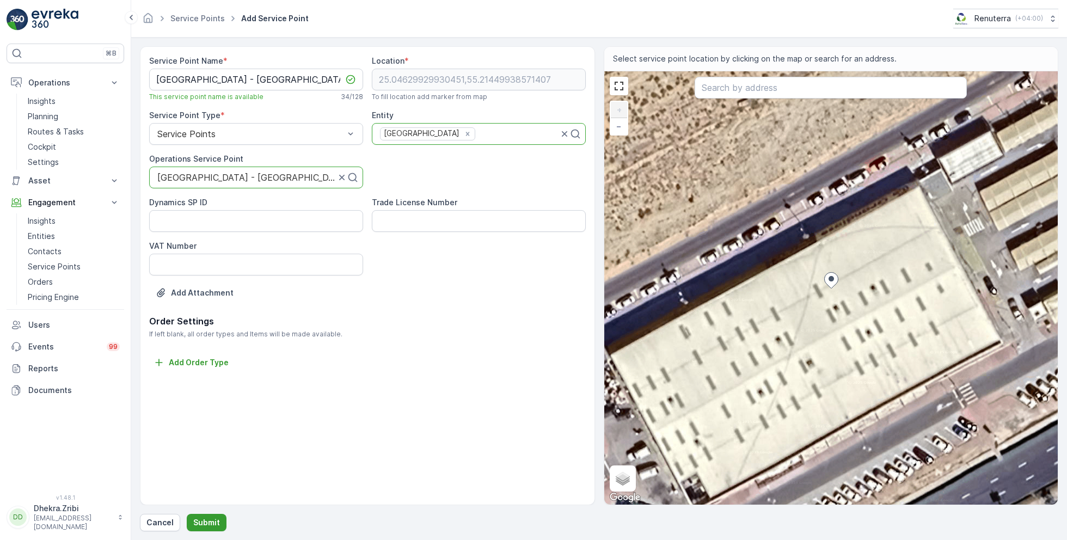
click at [199, 519] on p "Submit" at bounding box center [206, 522] width 27 height 11
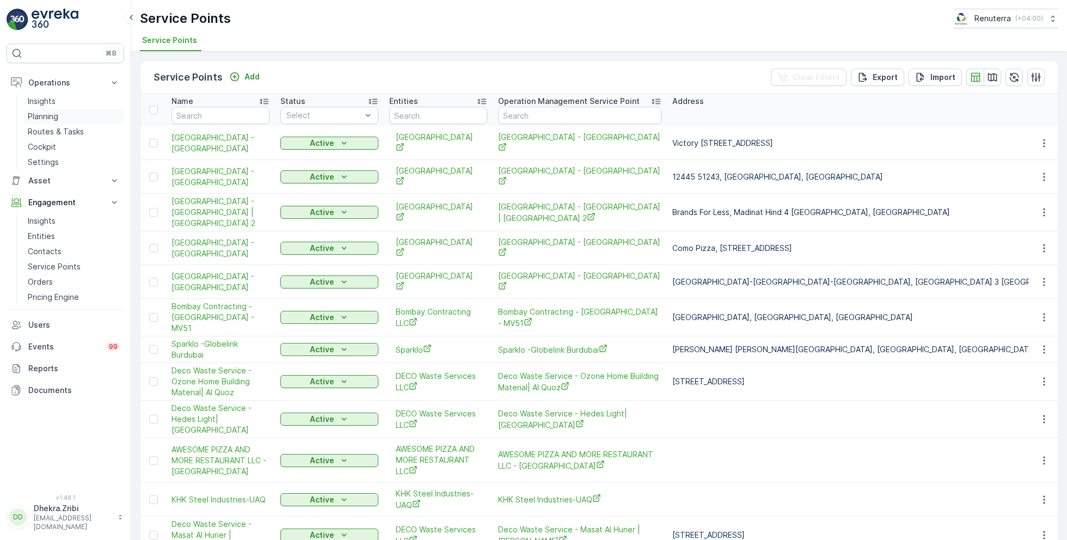
click at [56, 115] on p "Planning" at bounding box center [43, 116] width 30 height 11
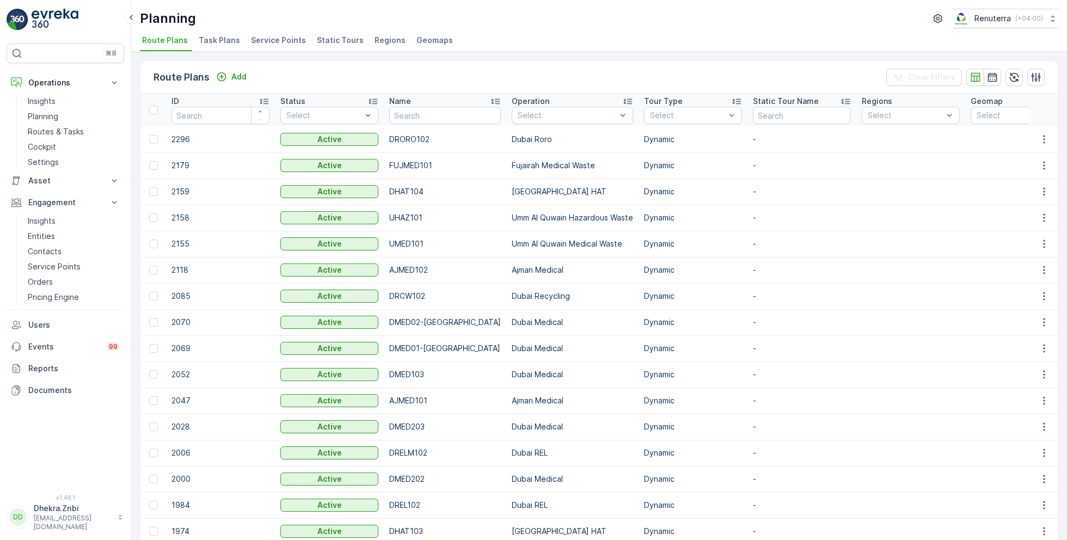
click at [279, 41] on span "Service Points" at bounding box center [278, 40] width 55 height 11
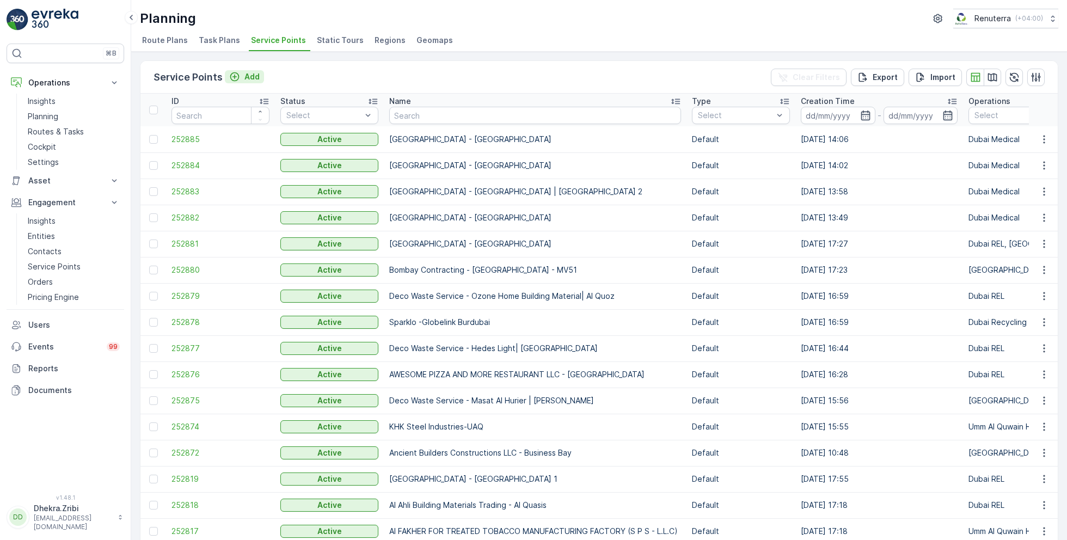
click at [254, 78] on p "Add" at bounding box center [251, 76] width 15 height 11
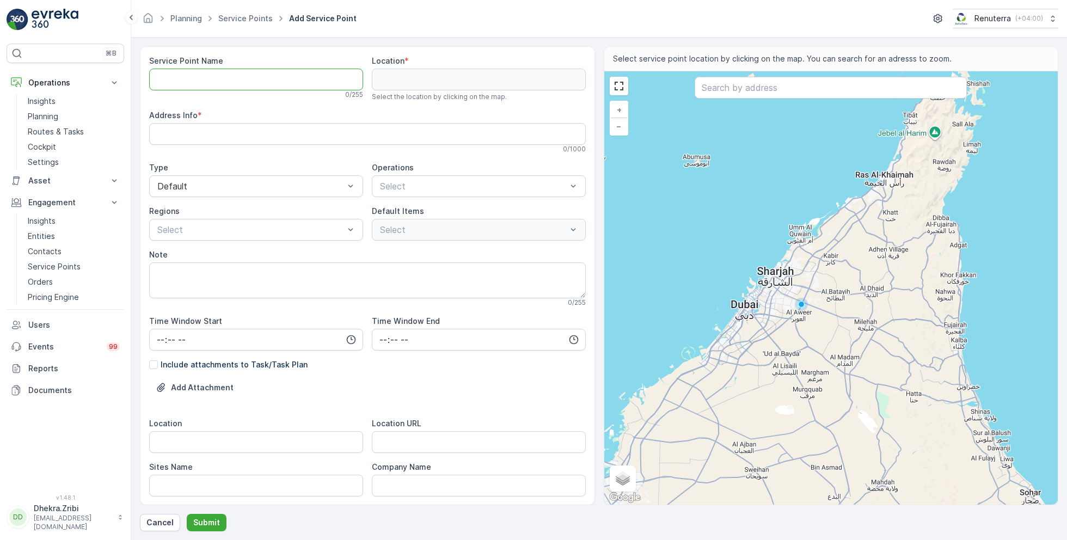
click at [280, 81] on Name "Service Point Name" at bounding box center [256, 80] width 214 height 22
paste Name "[GEOGRAPHIC_DATA] - [GEOGRAPHIC_DATA]"
type Name "[GEOGRAPHIC_DATA] - [GEOGRAPHIC_DATA]"
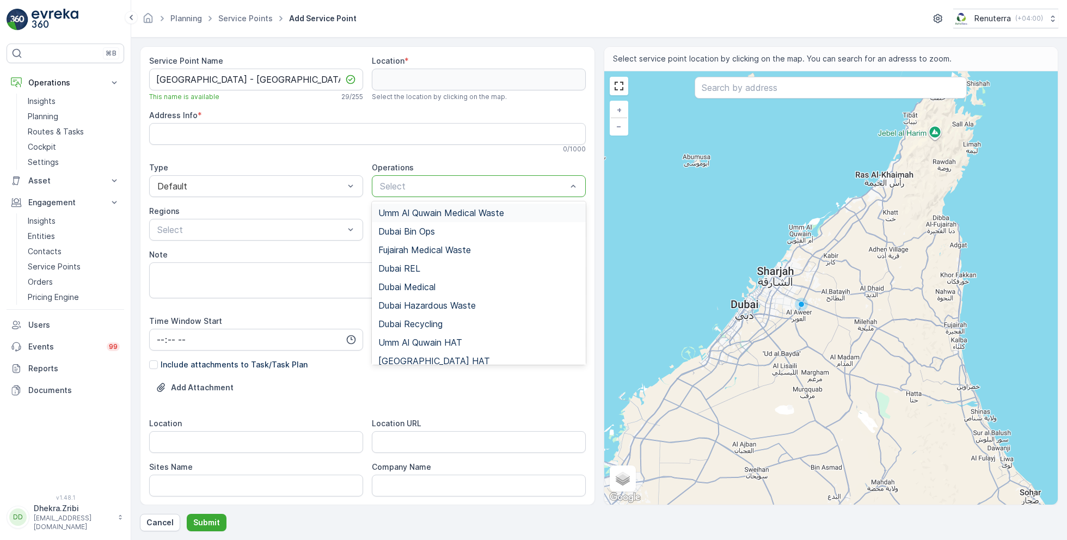
click at [427, 189] on div at bounding box center [473, 186] width 189 height 10
click at [418, 288] on span "Dubai Medical" at bounding box center [406, 287] width 57 height 10
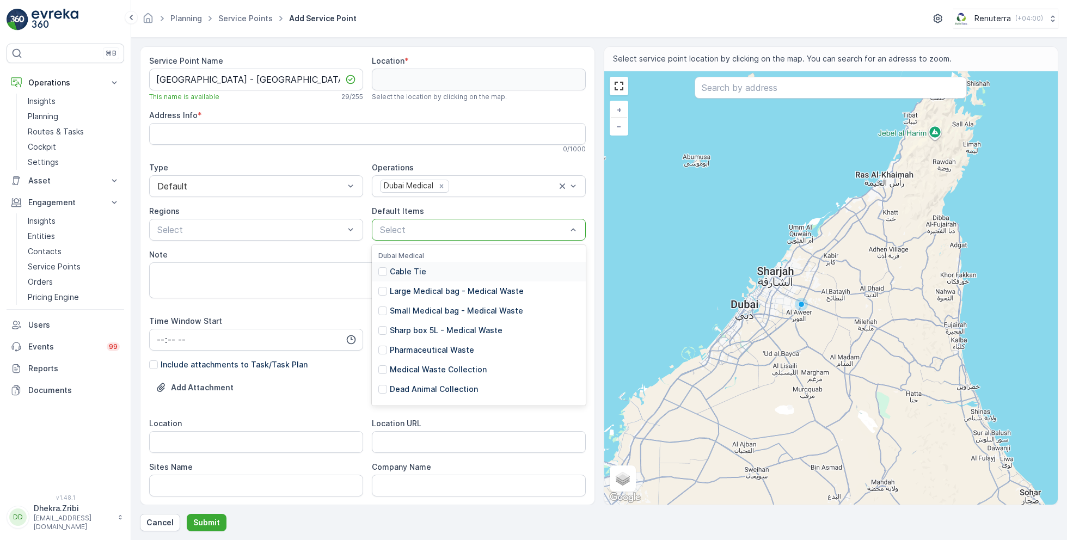
click at [403, 230] on div at bounding box center [473, 230] width 189 height 10
click at [427, 369] on p "Medical Waste Collection" at bounding box center [438, 369] width 97 height 11
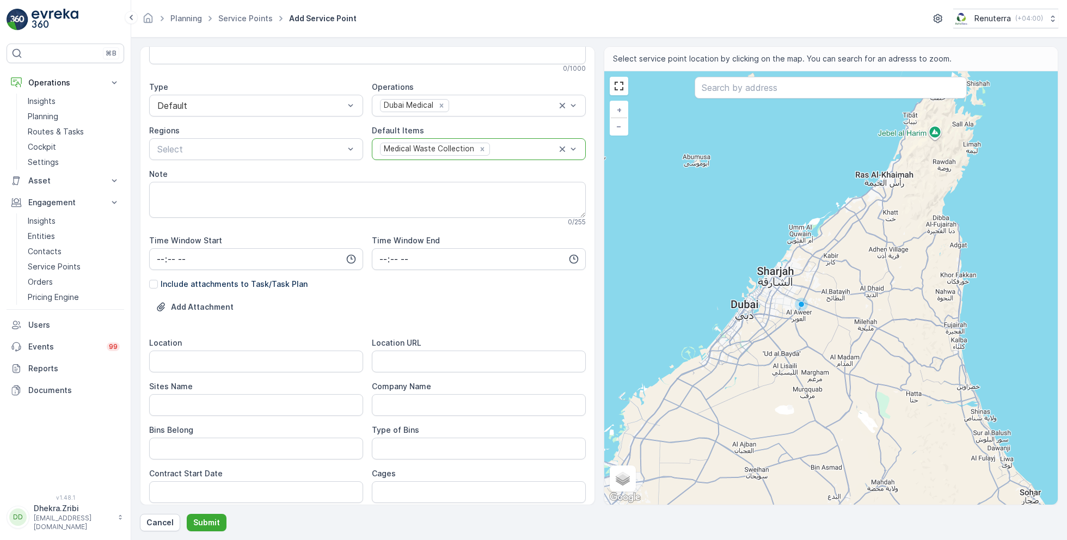
scroll to position [83, 0]
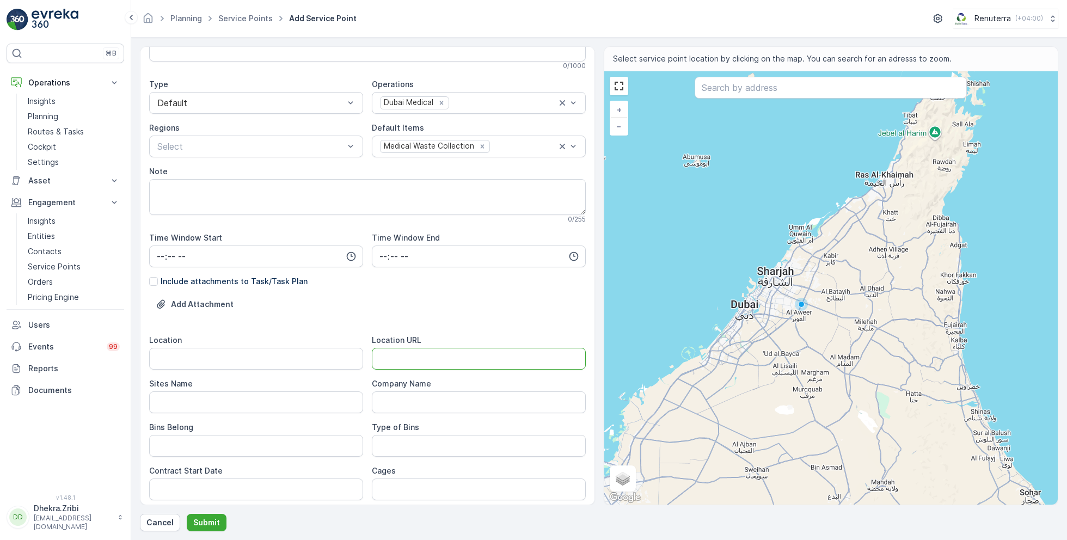
click at [402, 360] on URL "Location URL" at bounding box center [479, 359] width 214 height 22
paste URL "[URL][DOMAIN_NAME]"
type URL "[URL][DOMAIN_NAME]"
click at [219, 361] on input "Location" at bounding box center [256, 359] width 214 height 22
paste input "[GEOGRAPHIC_DATA] B - [GEOGRAPHIC_DATA]"
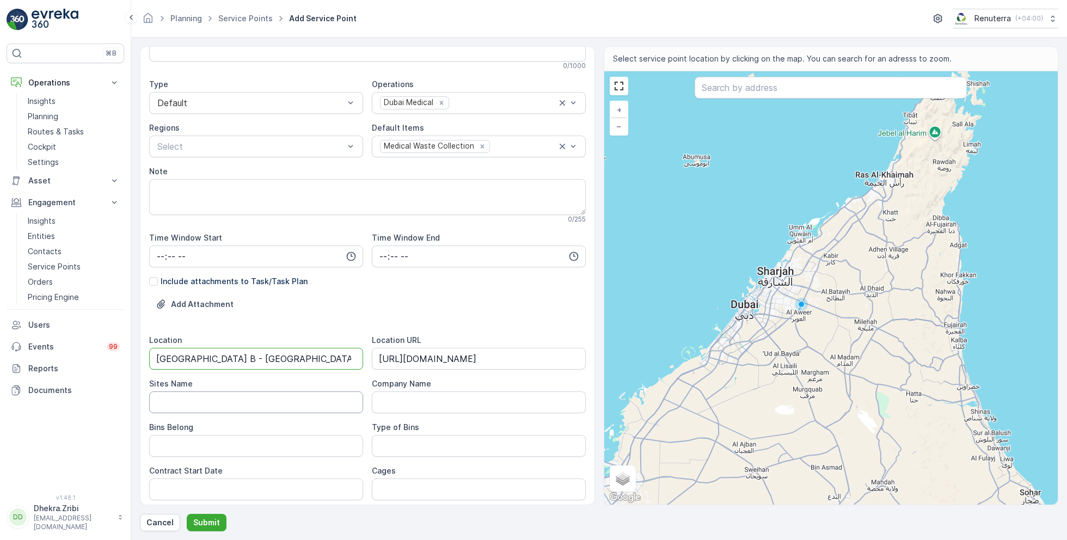
type input "[GEOGRAPHIC_DATA] B - [GEOGRAPHIC_DATA]"
click at [197, 401] on Name "Sites Name" at bounding box center [256, 402] width 214 height 22
paste Name "[GEOGRAPHIC_DATA] B - [GEOGRAPHIC_DATA]"
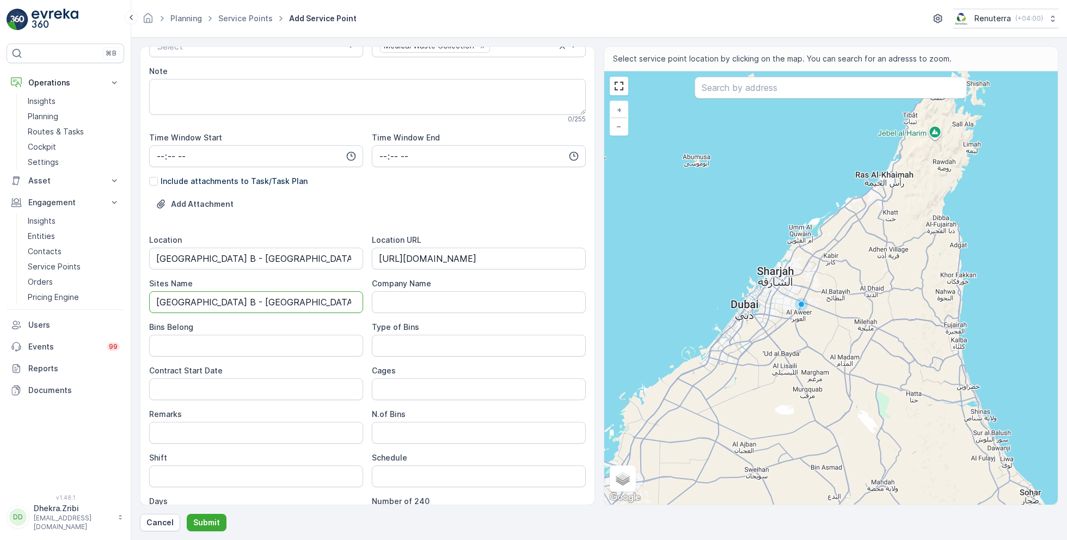
scroll to position [202, 0]
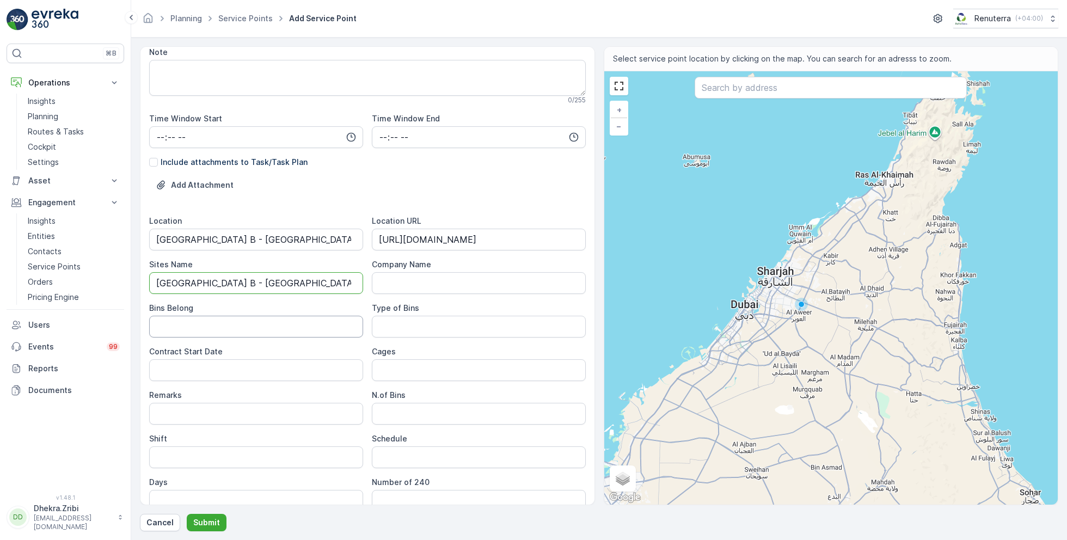
type Name "[GEOGRAPHIC_DATA] B - [GEOGRAPHIC_DATA]"
click at [259, 325] on Belong "Bins Belong" at bounding box center [256, 327] width 214 height 22
click at [399, 328] on Bins "Type of Bins" at bounding box center [479, 327] width 214 height 22
click at [295, 373] on Date "Contract Start Date" at bounding box center [256, 370] width 214 height 22
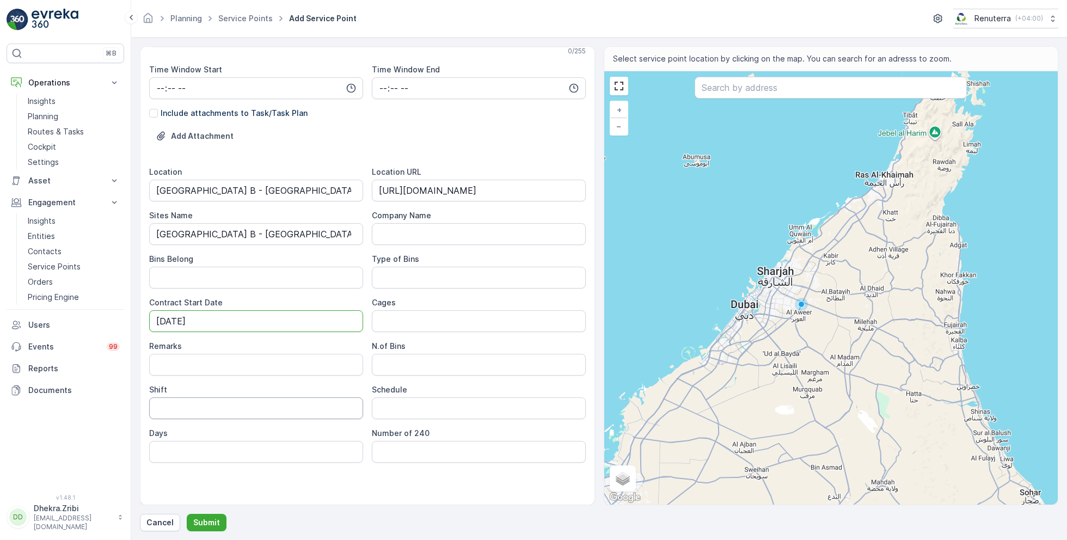
type Date "[DATE]"
click at [250, 398] on input "Shift" at bounding box center [256, 408] width 214 height 22
type input "Day Shift"
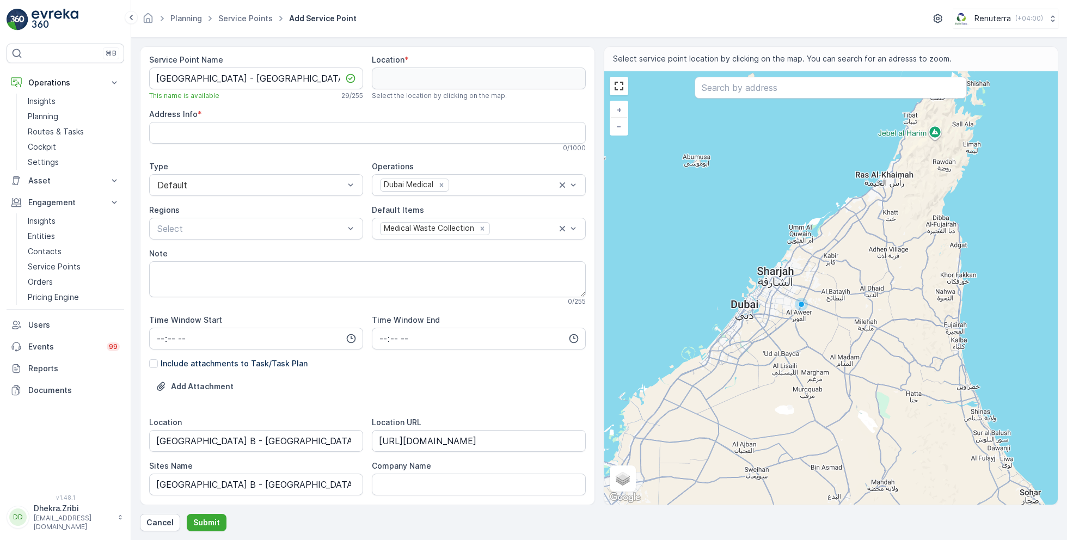
scroll to position [0, 0]
click at [756, 87] on input "text" at bounding box center [830, 88] width 272 height 22
paste input "DAMAC Handover Office"
type input "DAMAC Handover Office"
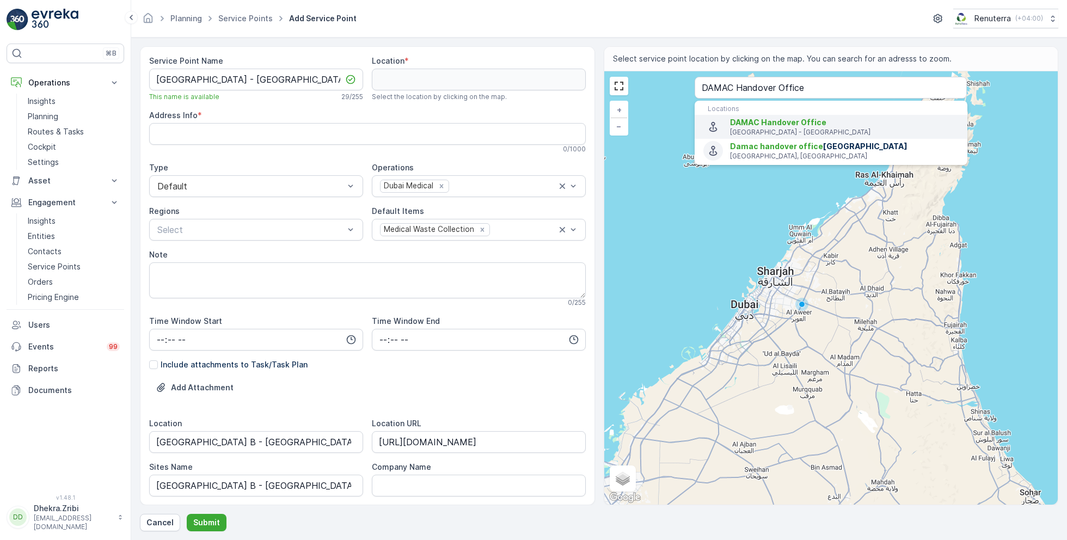
click at [747, 129] on p "Dubai - United Arab Emirates" at bounding box center [844, 132] width 229 height 9
type input "25.0189961,55.2457262"
type Info "269W+Q5Q - DAMAC Hills - Dubai - United Arab Emirates"
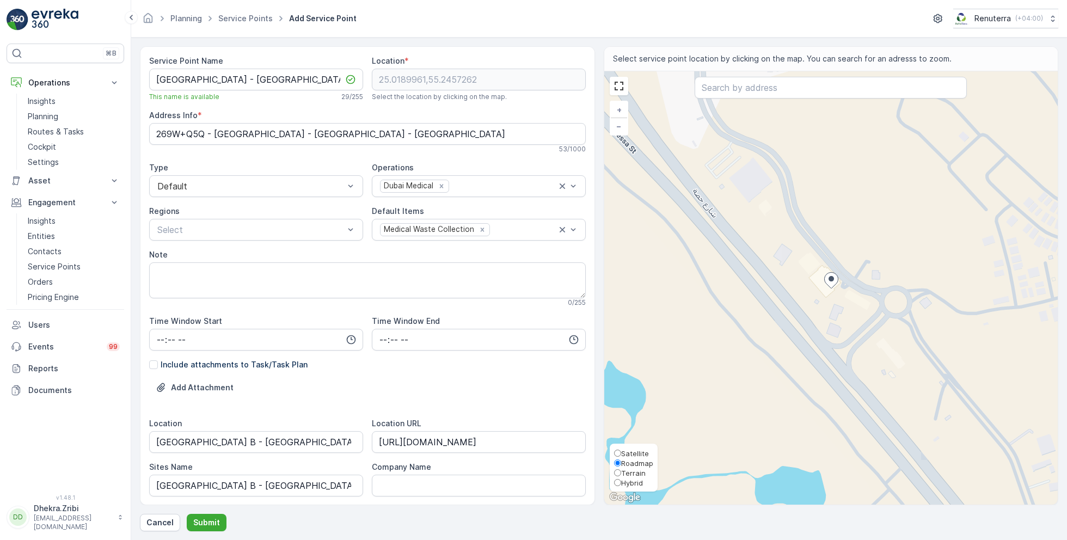
click at [628, 452] on span "Satellite" at bounding box center [635, 453] width 28 height 9
click at [621, 452] on input "Satellite" at bounding box center [617, 452] width 7 height 7
radio input "true"
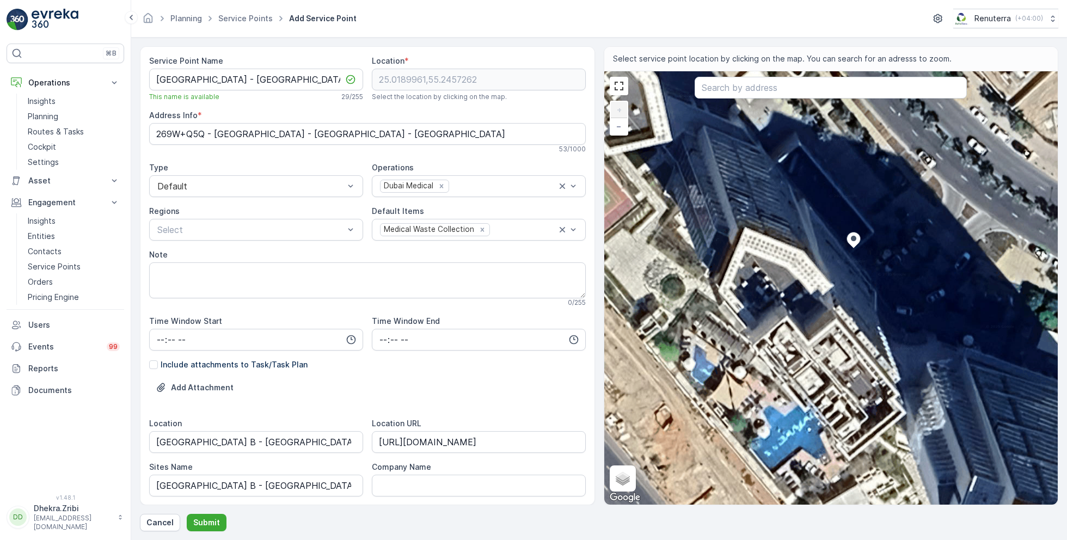
click at [832, 194] on div "+ − Satellite Roadmap Terrain Hybrid Leaflet Keyboard shortcuts Map Data Imager…" at bounding box center [831, 287] width 454 height 433
type input "25.019114417552892,55.24567332059578"
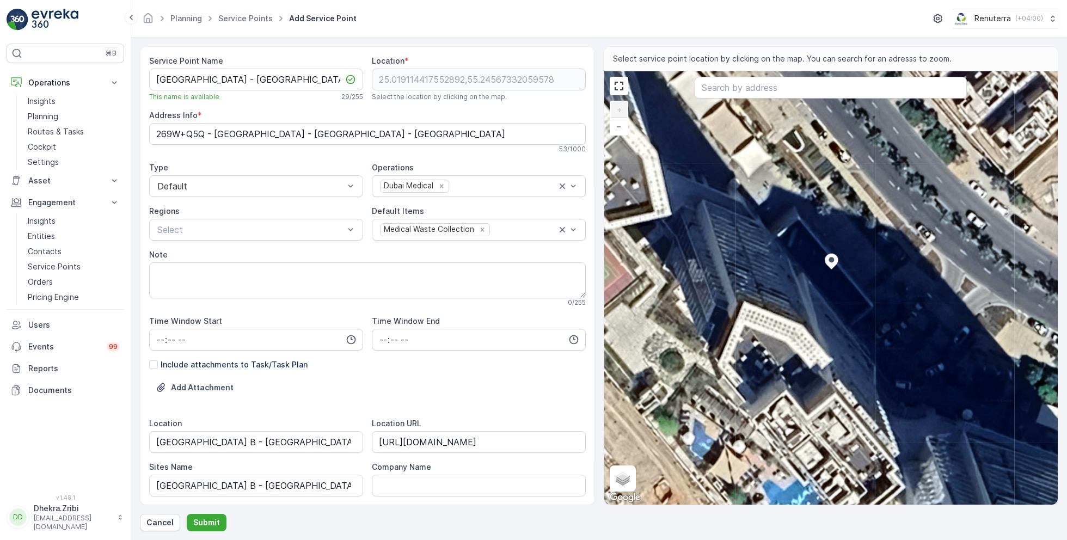
type Info "Damac Hills 1 - داماك [GEOGRAPHIC_DATA] - [GEOGRAPHIC_DATA] - [GEOGRAPHIC_DATA]"
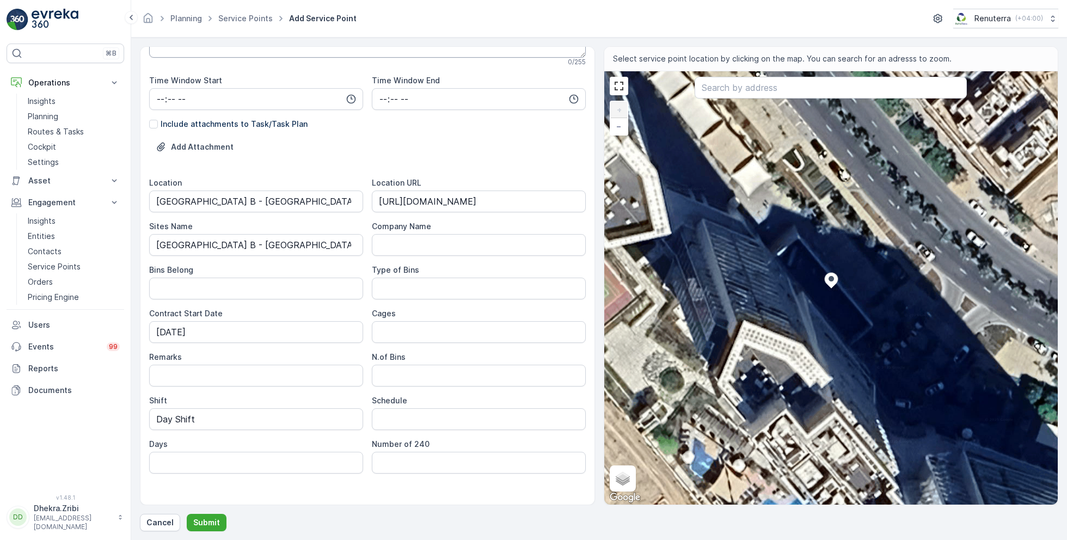
scroll to position [251, 0]
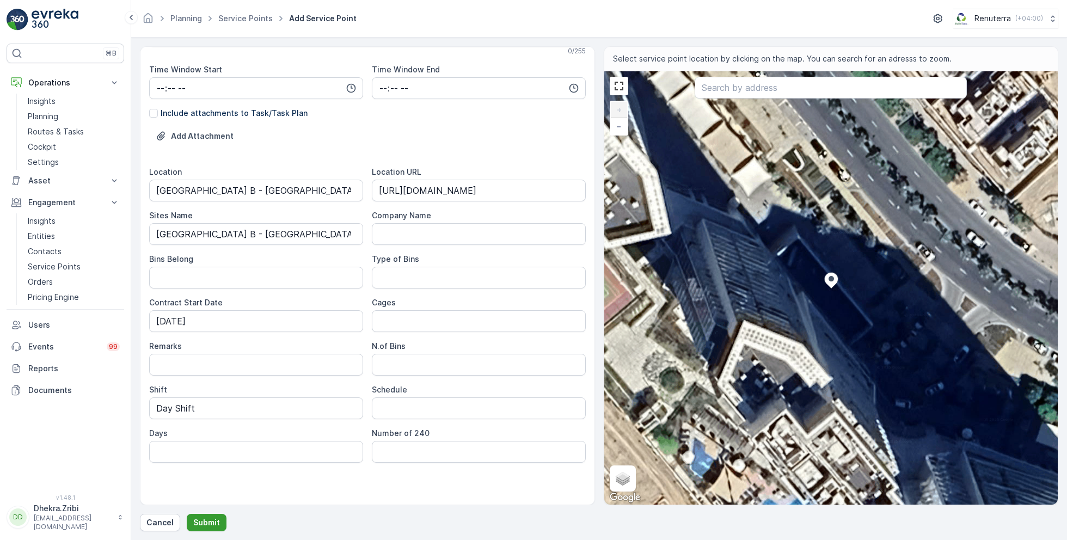
click at [207, 521] on p "Submit" at bounding box center [206, 522] width 27 height 11
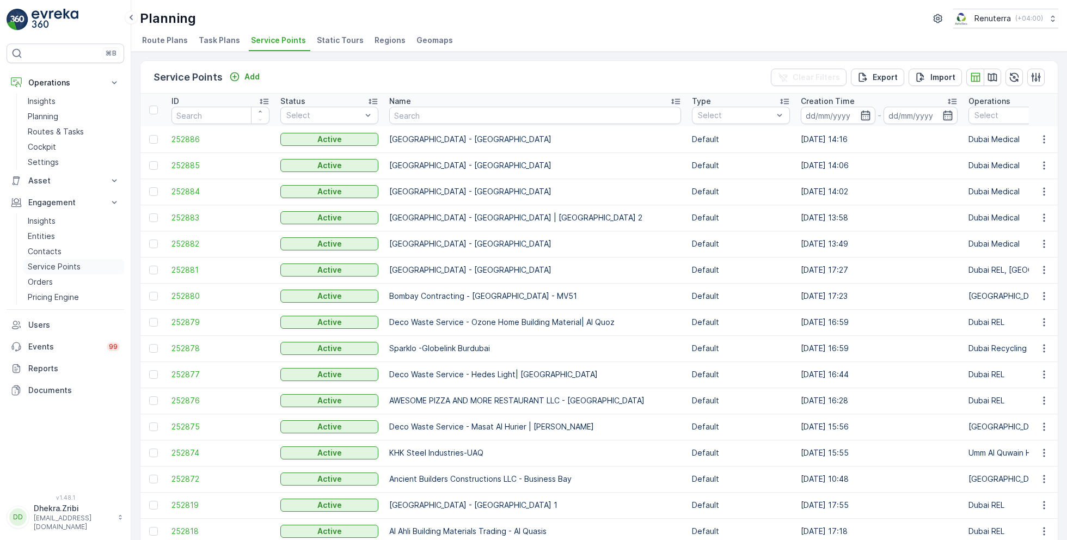
click at [53, 263] on p "Service Points" at bounding box center [54, 266] width 53 height 11
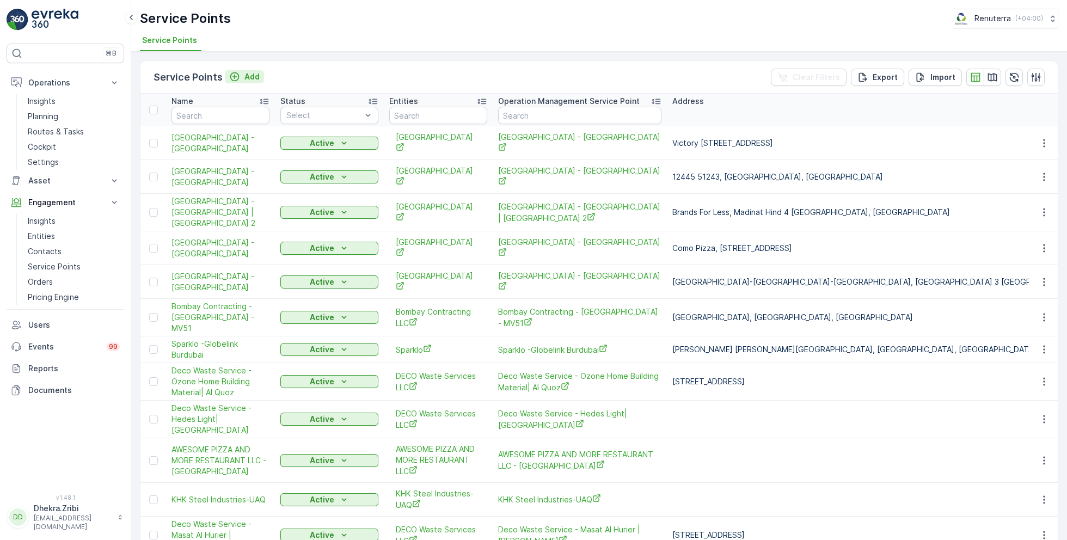
click at [246, 75] on p "Add" at bounding box center [251, 76] width 15 height 11
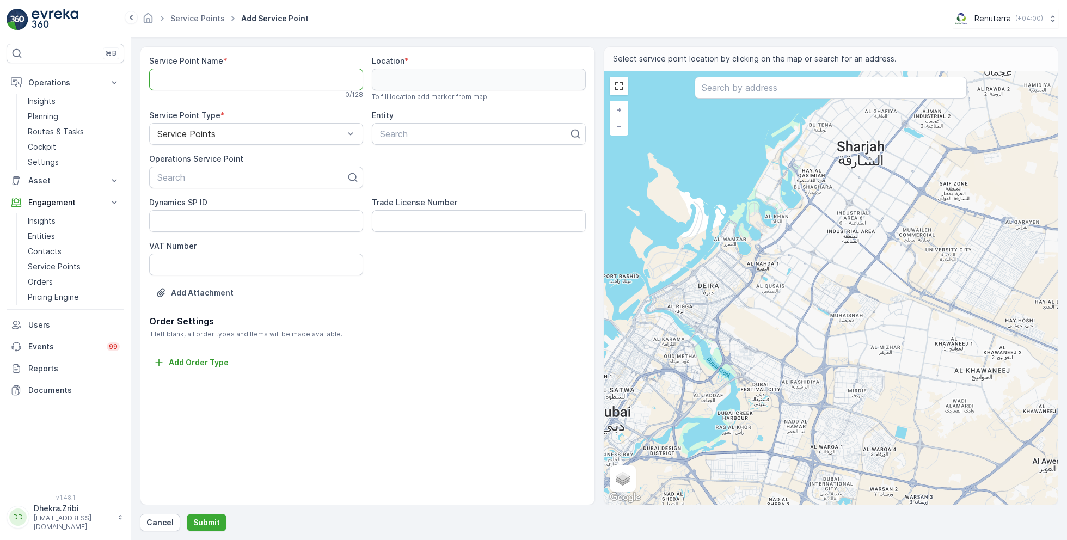
click at [251, 81] on Name "Service Point Name" at bounding box center [256, 80] width 214 height 22
paste Name "[GEOGRAPHIC_DATA] - [GEOGRAPHIC_DATA]"
type Name "[GEOGRAPHIC_DATA] - [GEOGRAPHIC_DATA]"
click at [250, 180] on div at bounding box center [251, 178] width 191 height 10
paste input "[GEOGRAPHIC_DATA] - [GEOGRAPHIC_DATA]"
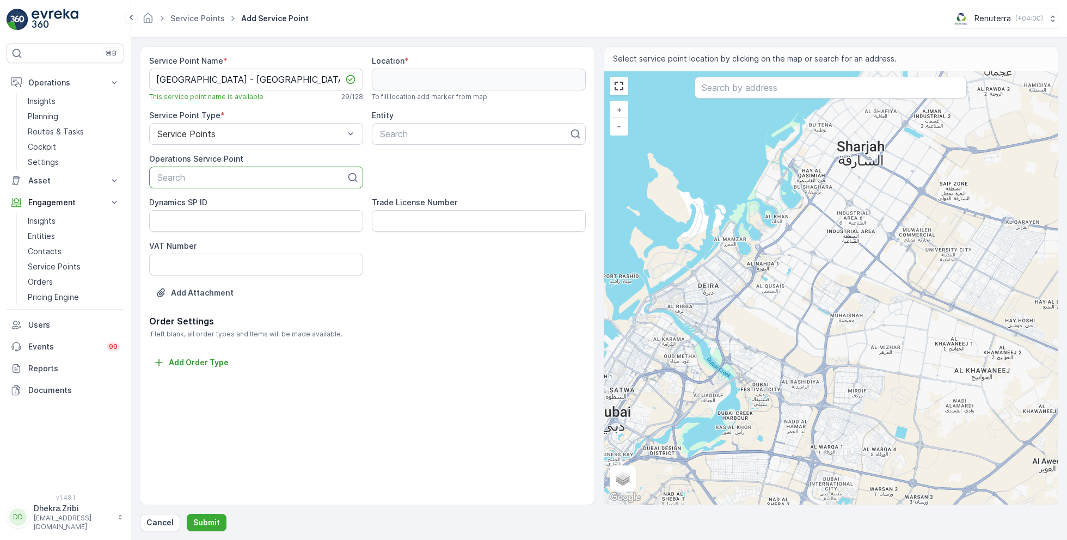
type input "[GEOGRAPHIC_DATA] - [GEOGRAPHIC_DATA]"
click at [271, 204] on span "[GEOGRAPHIC_DATA] - [GEOGRAPHIC_DATA]" at bounding box center [251, 204] width 191 height 10
click at [443, 133] on div at bounding box center [474, 134] width 191 height 10
type input "saudi"
click at [468, 161] on span "Saudi German Hospital" at bounding box center [423, 161] width 91 height 10
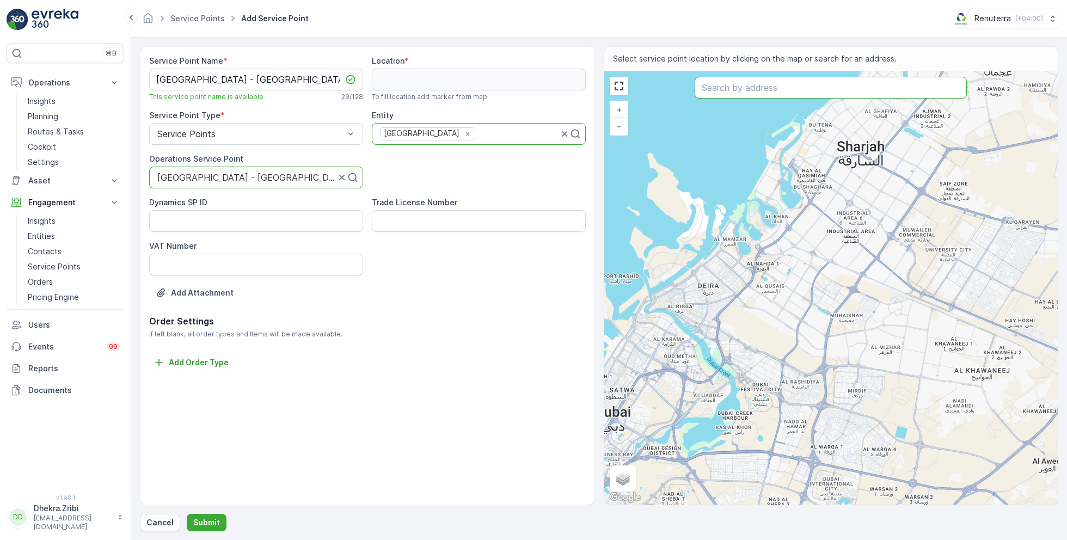
click at [731, 85] on input "text" at bounding box center [830, 88] width 272 height 22
paste input "DAMAC Handover Office"
type input "DAMAC Handover Office"
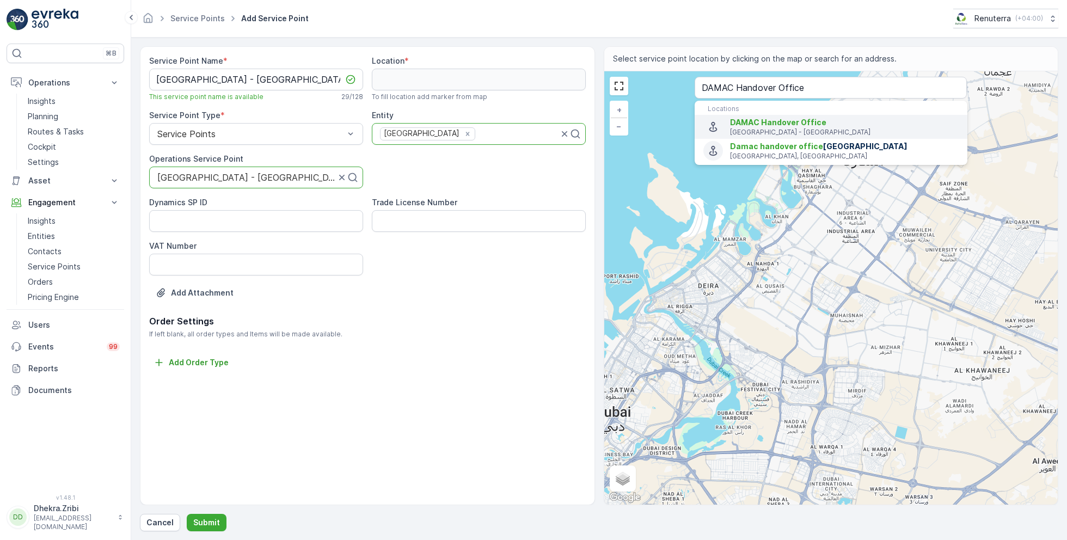
click at [777, 126] on span "DAMAC Handover Office" at bounding box center [844, 122] width 229 height 11
type input "25.0189961,55.2457262"
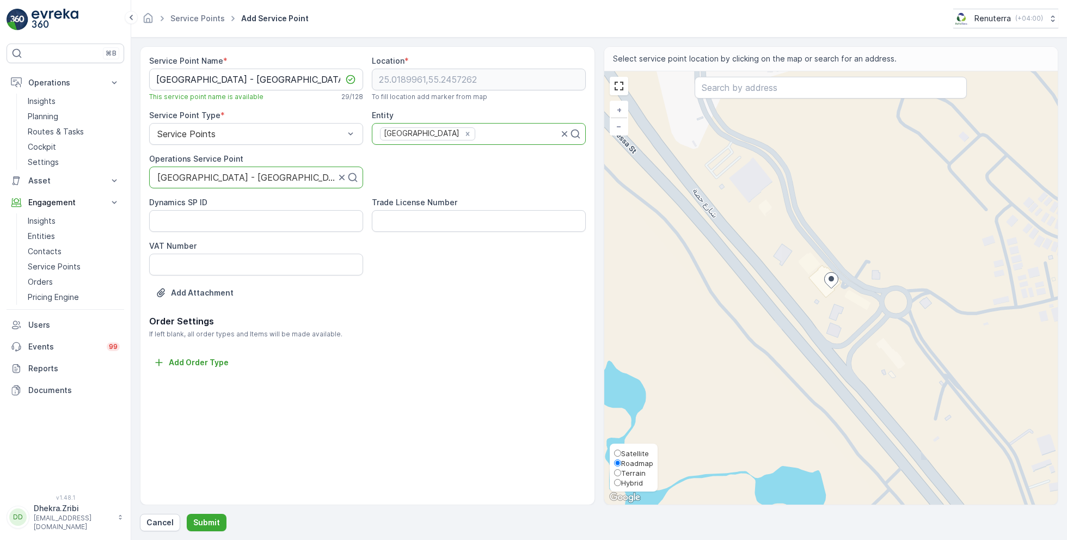
click at [632, 453] on span "Satellite" at bounding box center [635, 453] width 28 height 9
click at [621, 453] on input "Satellite" at bounding box center [617, 452] width 7 height 7
radio input "true"
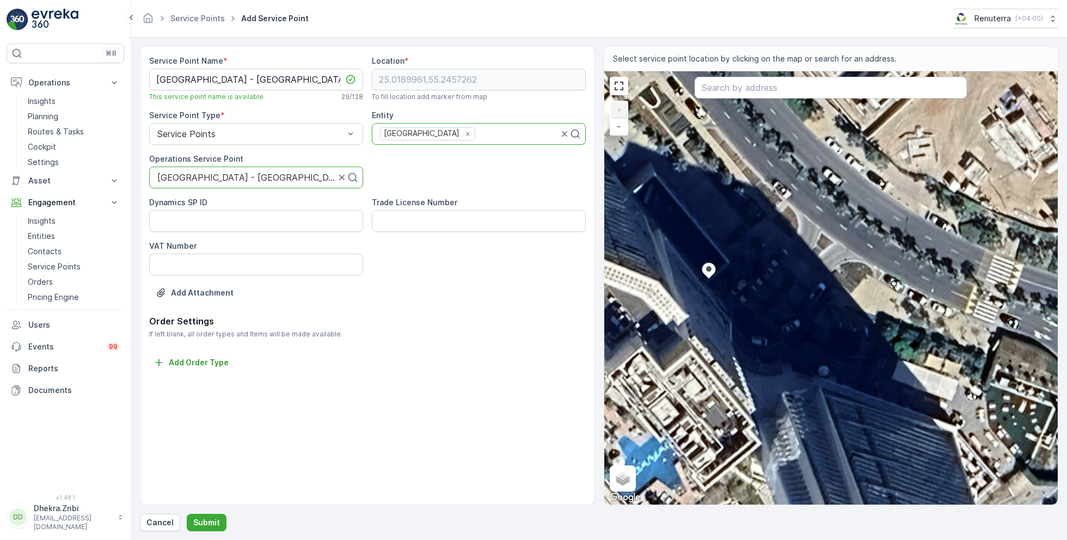
click at [683, 224] on div "+ − Satellite Roadmap Terrain Hybrid Leaflet Keyboard shortcuts Map Data Imager…" at bounding box center [831, 287] width 454 height 433
type input "25.01911563281721,55.245664006024306"
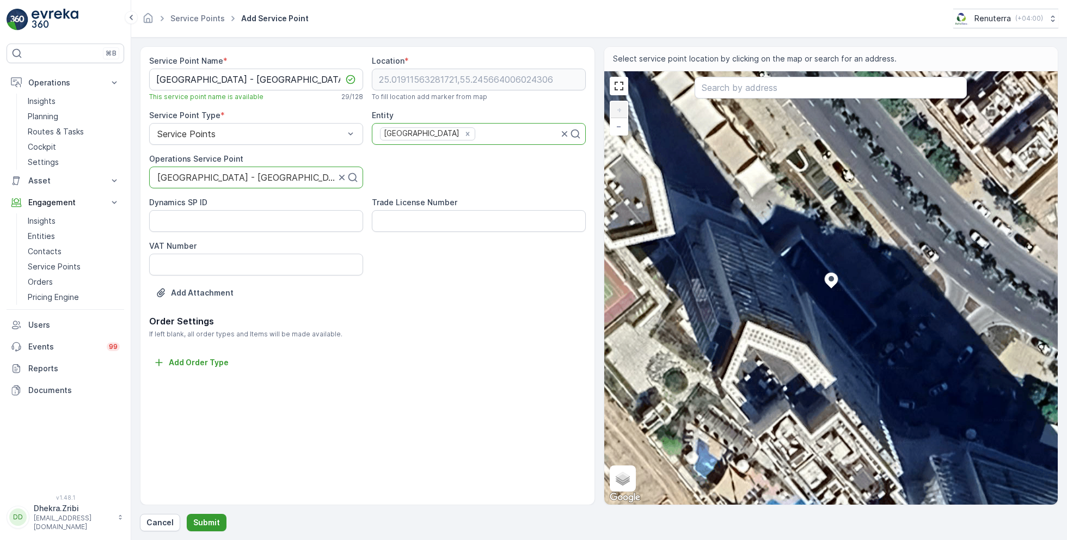
click at [205, 521] on p "Submit" at bounding box center [206, 522] width 27 height 11
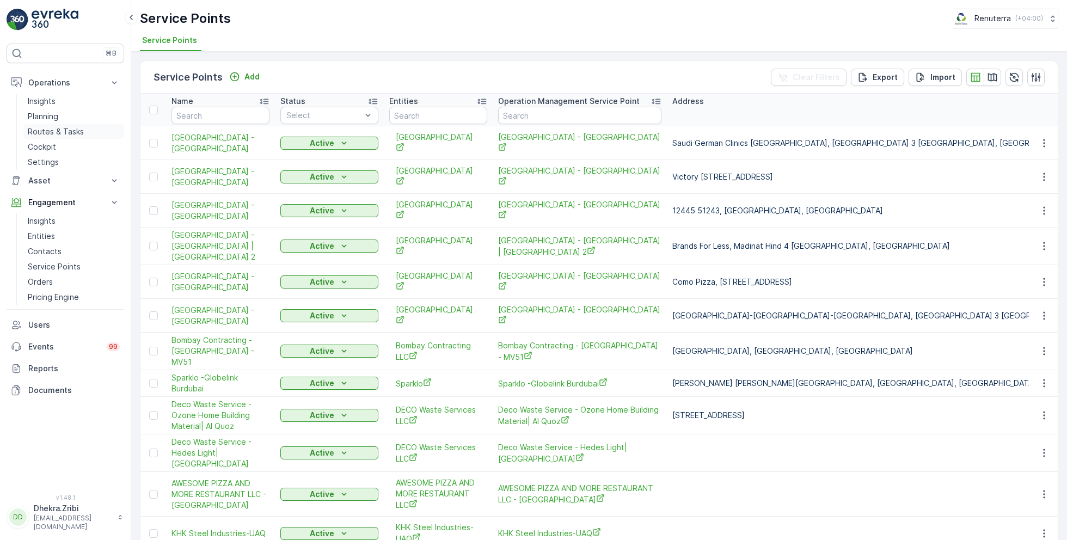
click at [51, 129] on p "Routes & Tasks" at bounding box center [56, 131] width 56 height 11
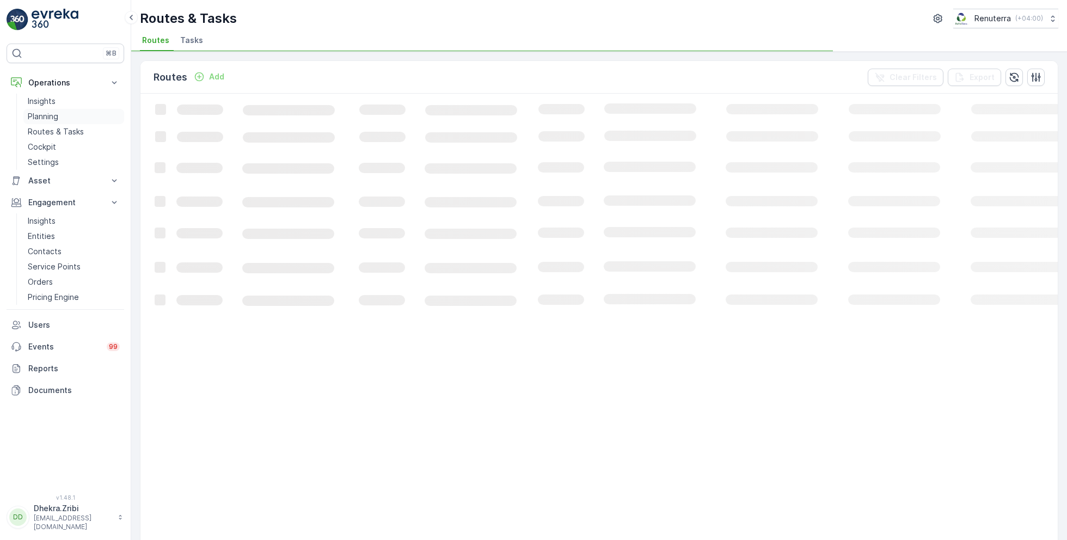
click at [51, 109] on link "Planning" at bounding box center [73, 116] width 101 height 15
click at [270, 39] on span "Service Points" at bounding box center [278, 40] width 55 height 11
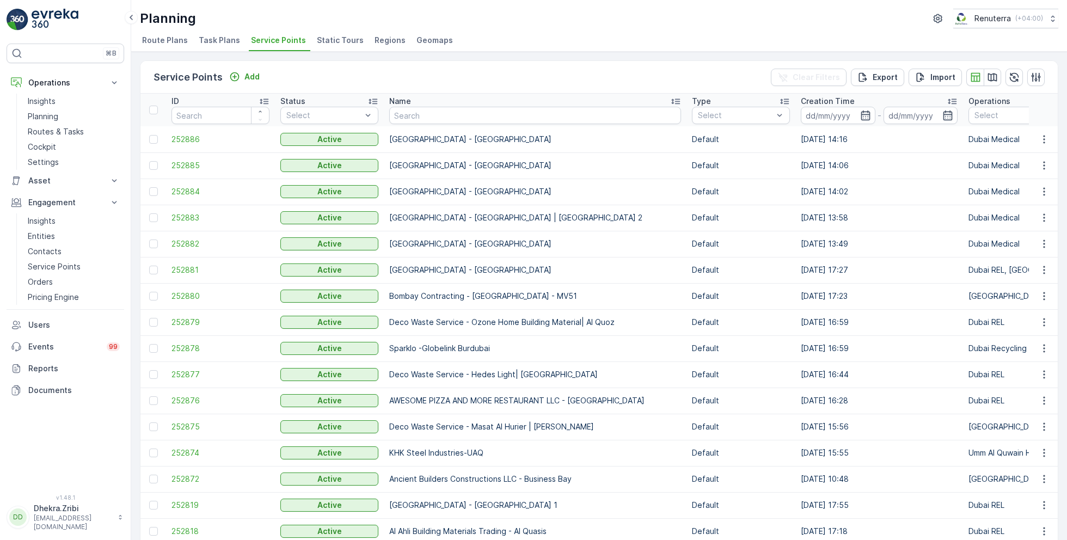
click at [516, 126] on td "[GEOGRAPHIC_DATA] - [GEOGRAPHIC_DATA]" at bounding box center [535, 139] width 303 height 26
click at [511, 105] on div "Name" at bounding box center [535, 101] width 292 height 11
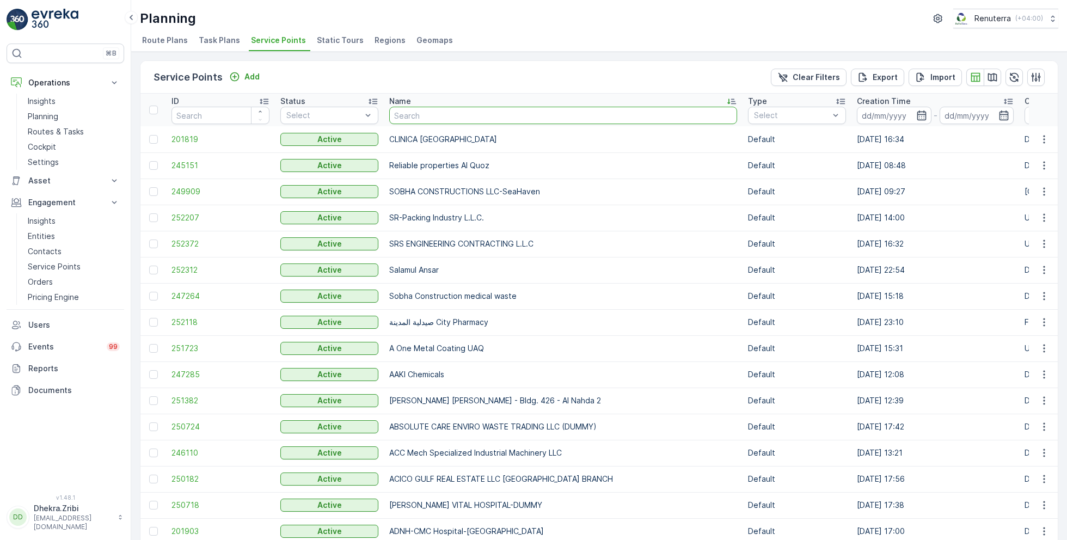
click at [397, 114] on input "text" at bounding box center [563, 115] width 348 height 17
type input "Sobha"
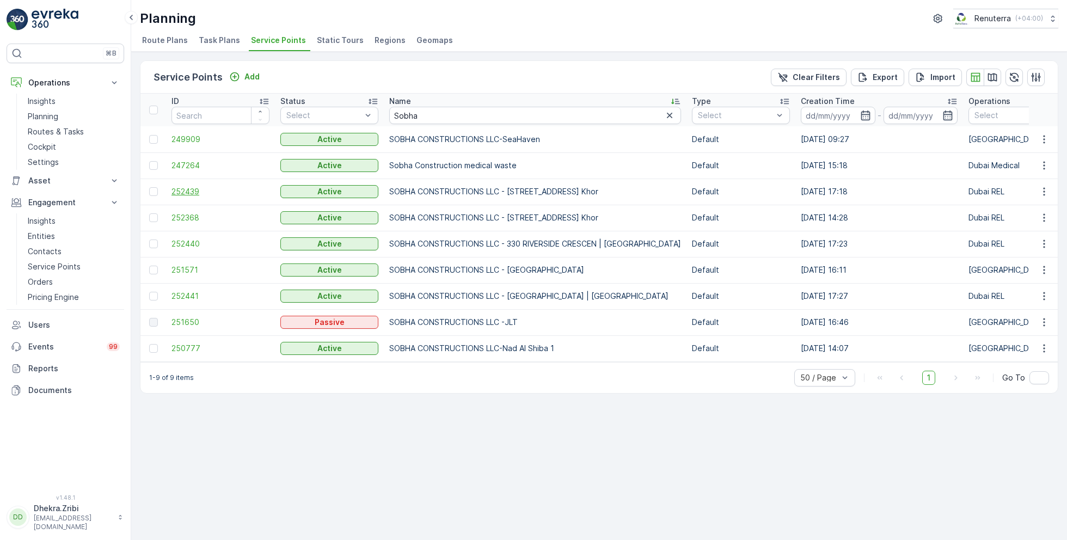
click at [229, 191] on span "252439" at bounding box center [220, 191] width 98 height 11
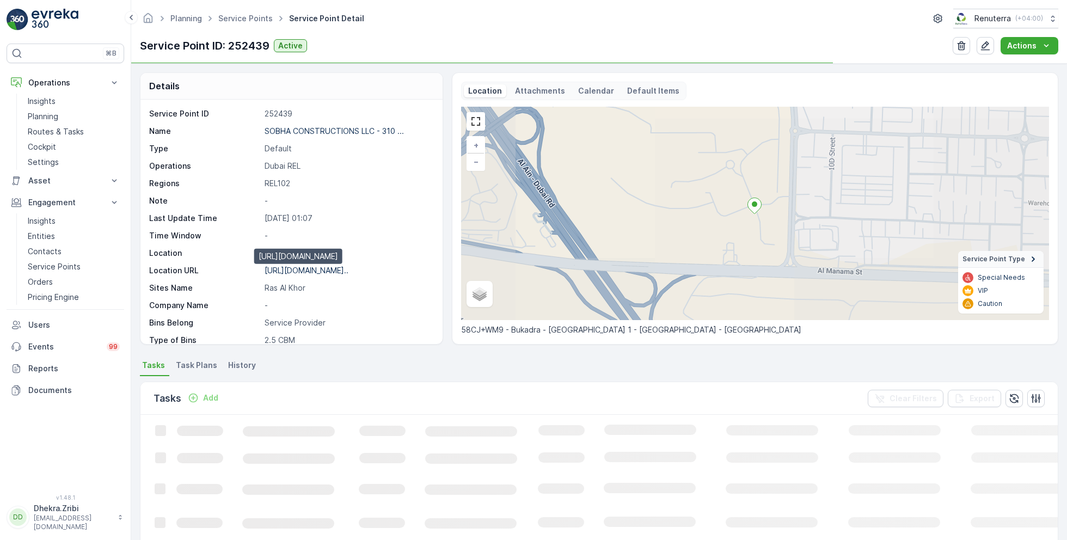
click at [348, 273] on p "https://maps.app.goo.gl/8TYBGe..." at bounding box center [306, 270] width 84 height 9
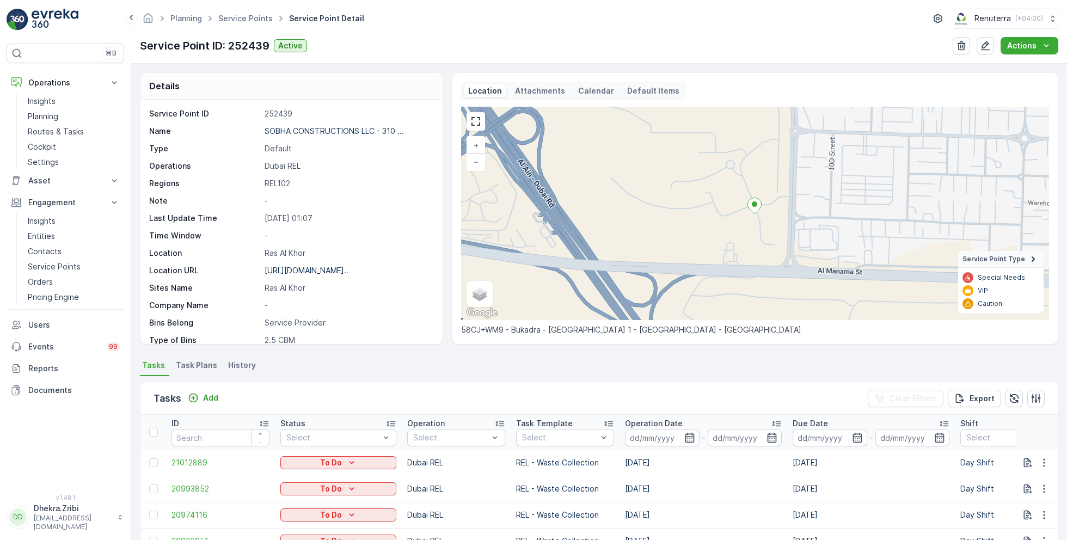
click at [276, 26] on ul "Service Points" at bounding box center [251, 19] width 71 height 16
click at [241, 21] on link "Service Points" at bounding box center [245, 18] width 54 height 9
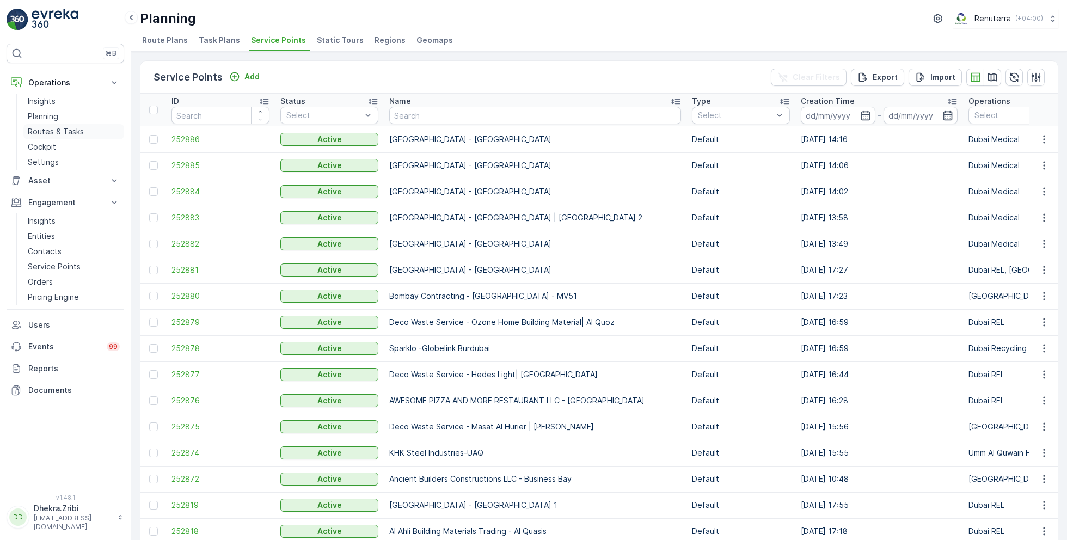
click at [82, 131] on link "Routes & Tasks" at bounding box center [73, 131] width 101 height 15
click at [76, 134] on p "Routes & Tasks" at bounding box center [56, 131] width 56 height 11
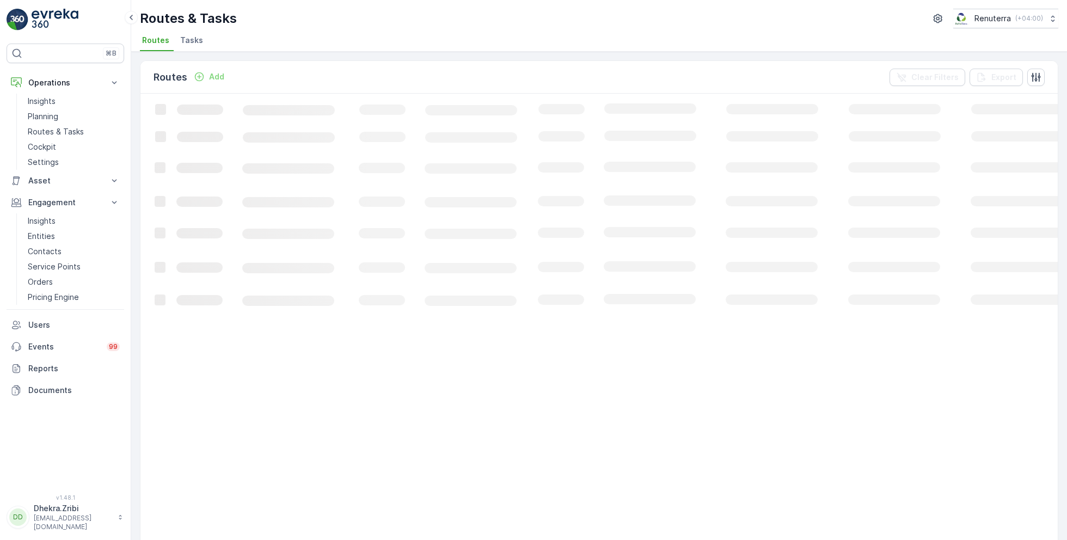
click at [251, 62] on div "Routes Add Clear Filters Export" at bounding box center [598, 77] width 917 height 33
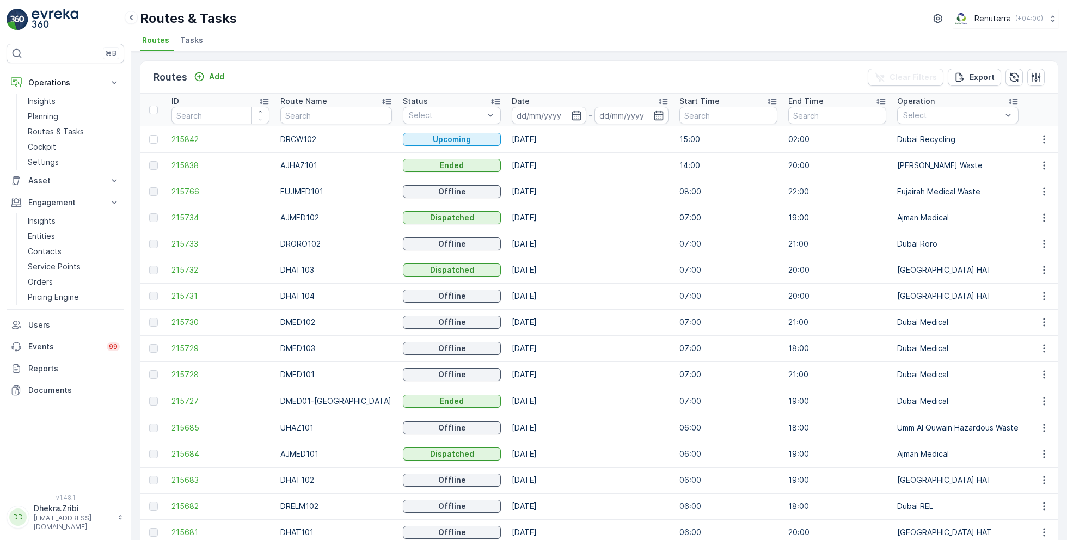
drag, startPoint x: 74, startPoint y: 115, endPoint x: 343, endPoint y: 3, distance: 291.8
click at [0, 0] on div "⌘B Operations Insights Planning Routes & Tasks Cockpit Settings Asset Assets En…" at bounding box center [65, 270] width 131 height 540
click at [329, 112] on input "text" at bounding box center [336, 115] width 112 height 17
type input "DHAt"
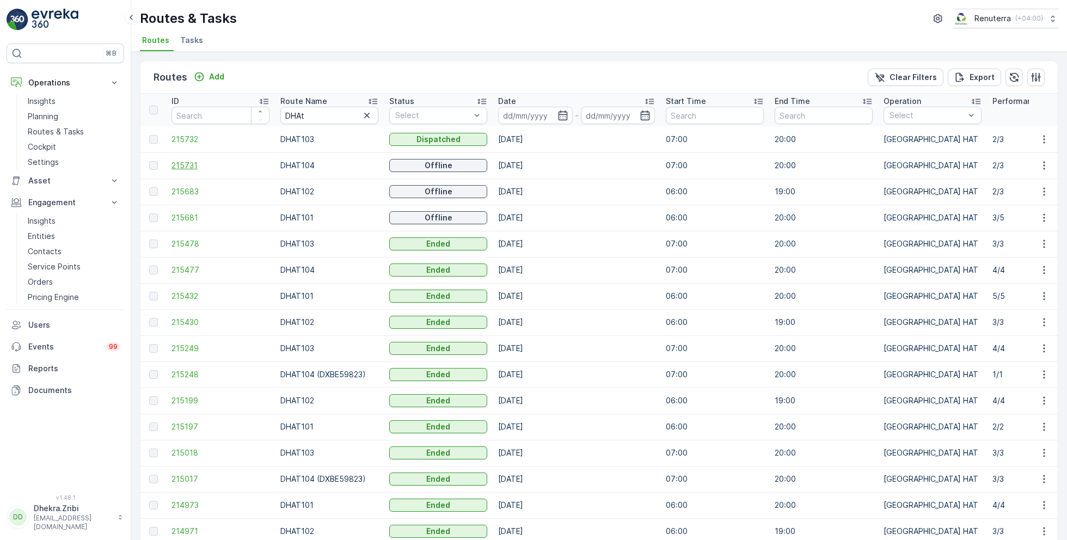
click at [196, 168] on span "215731" at bounding box center [220, 165] width 98 height 11
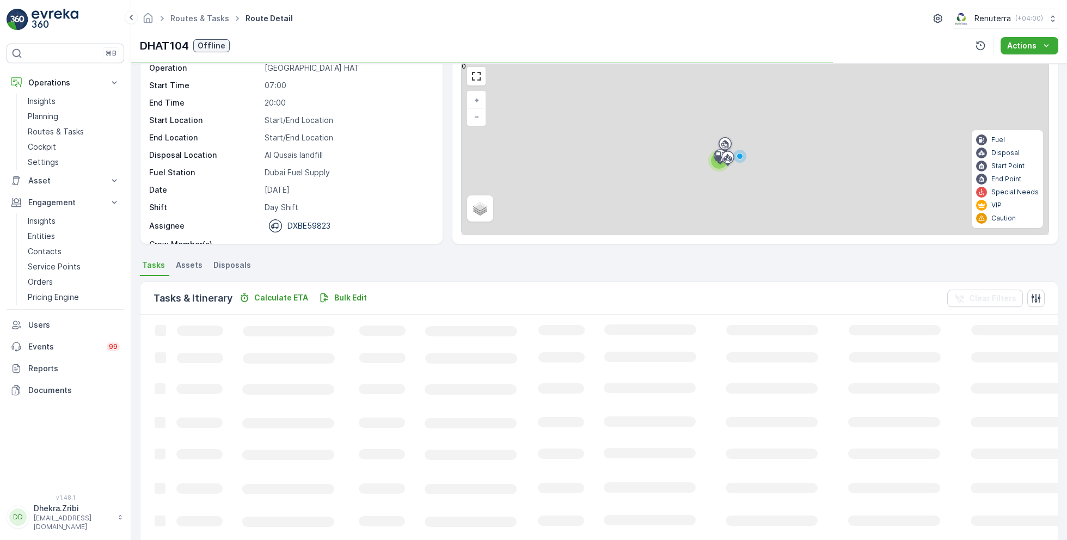
scroll to position [21, 0]
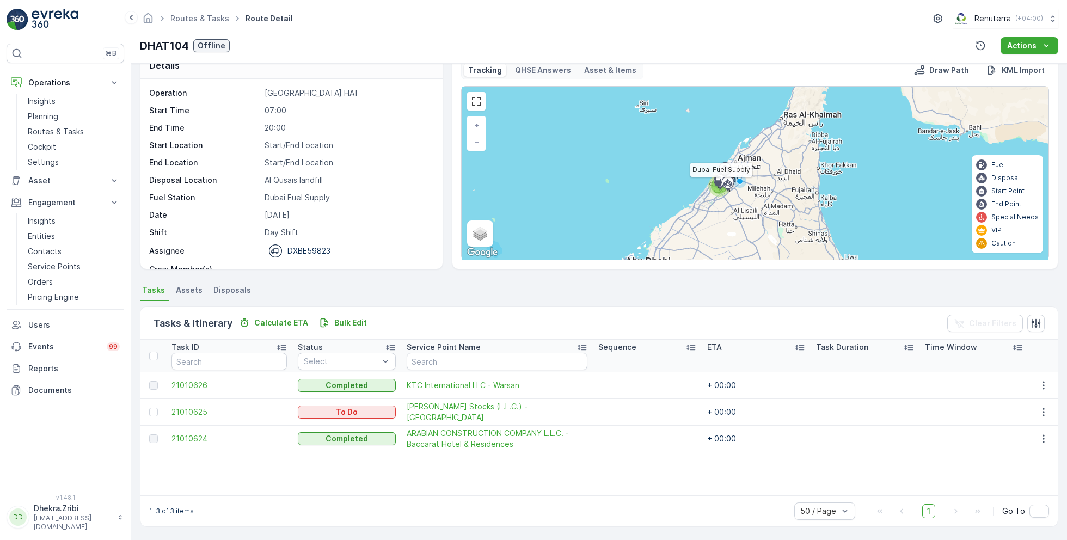
click at [712, 192] on div at bounding box center [721, 184] width 21 height 22
click at [719, 184] on div at bounding box center [727, 183] width 21 height 10
click at [699, 185] on div "3 + − Satellite Roadmap Terrain Hybrid Leaflet Keyboard shortcuts Map Data Map …" at bounding box center [754, 173] width 587 height 173
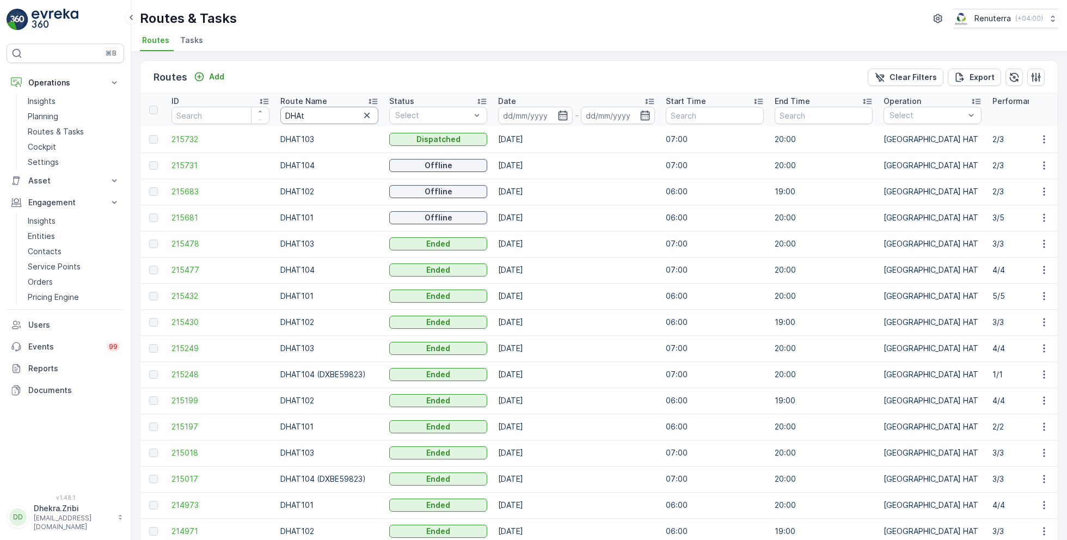
click at [314, 115] on input "DHAt" at bounding box center [329, 115] width 98 height 17
drag, startPoint x: 314, startPoint y: 115, endPoint x: 290, endPoint y: 115, distance: 23.9
click at [290, 115] on input "DHAt" at bounding box center [329, 115] width 98 height 17
type input "DREL"
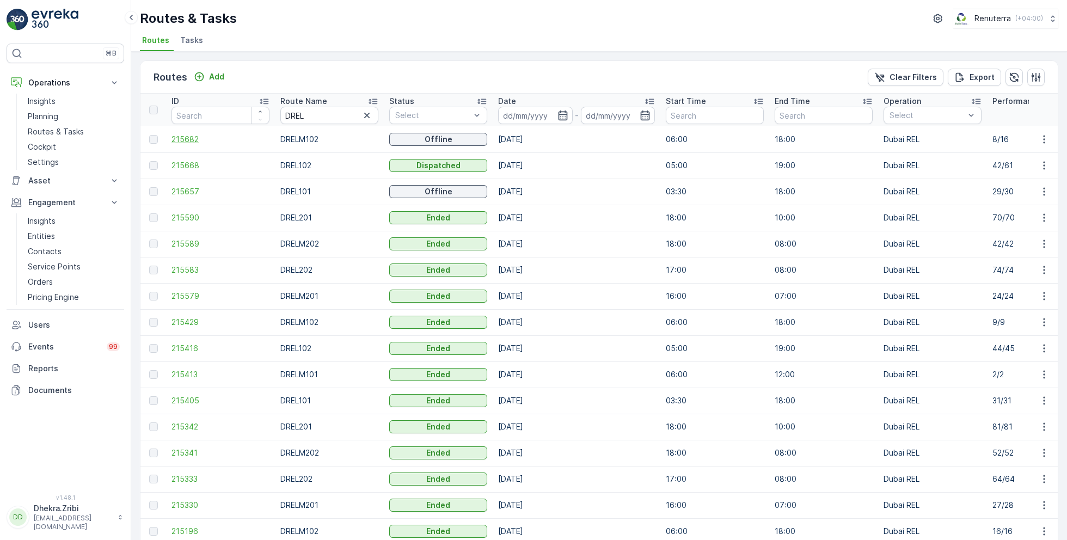
click at [211, 134] on span "215682" at bounding box center [220, 139] width 98 height 11
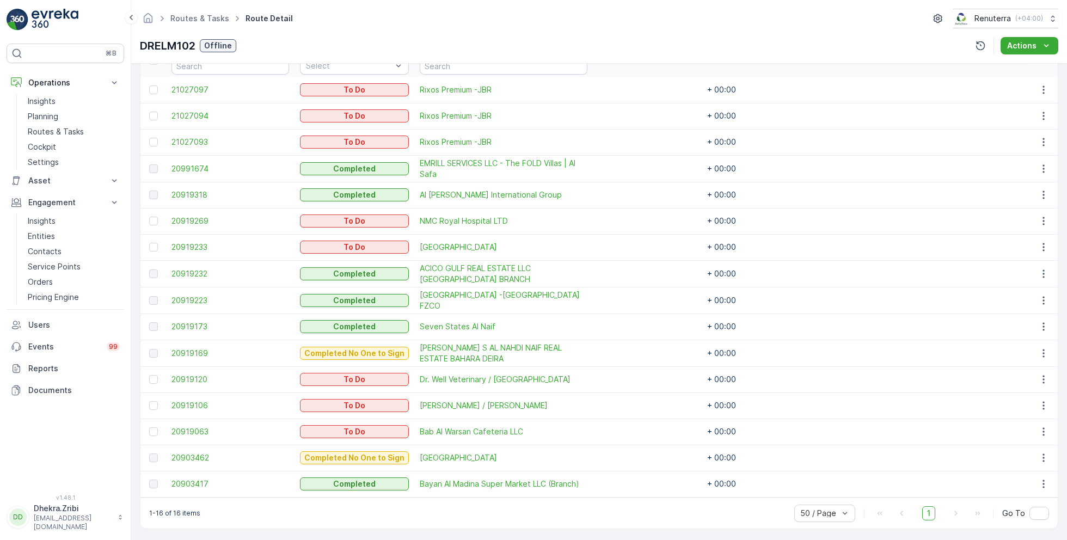
scroll to position [275, 0]
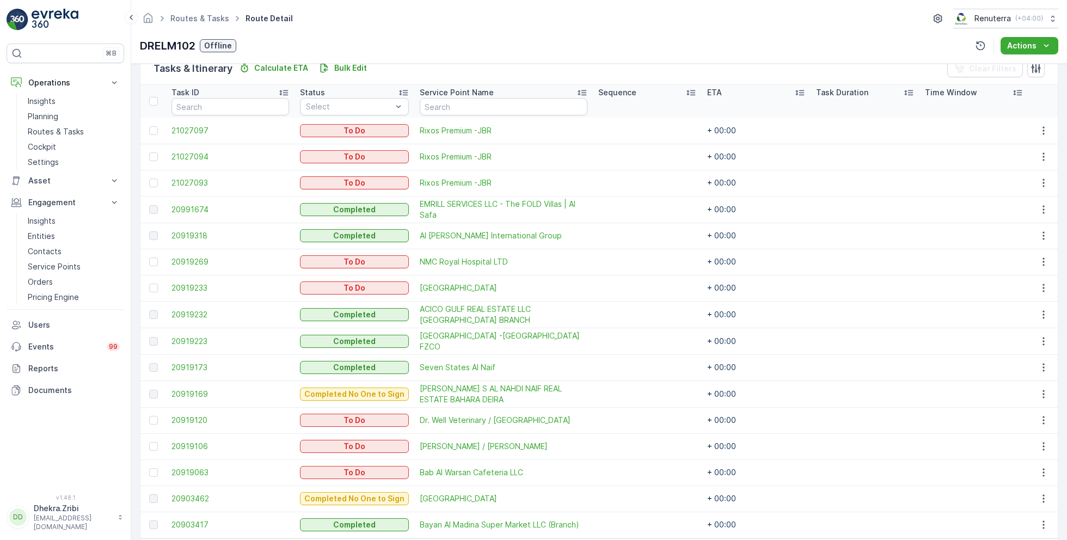
click at [184, 11] on ul "Routes & Tasks" at bounding box center [205, 19] width 75 height 16
click at [184, 16] on link "Routes & Tasks" at bounding box center [199, 18] width 59 height 9
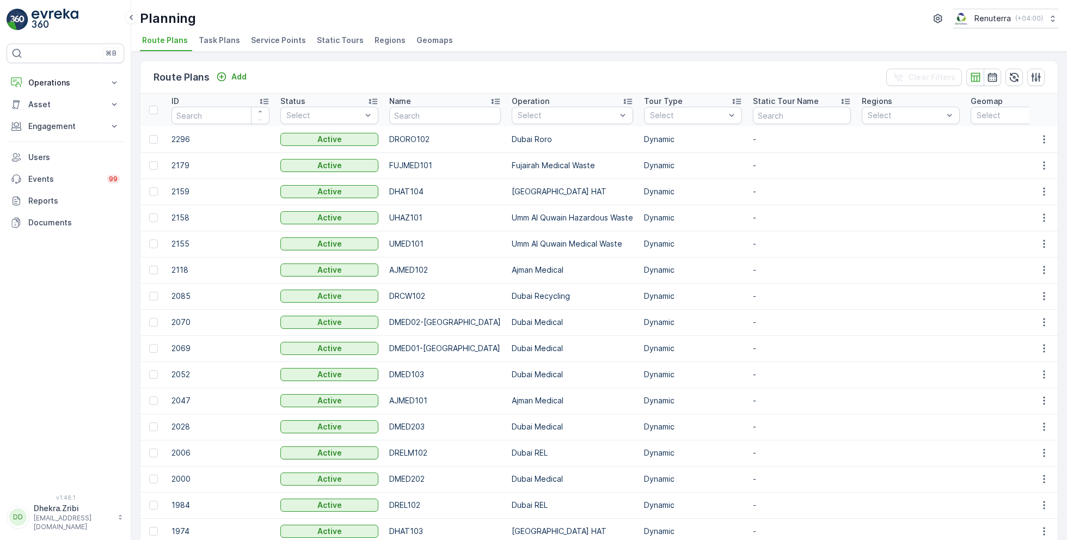
click at [274, 52] on div "Route Plans Add Clear Filters ID Status Select Name Operation Select Tour Type …" at bounding box center [598, 296] width 935 height 488
click at [277, 39] on span "Service Points" at bounding box center [278, 40] width 55 height 11
